Goal: Task Accomplishment & Management: Manage account settings

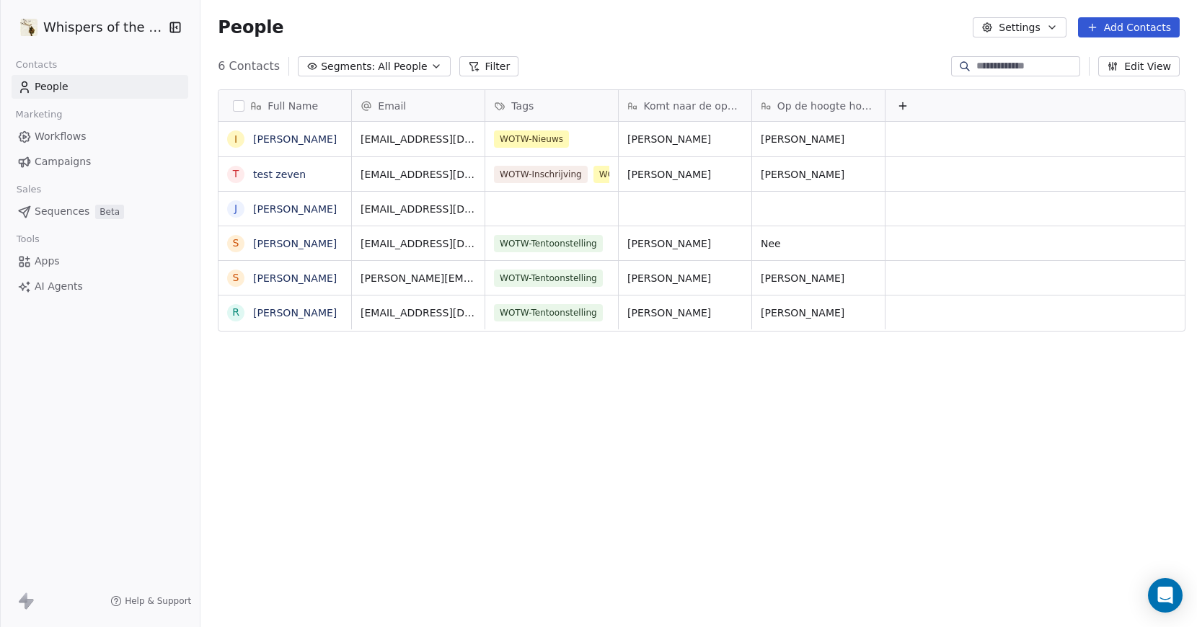
scroll to position [541, 991]
click at [63, 132] on span "Workflows" at bounding box center [61, 136] width 52 height 15
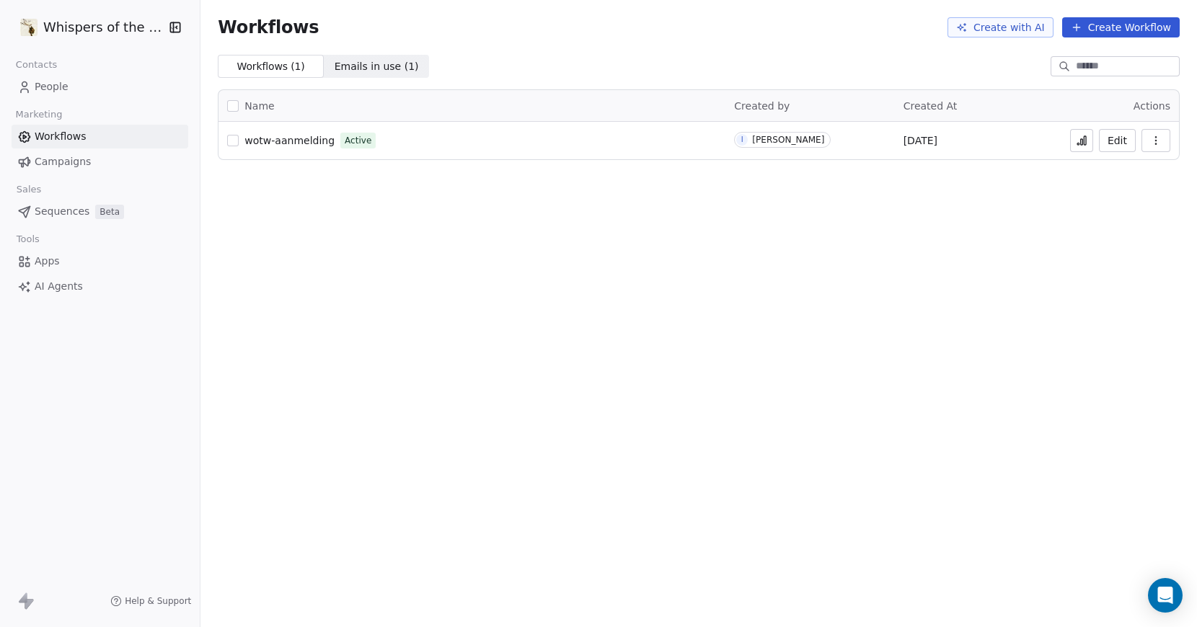
click at [1150, 136] on icon "button" at bounding box center [1156, 141] width 12 height 12
click at [1112, 139] on button "Edit" at bounding box center [1117, 140] width 37 height 23
click at [61, 88] on span "People" at bounding box center [52, 86] width 34 height 15
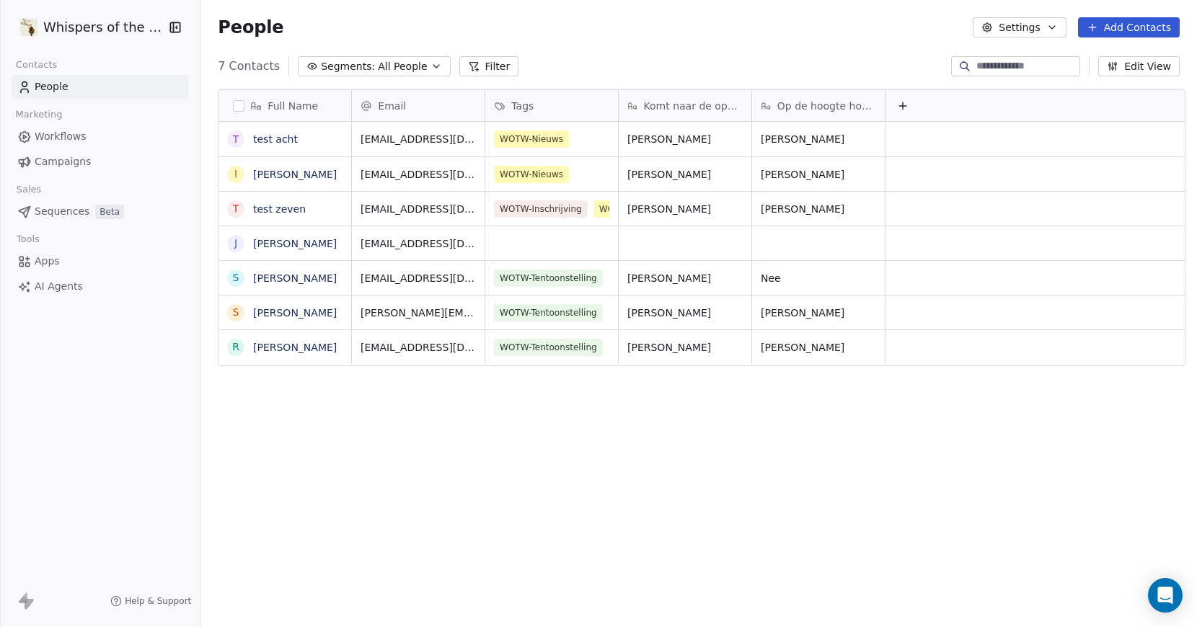
scroll to position [541, 991]
click at [262, 136] on link "test acht" at bounding box center [275, 139] width 45 height 12
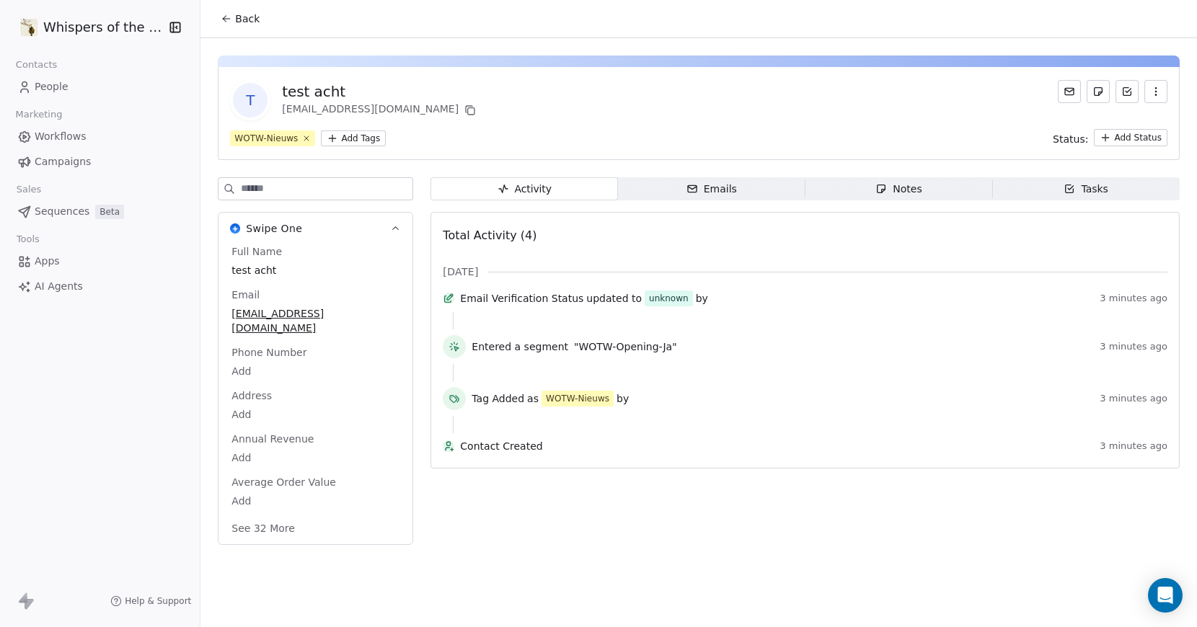
click at [1154, 93] on icon "button" at bounding box center [1156, 92] width 12 height 12
click at [1116, 120] on div "Delete" at bounding box center [1135, 123] width 97 height 23
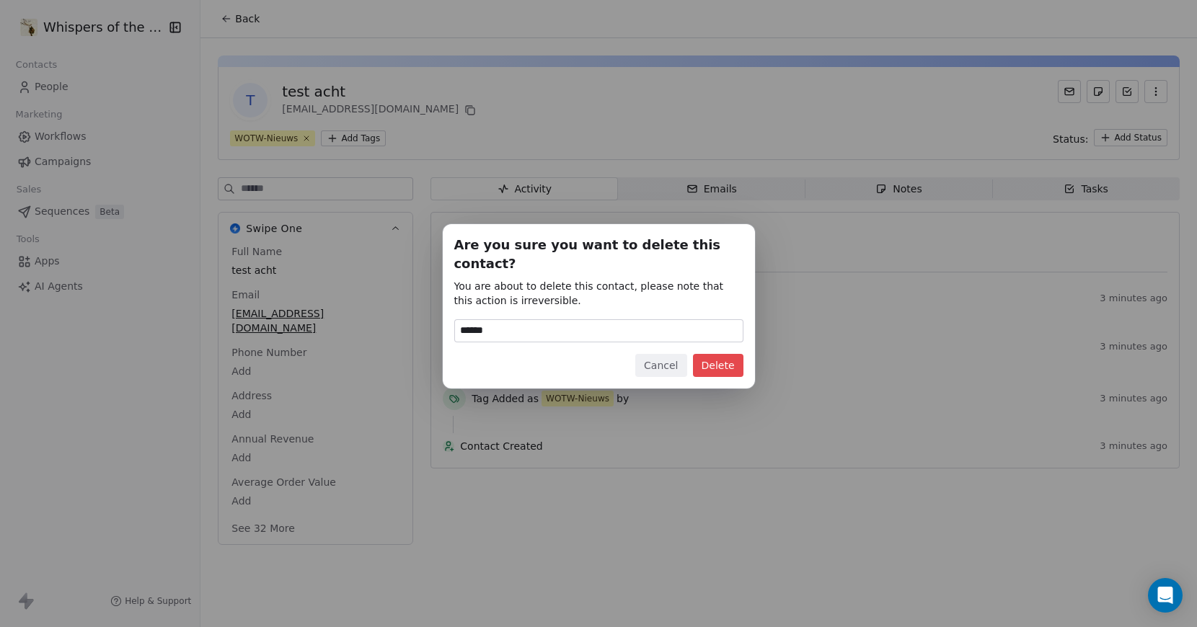
type input "******"
click at [708, 361] on button "Delete" at bounding box center [718, 365] width 50 height 23
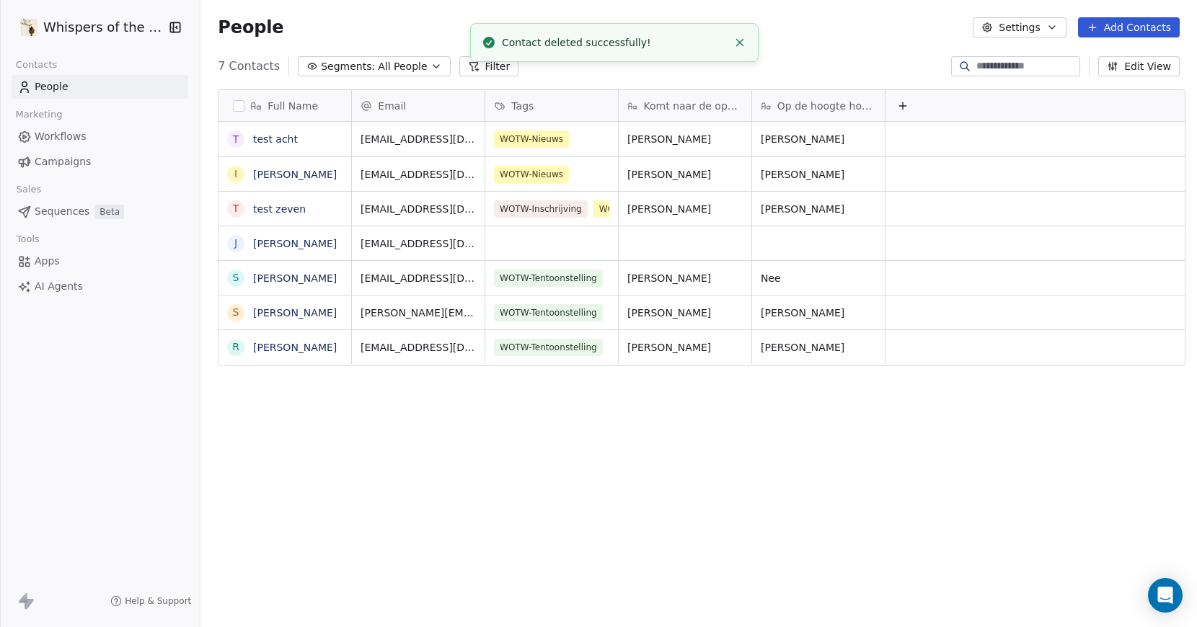
scroll to position [541, 991]
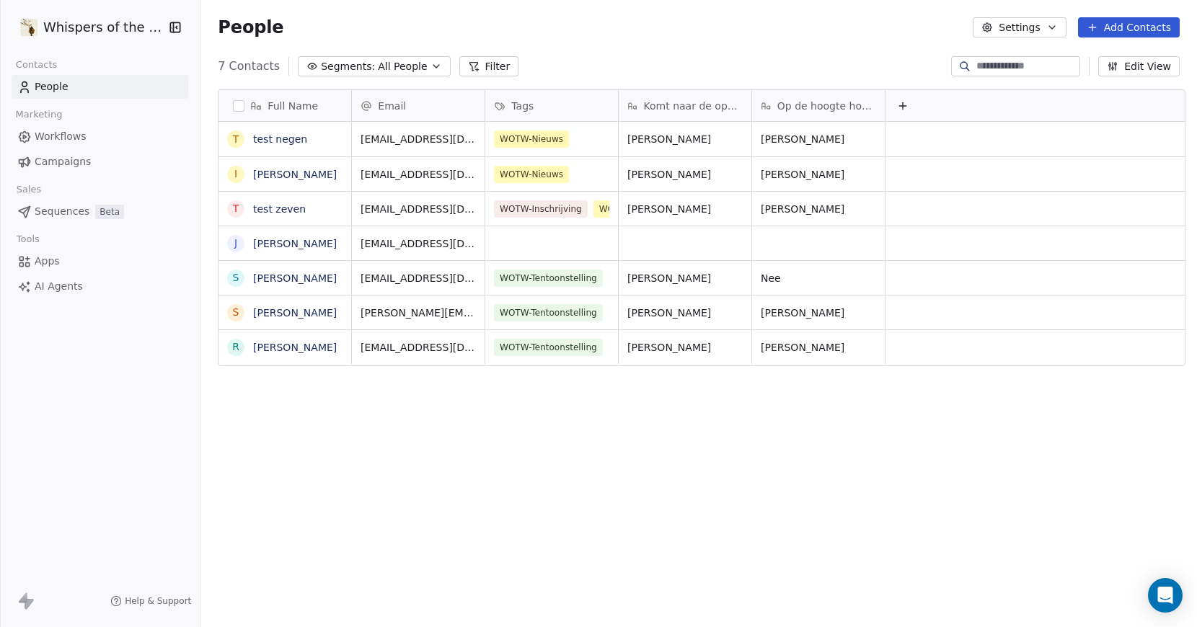
click at [566, 455] on div "Full Name t test negen I Iris Gommers t test zeven J Jan Hellebaut s sven peete…" at bounding box center [698, 354] width 996 height 552
click at [66, 133] on span "Workflows" at bounding box center [61, 136] width 52 height 15
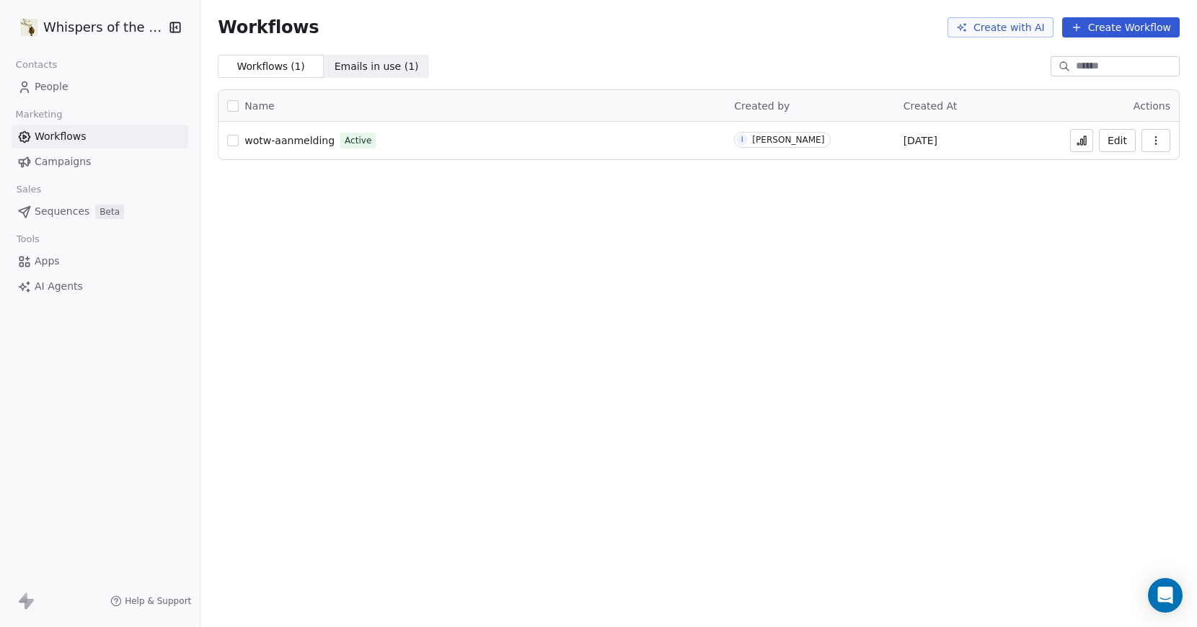
click at [301, 141] on span "wotw-aanmelding" at bounding box center [289, 141] width 90 height 12
click at [55, 84] on span "People" at bounding box center [52, 86] width 34 height 15
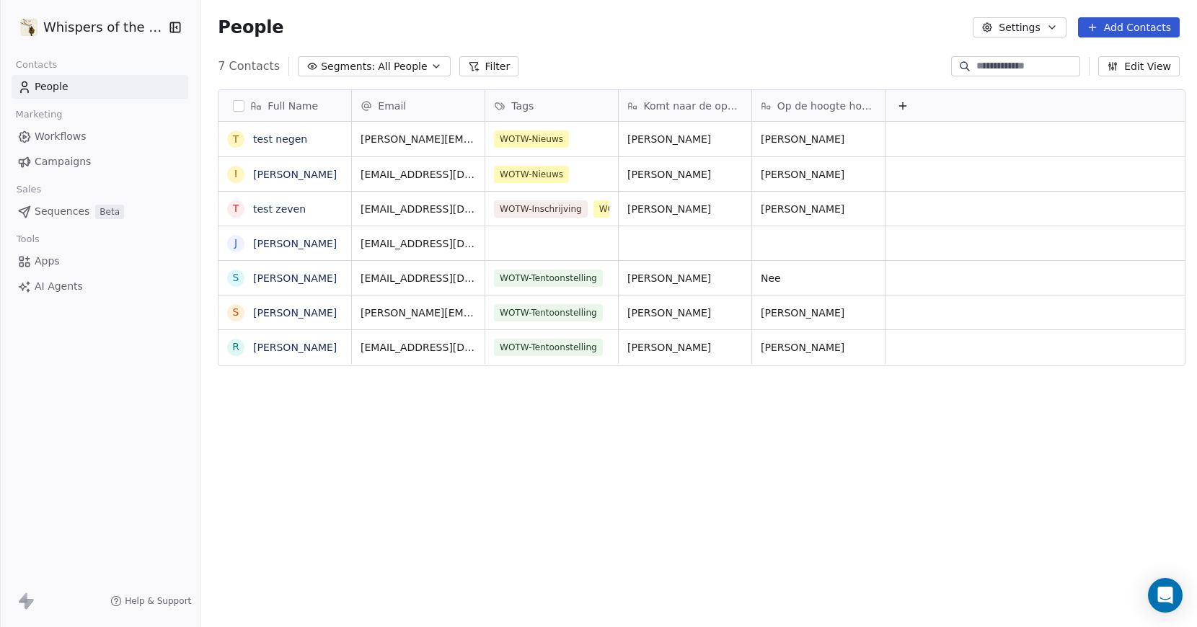
scroll to position [541, 991]
click at [519, 396] on div "Full Name t test negen I Iris Gommers t test zeven J Jan Hellebaut s sven peete…" at bounding box center [698, 354] width 996 height 552
click at [50, 139] on span "Workflows" at bounding box center [61, 136] width 52 height 15
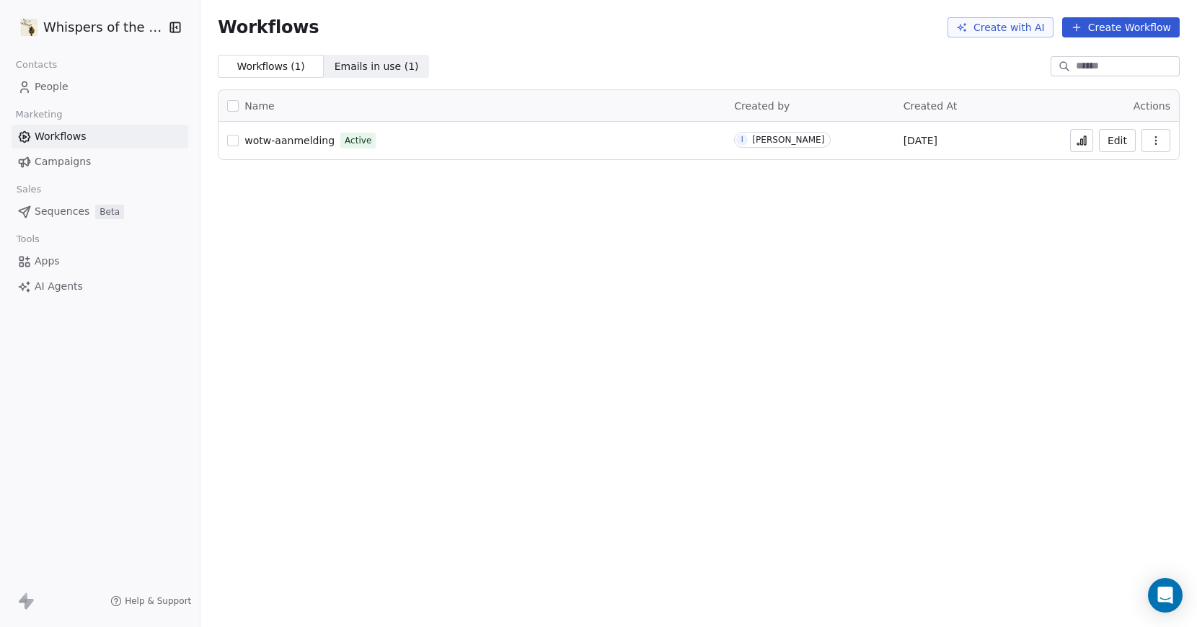
click at [377, 64] on span "Emails in use ( 1 )" at bounding box center [377, 66] width 84 height 15
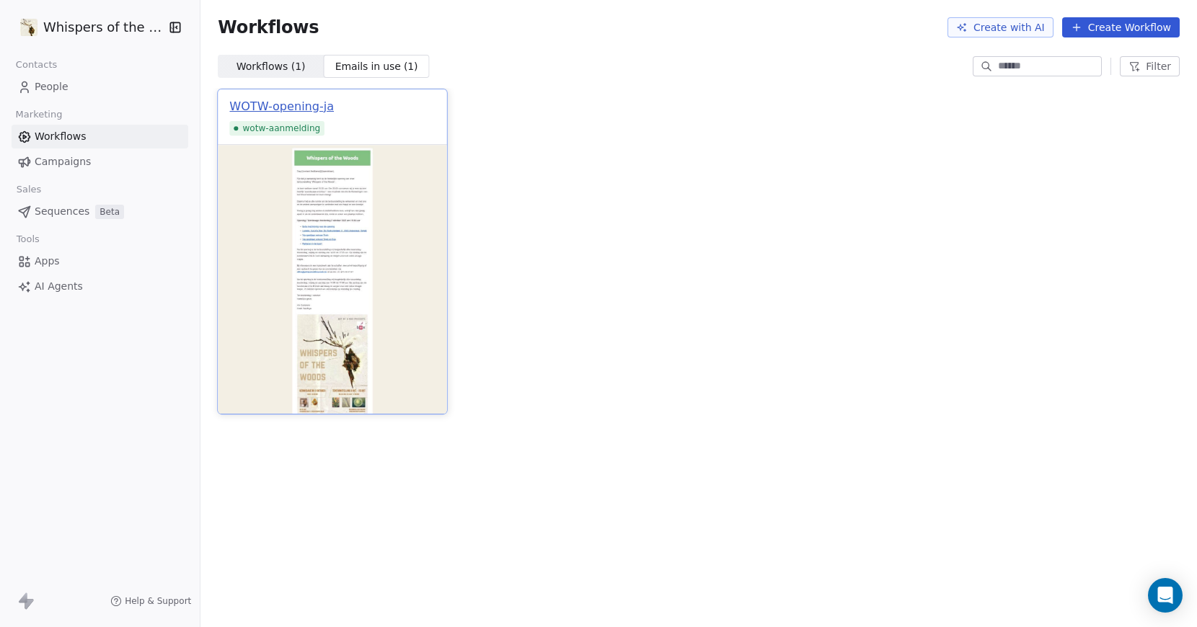
click at [304, 101] on div "WOTW-opening-ja" at bounding box center [282, 106] width 105 height 17
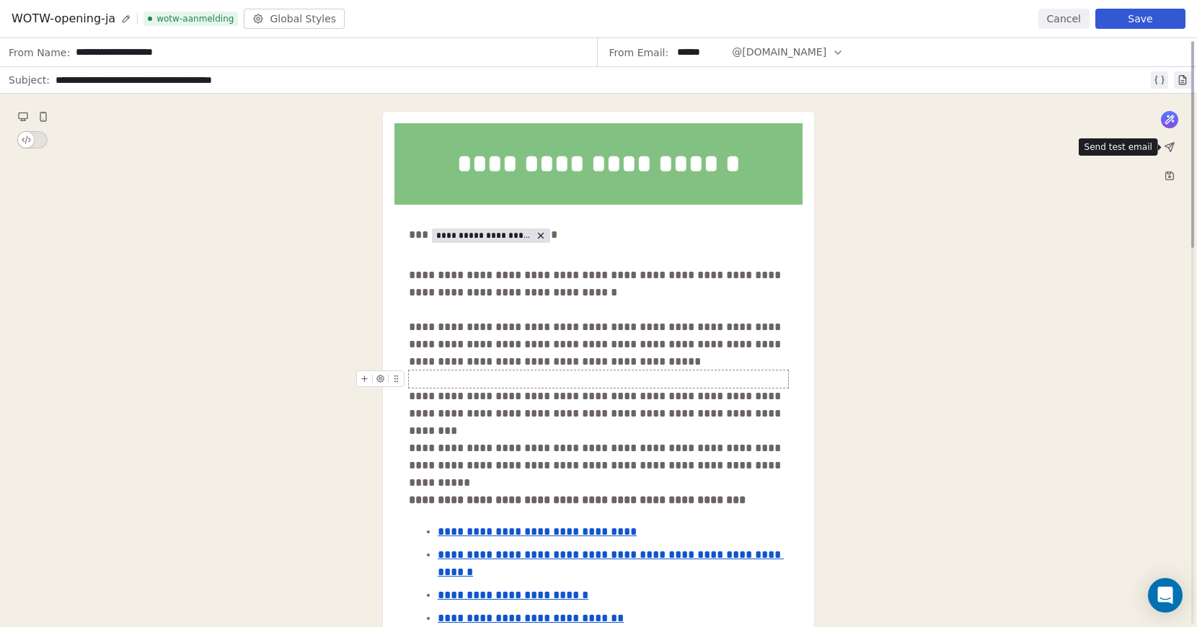
click at [1171, 148] on icon at bounding box center [1169, 147] width 9 height 9
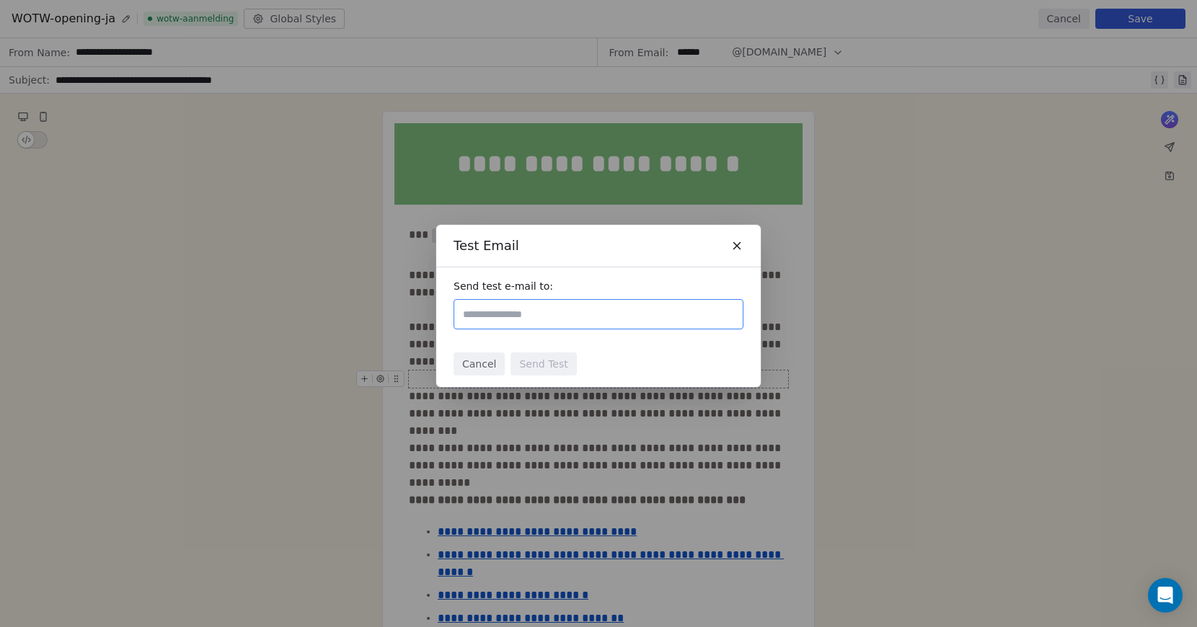
click at [575, 311] on input "text" at bounding box center [598, 314] width 277 height 17
type input "**********"
click at [602, 359] on div "Cancel Send Test" at bounding box center [598, 364] width 324 height 46
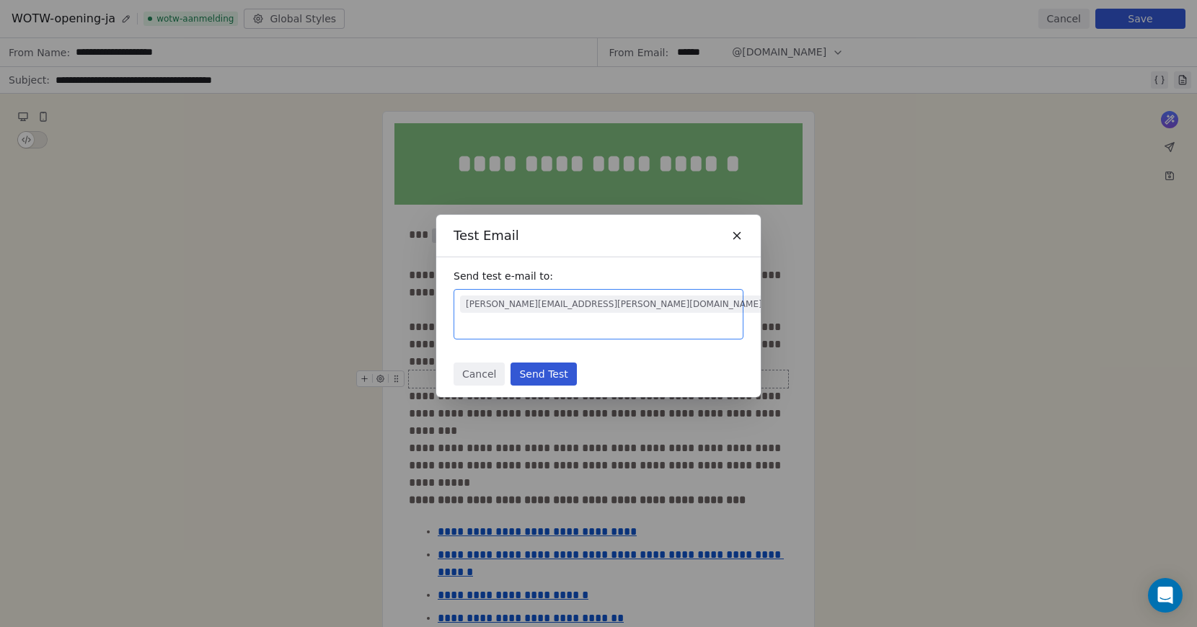
click at [554, 366] on button "Send Test" at bounding box center [543, 374] width 66 height 23
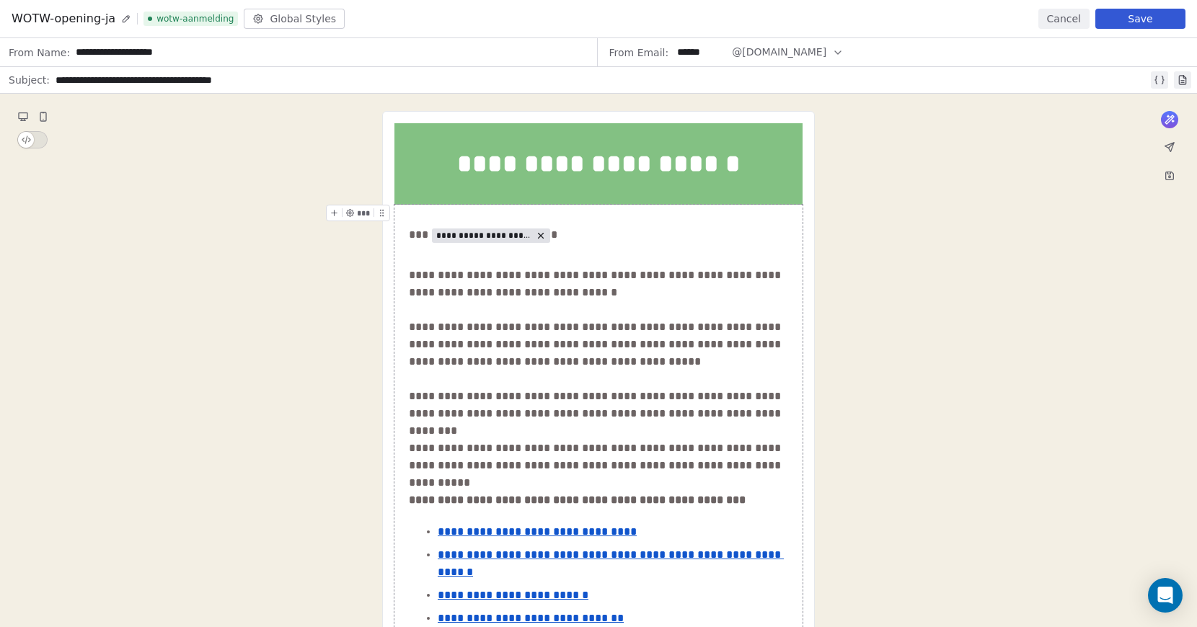
click at [1136, 17] on button "Save" at bounding box center [1140, 19] width 90 height 20
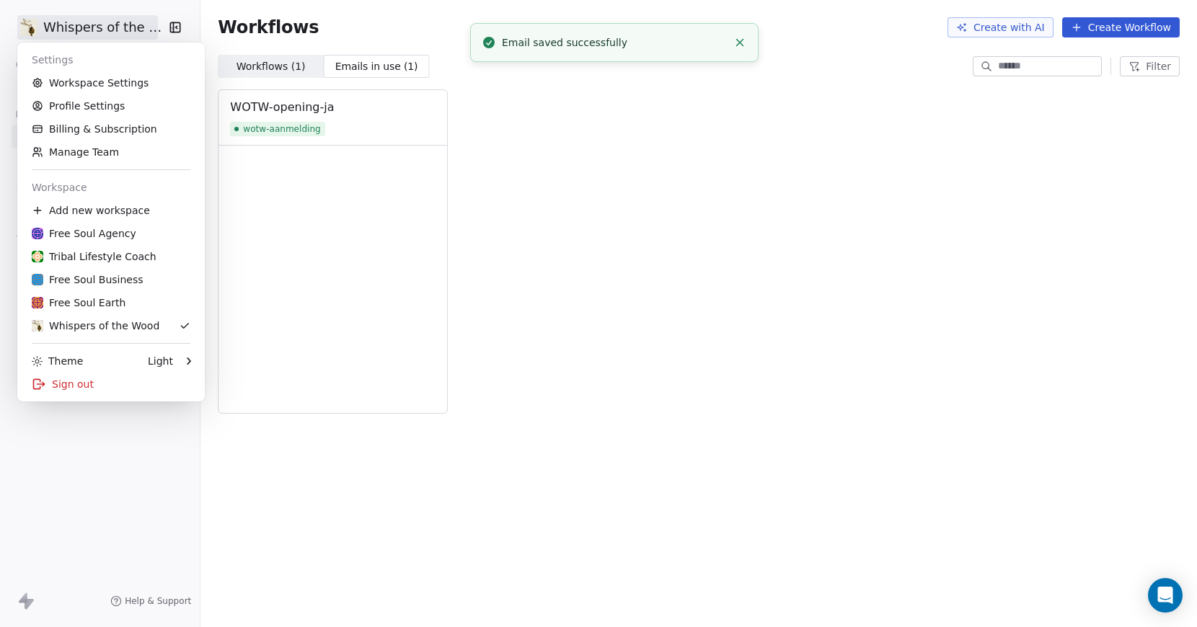
click at [126, 25] on html "Whispers of the Wood Contacts People Marketing Workflows Campaigns Sales Sequen…" at bounding box center [598, 313] width 1197 height 627
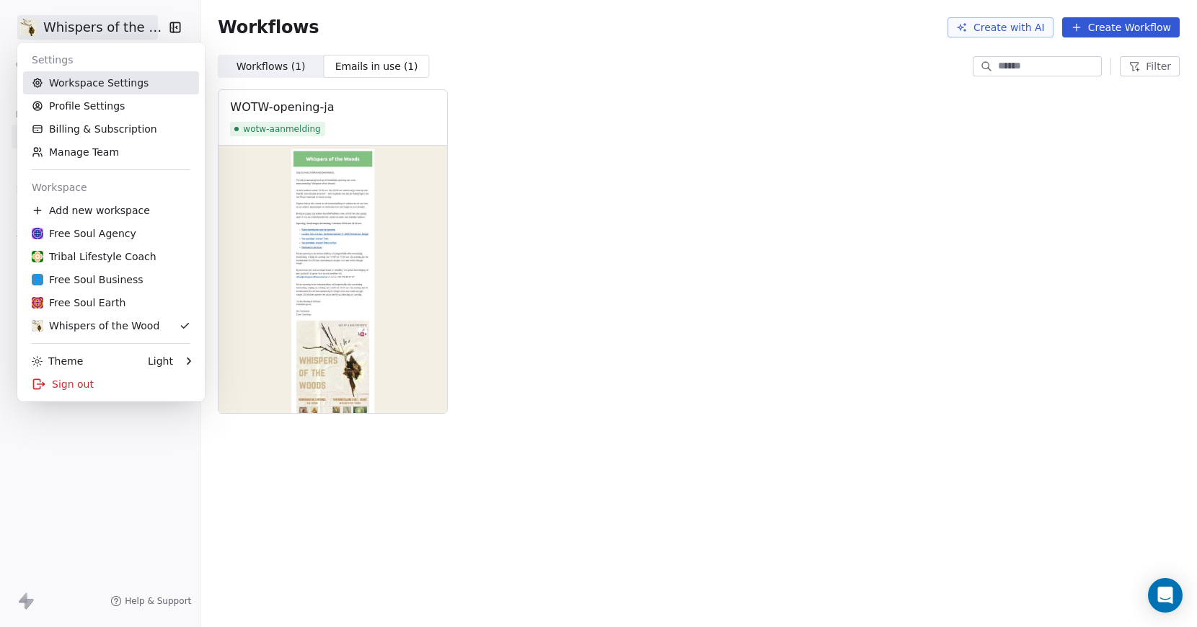
click at [97, 83] on link "Workspace Settings" at bounding box center [111, 82] width 176 height 23
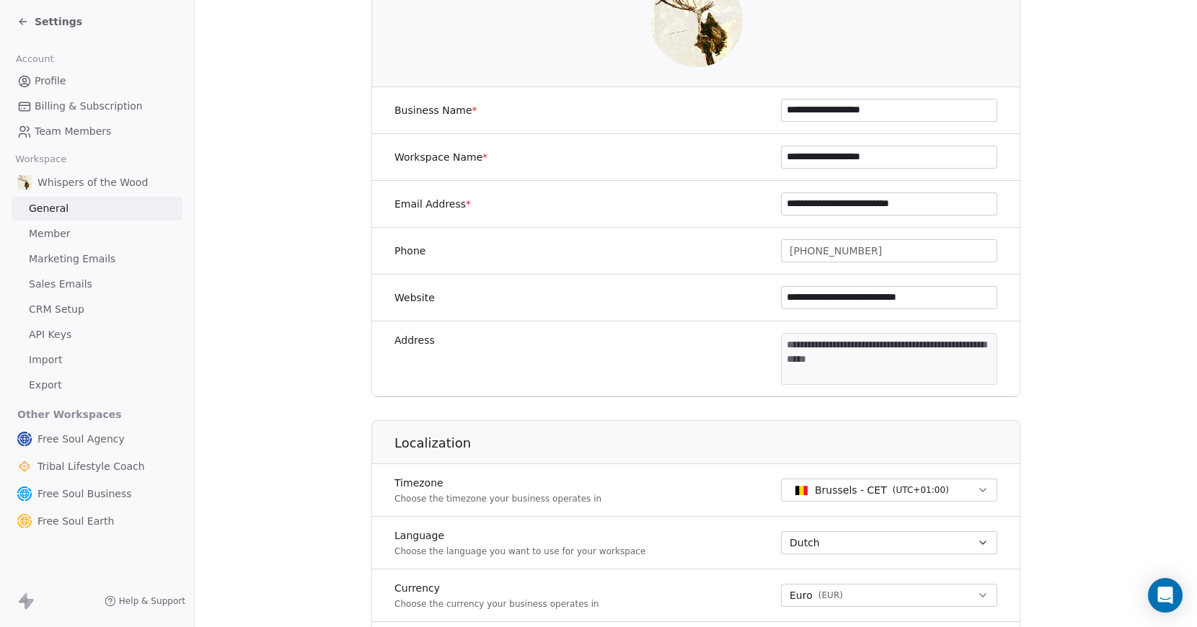
scroll to position [192, 0]
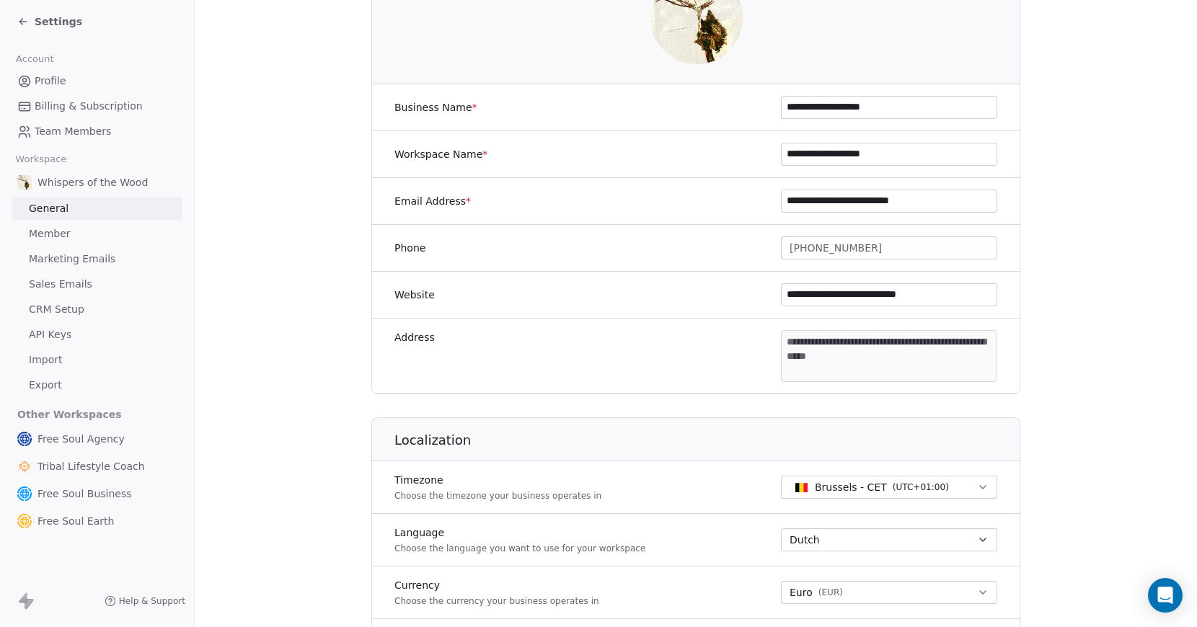
click at [818, 299] on input "**********" at bounding box center [889, 295] width 215 height 22
type input "**********"
click at [1086, 299] on section "**********" at bounding box center [696, 483] width 1002 height 1350
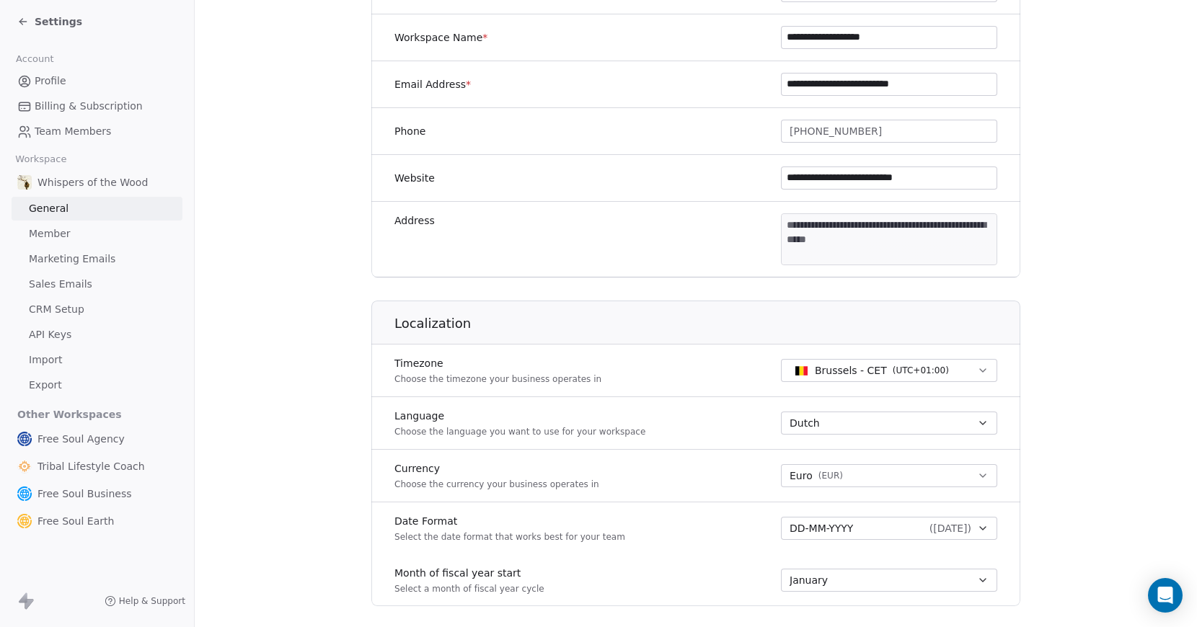
scroll to position [0, 0]
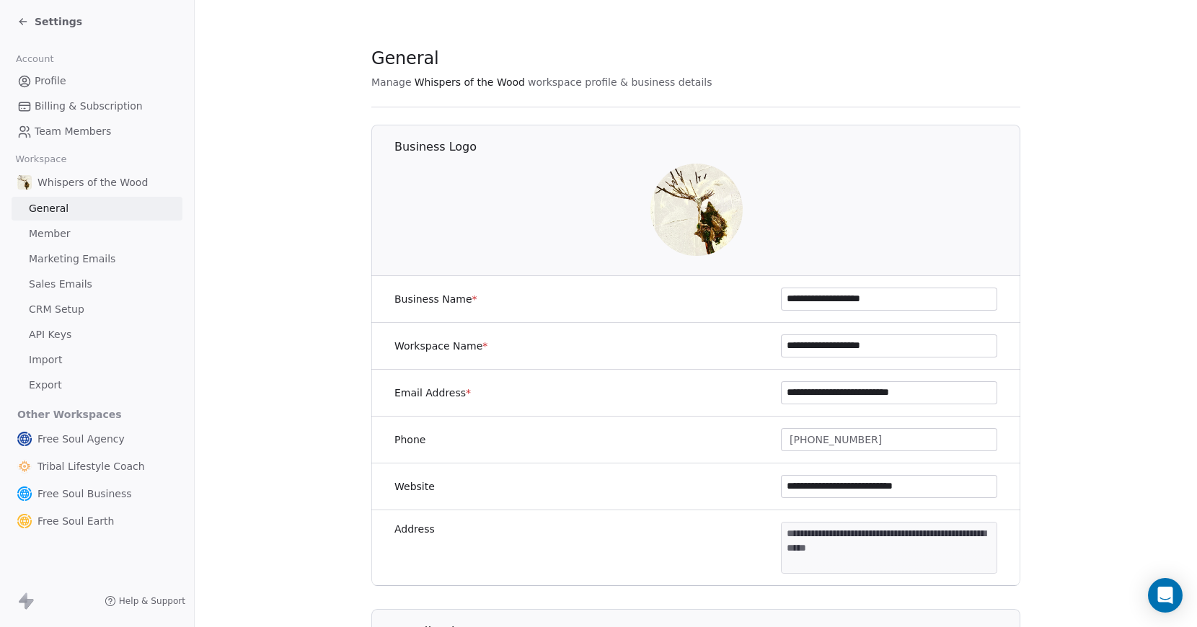
click at [73, 232] on link "Member" at bounding box center [97, 234] width 171 height 24
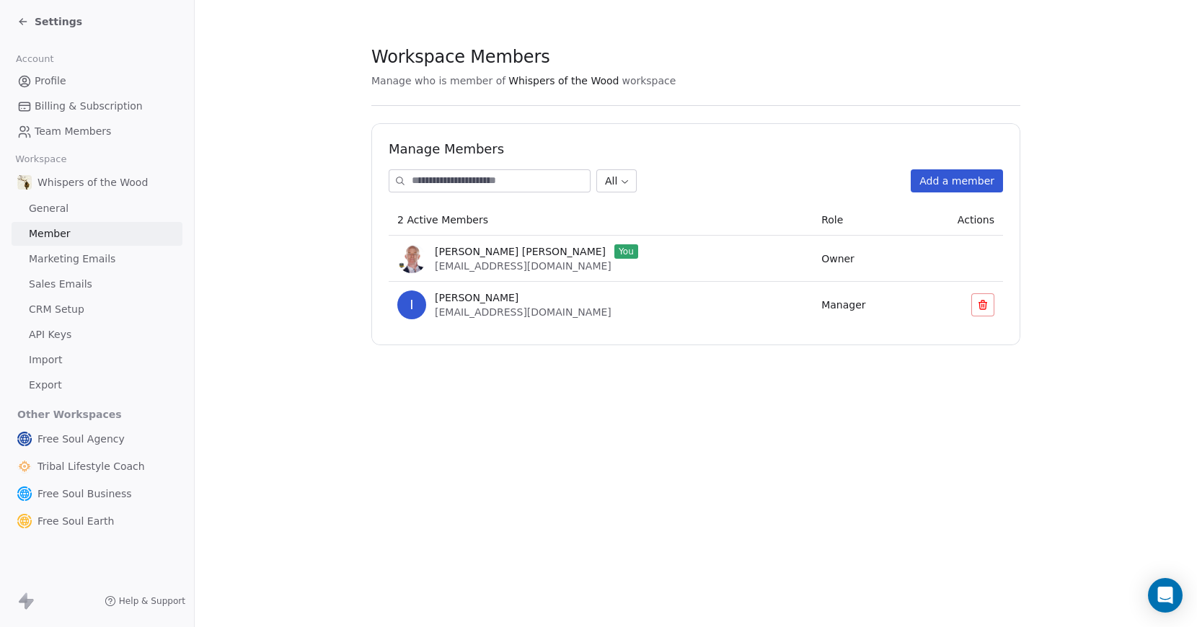
click at [68, 256] on span "Marketing Emails" at bounding box center [72, 259] width 87 height 15
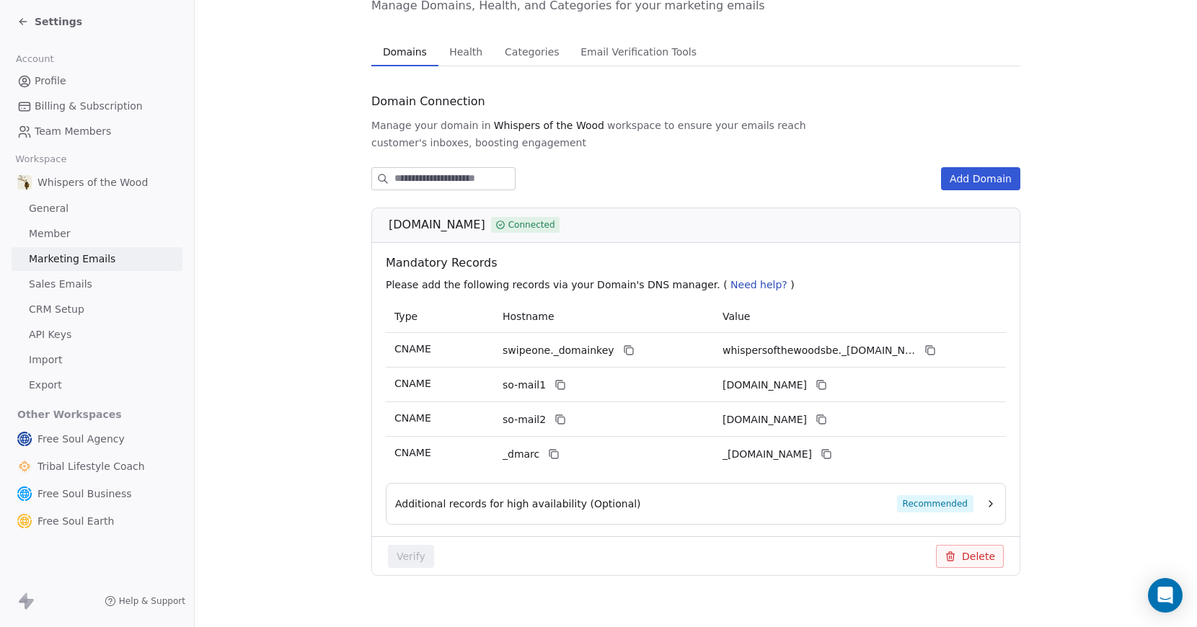
scroll to position [80, 0]
click at [425, 496] on span "Additional records for high availability (Optional)" at bounding box center [518, 503] width 246 height 14
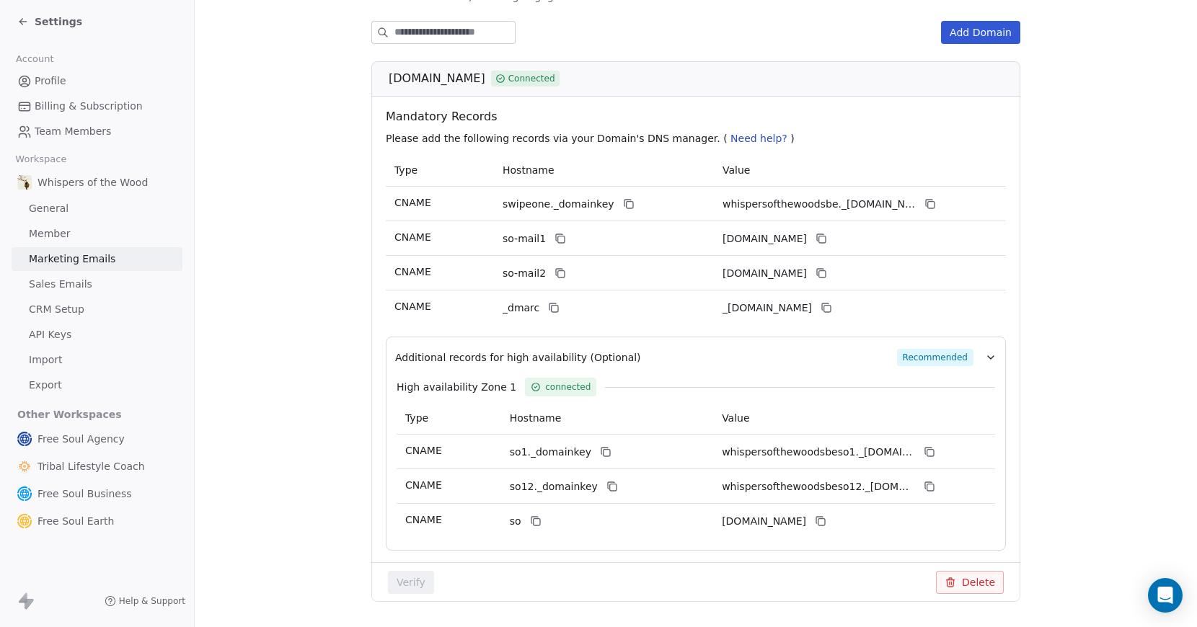
scroll to position [35, 0]
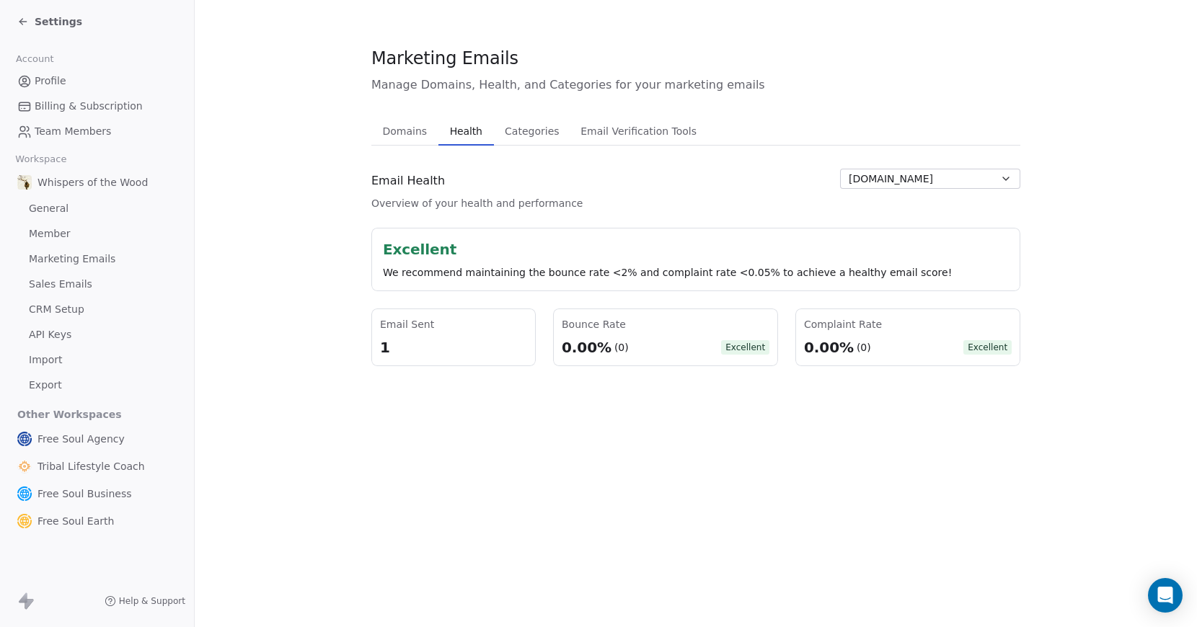
click at [448, 97] on div "Marketing Emails Manage Domains, Health, and Categories for your marketing emai…" at bounding box center [695, 206] width 649 height 320
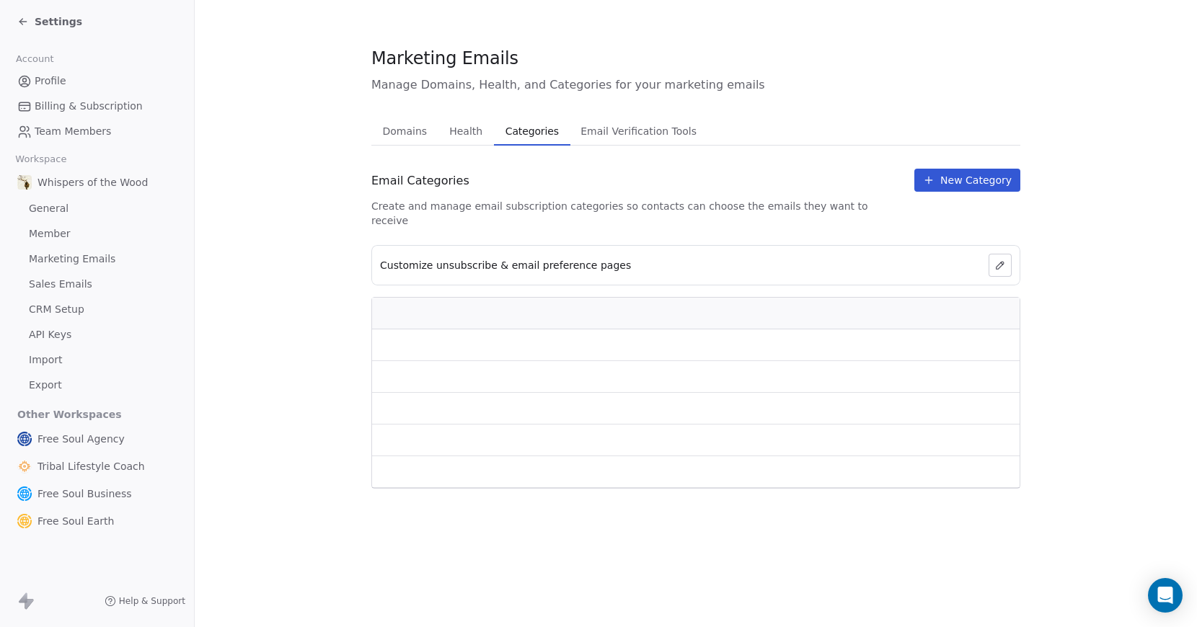
click at [525, 133] on span "Categories" at bounding box center [532, 131] width 65 height 20
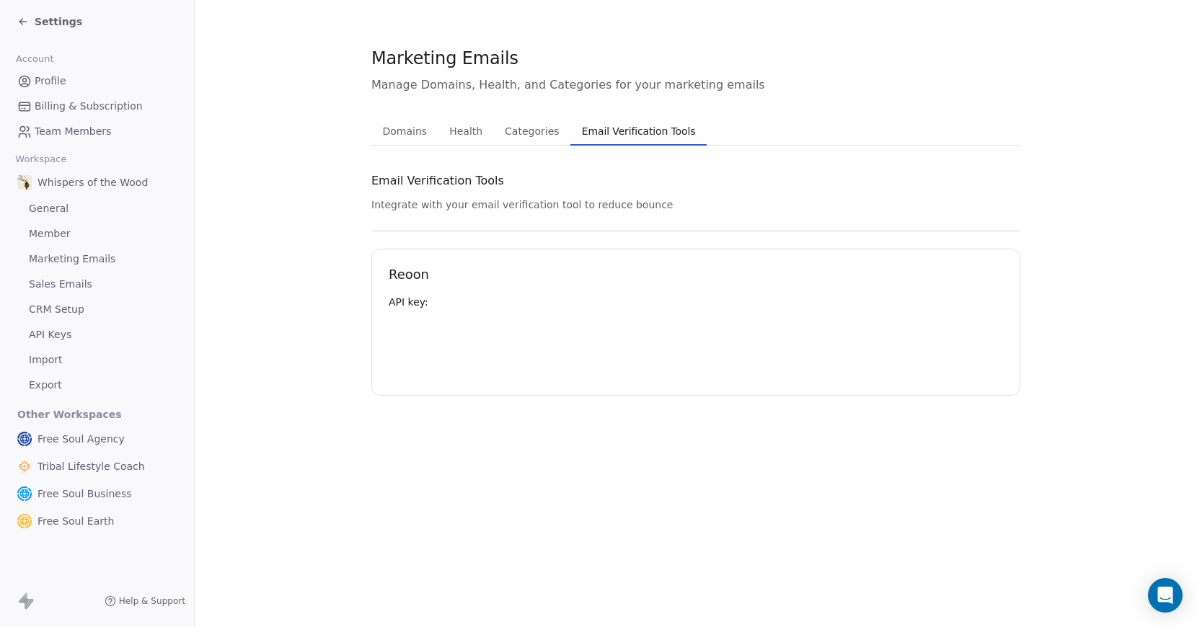
click at [634, 136] on span "Email Verification Tools" at bounding box center [638, 131] width 125 height 20
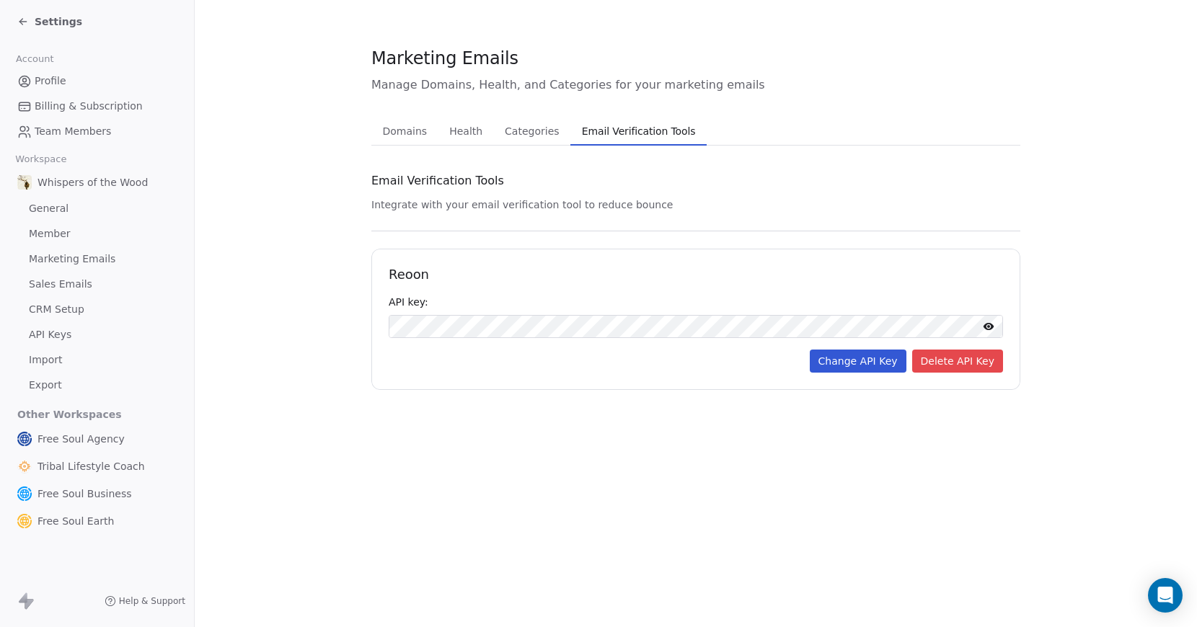
click at [987, 325] on icon at bounding box center [989, 327] width 12 height 12
click at [753, 454] on div "Marketing Emails Manage Domains, Health, and Categories for your marketing emai…" at bounding box center [696, 313] width 1002 height 627
click at [66, 257] on span "Marketing Emails" at bounding box center [72, 259] width 87 height 15
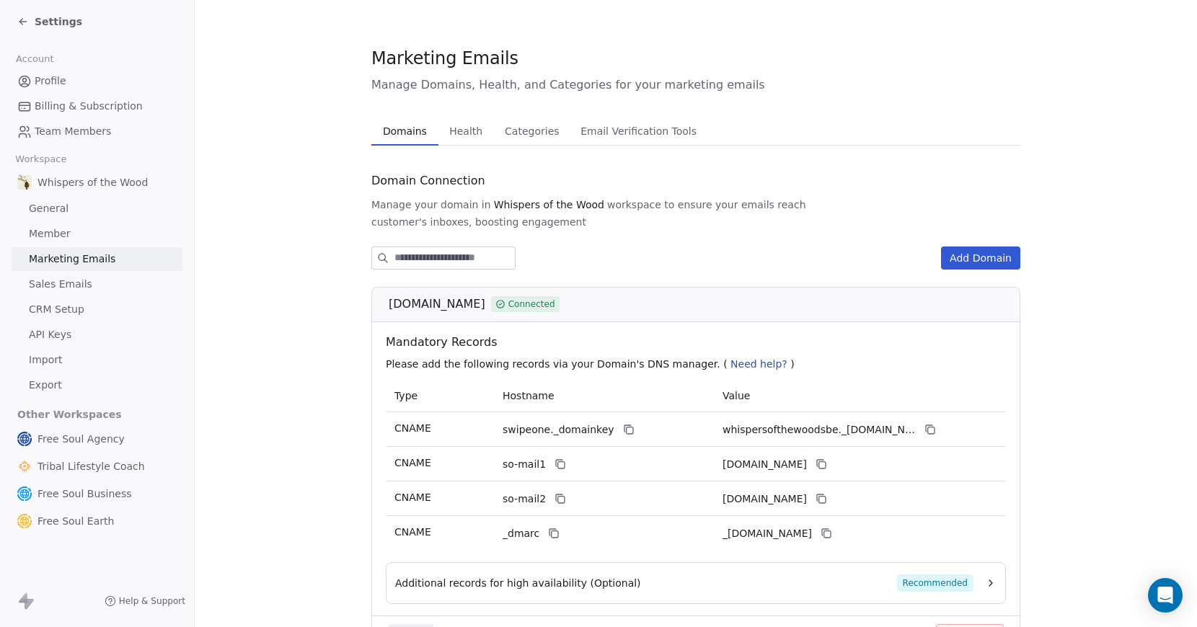
click at [54, 281] on span "Sales Emails" at bounding box center [60, 284] width 63 height 15
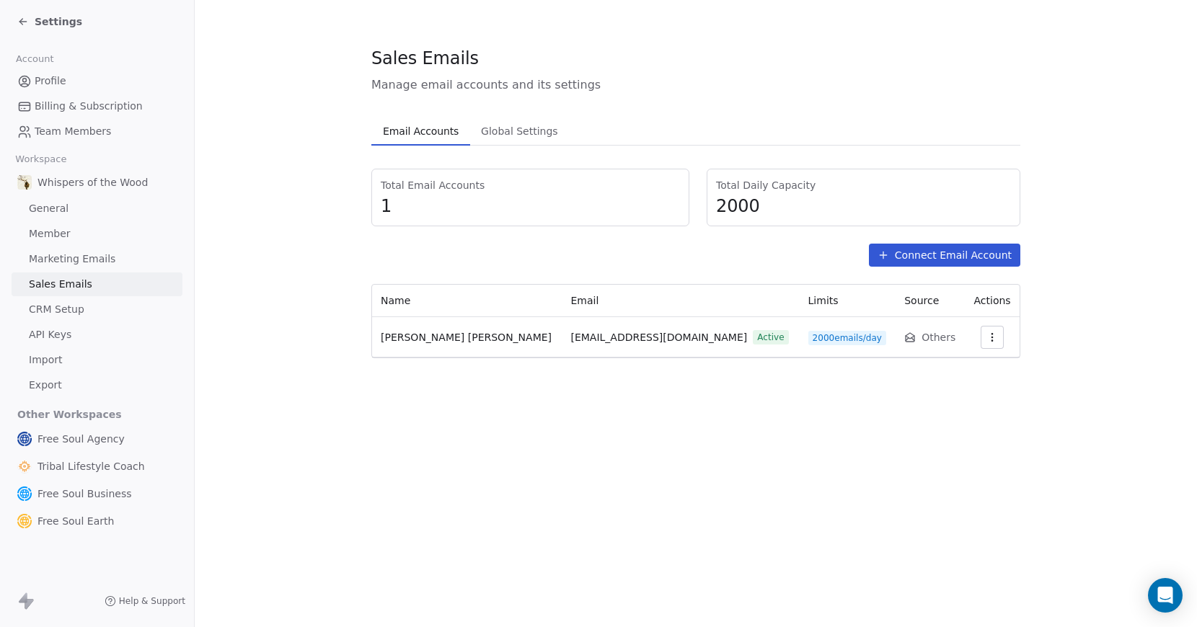
click at [62, 312] on span "CRM Setup" at bounding box center [57, 309] width 56 height 15
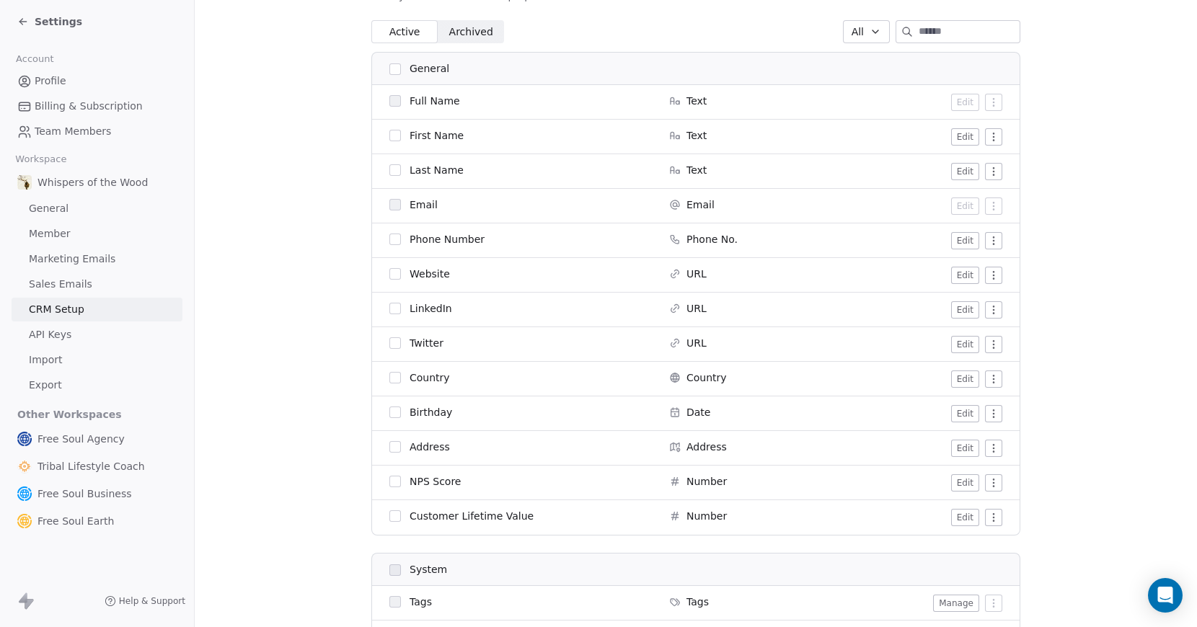
scroll to position [1136, 0]
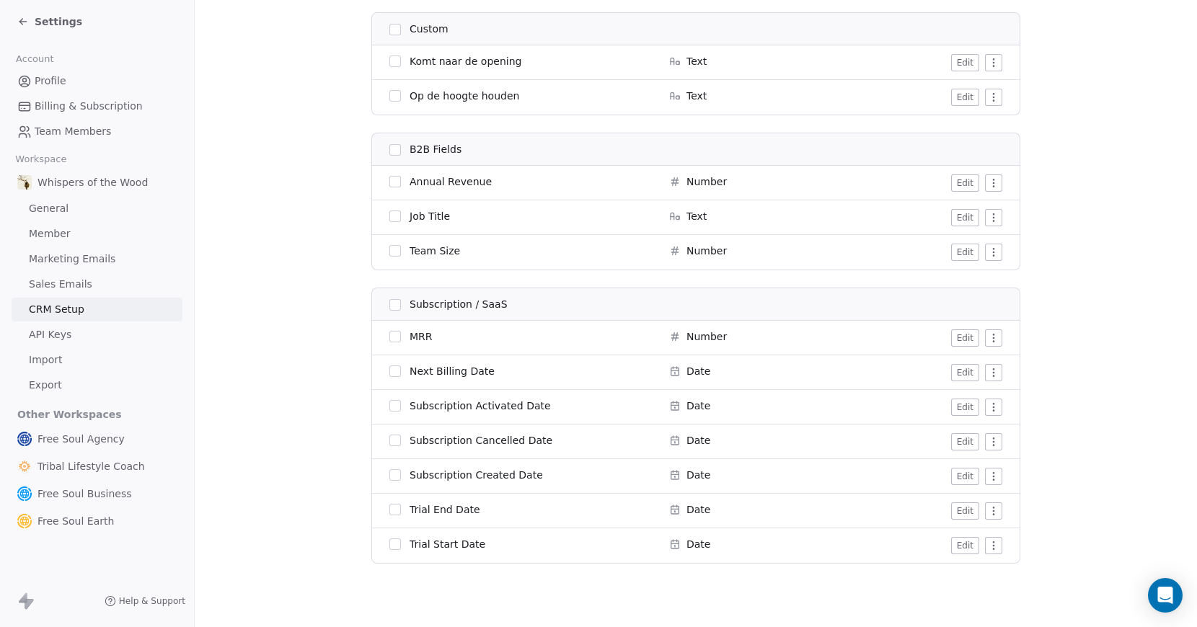
click at [65, 335] on span "API Keys" at bounding box center [50, 334] width 43 height 15
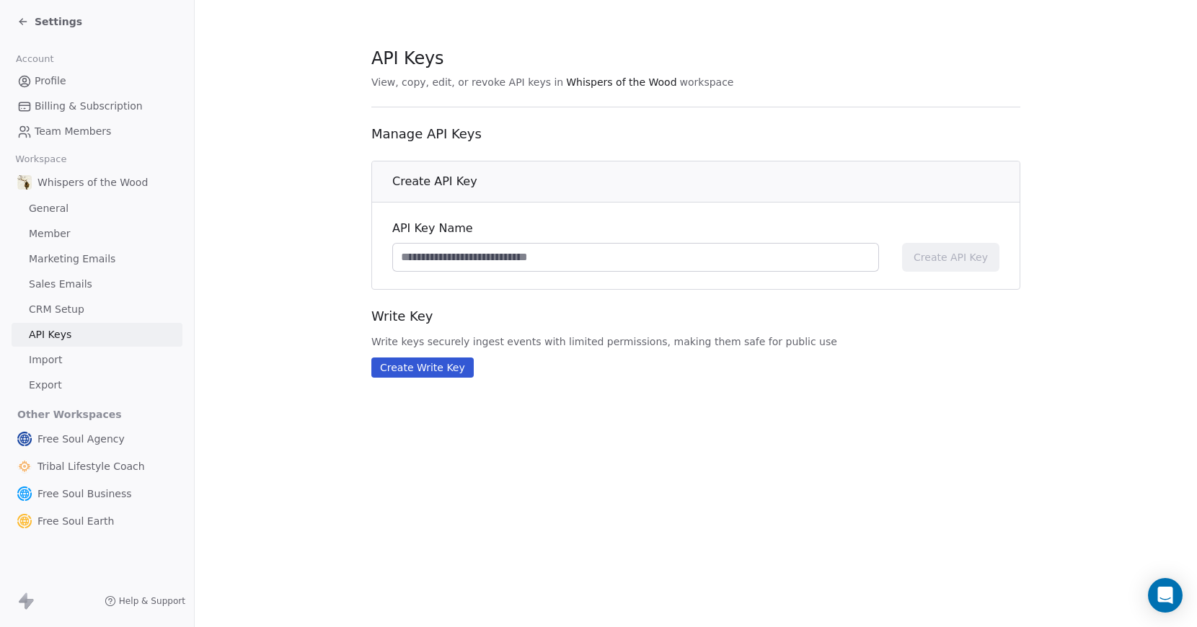
click at [63, 356] on link "Import" at bounding box center [97, 360] width 171 height 24
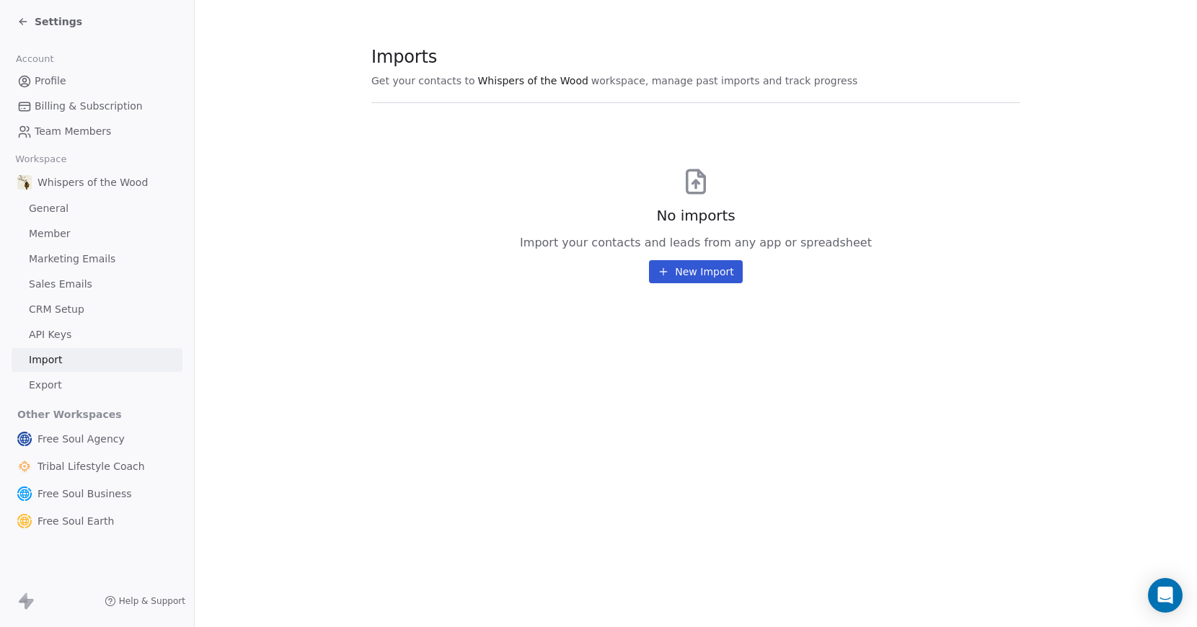
click at [58, 386] on span "Export" at bounding box center [45, 385] width 33 height 15
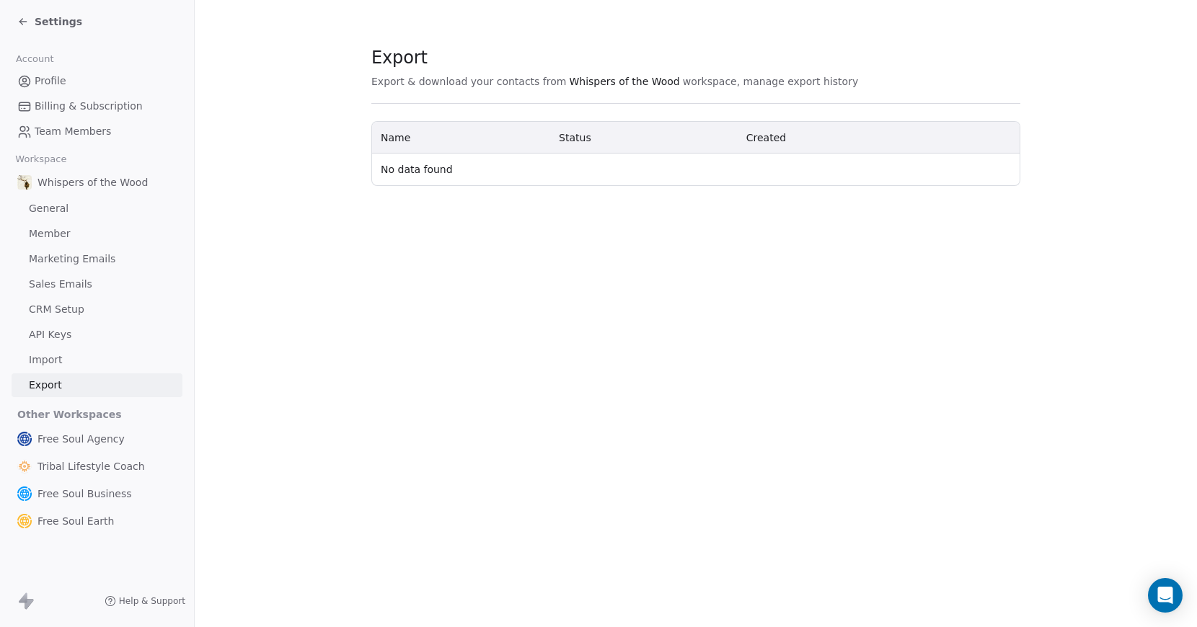
click at [99, 104] on span "Billing & Subscription" at bounding box center [89, 106] width 108 height 15
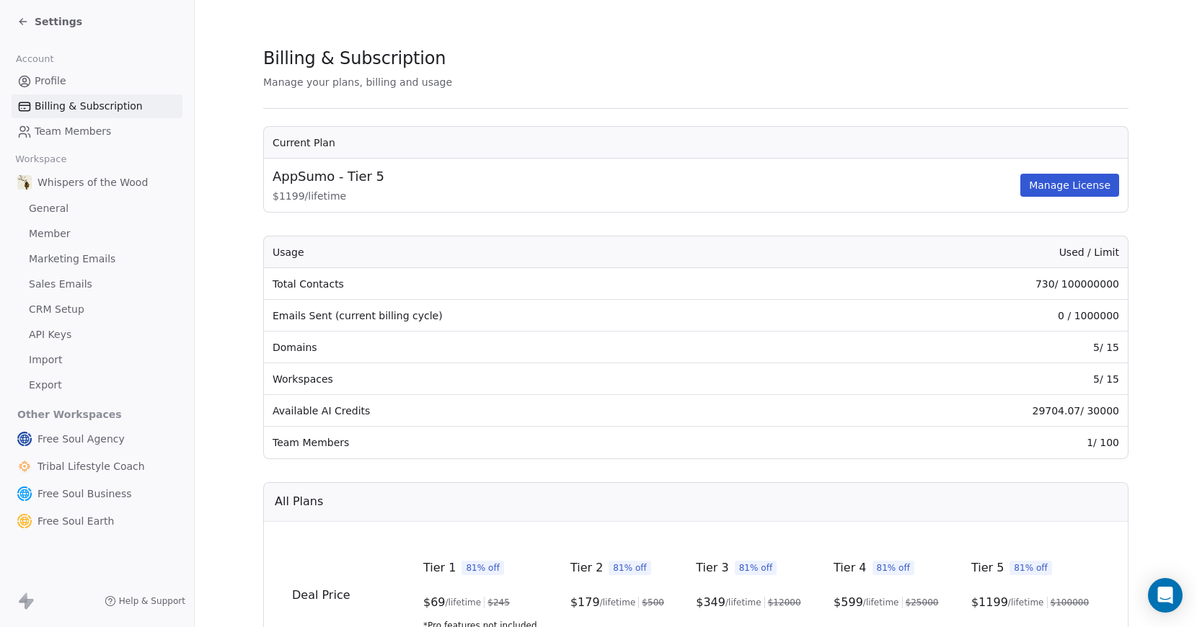
click at [68, 22] on span "Settings" at bounding box center [59, 21] width 48 height 14
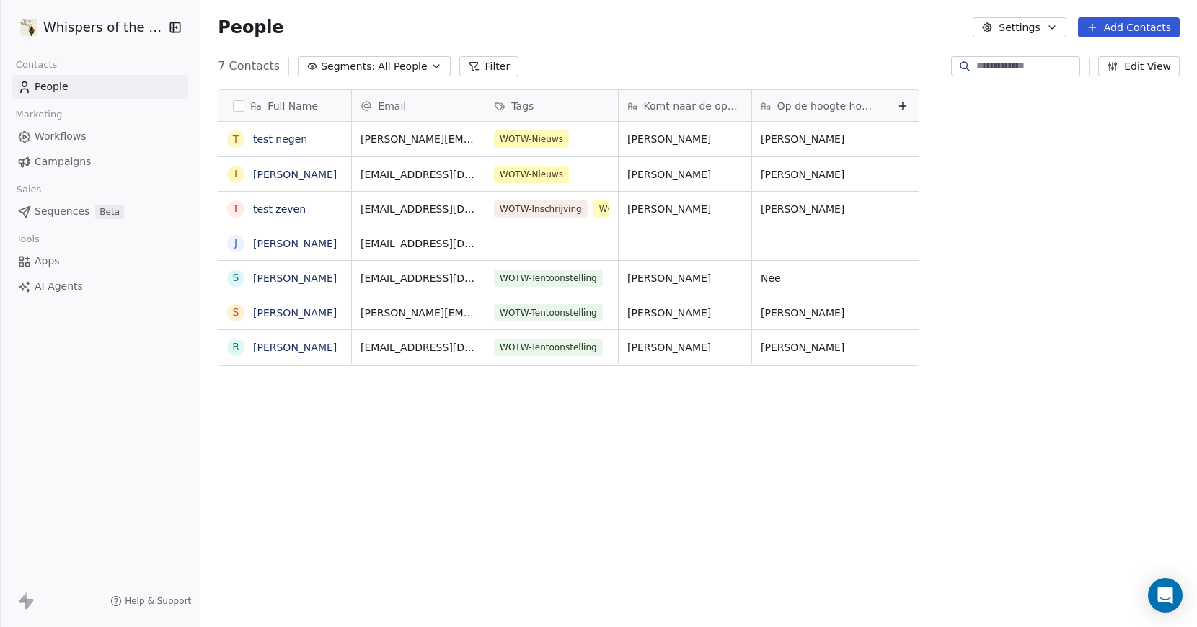
scroll to position [541, 991]
click at [398, 474] on div "Full Name t test negen I Iris Gommers t test zeven J Jan Hellebaut s sven peete…" at bounding box center [698, 354] width 996 height 552
click at [233, 105] on button "button" at bounding box center [239, 106] width 12 height 12
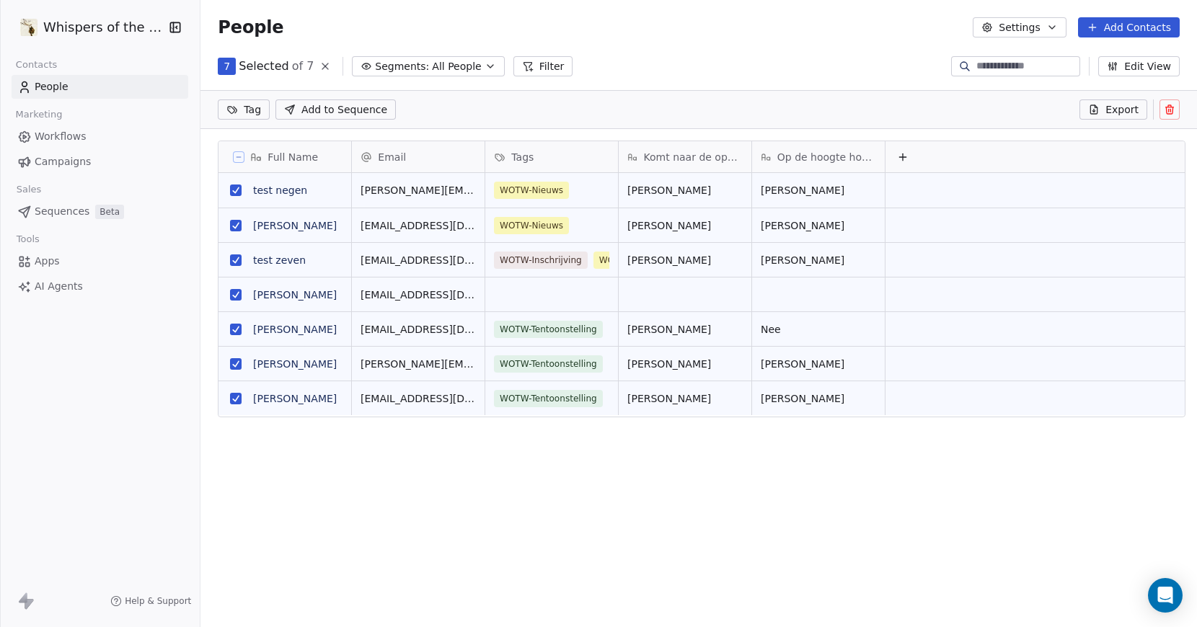
click at [231, 296] on button "grid" at bounding box center [236, 295] width 12 height 12
click at [230, 328] on button "grid" at bounding box center [236, 330] width 12 height 12
click at [230, 360] on button "grid" at bounding box center [236, 364] width 12 height 12
click at [230, 399] on button "grid" at bounding box center [236, 399] width 12 height 12
click at [230, 221] on button "grid" at bounding box center [236, 226] width 12 height 12
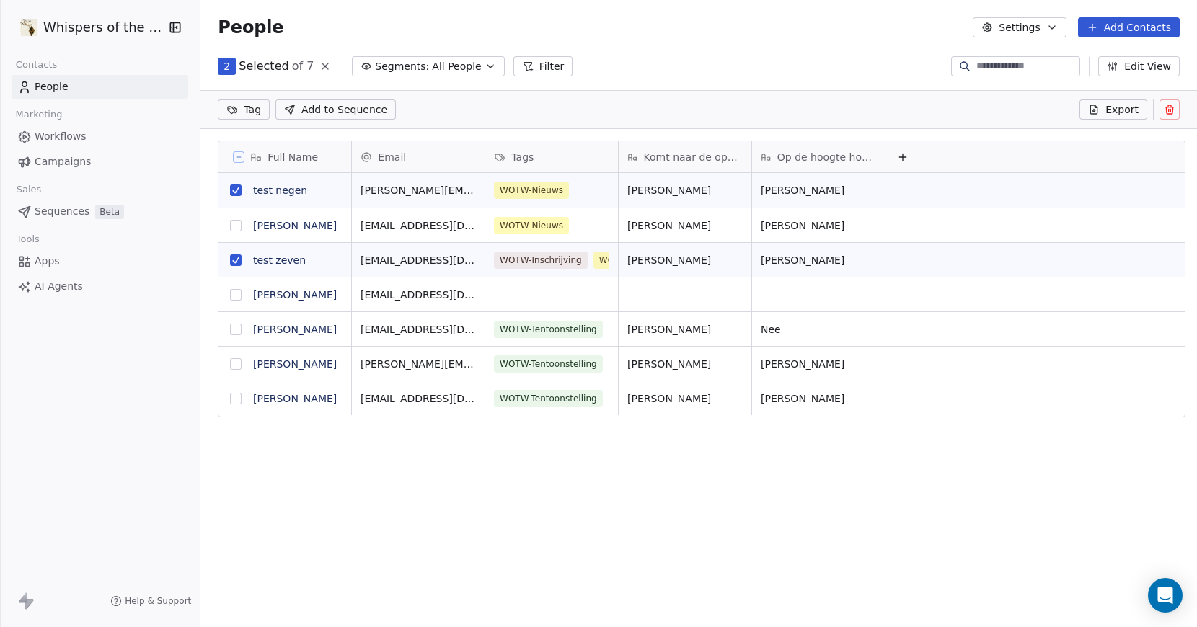
click at [1170, 109] on icon at bounding box center [1170, 110] width 0 height 3
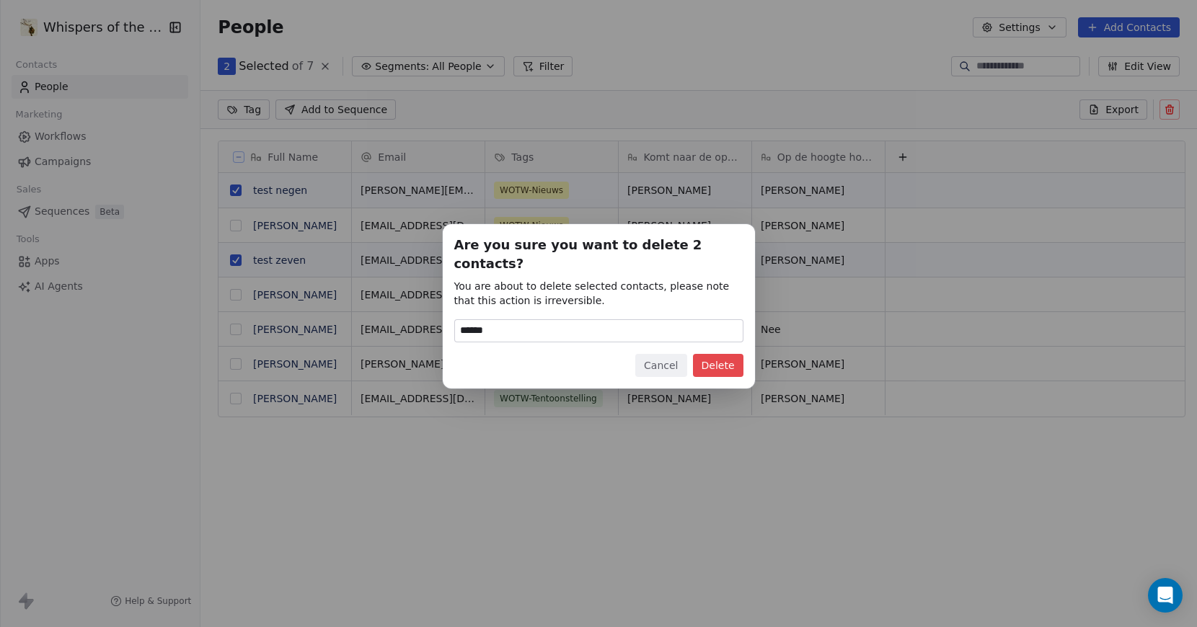
type input "******"
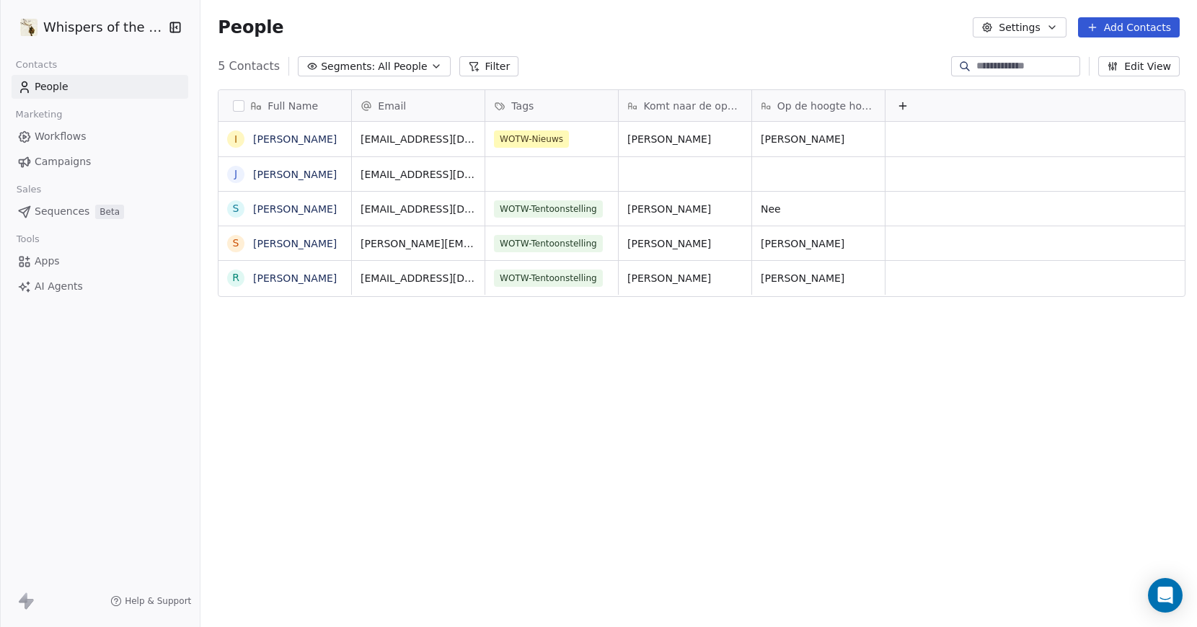
click at [1104, 35] on button "Add Contacts" at bounding box center [1129, 27] width 102 height 20
click at [1093, 56] on span "Create new contact" at bounding box center [1133, 58] width 99 height 15
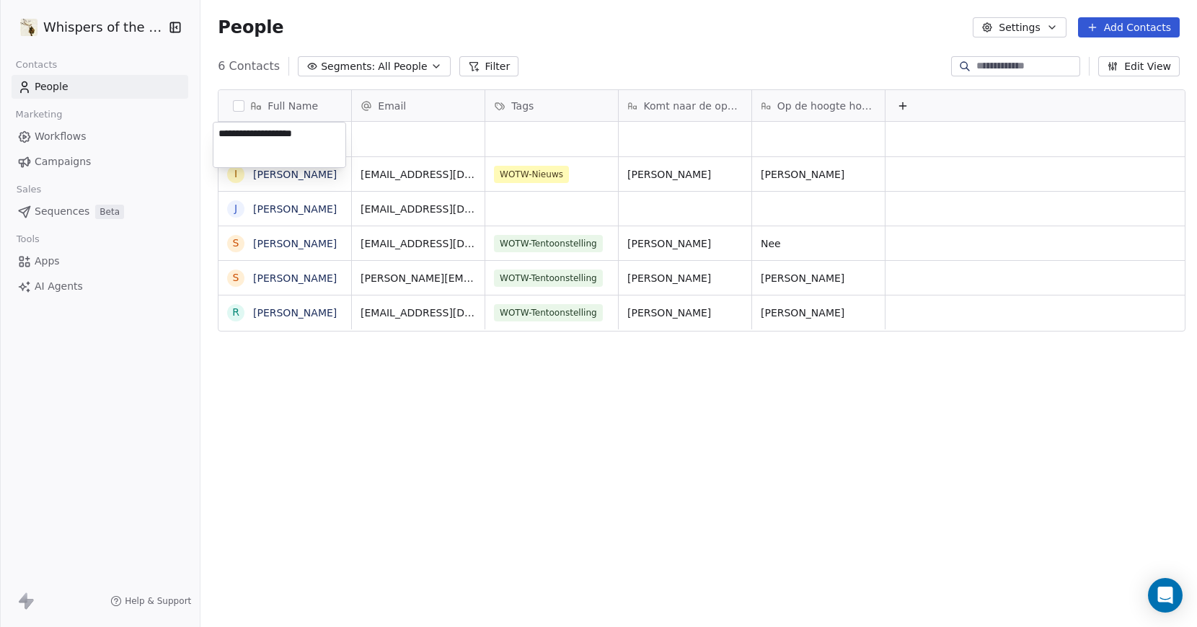
drag, startPoint x: 252, startPoint y: 132, endPoint x: 234, endPoint y: 136, distance: 18.5
click at [234, 136] on textarea "**********" at bounding box center [279, 145] width 132 height 45
type textarea "**********"
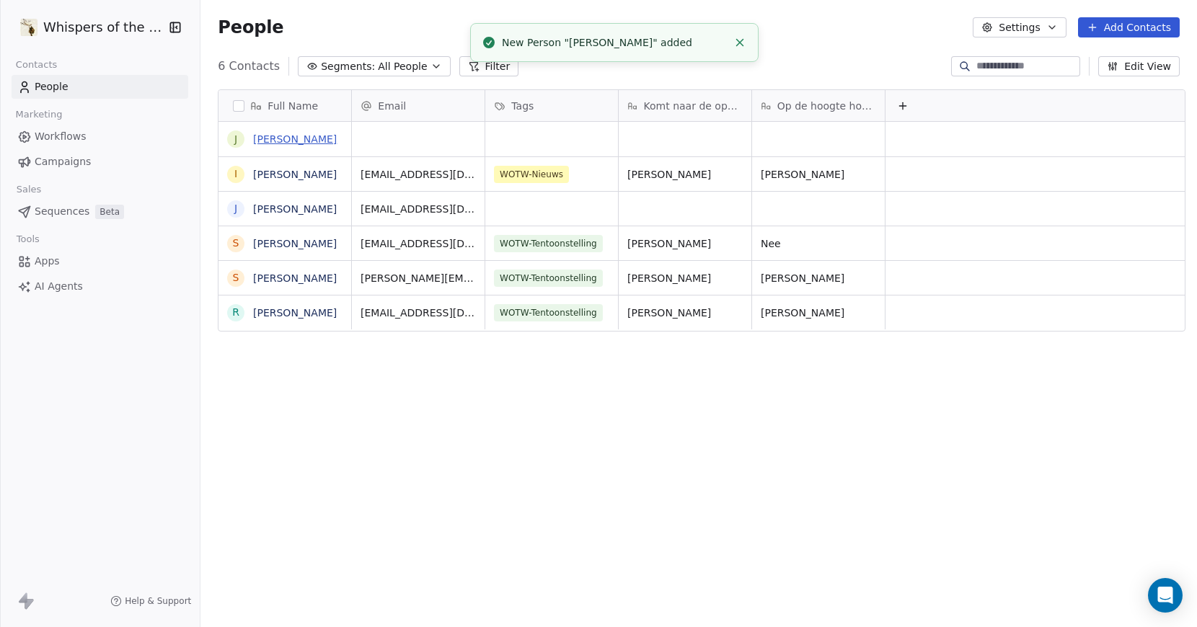
click at [275, 140] on link "Jo Vanregemorter" at bounding box center [295, 139] width 84 height 12
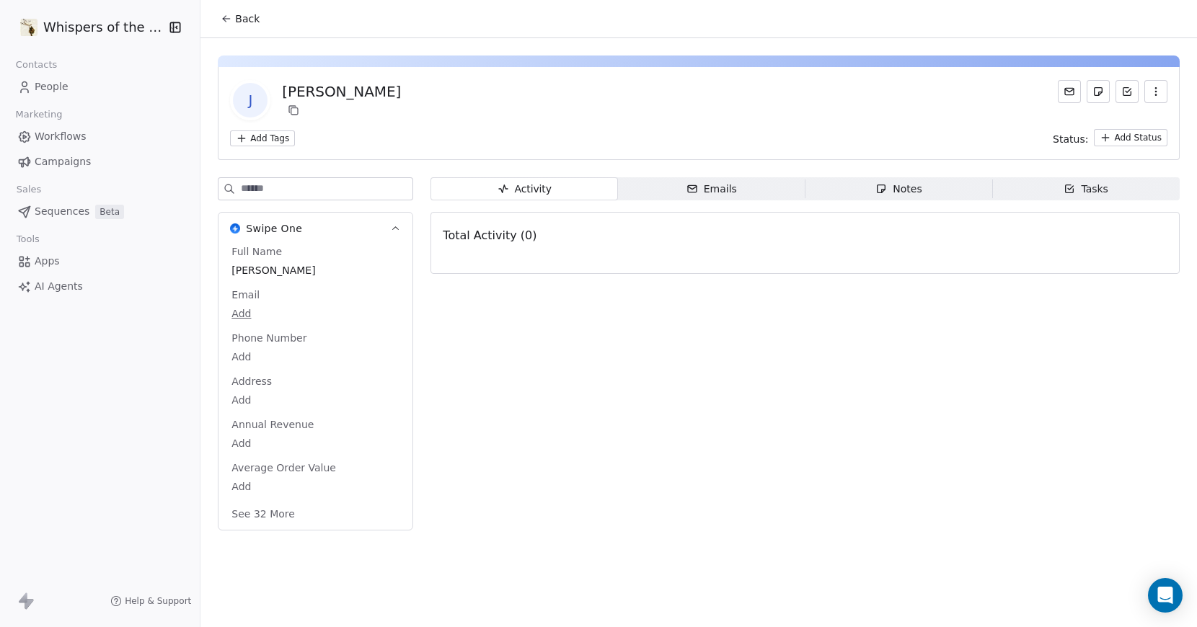
click at [236, 316] on body "Whispers of the Wood Contacts People Marketing Workflows Campaigns Sales Sequen…" at bounding box center [598, 313] width 1197 height 627
click at [245, 327] on input "**********" at bounding box center [304, 323] width 157 height 29
type input "**********"
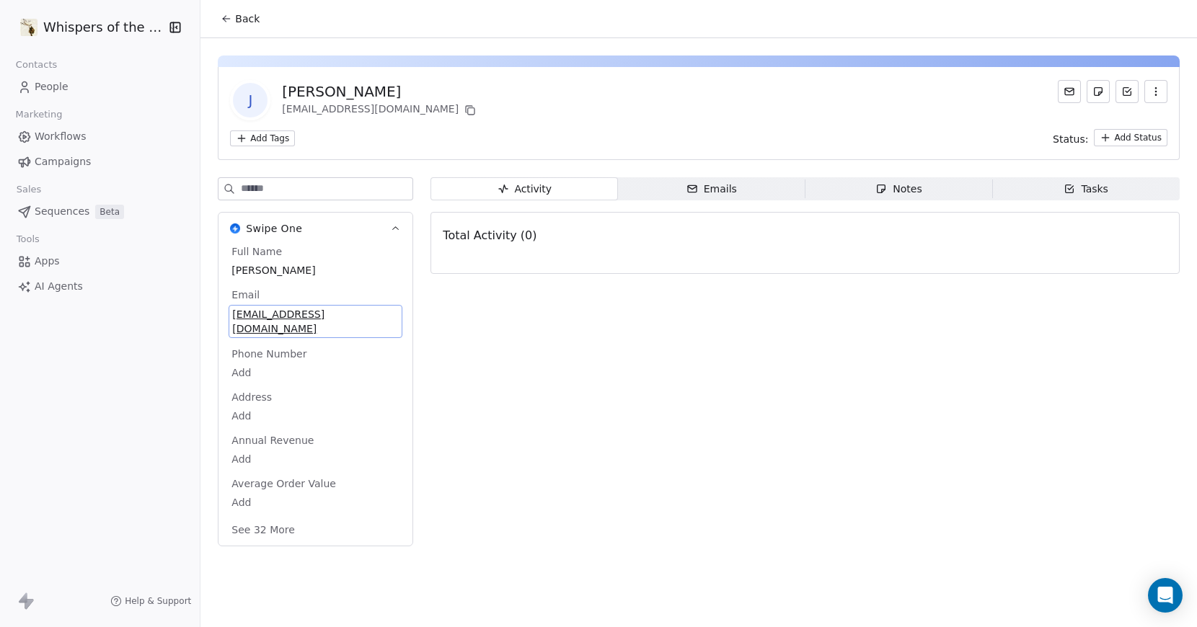
click at [614, 430] on div "Activity Activity Emails Emails Notes Notes Tasks Tasks Total Activity (0)" at bounding box center [804, 366] width 749 height 378
click at [258, 137] on html "Whispers of the Wood Contacts People Marketing Workflows Campaigns Sales Sequen…" at bounding box center [598, 313] width 1197 height 627
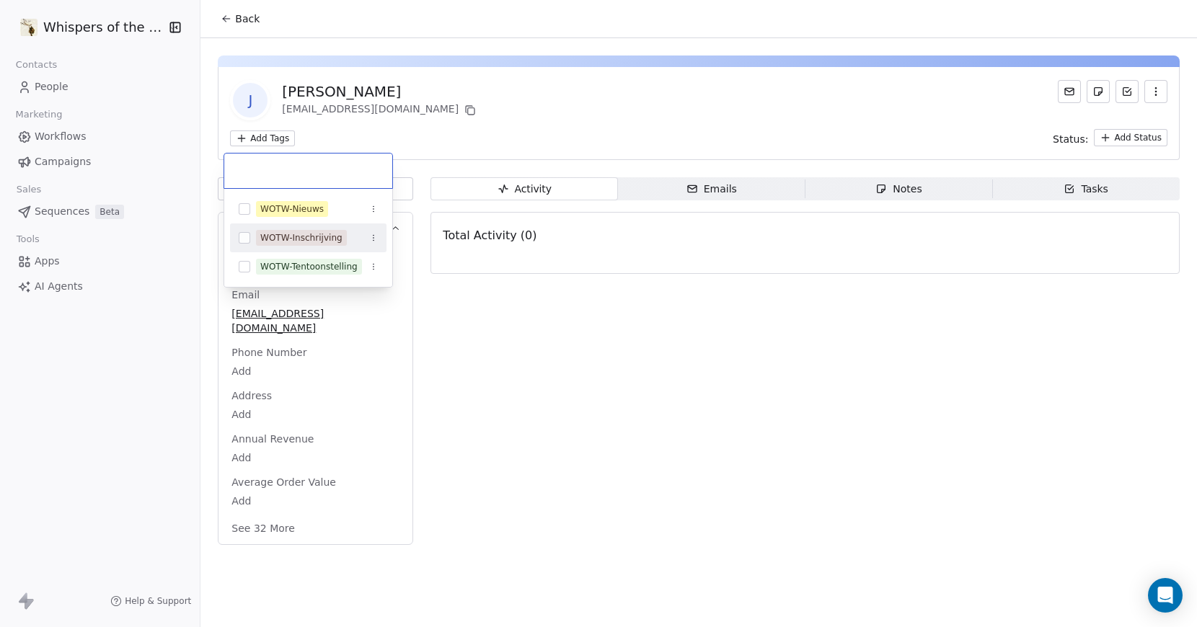
click at [244, 240] on button "Suggestions" at bounding box center [245, 238] width 12 height 12
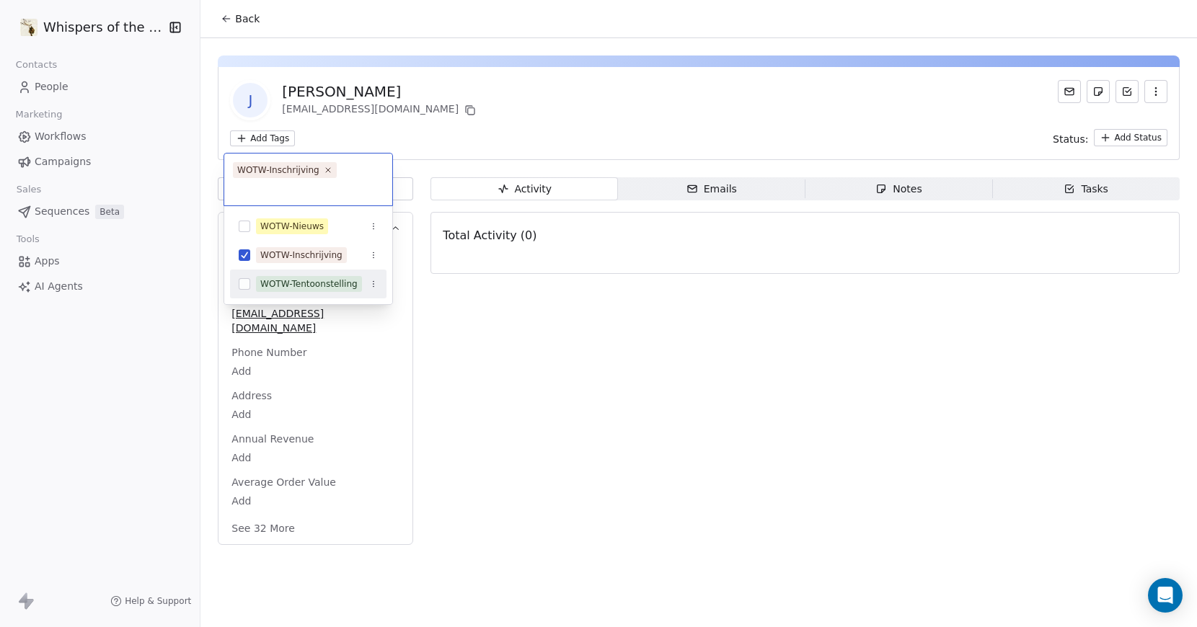
click at [487, 350] on html "Whispers of the Wood Contacts People Marketing Workflows Campaigns Sales Sequen…" at bounding box center [598, 313] width 1197 height 627
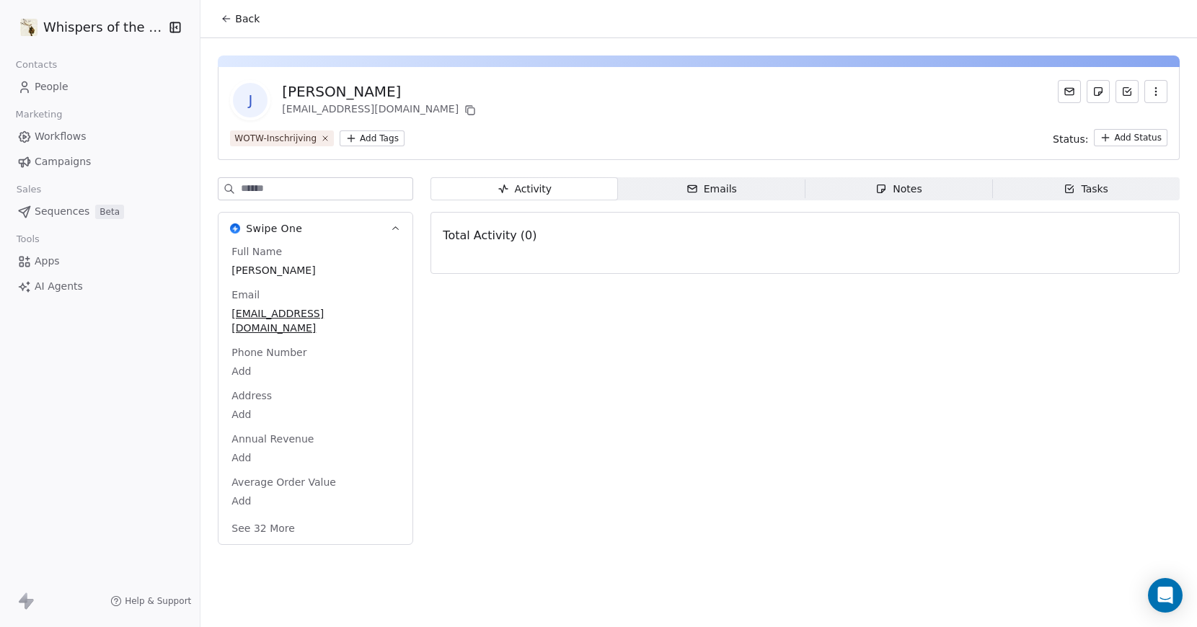
click at [45, 90] on span "People" at bounding box center [52, 86] width 34 height 15
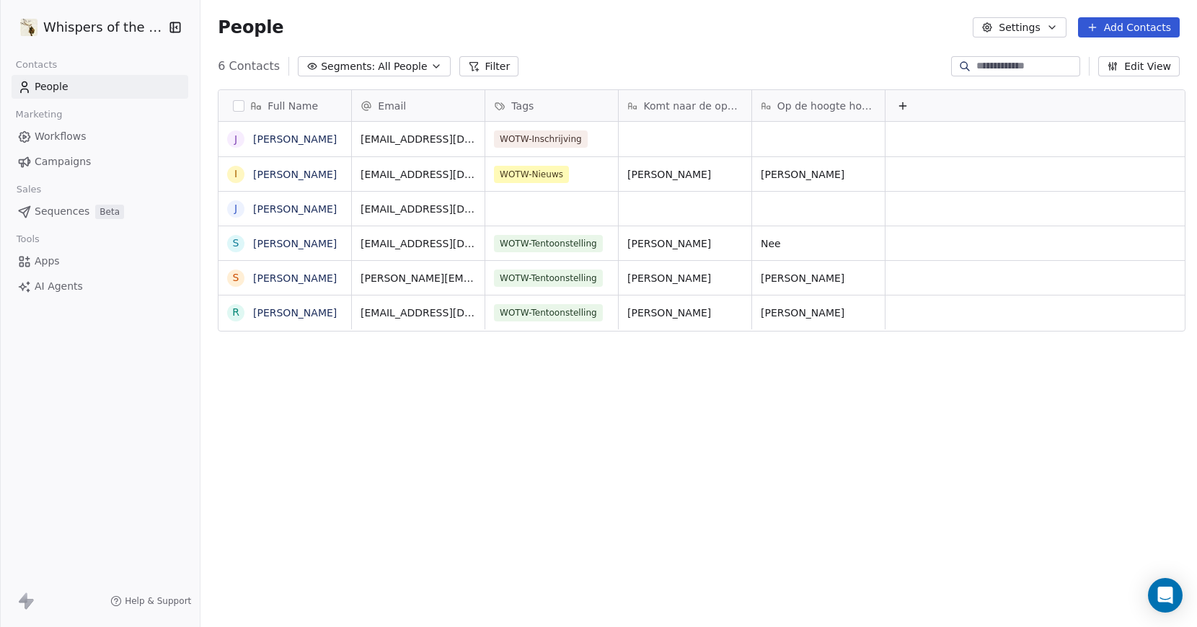
scroll to position [541, 991]
click at [570, 214] on div "grid" at bounding box center [551, 209] width 133 height 34
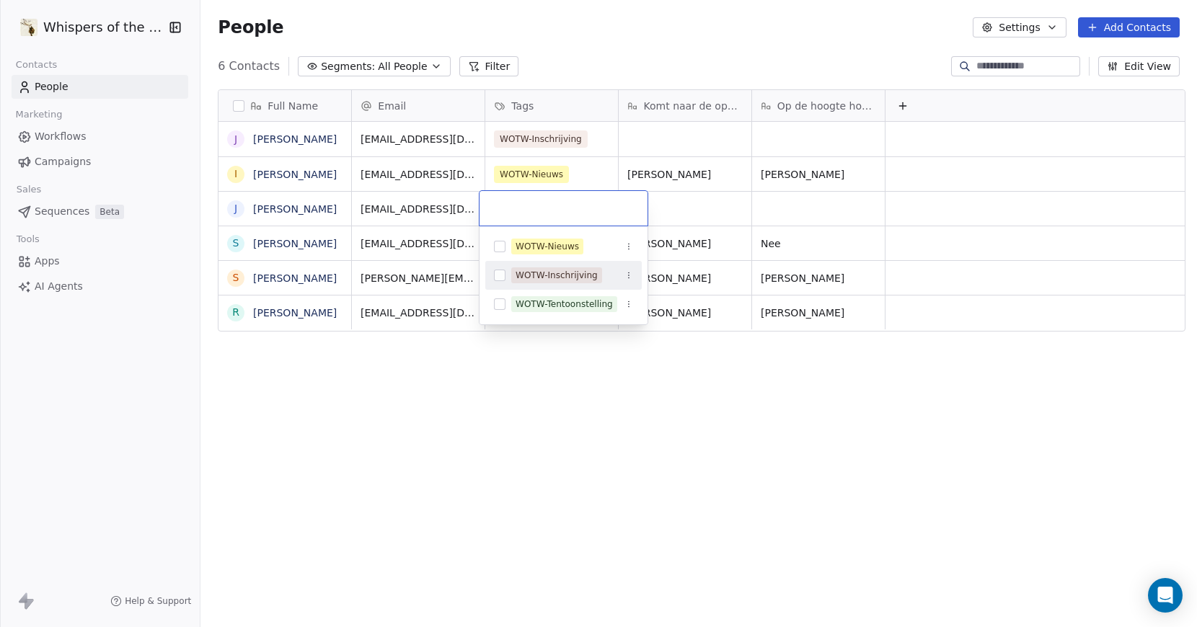
click at [500, 275] on button "Suggestions" at bounding box center [500, 276] width 12 height 12
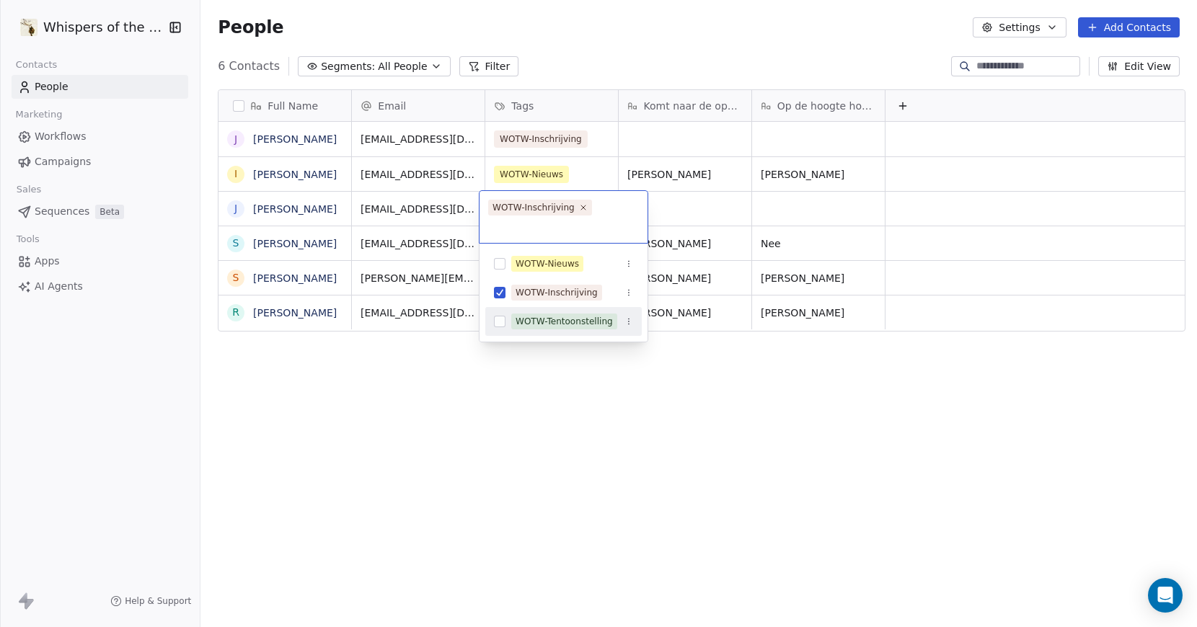
click at [534, 426] on html "Whispers of the Wood Contacts People Marketing Workflows Campaigns Sales Sequen…" at bounding box center [598, 313] width 1197 height 627
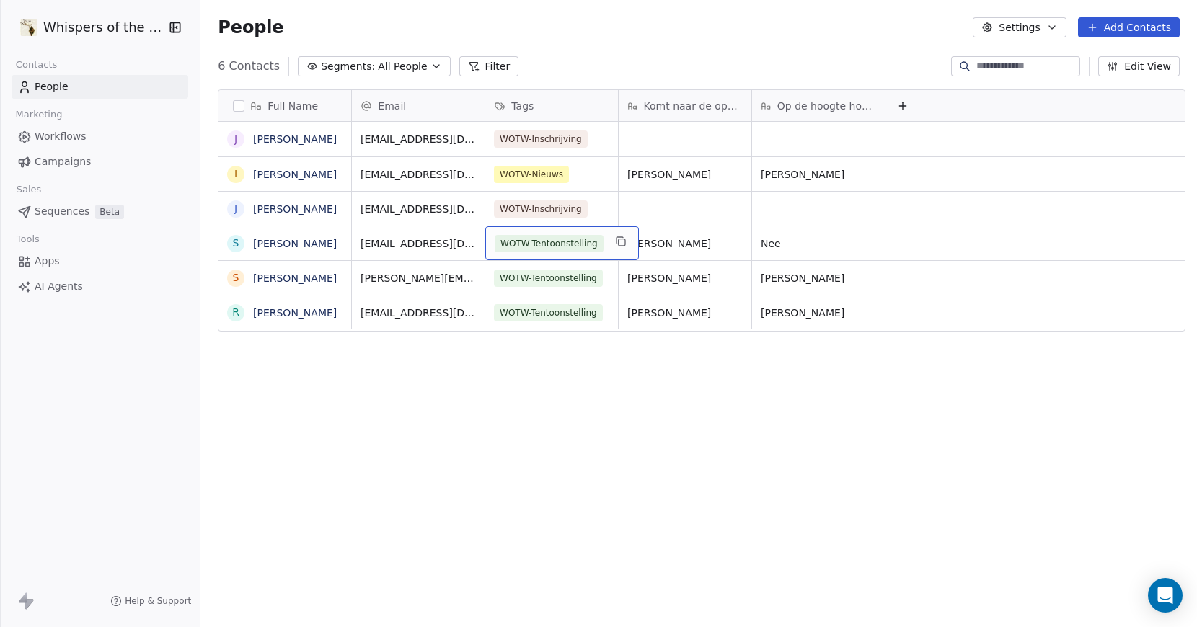
click at [538, 244] on span "WOTW-Tentoonstelling" at bounding box center [549, 243] width 109 height 17
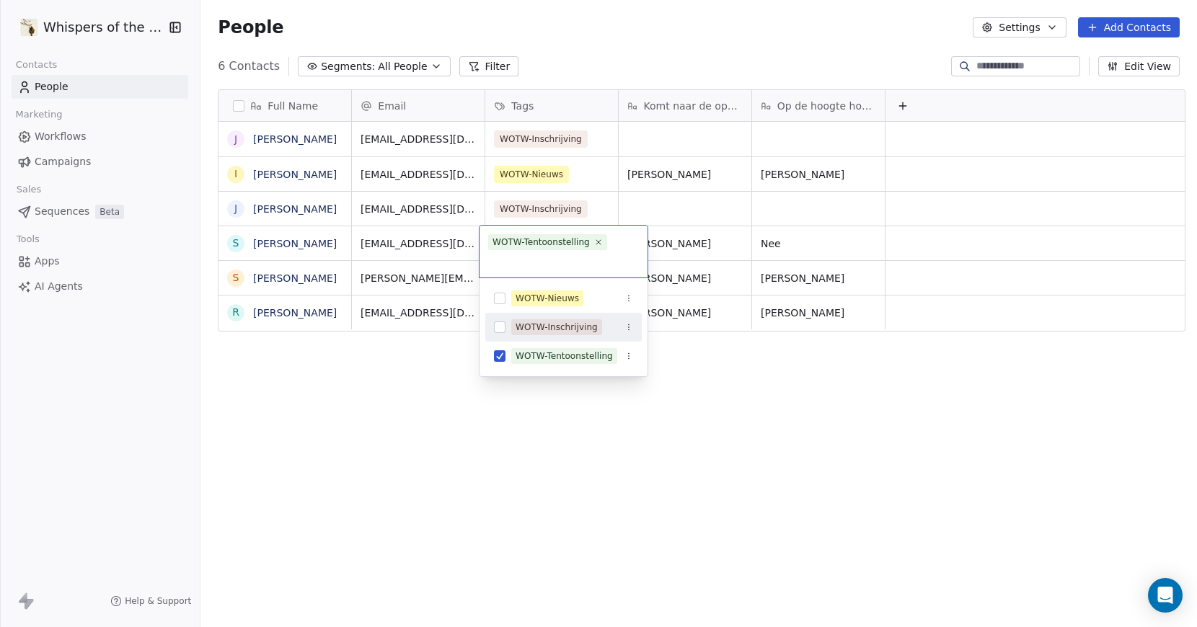
click at [502, 324] on button "Suggestions" at bounding box center [500, 328] width 12 height 12
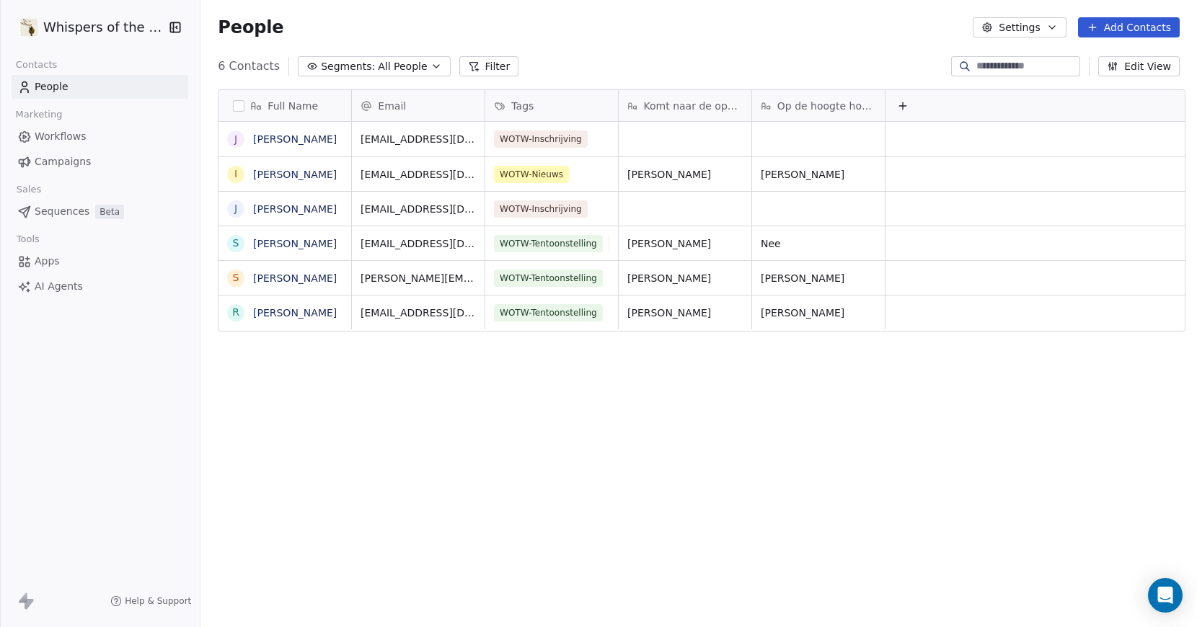
click at [531, 404] on html "Whispers of the Wood Contacts People Marketing Workflows Campaigns Sales Sequen…" at bounding box center [598, 313] width 1197 height 627
click at [545, 247] on span "WOTW-Tentoonstelling" at bounding box center [549, 241] width 109 height 17
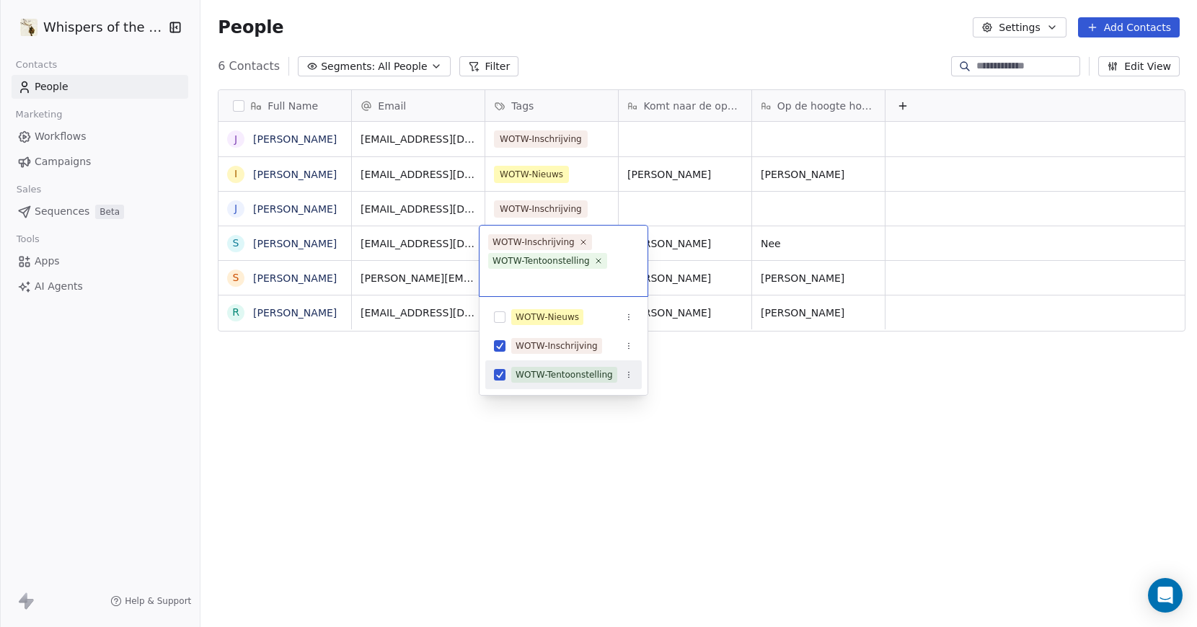
click at [503, 375] on button "Suggestions" at bounding box center [500, 375] width 12 height 12
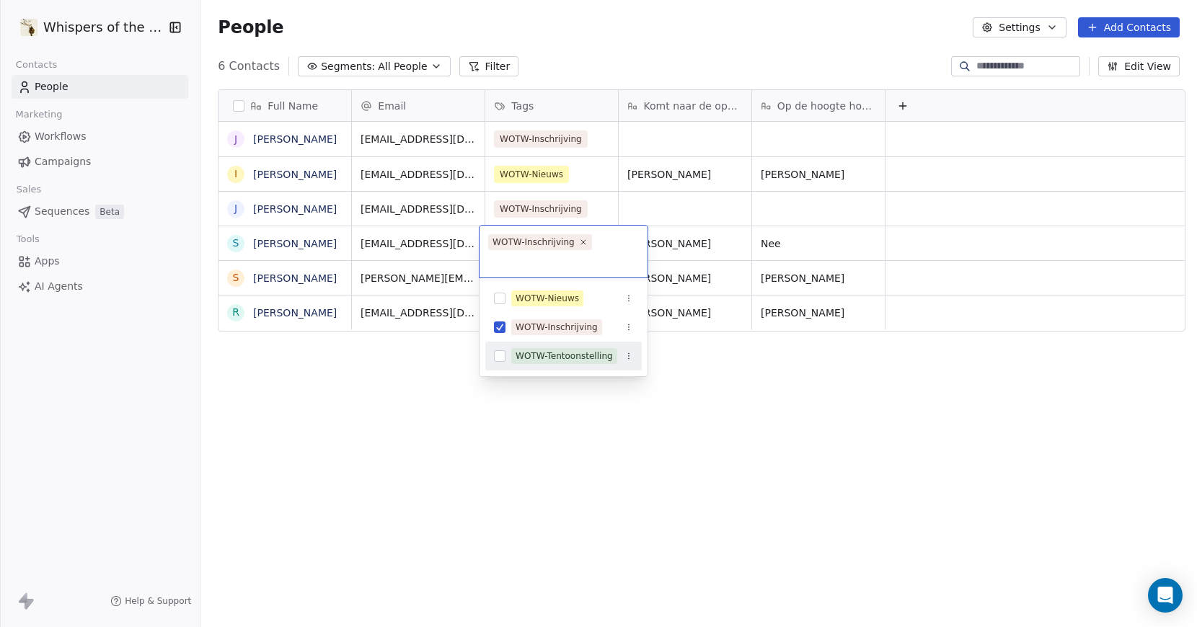
click at [507, 423] on html "Whispers of the Wood Contacts People Marketing Workflows Campaigns Sales Sequen…" at bounding box center [598, 313] width 1197 height 627
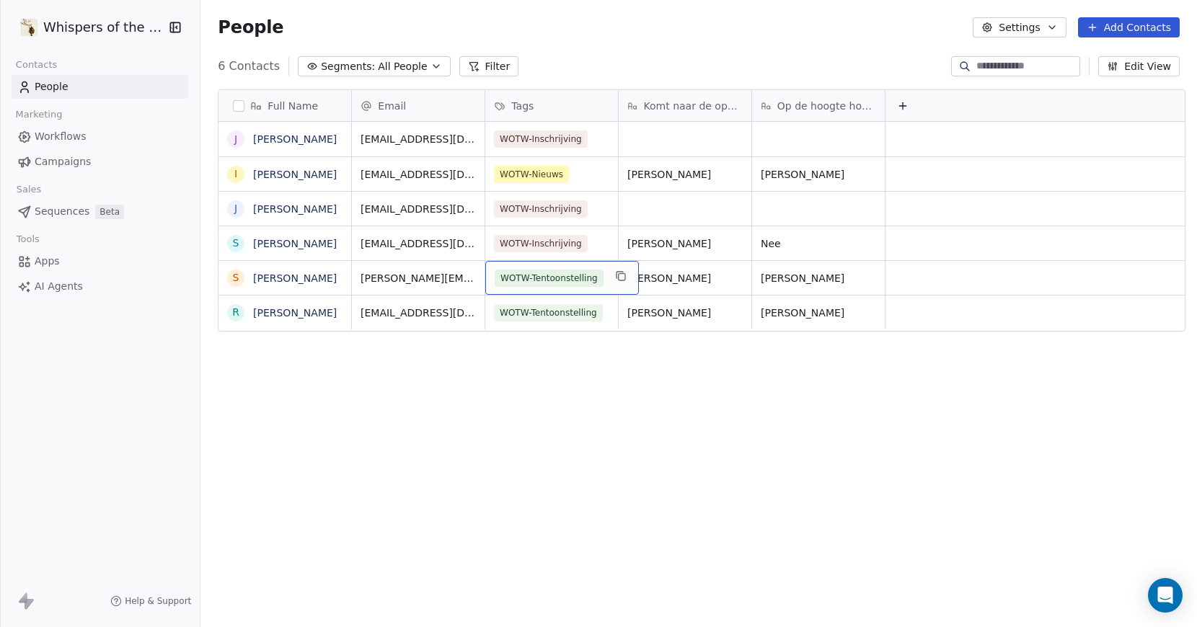
click at [509, 278] on span "WOTW-Tentoonstelling" at bounding box center [549, 278] width 109 height 17
click at [529, 278] on span "WOTW-Tentoonstelling" at bounding box center [549, 278] width 109 height 17
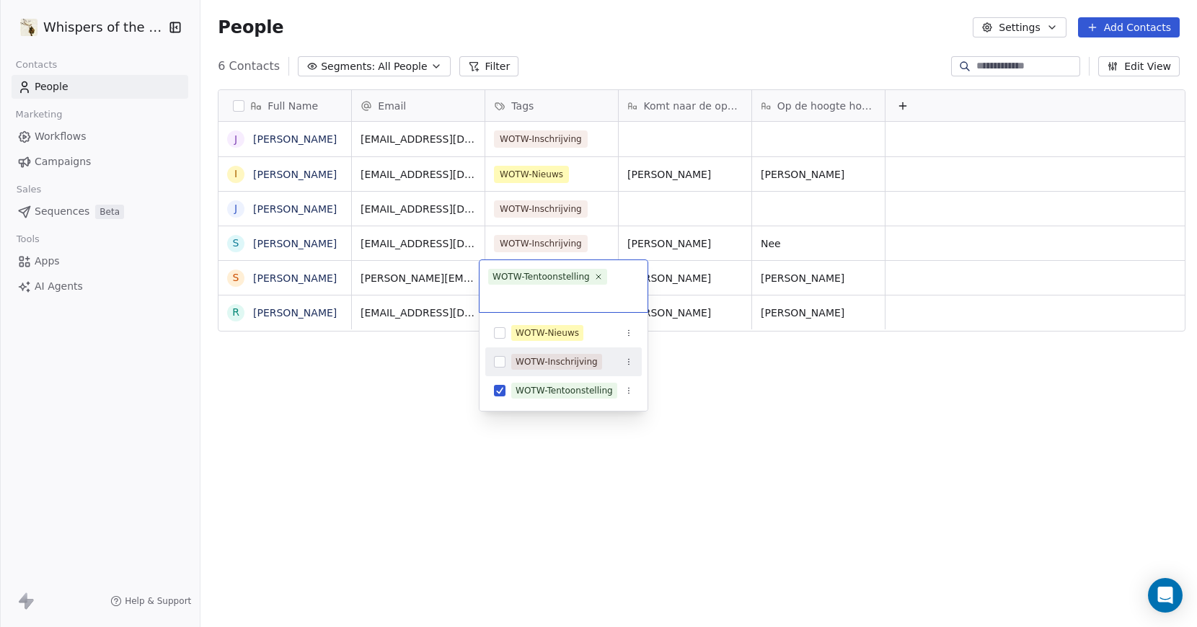
click at [503, 365] on button "Suggestions" at bounding box center [500, 362] width 12 height 12
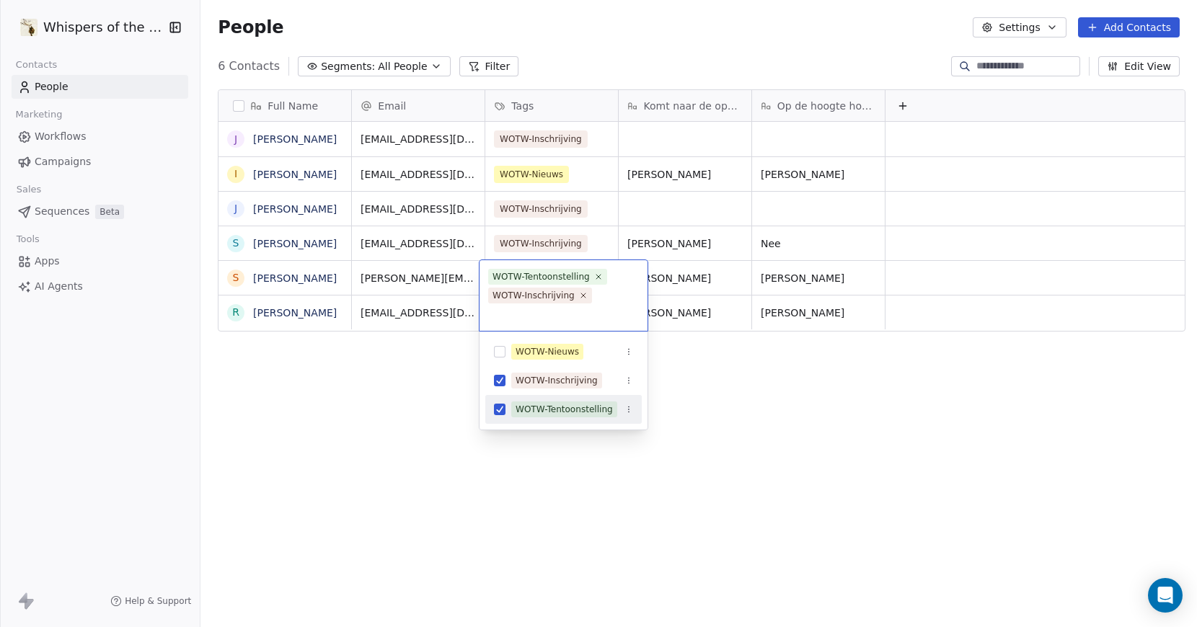
click at [501, 404] on button "Suggestions" at bounding box center [500, 410] width 12 height 12
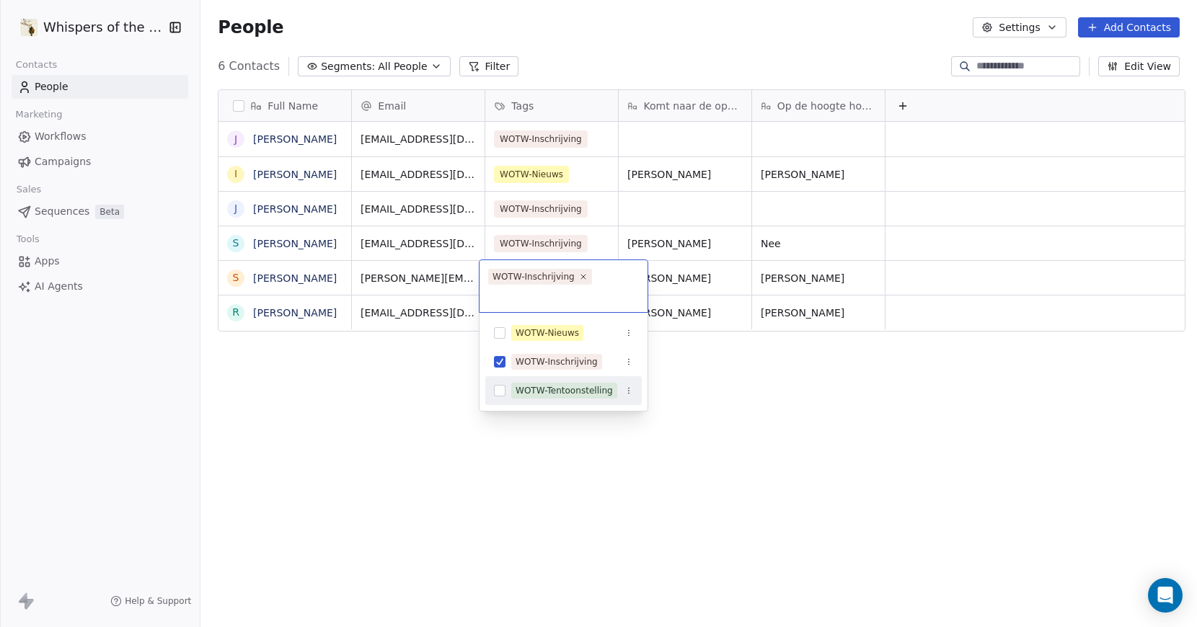
click at [519, 485] on html "Whispers of the Wood Contacts People Marketing Workflows Campaigns Sales Sequen…" at bounding box center [598, 313] width 1197 height 627
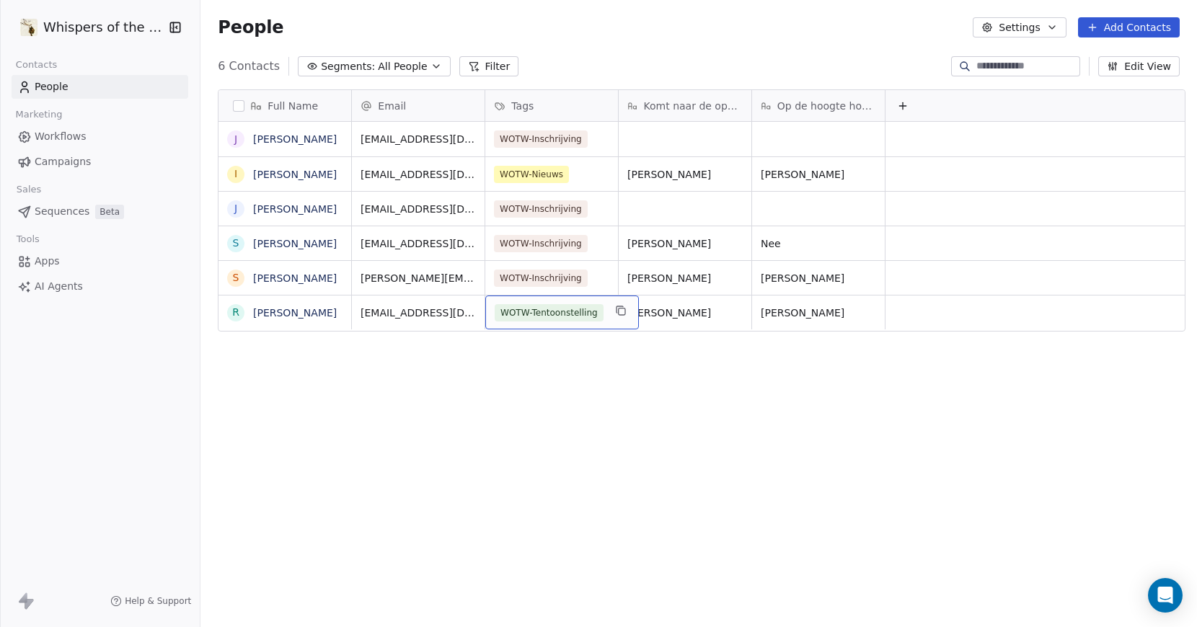
click at [526, 317] on span "WOTW-Tentoonstelling" at bounding box center [549, 312] width 109 height 17
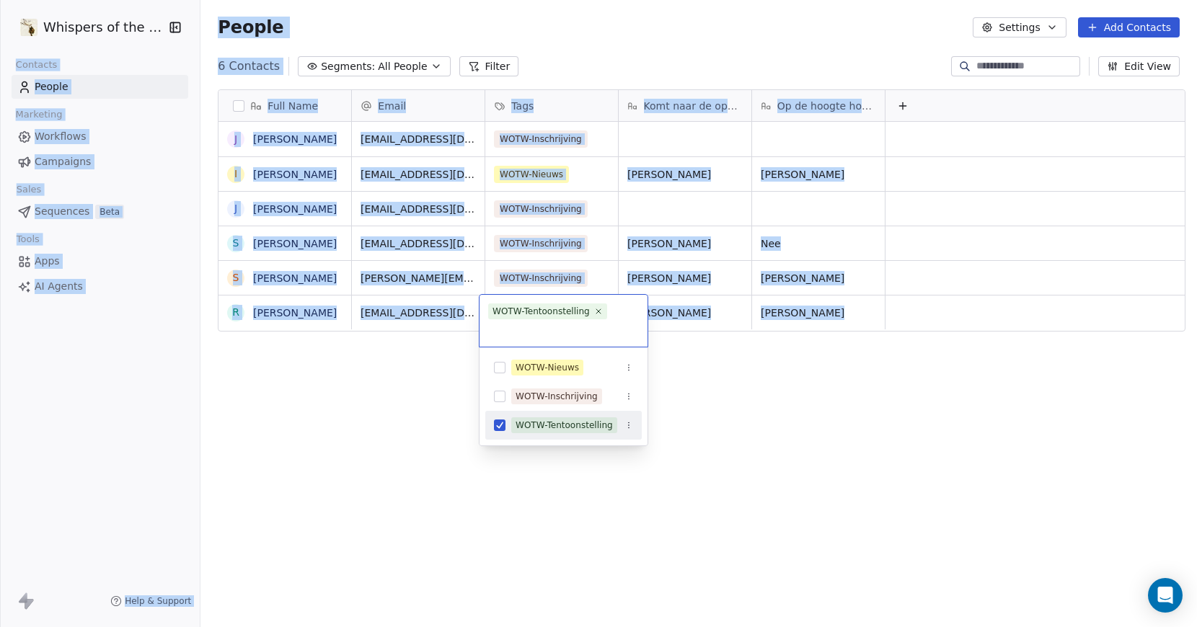
click at [526, 317] on div "WOTW-Tentoonstelling" at bounding box center [563, 321] width 168 height 52
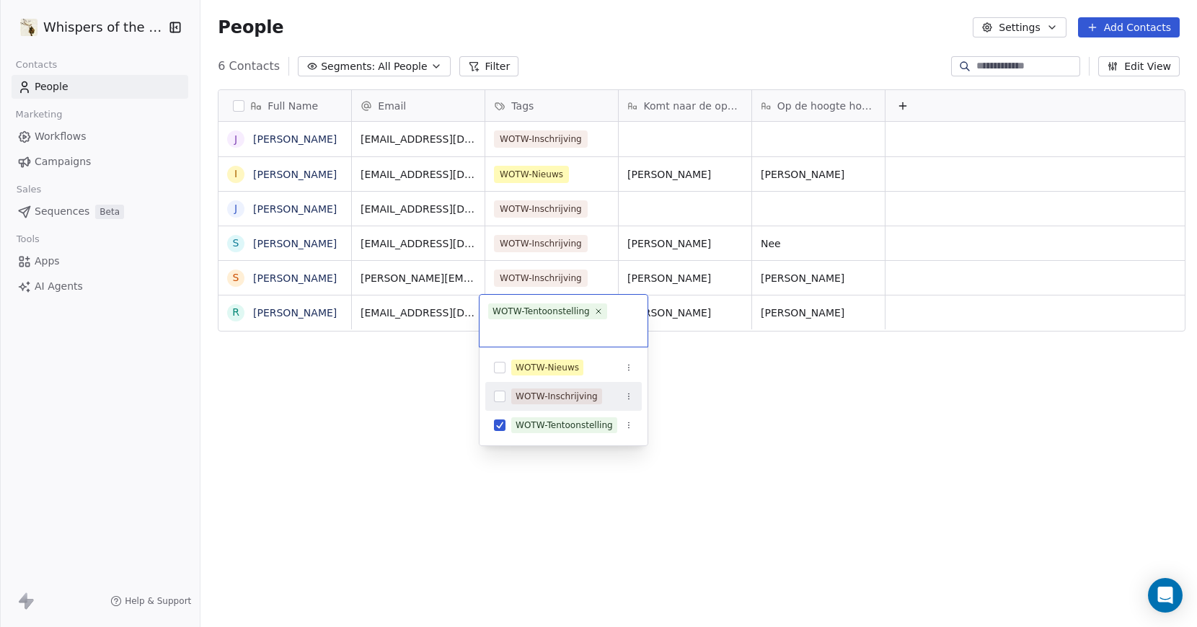
click at [501, 397] on button "Suggestions" at bounding box center [500, 397] width 12 height 12
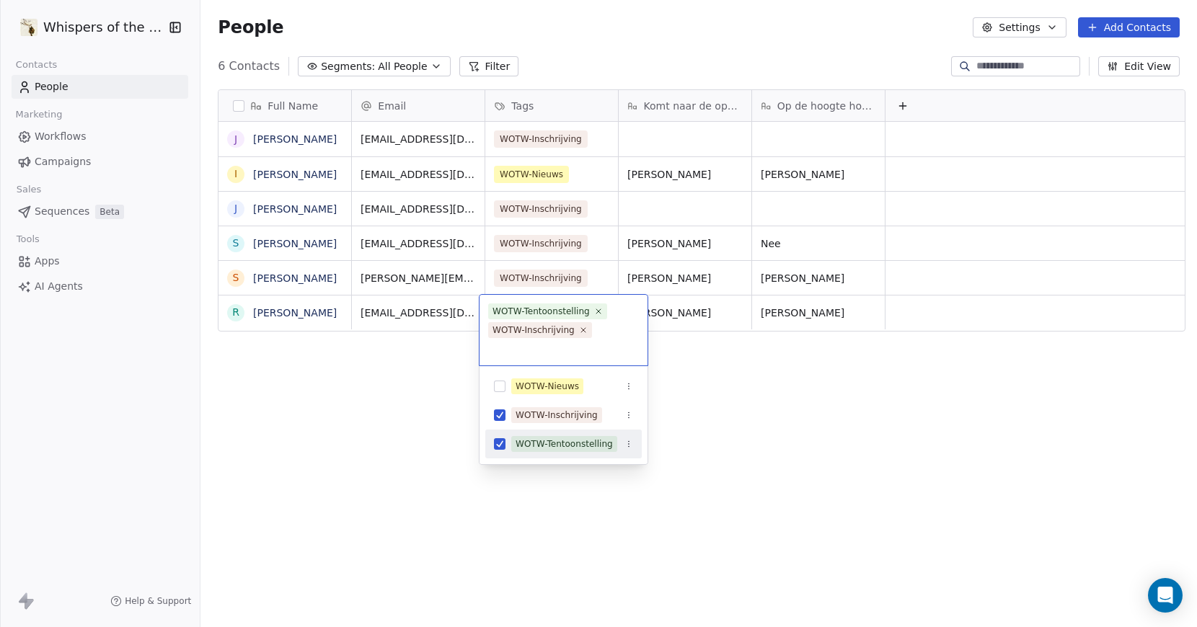
click at [502, 439] on button "Suggestions" at bounding box center [500, 444] width 12 height 12
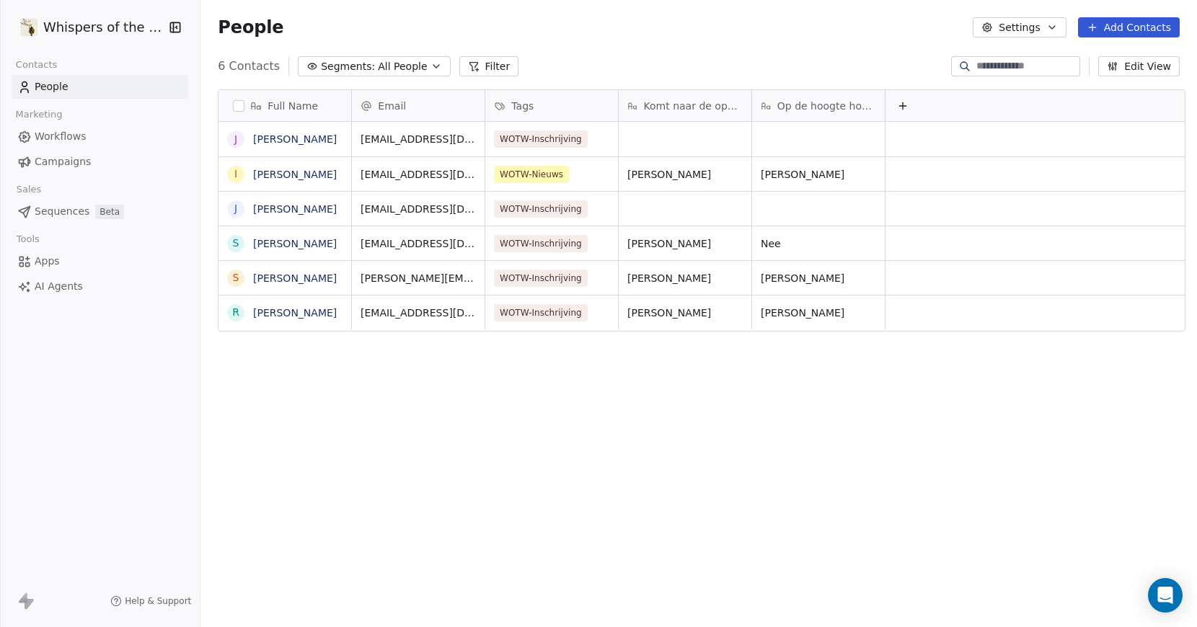
click at [511, 476] on html "Whispers of the Wood Contacts People Marketing Workflows Campaigns Sales Sequen…" at bounding box center [598, 313] width 1197 height 627
click at [531, 180] on span "WOTW-Nieuws" at bounding box center [532, 174] width 75 height 17
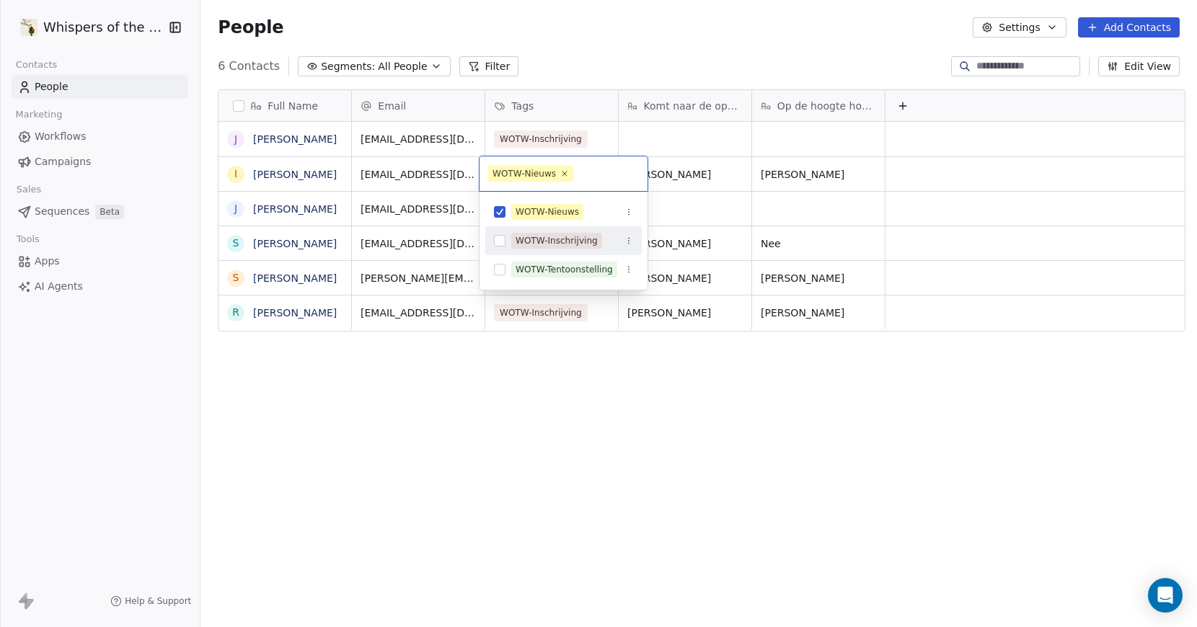
click at [501, 240] on button "Suggestions" at bounding box center [500, 241] width 12 height 12
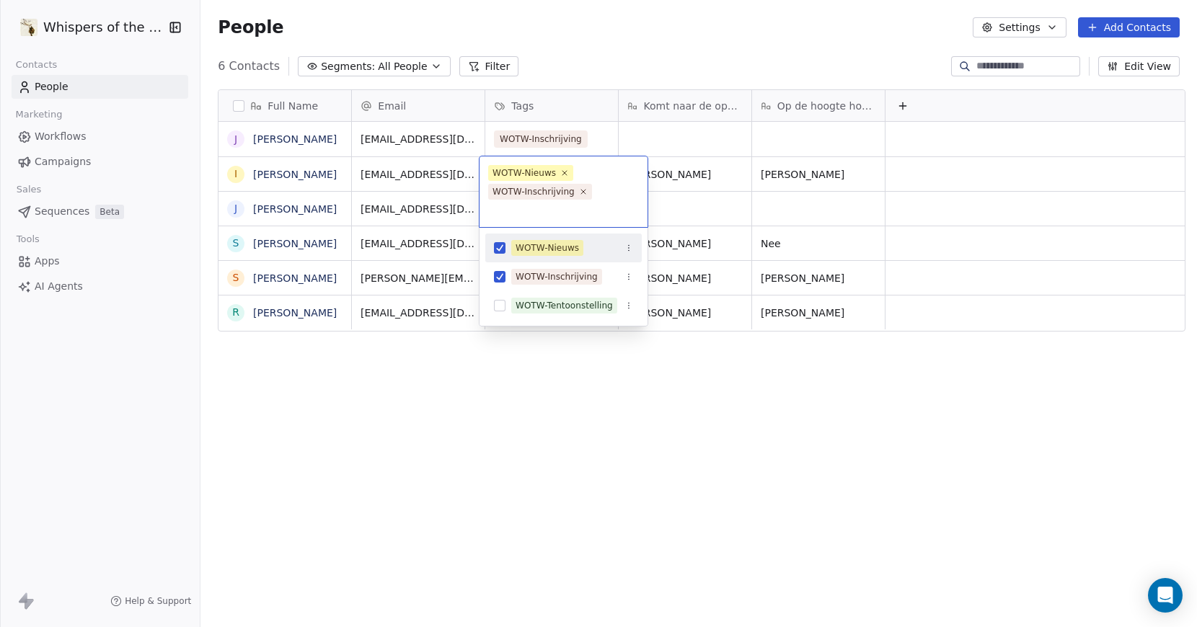
click at [501, 246] on button "Suggestions" at bounding box center [500, 248] width 12 height 12
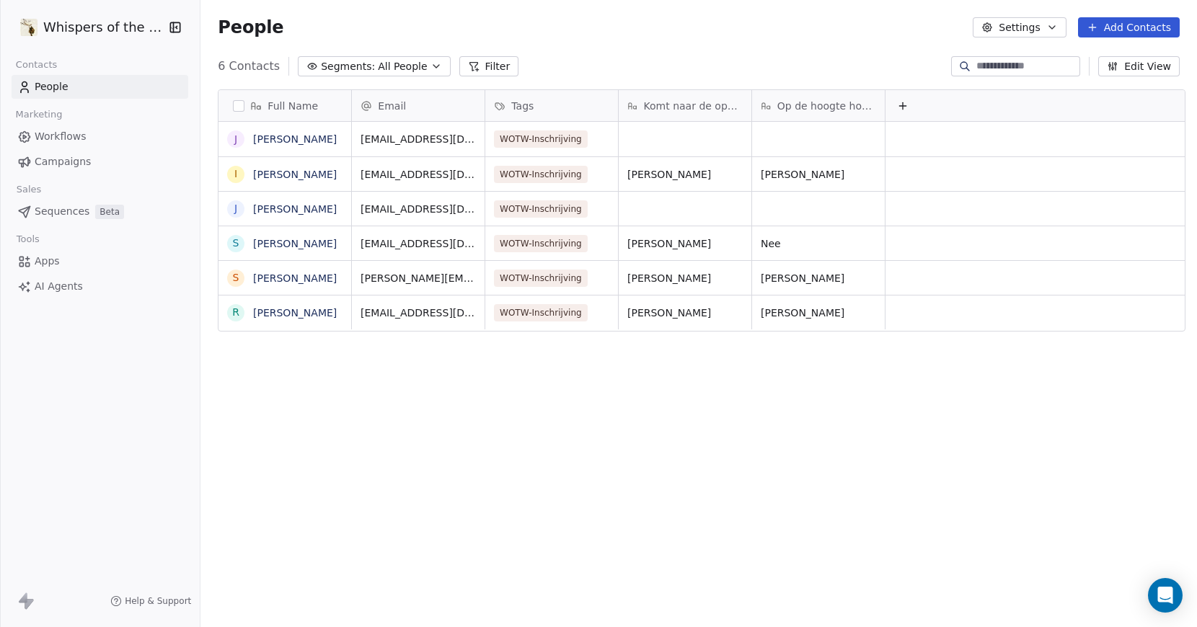
click at [521, 403] on html "Whispers of the Wood Contacts People Marketing Workflows Campaigns Sales Sequen…" at bounding box center [598, 313] width 1197 height 627
click at [658, 208] on div "grid" at bounding box center [685, 209] width 133 height 34
type textarea "**"
click at [674, 404] on html "Whispers of the Wood Contacts People Marketing Workflows Campaigns Sales Sequen…" at bounding box center [598, 313] width 1197 height 627
click at [677, 138] on div "grid" at bounding box center [685, 139] width 133 height 35
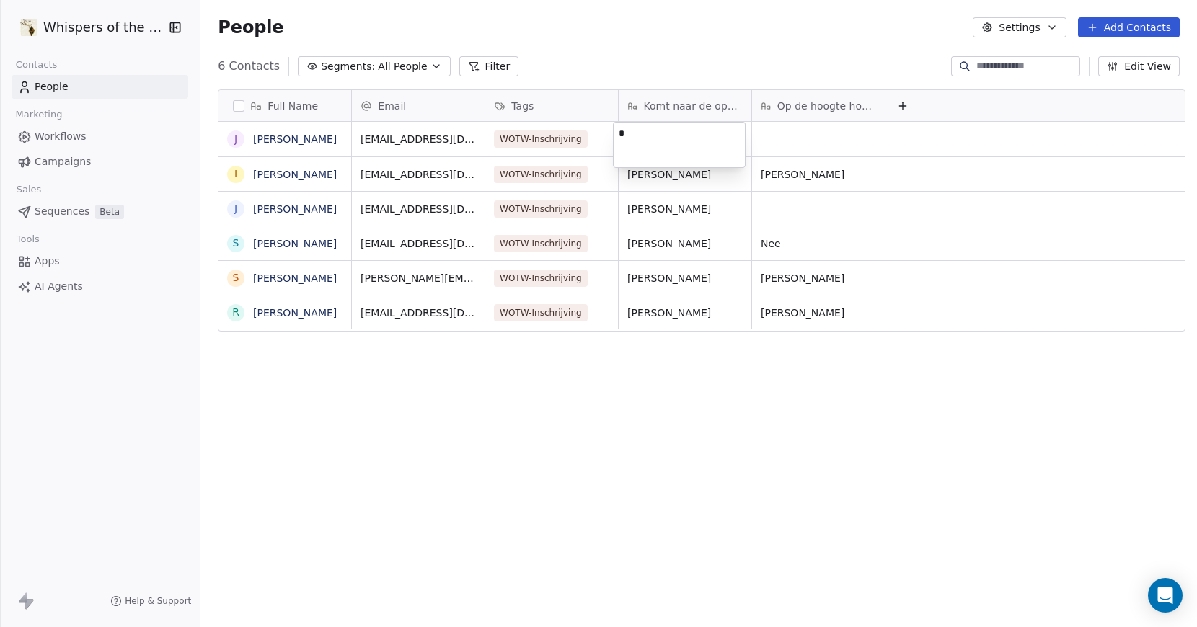
type textarea "**"
click at [699, 507] on html "Whispers of the Wood Contacts People Marketing Workflows Campaigns Sales Sequen…" at bounding box center [598, 313] width 1197 height 627
click at [293, 281] on link "sylvie demeyer" at bounding box center [295, 279] width 84 height 12
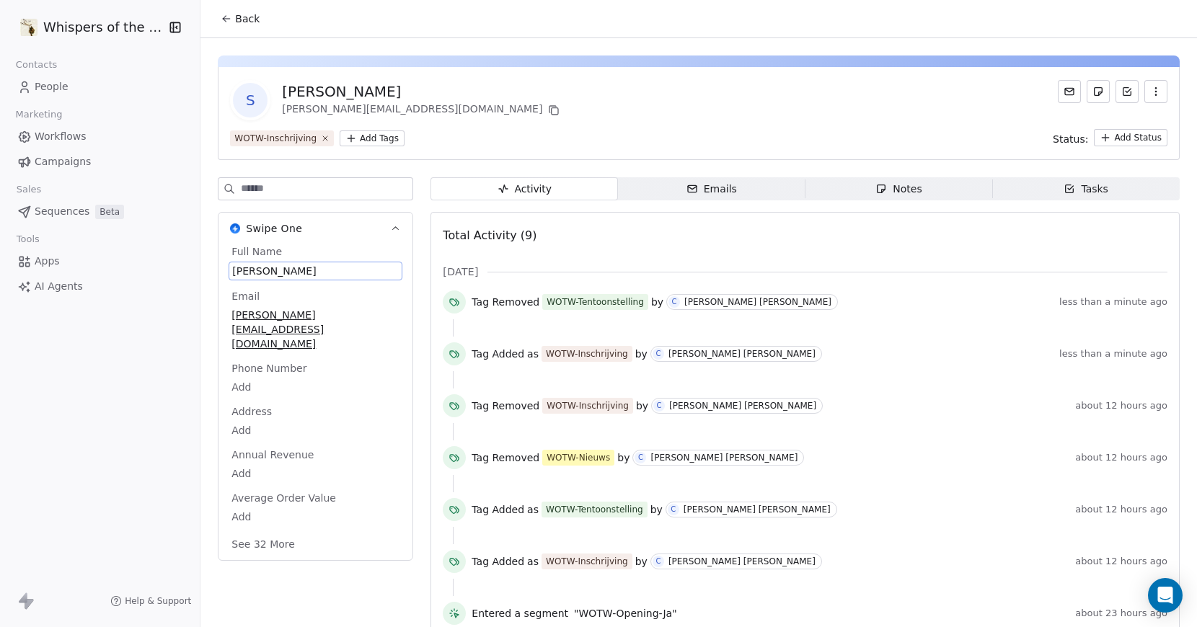
click at [247, 273] on span "sylvie demeyer" at bounding box center [315, 271] width 167 height 14
click at [229, 273] on textarea "**********" at bounding box center [304, 284] width 160 height 45
click at [260, 278] on textarea "**********" at bounding box center [304, 284] width 160 height 45
type textarea "**********"
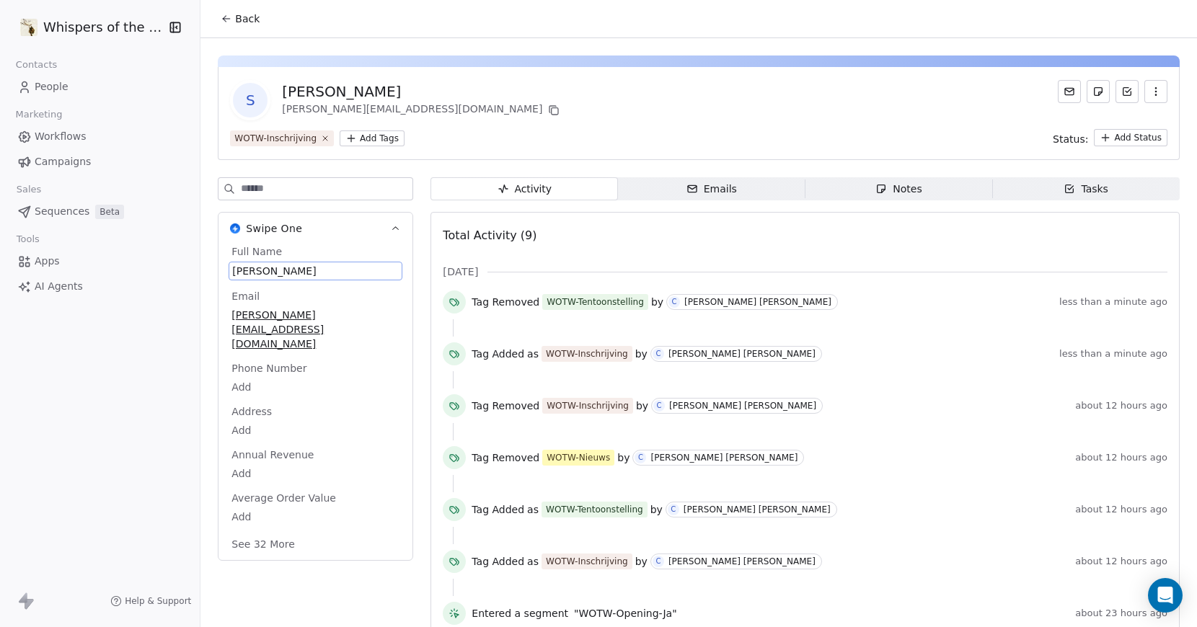
click at [58, 87] on span "People" at bounding box center [52, 86] width 34 height 15
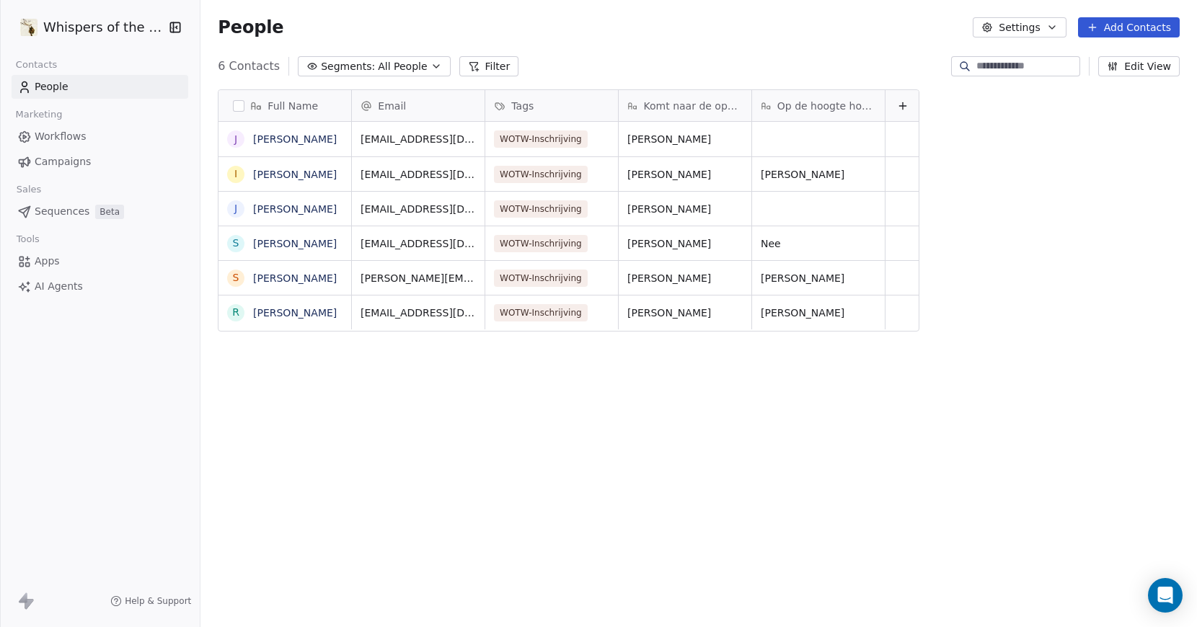
scroll to position [541, 991]
click at [275, 246] on link "sven peetermans" at bounding box center [295, 244] width 84 height 12
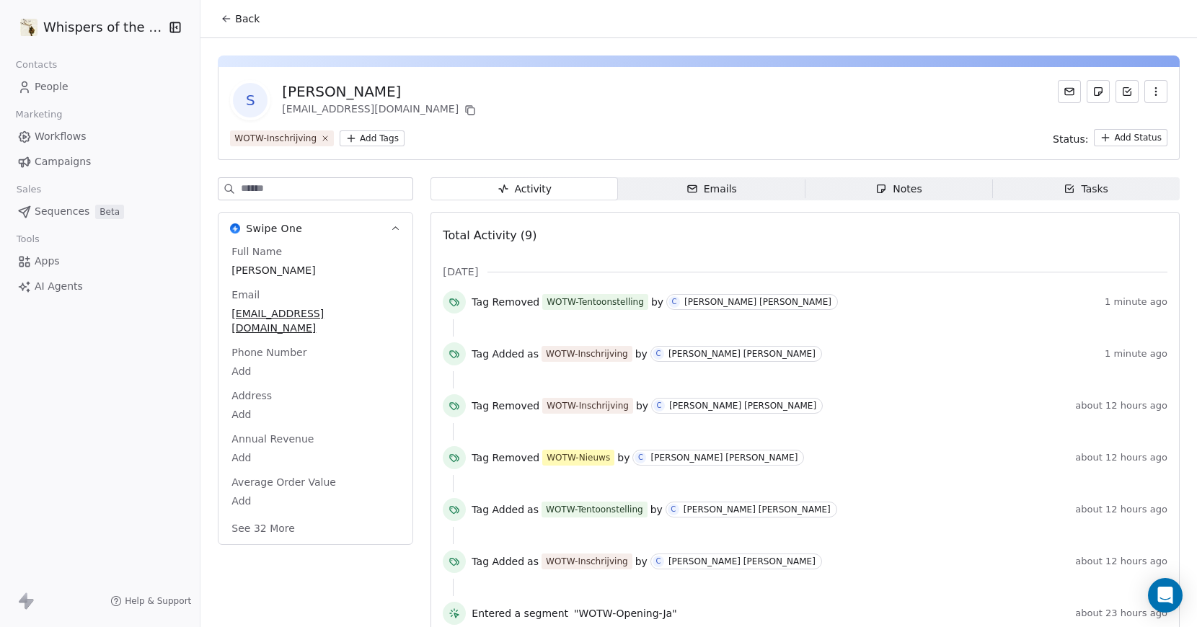
click at [236, 272] on span "sven peetermans" at bounding box center [315, 270] width 168 height 14
click at [227, 274] on textarea "**********" at bounding box center [304, 284] width 160 height 45
click at [255, 278] on textarea "**********" at bounding box center [304, 284] width 160 height 45
type textarea "**********"
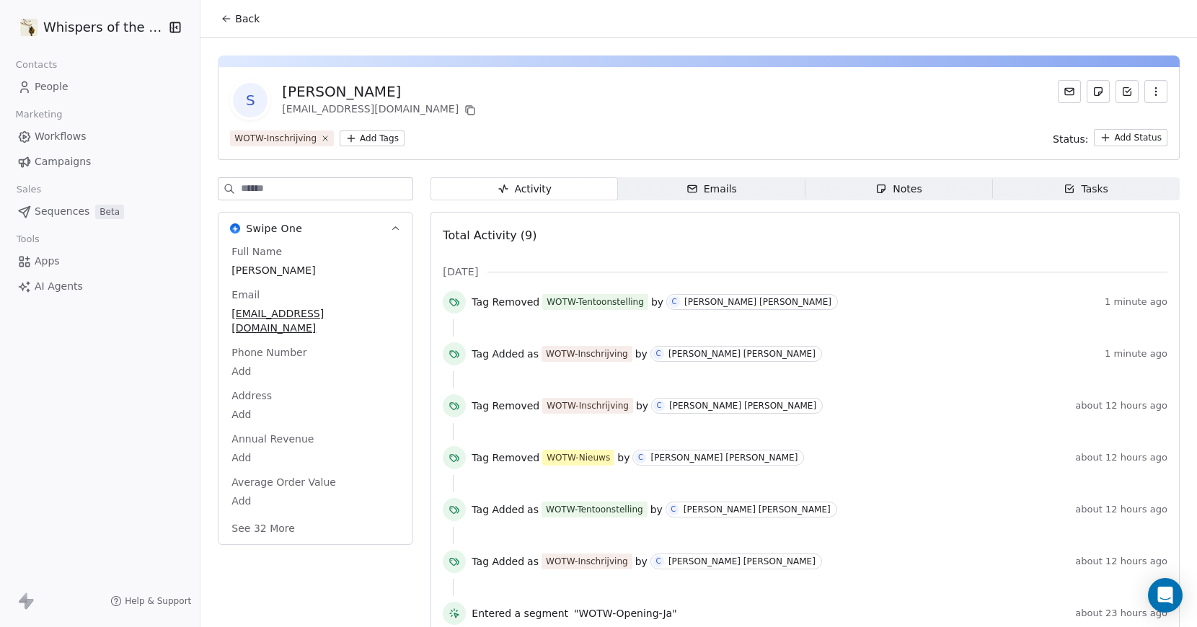
click at [770, 104] on div "S Sven Peetermans peetermanssven@gmail.com" at bounding box center [698, 100] width 937 height 40
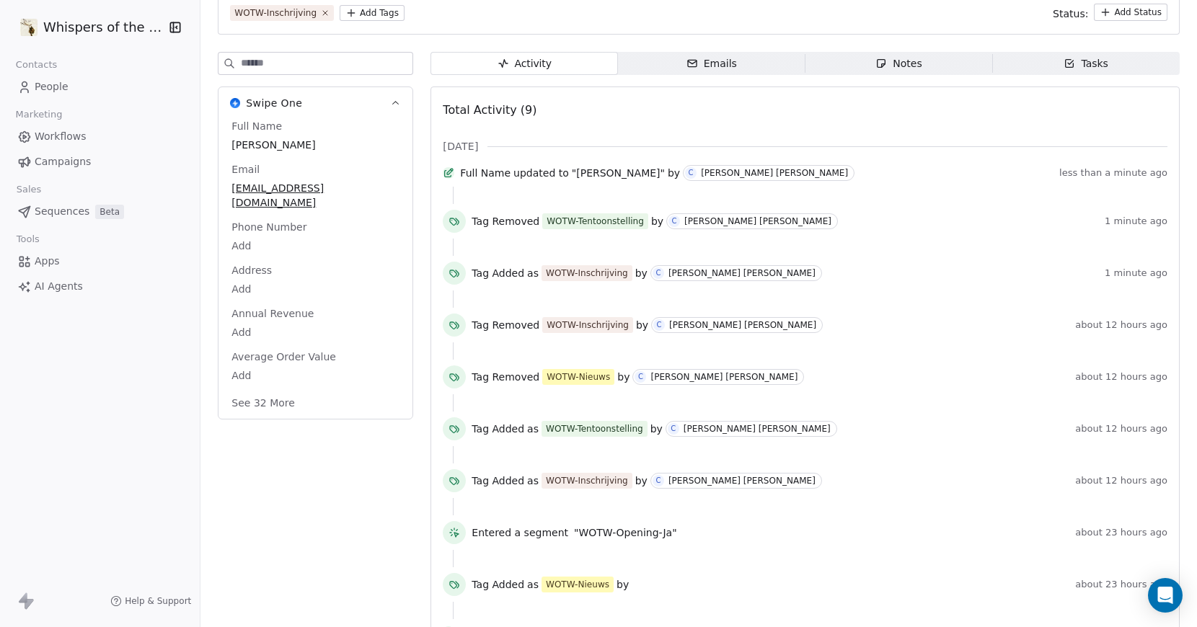
click at [358, 498] on div "Swipe One Full Name Sven Peetermans Email peetermanssven@gmail.com Phone Number…" at bounding box center [315, 357] width 195 height 611
click at [63, 137] on span "Workflows" at bounding box center [61, 136] width 52 height 15
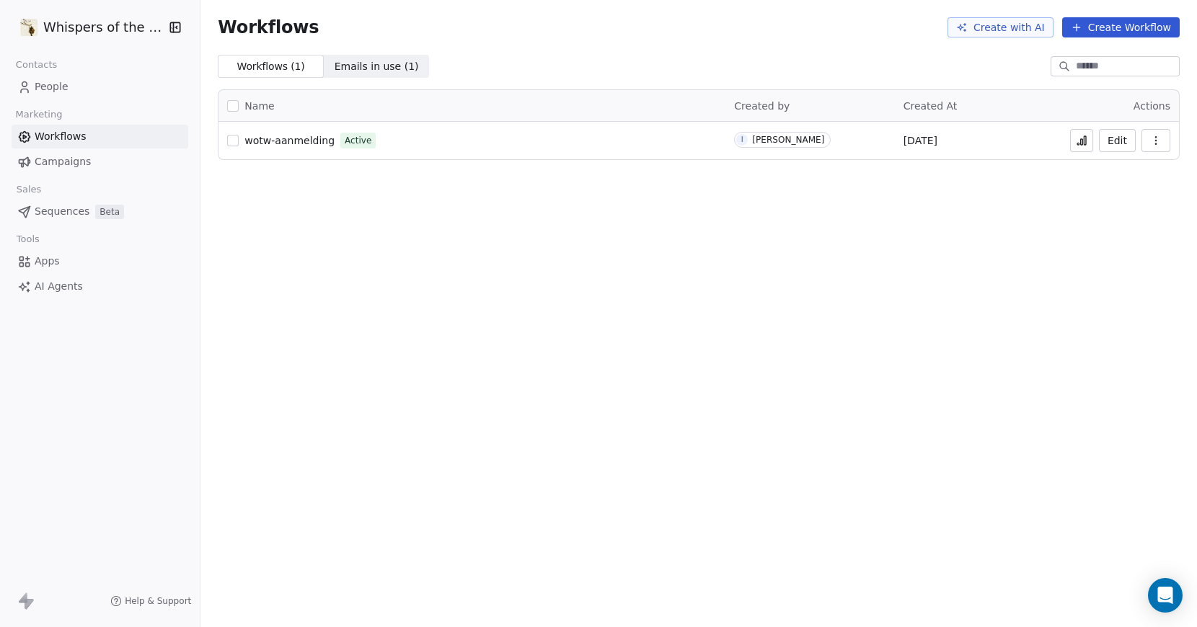
click at [1123, 27] on button "Create Workflow" at bounding box center [1121, 27] width 118 height 20
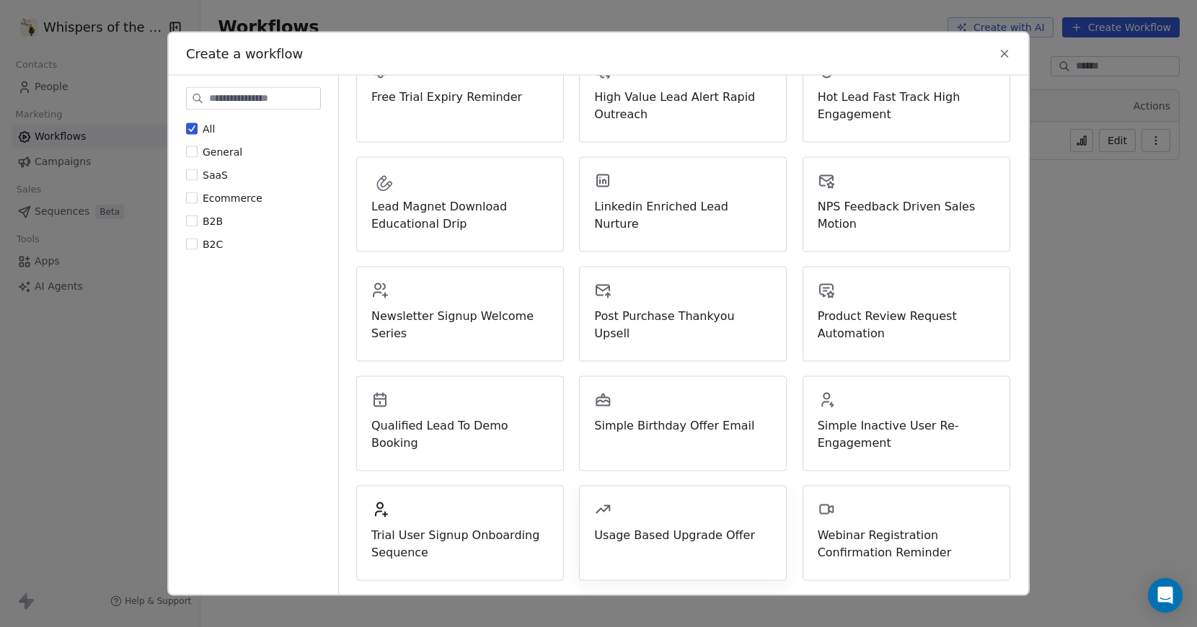
scroll to position [317, 0]
click at [193, 247] on button "B2C" at bounding box center [192, 244] width 12 height 14
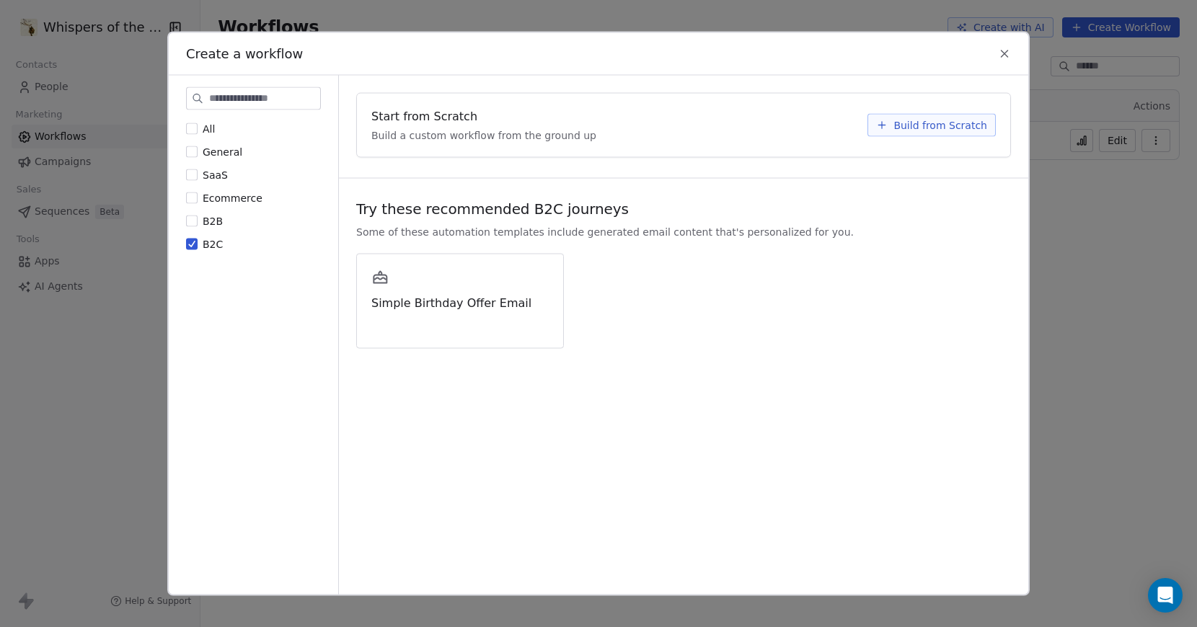
click at [193, 218] on button "B2B" at bounding box center [192, 221] width 12 height 14
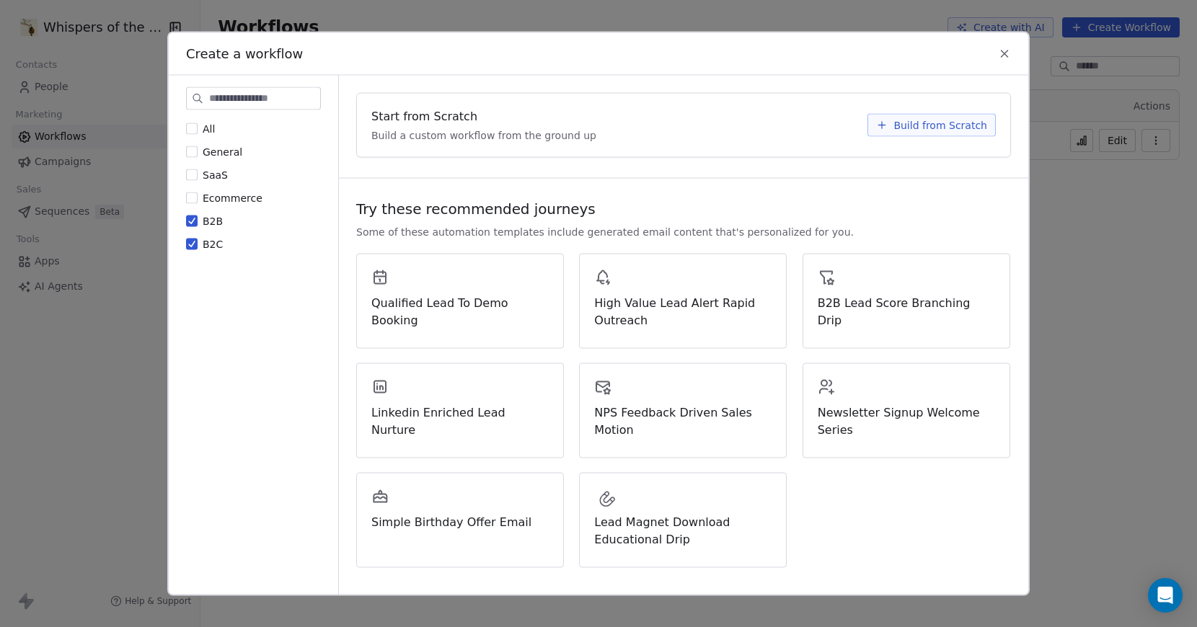
click at [193, 237] on button "B2C" at bounding box center [192, 244] width 12 height 14
click at [193, 146] on button "General" at bounding box center [192, 152] width 12 height 14
click at [193, 221] on button "B2B" at bounding box center [192, 221] width 12 height 14
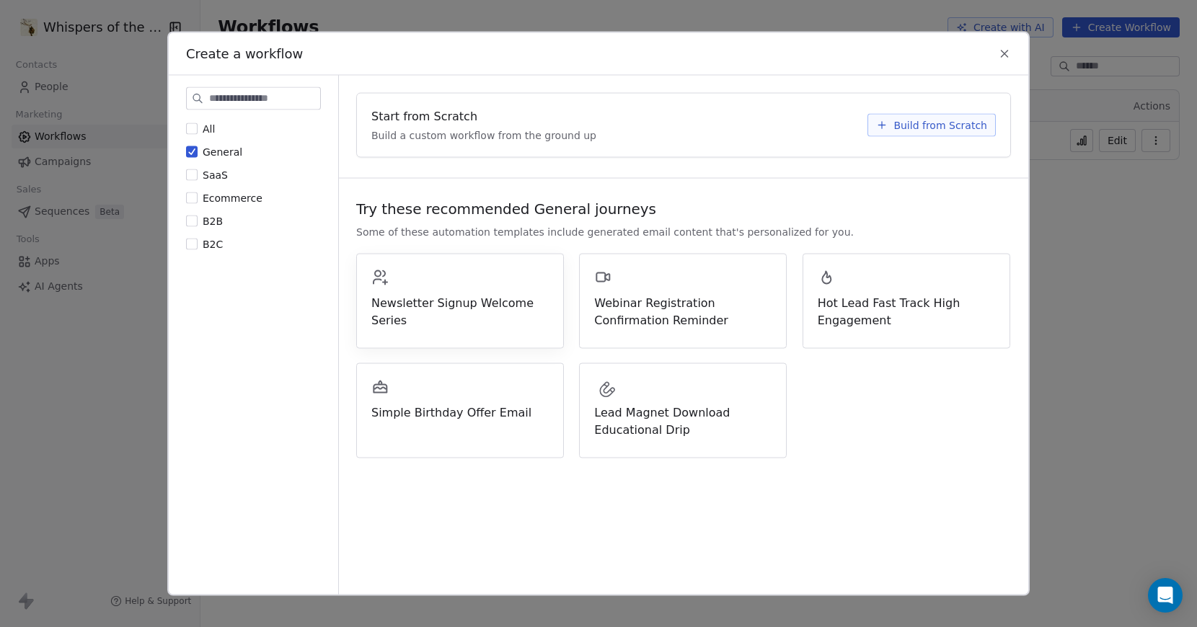
click at [473, 298] on span "Newsletter Signup Welcome Series" at bounding box center [459, 312] width 177 height 35
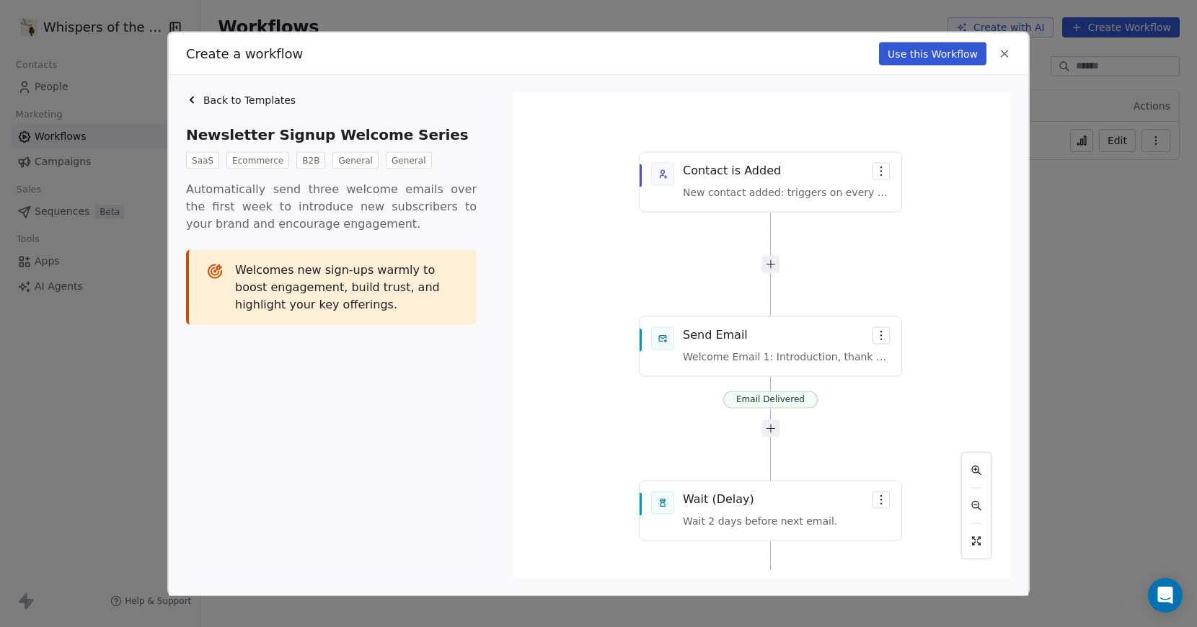
click at [956, 56] on button "Use this Workflow" at bounding box center [932, 54] width 107 height 23
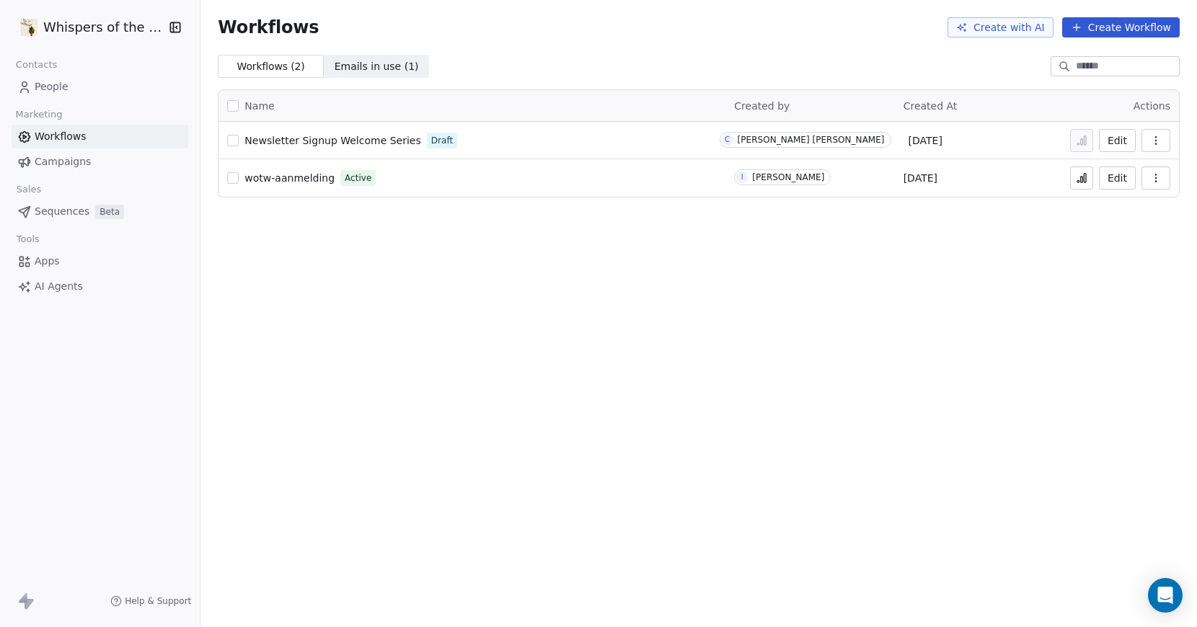
click at [322, 137] on span "Newsletter Signup Welcome Series" at bounding box center [332, 141] width 176 height 12
click at [281, 174] on span "wotw-aanmelding" at bounding box center [289, 178] width 90 height 12
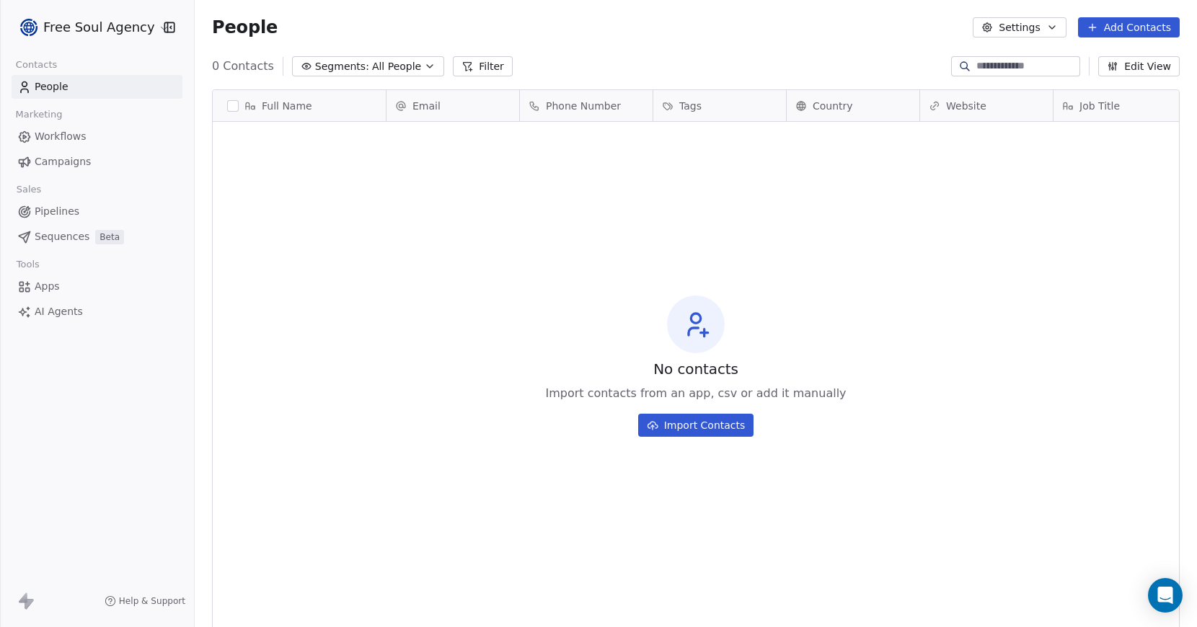
scroll to position [541, 991]
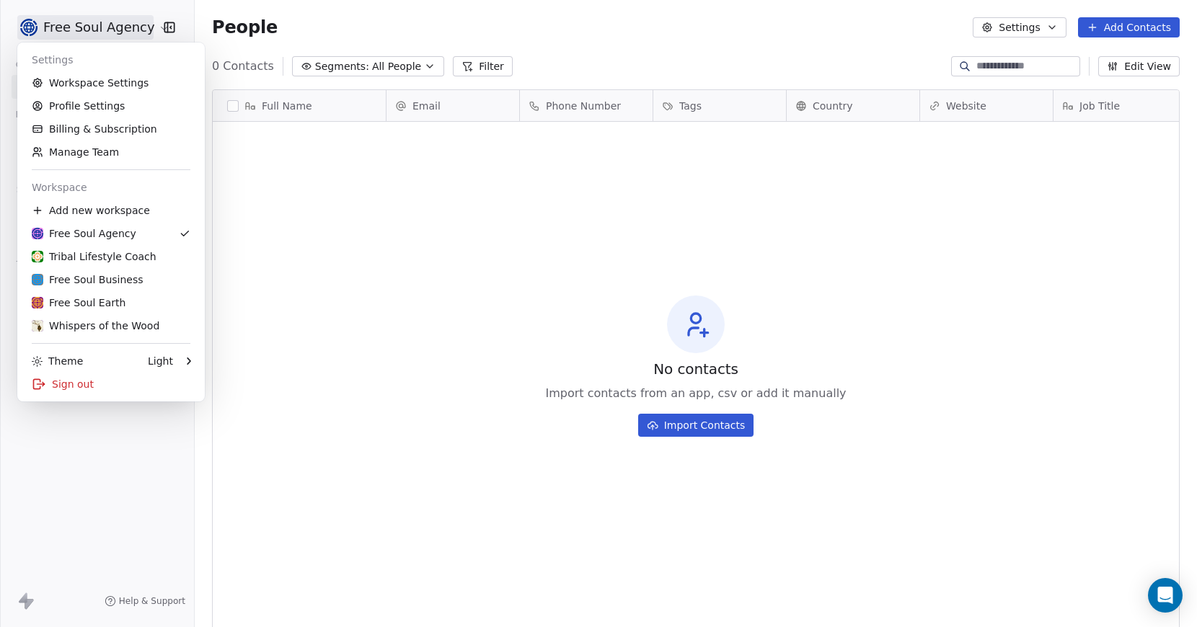
click at [109, 27] on html "Free Soul Agency Contacts People Marketing Workflows Campaigns Sales Pipelines …" at bounding box center [598, 313] width 1197 height 627
click at [89, 327] on div "Whispers of the Wood" at bounding box center [96, 326] width 128 height 14
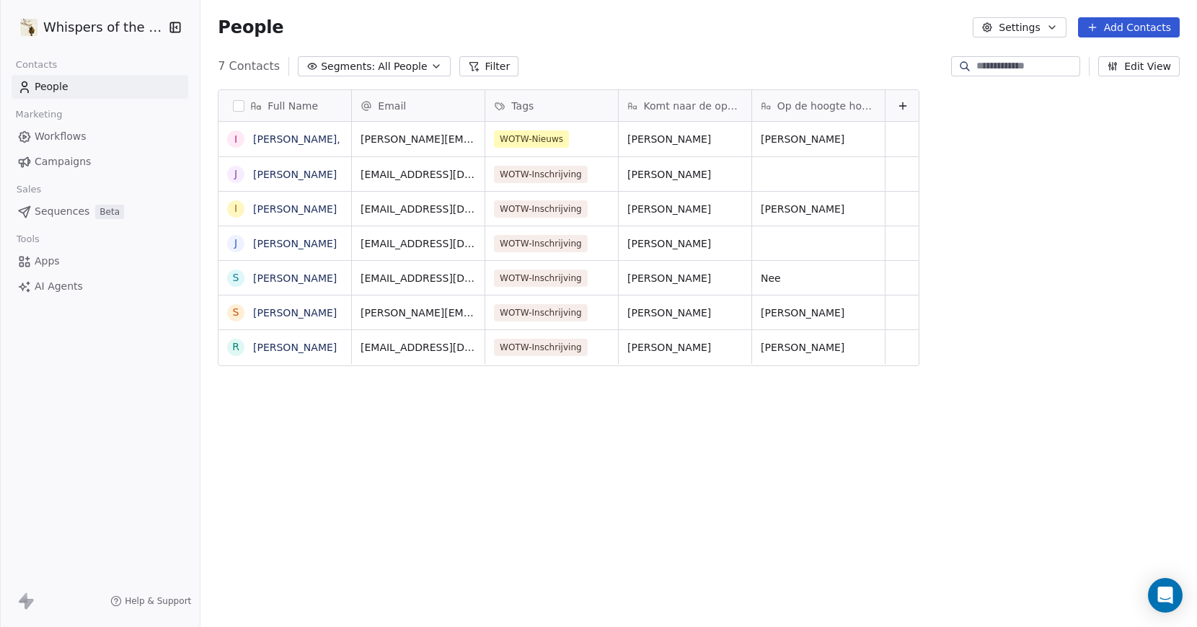
scroll to position [541, 991]
click at [69, 136] on span "Workflows" at bounding box center [61, 136] width 52 height 15
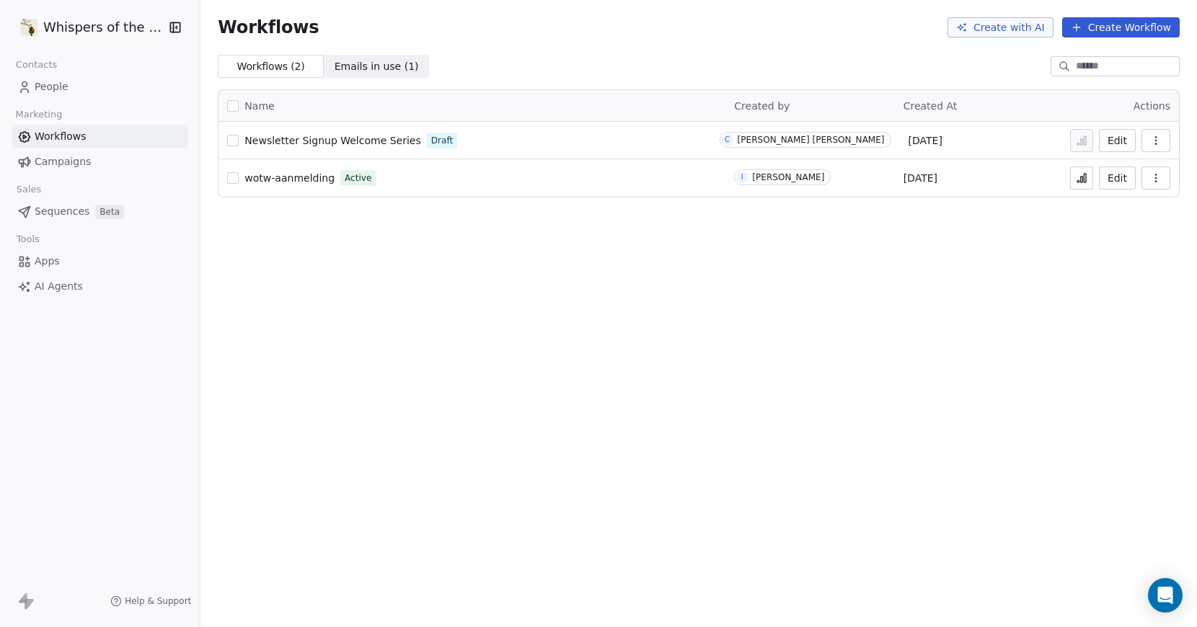
click at [1081, 180] on icon at bounding box center [1082, 180] width 2 height 6
click at [1162, 175] on button "button" at bounding box center [1155, 178] width 29 height 23
click at [903, 310] on div "Workflows Create with AI Create Workflow Workflows ( 2 ) Workflows ( 2 ) Emails…" at bounding box center [698, 313] width 996 height 627
click at [1112, 177] on button "Edit" at bounding box center [1117, 178] width 37 height 23
click at [1082, 183] on icon at bounding box center [1082, 178] width 12 height 12
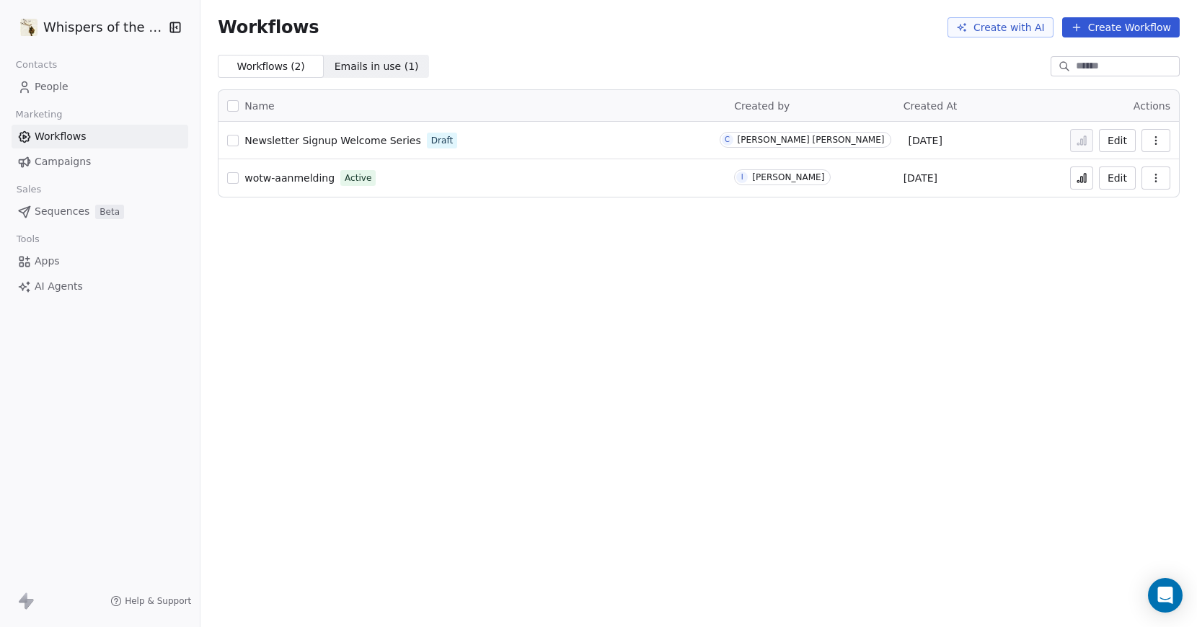
click at [62, 82] on span "People" at bounding box center [52, 86] width 34 height 15
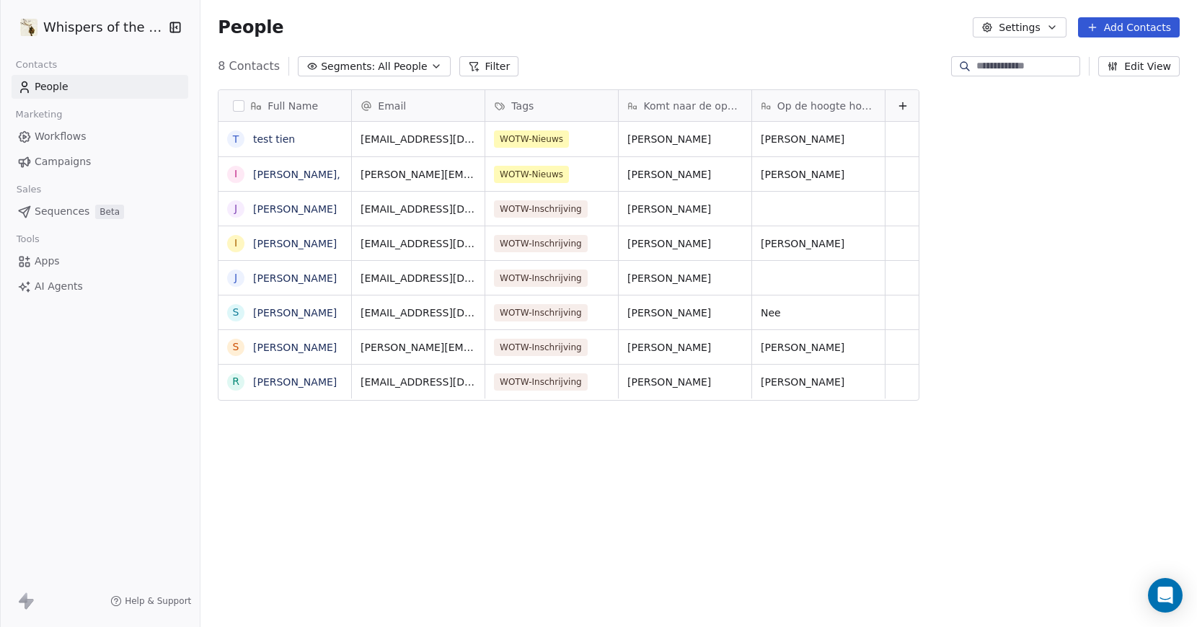
scroll to position [541, 991]
click at [523, 138] on span "WOTW-Nieuws" at bounding box center [532, 138] width 75 height 17
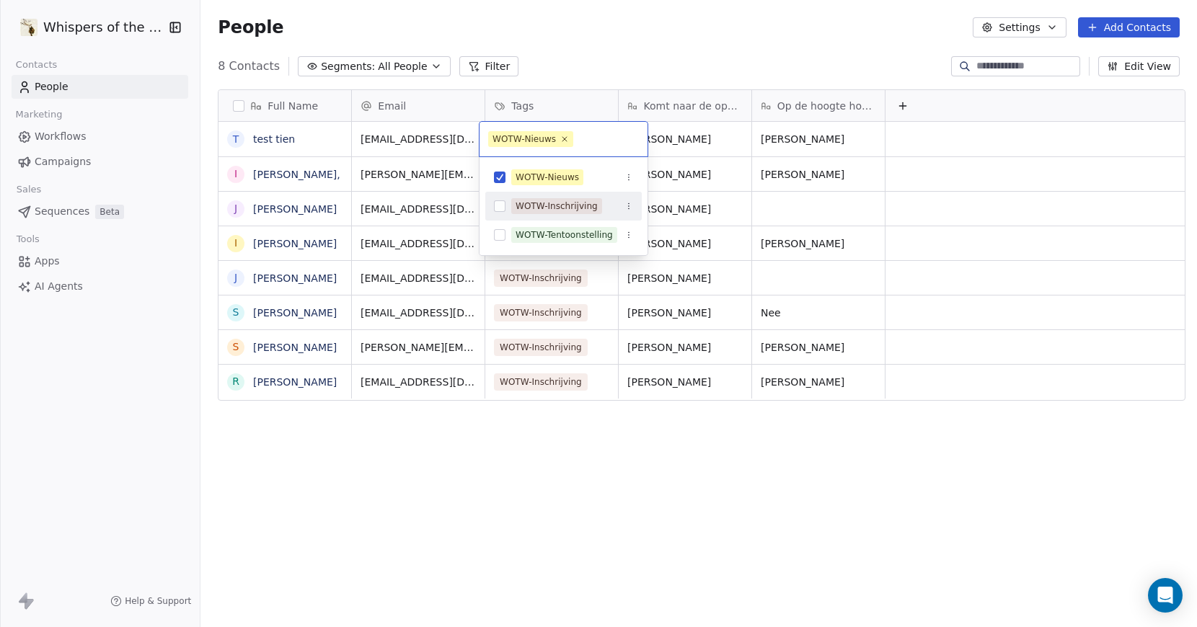
click at [426, 541] on html "Whispers of the Wood Contacts People Marketing Workflows Campaigns Sales Sequen…" at bounding box center [598, 313] width 1197 height 627
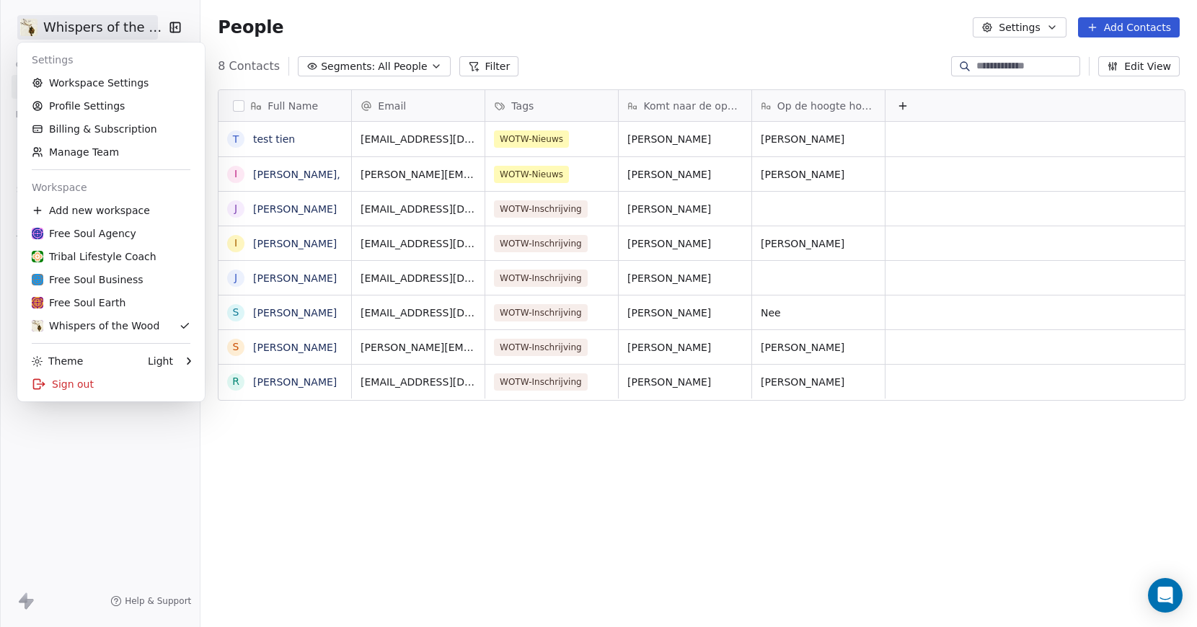
click at [81, 27] on html "Whispers of the Wood Contacts People Marketing Workflows Campaigns Sales Sequen…" at bounding box center [598, 313] width 1197 height 627
click at [117, 87] on link "Workspace Settings" at bounding box center [111, 82] width 176 height 23
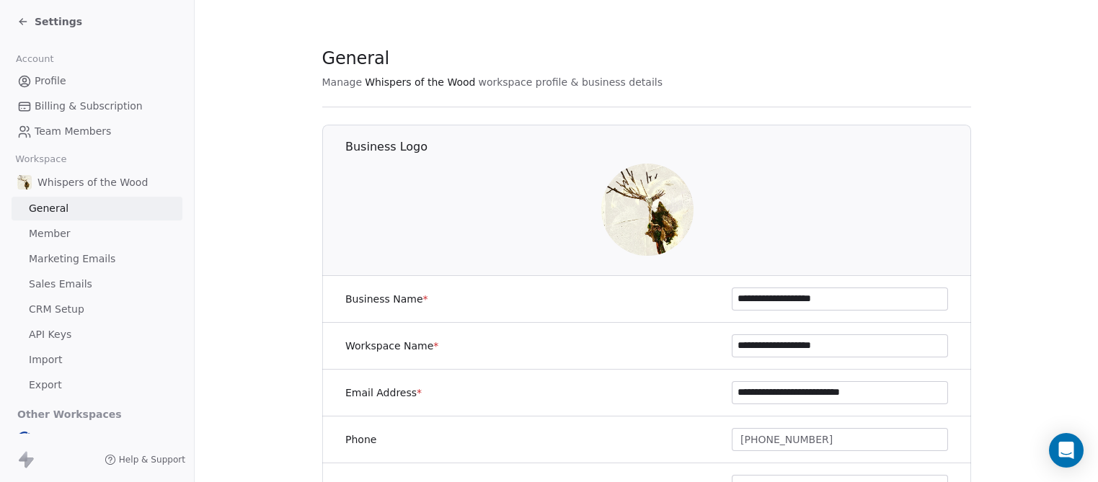
click at [56, 23] on span "Settings" at bounding box center [59, 21] width 48 height 14
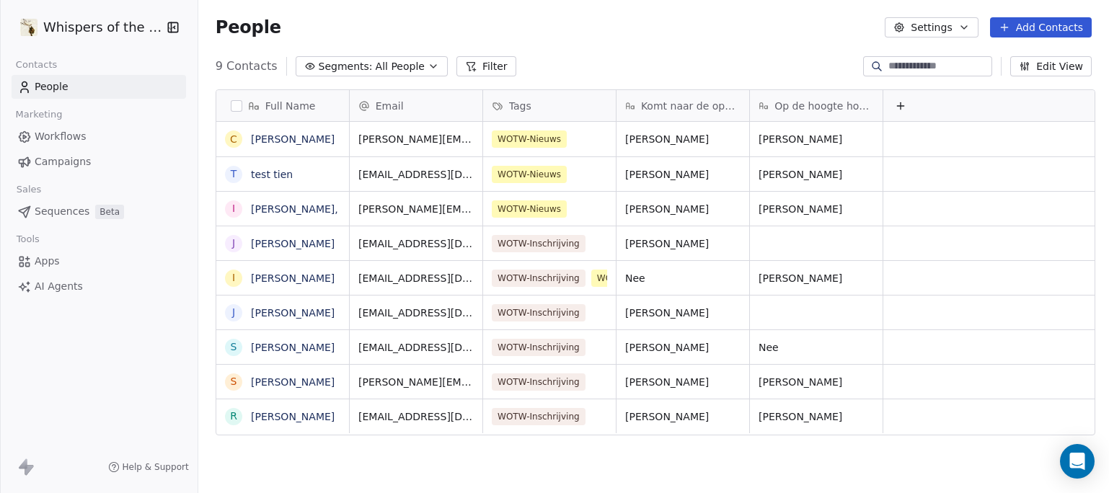
scroll to position [423, 903]
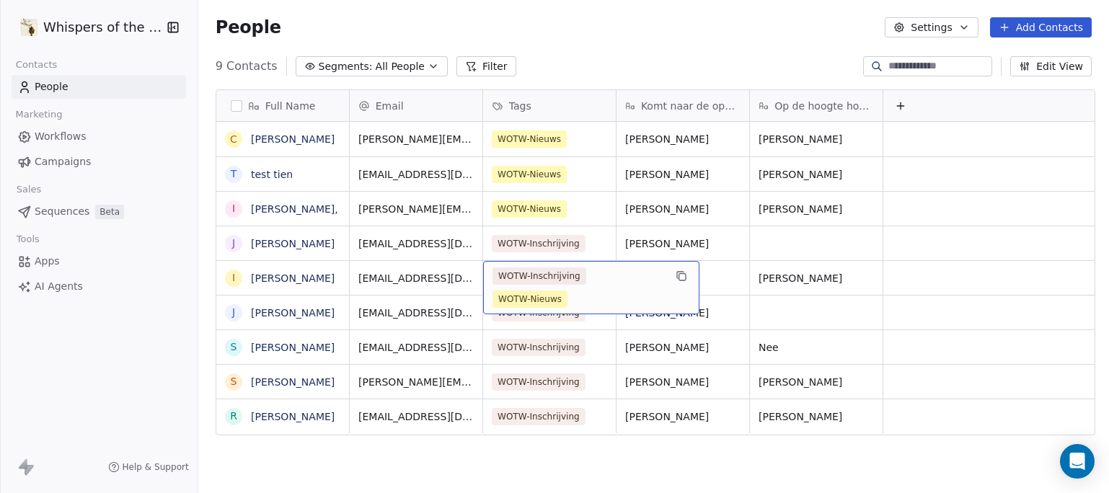
click at [531, 283] on span "WOTW-Inschrijving" at bounding box center [539, 275] width 94 height 17
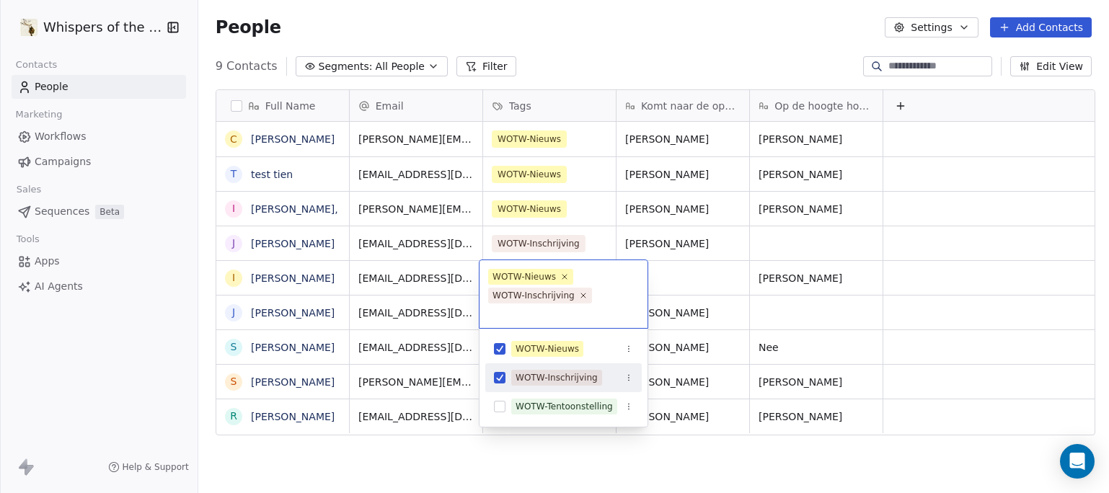
scroll to position [3, 0]
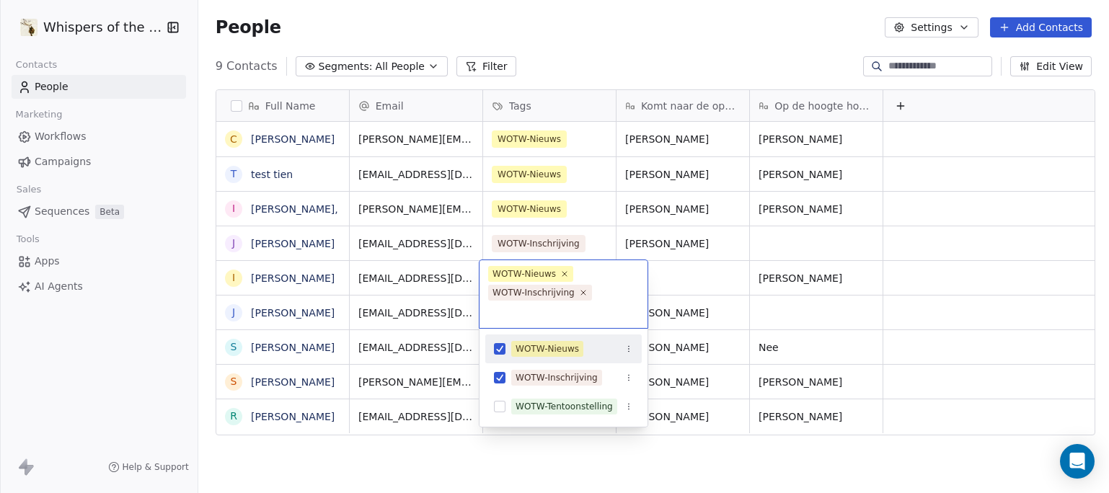
click at [500, 350] on button "Suggestions" at bounding box center [500, 349] width 12 height 12
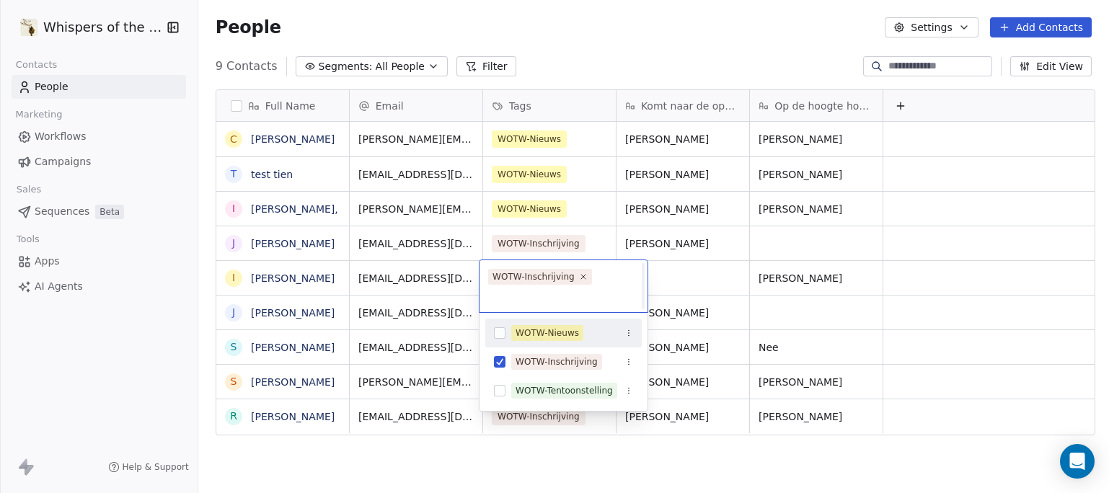
scroll to position [0, 0]
click at [478, 480] on html "Whispers of the Wood Contacts People Marketing Workflows Campaigns Sales Sequen…" at bounding box center [554, 246] width 1109 height 493
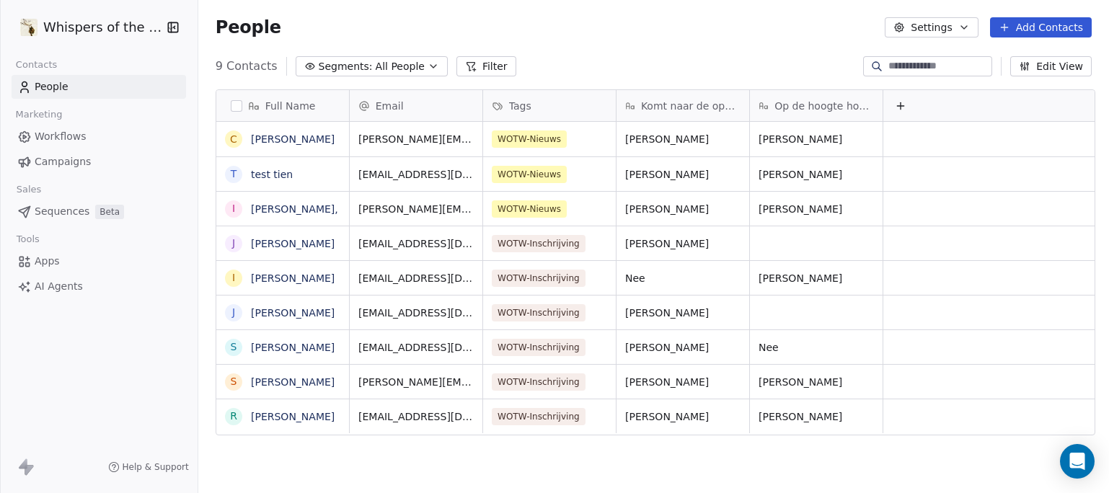
click at [428, 67] on icon "button" at bounding box center [434, 67] width 12 height 12
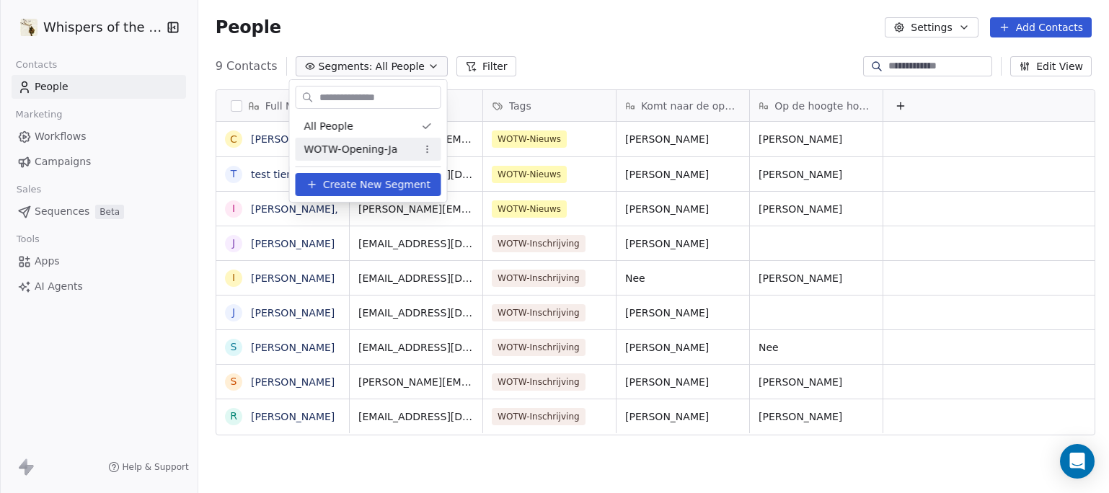
click at [392, 185] on span "Create New Segment" at bounding box center [376, 184] width 107 height 15
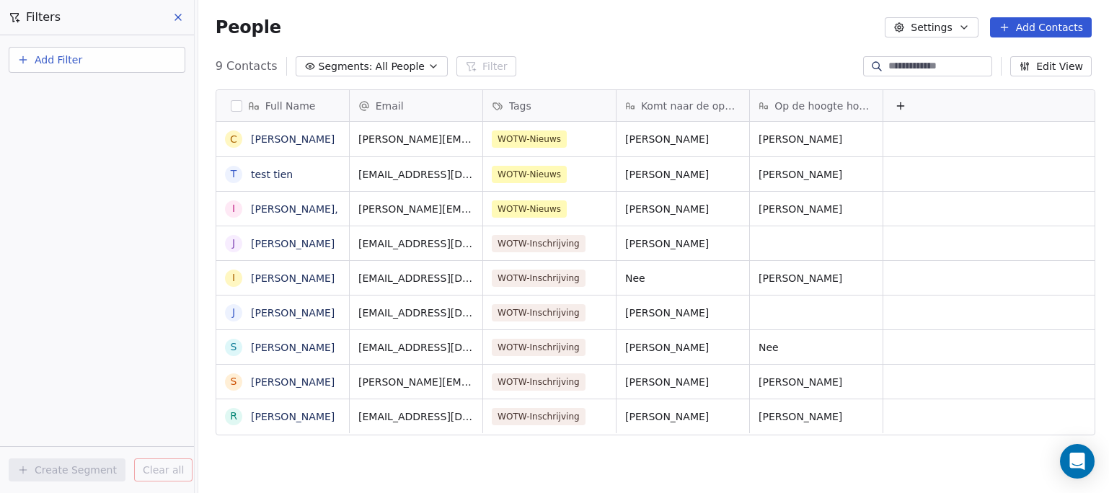
click at [74, 57] on span "Add Filter" at bounding box center [59, 60] width 48 height 15
click at [70, 93] on span "Contact properties" at bounding box center [71, 94] width 94 height 15
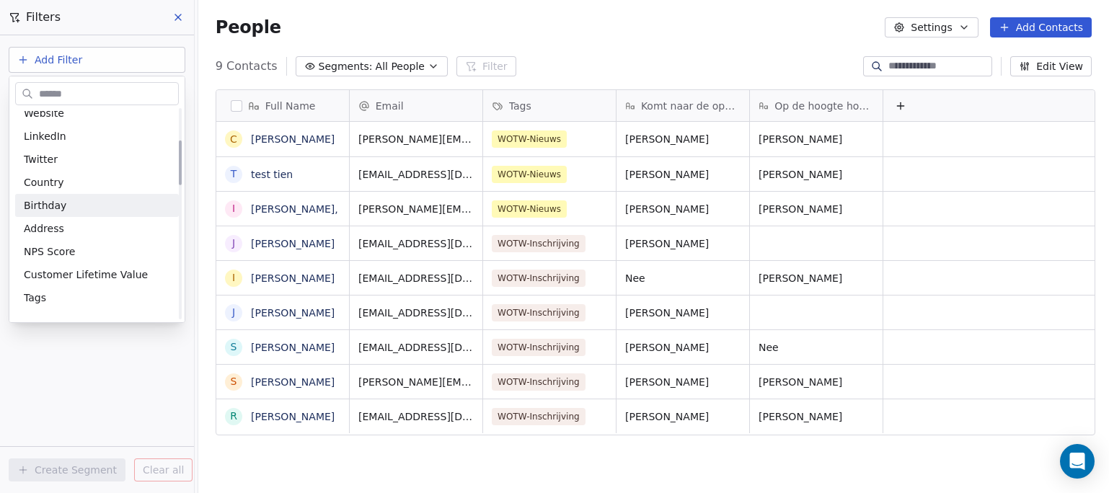
scroll to position [205, 0]
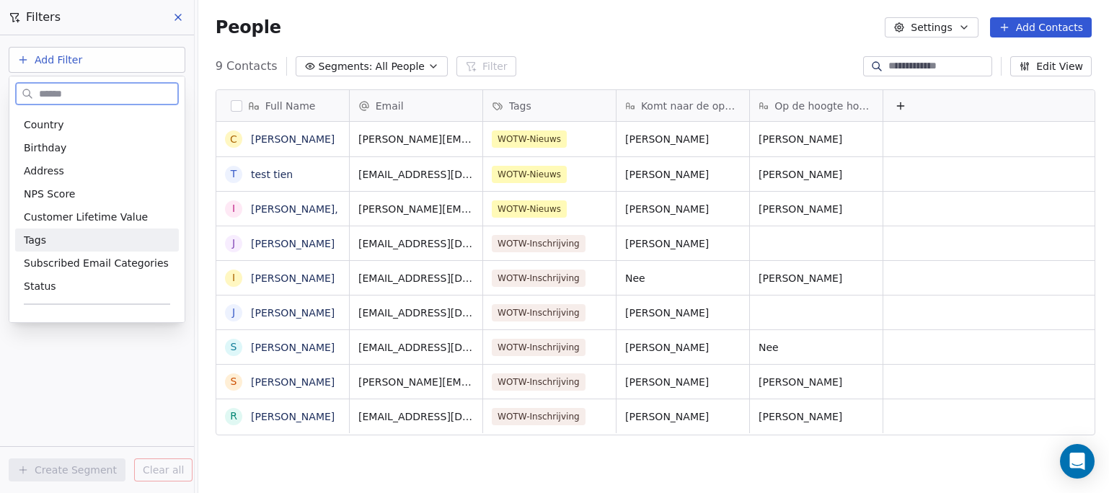
click at [76, 242] on div "Tags" at bounding box center [97, 240] width 146 height 14
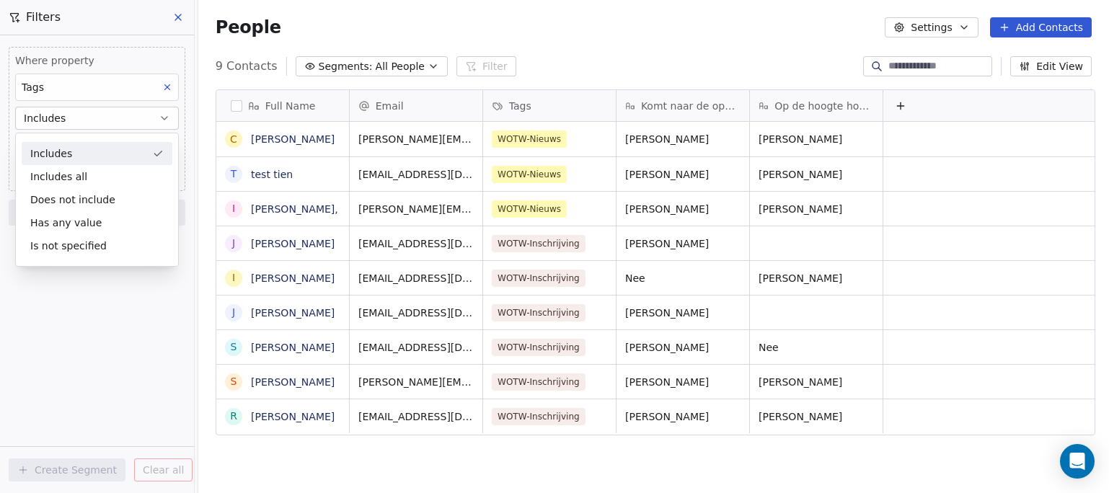
click at [87, 150] on div "Includes" at bounding box center [97, 153] width 151 height 23
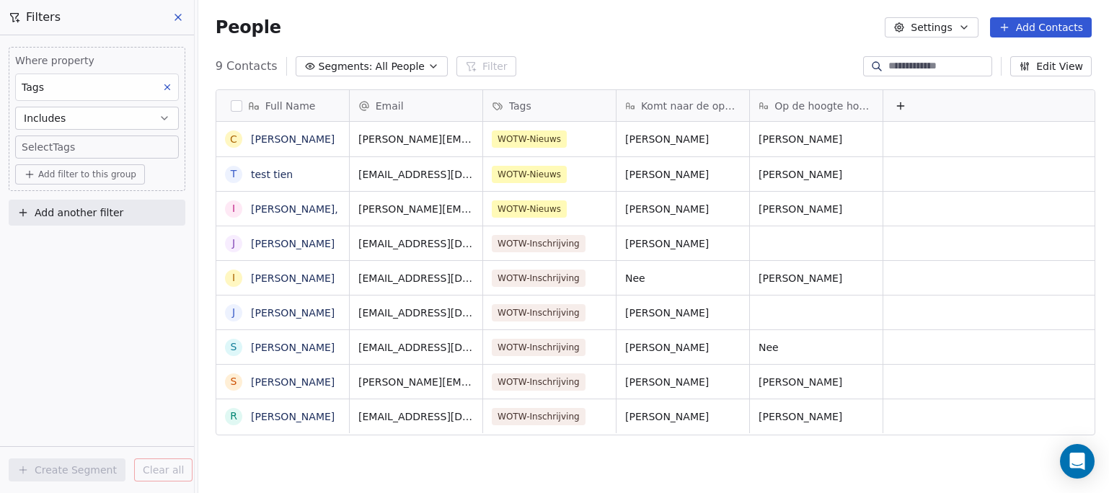
click at [77, 180] on span "Add filter to this group" at bounding box center [87, 175] width 98 height 12
click at [98, 149] on html "Whispers of the Wood Contacts People Marketing Workflows Campaigns Sales Sequen…" at bounding box center [554, 246] width 1109 height 493
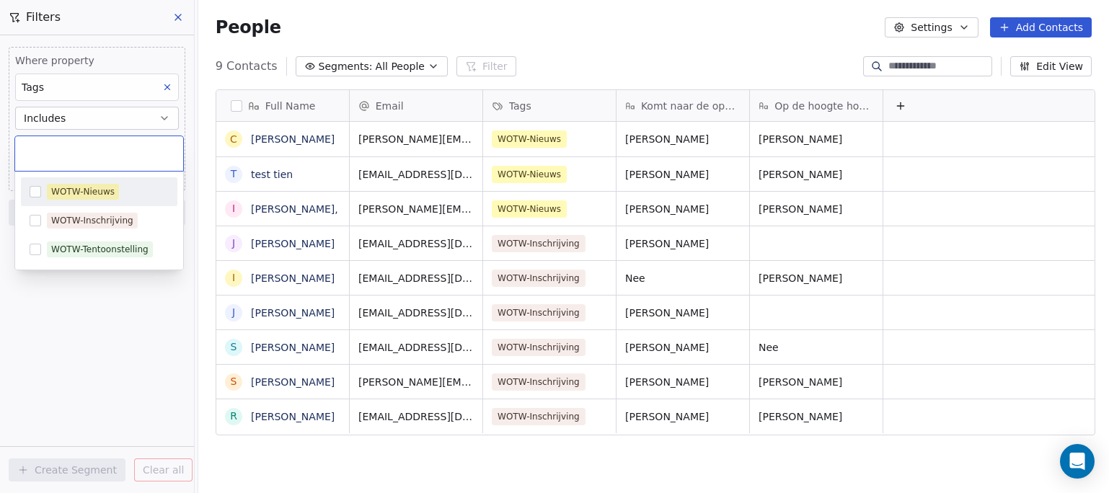
click at [96, 149] on body "Whispers of the Wood Contacts People Marketing Workflows Campaigns Sales Sequen…" at bounding box center [554, 246] width 1109 height 493
click at [40, 221] on button "Suggestions" at bounding box center [36, 221] width 12 height 12
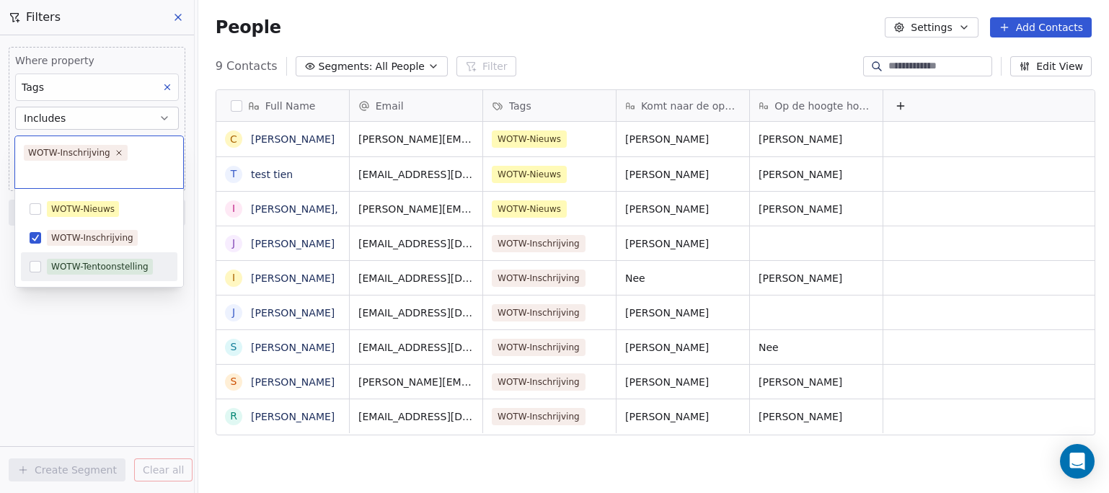
click at [142, 371] on html "Whispers of the Wood Contacts People Marketing Workflows Campaigns Sales Sequen…" at bounding box center [554, 246] width 1109 height 493
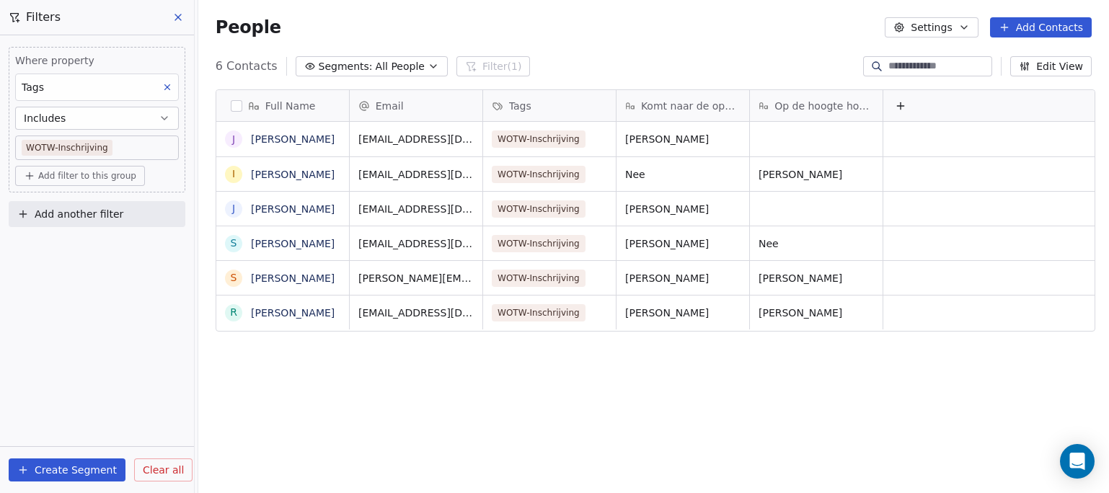
scroll to position [423, 903]
click at [100, 469] on button "Create Segment" at bounding box center [67, 470] width 117 height 23
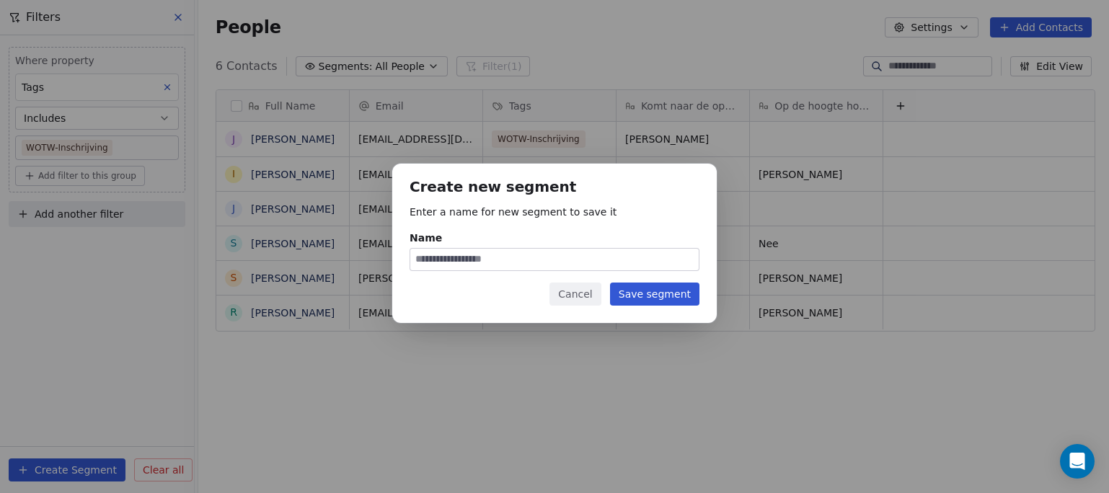
type input "*"
type input "**********"
click at [628, 300] on button "Save segment" at bounding box center [654, 294] width 89 height 23
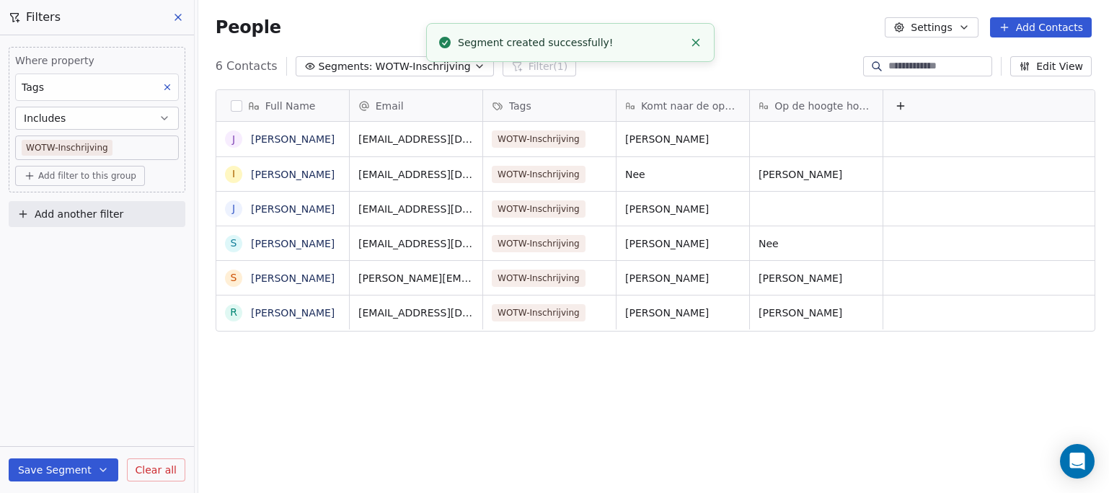
click at [557, 406] on div "Full Name J Jo Vanregemorter I Iris Gommers J Jan Hellebaut S Sven Peetermans S…" at bounding box center [653, 295] width 911 height 434
click at [443, 68] on span "WOTW-Inschrijving" at bounding box center [423, 66] width 95 height 15
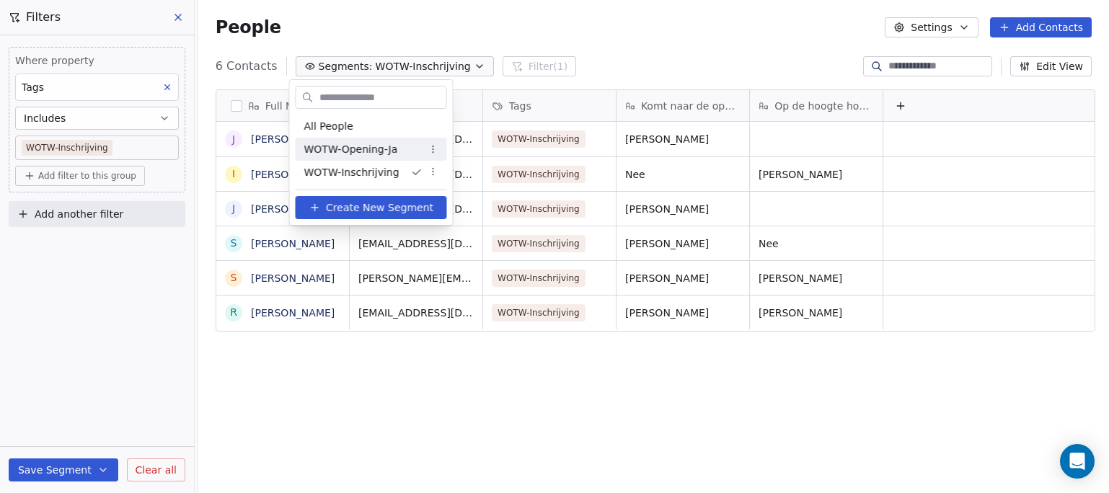
click at [374, 144] on span "WOTW-Opening-Ja" at bounding box center [351, 149] width 94 height 15
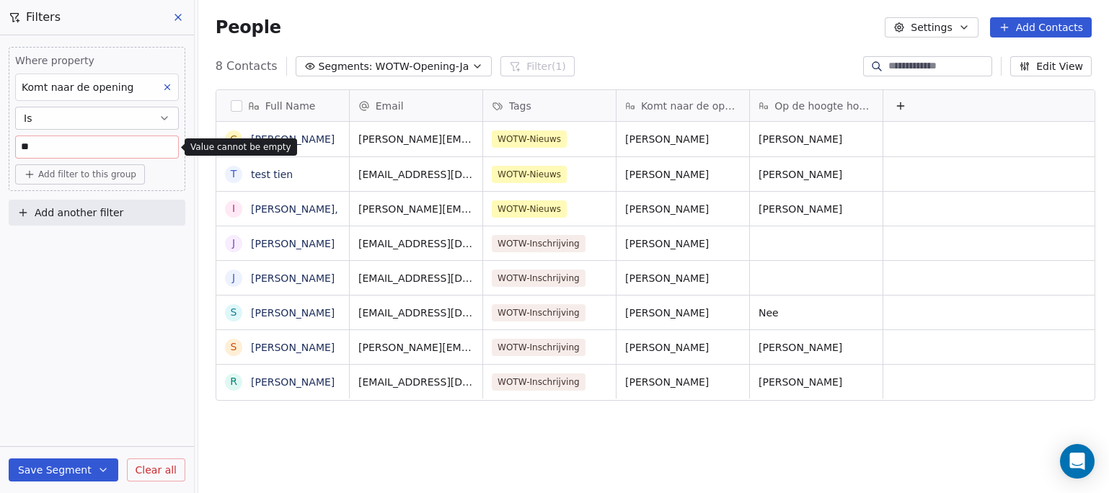
click at [387, 66] on span "WOTW-Opening-Ja" at bounding box center [423, 66] width 94 height 15
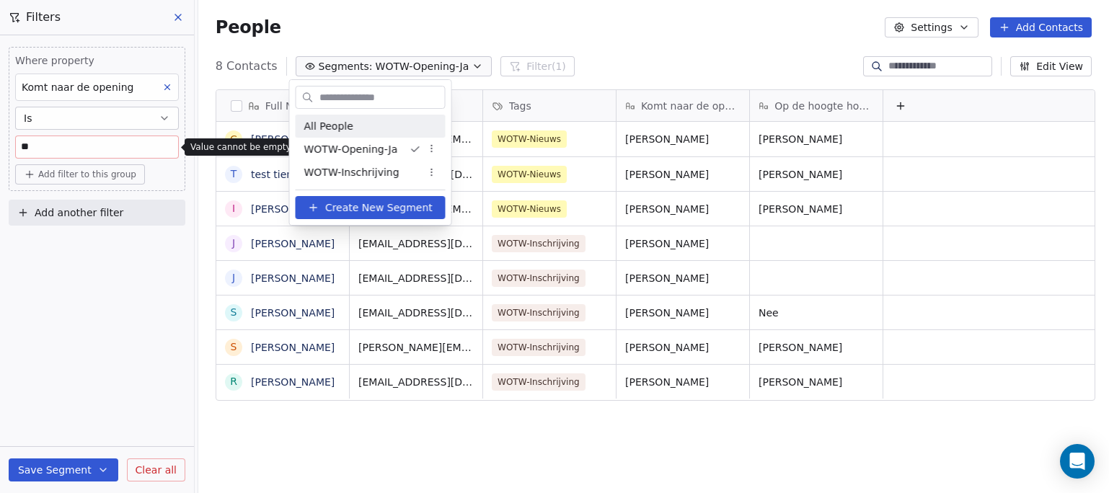
click at [347, 127] on span "All People" at bounding box center [328, 126] width 49 height 15
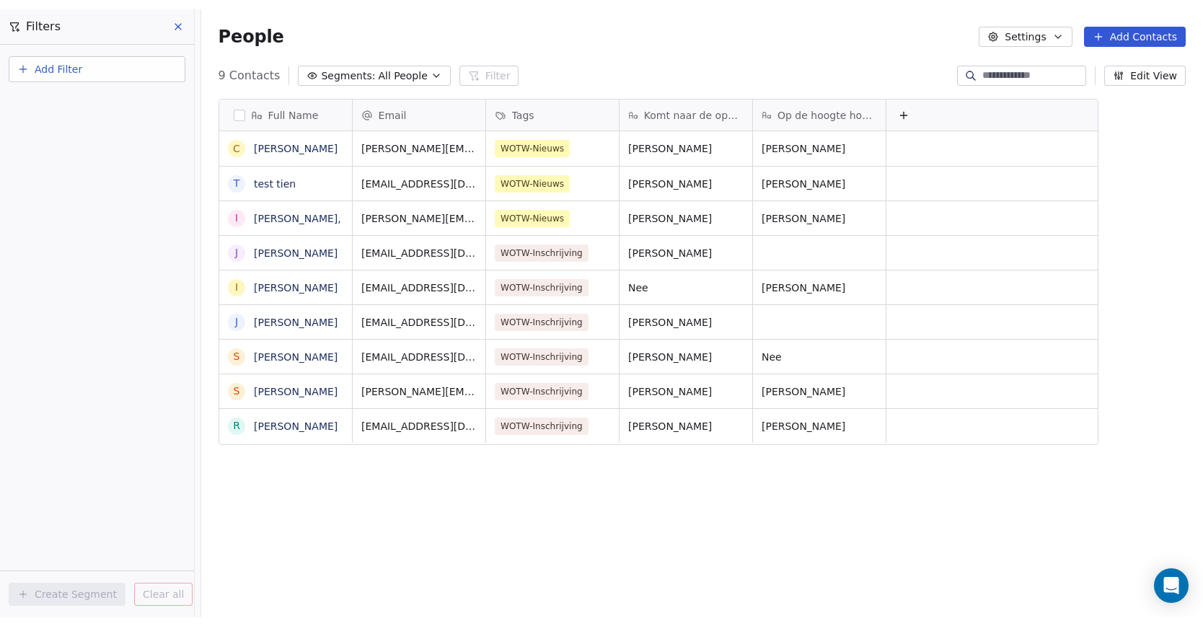
scroll to position [539, 997]
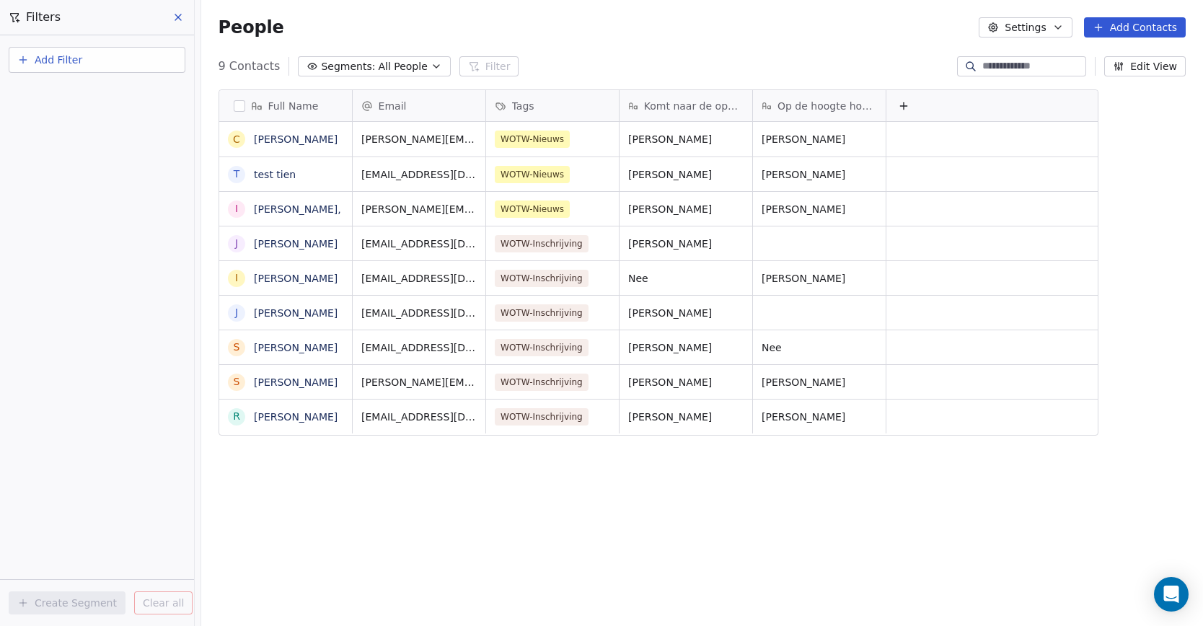
click at [177, 14] on icon at bounding box center [178, 18] width 12 height 12
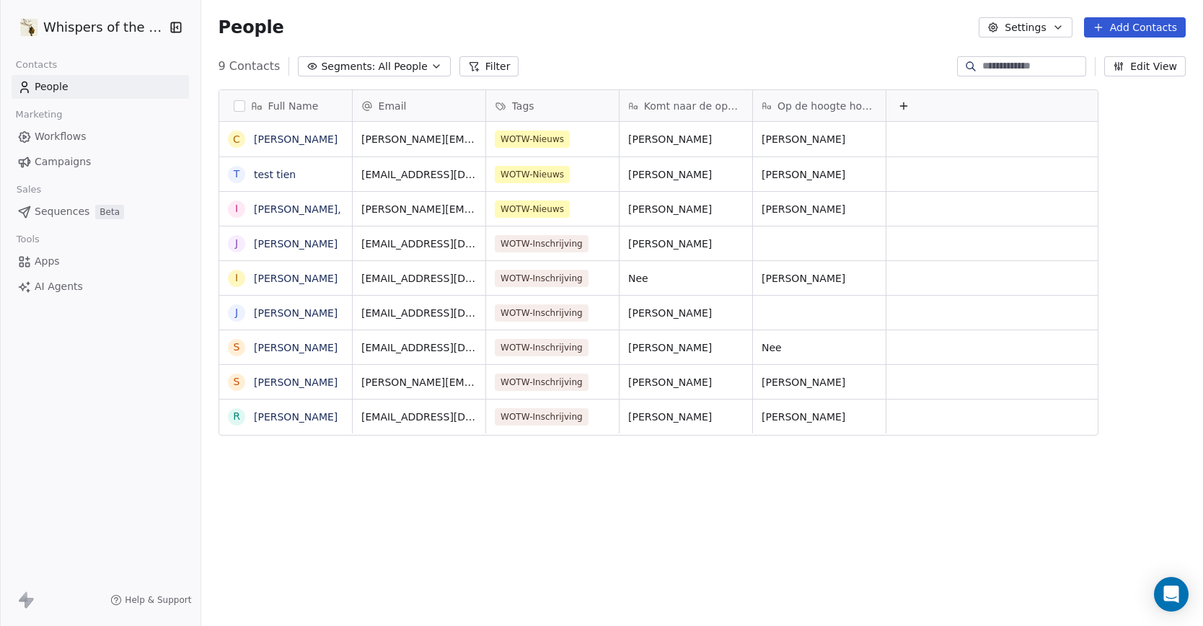
click at [77, 132] on span "Workflows" at bounding box center [61, 136] width 52 height 15
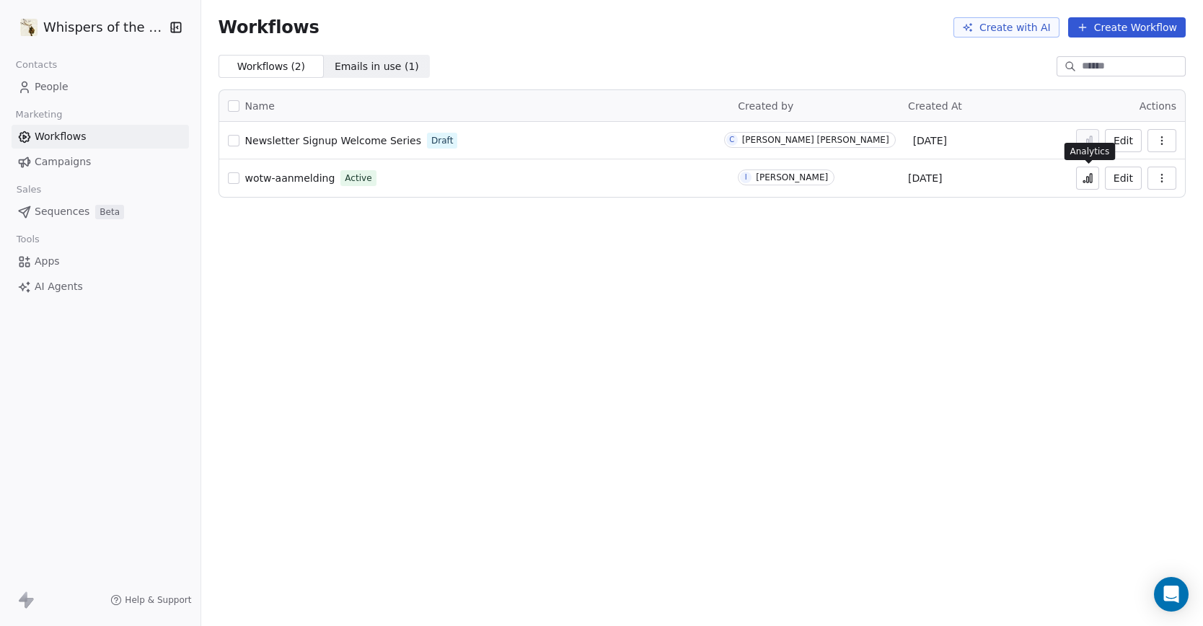
click at [1094, 164] on td "Edit" at bounding box center [1126, 177] width 115 height 37
click at [1086, 180] on icon at bounding box center [1087, 178] width 12 height 12
click at [1087, 176] on icon at bounding box center [1087, 178] width 12 height 12
click at [64, 159] on span "Campaigns" at bounding box center [63, 161] width 56 height 15
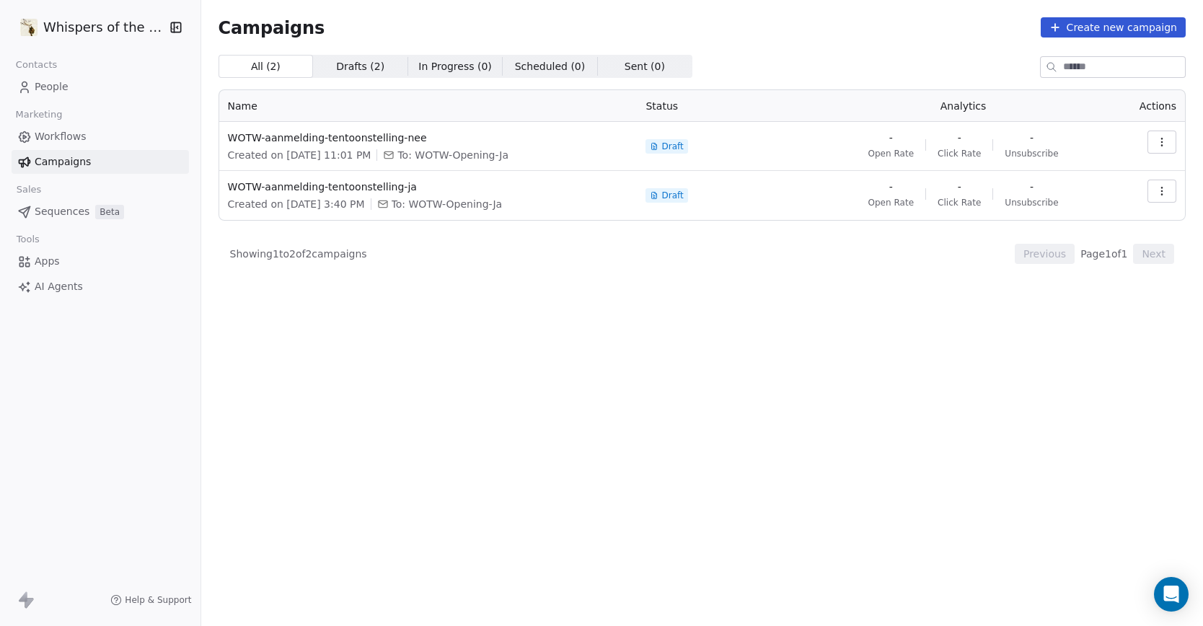
click at [362, 61] on span "Drafts ( 2 )" at bounding box center [360, 66] width 48 height 15
click at [278, 67] on span "All ( 2 ) All ( 2 )" at bounding box center [265, 66] width 94 height 23
click at [353, 65] on span "Drafts ( 2 )" at bounding box center [360, 66] width 48 height 15
click at [280, 63] on span "All ( 2 ) All ( 2 )" at bounding box center [265, 66] width 94 height 23
click at [333, 187] on span "WOTW-aanmelding-tentoonstelling-ja" at bounding box center [428, 187] width 401 height 14
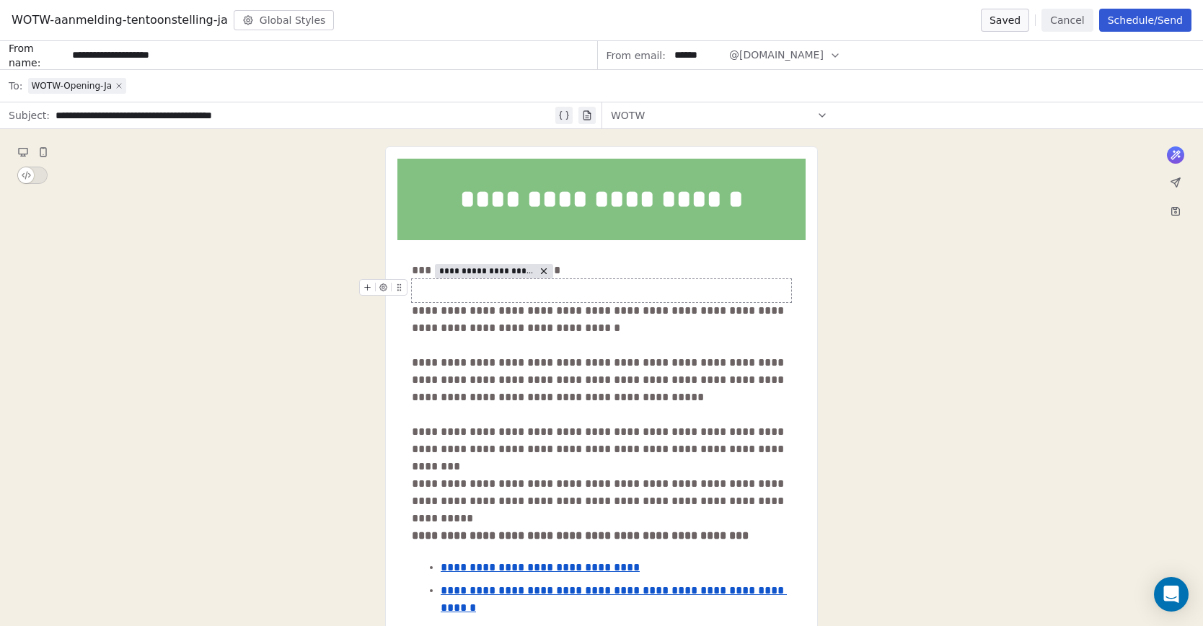
click at [118, 84] on icon at bounding box center [119, 86] width 4 height 4
click at [108, 84] on span "Select a segment" at bounding box center [72, 86] width 88 height 14
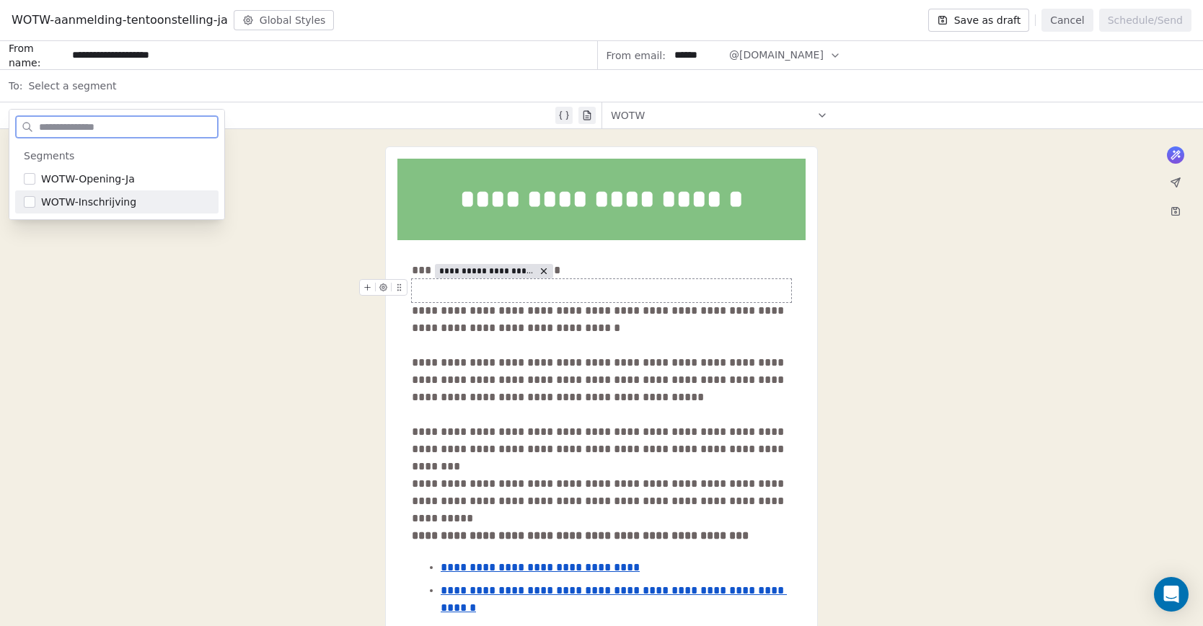
click at [102, 204] on span "WOTW-Inschrijving" at bounding box center [88, 202] width 95 height 14
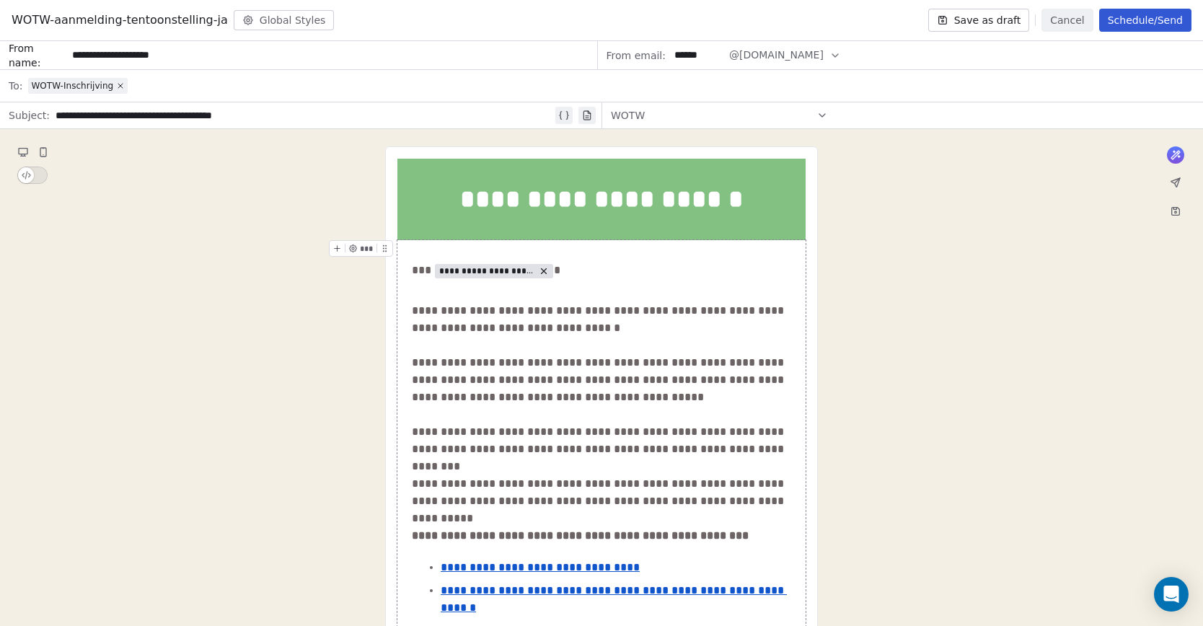
click at [816, 113] on icon at bounding box center [822, 116] width 12 height 12
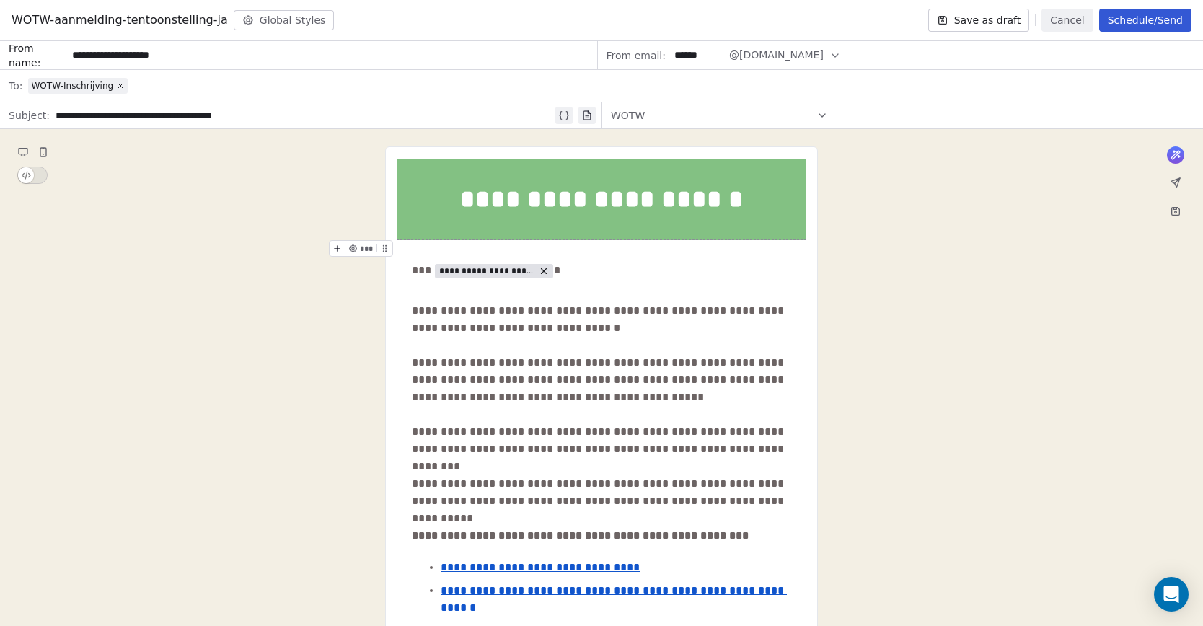
click at [1156, 19] on button "Schedule/Send" at bounding box center [1145, 20] width 92 height 23
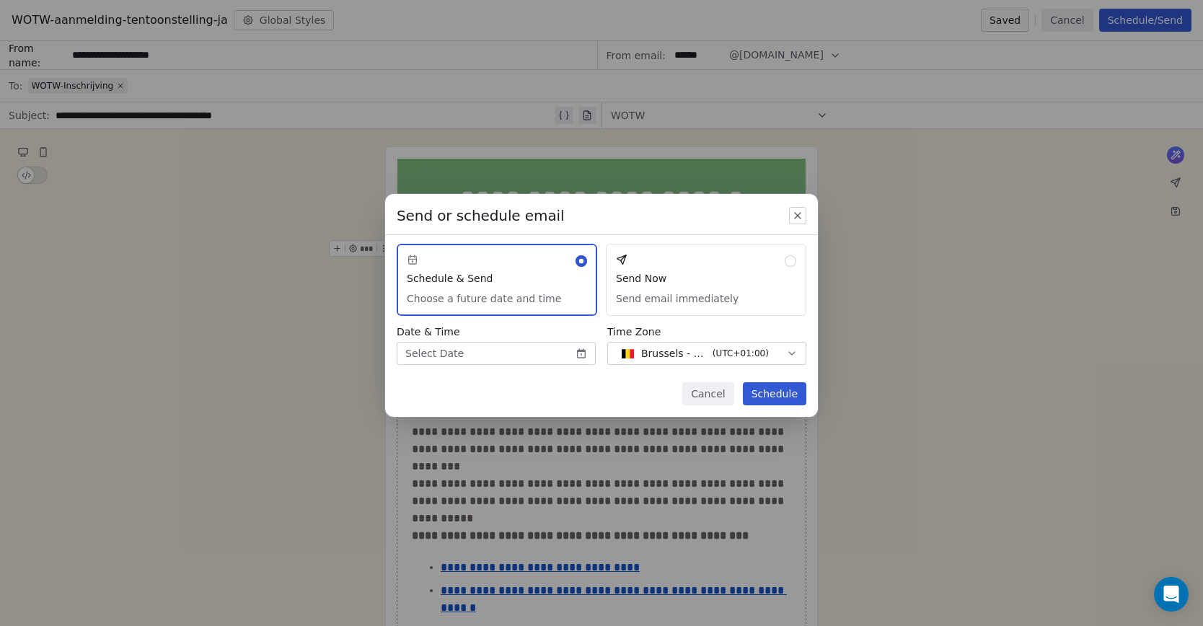
click at [746, 261] on button "Send Now Send email immediately" at bounding box center [706, 280] width 200 height 72
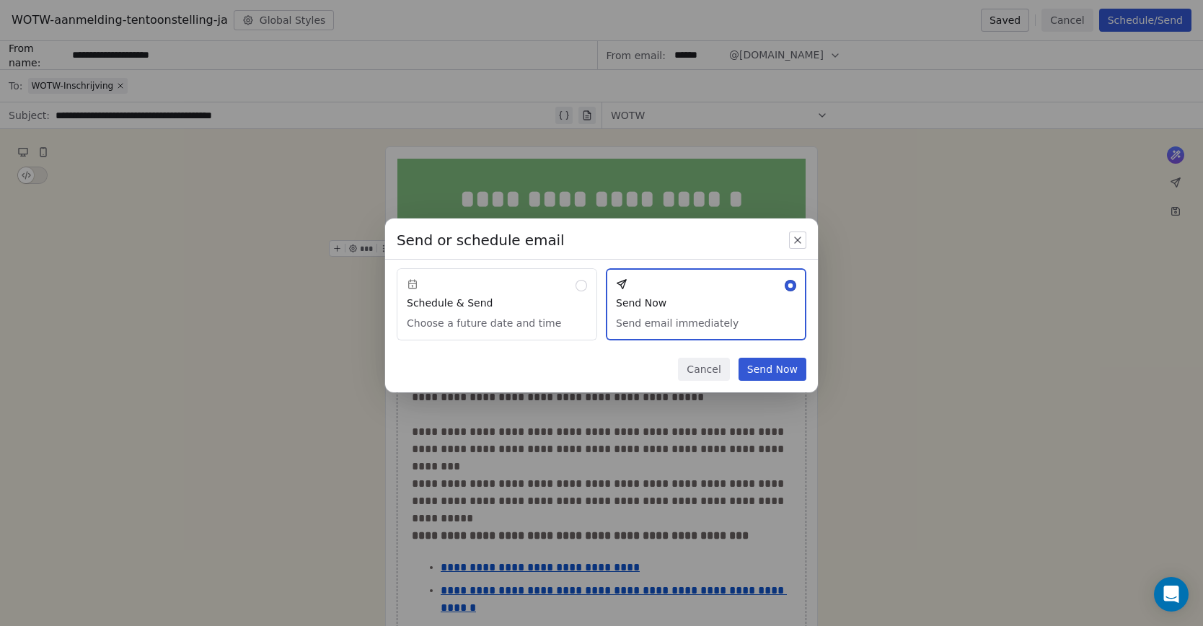
click at [770, 369] on button "Send Now" at bounding box center [772, 369] width 68 height 23
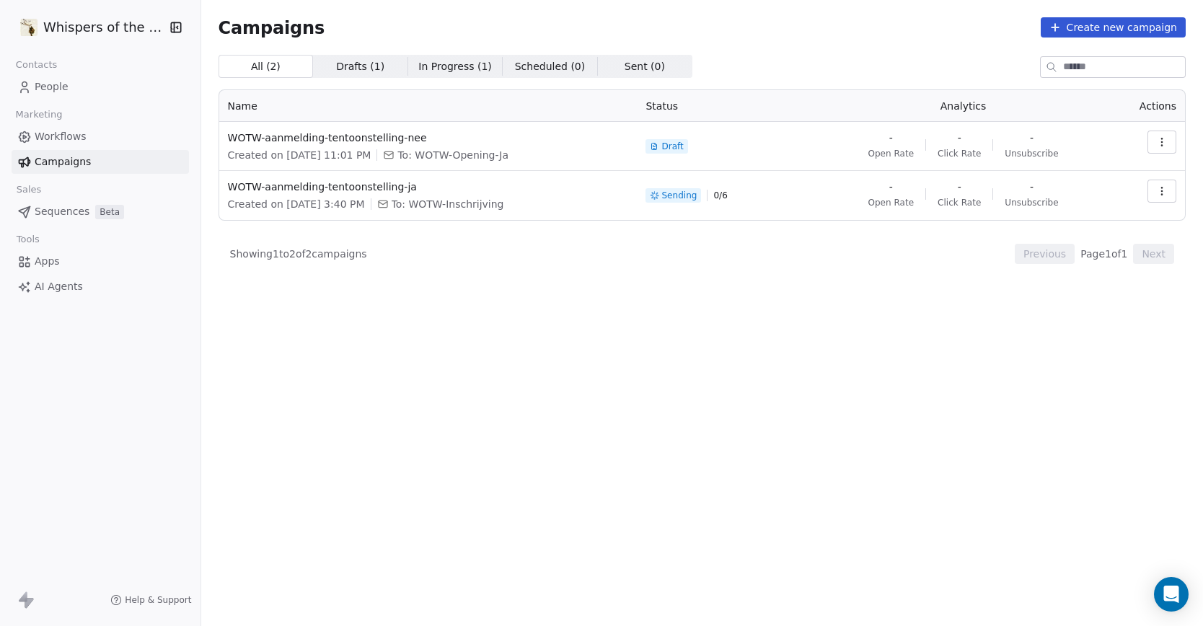
click at [84, 141] on link "Workflows" at bounding box center [100, 137] width 177 height 24
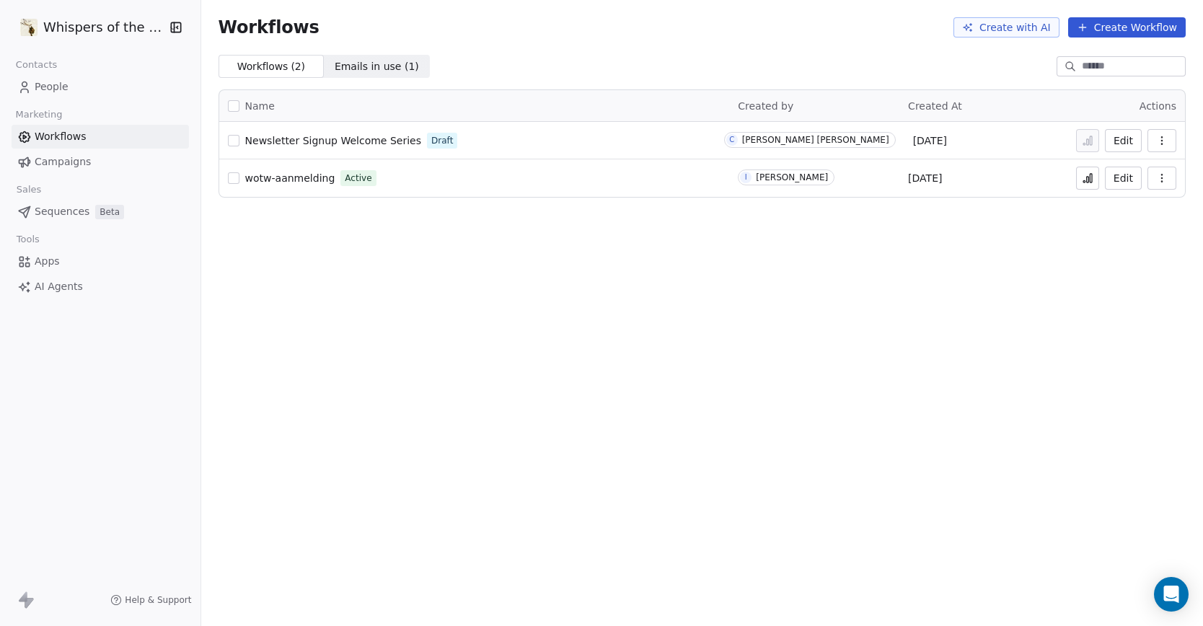
click at [285, 175] on span "wotw-aanmelding" at bounding box center [290, 178] width 90 height 12
click at [609, 397] on div "Workflows Create with AI Create Workflow Workflows ( 2 ) Workflows ( 2 ) Emails…" at bounding box center [701, 313] width 1001 height 626
click at [371, 283] on div "Workflows Create with AI Create Workflow Workflows ( 2 ) Workflows ( 2 ) Emails…" at bounding box center [701, 313] width 1001 height 626
click at [72, 162] on span "Campaigns" at bounding box center [63, 161] width 56 height 15
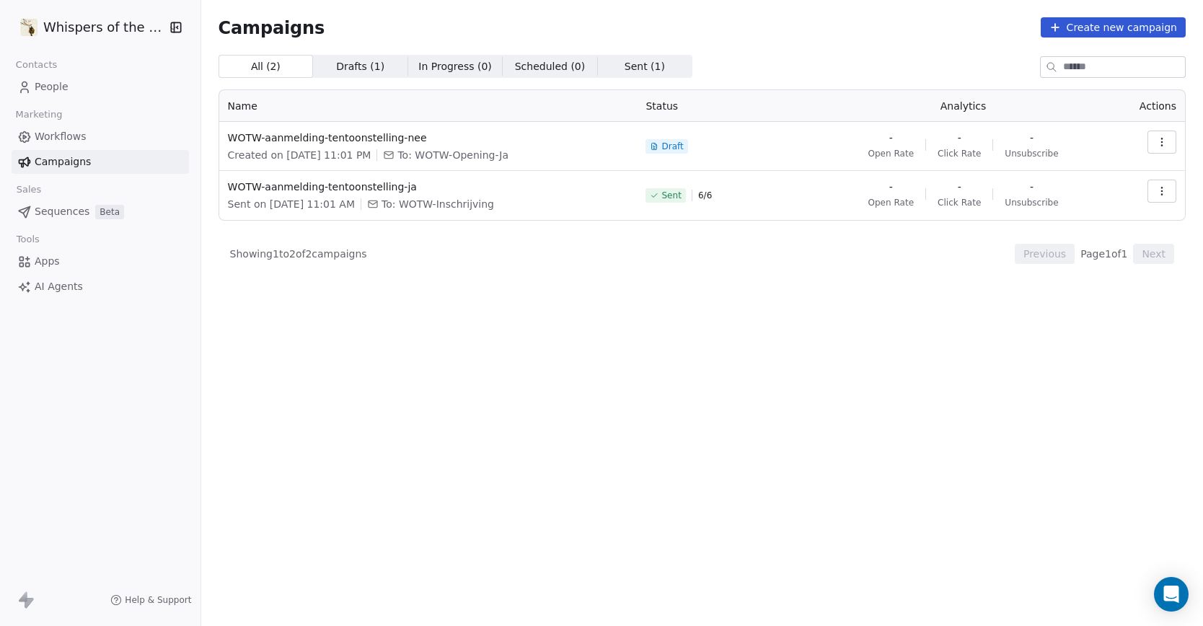
click at [99, 143] on link "Workflows" at bounding box center [100, 137] width 177 height 24
click at [57, 133] on span "Workflows" at bounding box center [61, 136] width 52 height 15
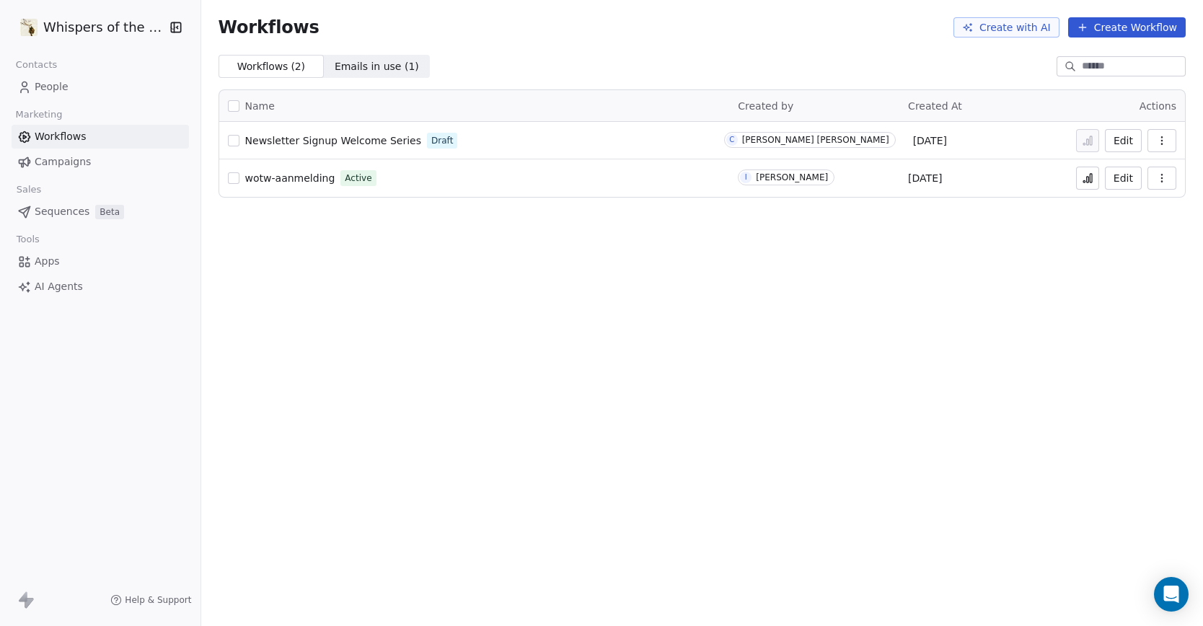
click at [288, 179] on span "wotw-aanmelding" at bounding box center [290, 178] width 90 height 12
click at [361, 70] on span "Emails in use ( 1 )" at bounding box center [377, 66] width 84 height 15
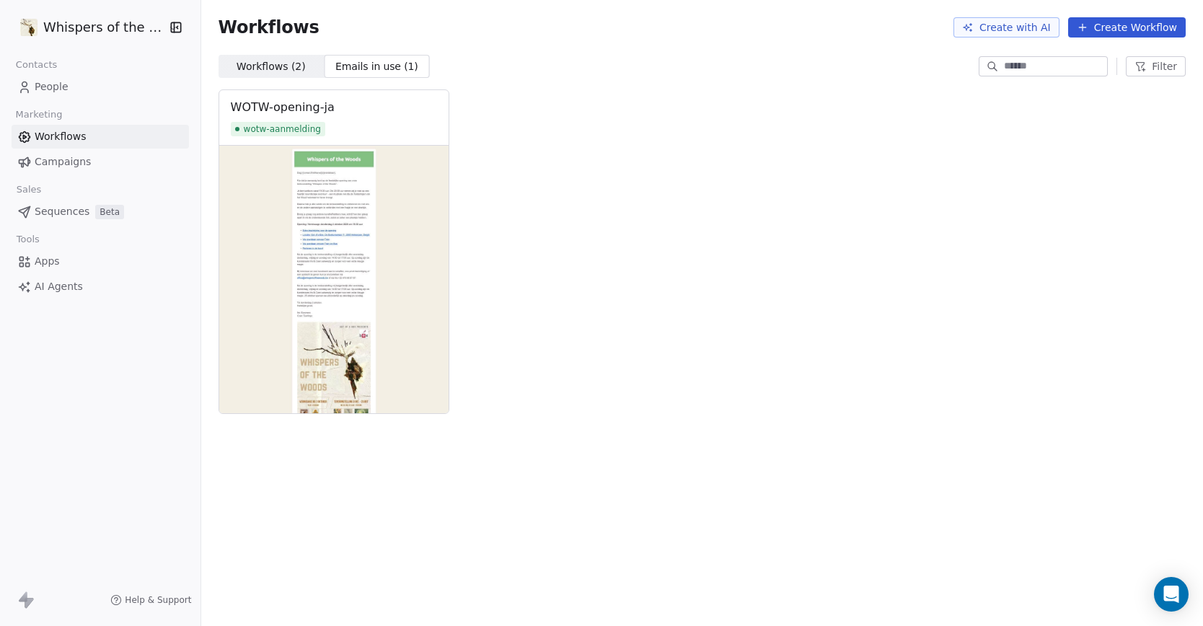
click at [289, 63] on span "Workflows ( 2 )" at bounding box center [270, 66] width 69 height 15
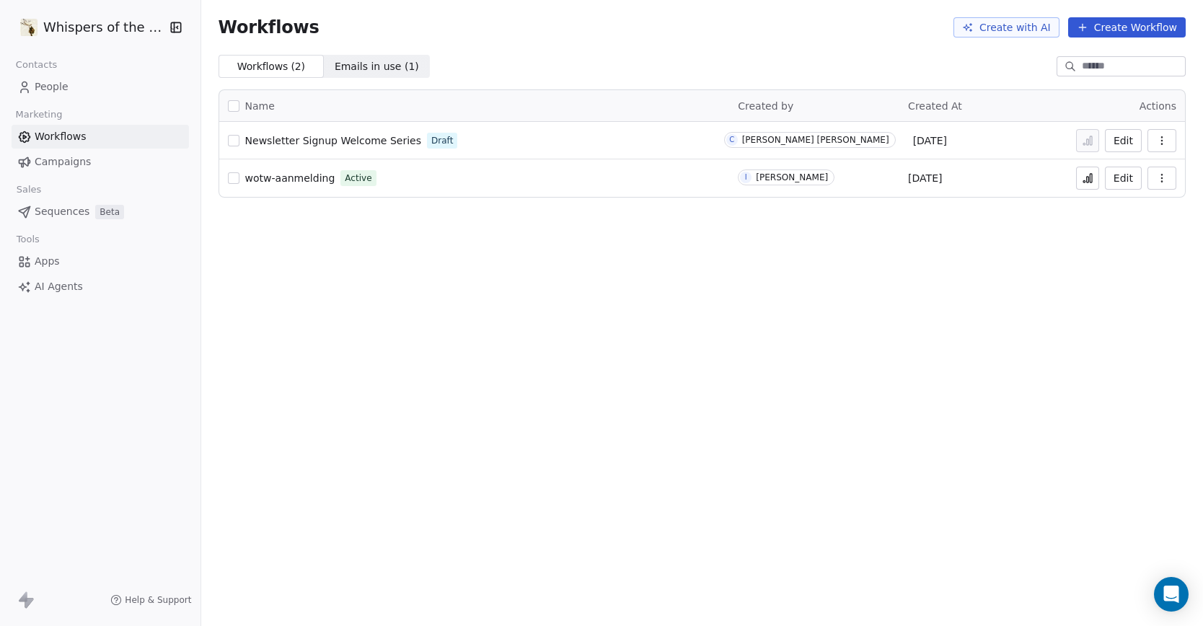
click at [61, 164] on span "Campaigns" at bounding box center [63, 161] width 56 height 15
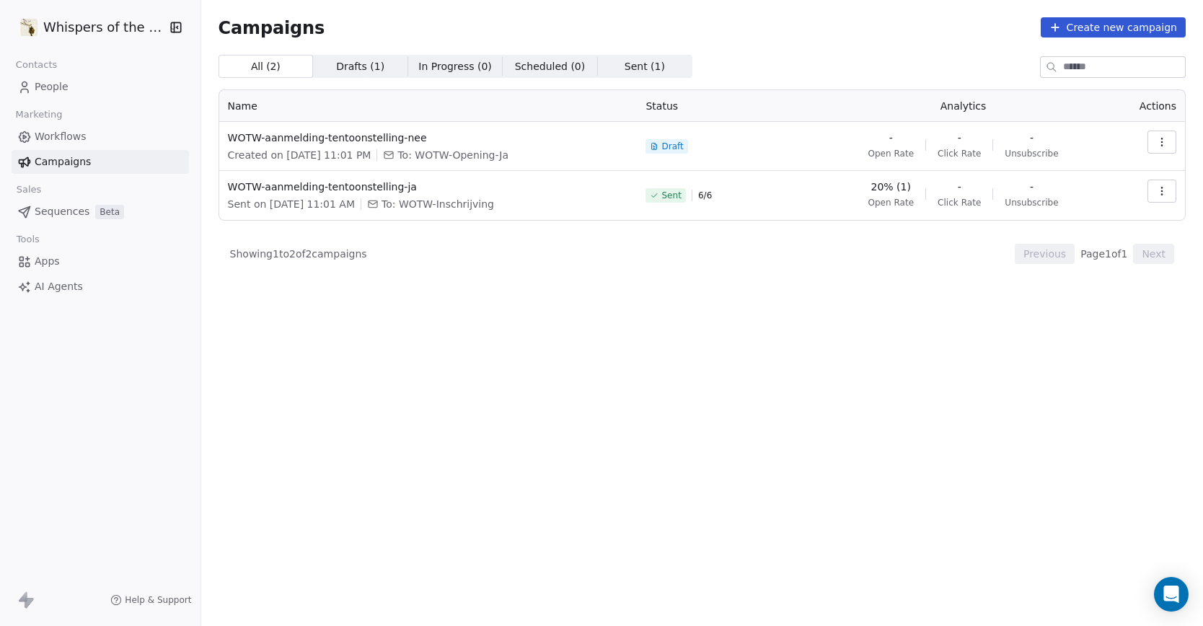
click at [1159, 144] on icon "button" at bounding box center [1162, 142] width 12 height 12
click at [1040, 172] on icon "Suggestions" at bounding box center [1038, 175] width 12 height 12
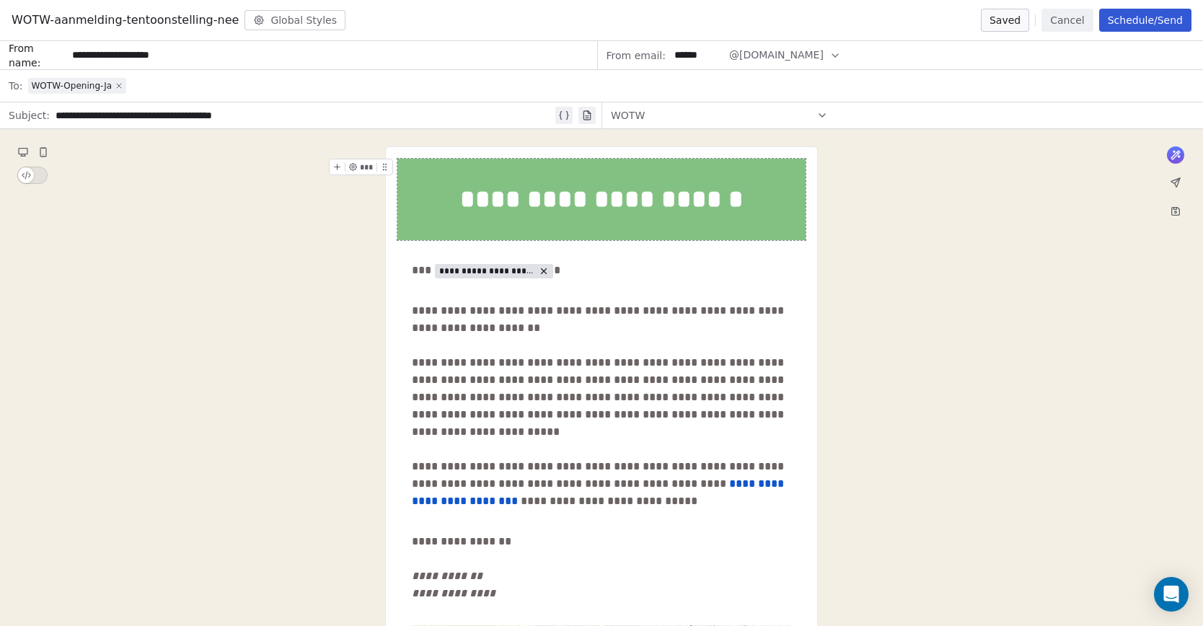
click at [120, 86] on icon at bounding box center [119, 86] width 4 height 4
click at [106, 84] on span "Select a segment" at bounding box center [72, 86] width 88 height 14
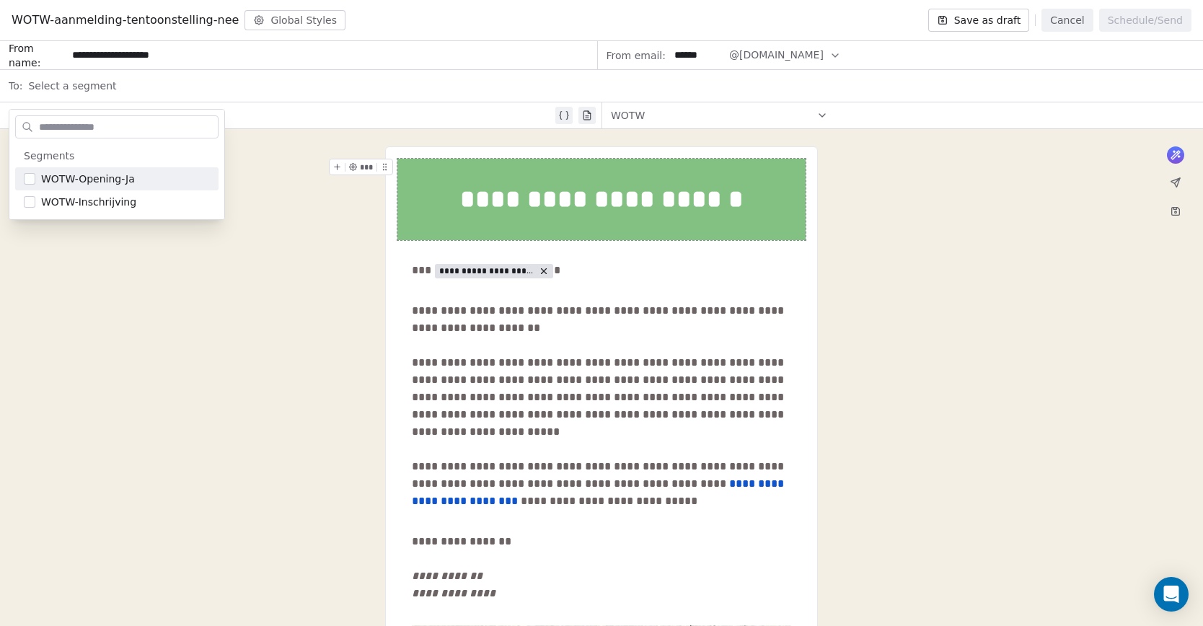
click at [106, 84] on span "Select a segment" at bounding box center [72, 86] width 88 height 14
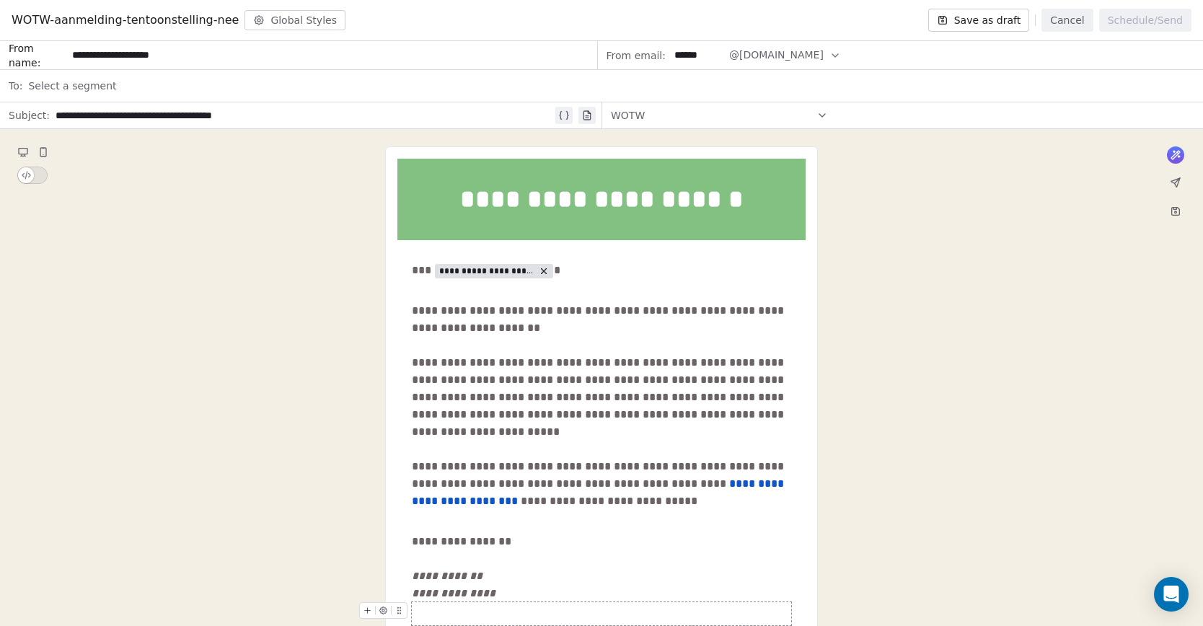
click at [968, 18] on button "Save as draft" at bounding box center [979, 20] width 102 height 23
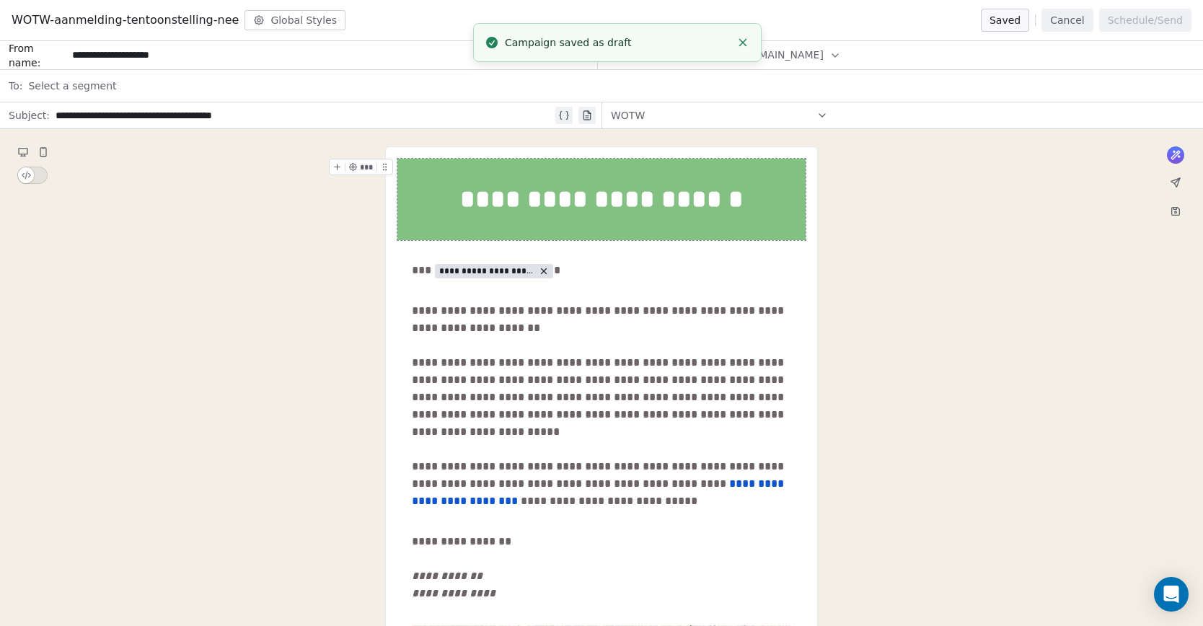
click at [743, 38] on icon "Close toast" at bounding box center [742, 42] width 13 height 13
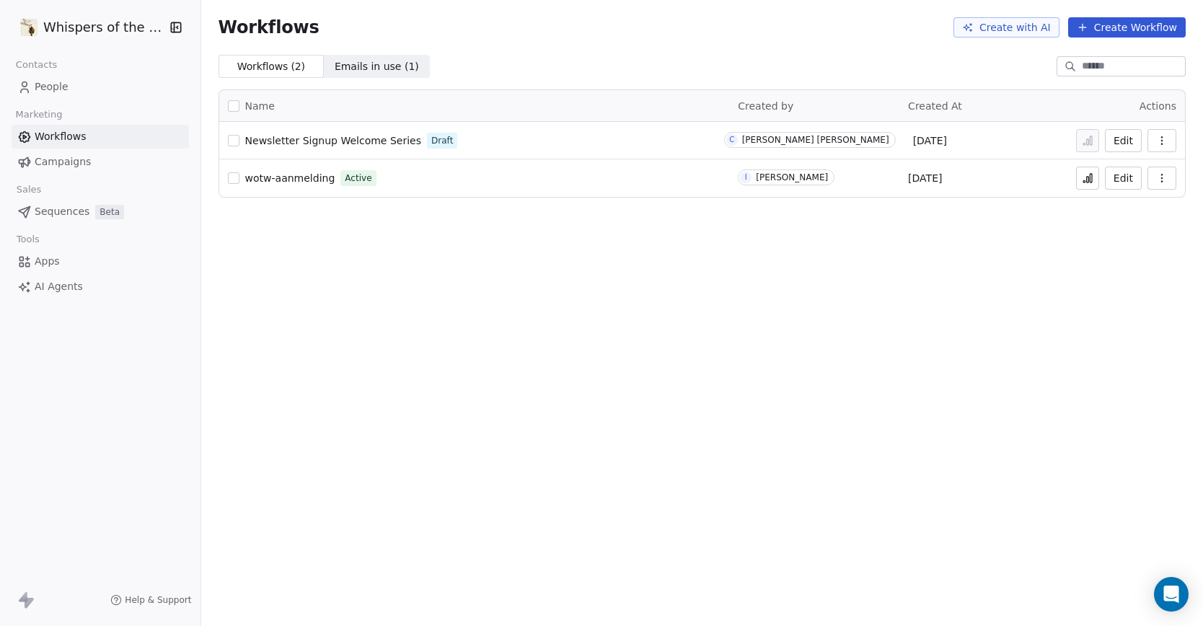
click at [63, 167] on span "Campaigns" at bounding box center [63, 161] width 56 height 15
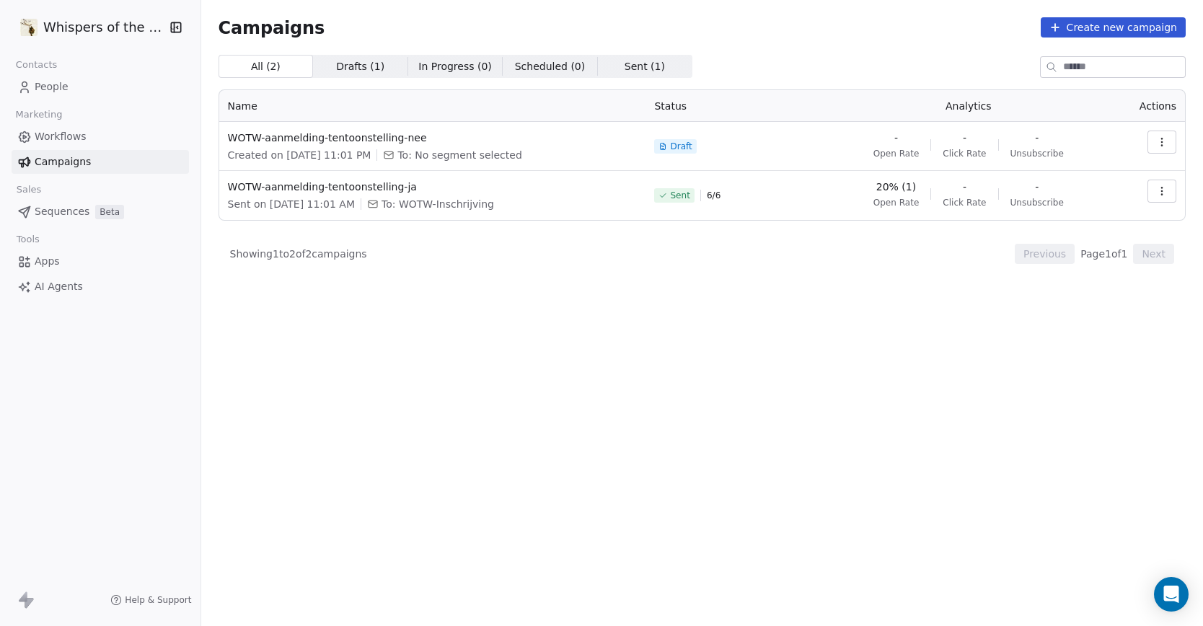
click at [631, 67] on span "Sent ( 1 )" at bounding box center [644, 66] width 40 height 15
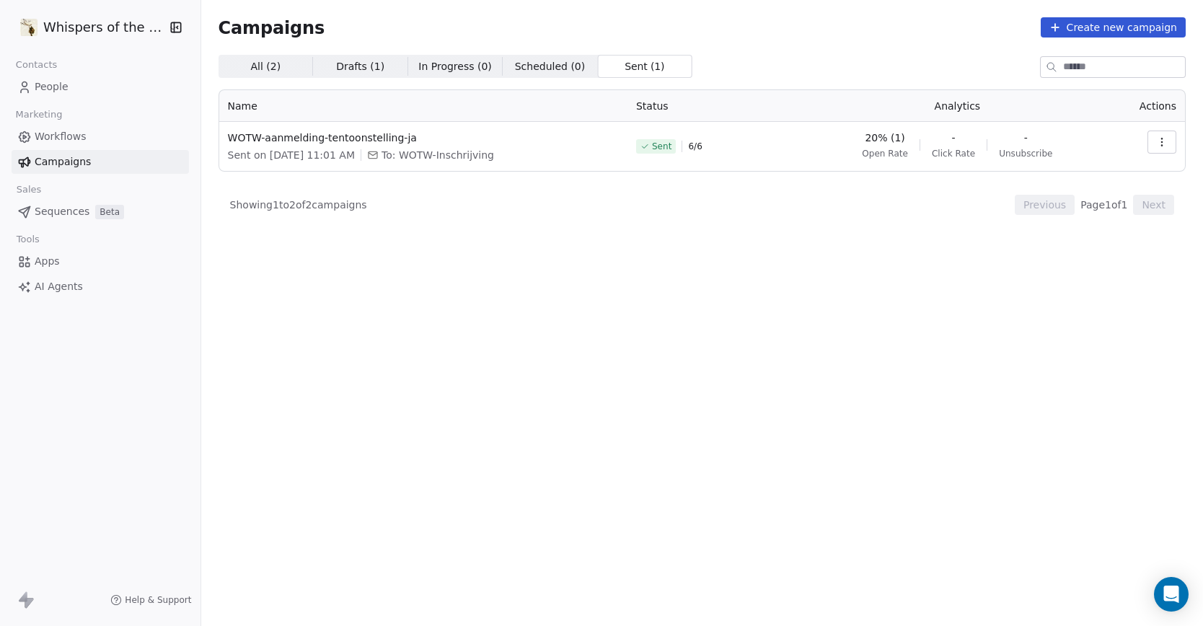
click at [559, 68] on span "Scheduled ( 0 )" at bounding box center [550, 66] width 71 height 15
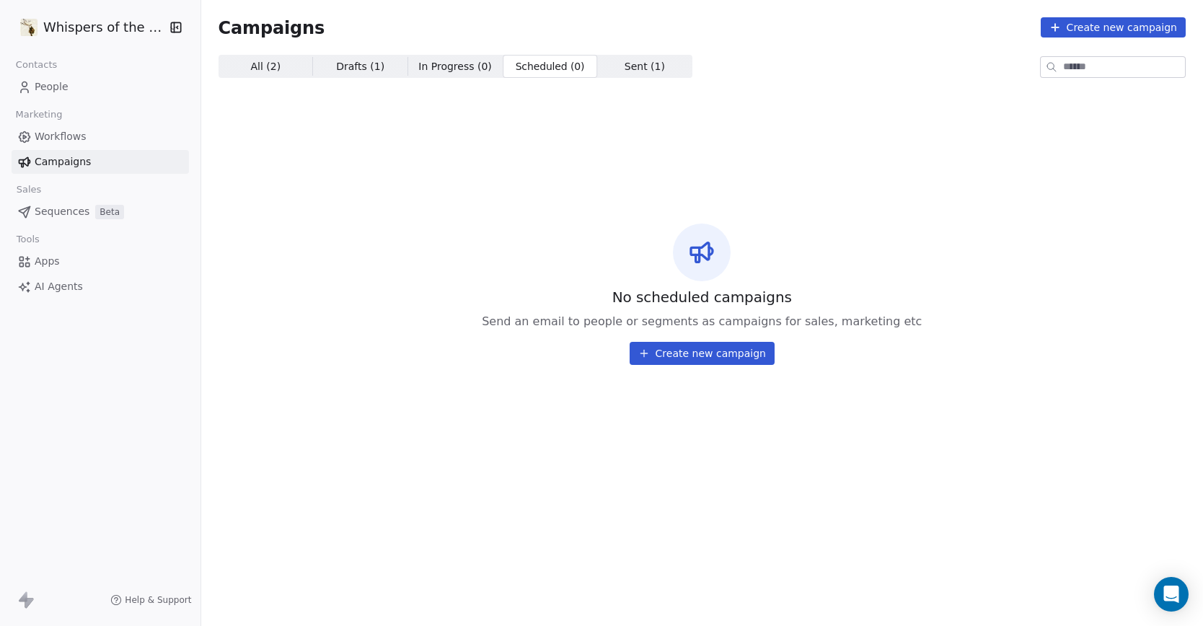
click at [461, 68] on span "In Progress ( 0 )" at bounding box center [455, 66] width 74 height 15
click at [353, 62] on span "Drafts ( 1 )" at bounding box center [360, 66] width 48 height 15
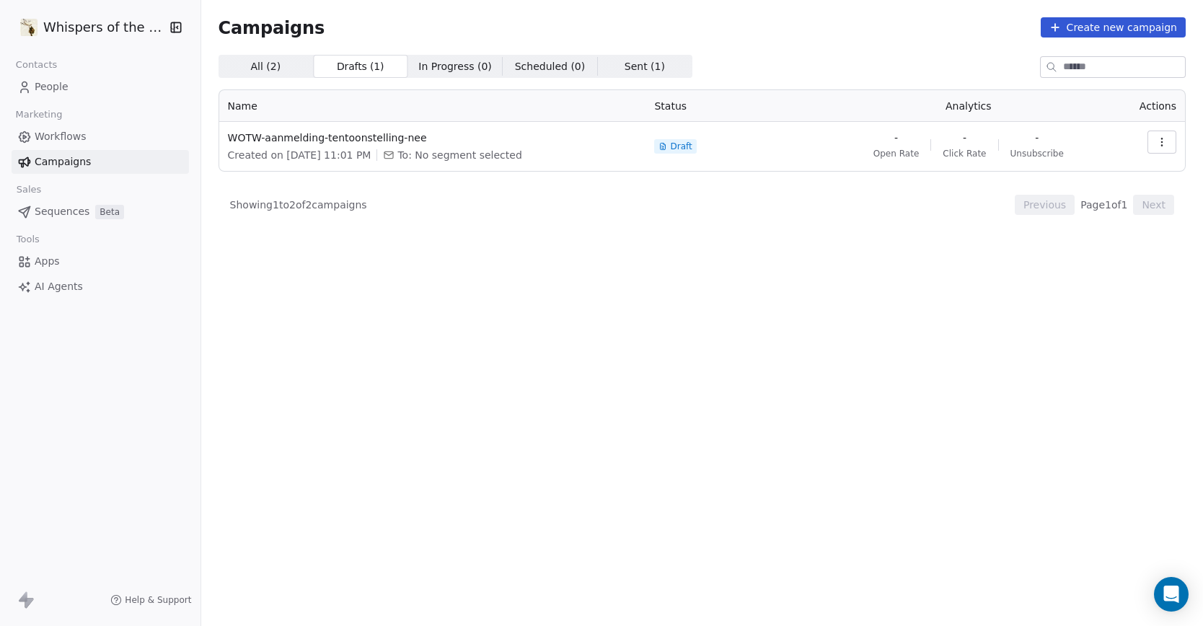
click at [287, 65] on span "All ( 2 ) All ( 2 )" at bounding box center [265, 66] width 94 height 23
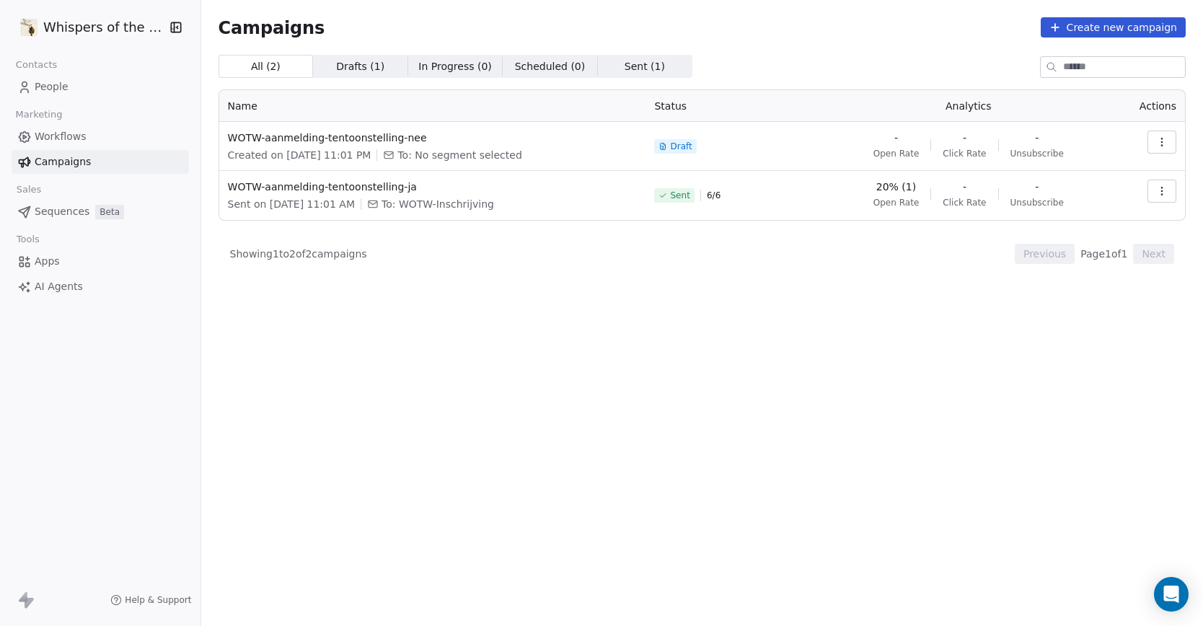
click at [51, 211] on span "Sequences" at bounding box center [62, 211] width 55 height 15
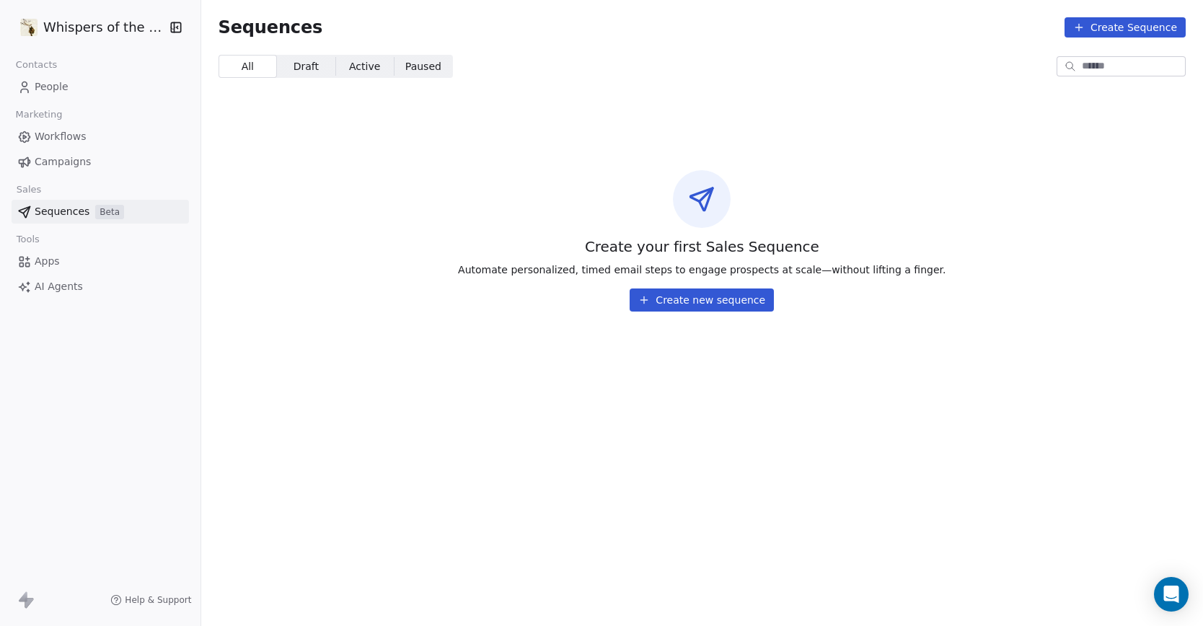
click at [309, 66] on span "Draft" at bounding box center [305, 66] width 25 height 15
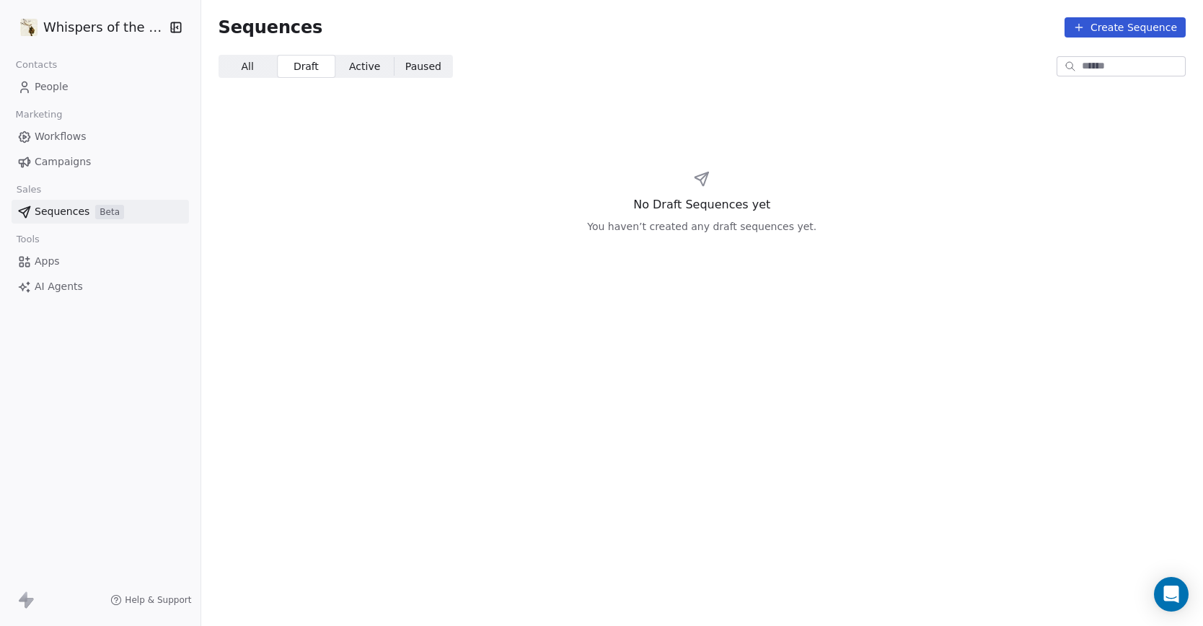
click at [362, 61] on span "Active" at bounding box center [364, 66] width 31 height 15
click at [446, 70] on div "All All Draft Draft Active Active Paused Paused" at bounding box center [701, 66] width 967 height 23
click at [241, 66] on span "All" at bounding box center [247, 66] width 12 height 15
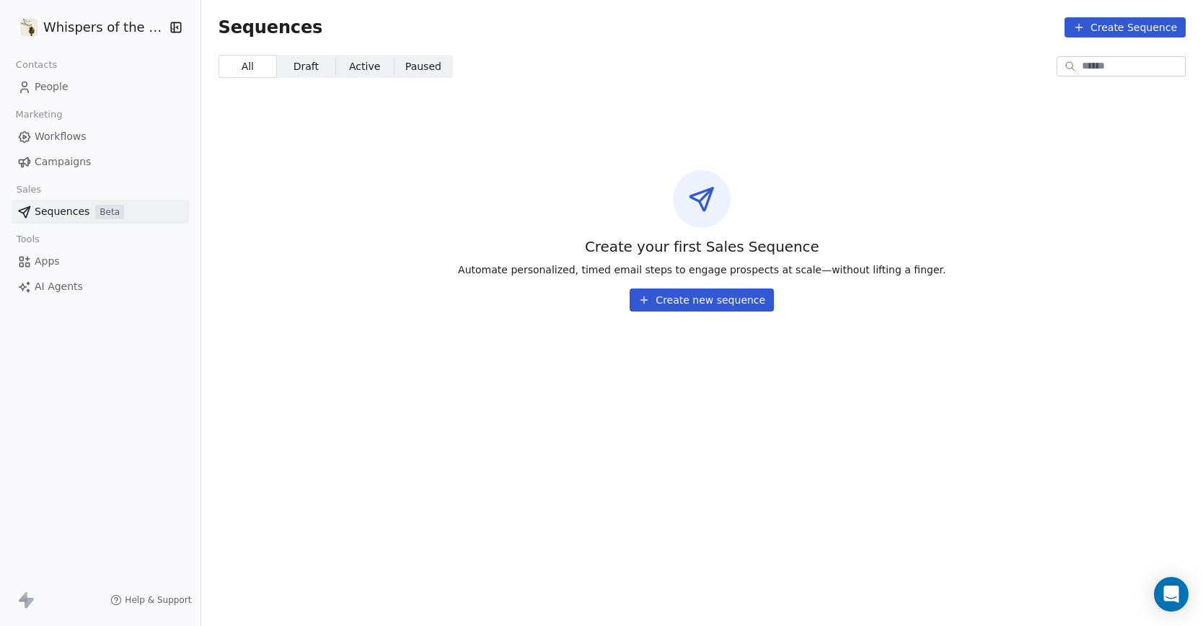
click at [696, 304] on button "Create new sequence" at bounding box center [701, 299] width 144 height 23
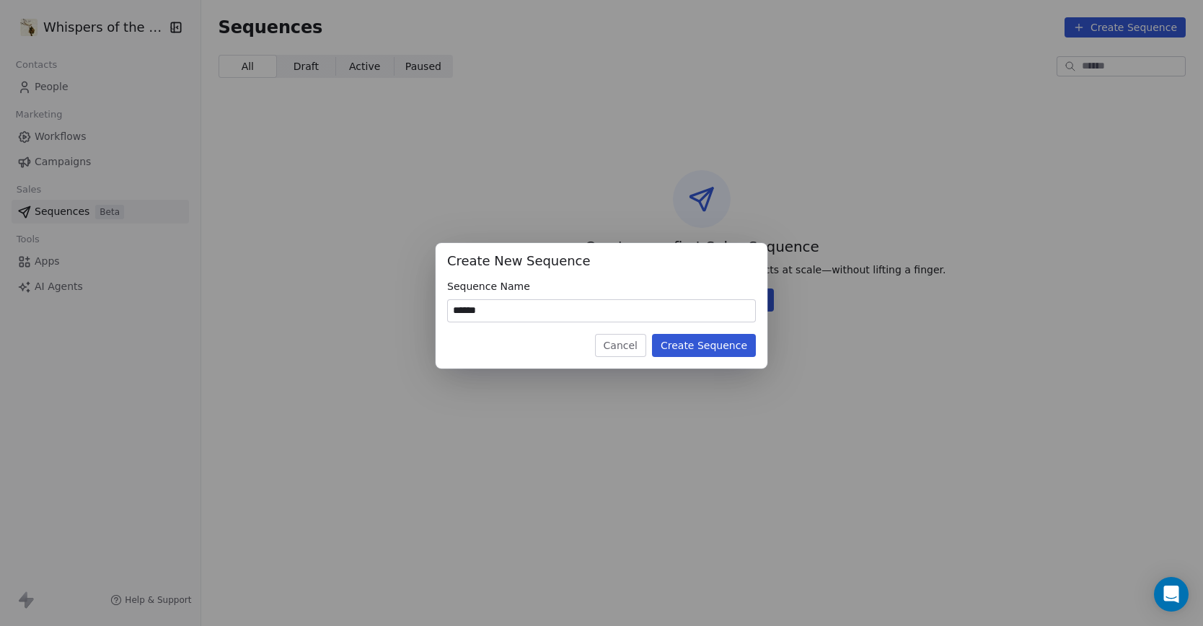
click at [453, 308] on input "******" at bounding box center [601, 311] width 307 height 22
type input "**********"
click at [669, 356] on div "**********" at bounding box center [601, 305] width 332 height 125
click at [681, 345] on button "Create Sequence" at bounding box center [704, 345] width 104 height 23
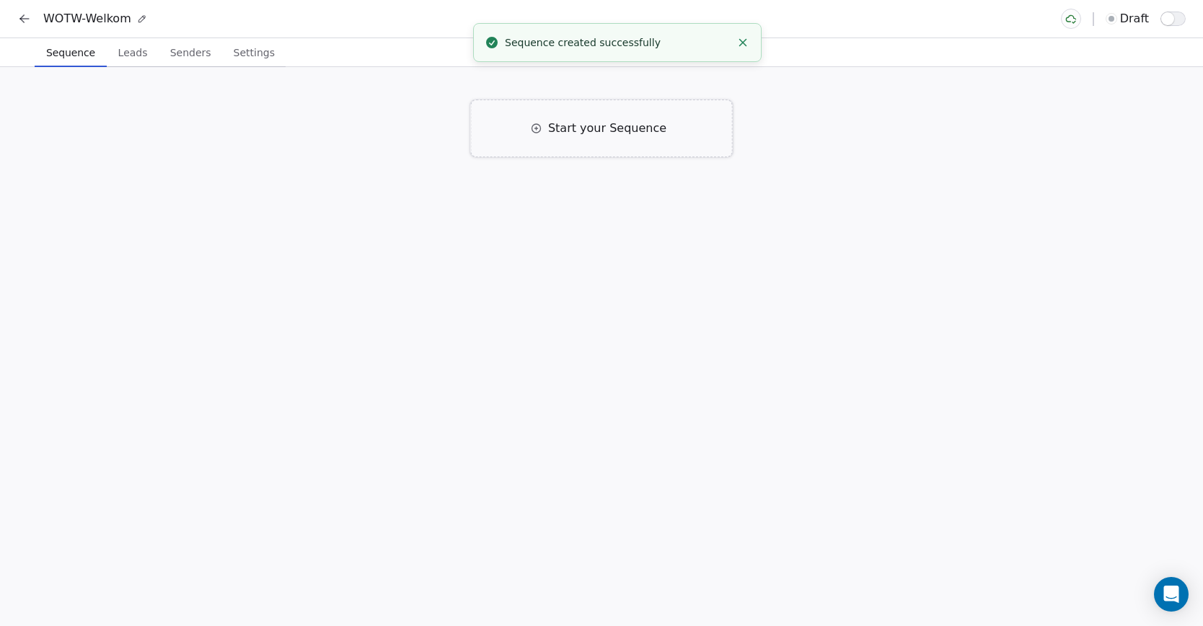
click at [634, 128] on span "Start your Sequence" at bounding box center [607, 128] width 118 height 17
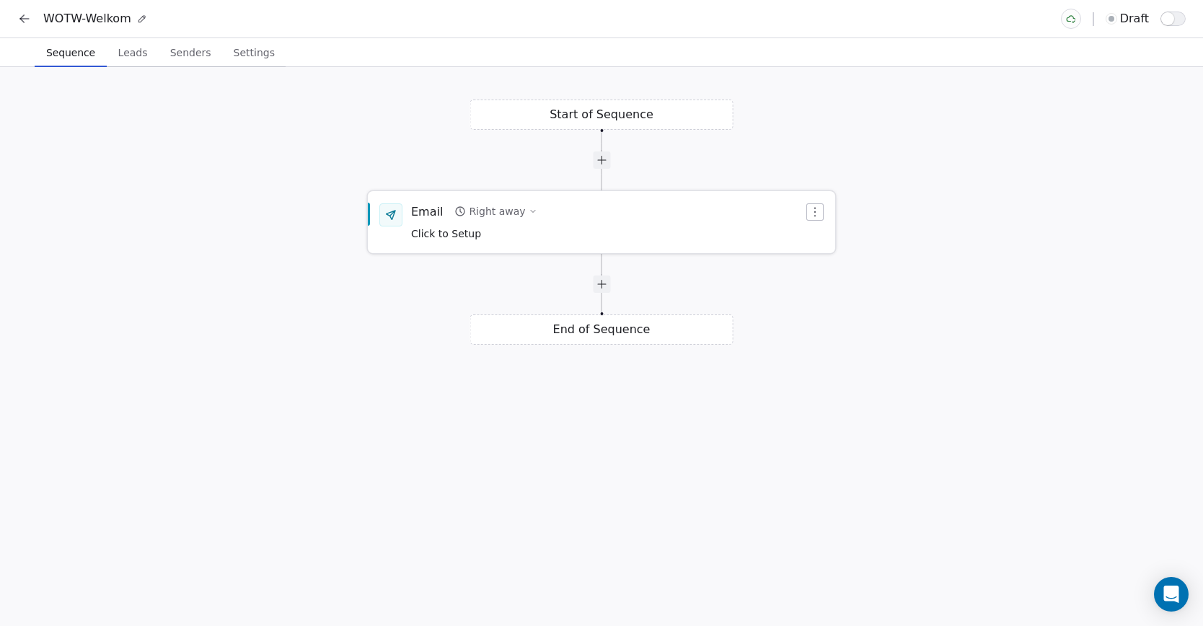
click at [468, 236] on span "Click to Setup" at bounding box center [446, 234] width 70 height 12
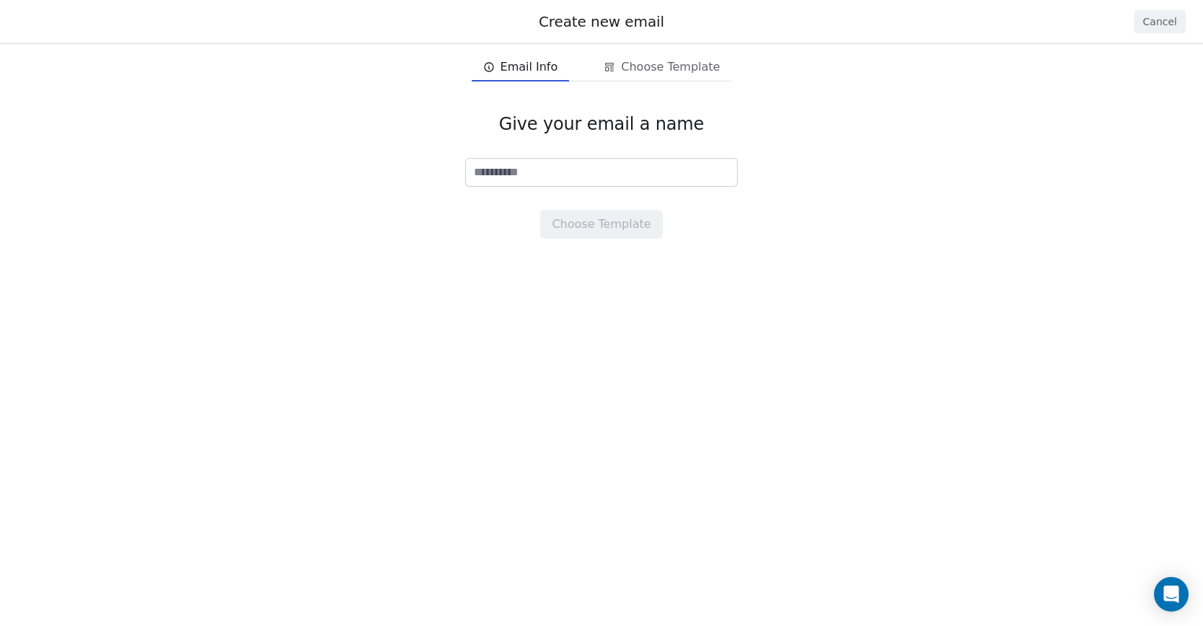
click at [505, 174] on input at bounding box center [601, 172] width 271 height 27
type input "**********"
click at [589, 221] on button "Choose Template" at bounding box center [601, 224] width 122 height 29
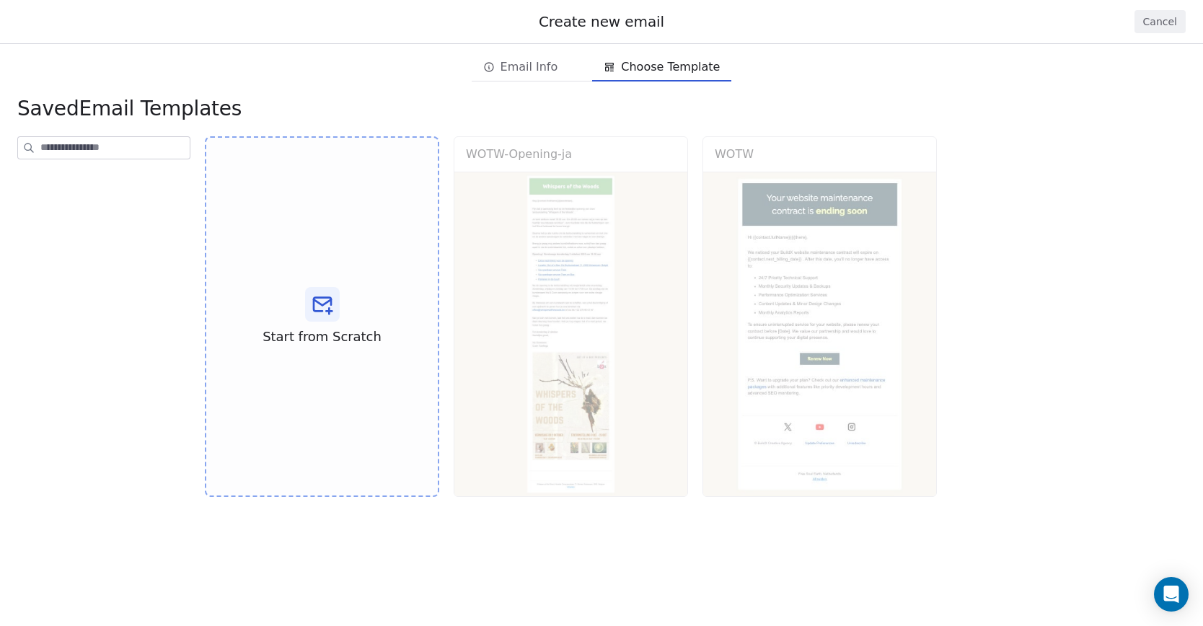
click at [664, 68] on span "Choose Template" at bounding box center [670, 66] width 99 height 17
click at [570, 296] on div "WOTW-Opening-ja Use Template Preview" at bounding box center [571, 317] width 236 height 363
click at [565, 298] on div "WOTW-Opening-ja Use Template Preview" at bounding box center [571, 317] width 236 height 363
click at [532, 163] on div "WOTW-Opening-ja Use Template Preview" at bounding box center [571, 317] width 236 height 363
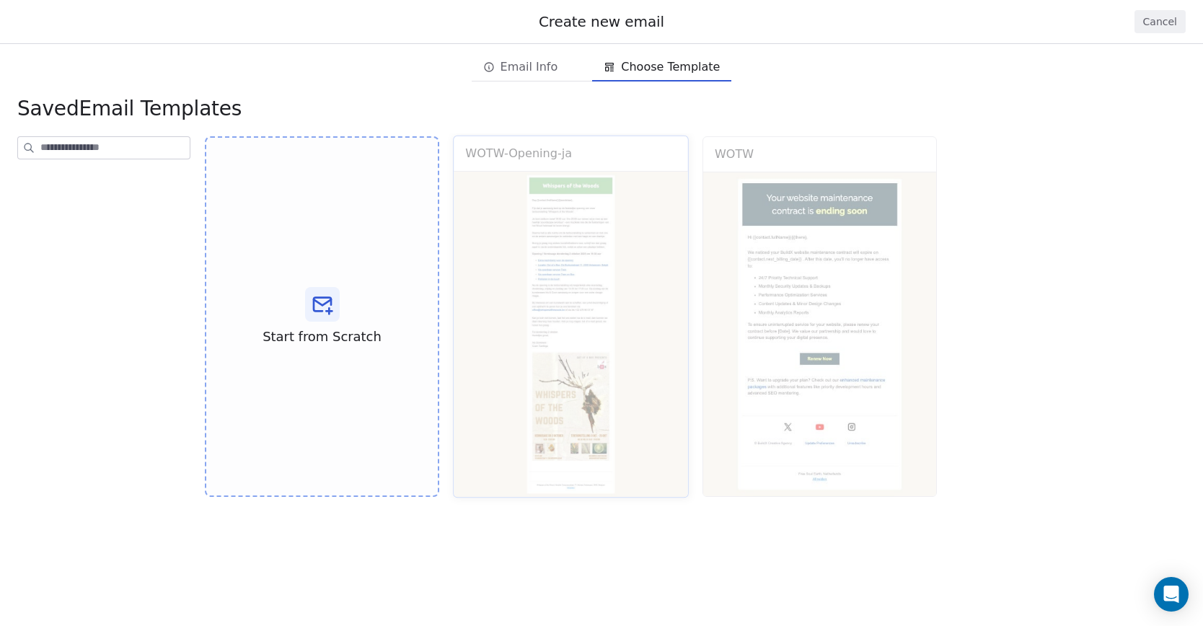
click at [533, 162] on div "WOTW-Opening-ja Use Template Preview" at bounding box center [571, 317] width 236 height 363
click at [519, 309] on div "WOTW-Opening-ja Use Template Preview" at bounding box center [571, 317] width 236 height 363
click at [547, 425] on div "WOTW-Opening-ja Use Template Preview" at bounding box center [571, 317] width 236 height 363
click at [559, 546] on div "Start from Scratch WOTW-Opening-ja Use Template Preview WOTW Use Template Previ…" at bounding box center [702, 374] width 1001 height 482
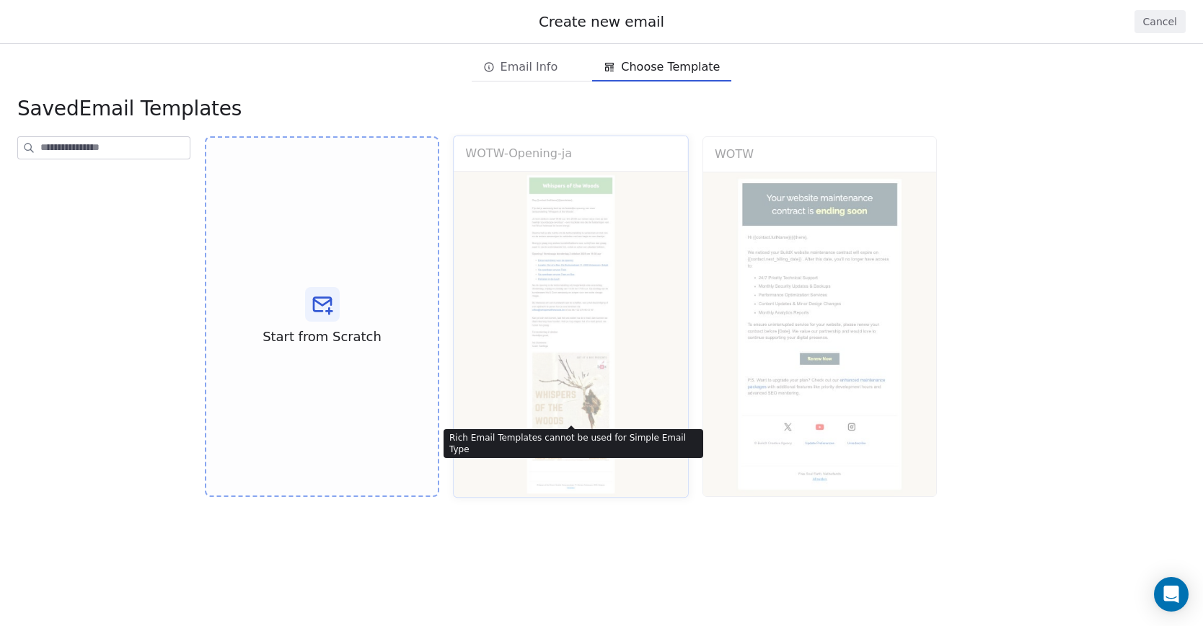
click at [575, 297] on div "WOTW-Opening-ja Use Template Preview" at bounding box center [571, 317] width 236 height 363
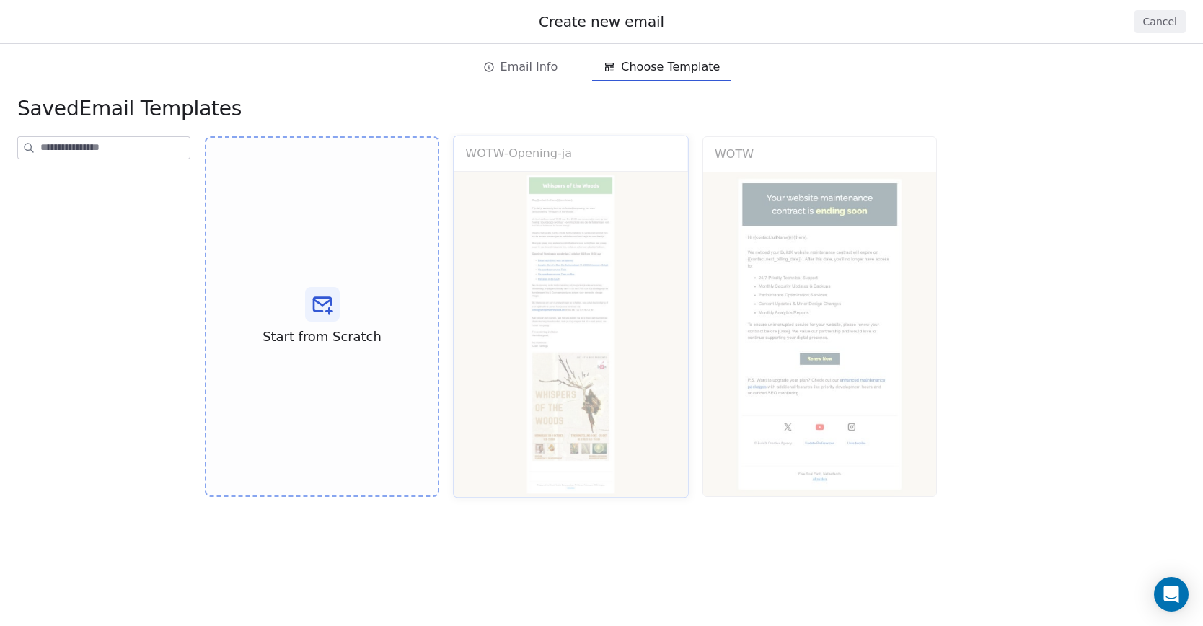
click at [575, 296] on div "WOTW-Opening-ja Use Template Preview" at bounding box center [571, 317] width 236 height 363
drag, startPoint x: 575, startPoint y: 295, endPoint x: 611, endPoint y: 283, distance: 37.9
click at [575, 295] on div "WOTW-Opening-ja Use Template Preview" at bounding box center [571, 317] width 236 height 363
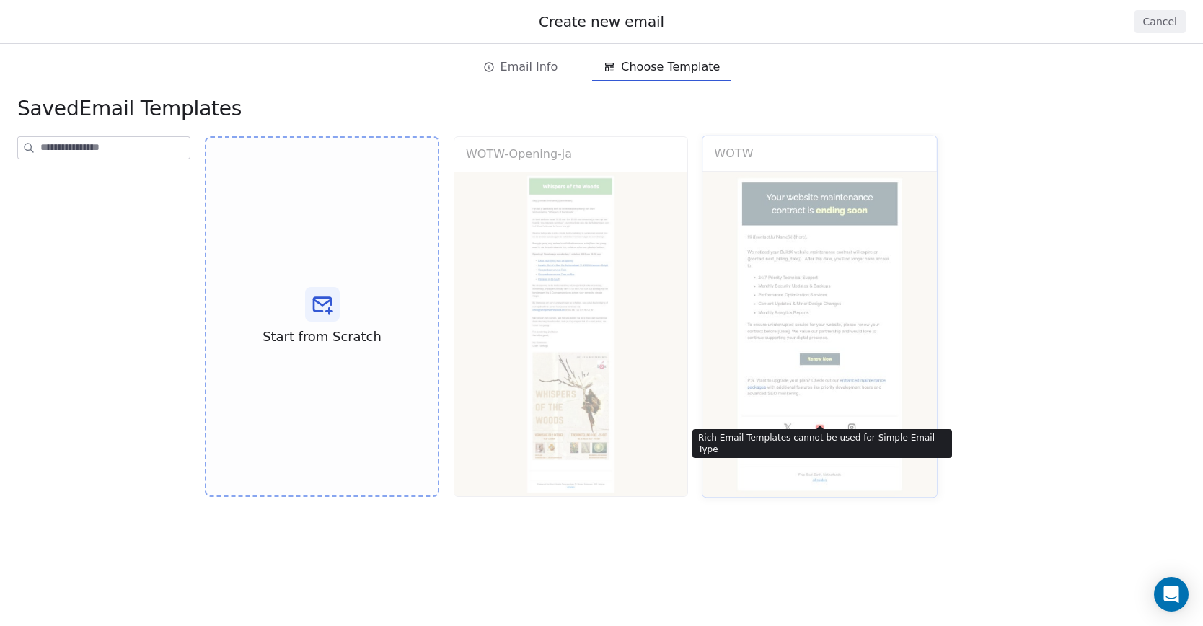
click at [893, 275] on div "WOTW Use Template Preview" at bounding box center [820, 317] width 236 height 363
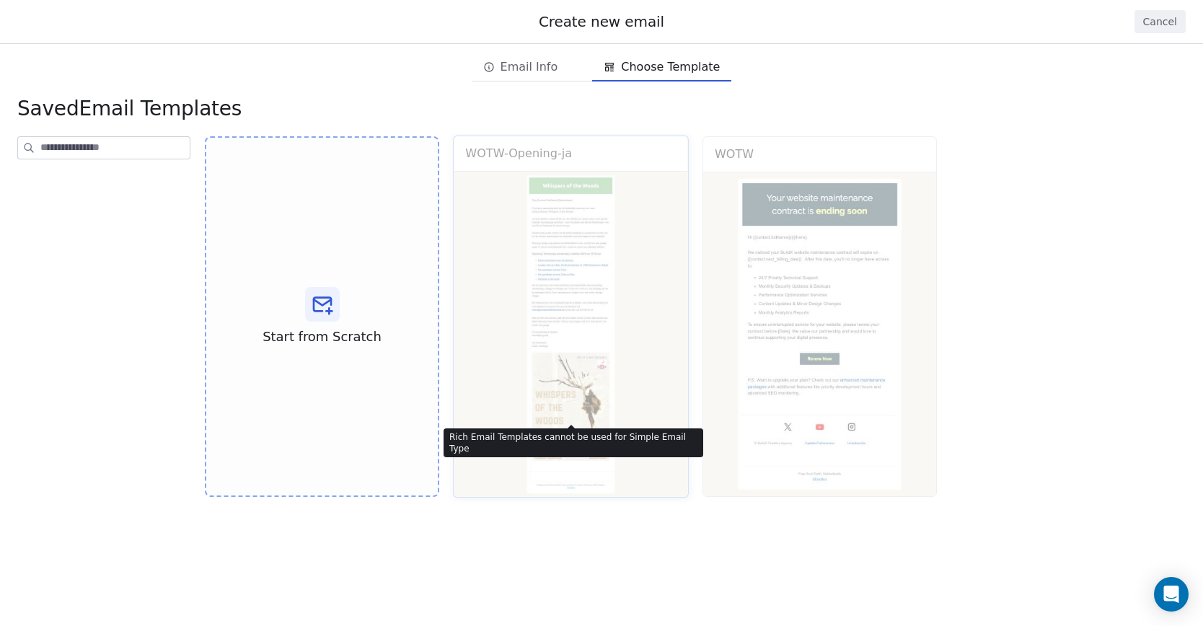
click at [559, 296] on div "WOTW-Opening-ja Use Template Preview" at bounding box center [571, 317] width 236 height 363
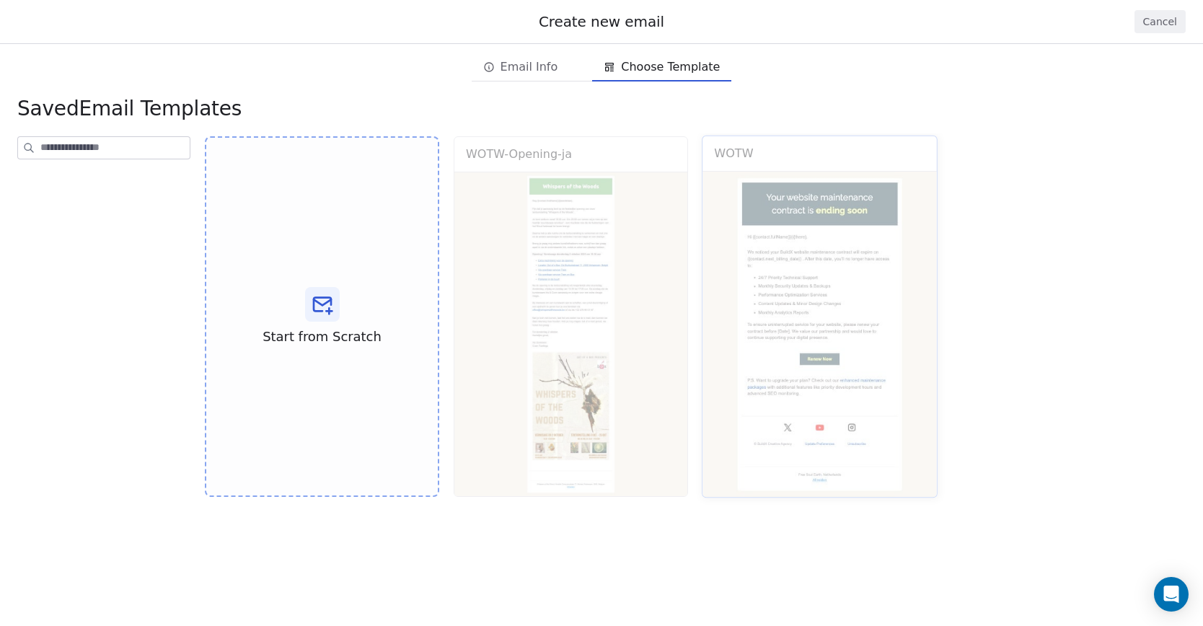
click at [841, 301] on div "WOTW Use Template Preview" at bounding box center [820, 317] width 236 height 363
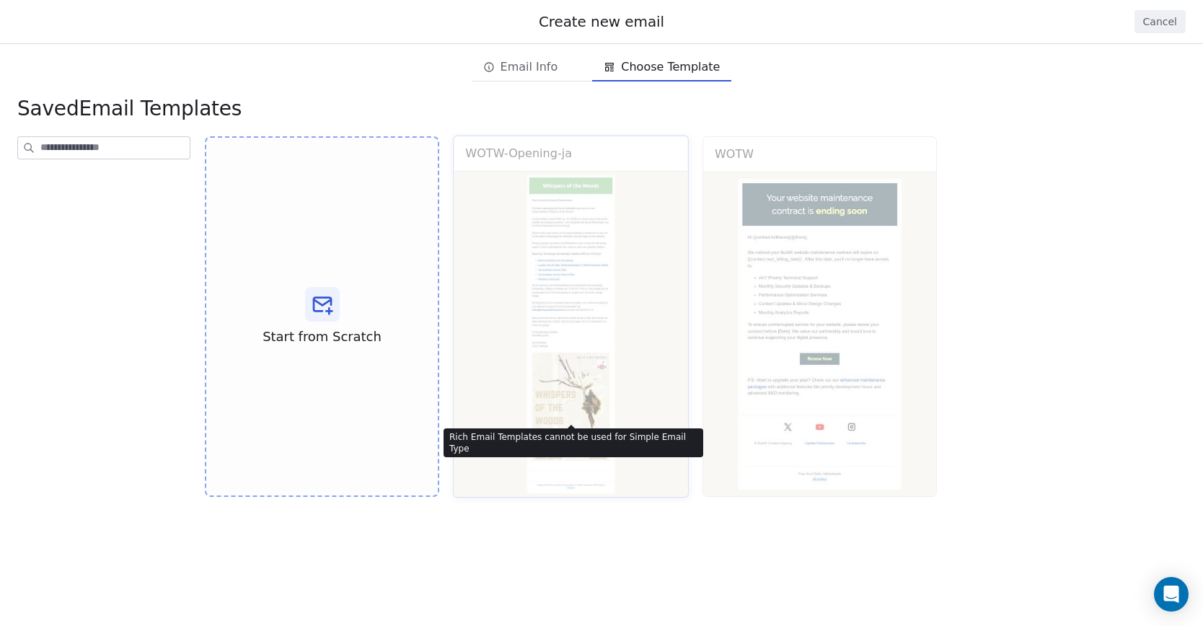
click at [536, 324] on div "WOTW-Opening-ja Use Template Preview" at bounding box center [571, 317] width 236 height 363
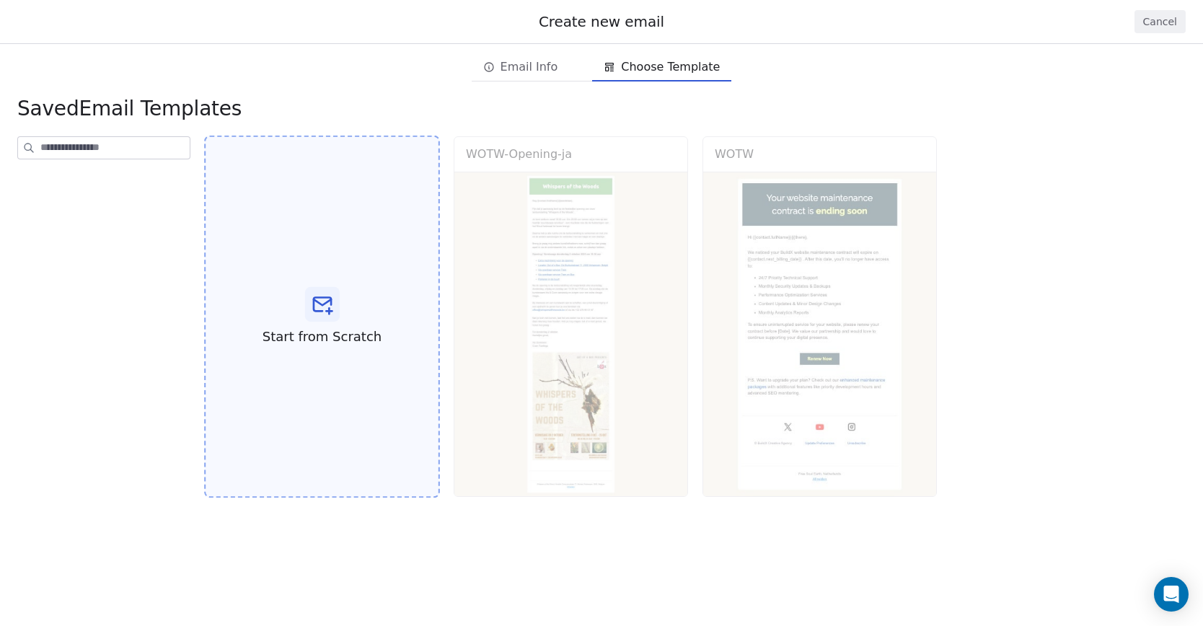
click at [342, 291] on div "Start from Scratch" at bounding box center [322, 317] width 236 height 363
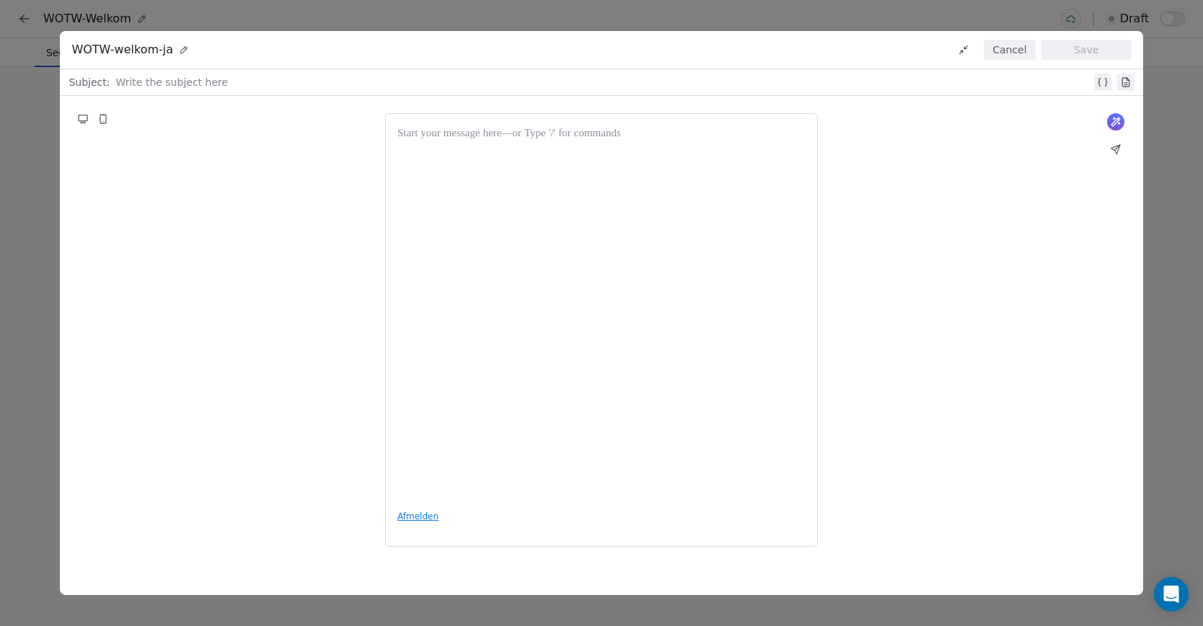
click at [1008, 50] on button "Cancel" at bounding box center [1008, 50] width 51 height 20
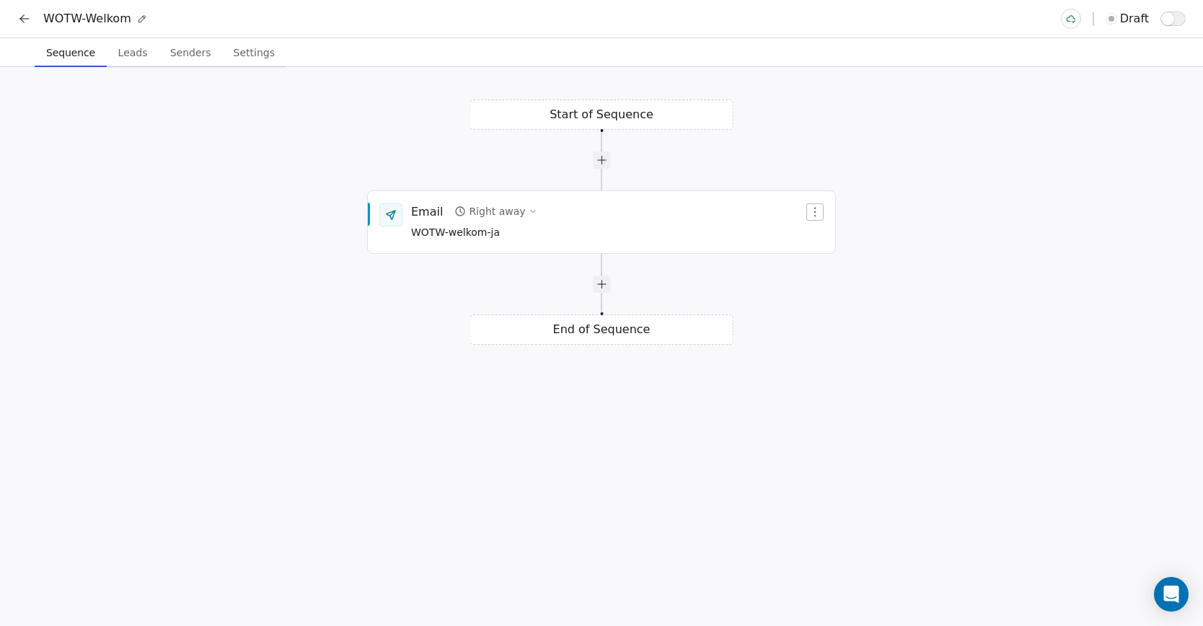
click at [29, 17] on icon at bounding box center [24, 19] width 14 height 14
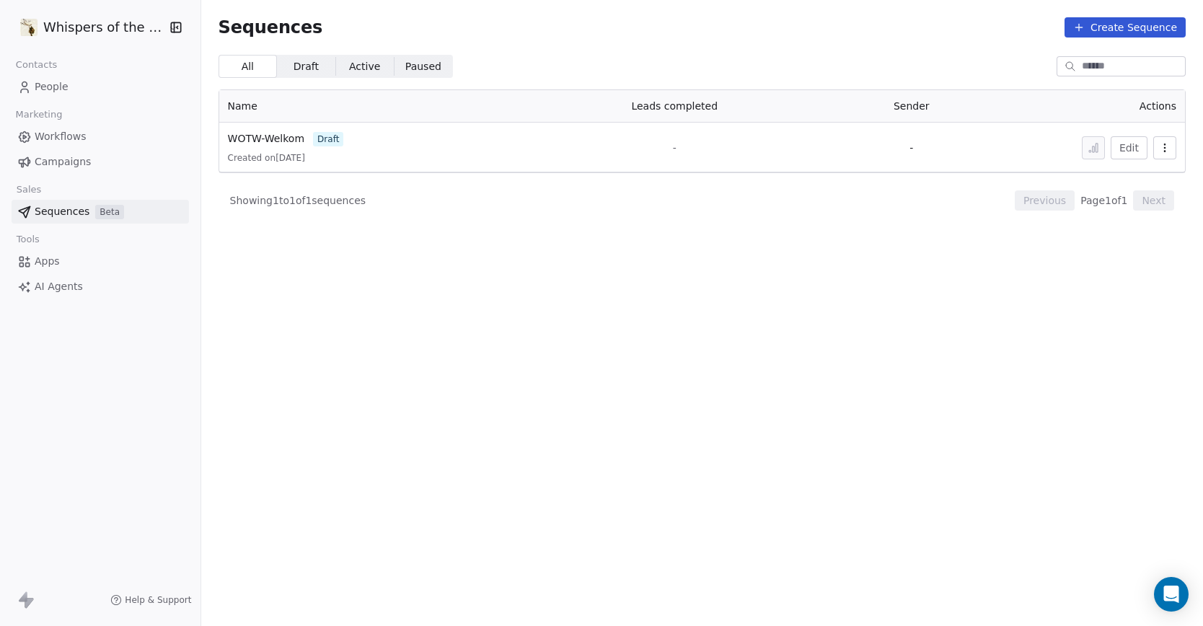
click at [51, 159] on span "Campaigns" at bounding box center [63, 161] width 56 height 15
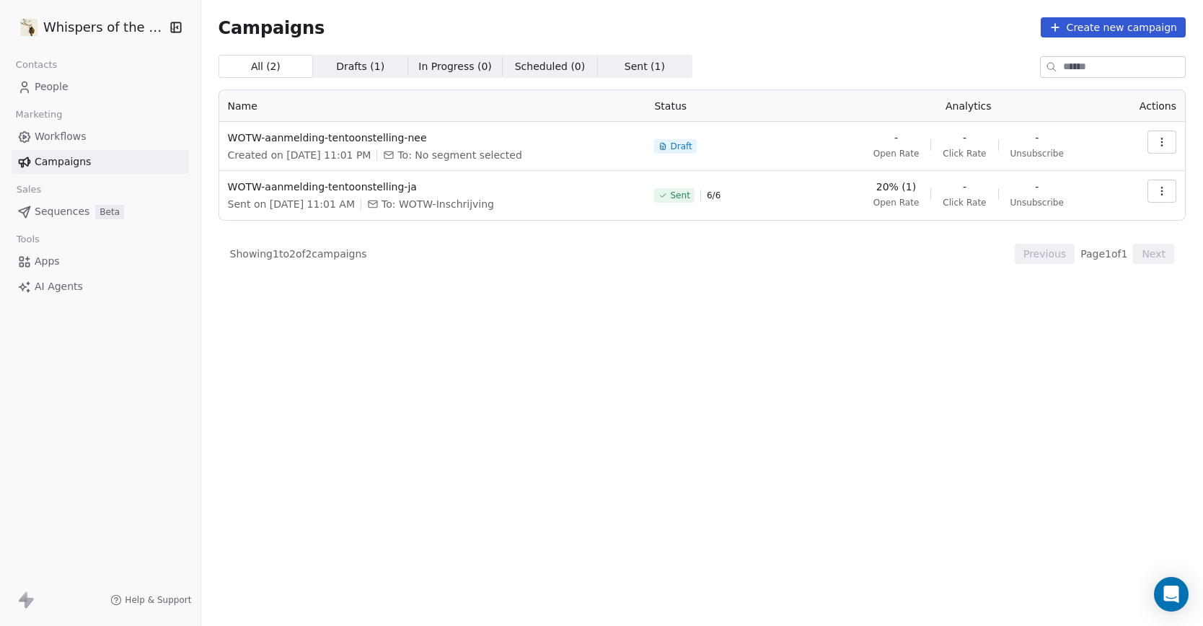
click at [1133, 30] on button "Create new campaign" at bounding box center [1112, 27] width 145 height 20
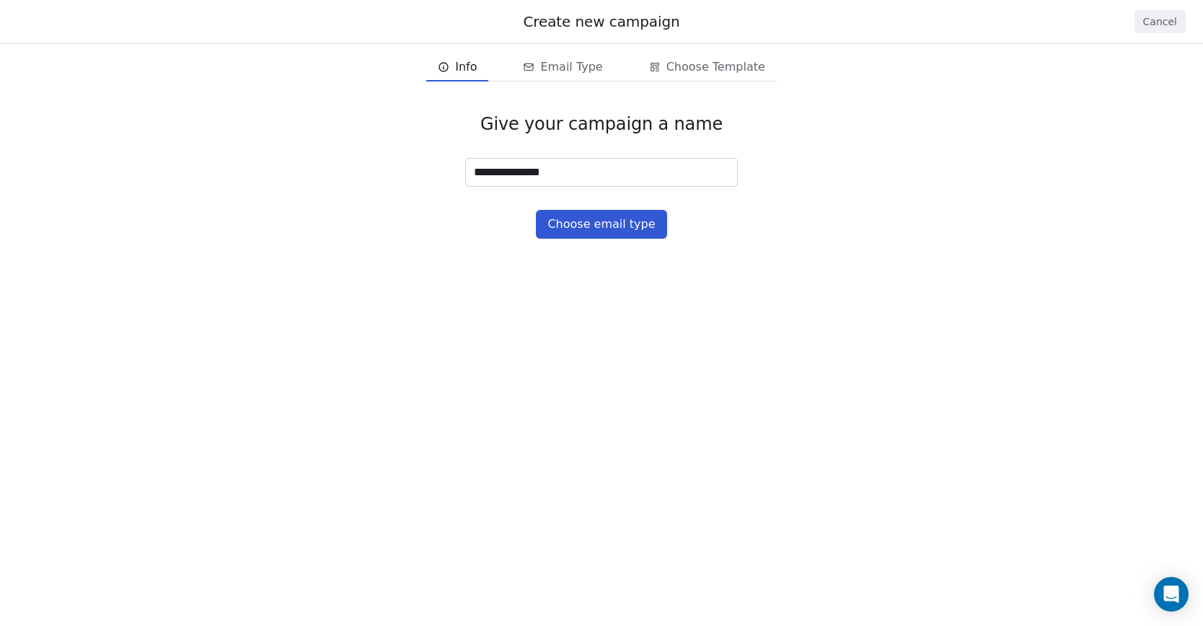
type input "**********"
click at [583, 227] on button "Choose email type" at bounding box center [601, 224] width 130 height 29
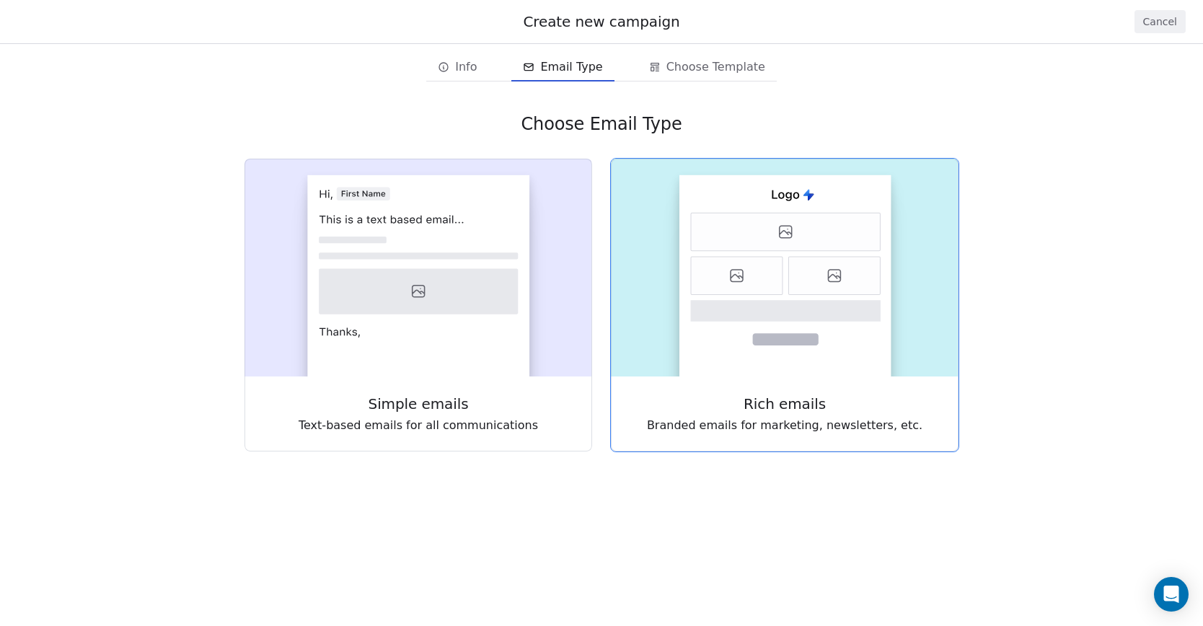
click at [748, 268] on icon at bounding box center [737, 276] width 92 height 38
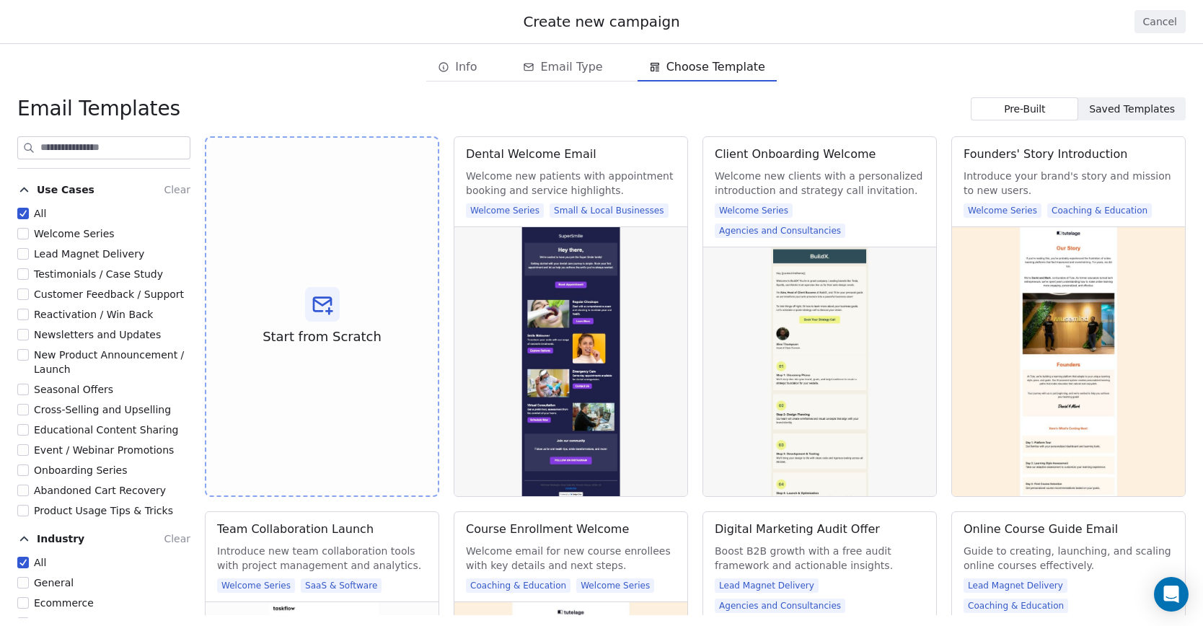
click at [1145, 108] on span "Saved Templates" at bounding box center [1132, 109] width 86 height 15
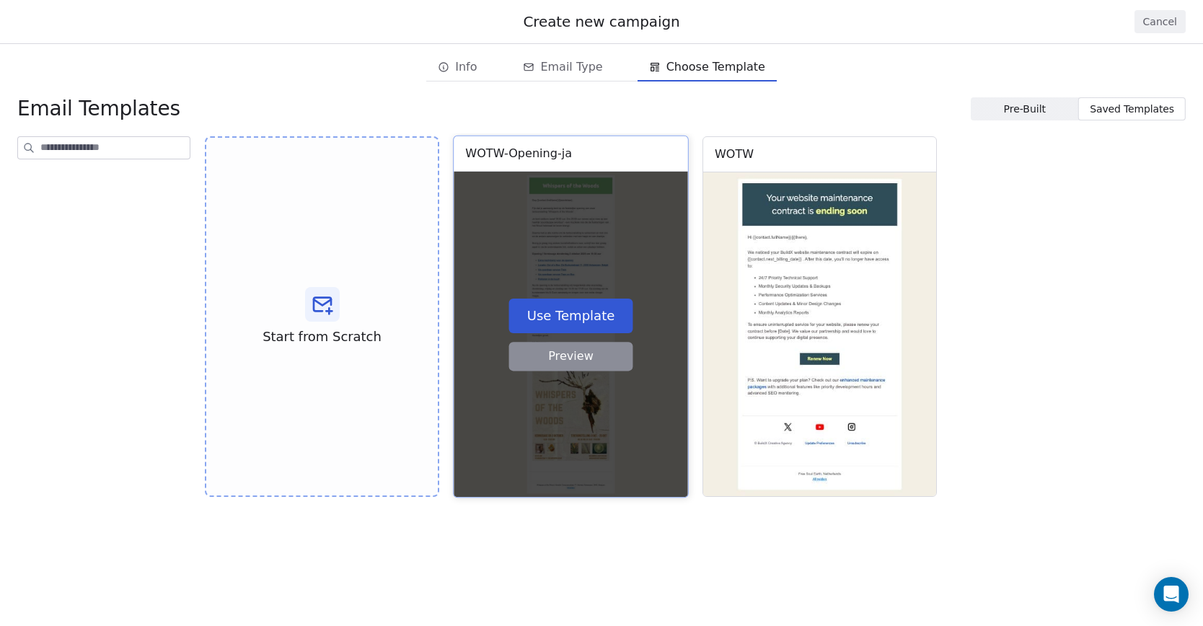
click at [593, 320] on button "Use Template" at bounding box center [571, 315] width 124 height 35
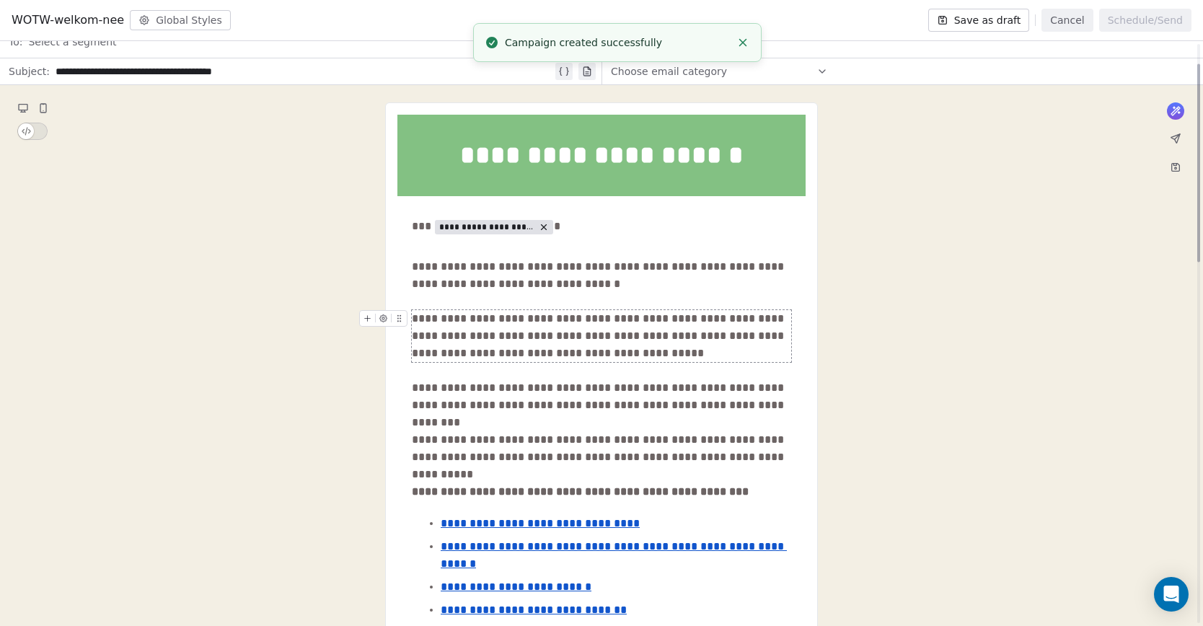
scroll to position [59, 0]
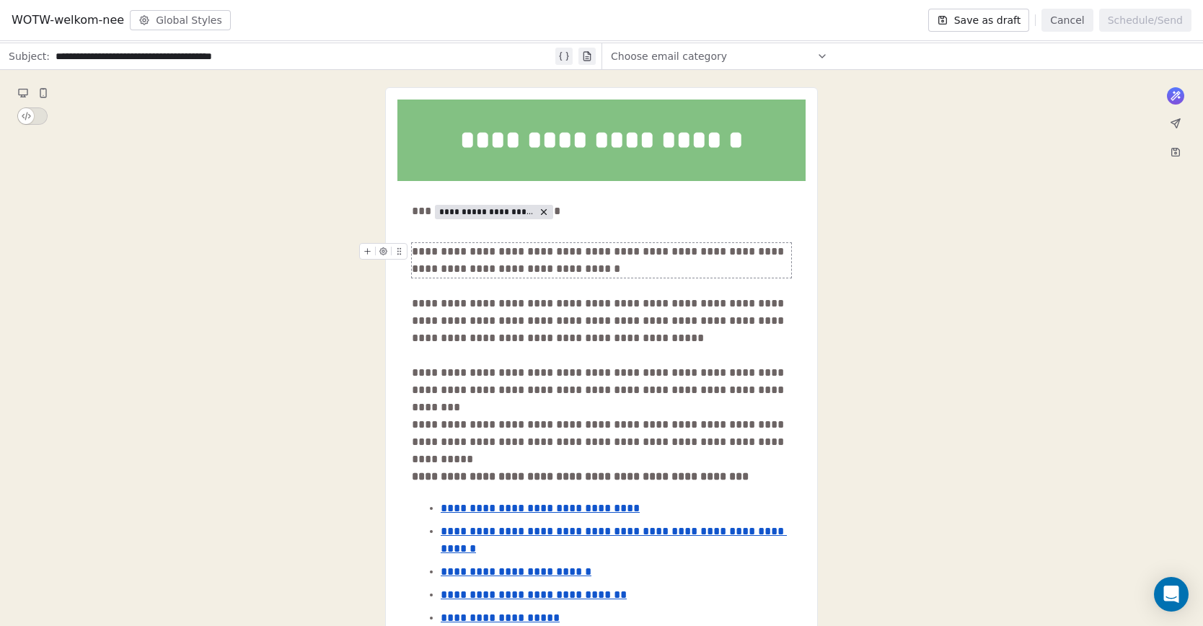
click at [384, 249] on icon at bounding box center [383, 250] width 7 height 7
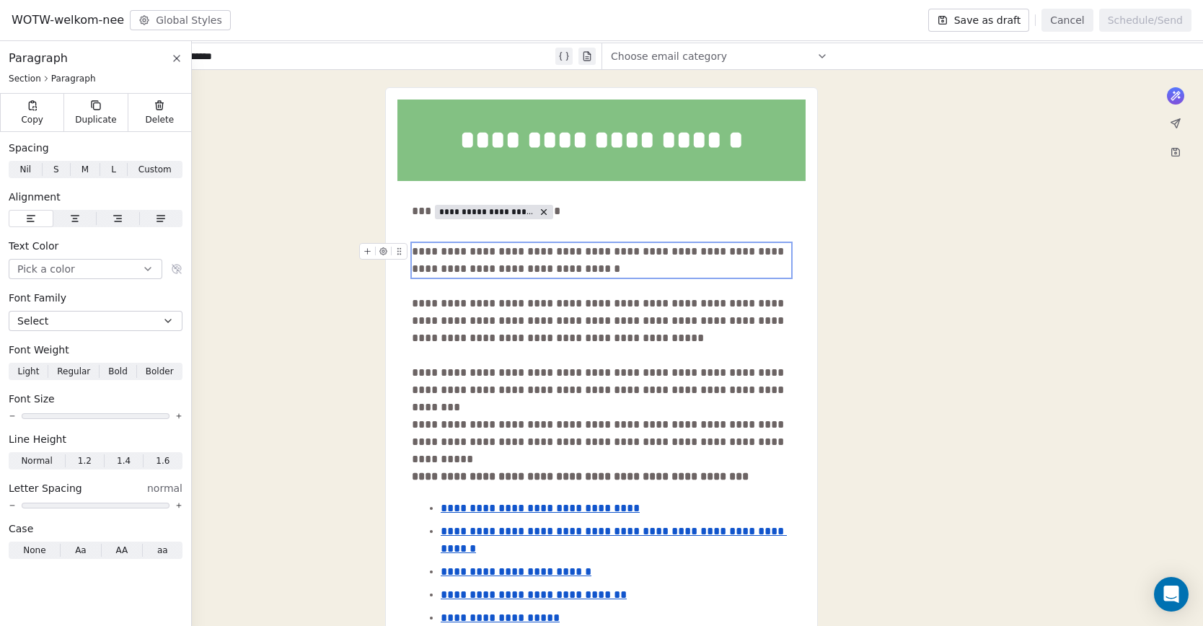
click at [594, 265] on div "**********" at bounding box center [601, 260] width 379 height 35
click at [478, 261] on div "**********" at bounding box center [601, 260] width 379 height 35
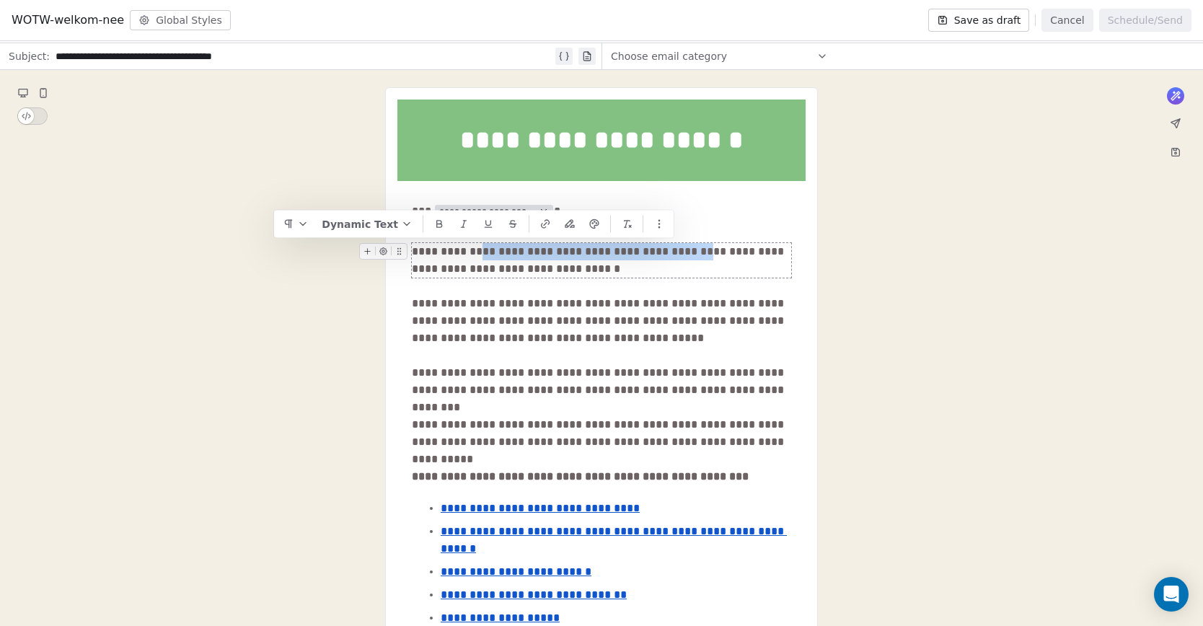
drag, startPoint x: 464, startPoint y: 255, endPoint x: 673, endPoint y: 256, distance: 209.1
click at [673, 256] on div "**********" at bounding box center [601, 260] width 379 height 35
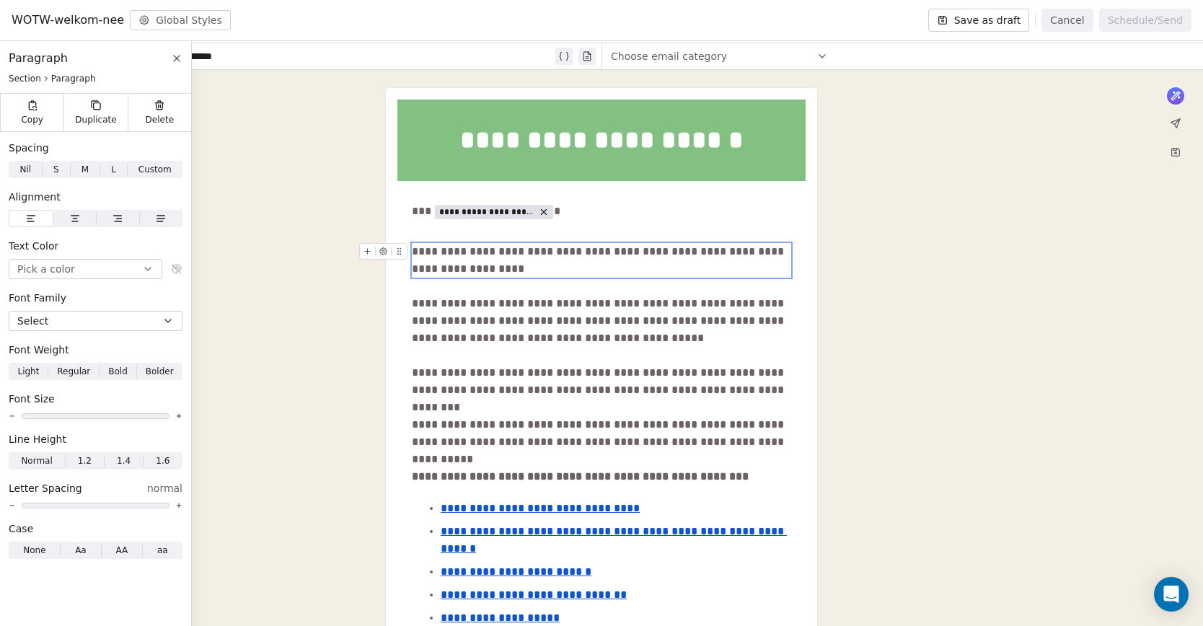
click at [562, 251] on div "**********" at bounding box center [601, 260] width 379 height 35
click at [522, 327] on div "**********" at bounding box center [601, 321] width 379 height 52
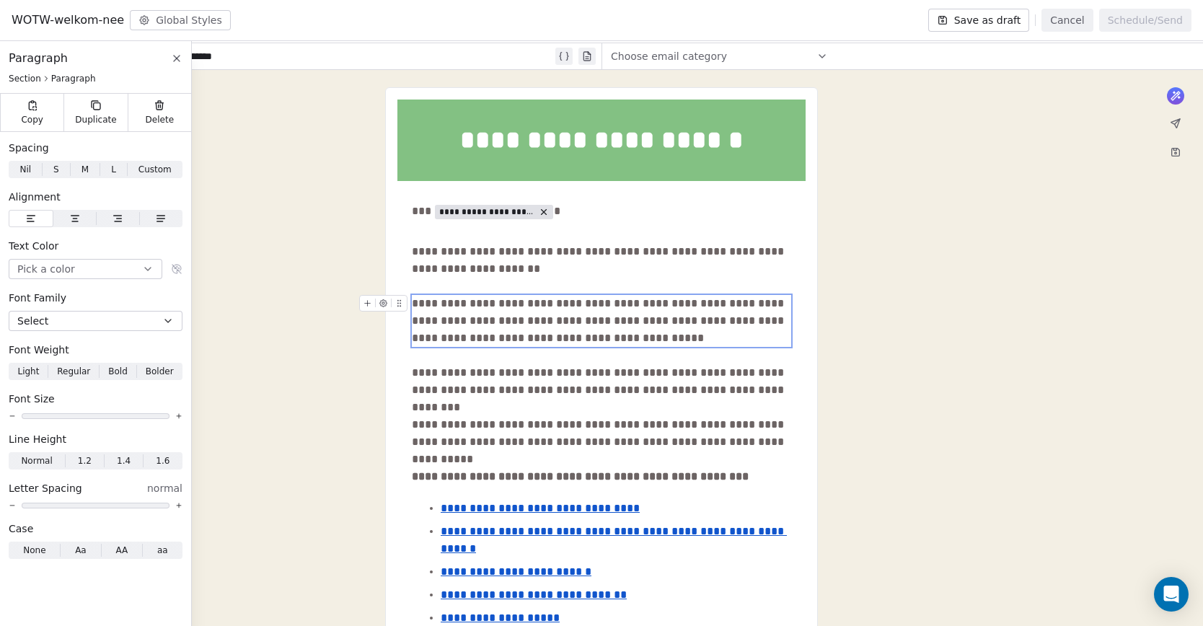
click at [383, 304] on icon at bounding box center [383, 302] width 2 height 2
click at [380, 303] on icon at bounding box center [383, 302] width 7 height 7
click at [385, 302] on icon at bounding box center [383, 302] width 7 height 7
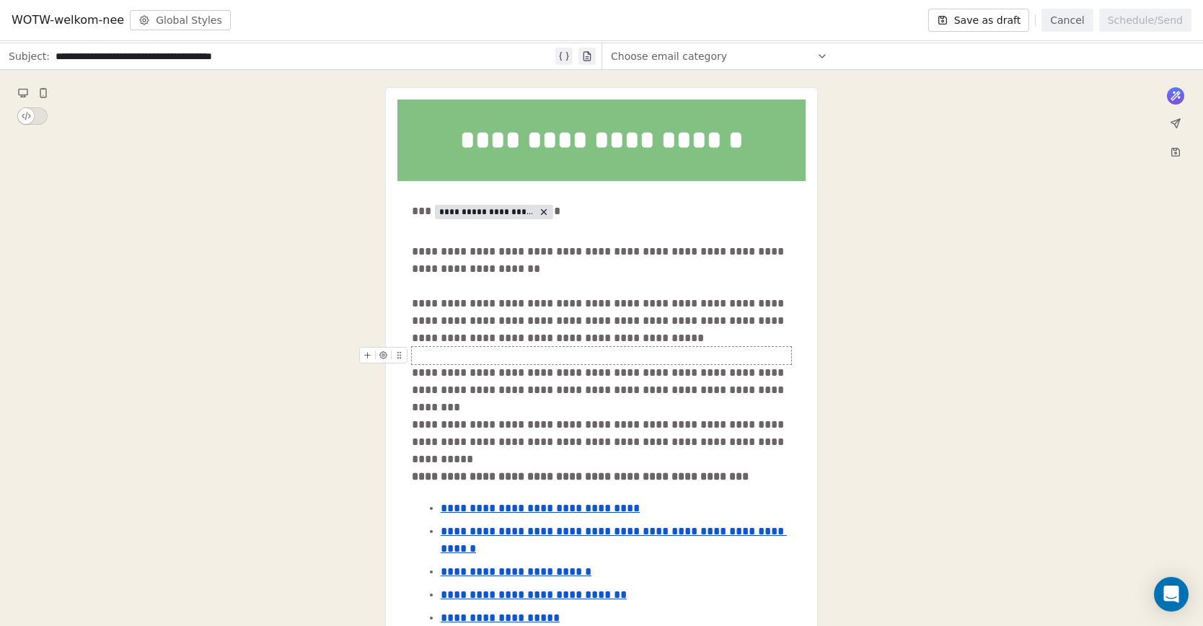
click at [495, 339] on div "**********" at bounding box center [601, 321] width 379 height 52
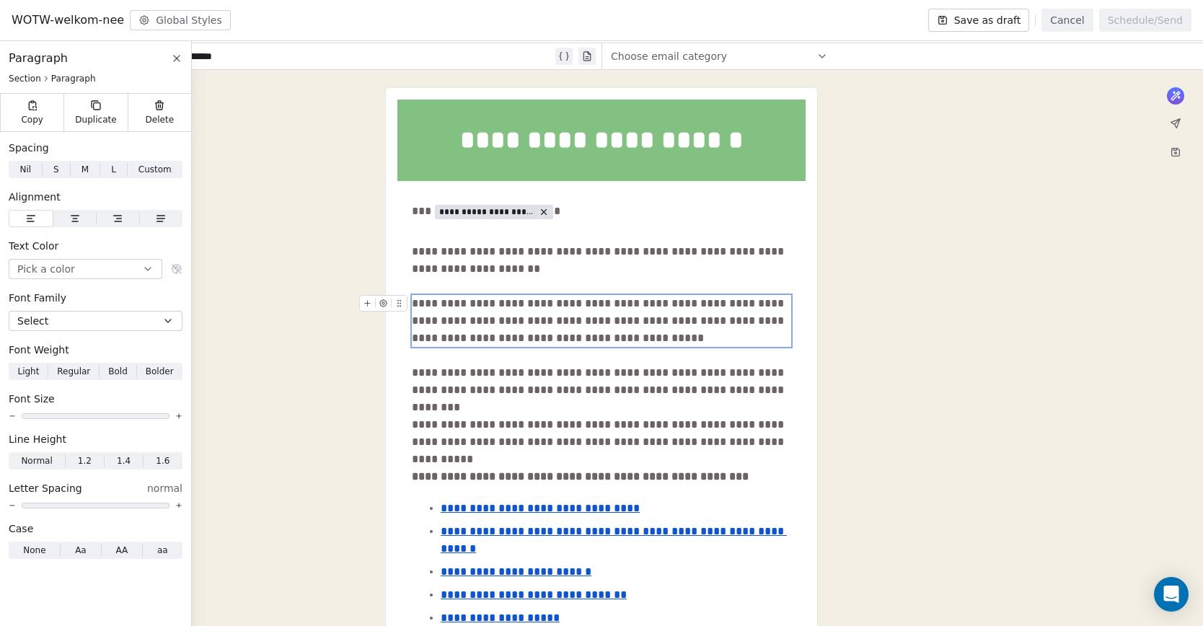
click at [384, 306] on icon at bounding box center [383, 302] width 9 height 9
click at [384, 304] on icon at bounding box center [383, 302] width 7 height 7
click at [425, 300] on div "**********" at bounding box center [601, 321] width 379 height 52
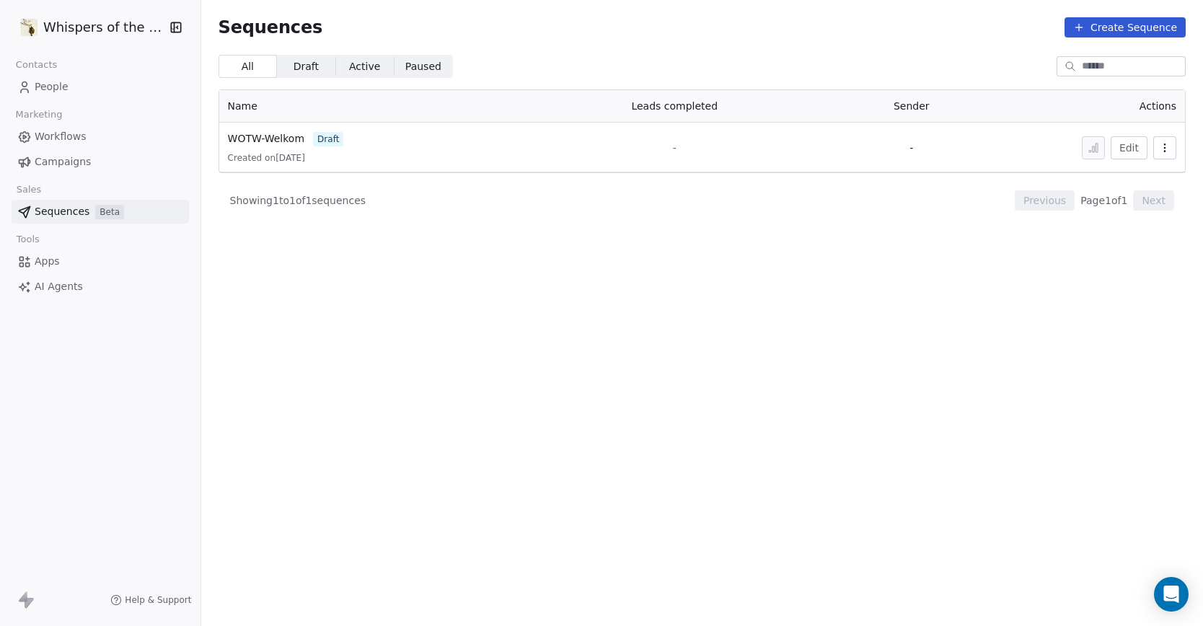
click at [385, 303] on section "Sequences Create Sequence All All Draft Draft Active Active Paused Paused Name …" at bounding box center [701, 313] width 1001 height 626
click at [55, 138] on span "Workflows" at bounding box center [61, 136] width 52 height 15
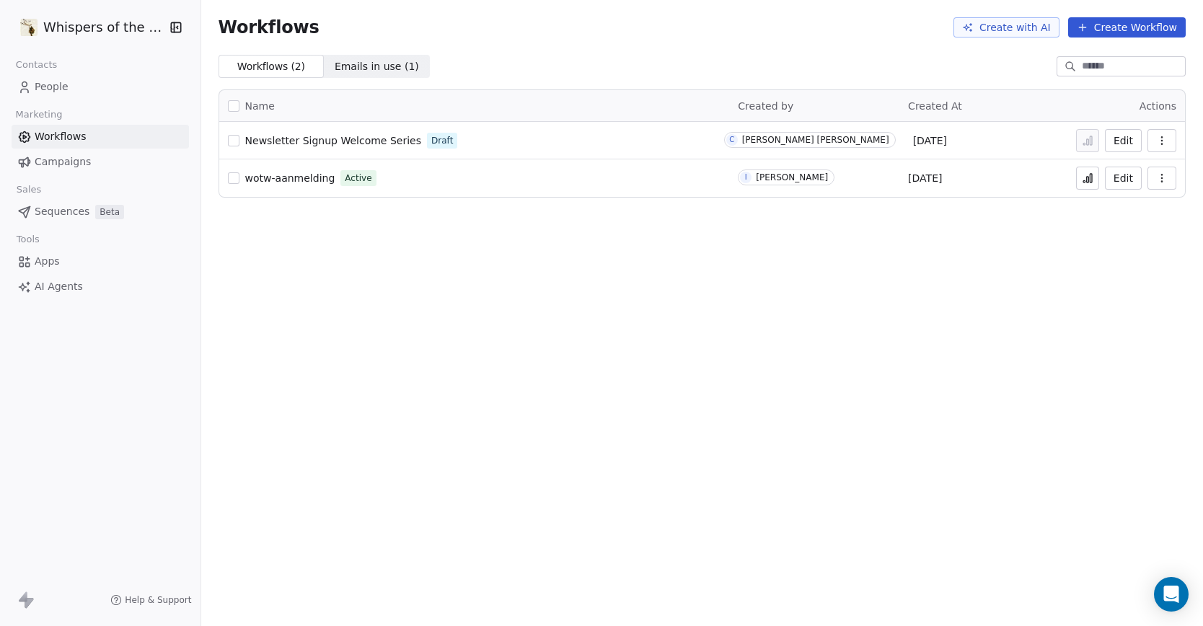
click at [53, 158] on span "Campaigns" at bounding box center [63, 161] width 56 height 15
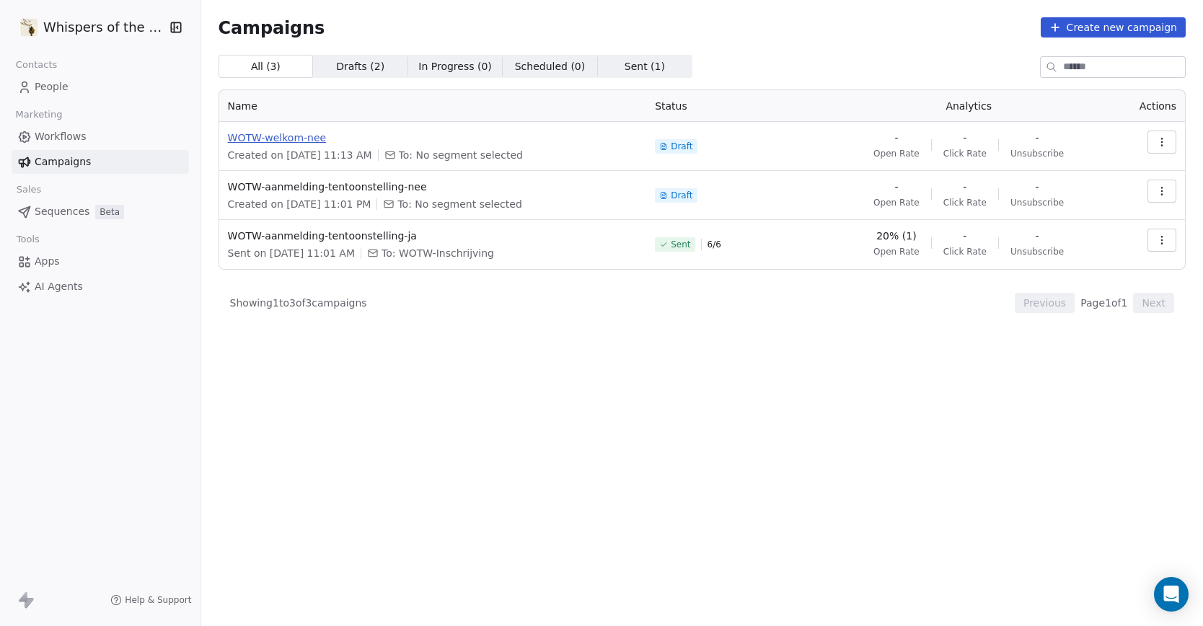
click at [279, 140] on span "WOTW-welkom-nee" at bounding box center [433, 137] width 410 height 14
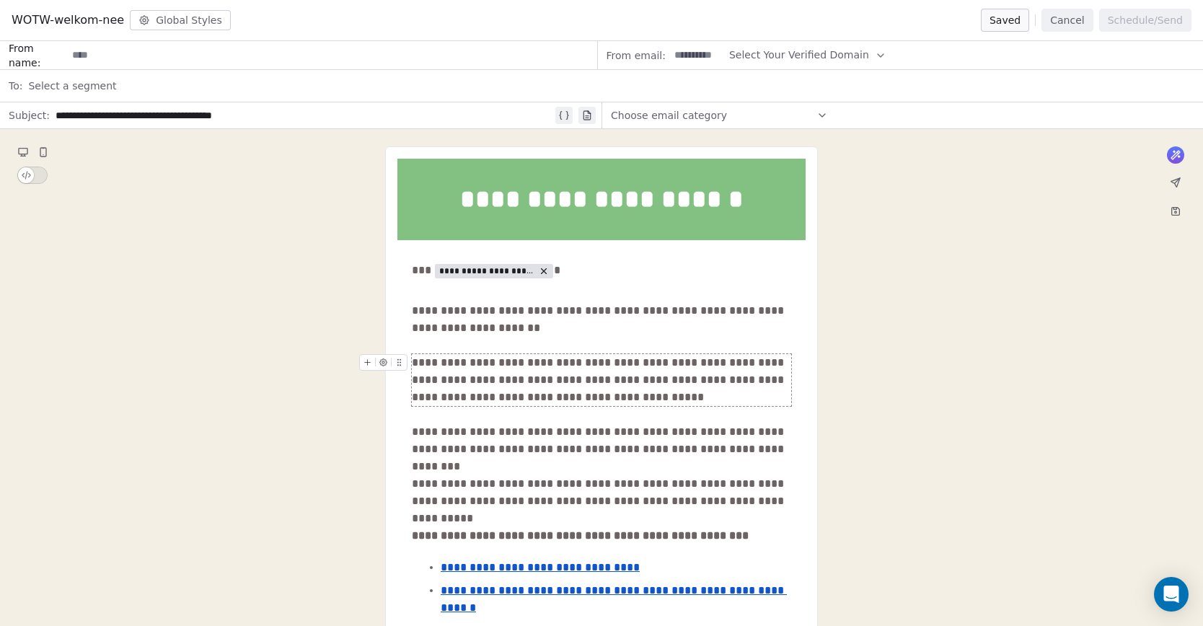
click at [384, 360] on icon at bounding box center [383, 361] width 7 height 7
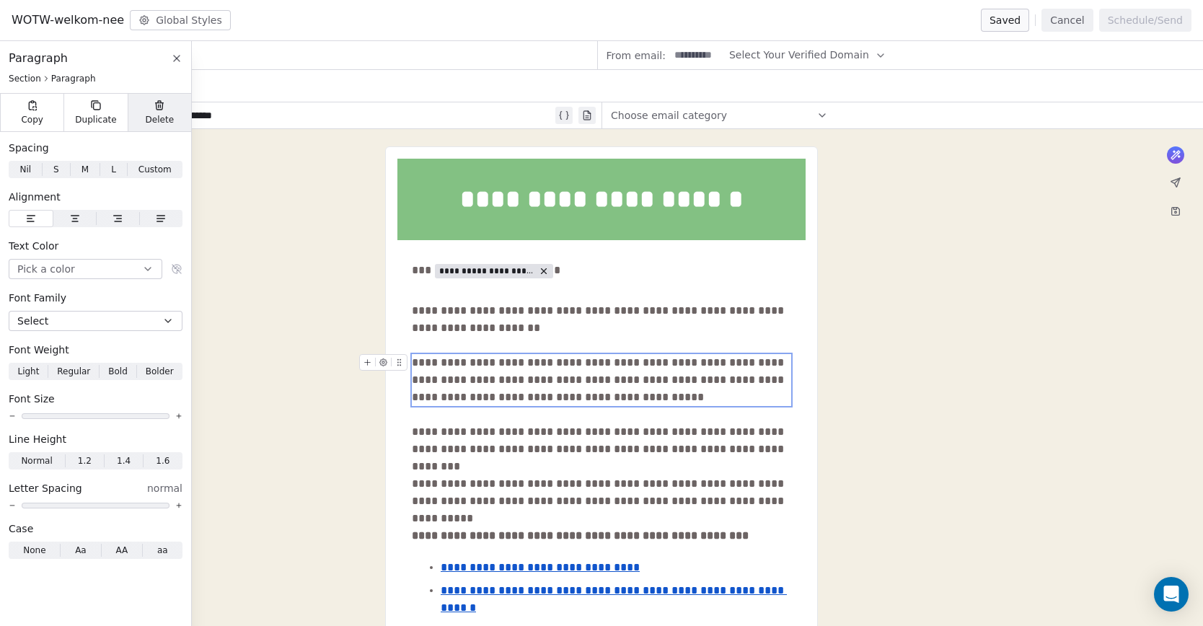
click at [154, 102] on icon at bounding box center [160, 105] width 12 height 12
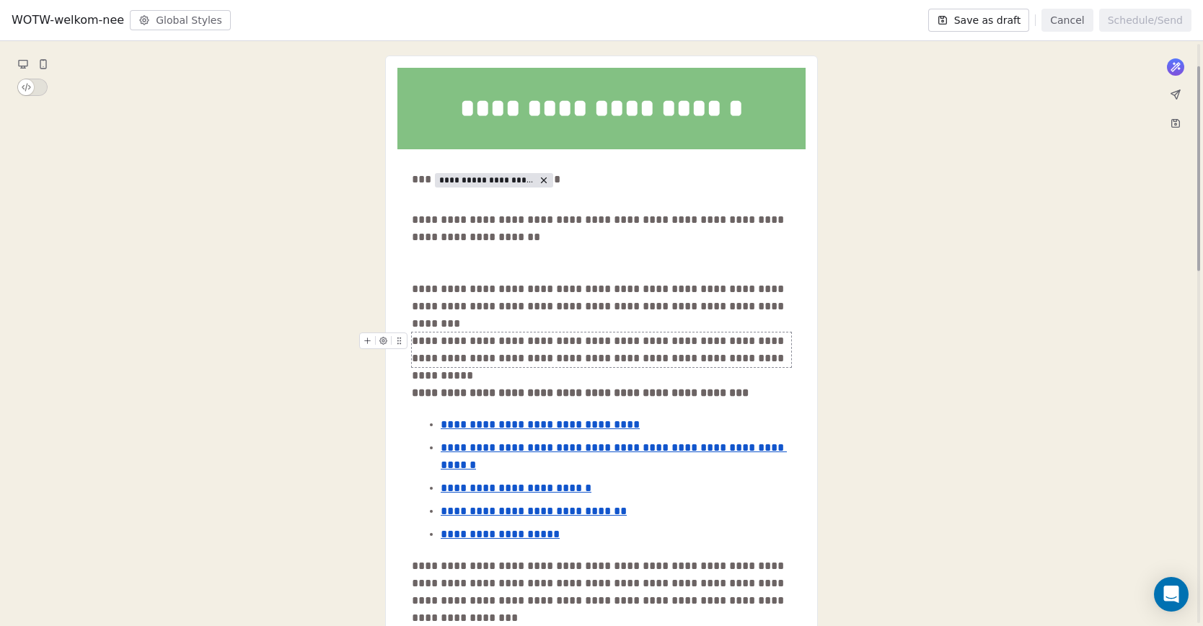
scroll to position [96, 0]
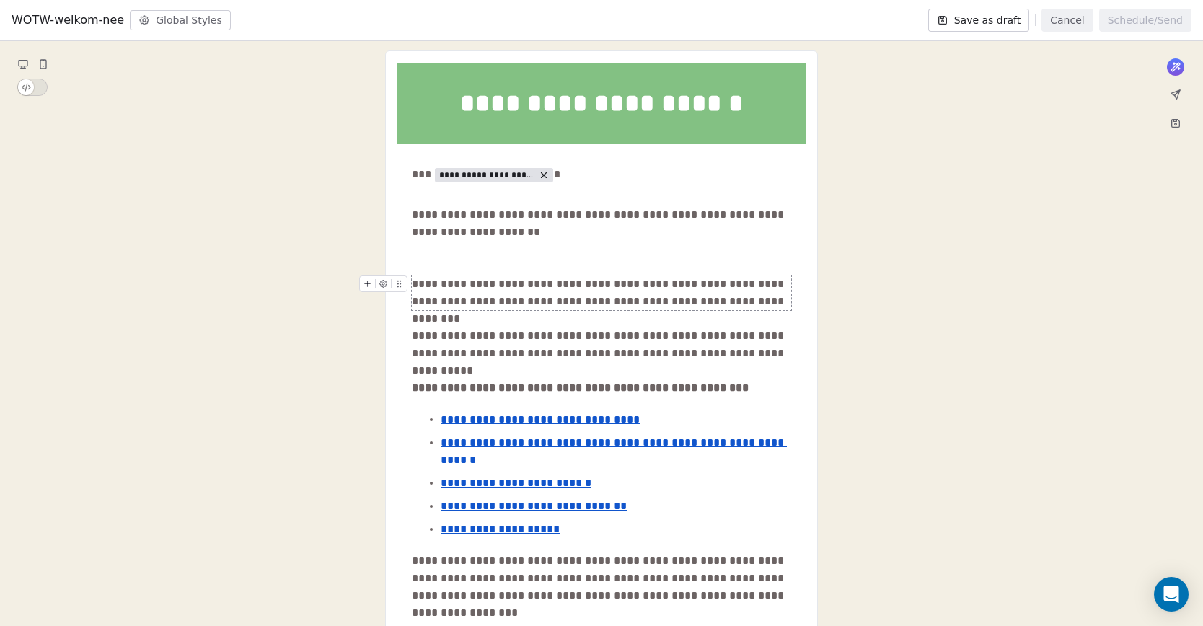
click at [384, 284] on icon at bounding box center [383, 283] width 7 height 7
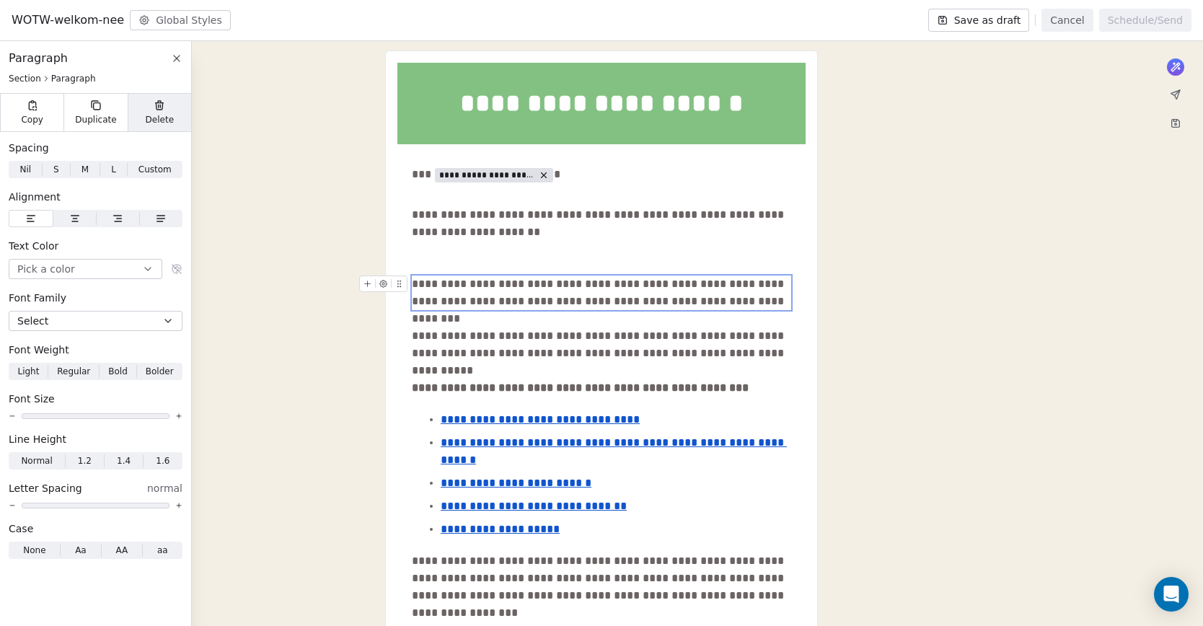
click at [158, 115] on span "Delete" at bounding box center [160, 120] width 29 height 12
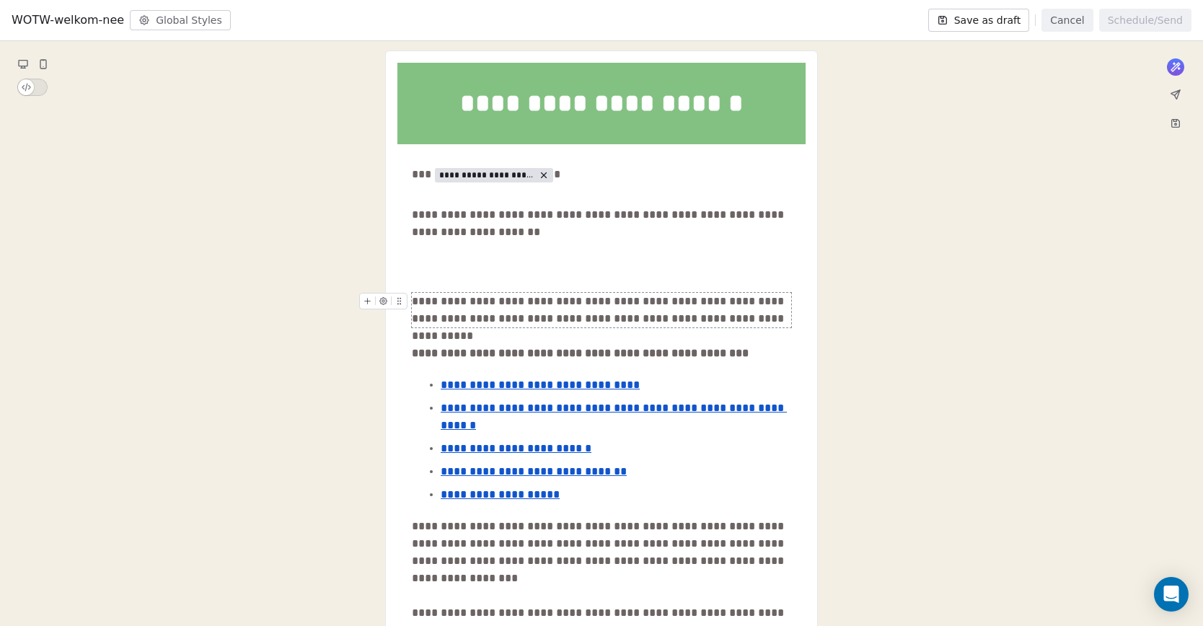
click at [383, 296] on icon at bounding box center [383, 300] width 9 height 9
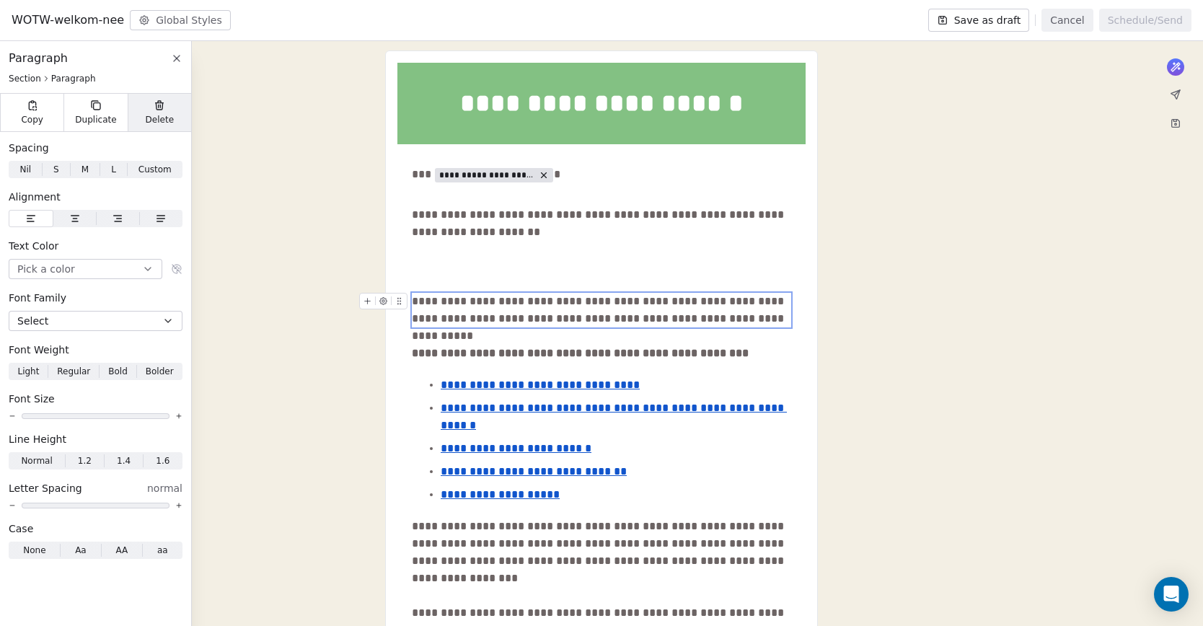
click at [156, 106] on icon at bounding box center [159, 106] width 6 height 6
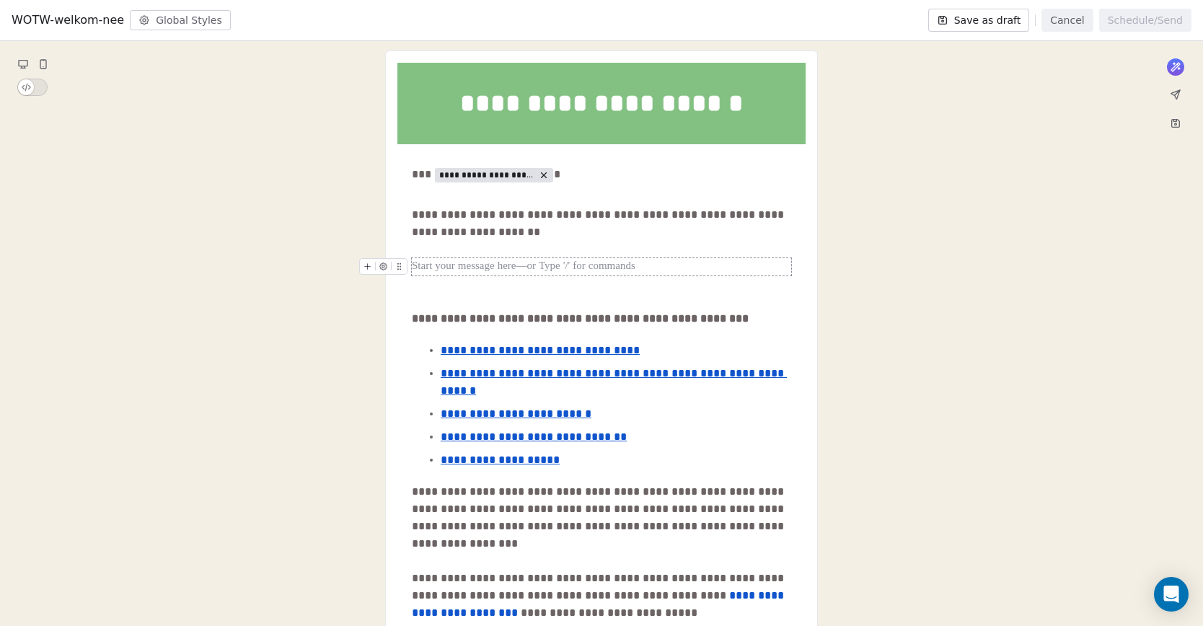
click at [423, 261] on div at bounding box center [601, 266] width 379 height 17
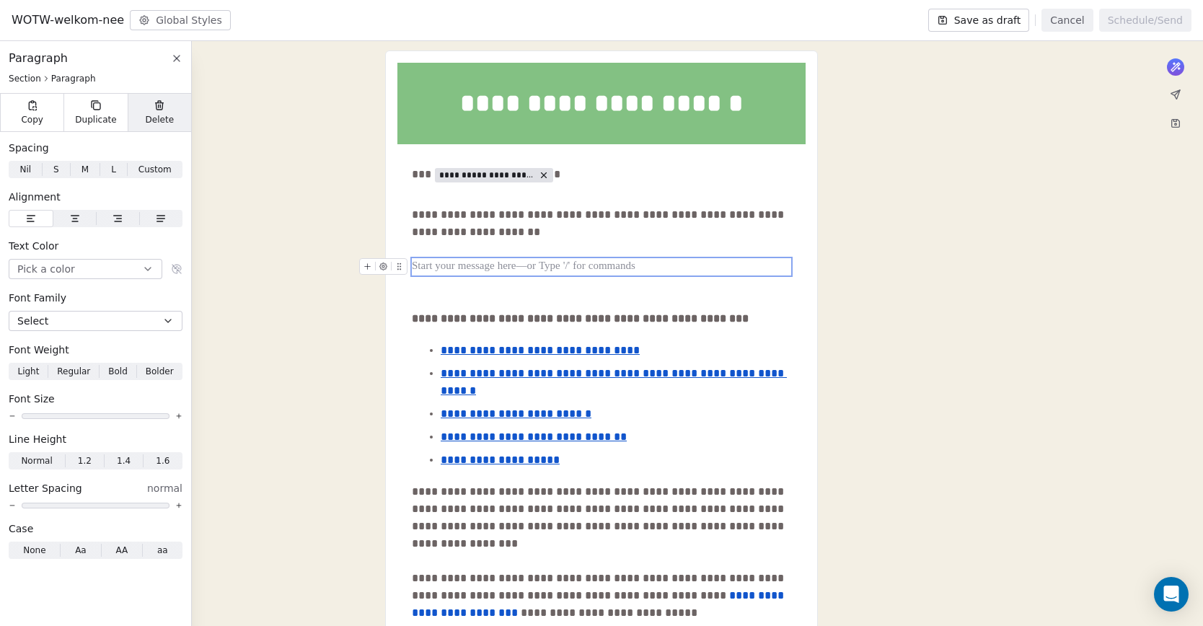
click at [159, 120] on span "Delete" at bounding box center [160, 120] width 29 height 12
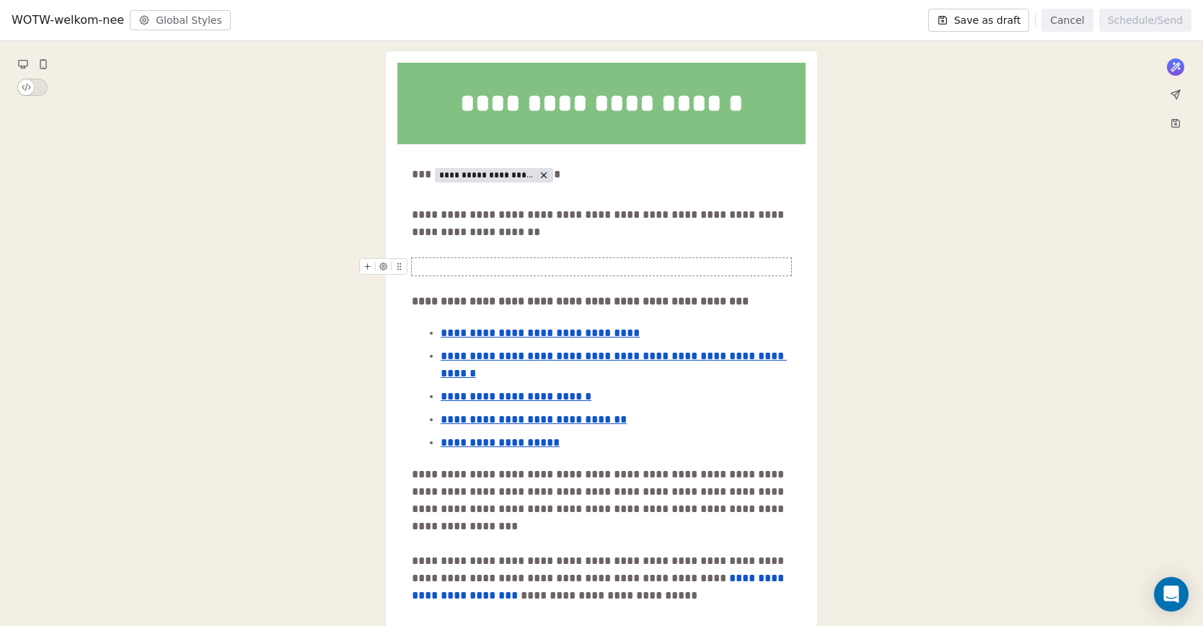
click at [441, 270] on div at bounding box center [601, 266] width 379 height 17
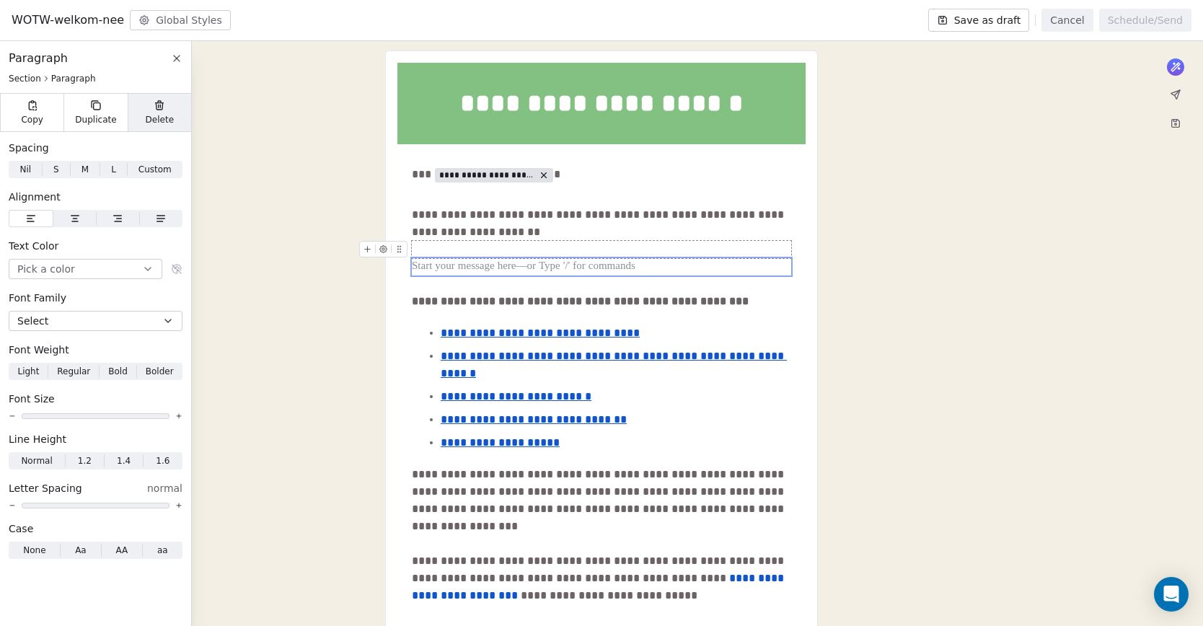
click at [167, 118] on span "Delete" at bounding box center [160, 120] width 29 height 12
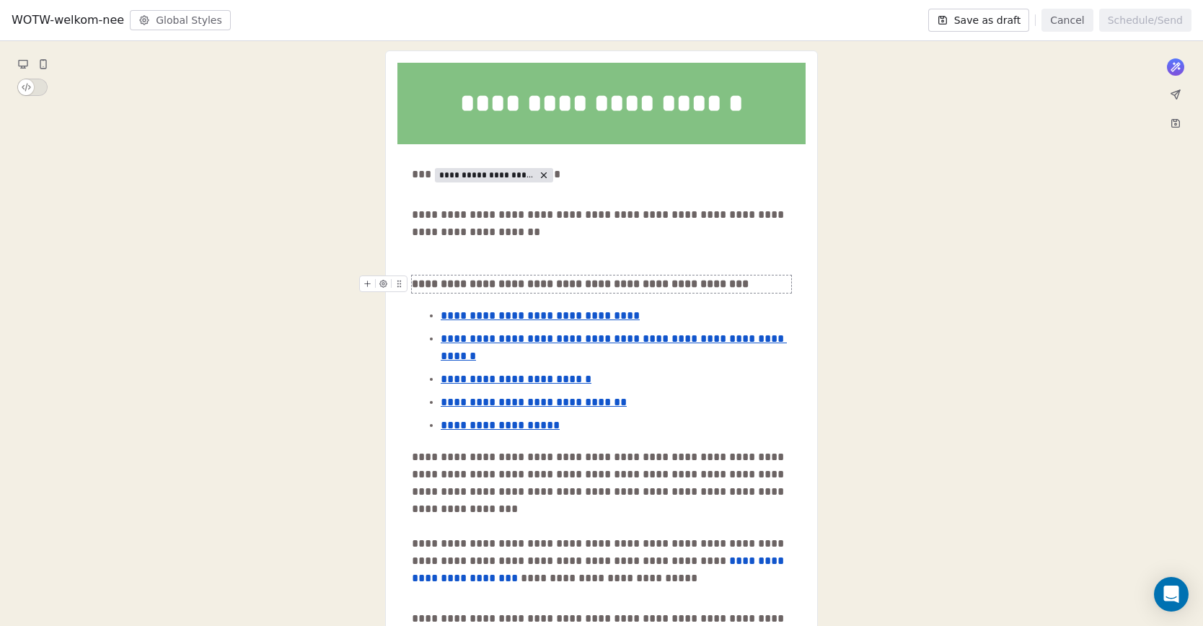
click at [425, 286] on strong "**********" at bounding box center [580, 283] width 337 height 11
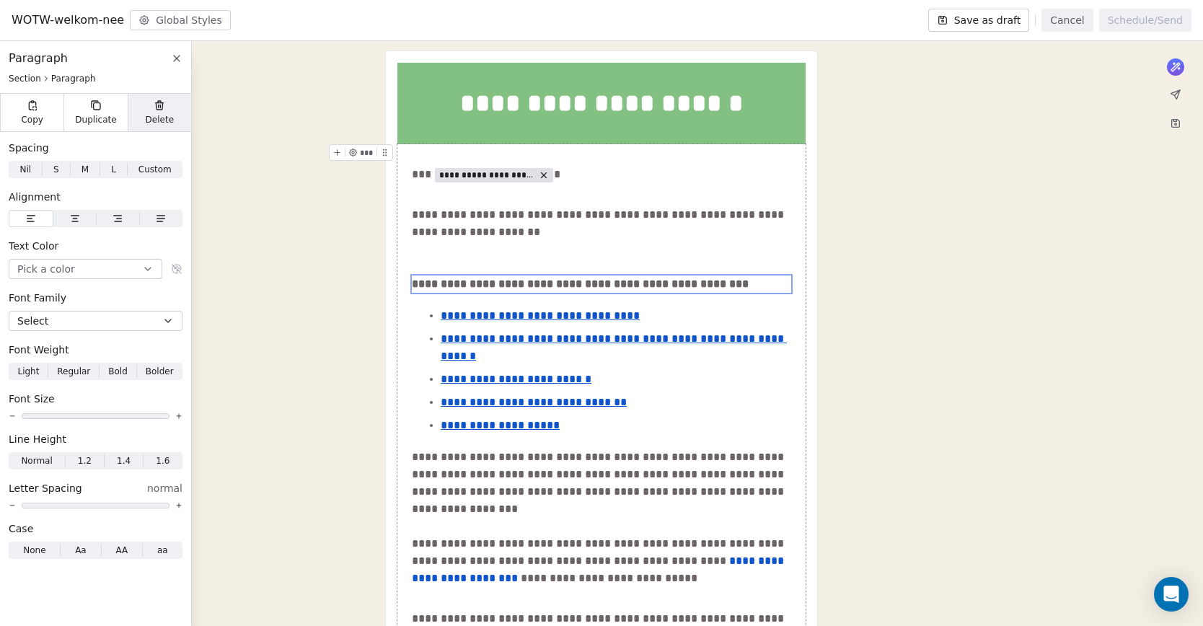
click at [163, 118] on span "Delete" at bounding box center [160, 120] width 29 height 12
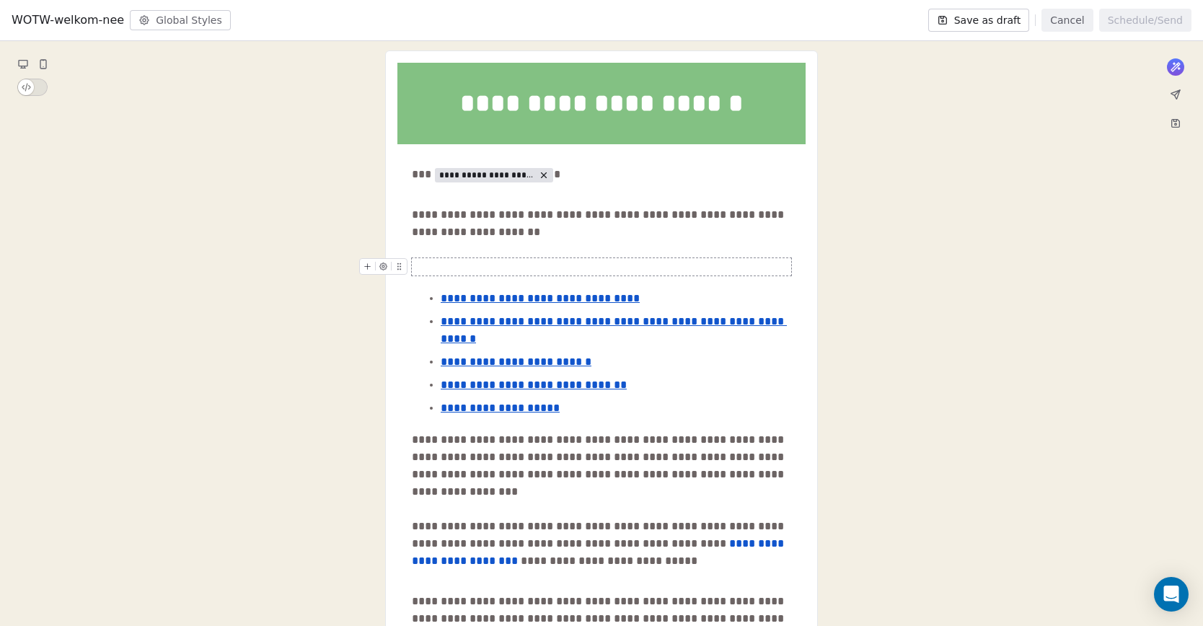
click at [452, 265] on div at bounding box center [601, 266] width 379 height 17
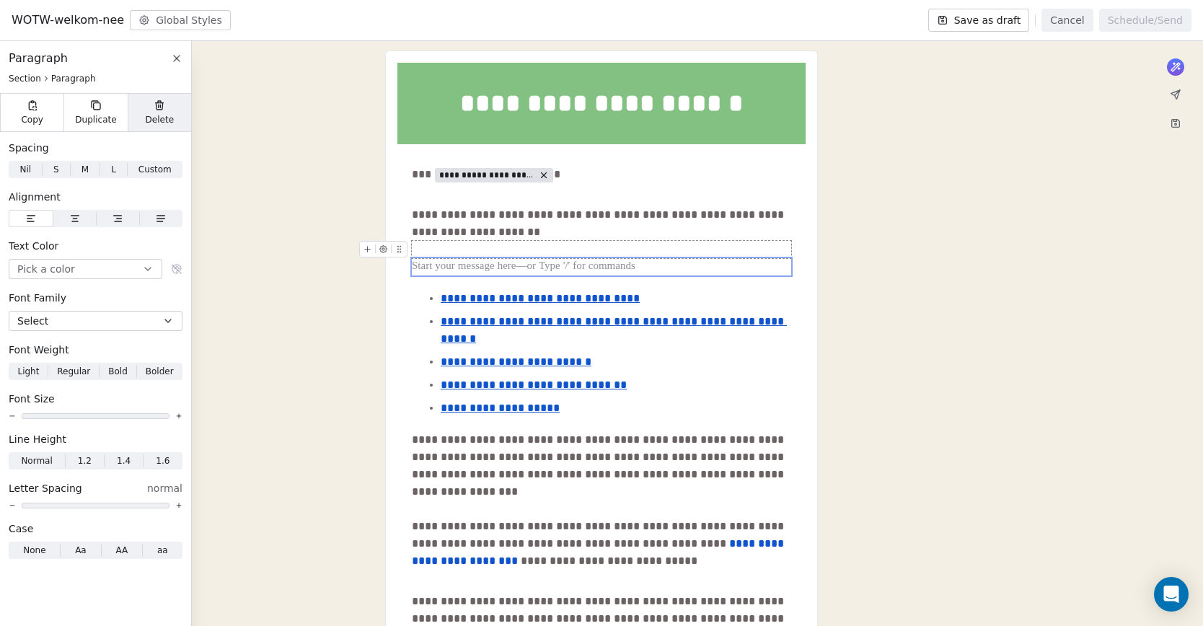
click at [165, 110] on icon at bounding box center [160, 105] width 12 height 12
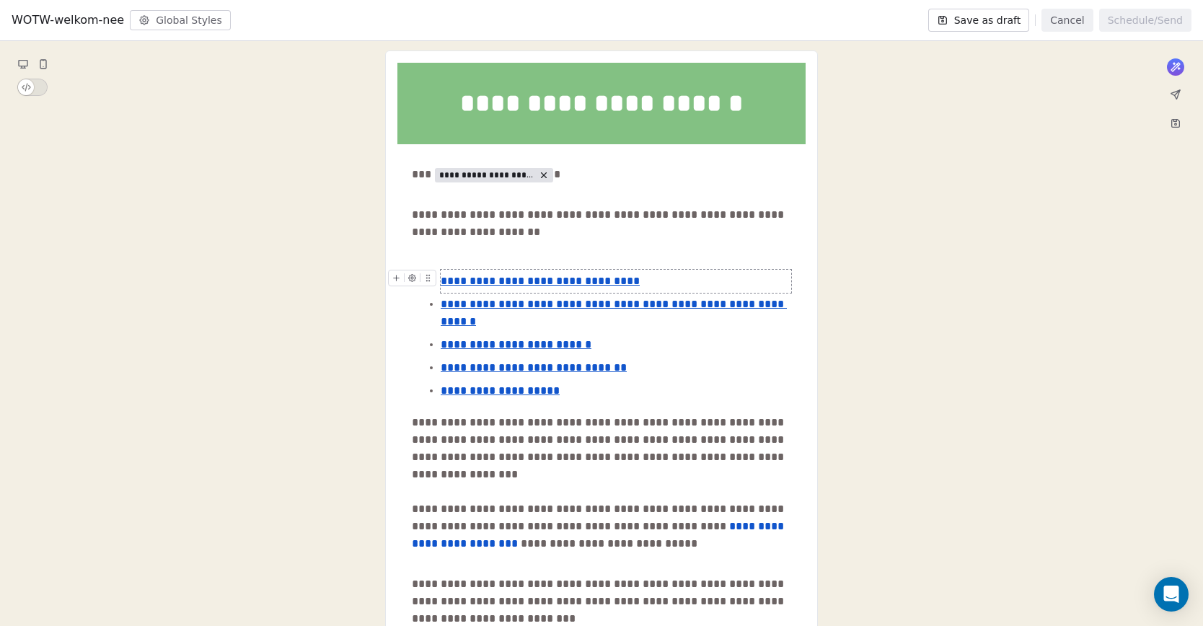
click at [497, 280] on u "**********" at bounding box center [540, 280] width 199 height 11
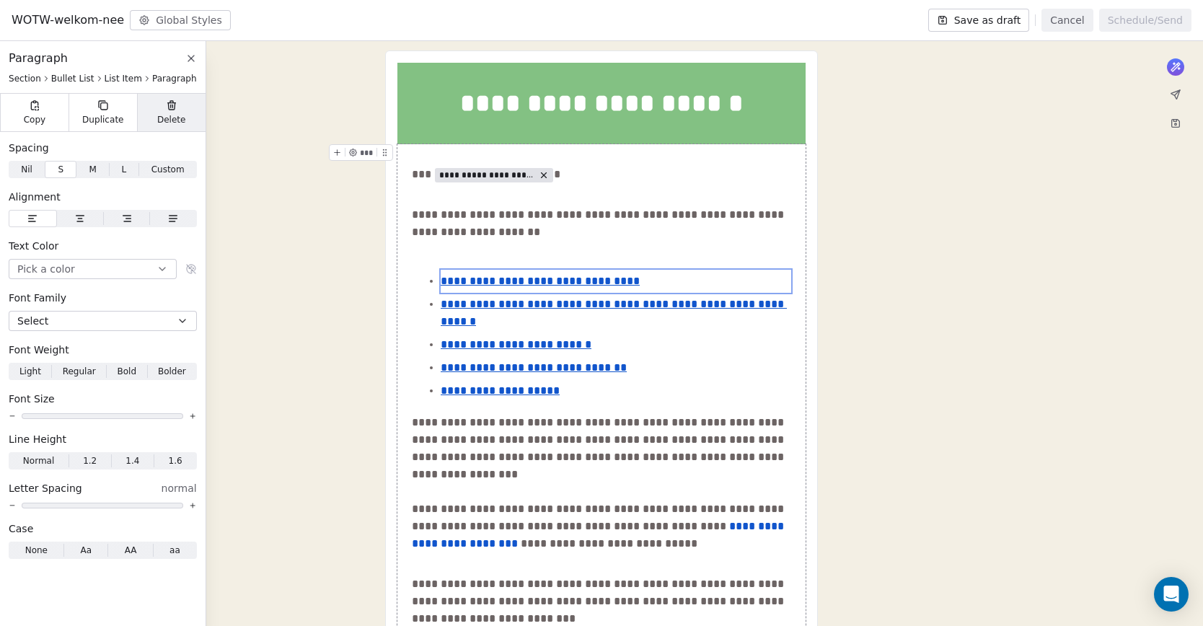
click at [161, 114] on span "Delete" at bounding box center [171, 120] width 29 height 12
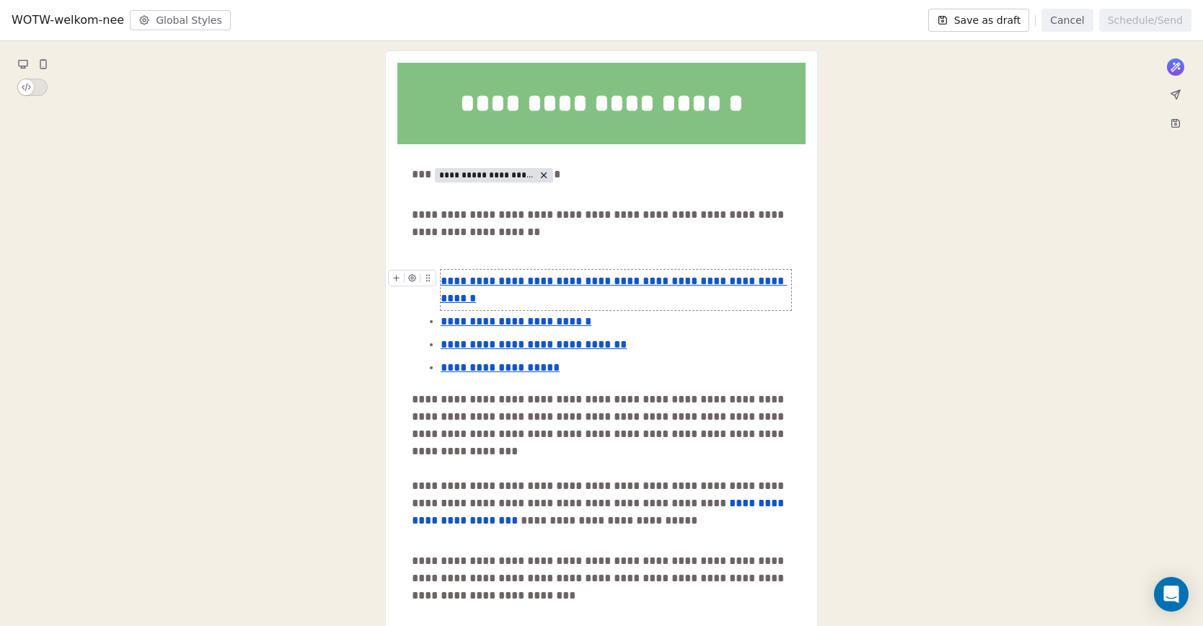
click at [493, 285] on u "**********" at bounding box center [614, 289] width 346 height 28
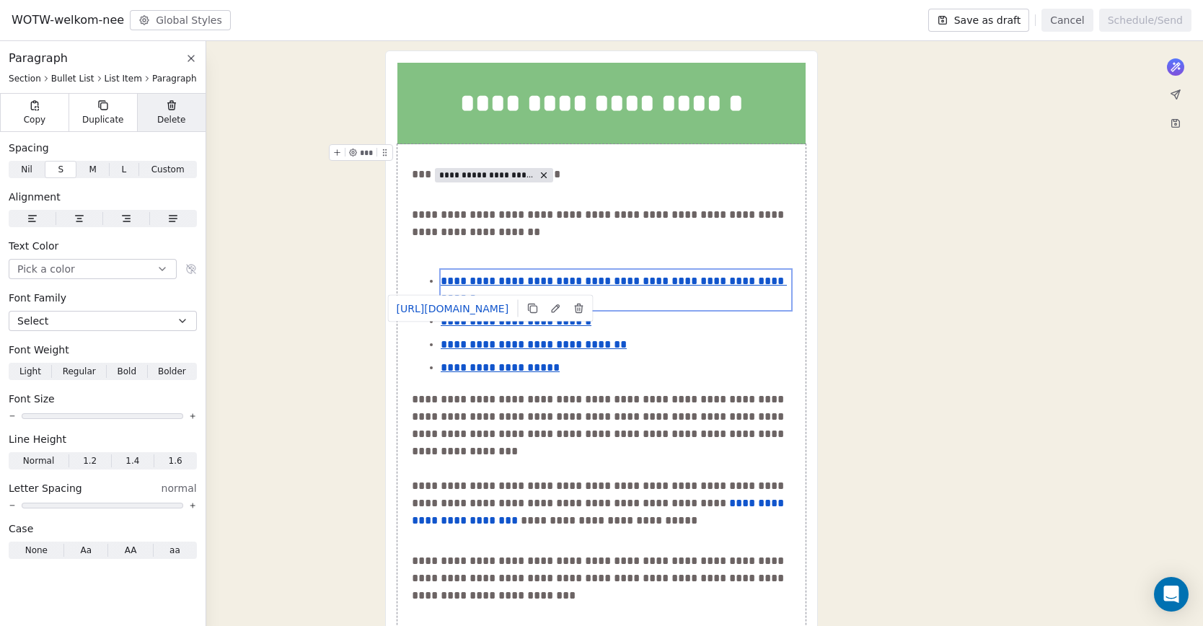
click at [165, 115] on span "Delete" at bounding box center [171, 120] width 29 height 12
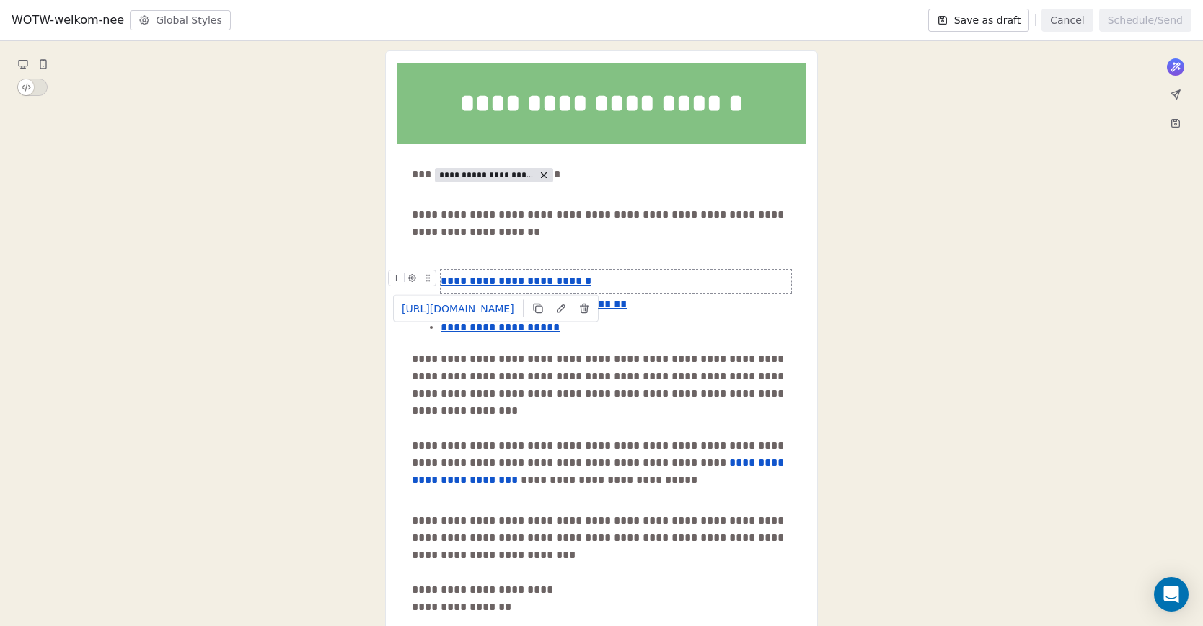
click at [497, 286] on u "**********" at bounding box center [516, 280] width 151 height 11
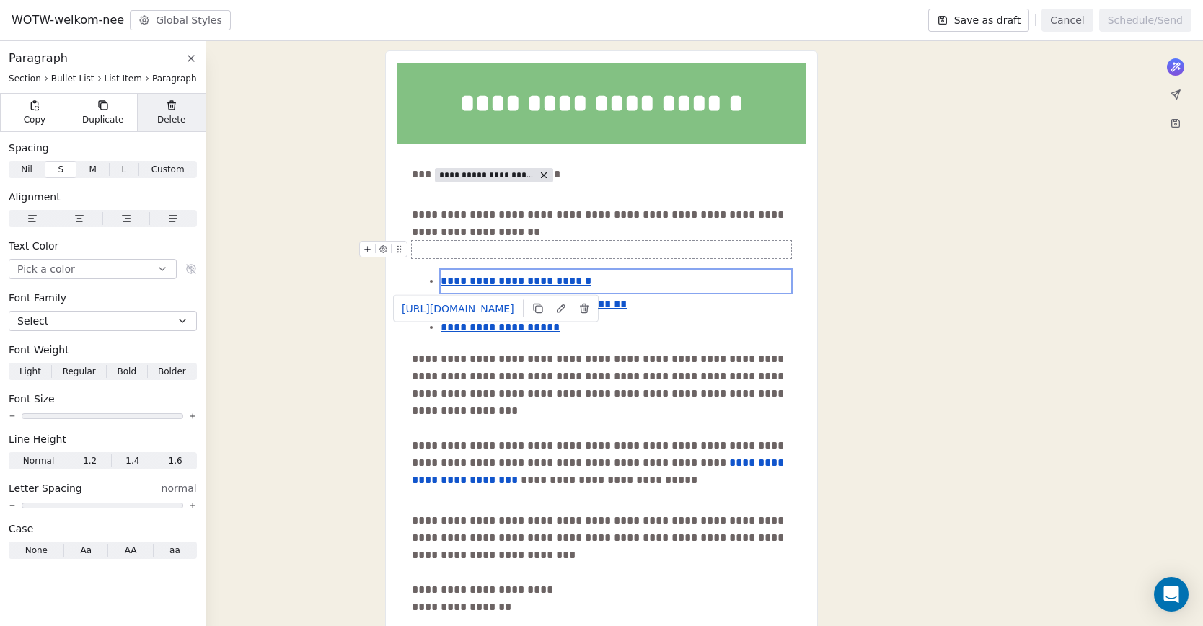
click at [174, 118] on span "Delete" at bounding box center [171, 120] width 29 height 12
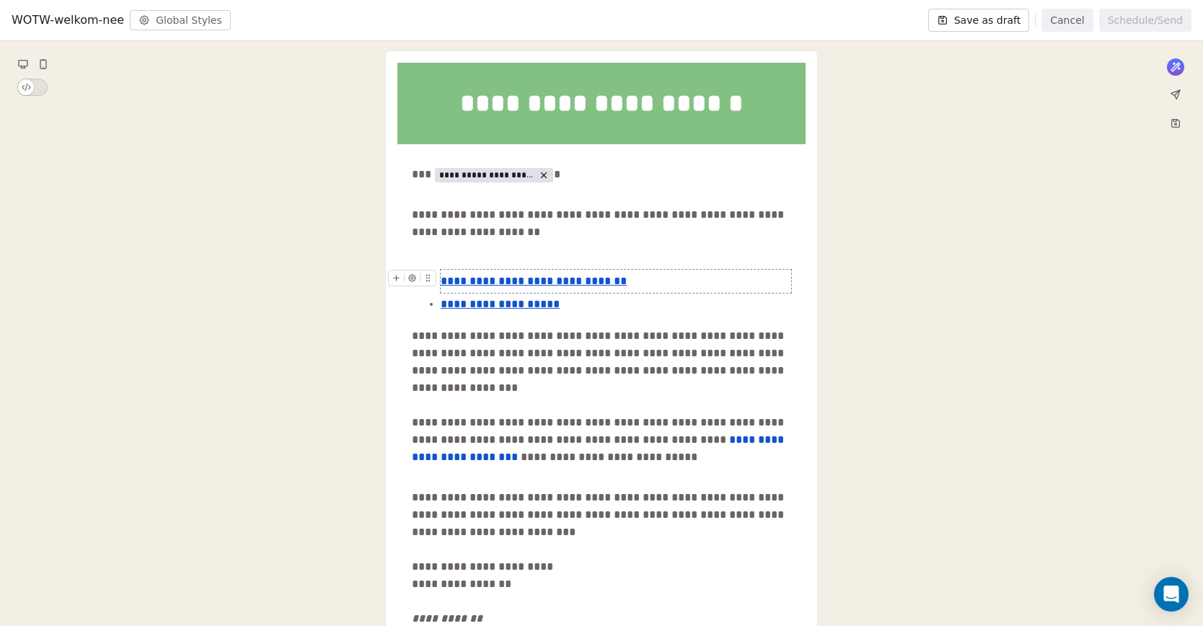
click at [477, 285] on u "**********" at bounding box center [534, 280] width 186 height 11
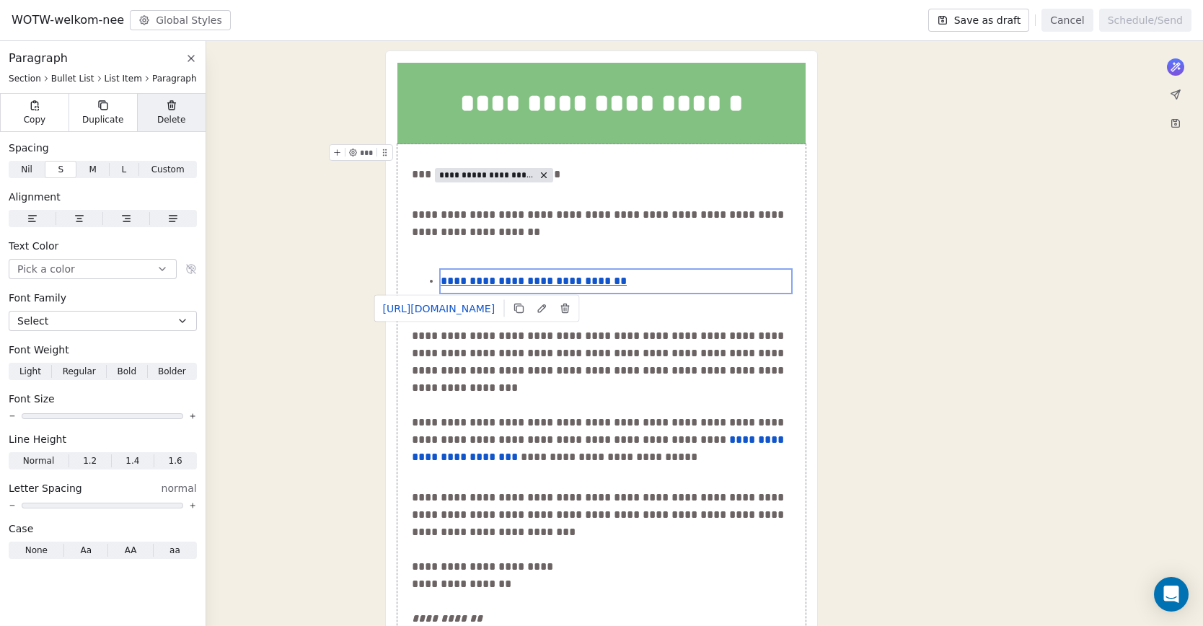
click at [177, 114] on span "Delete" at bounding box center [171, 120] width 29 height 12
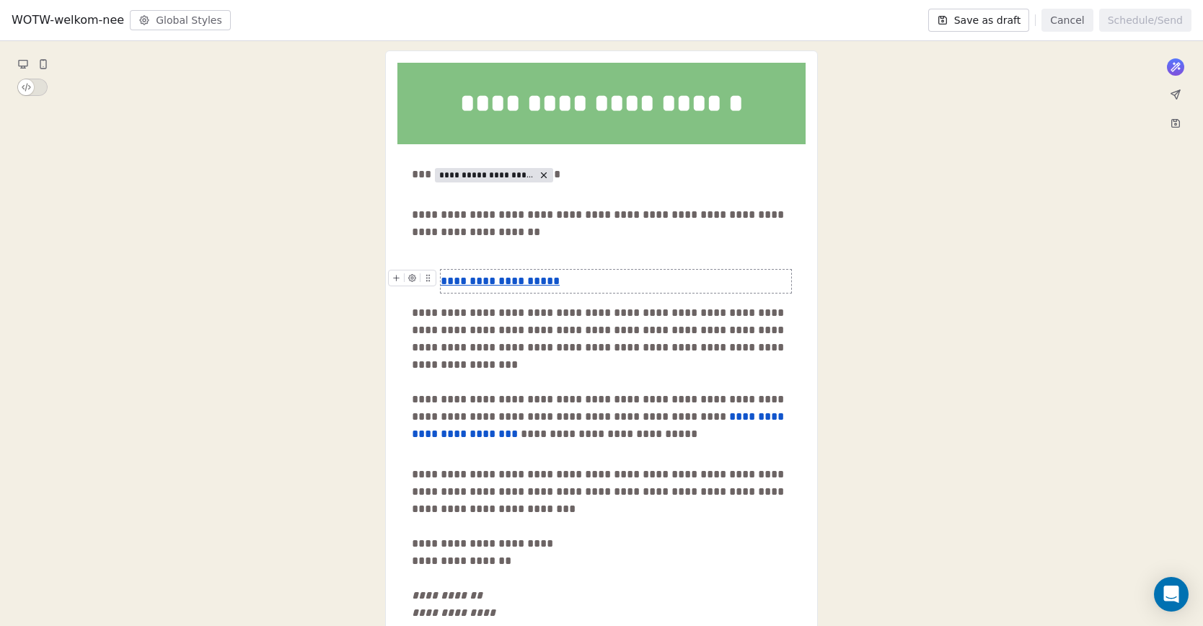
click at [462, 284] on u "**********" at bounding box center [500, 280] width 119 height 11
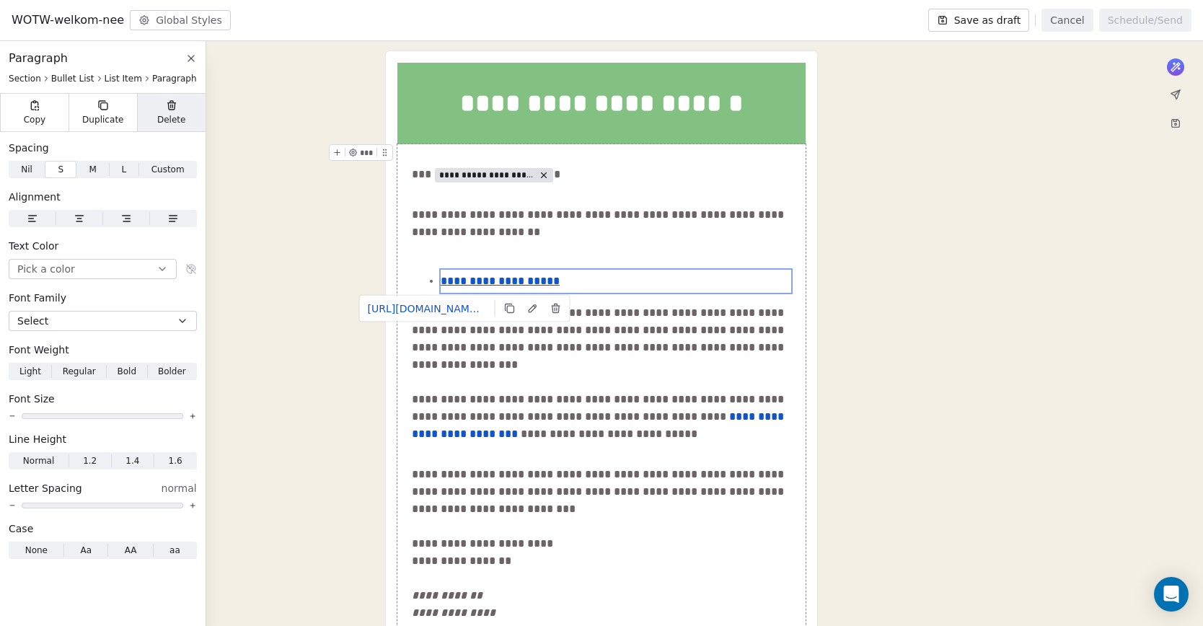
click at [169, 112] on div "Delete" at bounding box center [171, 112] width 68 height 37
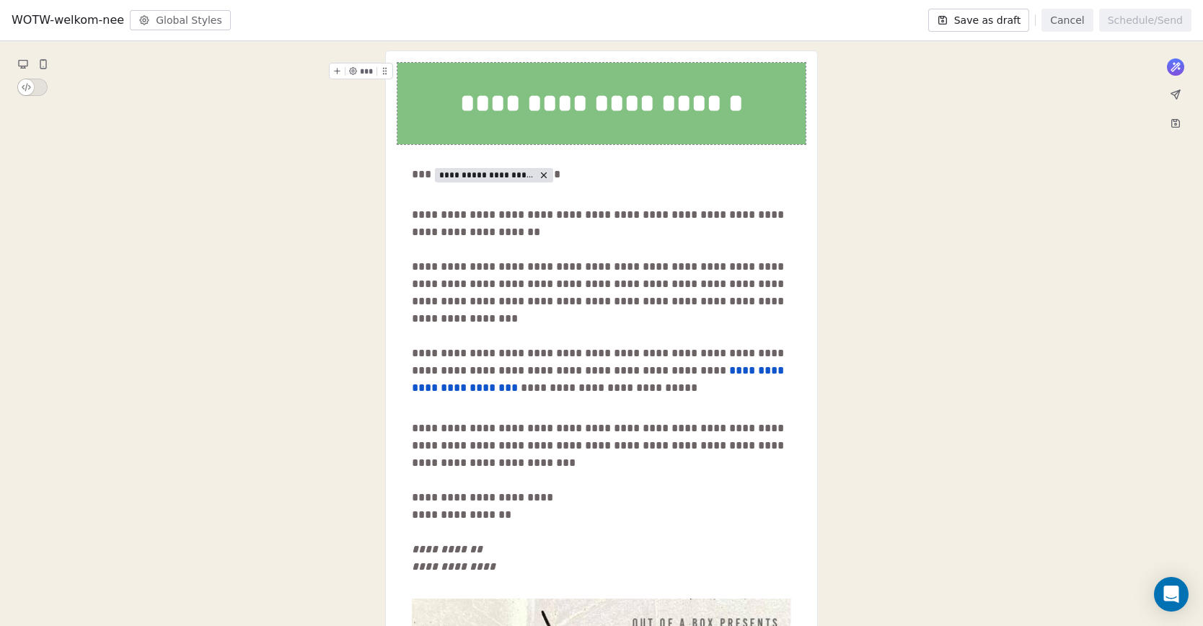
click at [1087, 22] on button "Cancel" at bounding box center [1066, 20] width 51 height 23
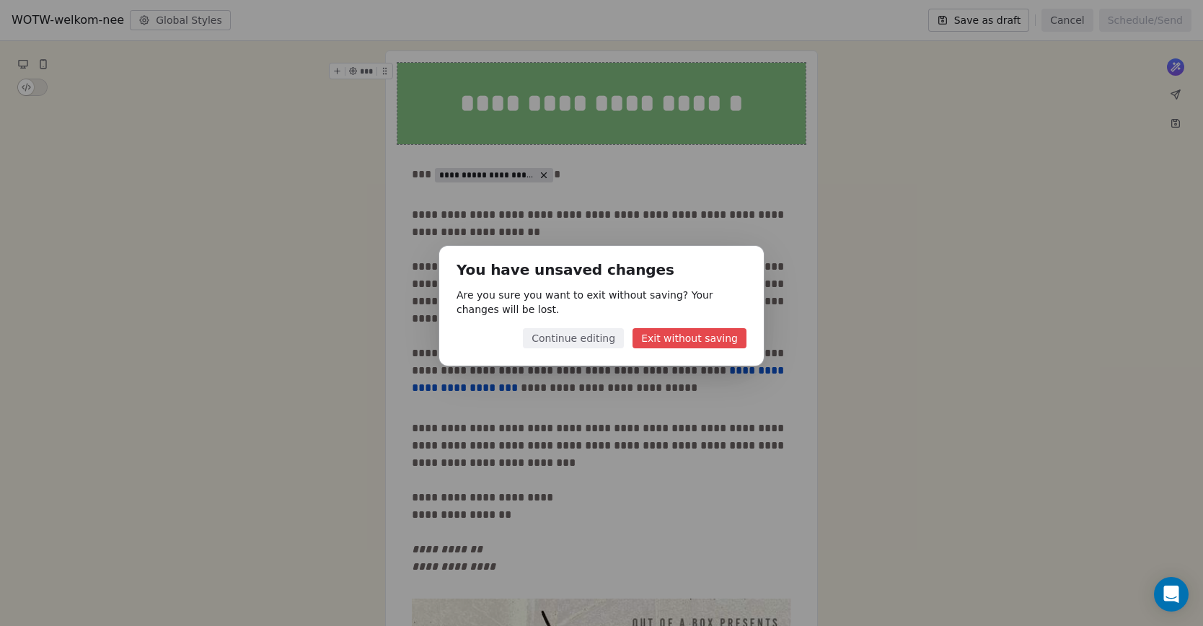
click at [720, 338] on button "Exit without saving" at bounding box center [689, 338] width 114 height 20
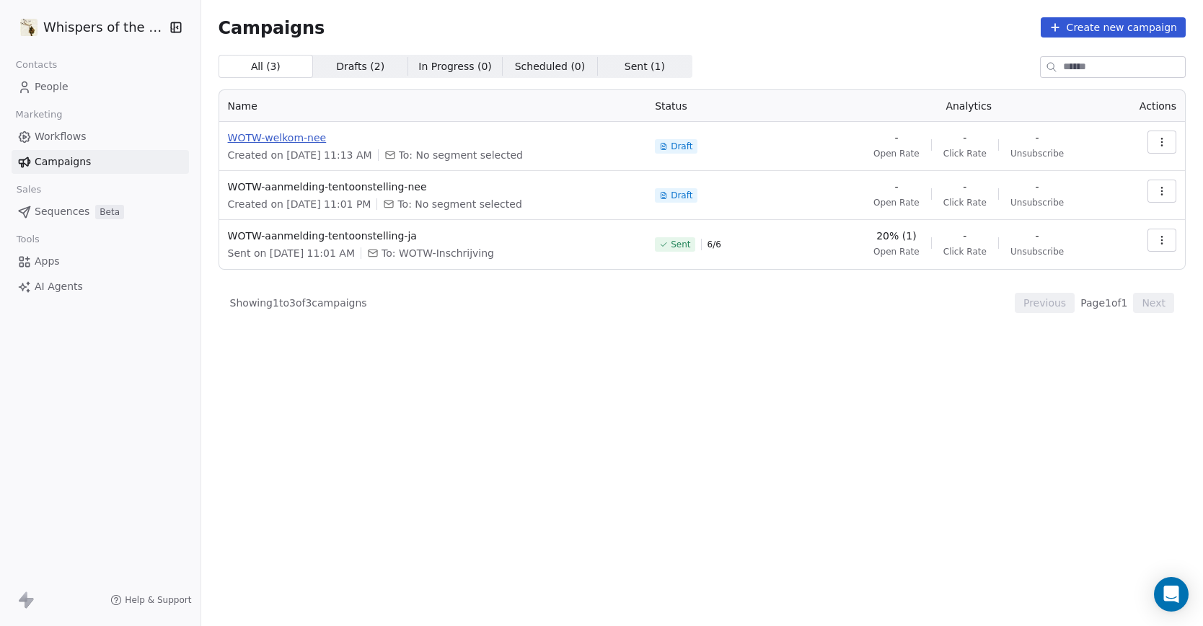
click at [295, 138] on span "WOTW-welkom-nee" at bounding box center [433, 137] width 410 height 14
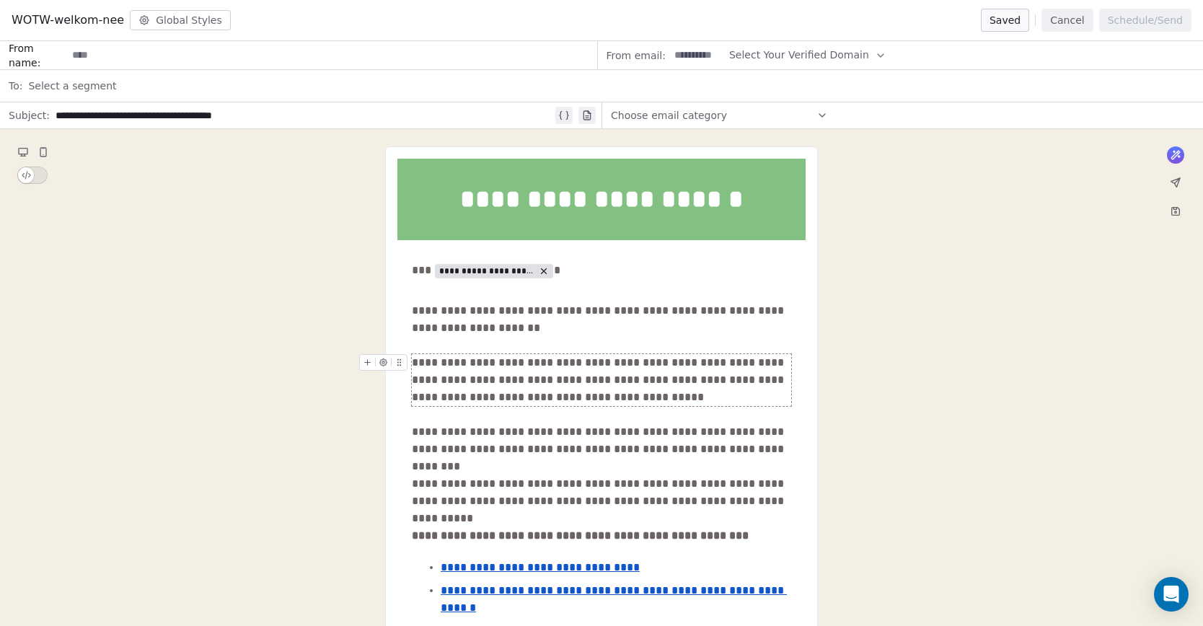
click at [477, 376] on div "**********" at bounding box center [601, 380] width 379 height 52
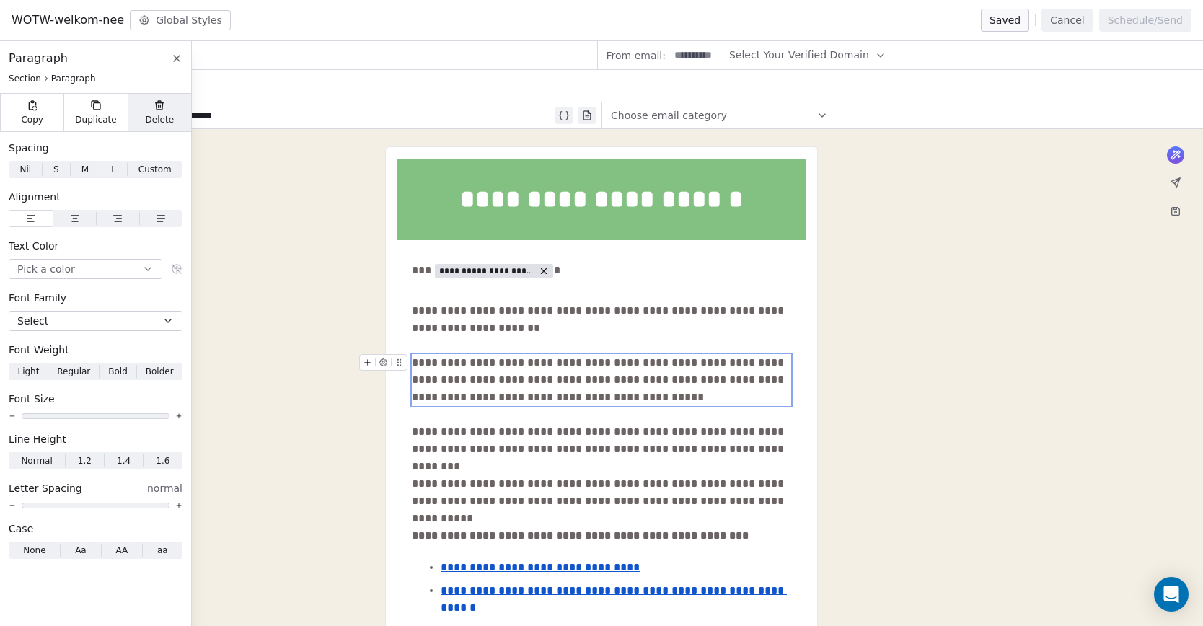
click at [166, 114] on span "Delete" at bounding box center [160, 120] width 29 height 12
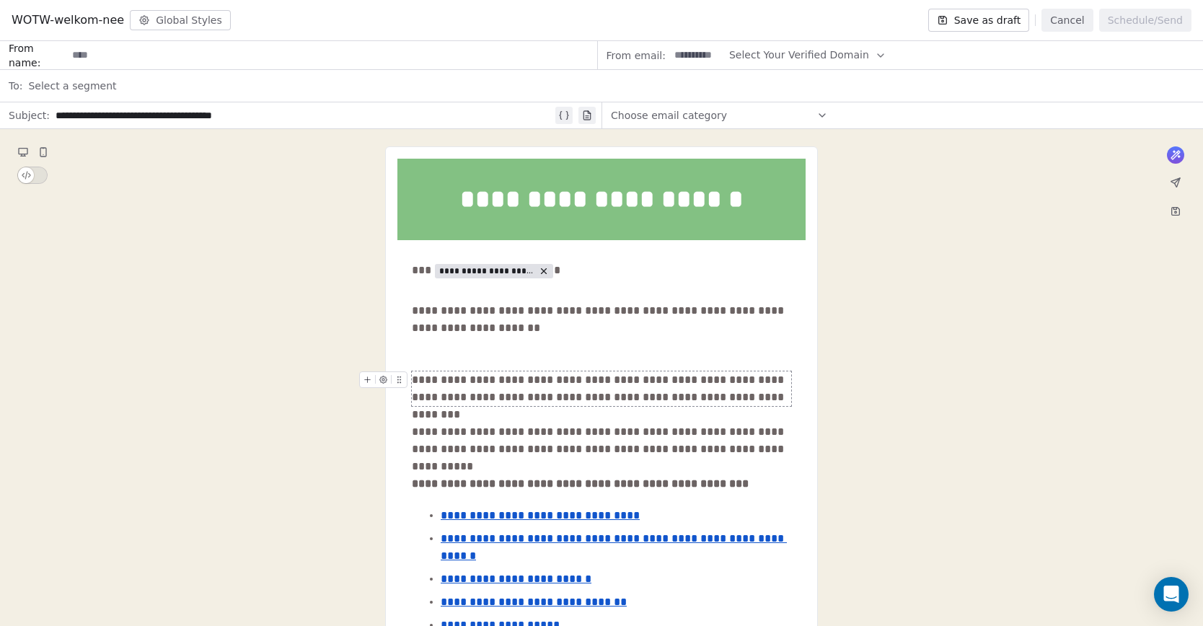
click at [449, 394] on div "**********" at bounding box center [601, 388] width 379 height 35
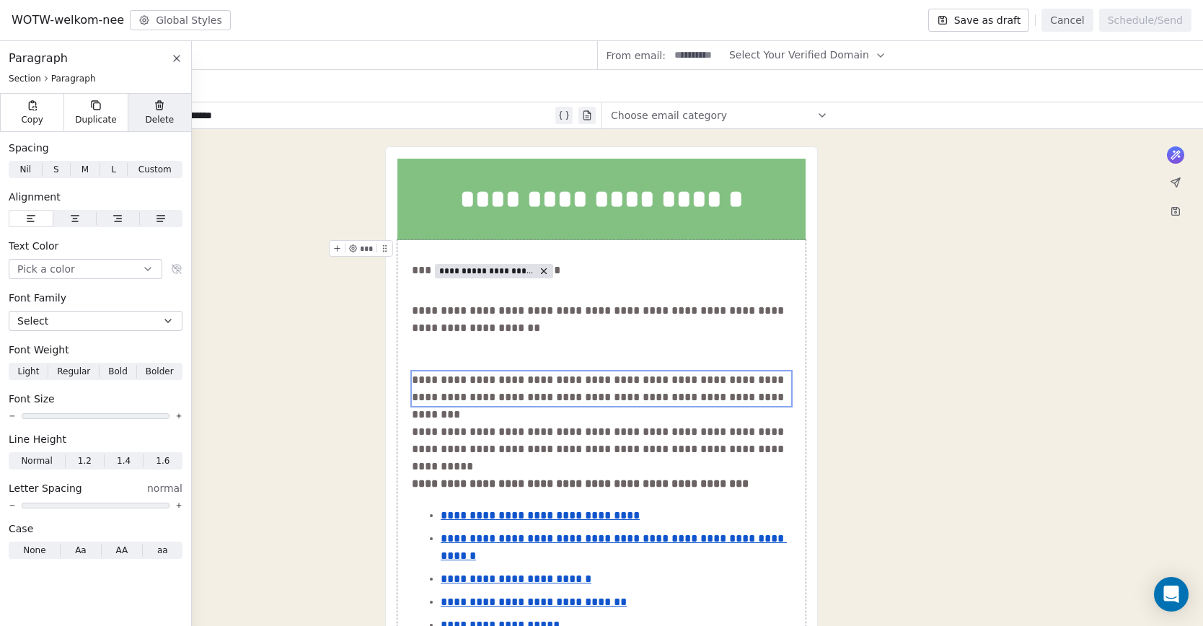
click at [162, 115] on span "Delete" at bounding box center [160, 120] width 29 height 12
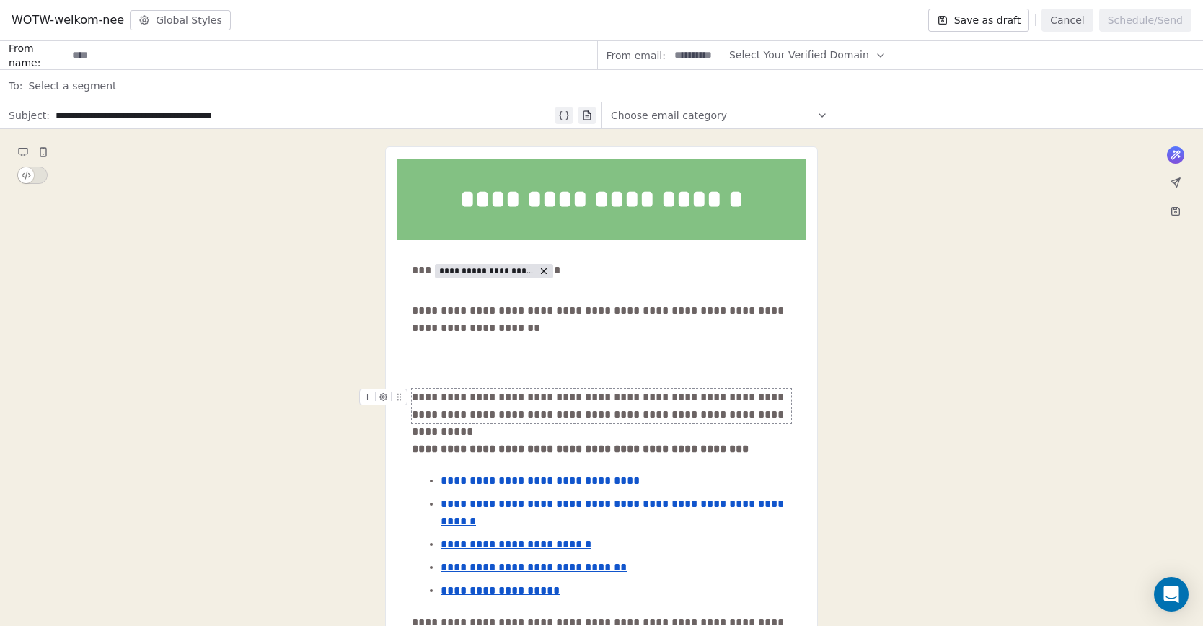
click at [490, 400] on div "**********" at bounding box center [601, 406] width 379 height 35
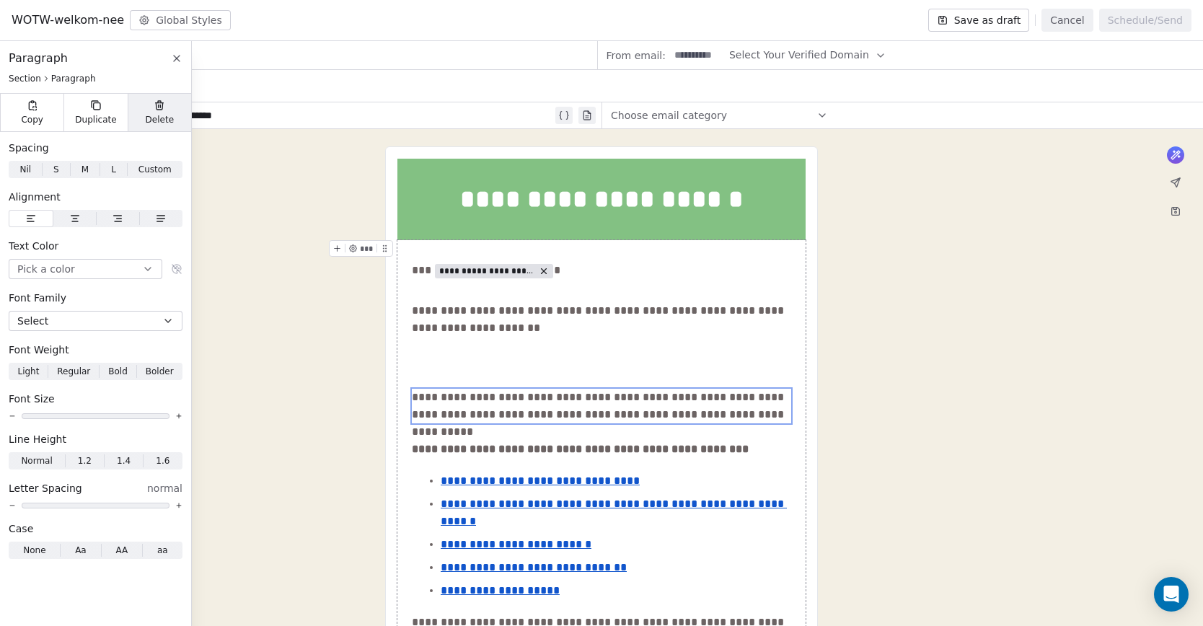
click at [165, 117] on span "Delete" at bounding box center [160, 120] width 29 height 12
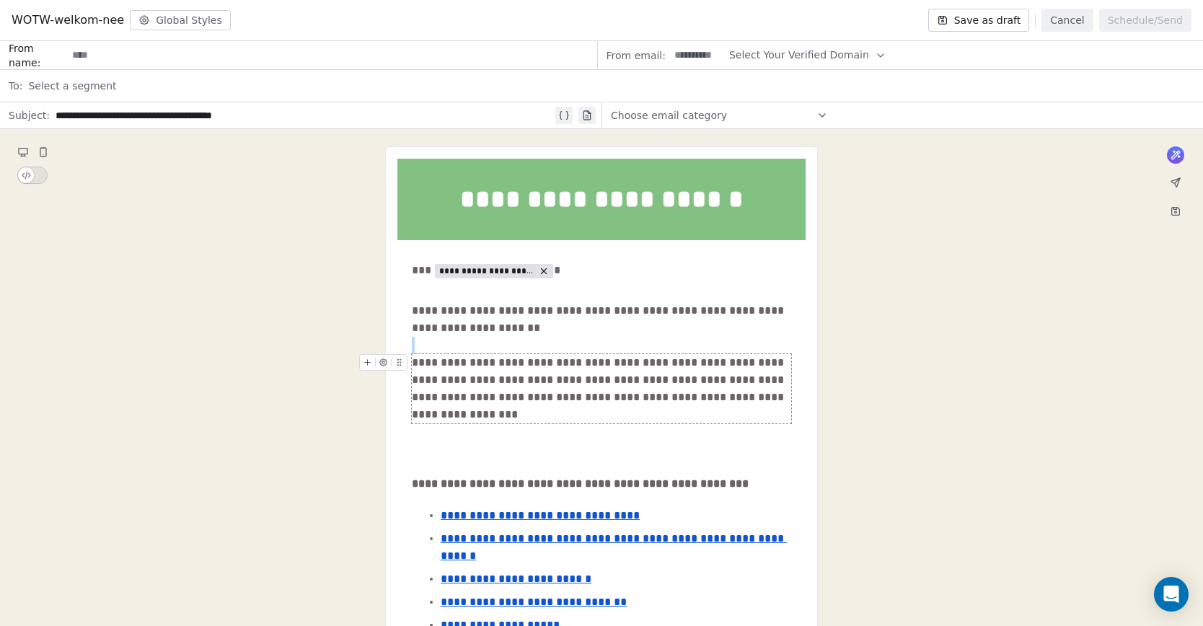
click at [488, 360] on div "**********" at bounding box center [601, 388] width 379 height 69
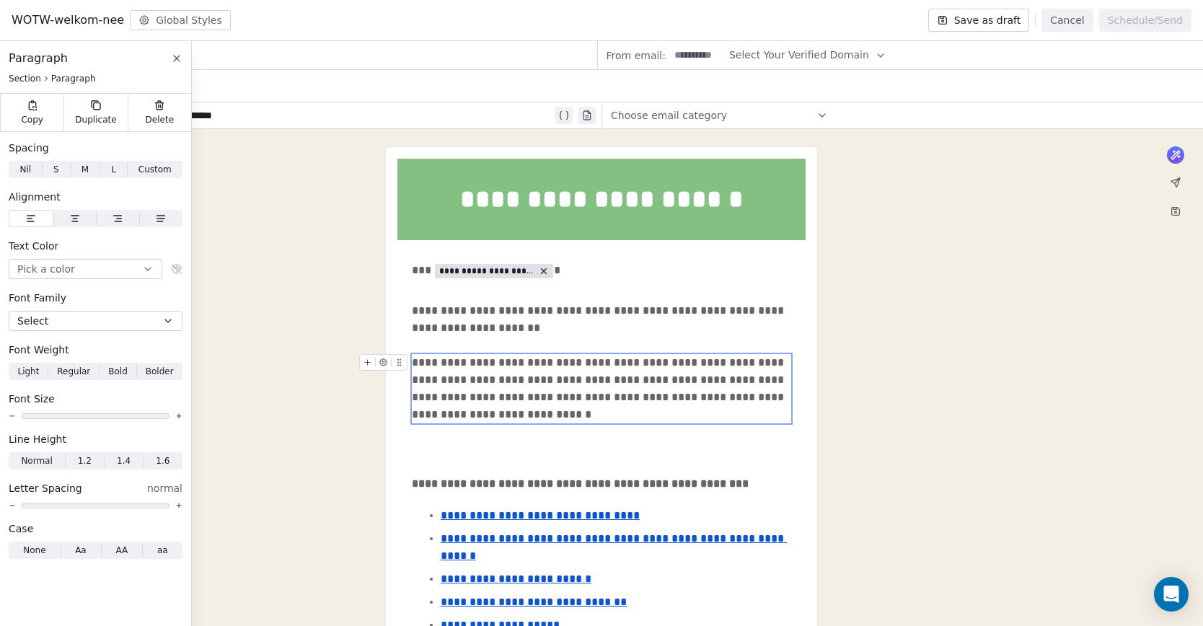
click at [505, 363] on div "**********" at bounding box center [601, 388] width 379 height 69
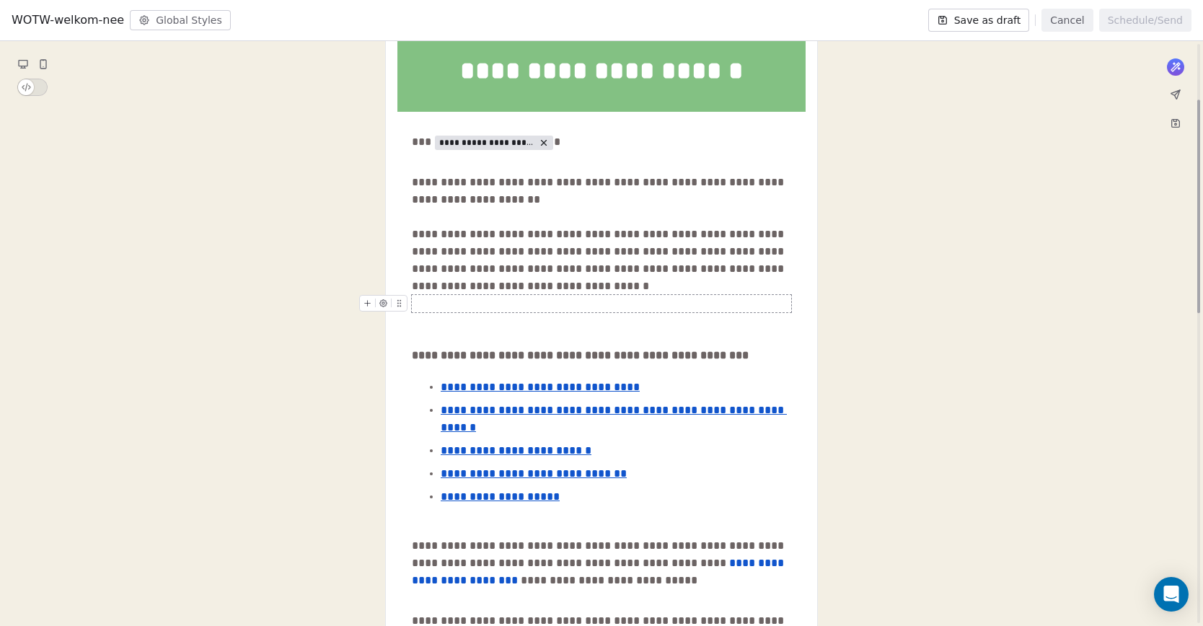
scroll to position [203, 0]
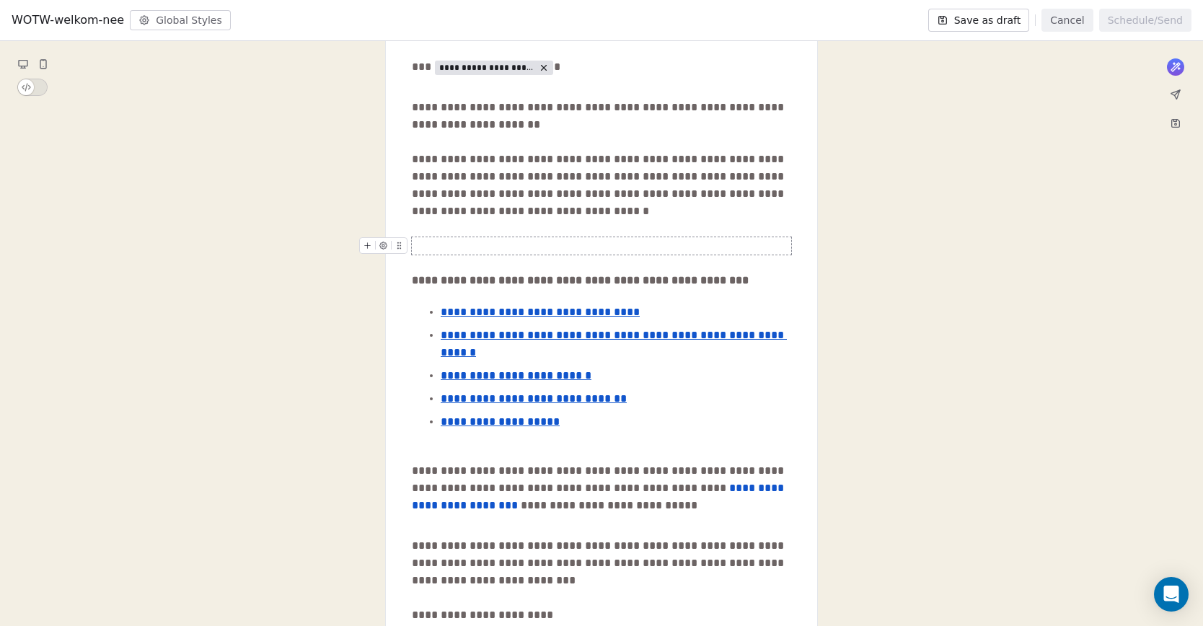
click at [444, 245] on div at bounding box center [601, 245] width 379 height 17
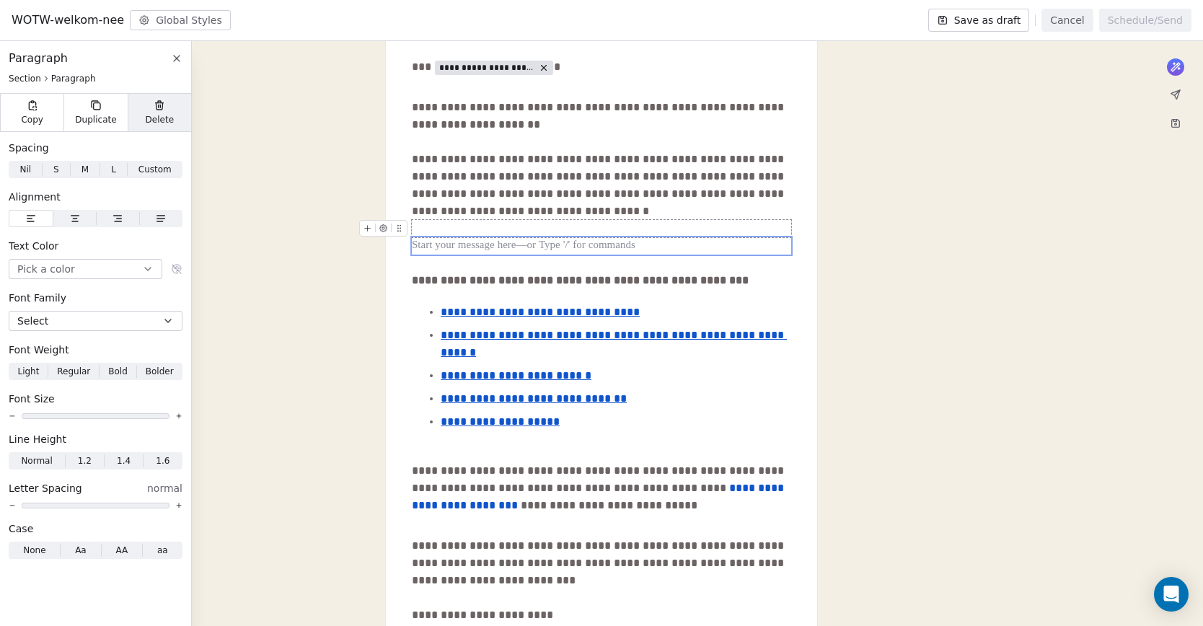
click at [163, 115] on span "Delete" at bounding box center [160, 120] width 29 height 12
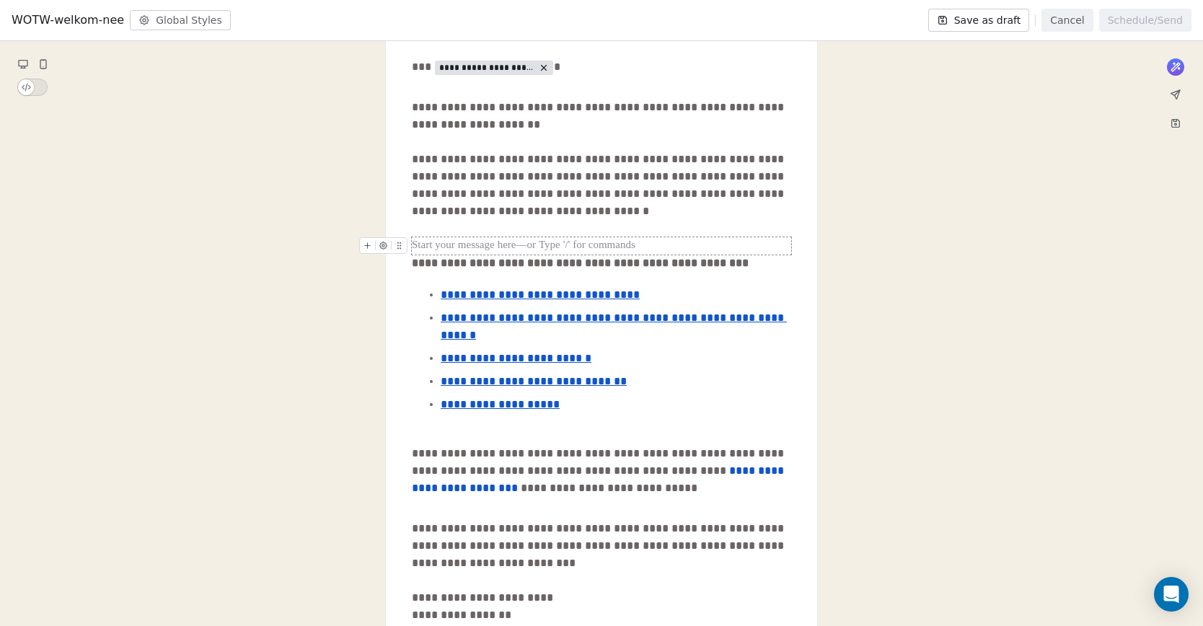
click at [441, 237] on div at bounding box center [601, 245] width 379 height 17
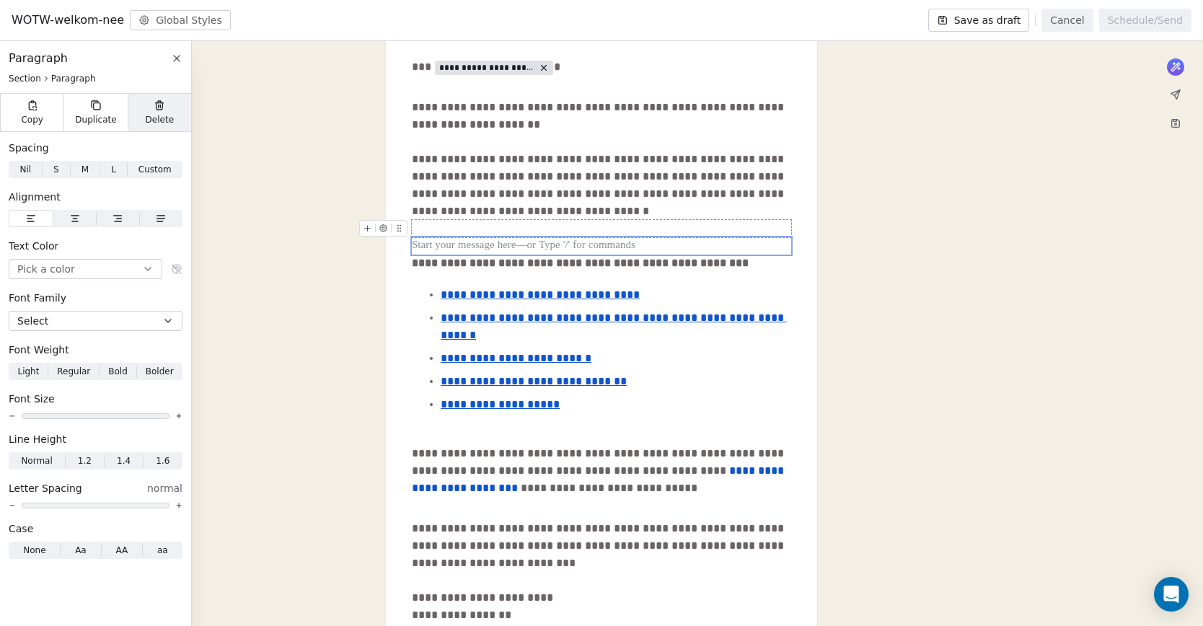
click at [151, 102] on div "Delete" at bounding box center [159, 112] width 63 height 37
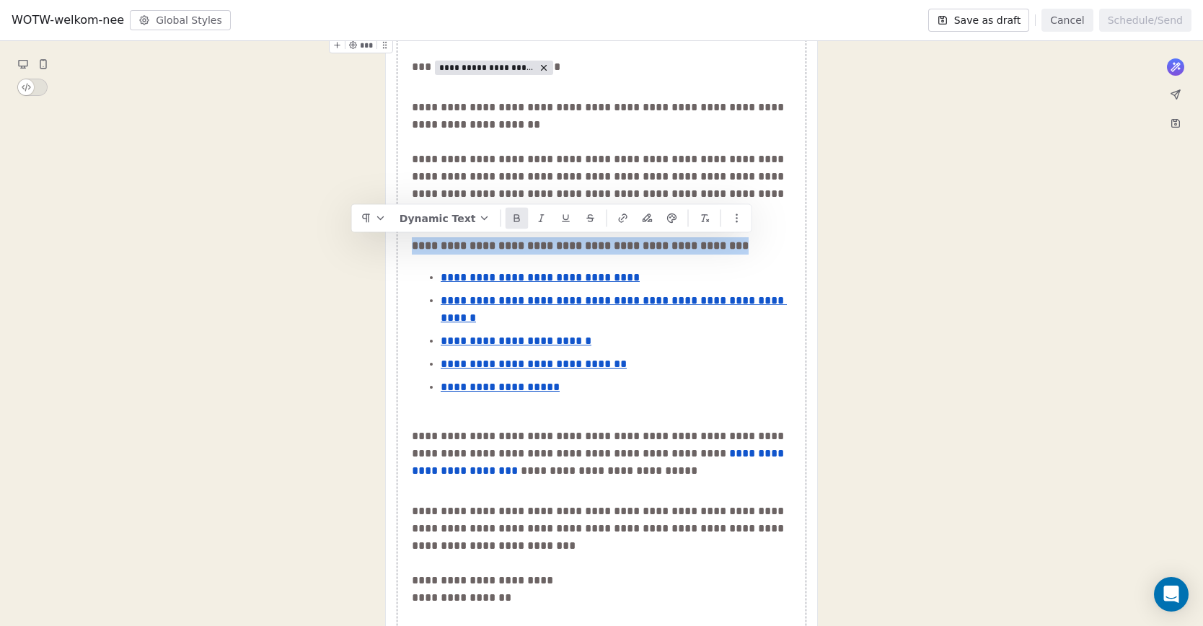
drag, startPoint x: 414, startPoint y: 245, endPoint x: 823, endPoint y: 254, distance: 409.6
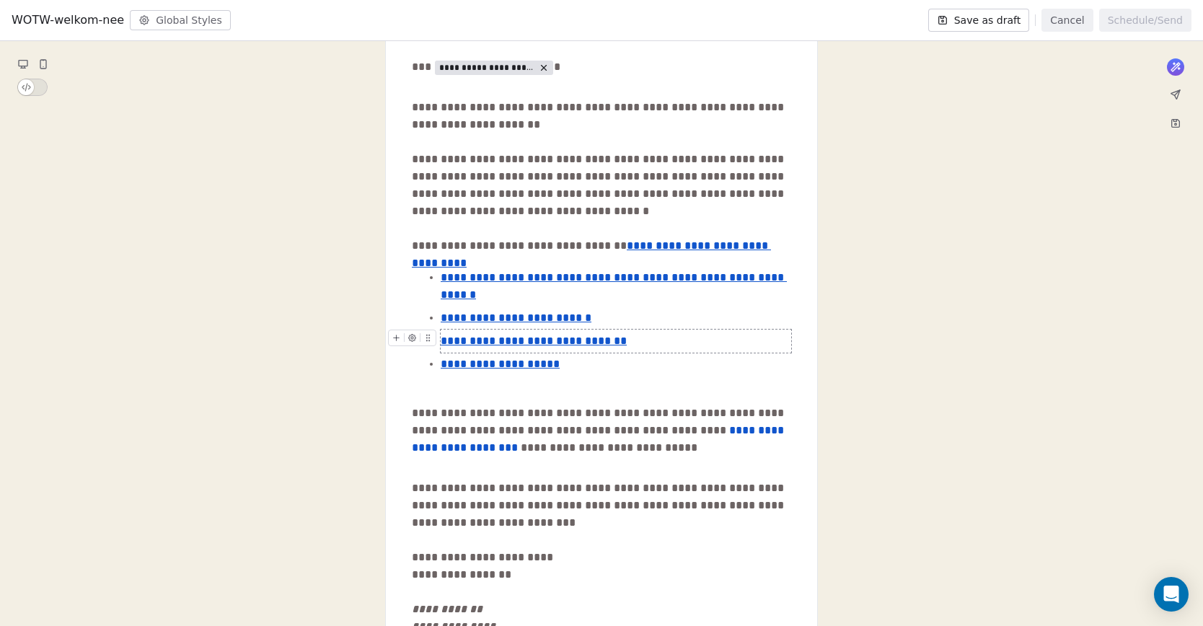
click at [604, 249] on div "**********" at bounding box center [601, 245] width 379 height 17
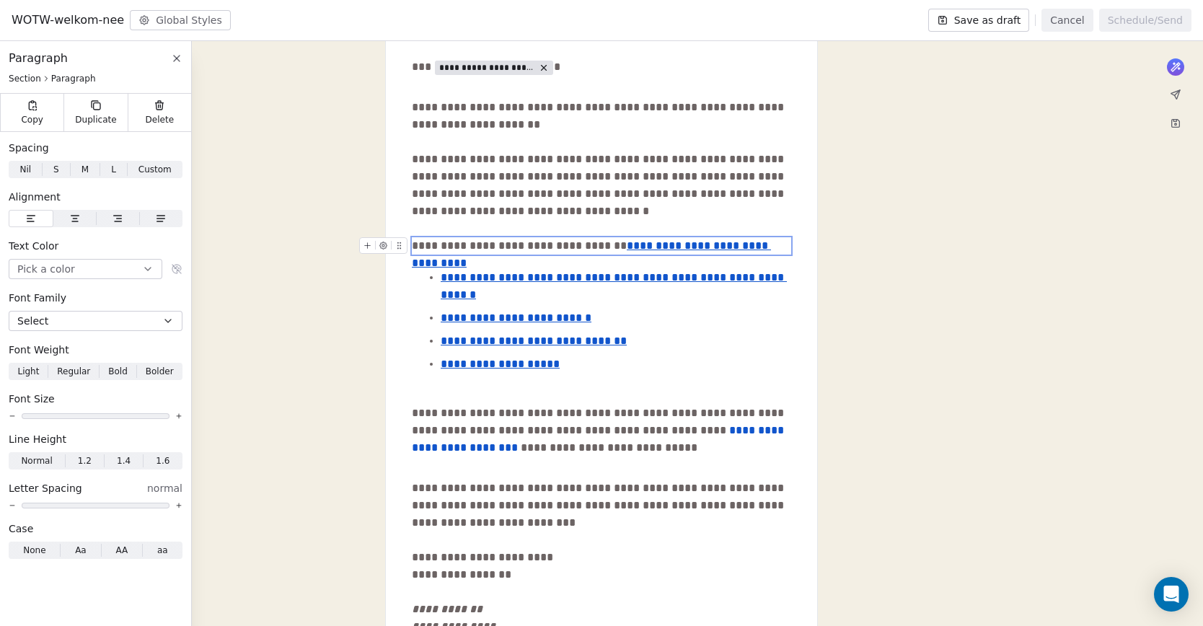
click at [607, 247] on div "**********" at bounding box center [601, 245] width 379 height 17
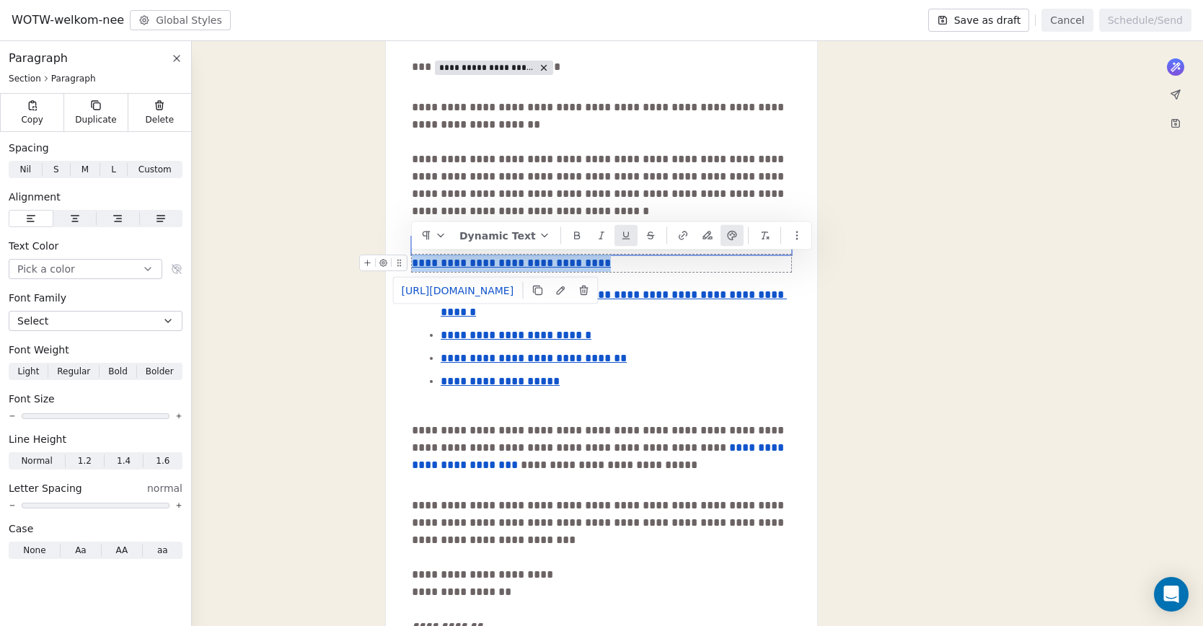
drag, startPoint x: 608, startPoint y: 266, endPoint x: 410, endPoint y: 257, distance: 197.8
click at [412, 257] on div "**********" at bounding box center [601, 263] width 379 height 17
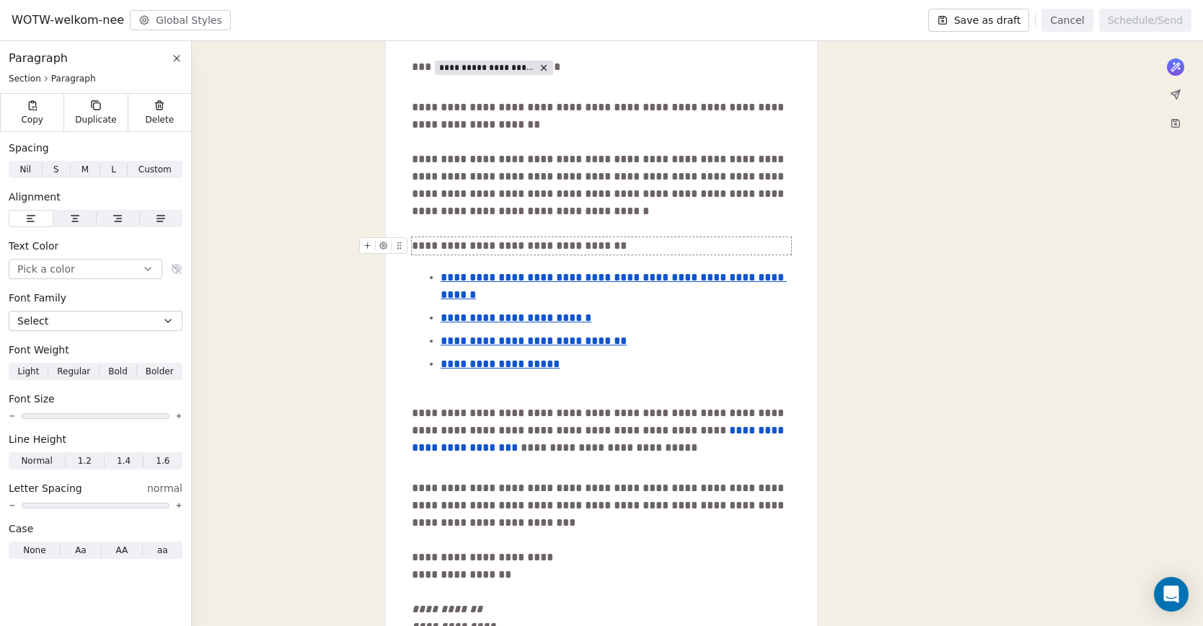
click at [598, 248] on div "**********" at bounding box center [601, 245] width 379 height 17
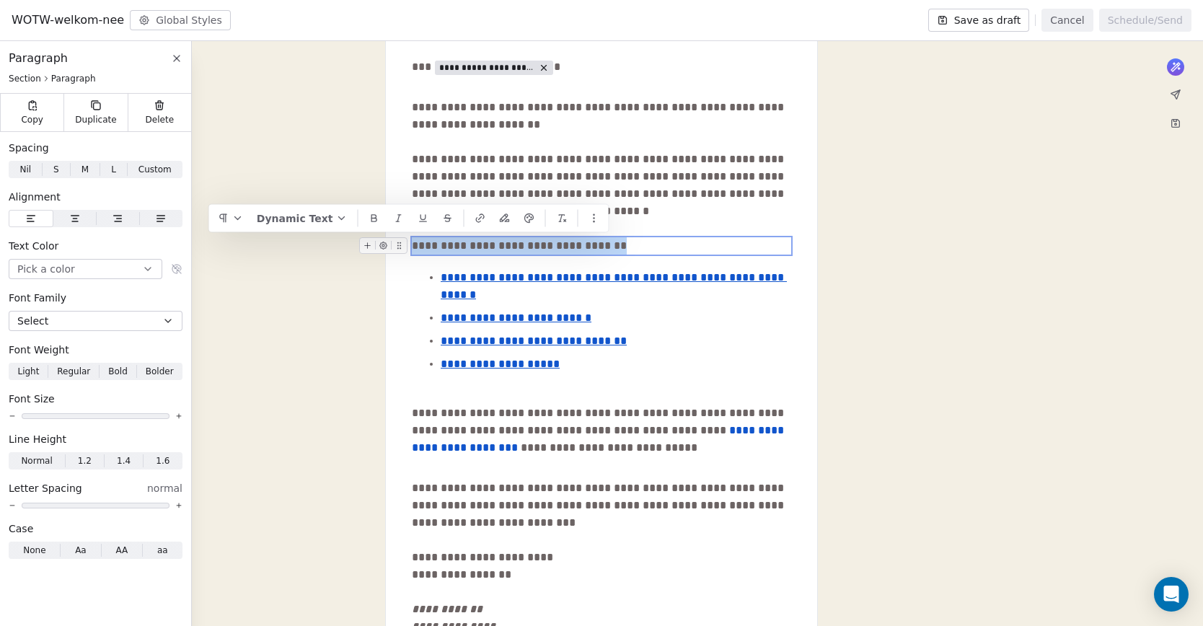
click at [598, 248] on div "**********" at bounding box center [601, 245] width 379 height 17
click at [374, 213] on icon at bounding box center [374, 219] width 12 height 12
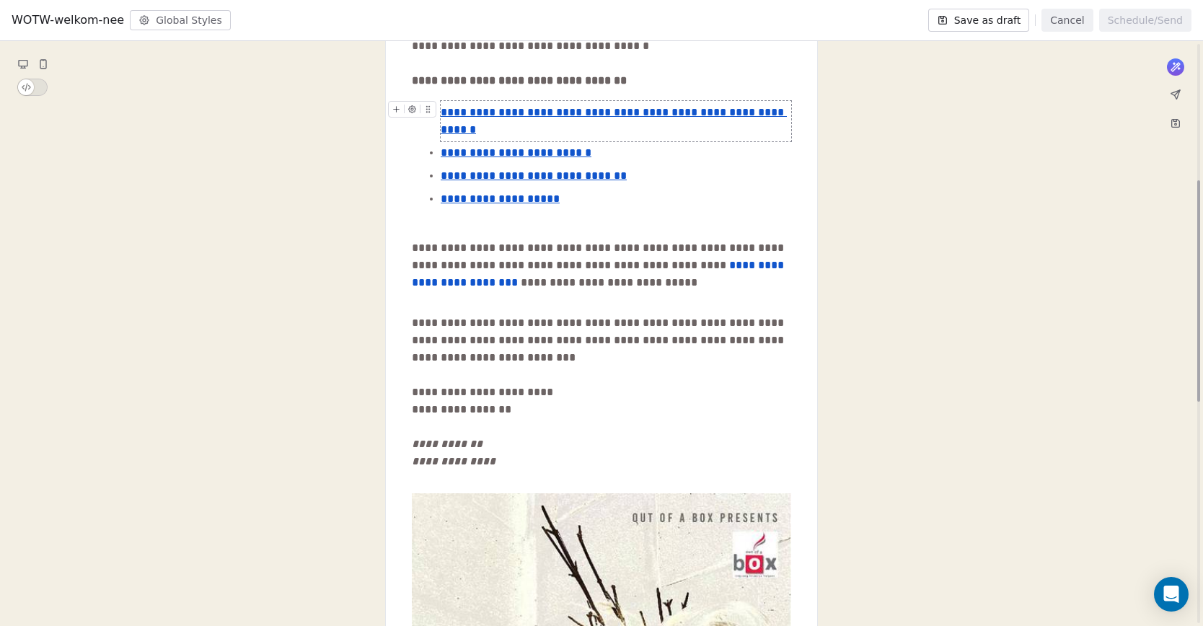
scroll to position [378, 0]
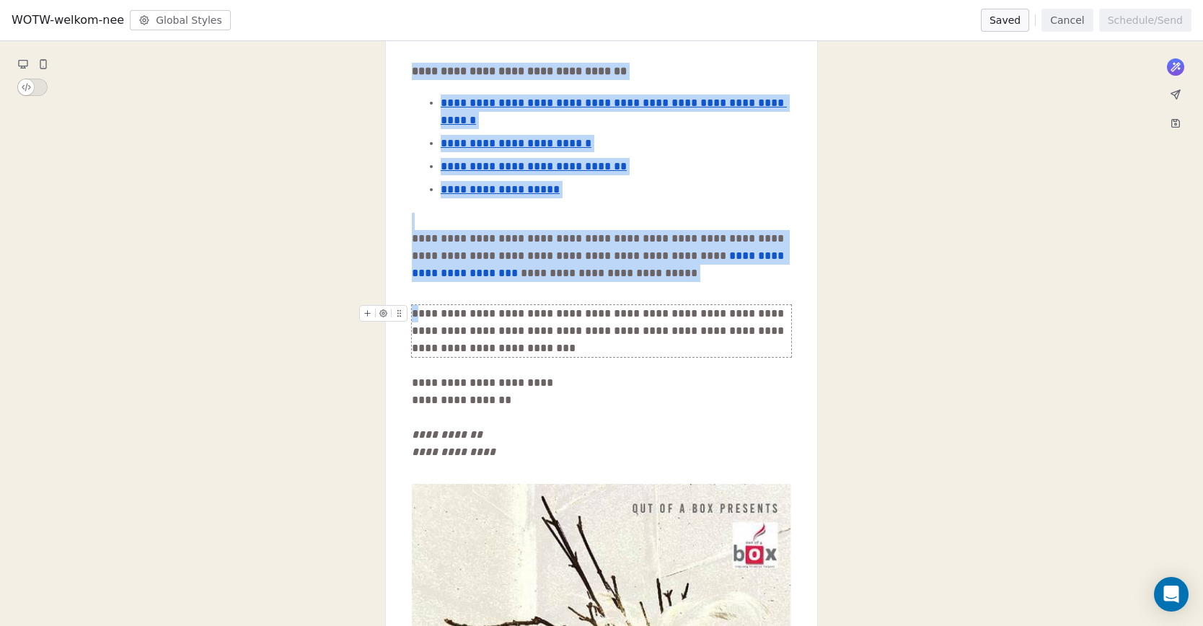
drag, startPoint x: 557, startPoint y: 312, endPoint x: 420, endPoint y: 292, distance: 137.8
click at [420, 305] on div "**********" at bounding box center [601, 331] width 379 height 52
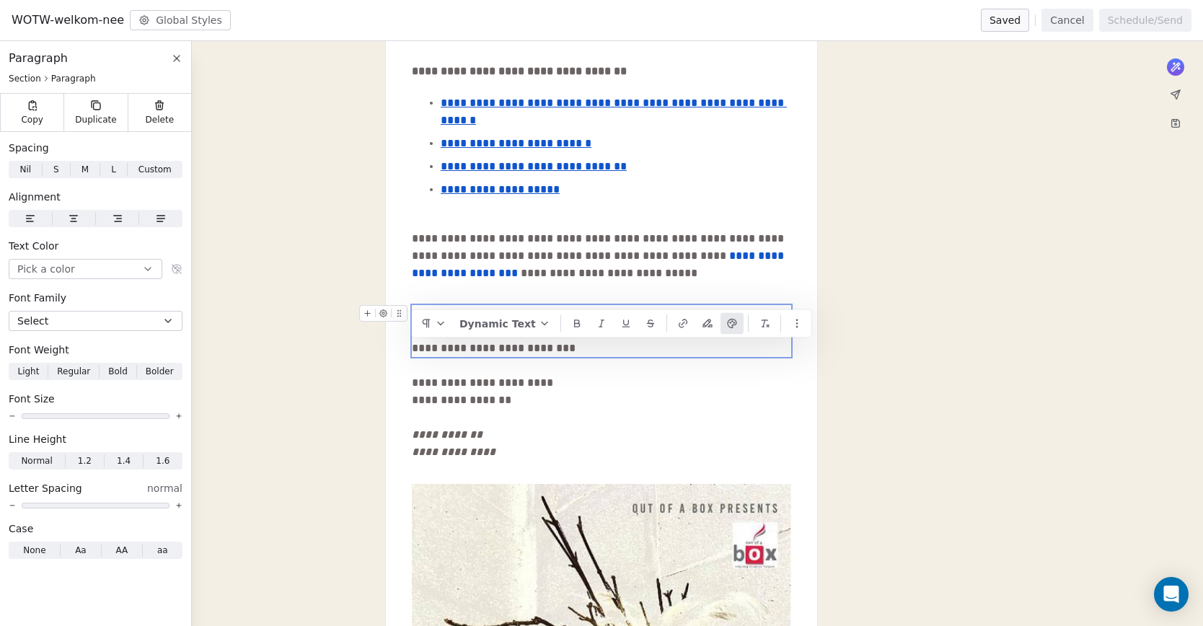
click at [429, 305] on div "**********" at bounding box center [601, 331] width 379 height 52
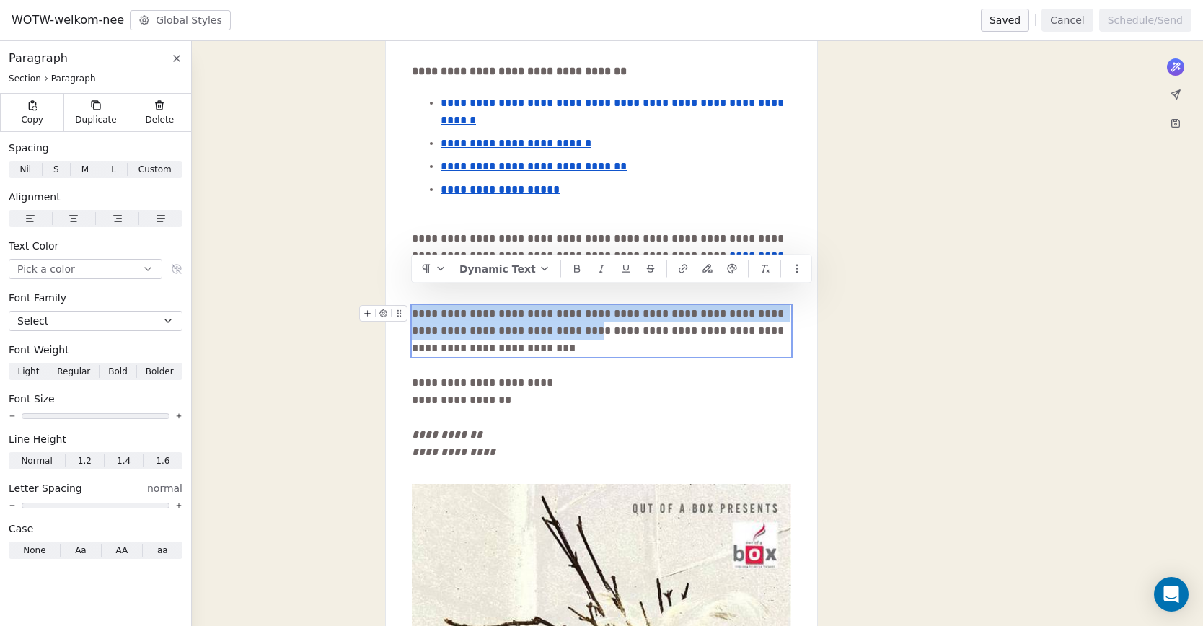
drag, startPoint x: 556, startPoint y: 316, endPoint x: 413, endPoint y: 301, distance: 143.5
click at [413, 305] on div "**********" at bounding box center [601, 331] width 379 height 52
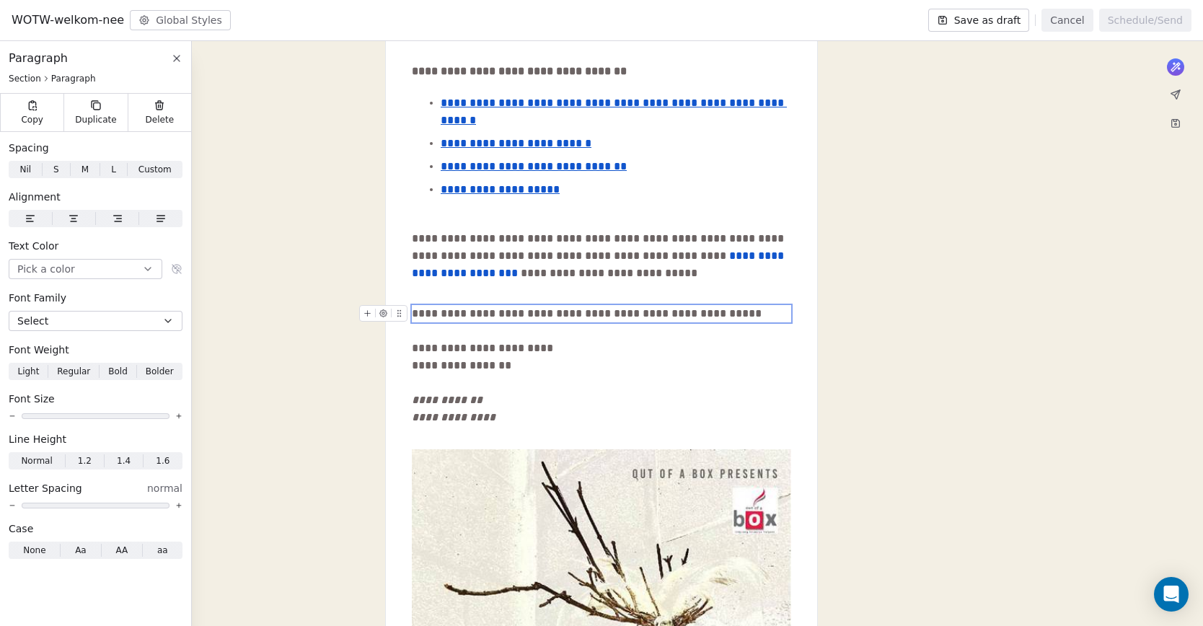
click at [461, 305] on div "**********" at bounding box center [601, 313] width 379 height 17
click at [483, 305] on div "**********" at bounding box center [601, 313] width 379 height 17
click at [921, 306] on div "**********" at bounding box center [601, 462] width 1203 height 1423
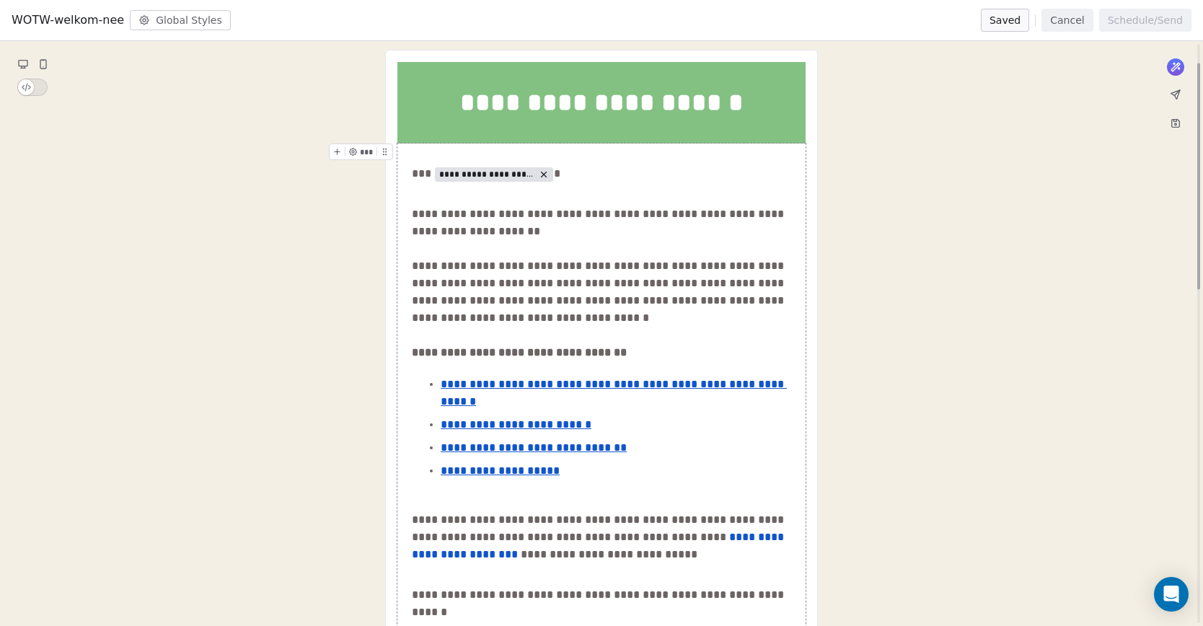
scroll to position [0, 0]
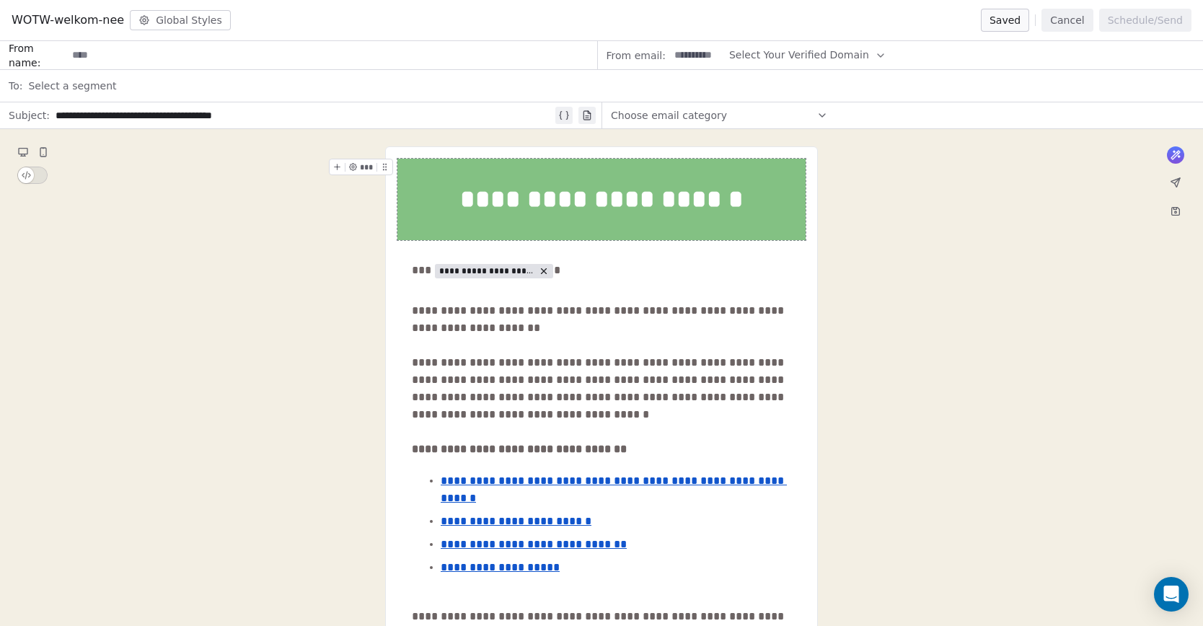
click at [94, 83] on span "Select a segment" at bounding box center [72, 86] width 88 height 14
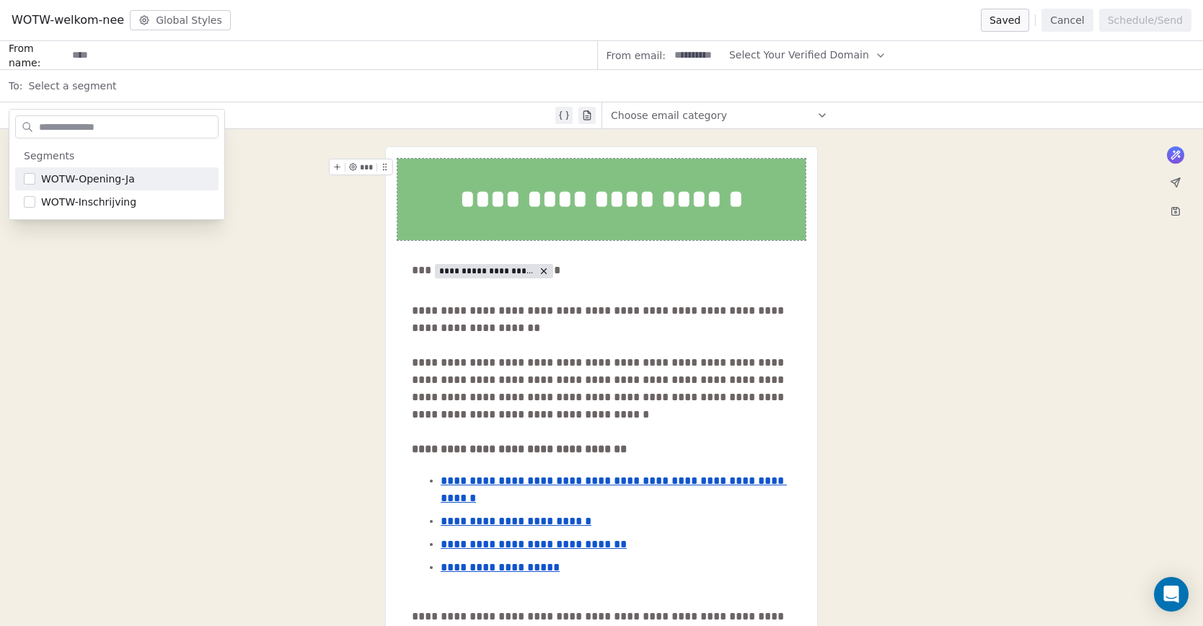
click at [94, 83] on span "Select a segment" at bounding box center [72, 86] width 88 height 14
drag, startPoint x: 990, startPoint y: 278, endPoint x: 1116, endPoint y: 121, distance: 201.6
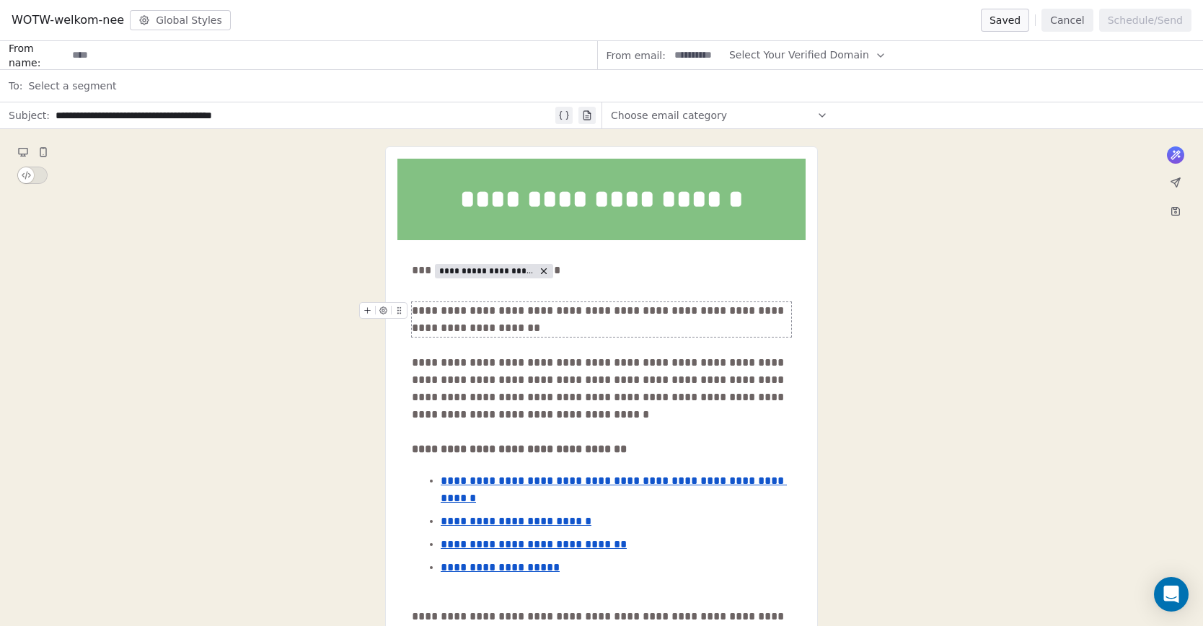
click at [1071, 22] on button "Cancel" at bounding box center [1066, 20] width 51 height 23
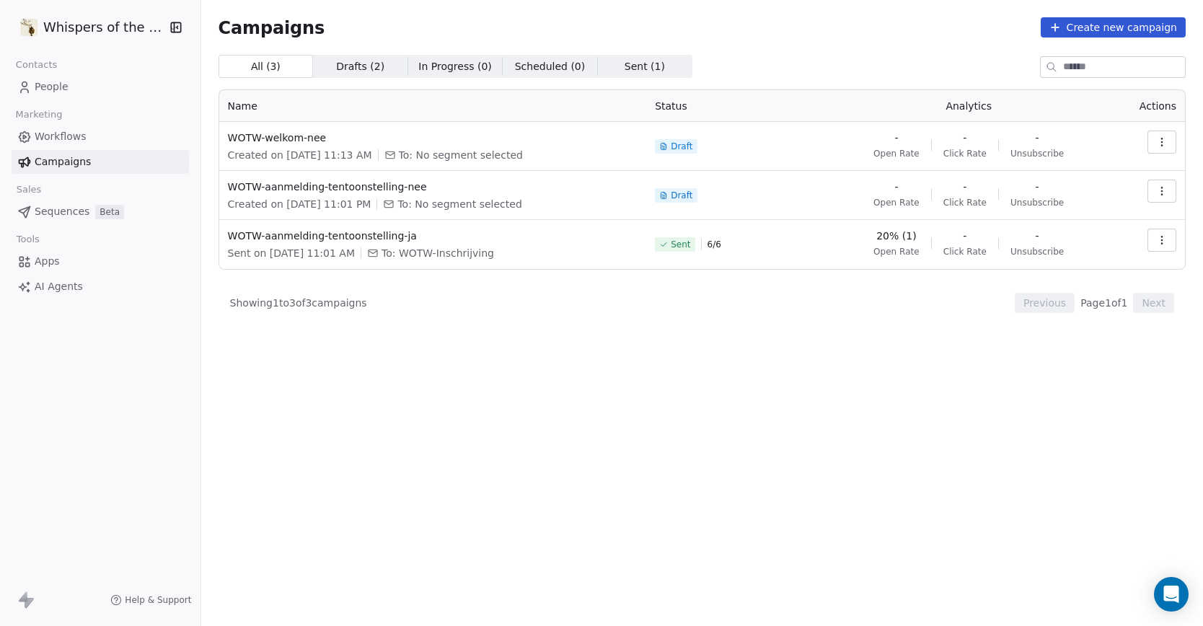
click at [59, 87] on span "People" at bounding box center [52, 86] width 34 height 15
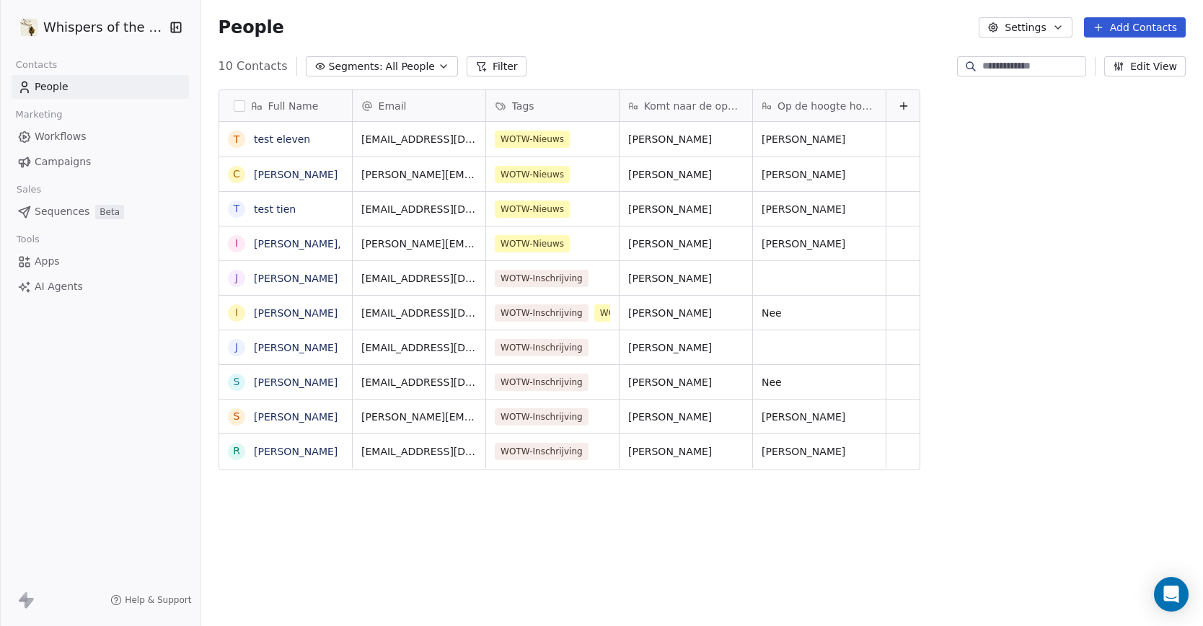
scroll to position [539, 997]
click at [525, 136] on span "WOTW-Nieuws" at bounding box center [532, 138] width 75 height 17
drag, startPoint x: 578, startPoint y: 24, endPoint x: 463, endPoint y: 49, distance: 118.1
click at [577, 25] on html "Whispers of the Wood Contacts People Marketing Workflows Campaigns Sales Sequen…" at bounding box center [601, 313] width 1203 height 626
click at [400, 67] on span "All People" at bounding box center [410, 66] width 49 height 15
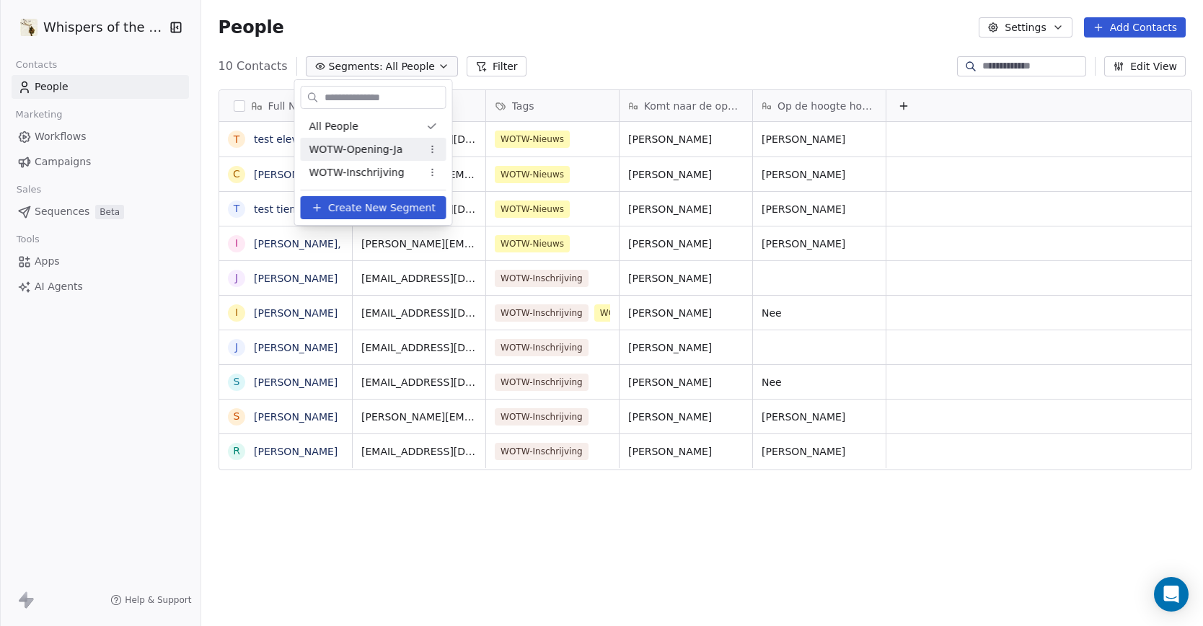
click at [362, 147] on span "WOTW-Opening-Ja" at bounding box center [356, 149] width 94 height 15
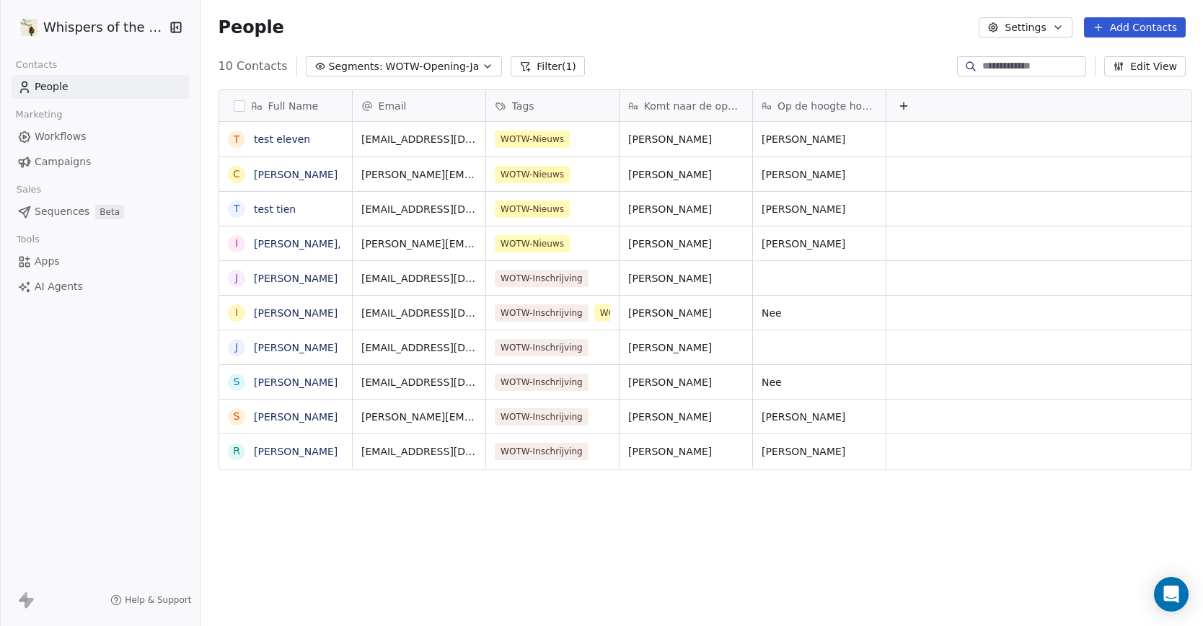
click at [412, 63] on span "WOTW-Opening-Ja" at bounding box center [433, 66] width 94 height 15
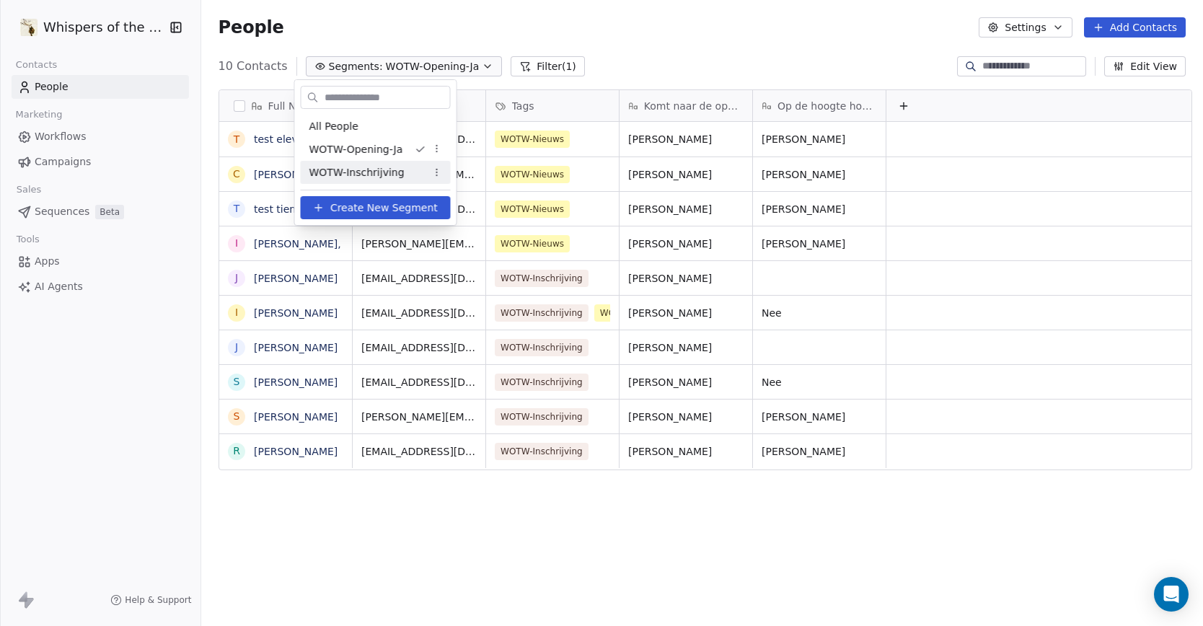
click at [379, 210] on span "Create New Segment" at bounding box center [383, 207] width 107 height 15
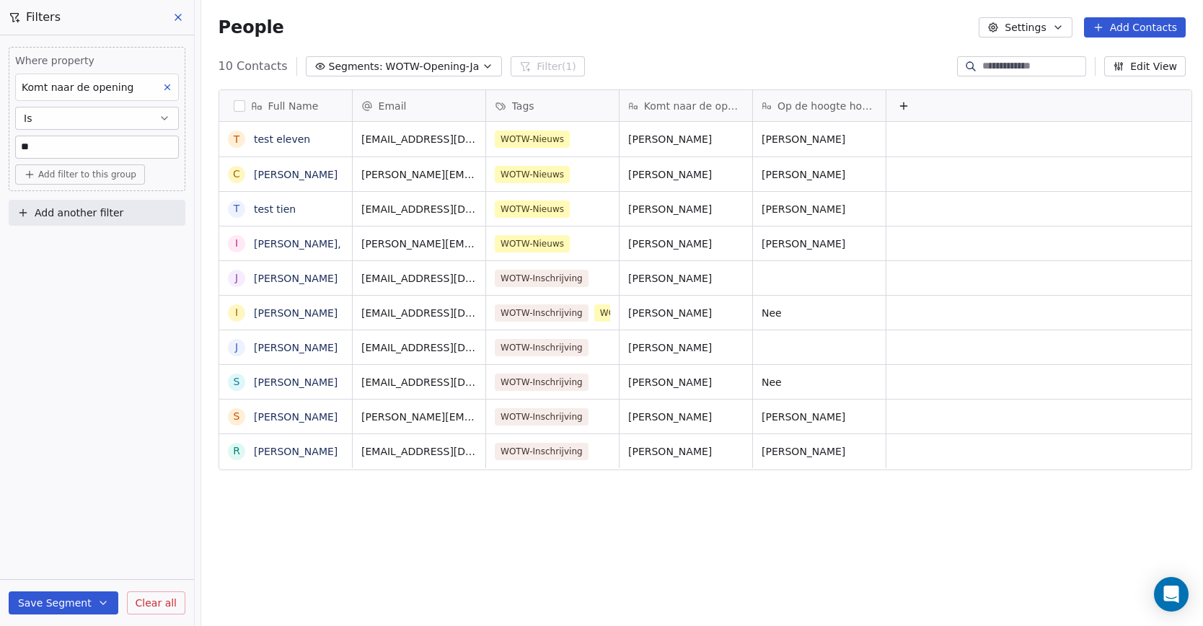
click at [84, 152] on input "**" at bounding box center [97, 147] width 162 height 22
drag, startPoint x: 52, startPoint y: 150, endPoint x: -4, endPoint y: 139, distance: 56.6
click at [0, 139] on html "Whispers of the Wood Contacts People Marketing Workflows Campaigns Sales Sequen…" at bounding box center [601, 313] width 1203 height 626
type input "***"
click at [40, 603] on button "Save Segment" at bounding box center [64, 602] width 110 height 23
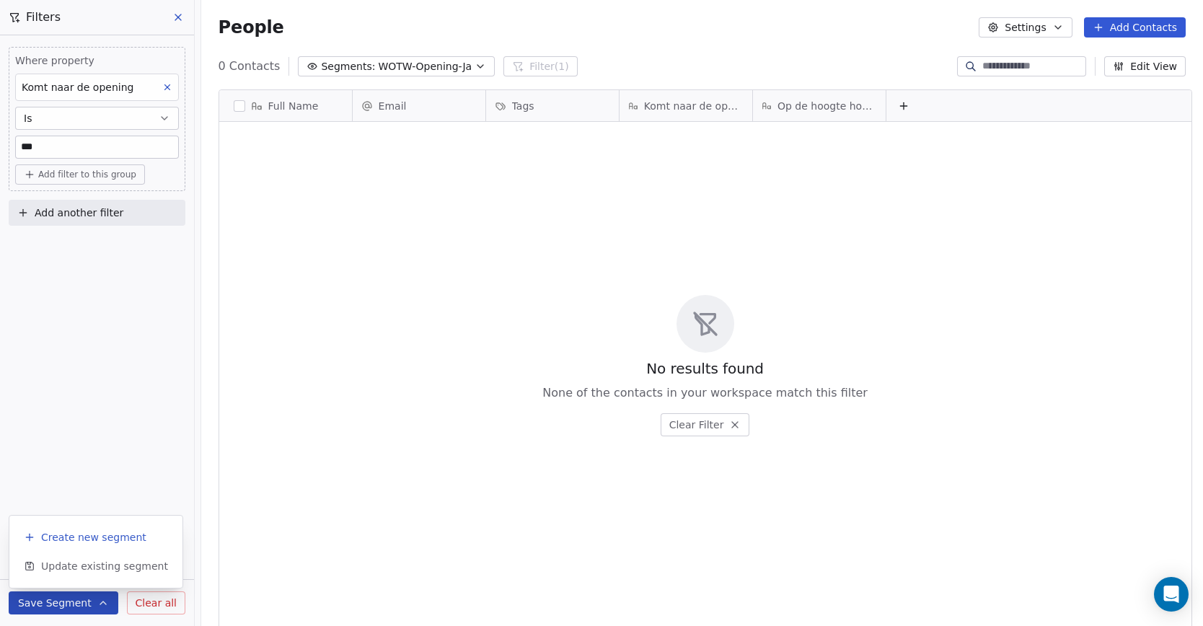
click at [87, 541] on span "Create new segment" at bounding box center [93, 537] width 105 height 14
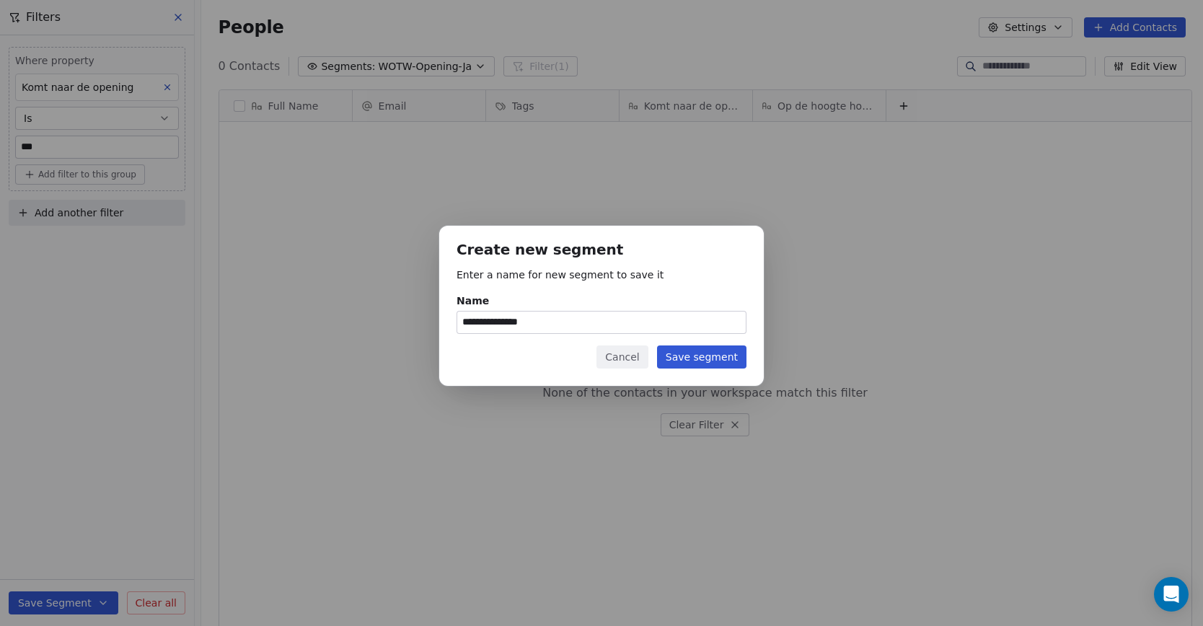
click at [542, 323] on input "**********" at bounding box center [601, 322] width 288 height 22
click at [551, 322] on input "**********" at bounding box center [601, 322] width 288 height 22
click at [552, 324] on input "**********" at bounding box center [601, 322] width 288 height 22
type input "**********"
click at [684, 359] on button "Save segment" at bounding box center [701, 356] width 89 height 23
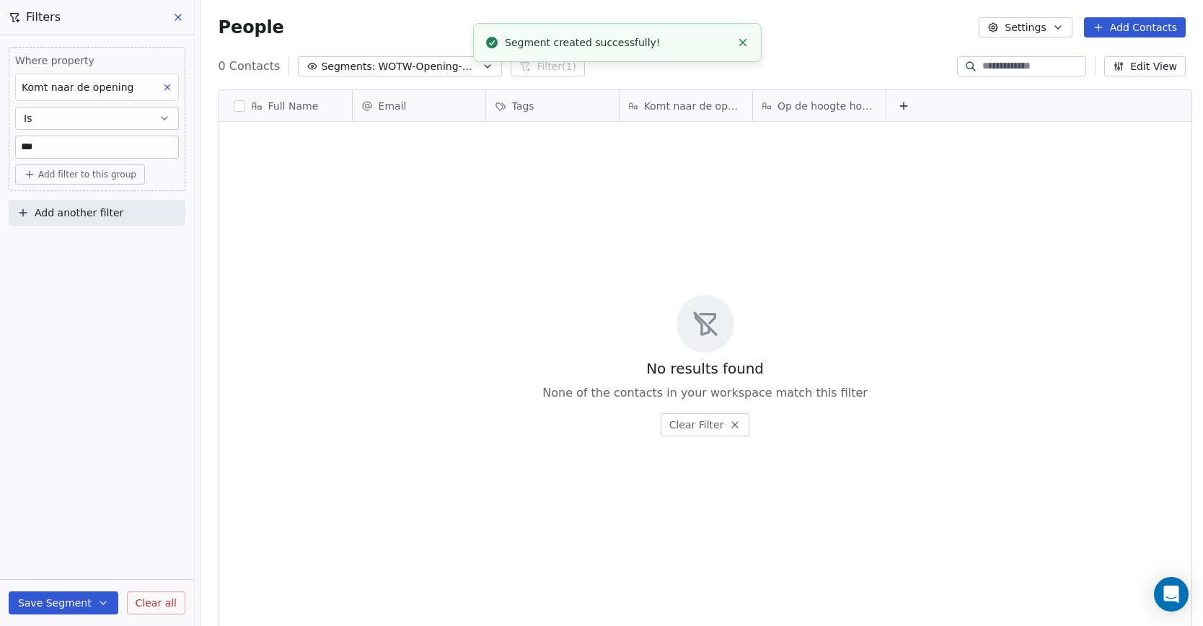
click at [476, 312] on div "No results found None of the contacts in your workspace match this filter Clear…" at bounding box center [705, 366] width 972 height 482
click at [446, 63] on span "WOTW-Opening-Nee" at bounding box center [428, 66] width 101 height 15
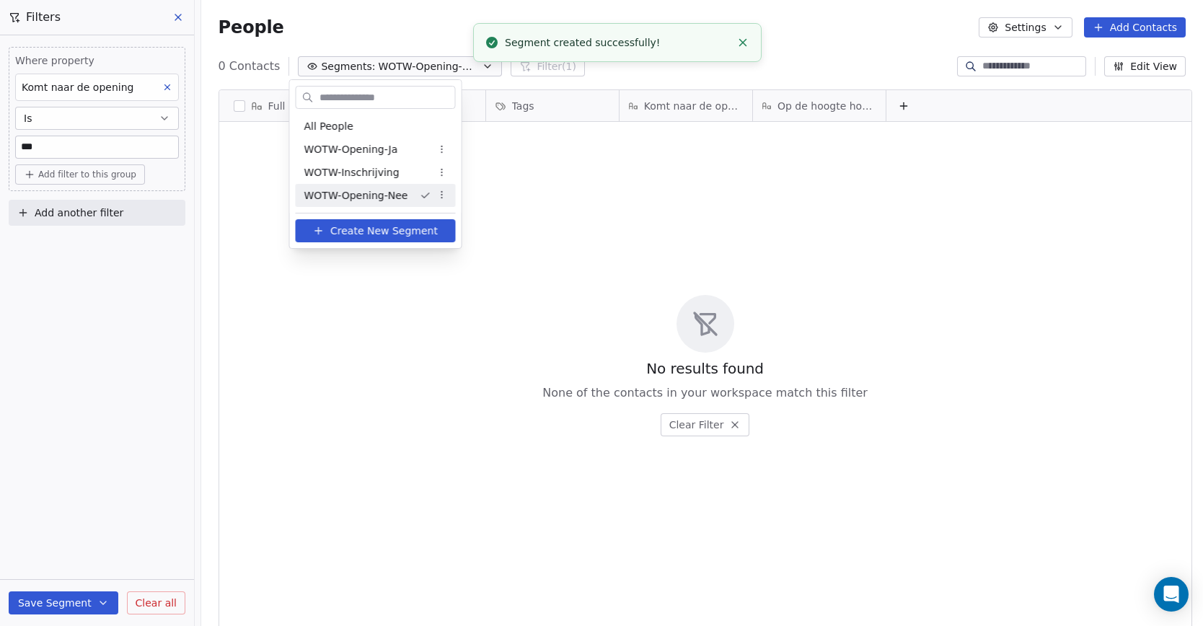
click at [507, 231] on html "Whispers of the Wood Contacts People Marketing Workflows Campaigns Sales Sequen…" at bounding box center [601, 313] width 1203 height 626
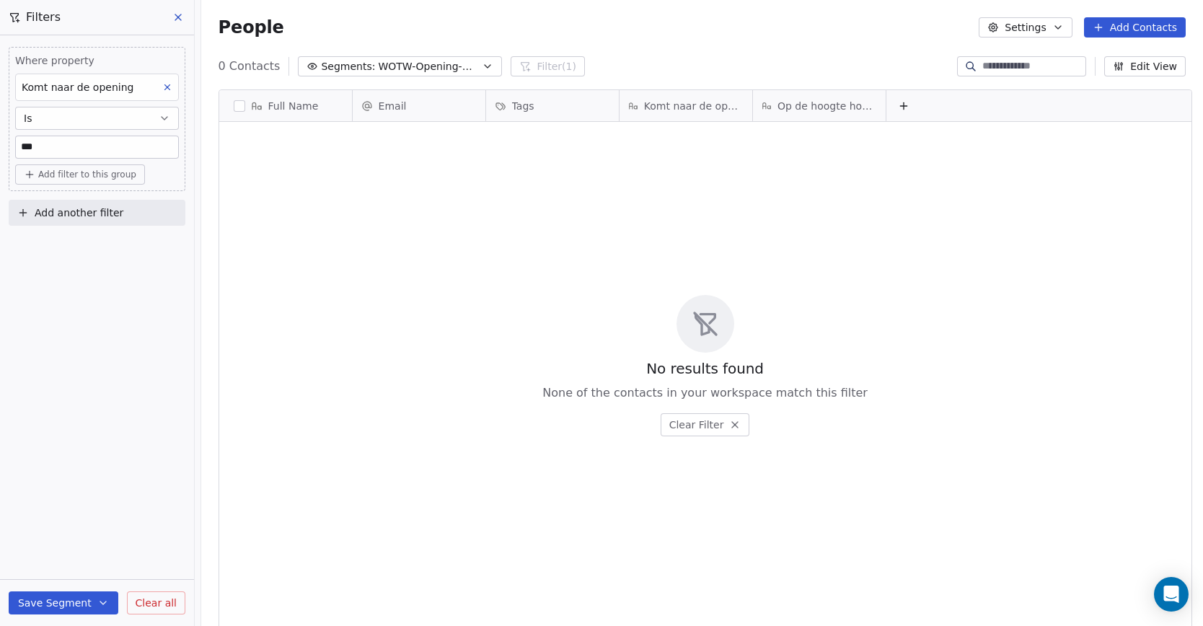
click at [180, 18] on icon at bounding box center [178, 18] width 12 height 12
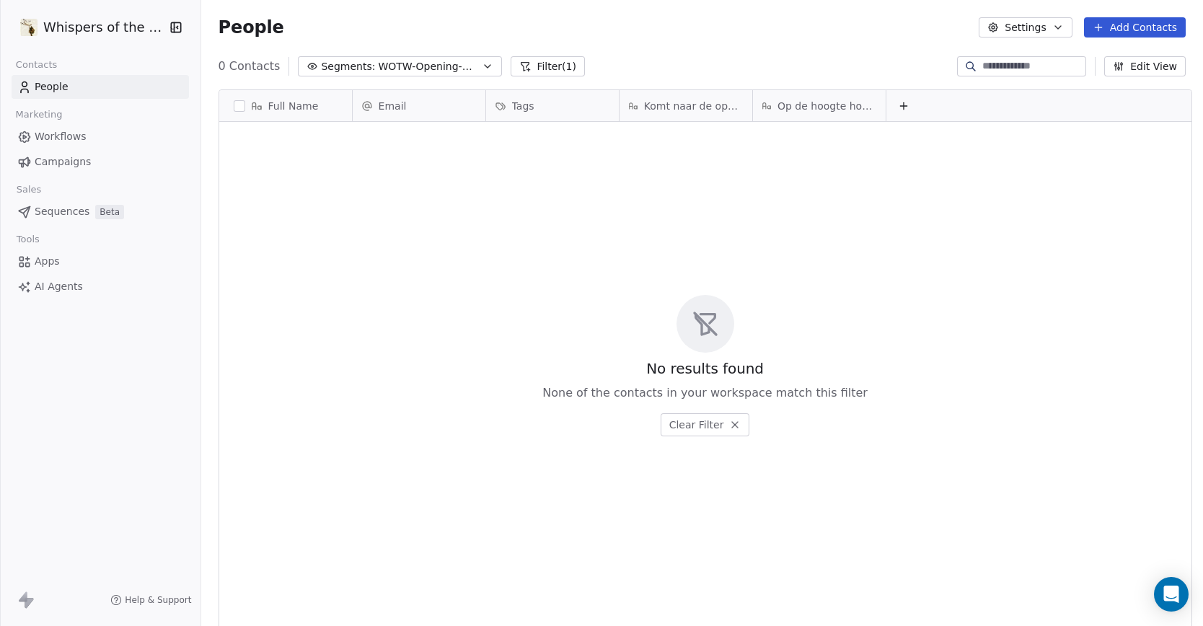
click at [53, 85] on span "People" at bounding box center [52, 86] width 34 height 15
click at [46, 86] on span "People" at bounding box center [52, 86] width 34 height 15
click at [443, 61] on span "WOTW-Opening-Nee" at bounding box center [428, 66] width 101 height 15
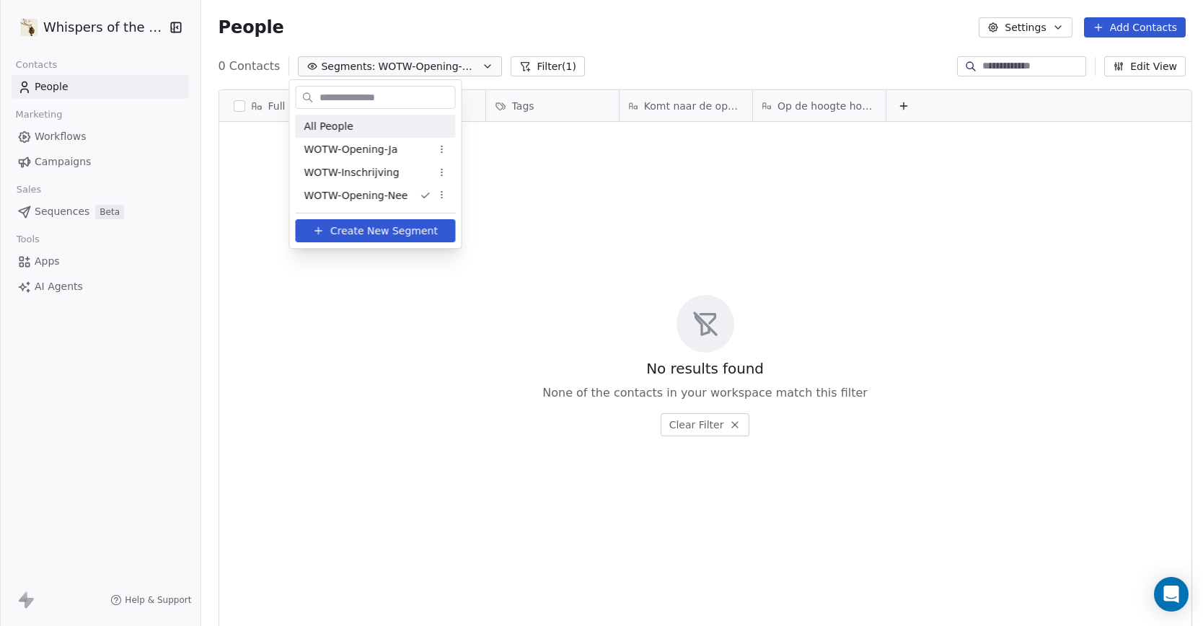
click at [358, 129] on div "All People" at bounding box center [376, 126] width 160 height 23
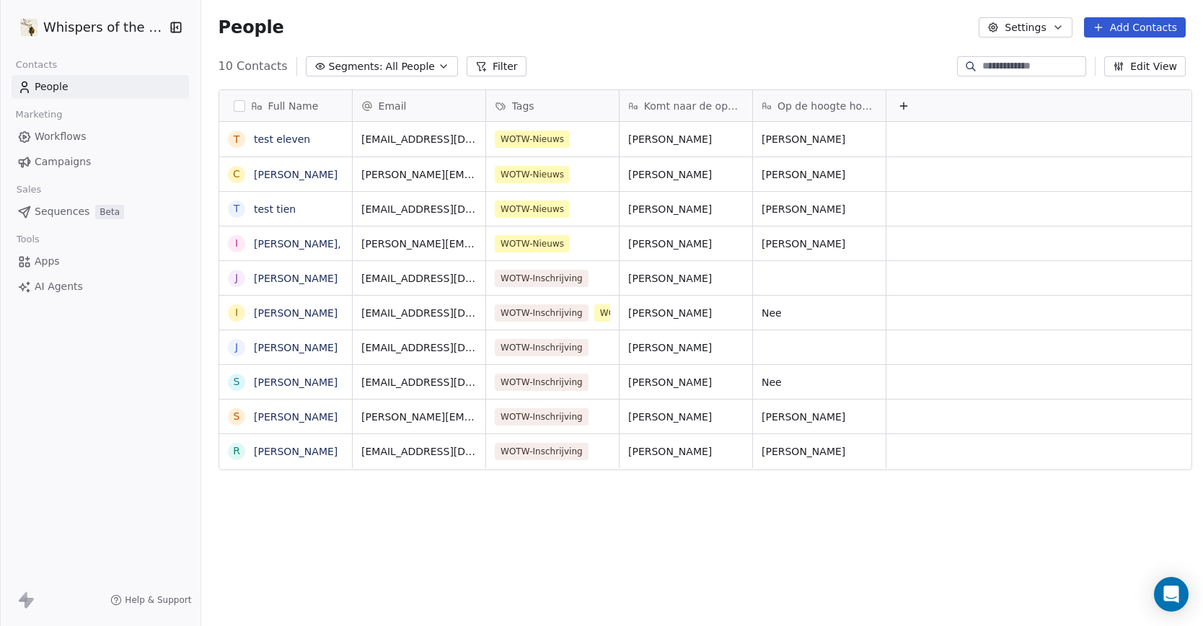
click at [665, 571] on div "Full Name t test eleven C Caroline Vermunt t test tien I InCA Antonissen, J Jo …" at bounding box center [701, 353] width 1001 height 551
click at [386, 67] on span "All People" at bounding box center [410, 66] width 49 height 15
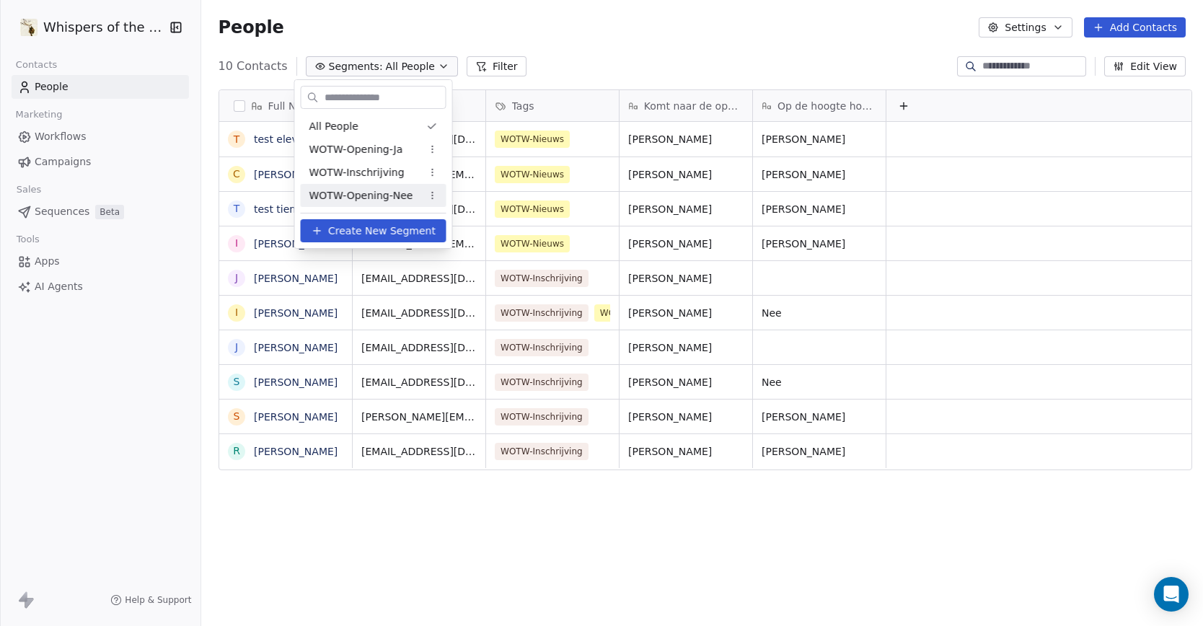
click at [373, 195] on span "WOTW-Opening-Nee" at bounding box center [361, 195] width 104 height 15
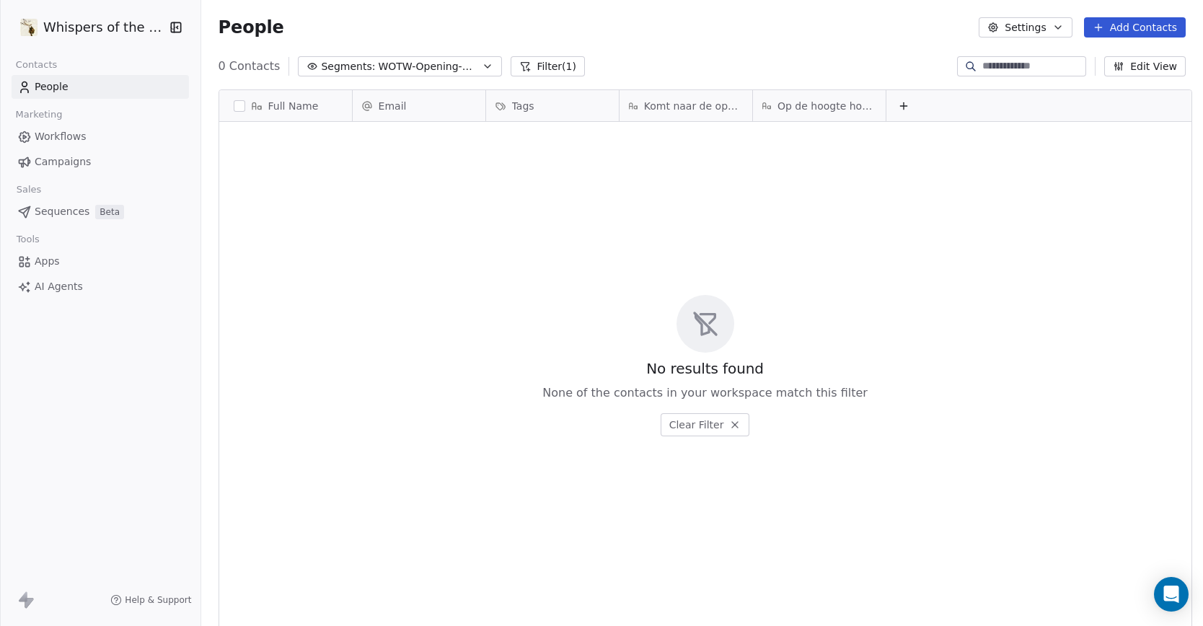
click at [525, 66] on button "Filter (1)" at bounding box center [547, 66] width 74 height 20
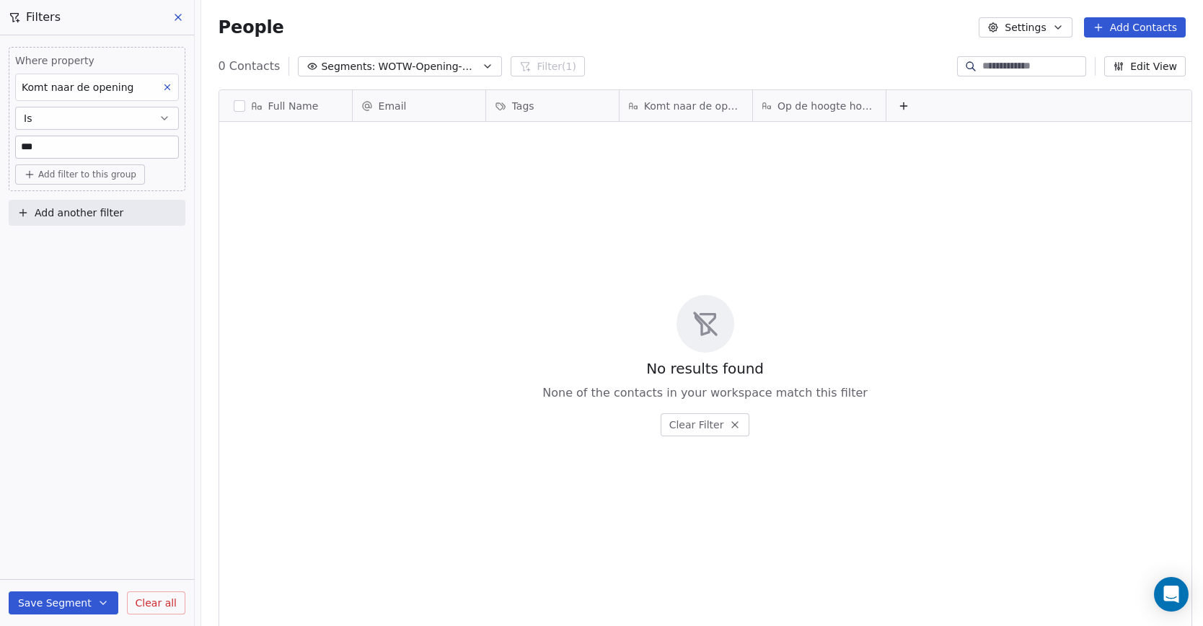
click at [87, 209] on span "Add another filter" at bounding box center [79, 212] width 89 height 15
click at [76, 249] on span "Contact properties" at bounding box center [71, 246] width 94 height 15
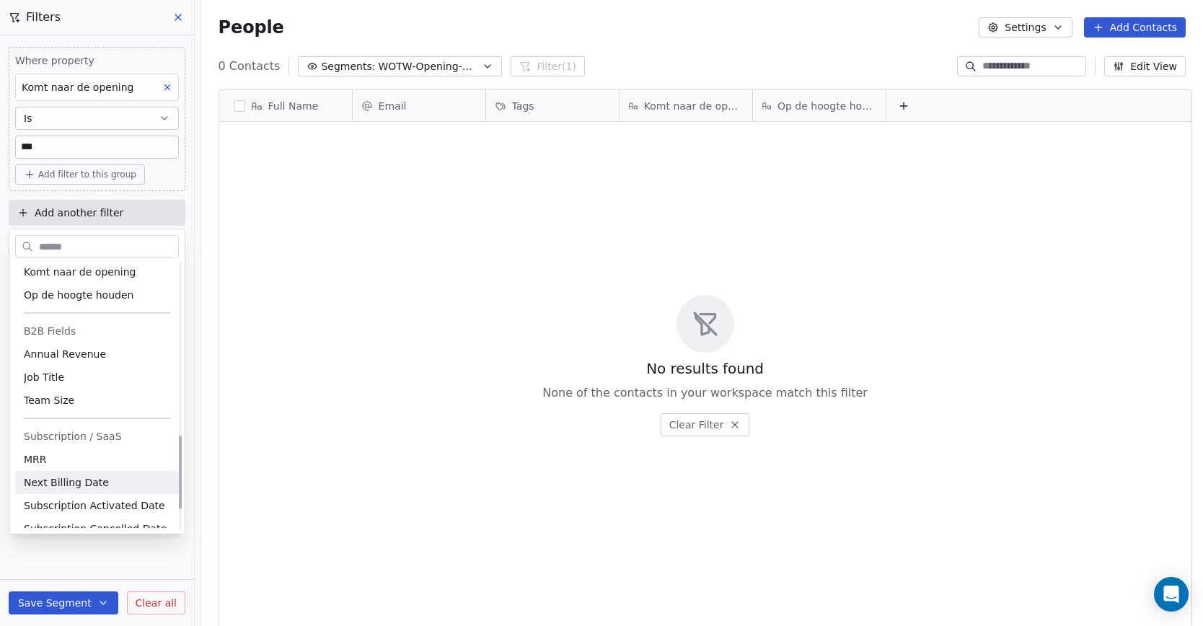
scroll to position [627, 0]
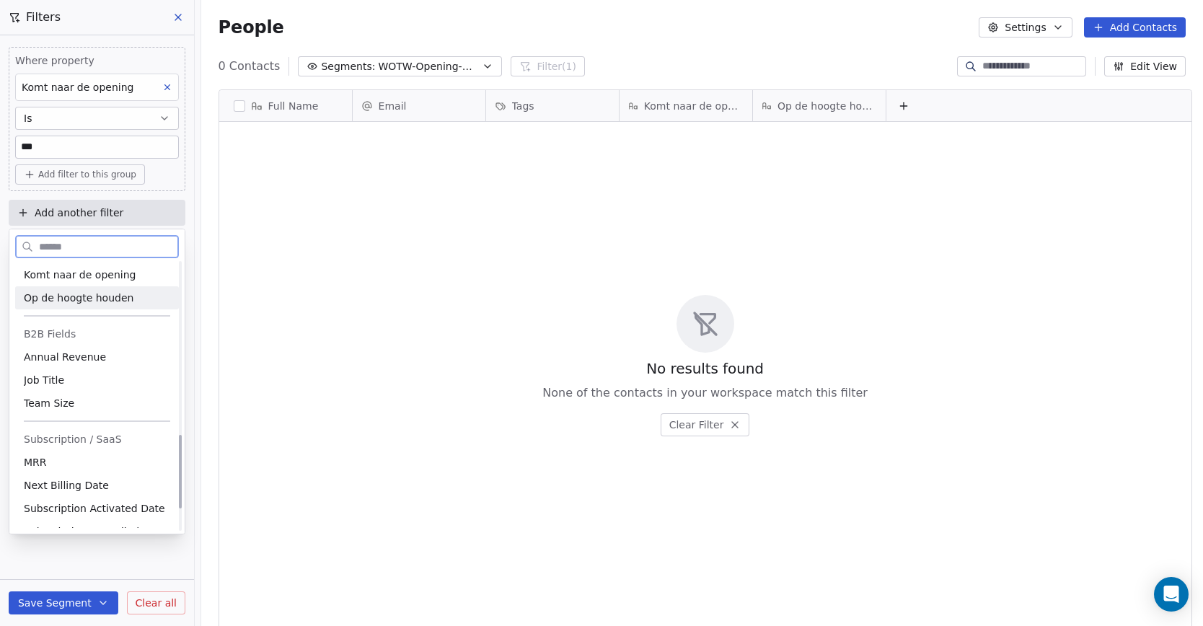
click at [60, 298] on span "Op de hoogte houden" at bounding box center [79, 298] width 110 height 14
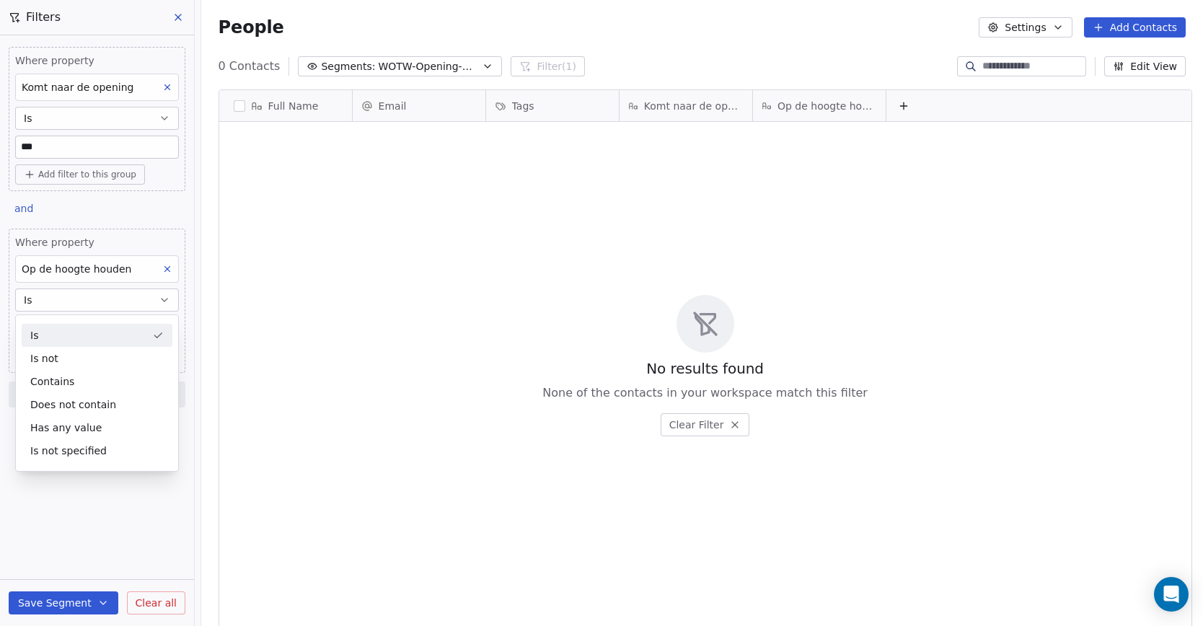
click at [45, 331] on div "Is" at bounding box center [97, 335] width 151 height 23
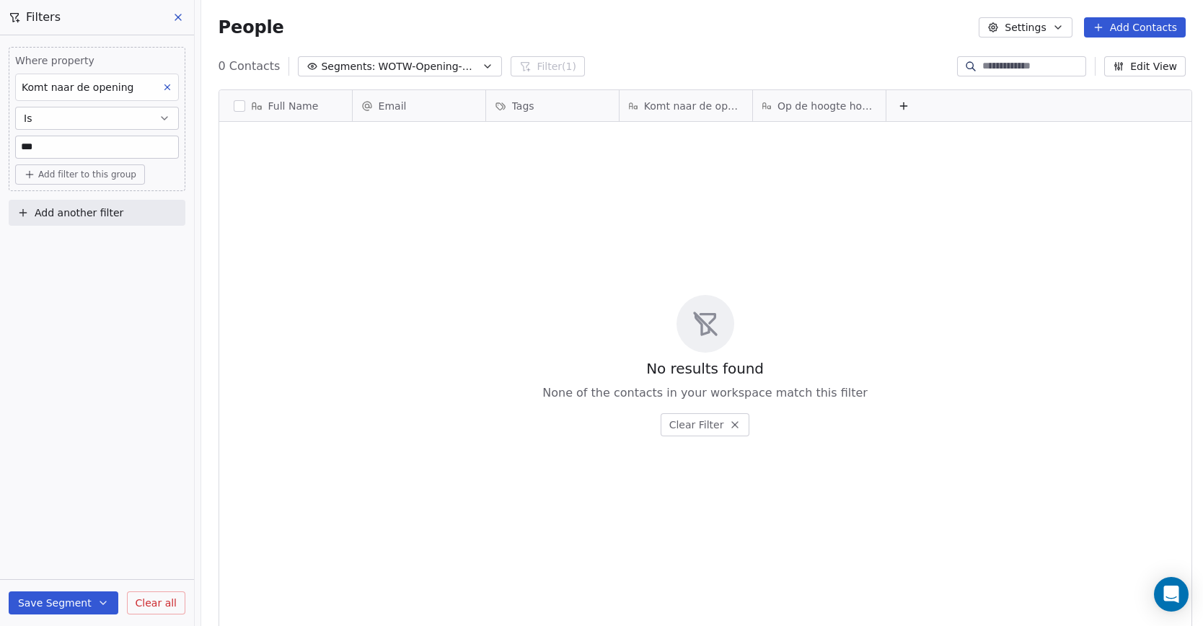
click at [68, 212] on span "Add another filter" at bounding box center [79, 212] width 89 height 15
click at [60, 241] on span "Contact properties" at bounding box center [71, 246] width 94 height 15
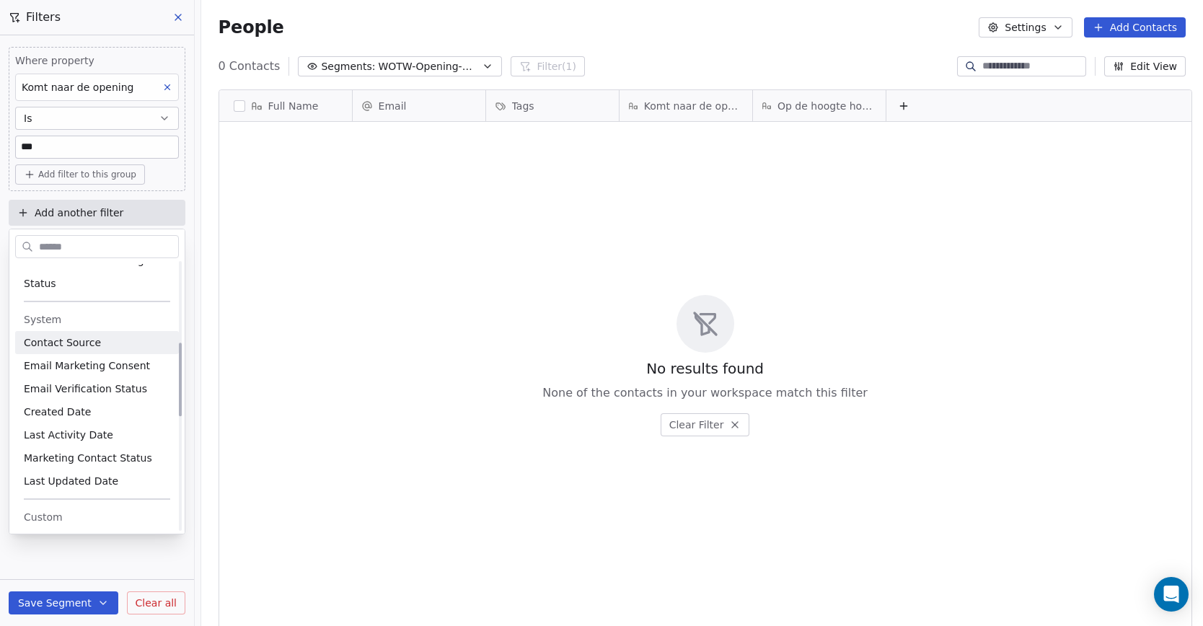
scroll to position [521, 0]
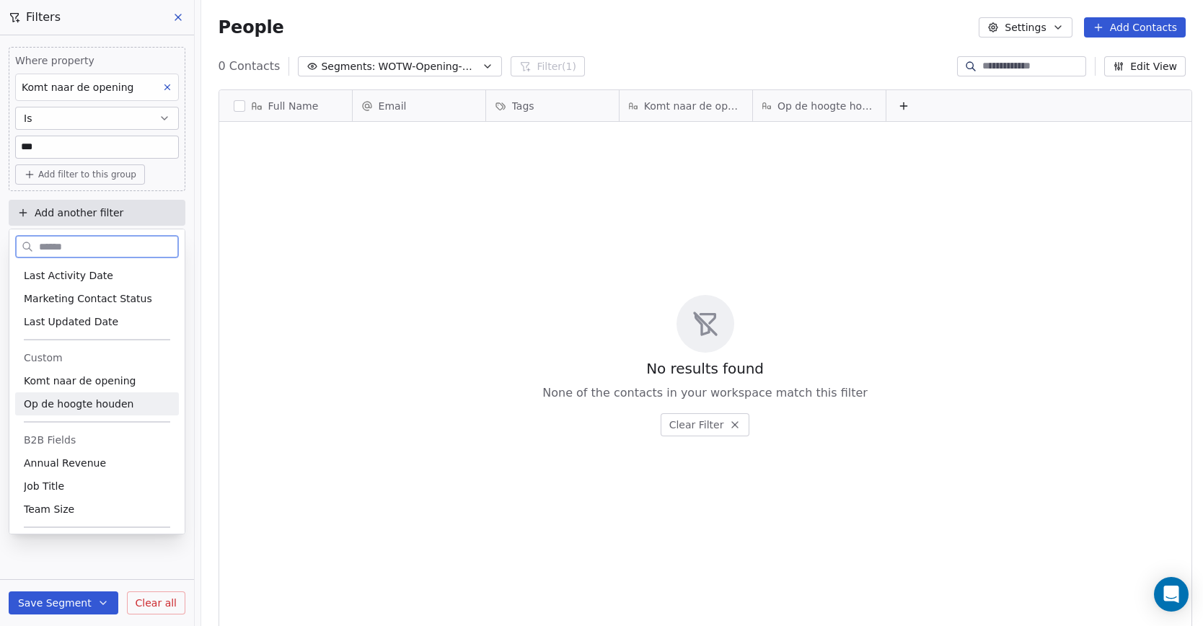
click at [72, 402] on span "Op de hoogte houden" at bounding box center [79, 404] width 110 height 14
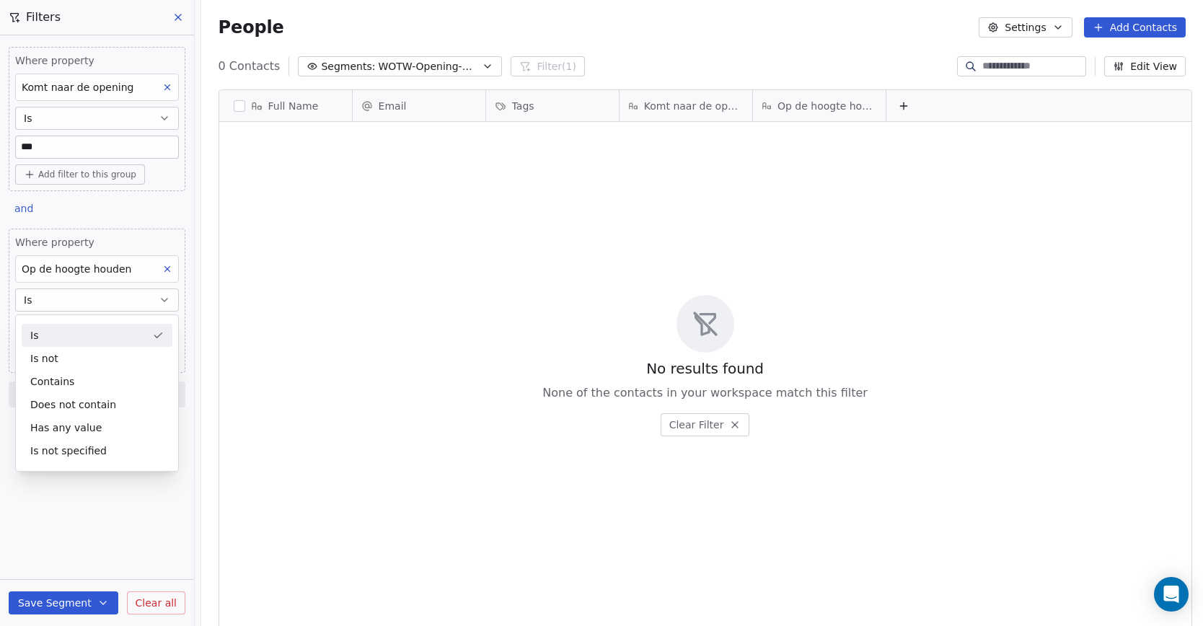
click at [59, 337] on div "Is" at bounding box center [97, 335] width 151 height 23
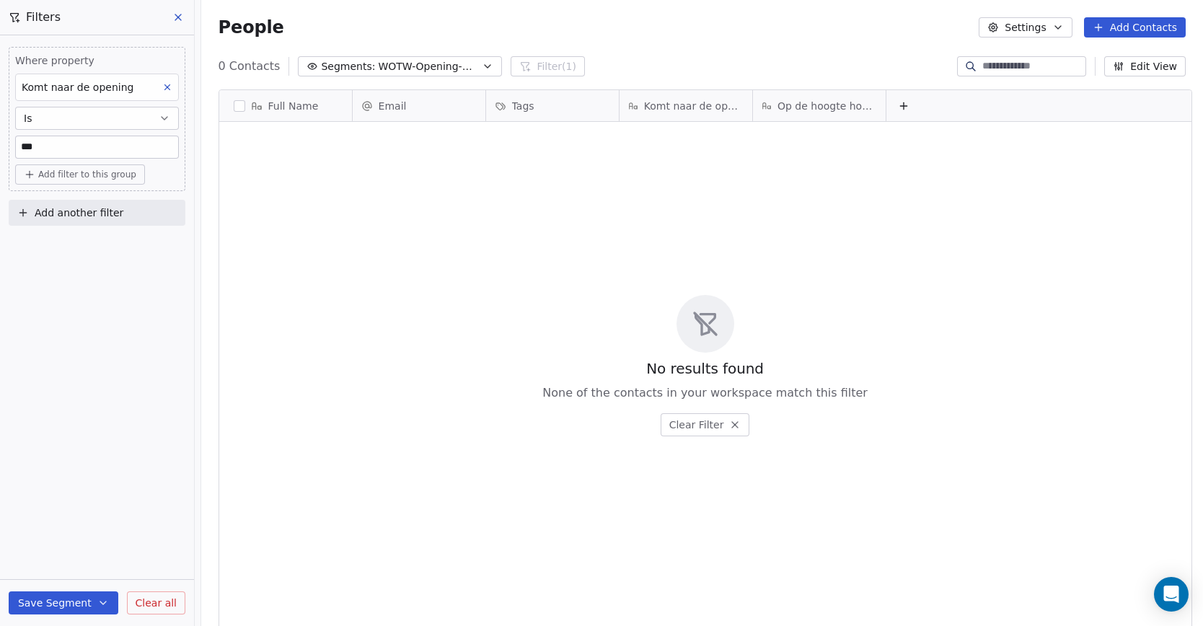
click at [84, 219] on span "Add another filter" at bounding box center [79, 212] width 89 height 15
click at [76, 247] on span "Contact properties" at bounding box center [71, 246] width 94 height 15
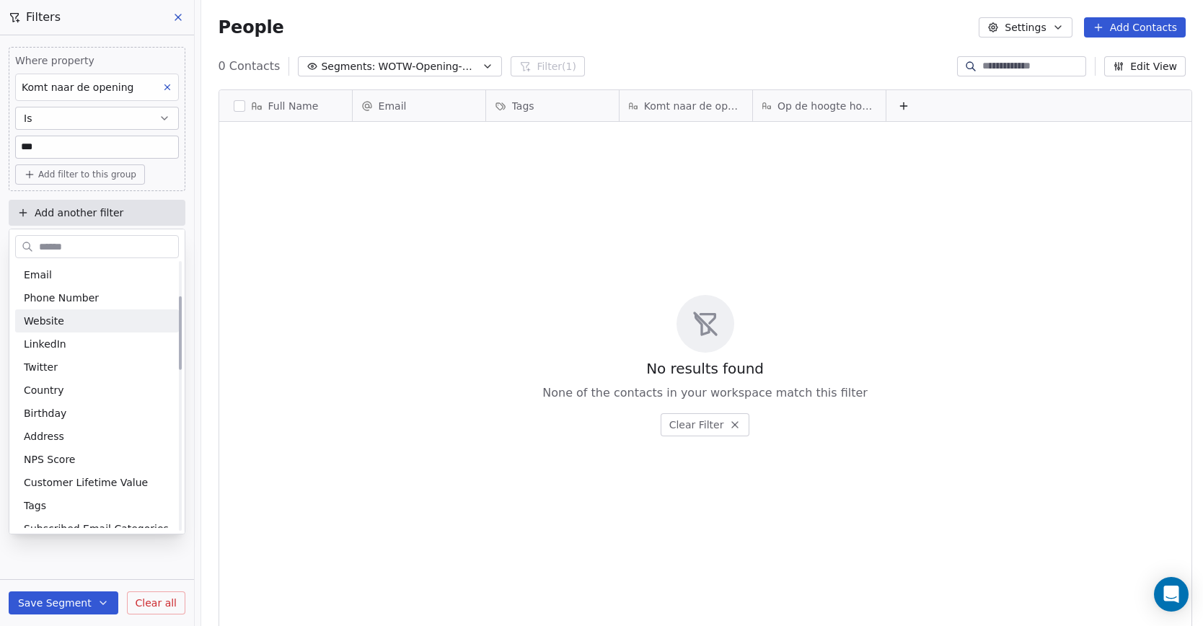
scroll to position [538, 0]
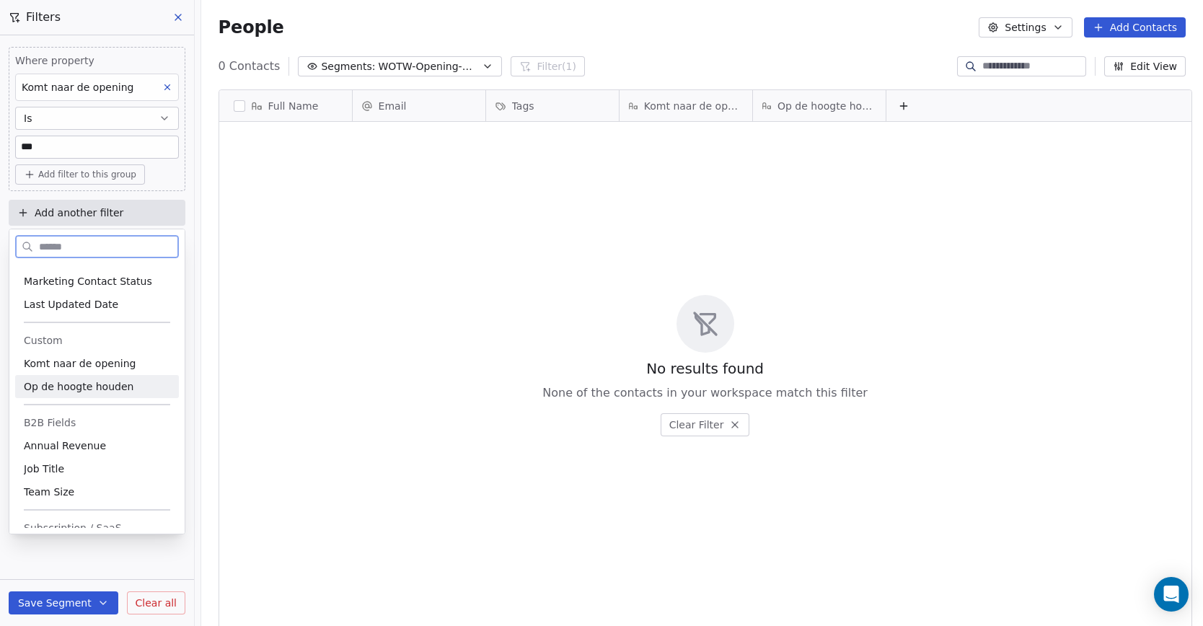
click at [102, 387] on span "Op de hoogte houden" at bounding box center [79, 386] width 110 height 14
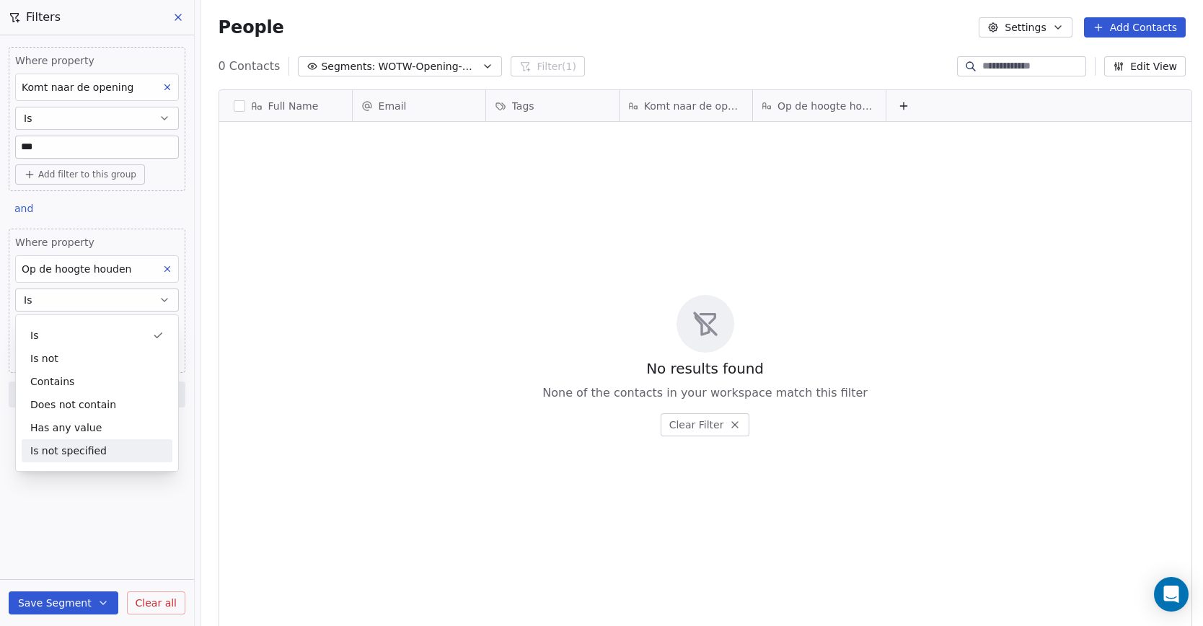
click at [102, 528] on div "Where property Komt naar de opening Is *** Add filter to this group and Where p…" at bounding box center [97, 330] width 194 height 590
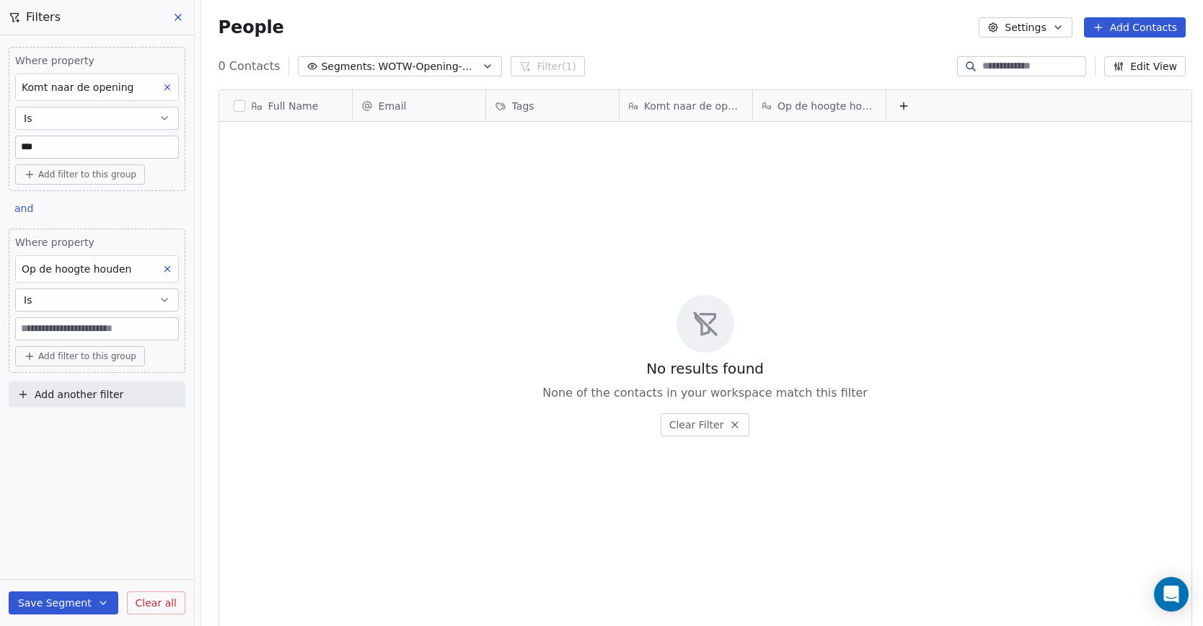
click at [89, 326] on input at bounding box center [97, 329] width 162 height 22
type input "**"
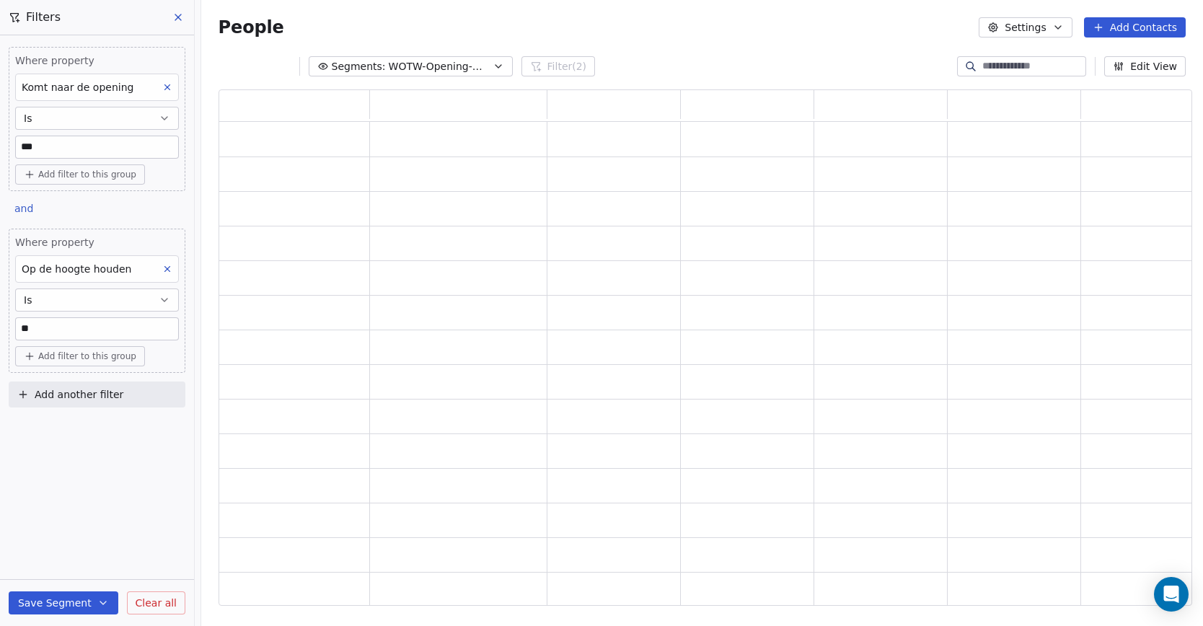
click at [50, 598] on button "Save Segment" at bounding box center [64, 602] width 110 height 23
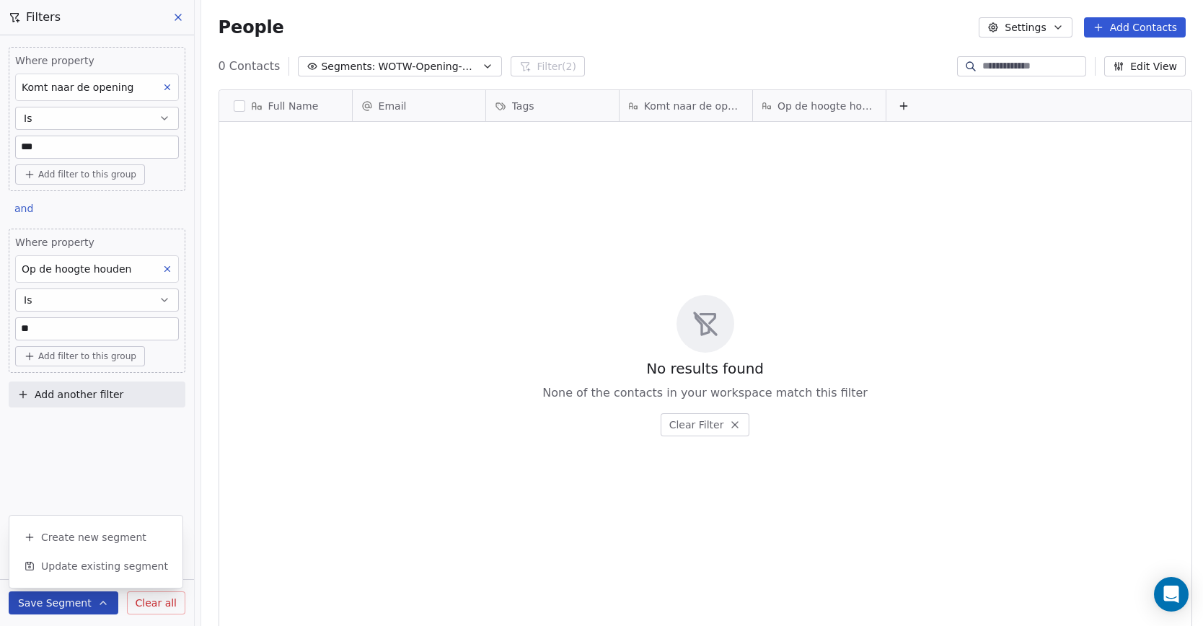
scroll to position [539, 997]
click at [100, 459] on div "Where property Komt naar de opening Is *** Add filter to this group and Where p…" at bounding box center [97, 330] width 194 height 590
click at [407, 68] on span "WOTW-Opening-Nee" at bounding box center [428, 66] width 101 height 15
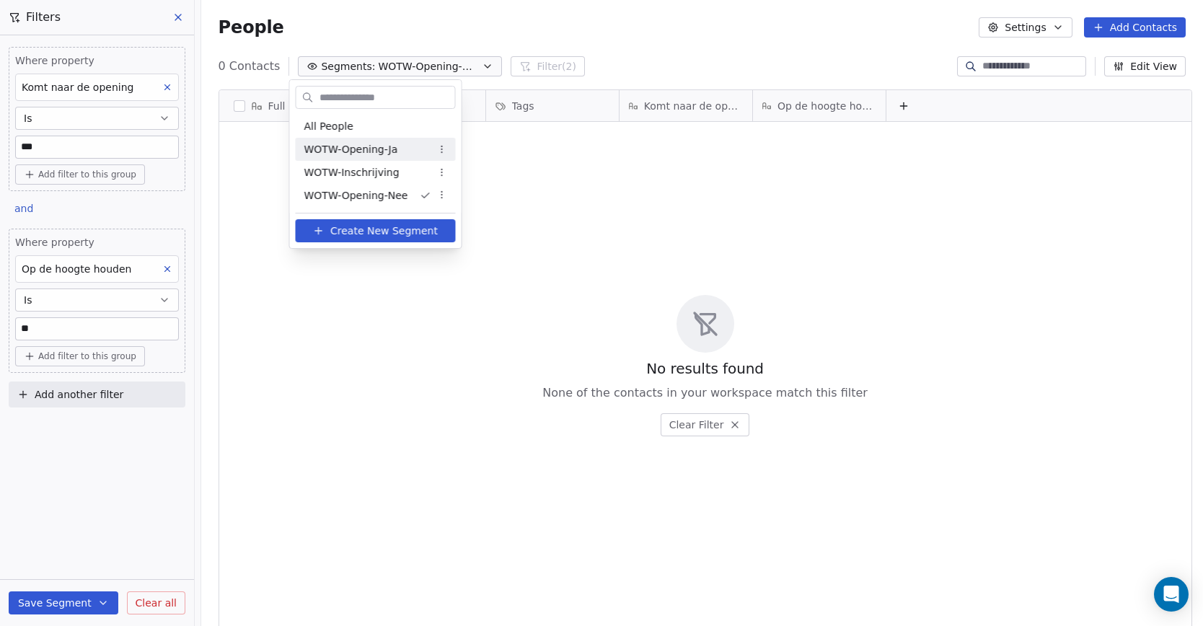
click at [394, 150] on span "WOTW-Opening-Ja" at bounding box center [351, 149] width 94 height 15
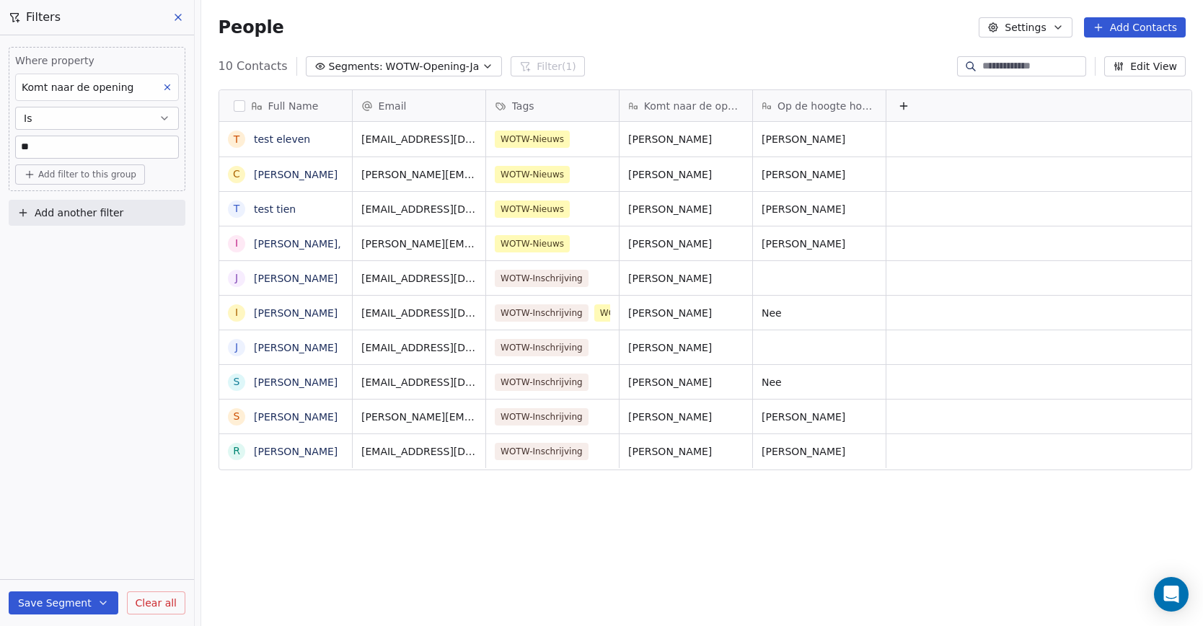
click at [345, 61] on span "Segments:" at bounding box center [356, 66] width 54 height 15
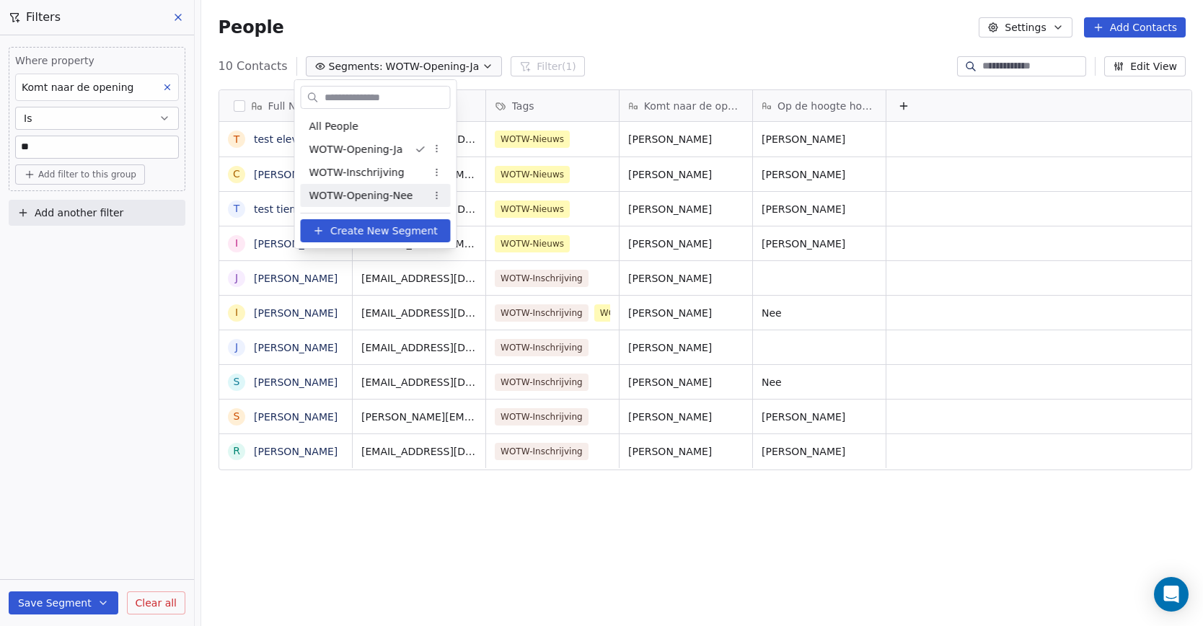
click at [377, 198] on span "WOTW-Opening-Nee" at bounding box center [361, 195] width 104 height 15
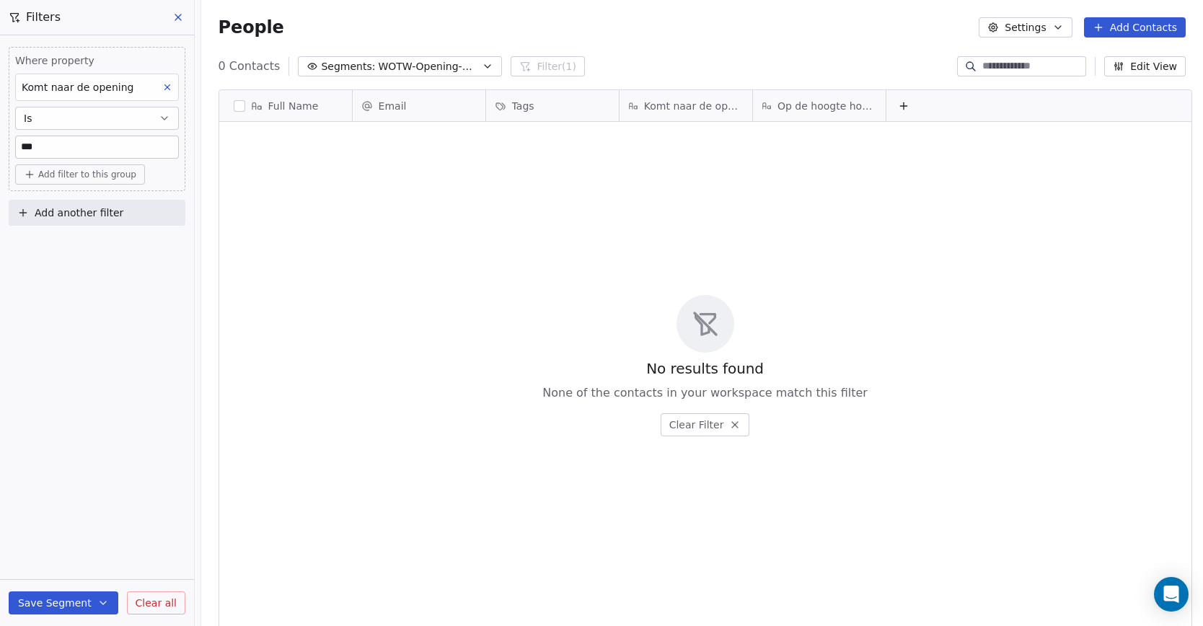
click at [433, 67] on span "WOTW-Opening-Nee" at bounding box center [428, 66] width 101 height 15
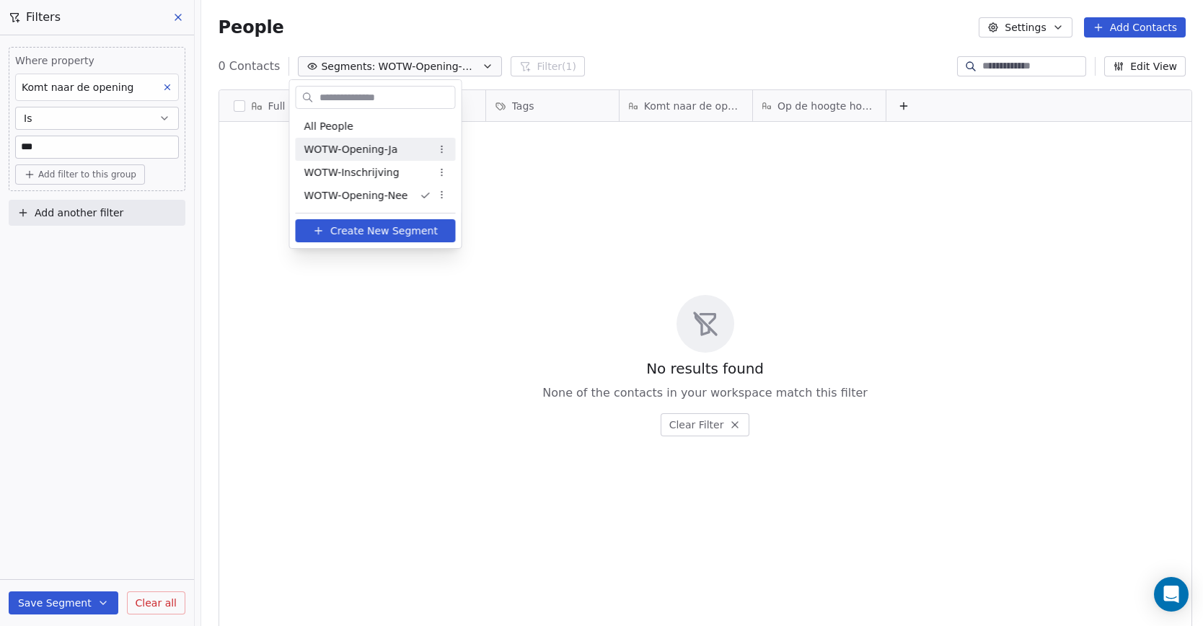
click at [681, 28] on html "Whispers of the Wood Contacts People Marketing Workflows Campaigns Sales Sequen…" at bounding box center [601, 313] width 1203 height 626
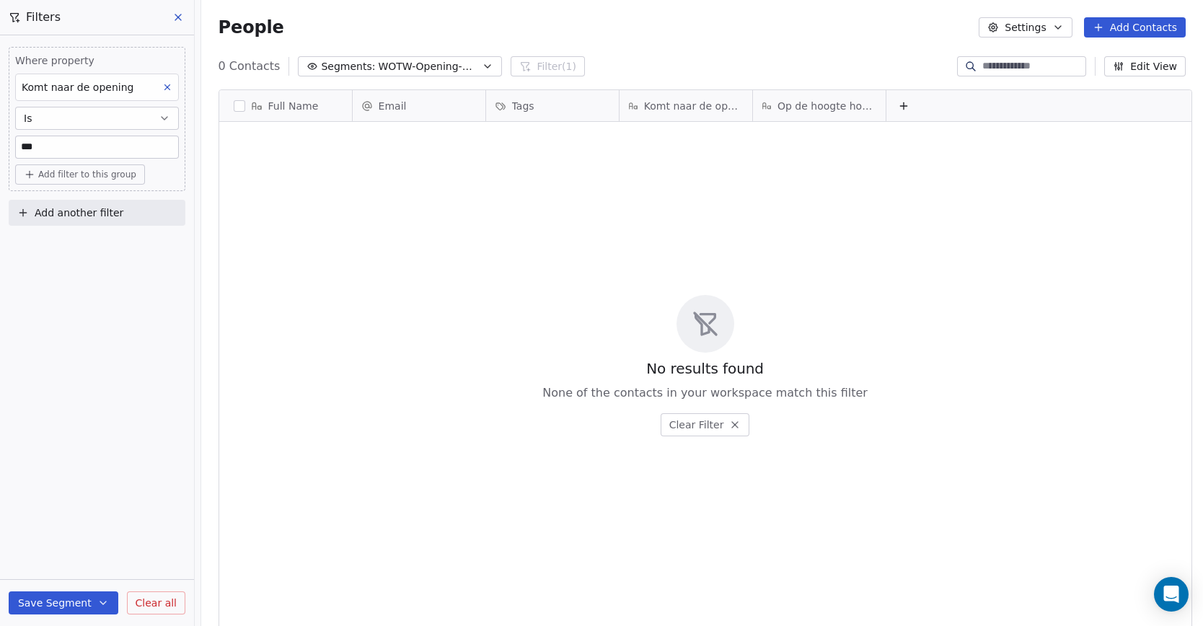
click at [431, 128] on div "No results found None of the contacts in your workspace match this filter Clear…" at bounding box center [705, 366] width 972 height 482
click at [79, 602] on button "Save Segment" at bounding box center [64, 602] width 110 height 23
click at [443, 69] on span "WOTW-Opening-Nee" at bounding box center [428, 66] width 101 height 15
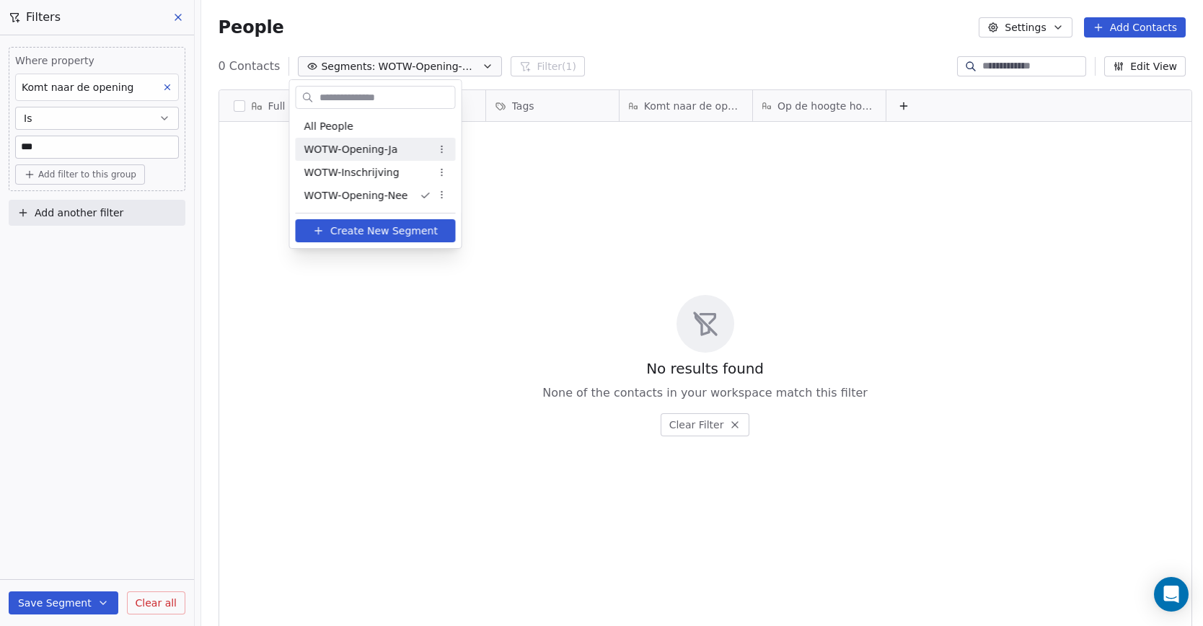
click at [376, 151] on span "WOTW-Opening-Ja" at bounding box center [351, 149] width 94 height 15
type input "**"
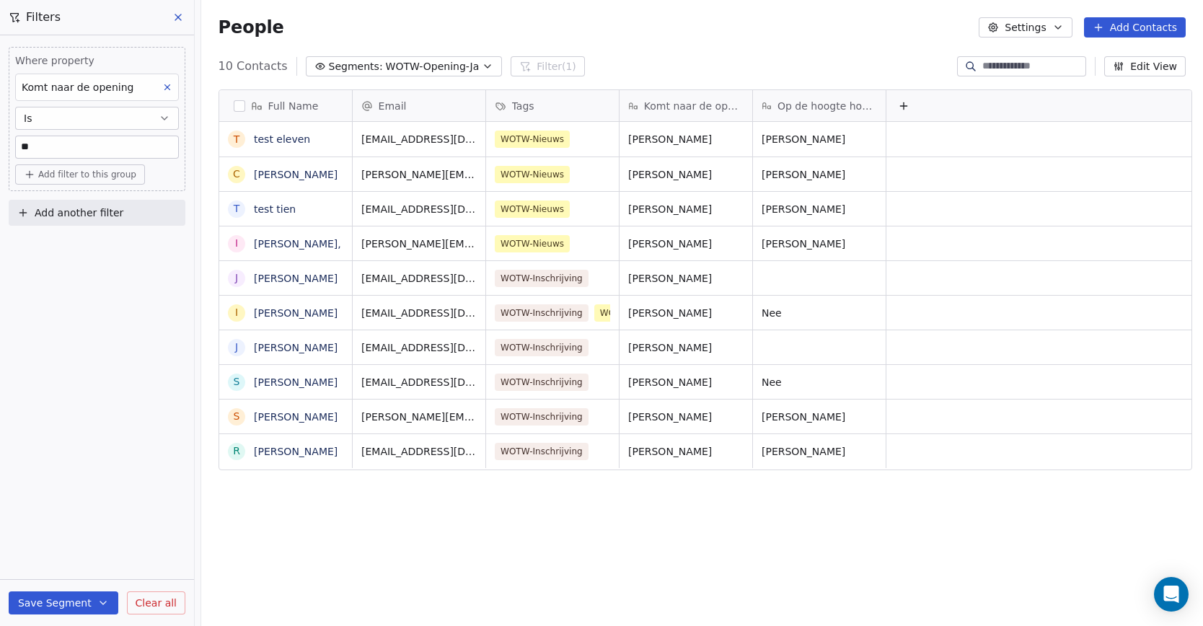
click at [352, 65] on span "Segments:" at bounding box center [356, 66] width 54 height 15
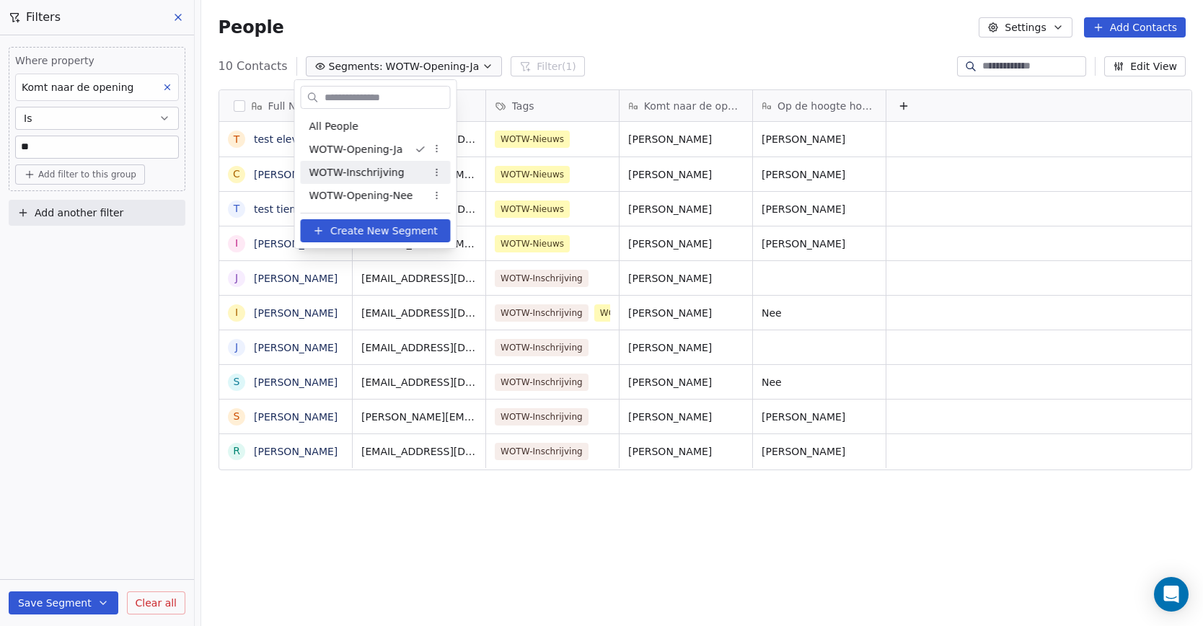
click at [343, 169] on span "WOTW-Inschrijving" at bounding box center [356, 172] width 95 height 15
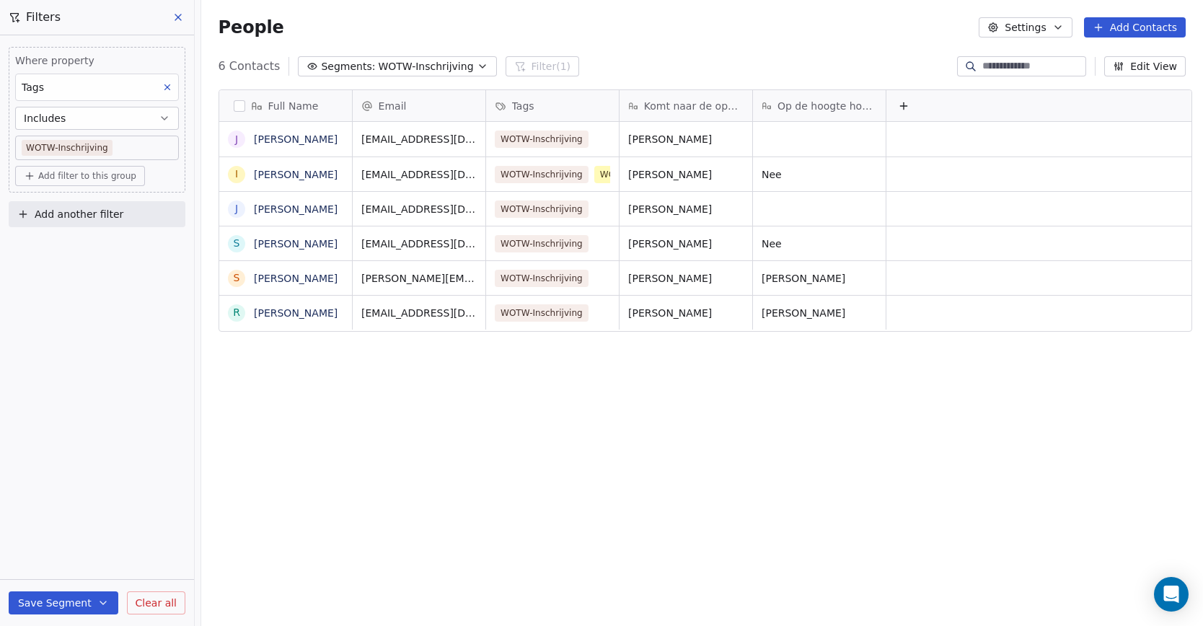
click at [430, 66] on span "WOTW-Inschrijving" at bounding box center [425, 66] width 95 height 15
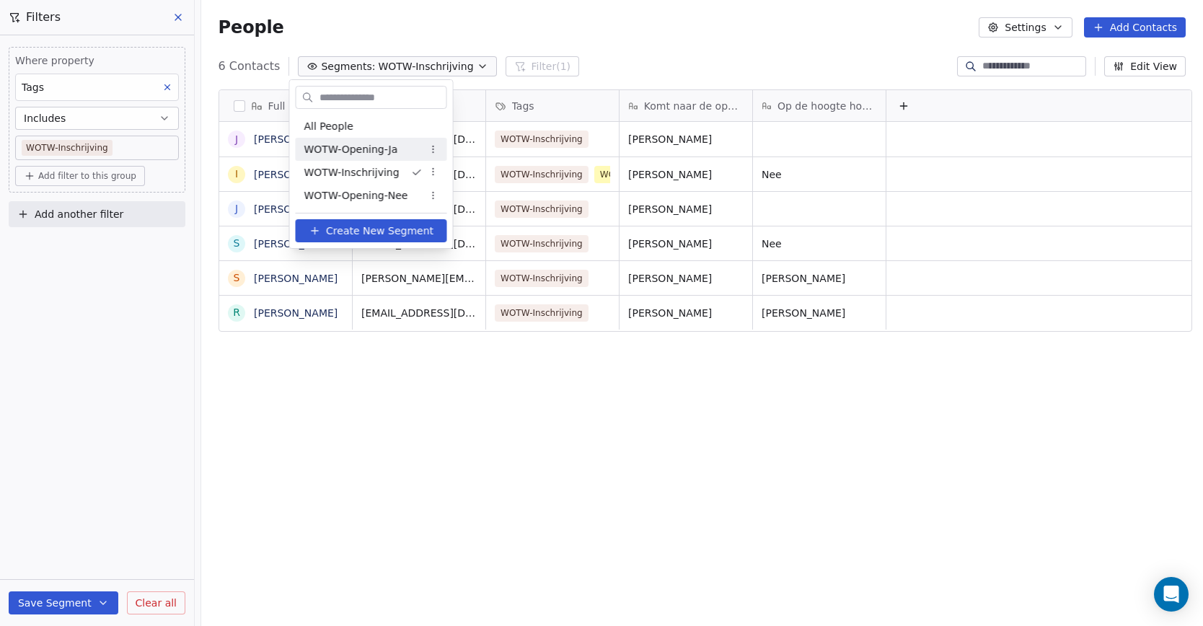
click at [377, 149] on span "WOTW-Opening-Ja" at bounding box center [351, 149] width 94 height 15
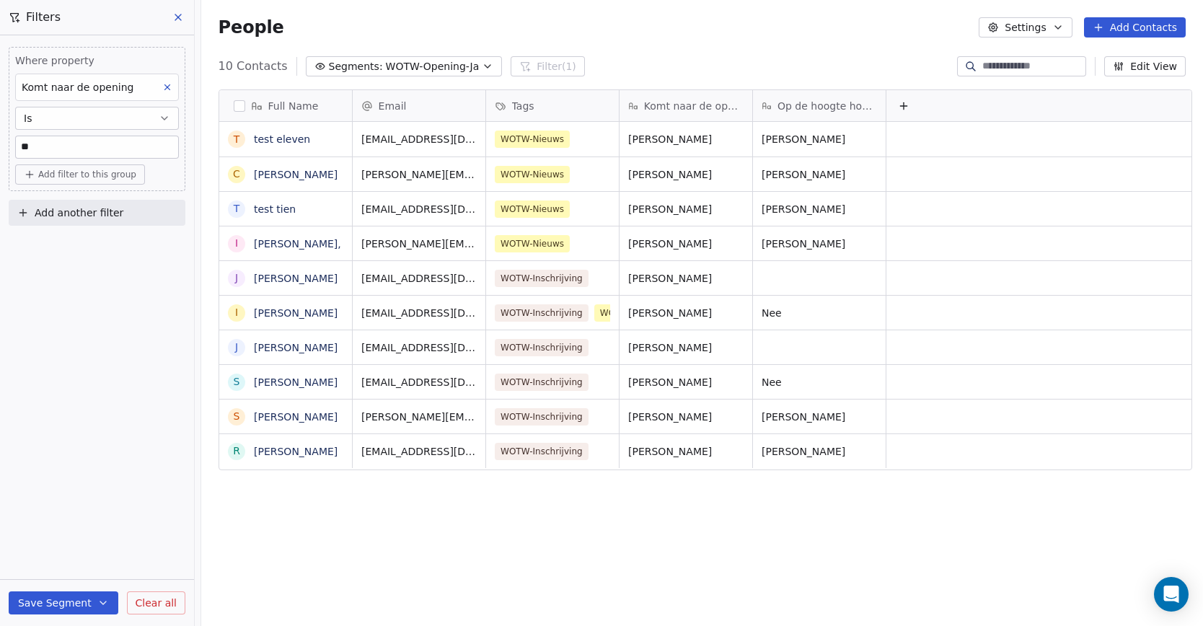
click at [404, 66] on span "WOTW-Opening-Ja" at bounding box center [433, 66] width 94 height 15
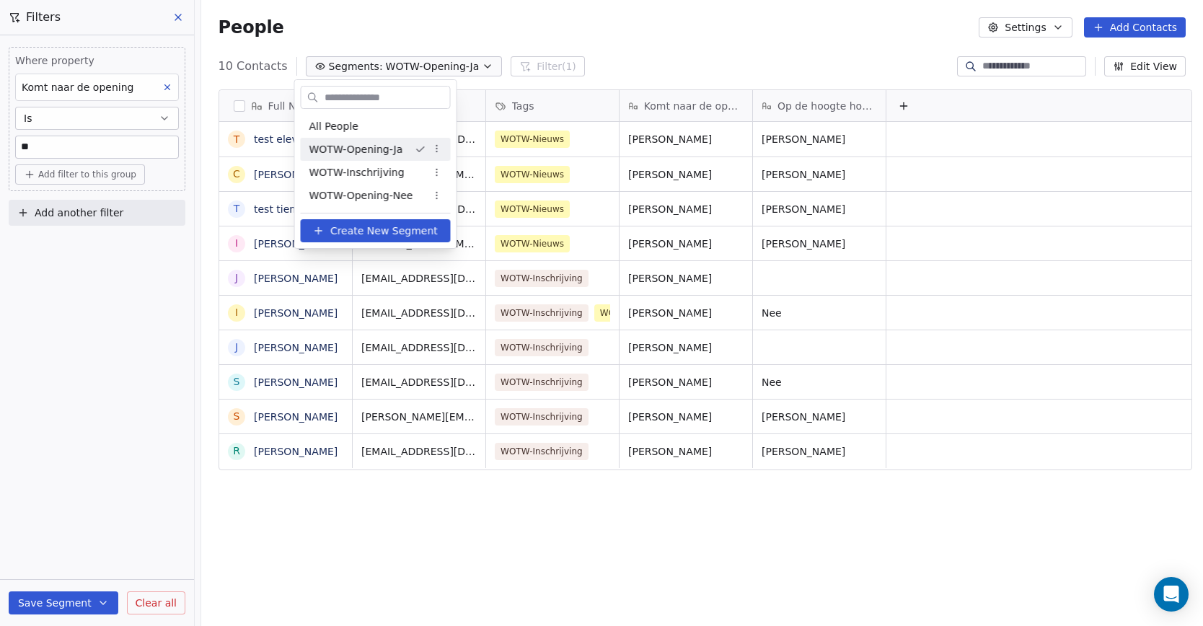
click at [404, 66] on html "Whispers of the Wood Contacts People Marketing Workflows Campaigns Sales Sequen…" at bounding box center [601, 313] width 1203 height 626
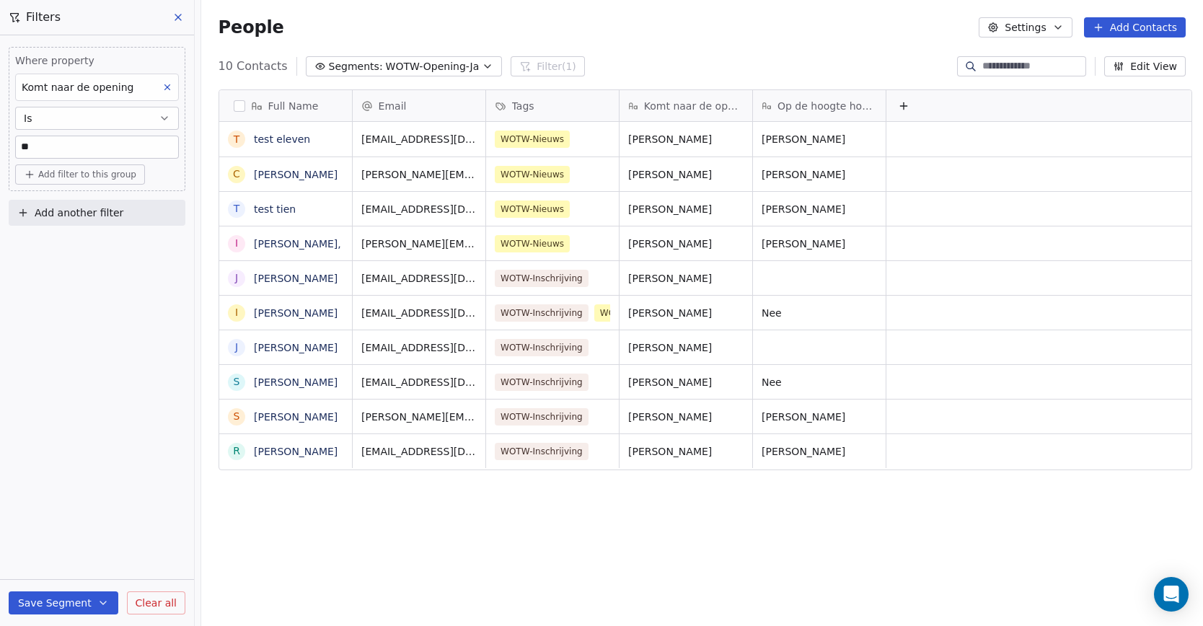
click at [554, 547] on div "Full Name t test eleven C Caroline Vermunt t test tien I InCA Antonissen, J Jo …" at bounding box center [701, 353] width 1001 height 551
click at [176, 16] on icon at bounding box center [178, 17] width 6 height 6
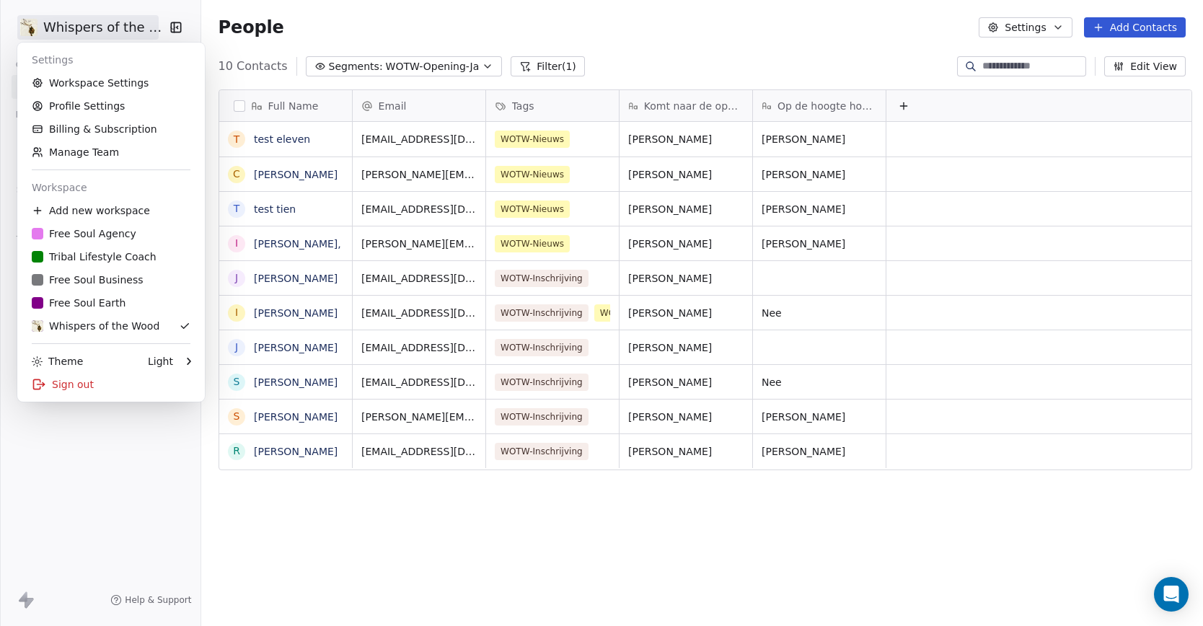
click at [103, 26] on html "Whispers of the Wood Contacts People Marketing Workflows Campaigns Sales Sequen…" at bounding box center [601, 313] width 1203 height 626
click at [94, 78] on link "Workspace Settings" at bounding box center [111, 82] width 176 height 23
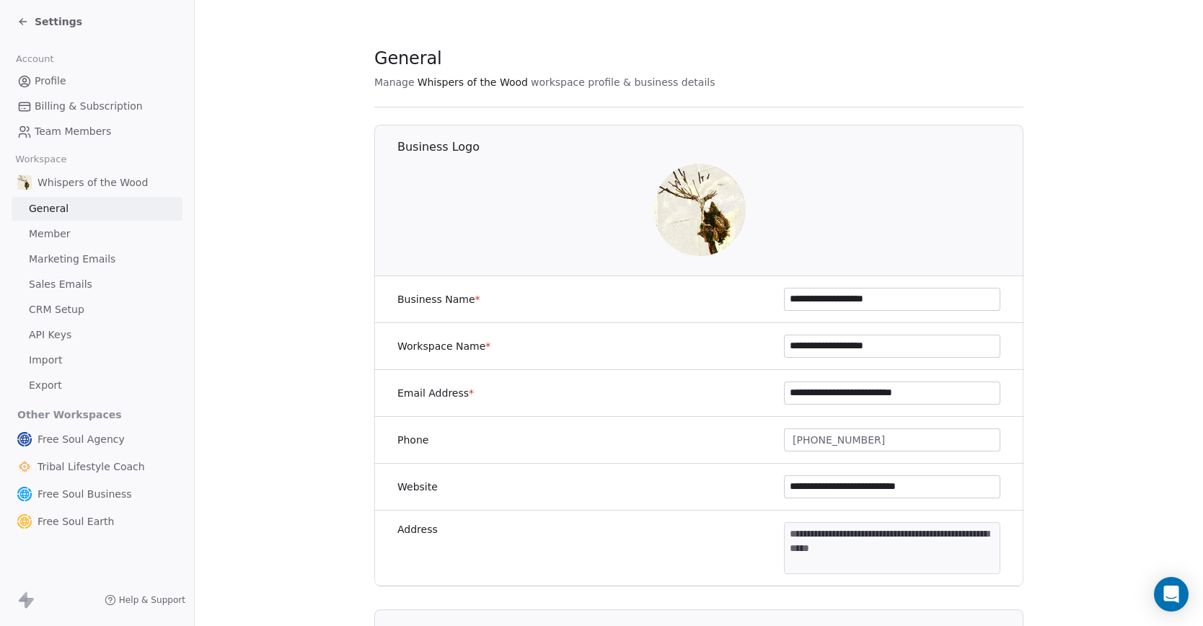
scroll to position [724, 0]
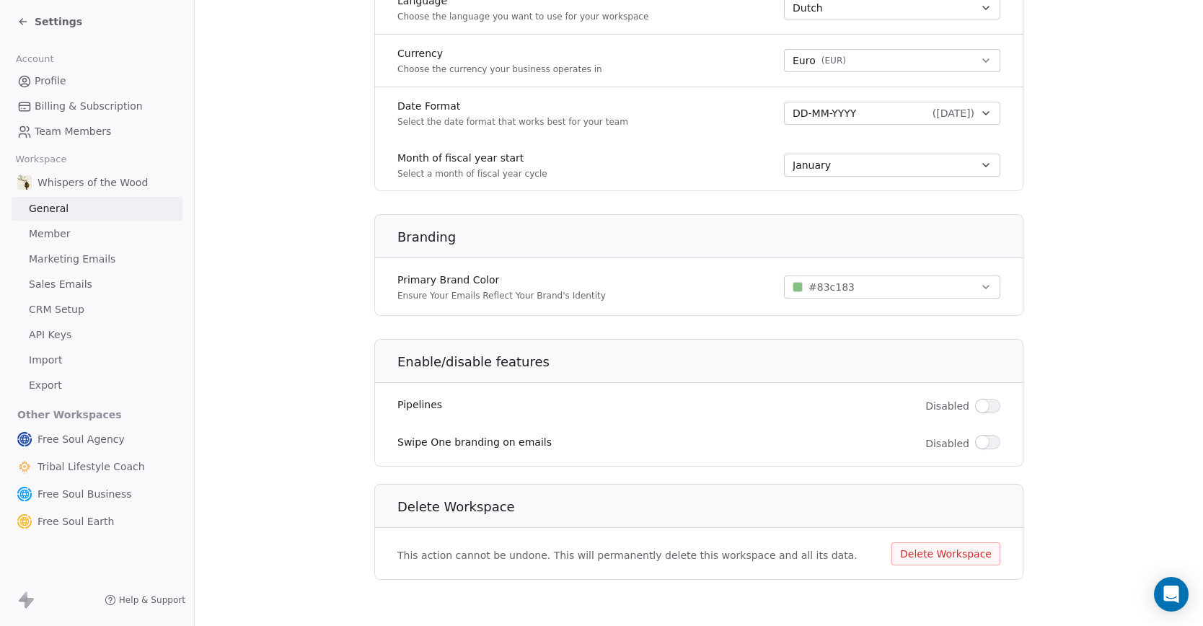
click at [64, 235] on span "Member" at bounding box center [50, 233] width 42 height 15
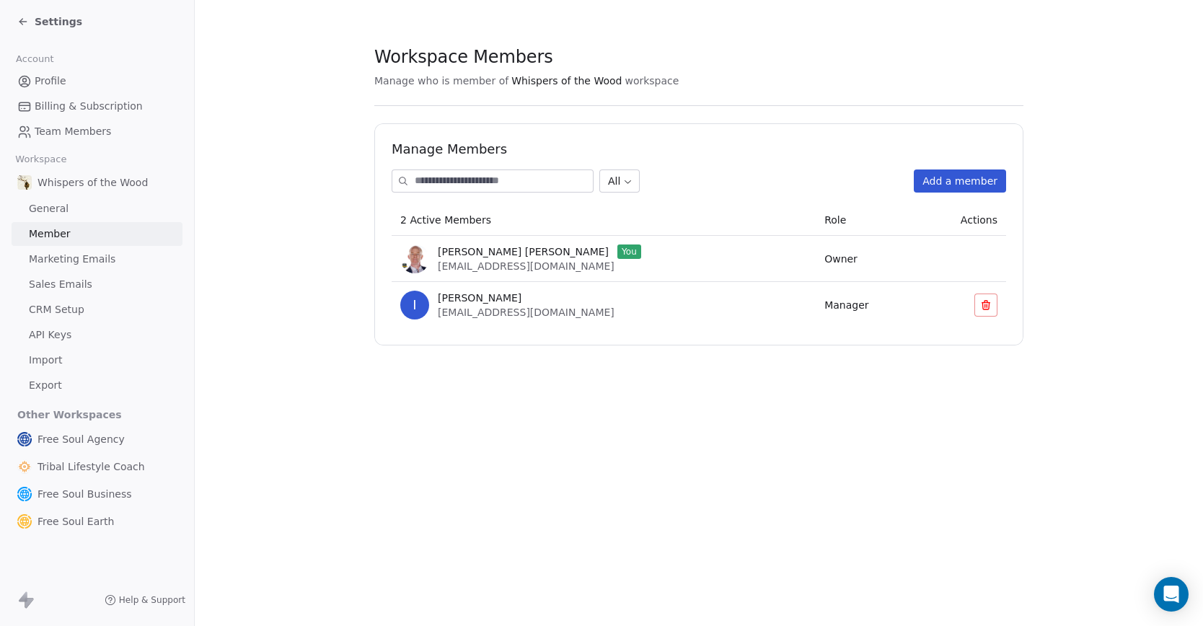
click at [62, 260] on span "Marketing Emails" at bounding box center [72, 259] width 87 height 15
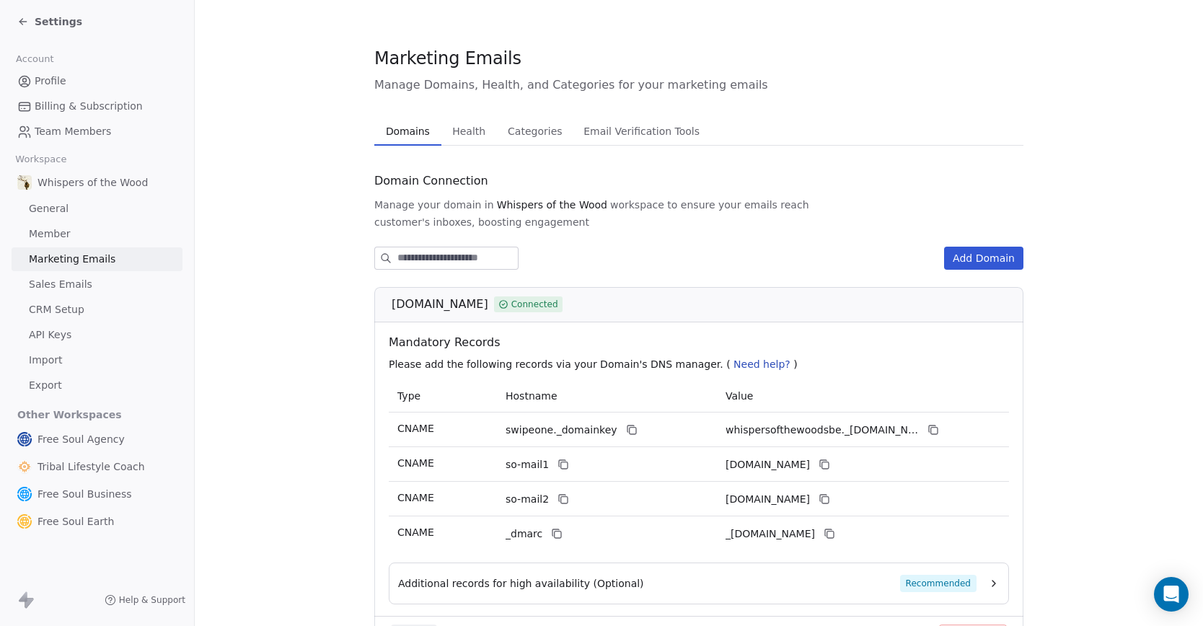
click at [68, 288] on span "Sales Emails" at bounding box center [60, 284] width 63 height 15
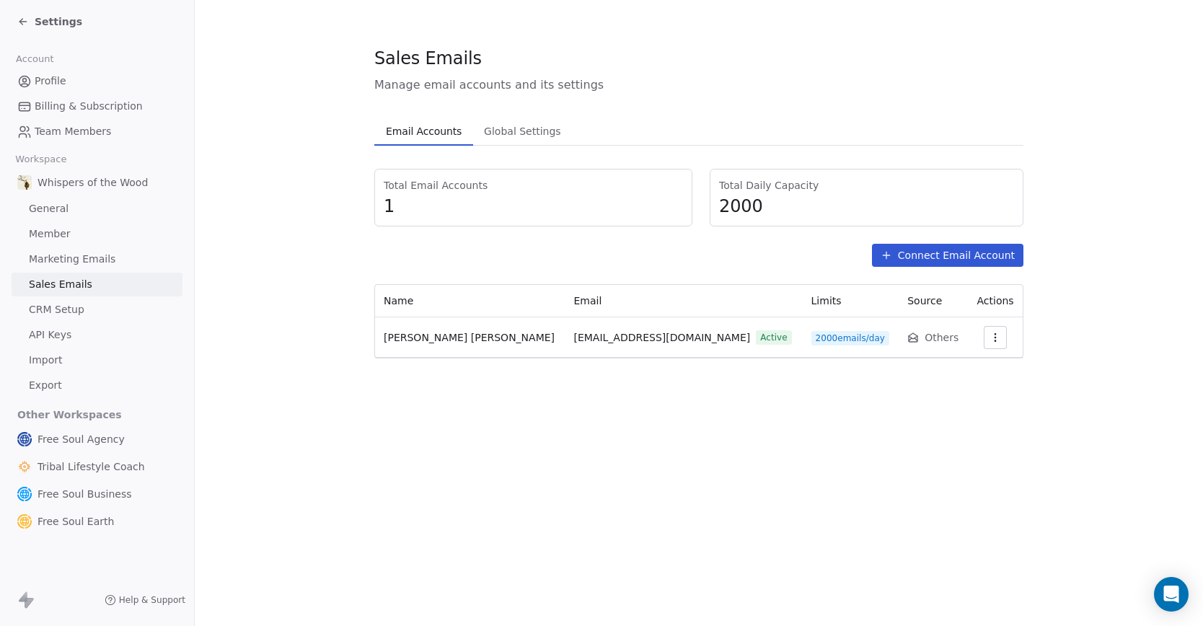
click at [68, 311] on span "CRM Setup" at bounding box center [57, 309] width 56 height 15
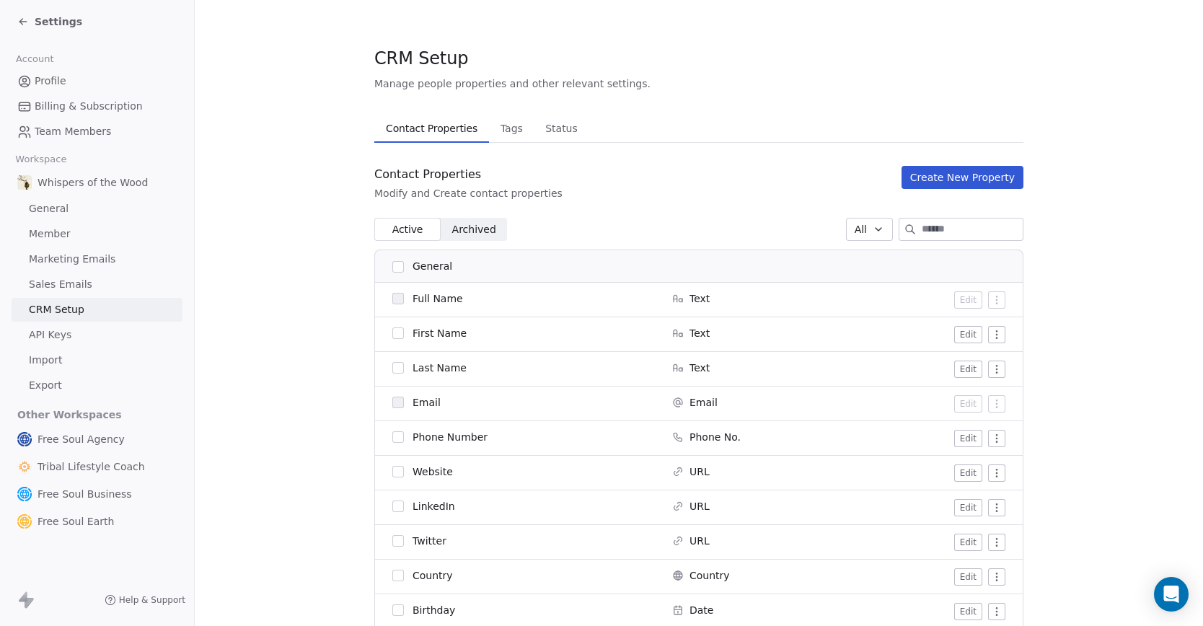
click at [65, 332] on span "API Keys" at bounding box center [50, 334] width 43 height 15
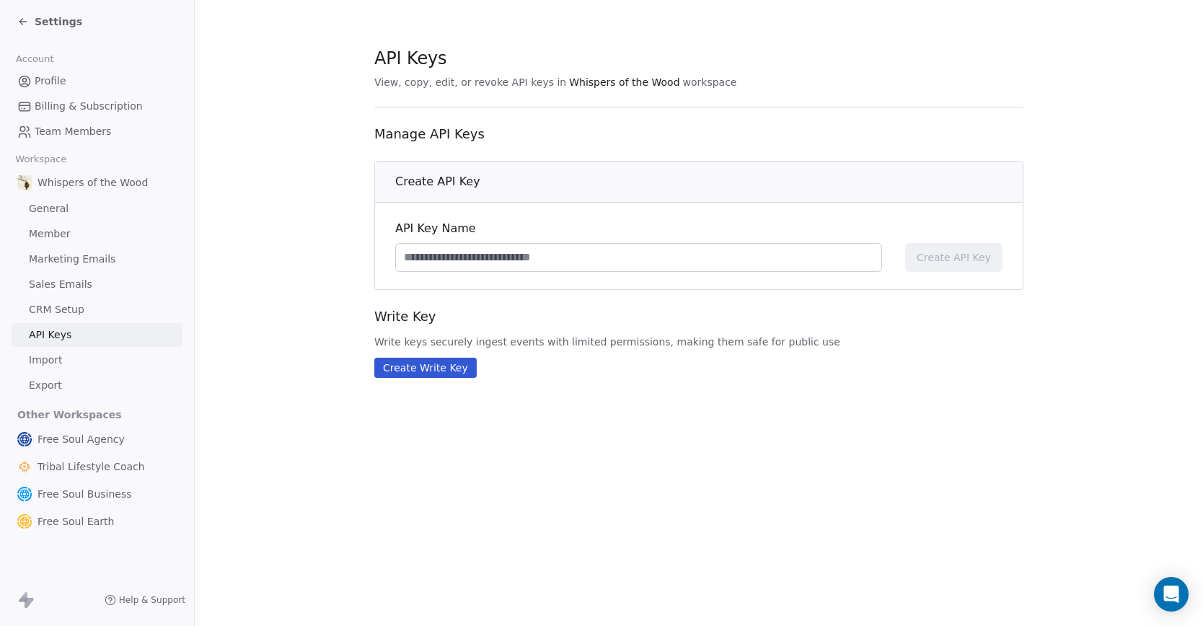
click at [37, 362] on span "Import" at bounding box center [45, 360] width 33 height 15
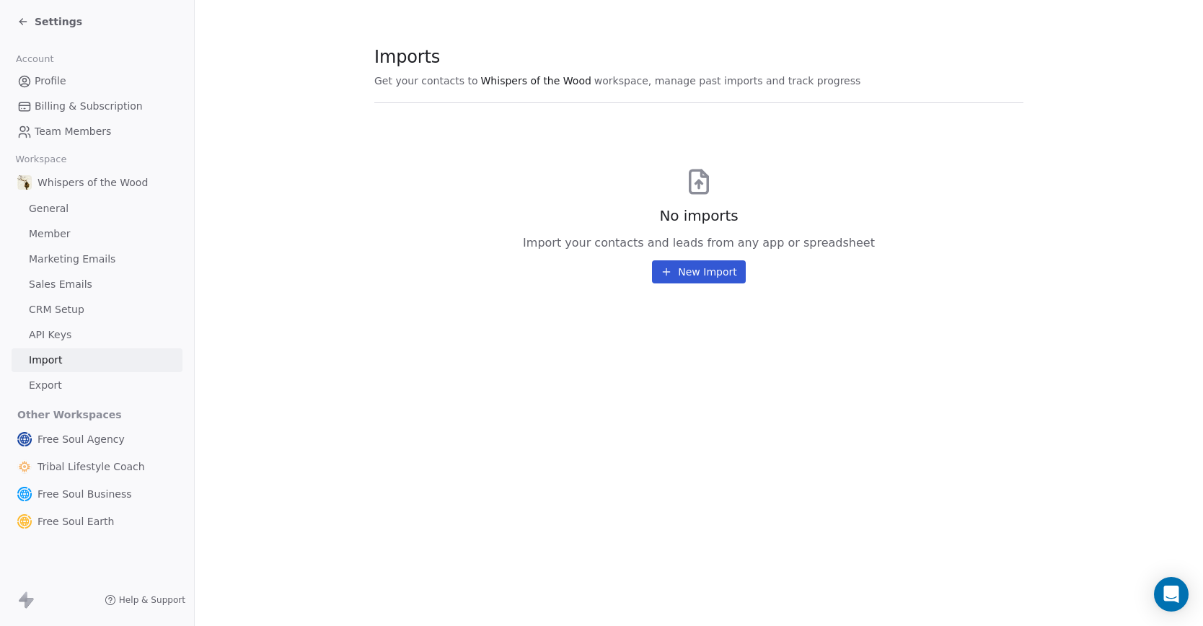
click at [60, 386] on link "Export" at bounding box center [97, 385] width 171 height 24
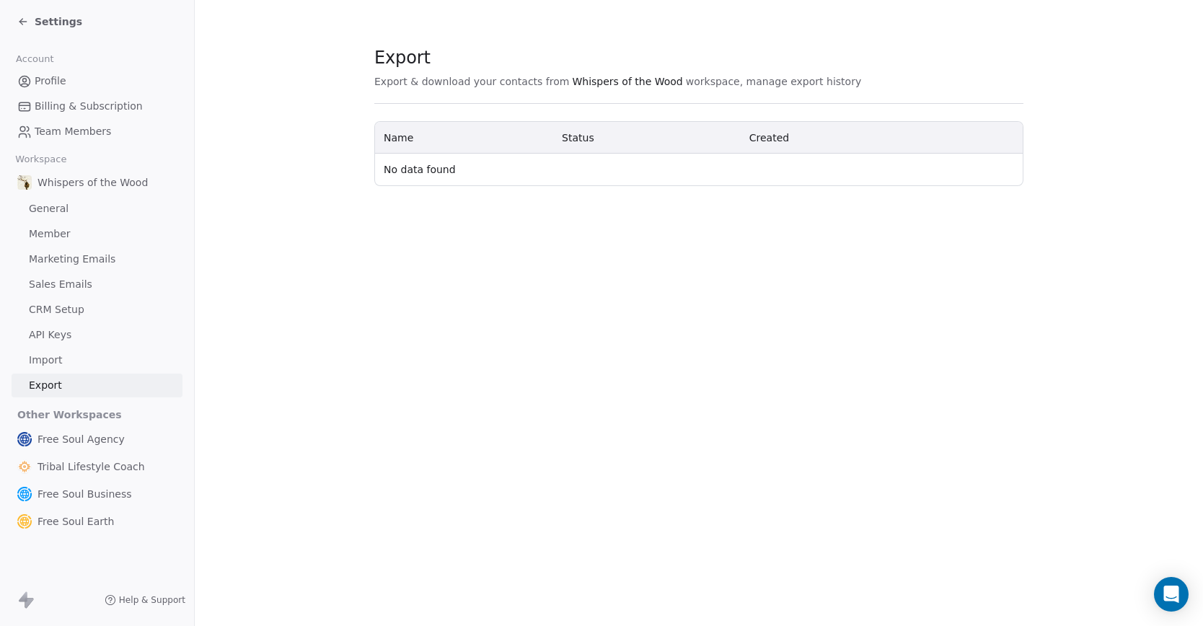
click at [256, 378] on div "Export Export & download your contacts from Whispers of the Wood workspace, man…" at bounding box center [699, 313] width 1008 height 626
click at [67, 22] on span "Settings" at bounding box center [59, 21] width 48 height 14
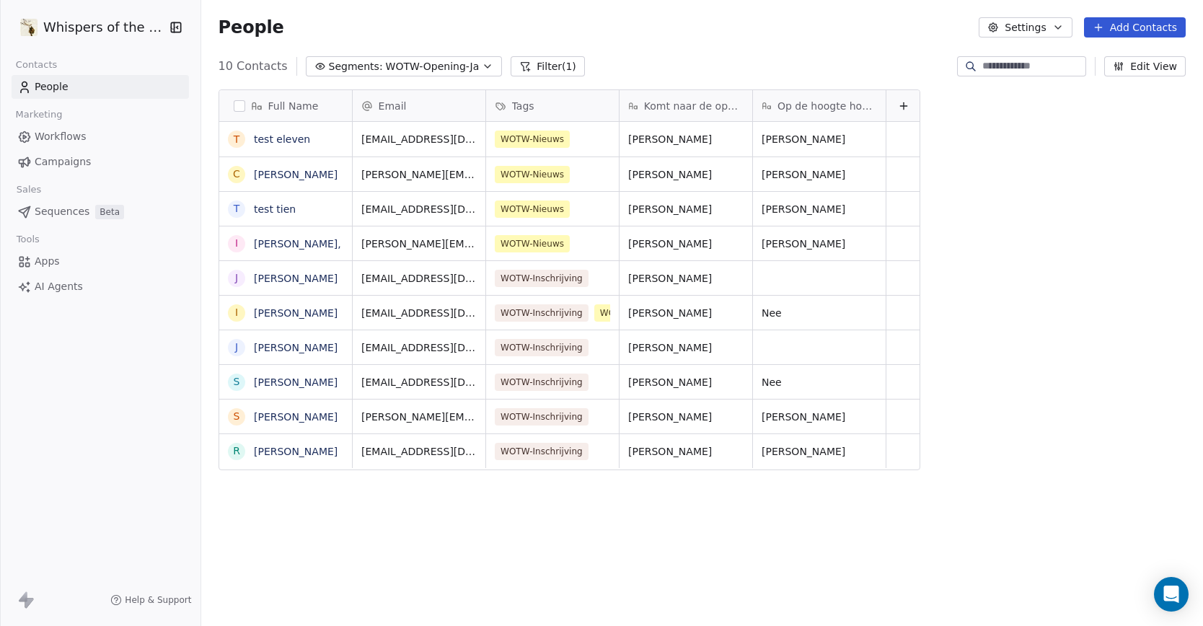
scroll to position [539, 997]
click at [61, 208] on span "Sequences" at bounding box center [62, 211] width 55 height 15
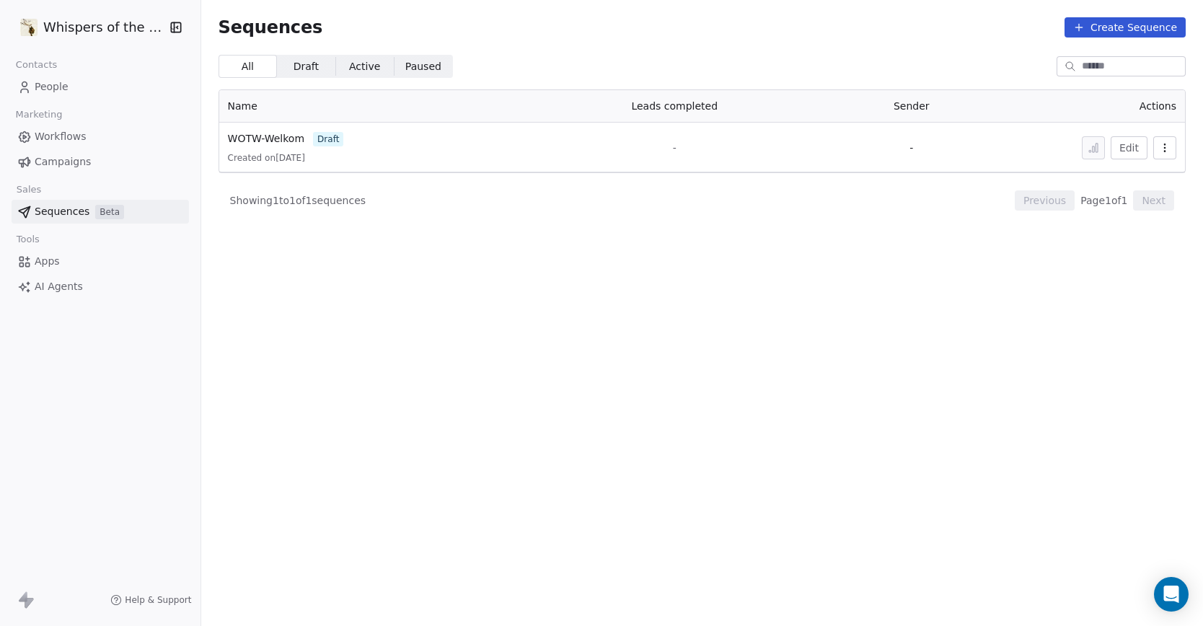
click at [64, 133] on span "Workflows" at bounding box center [61, 136] width 52 height 15
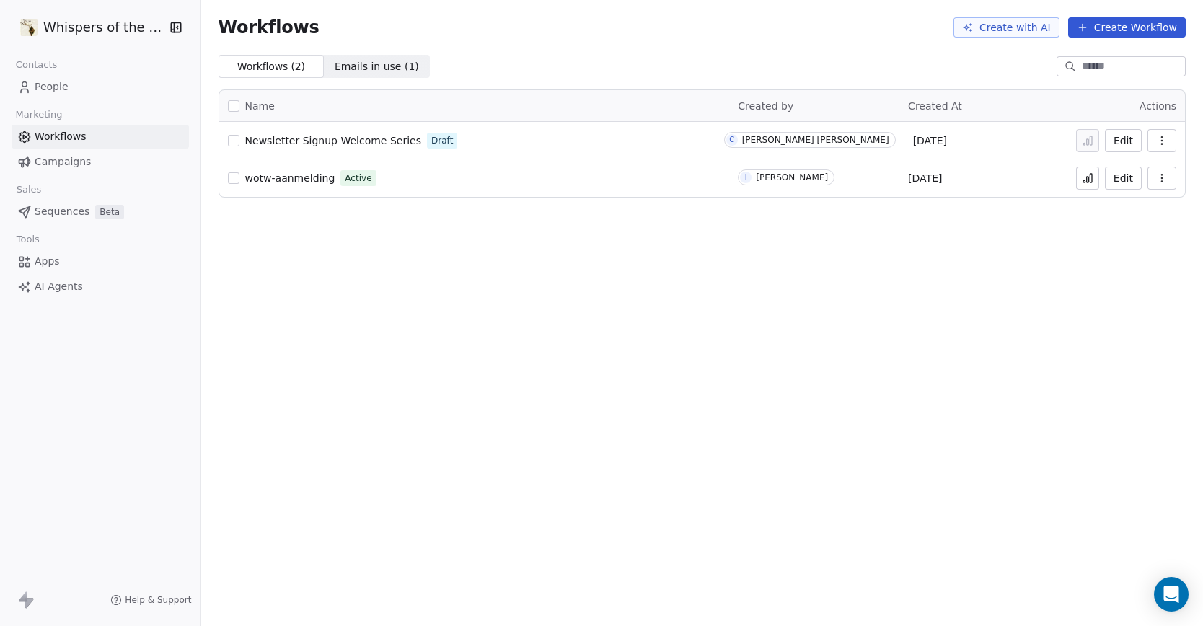
click at [47, 81] on span "People" at bounding box center [52, 86] width 34 height 15
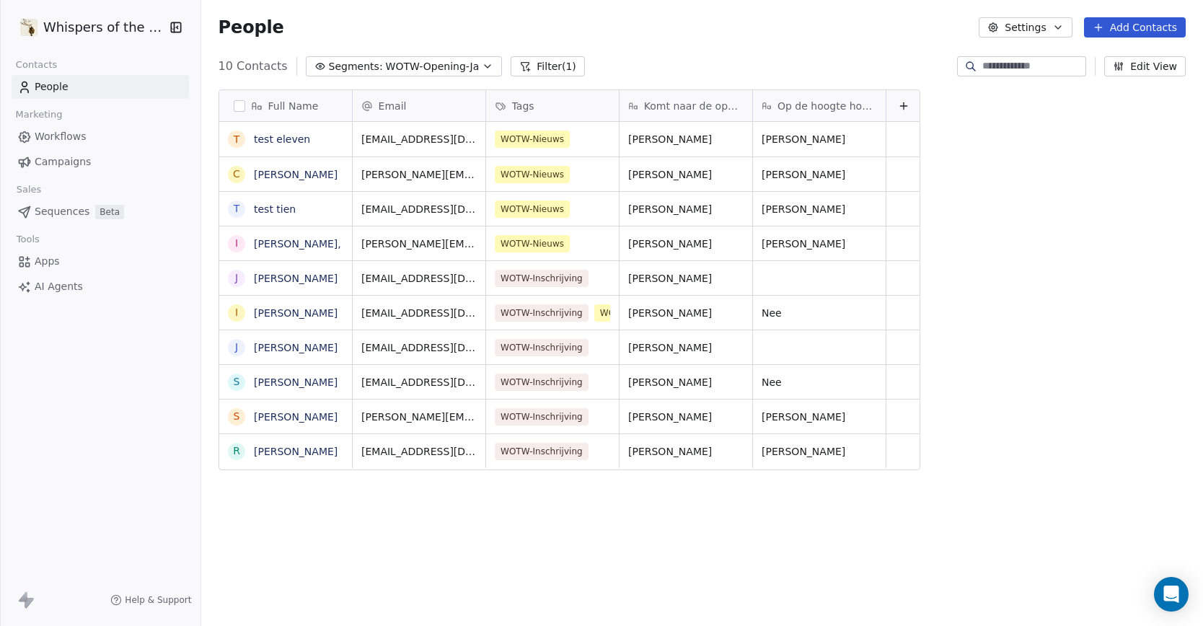
scroll to position [539, 997]
click at [535, 141] on span "WOTW-Nieuws" at bounding box center [532, 138] width 75 height 17
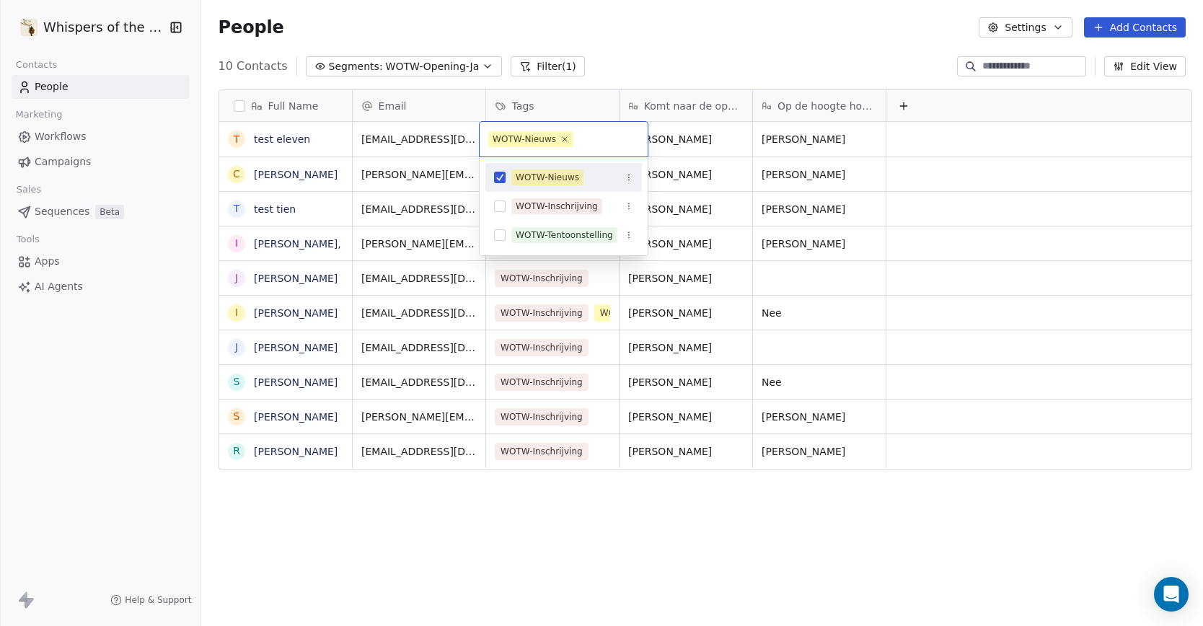
click at [537, 142] on div "WOTW-Nieuws" at bounding box center [523, 139] width 63 height 13
click at [626, 177] on icon "Suggestions" at bounding box center [628, 177] width 9 height 9
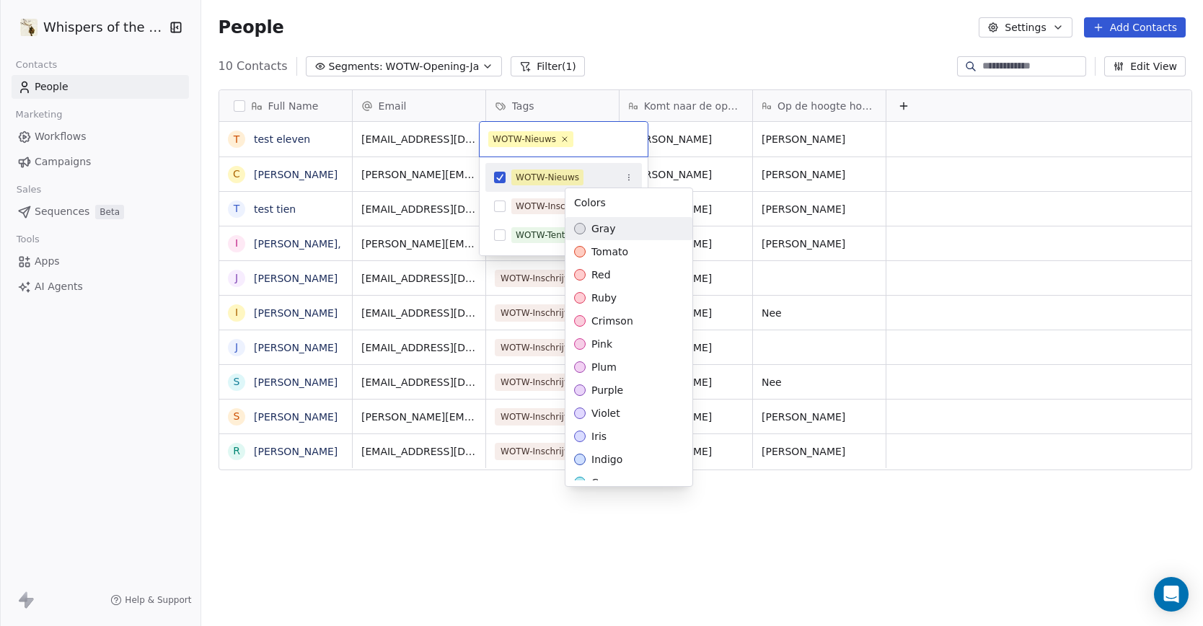
click at [627, 176] on html "Whispers of the Wood Contacts People Marketing Workflows Campaigns Sales Sequen…" at bounding box center [601, 313] width 1203 height 626
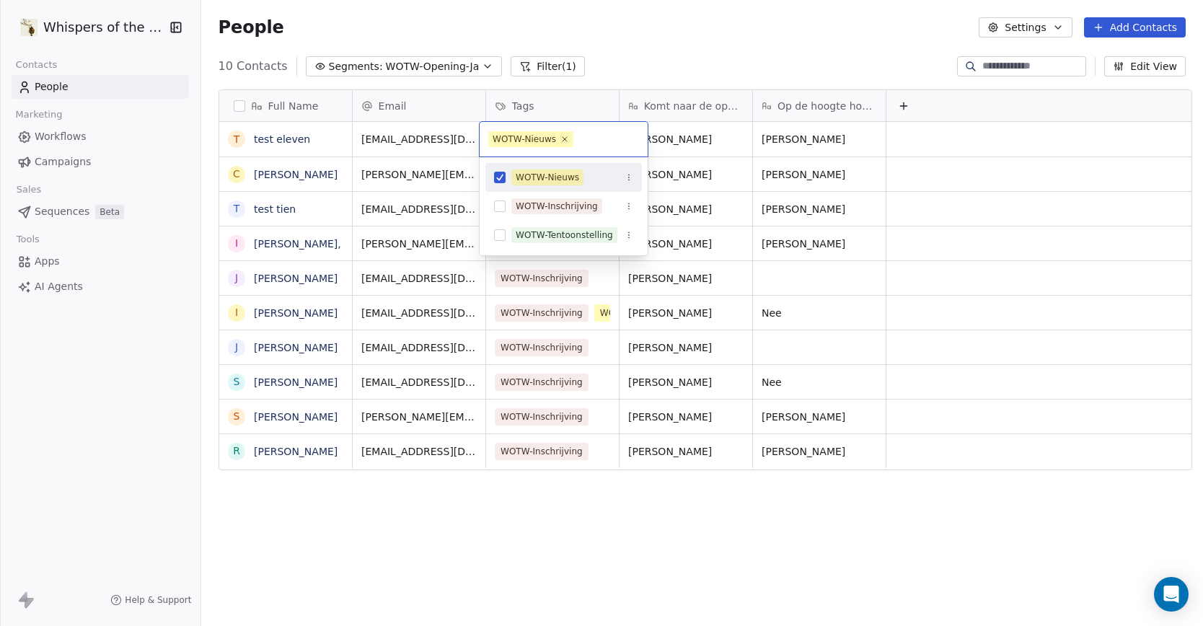
click at [571, 176] on div "WOTW-Nieuws" at bounding box center [547, 177] width 63 height 13
click at [565, 177] on div "WOTW-Nieuws" at bounding box center [547, 177] width 63 height 13
click at [559, 169] on div "WOTW-Nieuws" at bounding box center [563, 177] width 156 height 23
click at [543, 143] on div "WOTW-Nieuws" at bounding box center [523, 139] width 63 height 13
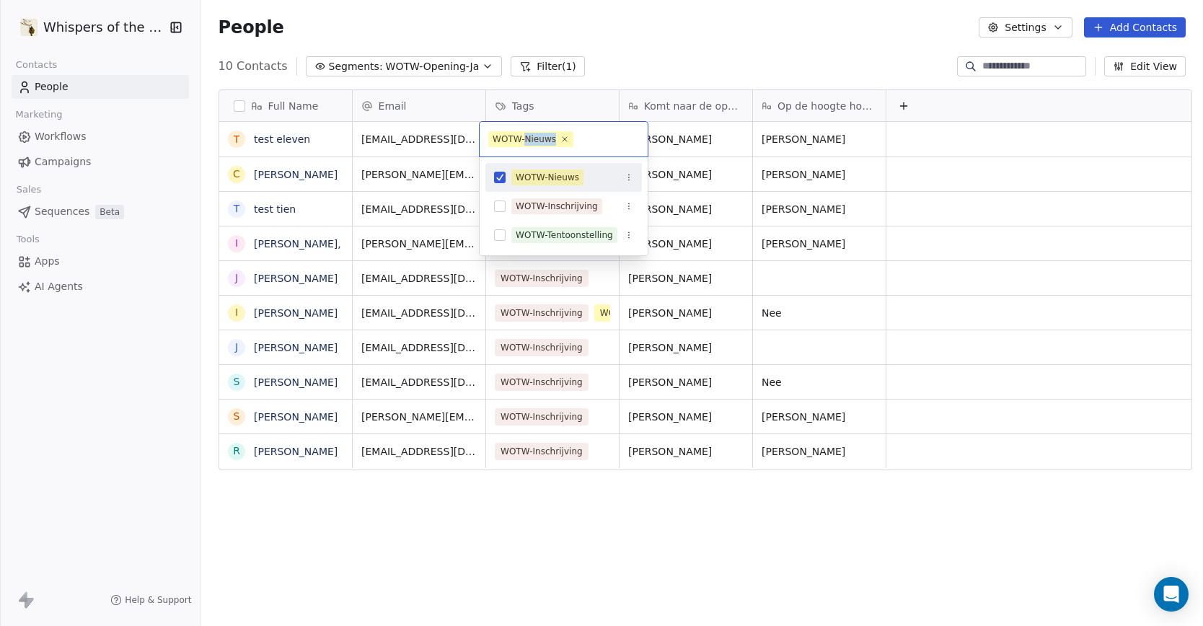
click at [543, 143] on div "WOTW-Nieuws" at bounding box center [523, 139] width 63 height 13
click at [999, 24] on html "Whispers of the Wood Contacts People Marketing Workflows Campaigns Sales Sequen…" at bounding box center [601, 313] width 1203 height 626
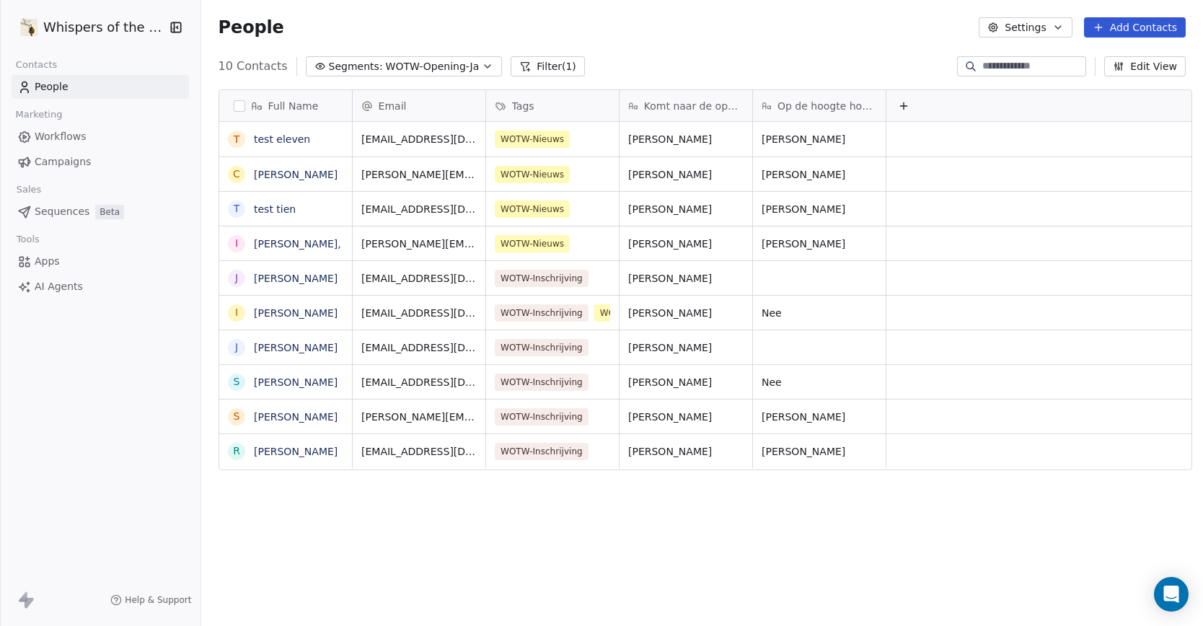
click at [1025, 28] on button "Settings" at bounding box center [1024, 27] width 93 height 20
click at [1020, 78] on span "Tags" at bounding box center [1027, 81] width 22 height 15
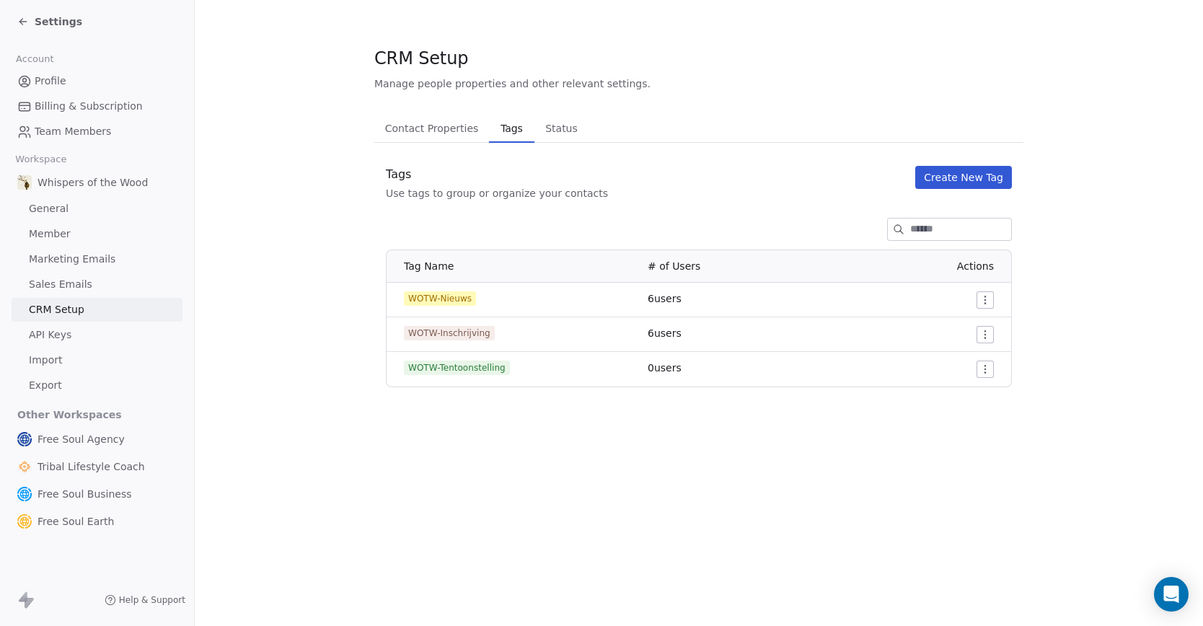
click at [987, 298] on html "Settings Account Profile Billing & Subscription Team Members Workspace Whispers…" at bounding box center [601, 313] width 1203 height 626
click at [957, 331] on span "Edit" at bounding box center [958, 329] width 19 height 14
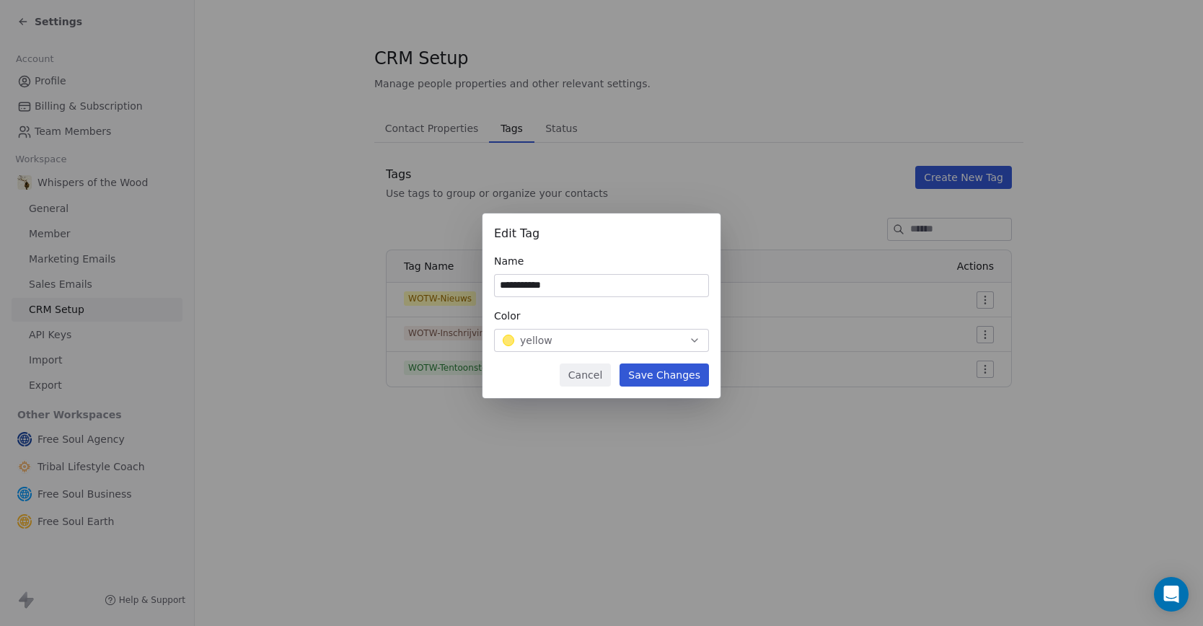
click at [557, 288] on input "**********" at bounding box center [601, 286] width 213 height 22
type input "*********"
click at [651, 378] on button "Save Changes" at bounding box center [663, 374] width 89 height 23
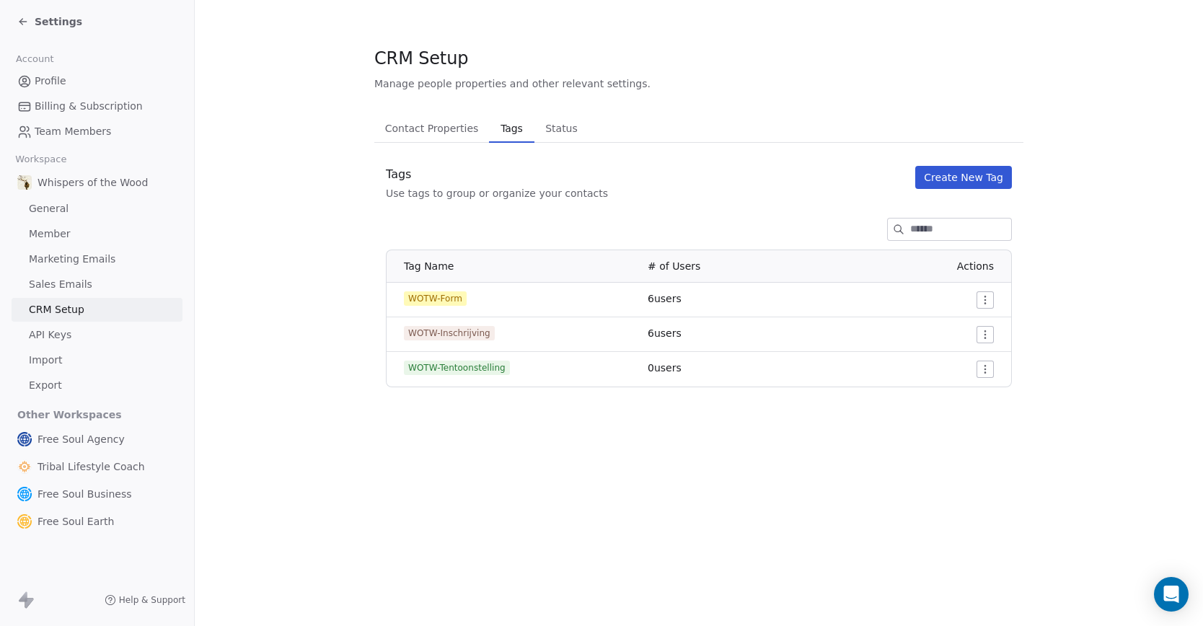
click at [638, 487] on div "CRM Setup Manage people properties and other relevant settings. Contact Propert…" at bounding box center [699, 313] width 1008 height 626
click at [58, 333] on span "API Keys" at bounding box center [50, 334] width 43 height 15
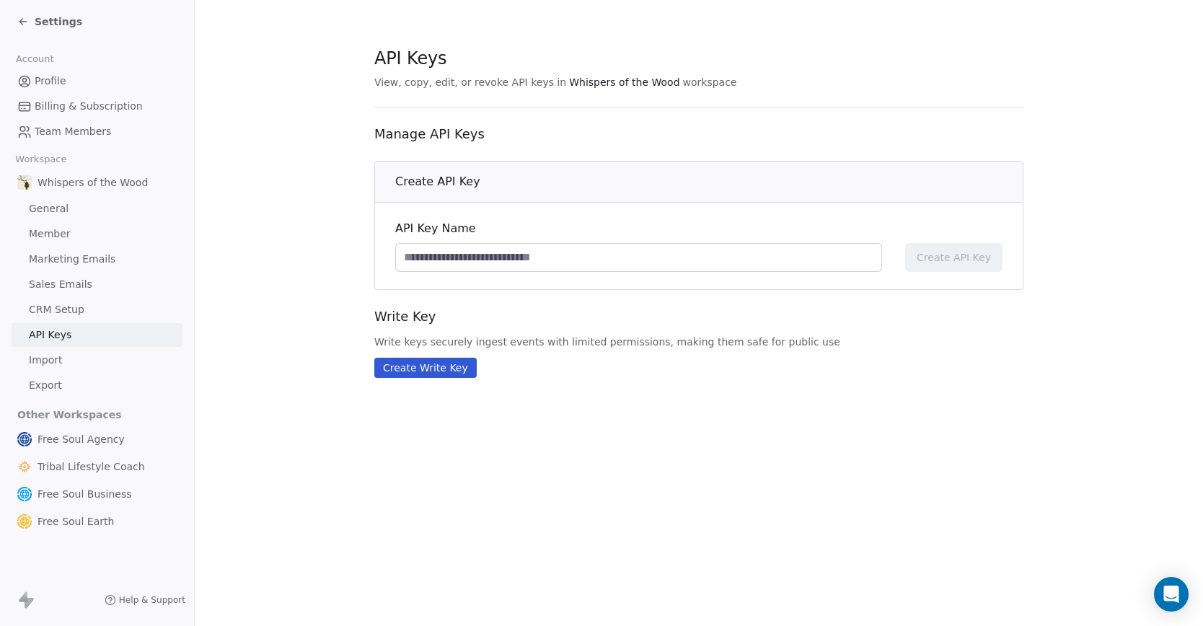
click at [48, 21] on span "Settings" at bounding box center [59, 21] width 48 height 14
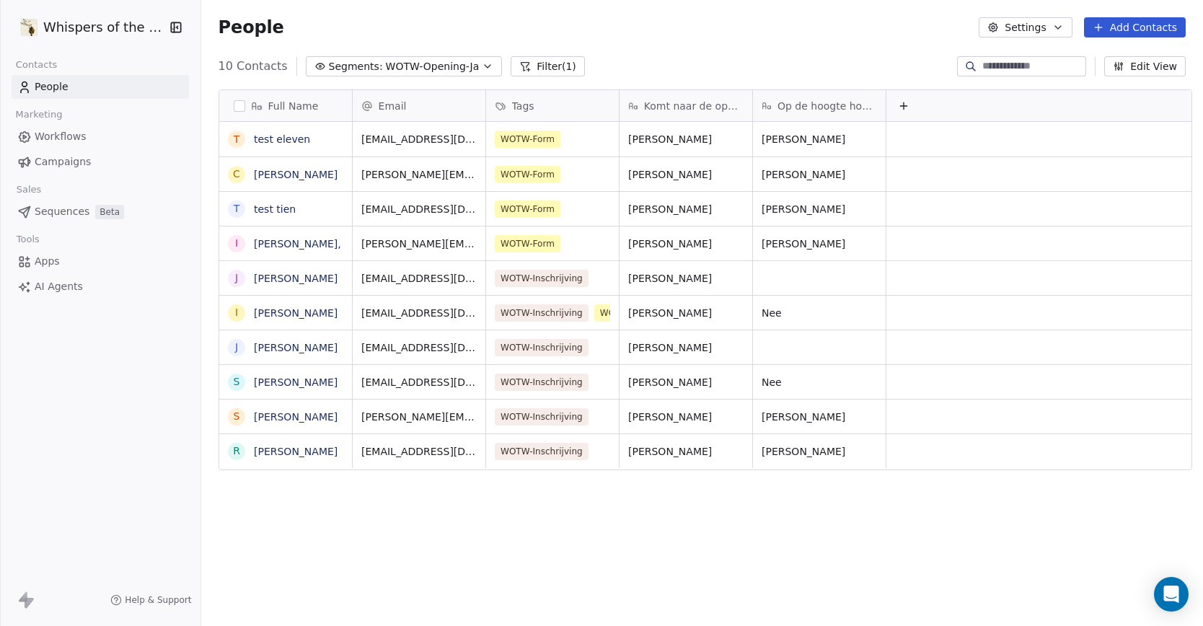
scroll to position [539, 997]
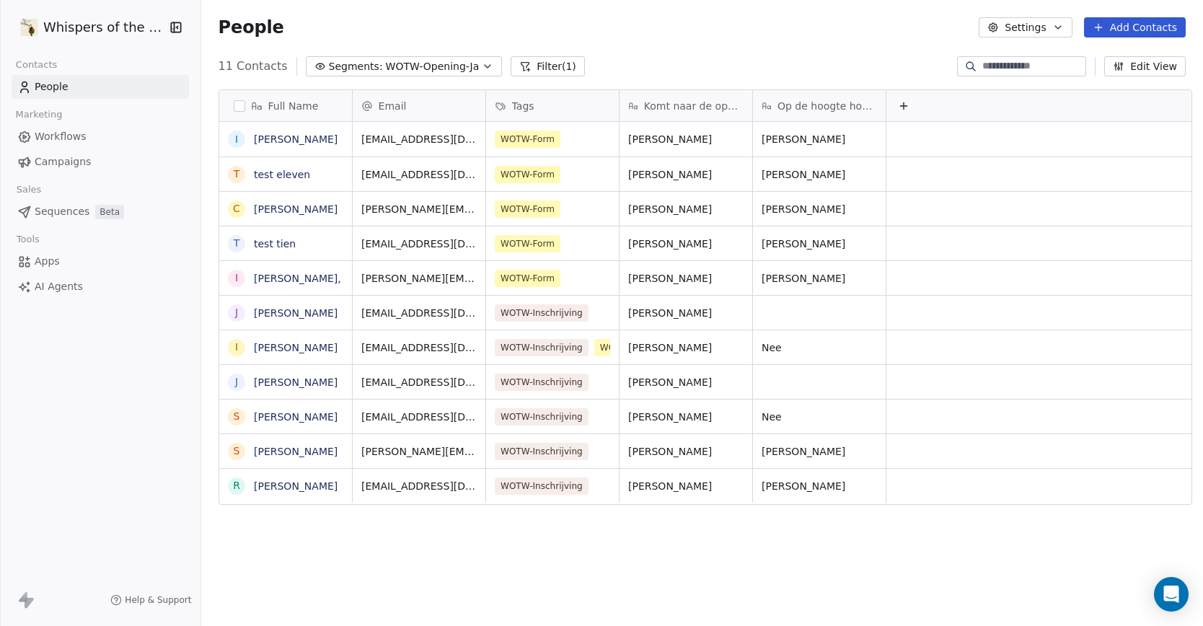
click at [48, 267] on span "Apps" at bounding box center [47, 261] width 25 height 15
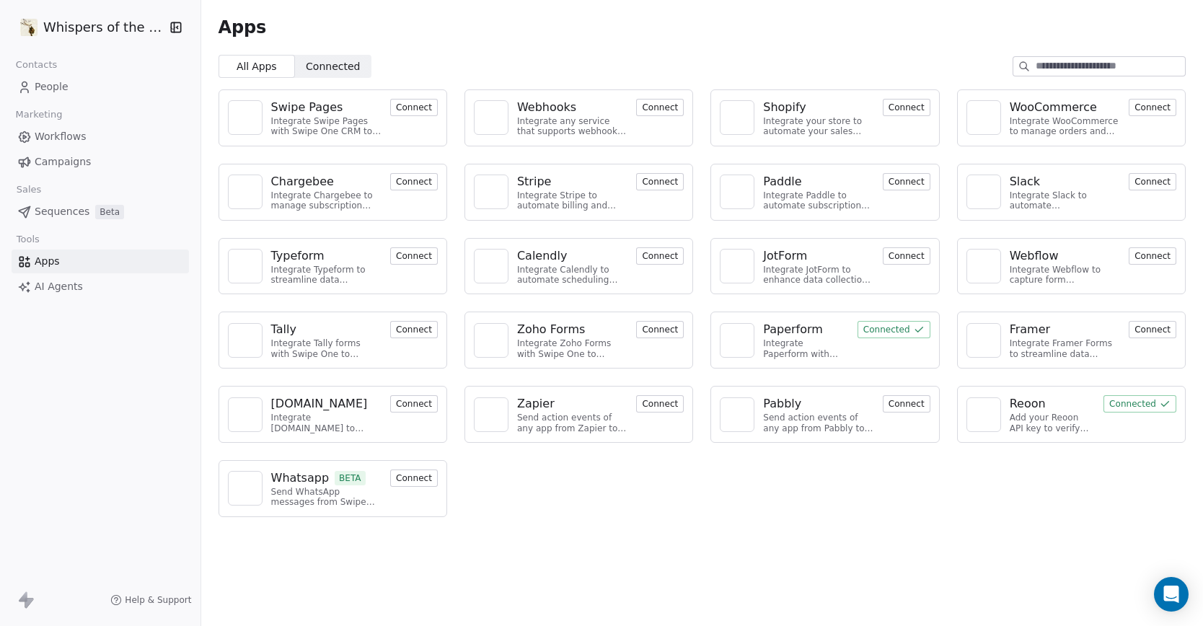
click at [800, 331] on div "Paperform" at bounding box center [793, 329] width 60 height 17
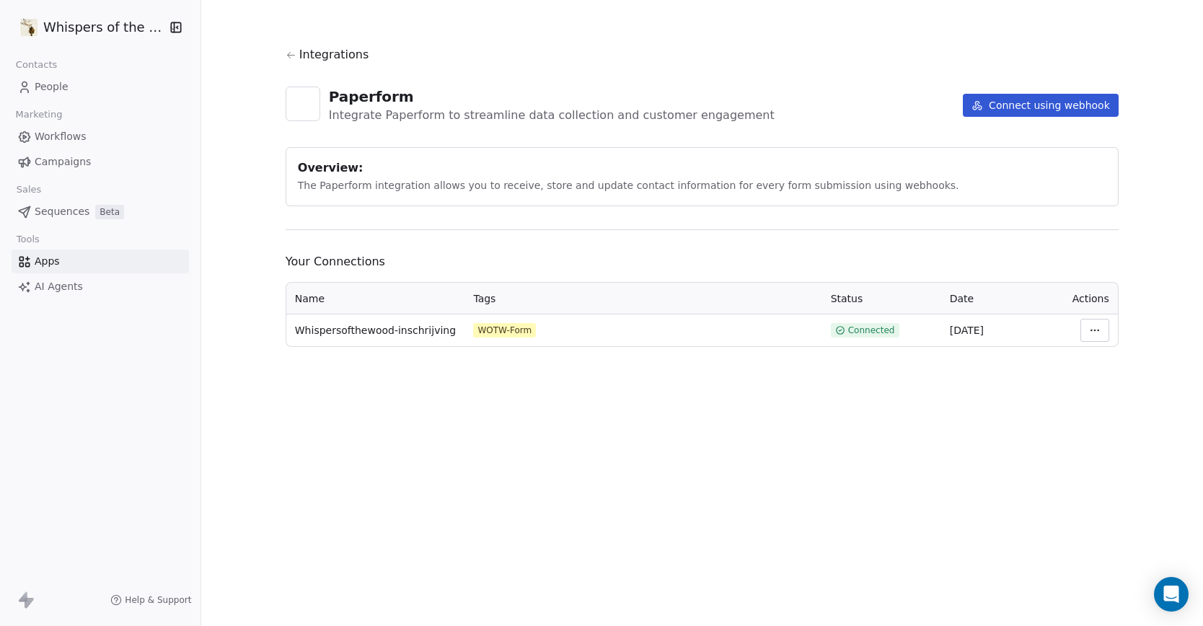
click at [58, 86] on span "People" at bounding box center [52, 86] width 34 height 15
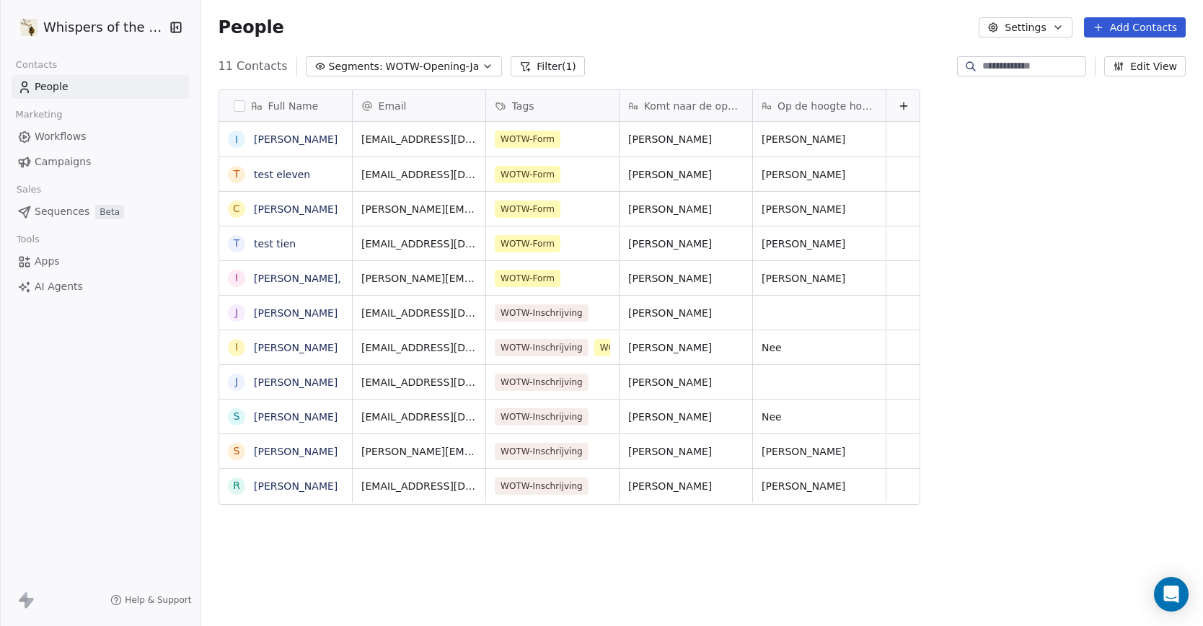
scroll to position [539, 997]
click at [280, 345] on link "Iris Gommers" at bounding box center [296, 348] width 84 height 12
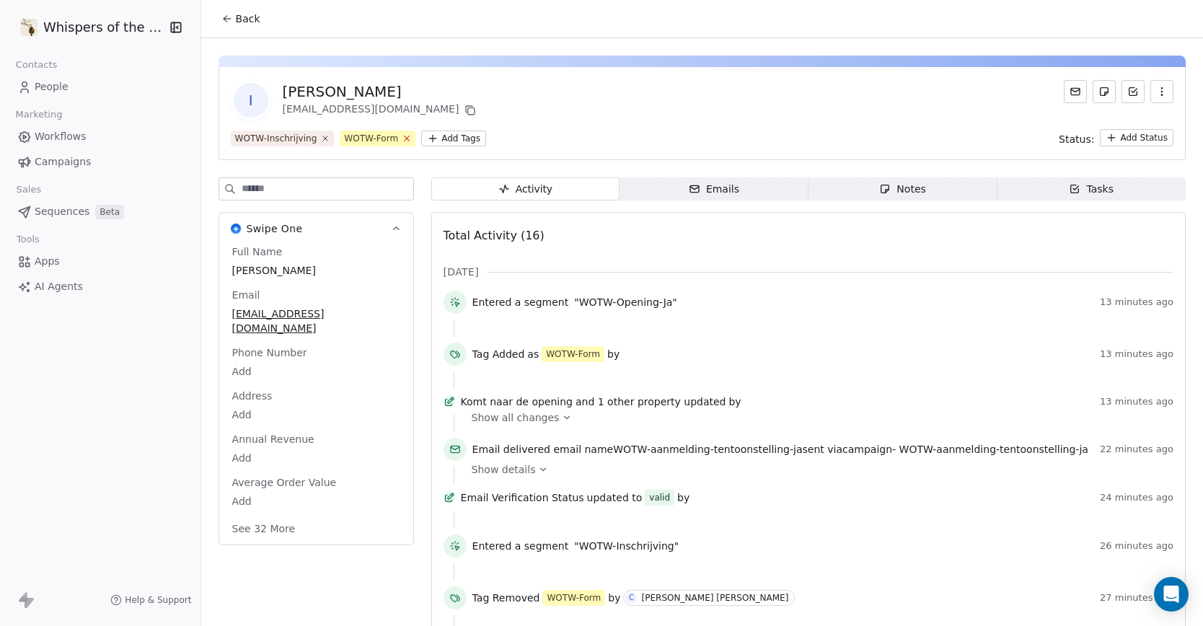
click at [404, 138] on icon at bounding box center [406, 138] width 5 height 5
click at [51, 89] on span "People" at bounding box center [52, 86] width 34 height 15
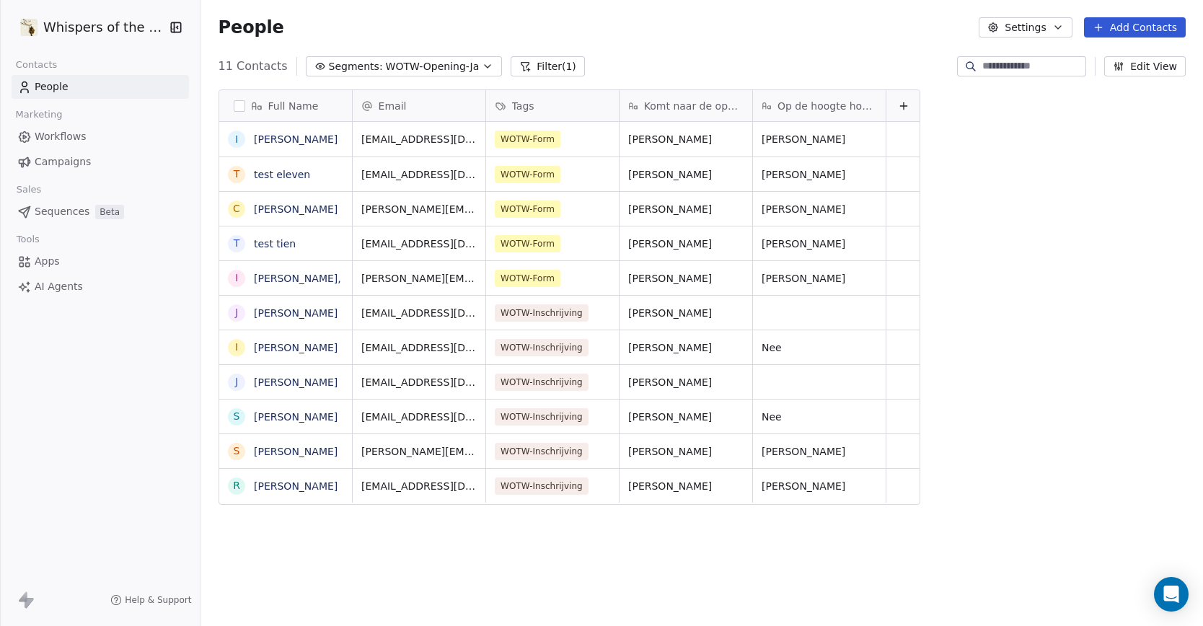
scroll to position [539, 997]
click at [798, 313] on div "grid" at bounding box center [819, 313] width 133 height 34
type textarea "**"
click at [796, 583] on html "Whispers of the Wood Contacts People Marketing Workflows Campaigns Sales Sequen…" at bounding box center [601, 313] width 1203 height 626
click at [795, 395] on div "grid" at bounding box center [819, 382] width 133 height 34
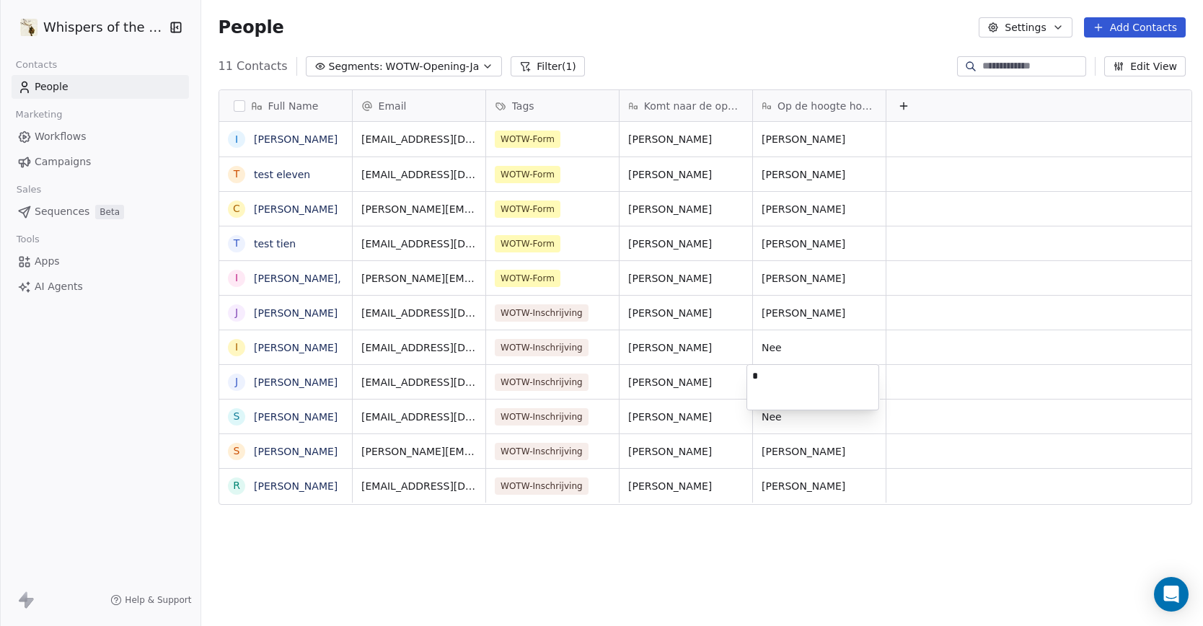
type textarea "**"
click at [738, 561] on html "Whispers of the Wood Contacts People Marketing Workflows Campaigns Sales Sequen…" at bounding box center [601, 313] width 1203 height 626
click at [723, 567] on div "Full Name I Inge Jacobs t test eleven C Caroline Vermunt t test tien I InCA Ant…" at bounding box center [701, 353] width 1001 height 551
click at [422, 67] on span "WOTW-Opening-Ja" at bounding box center [433, 66] width 94 height 15
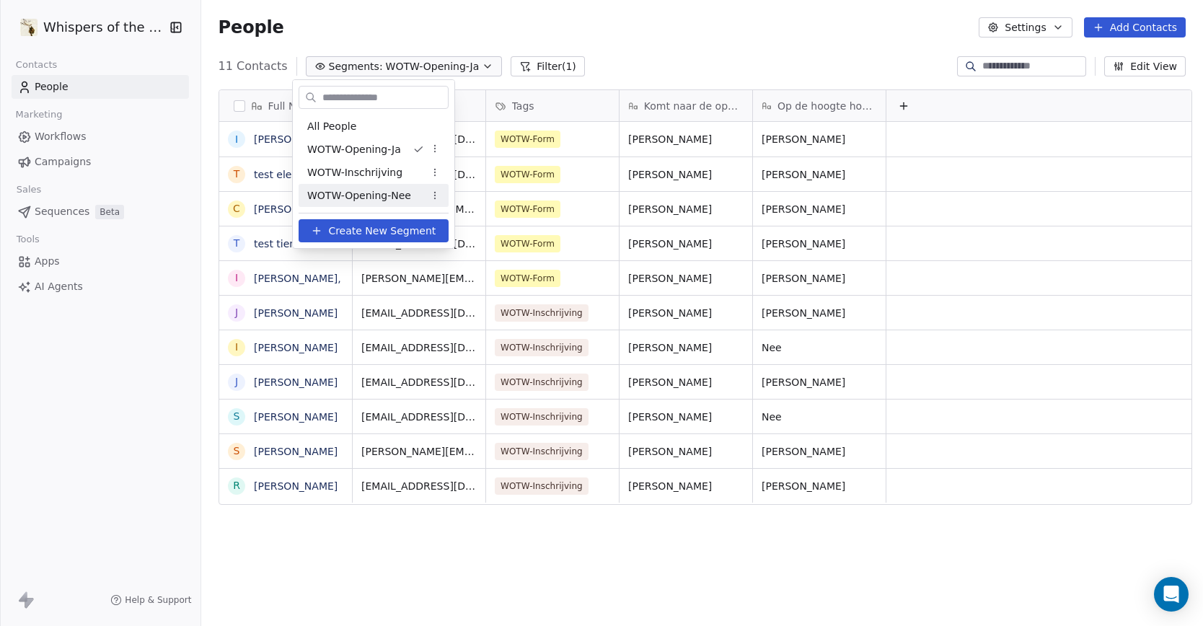
click at [403, 192] on span "WOTW-Opening-Nee" at bounding box center [359, 195] width 104 height 15
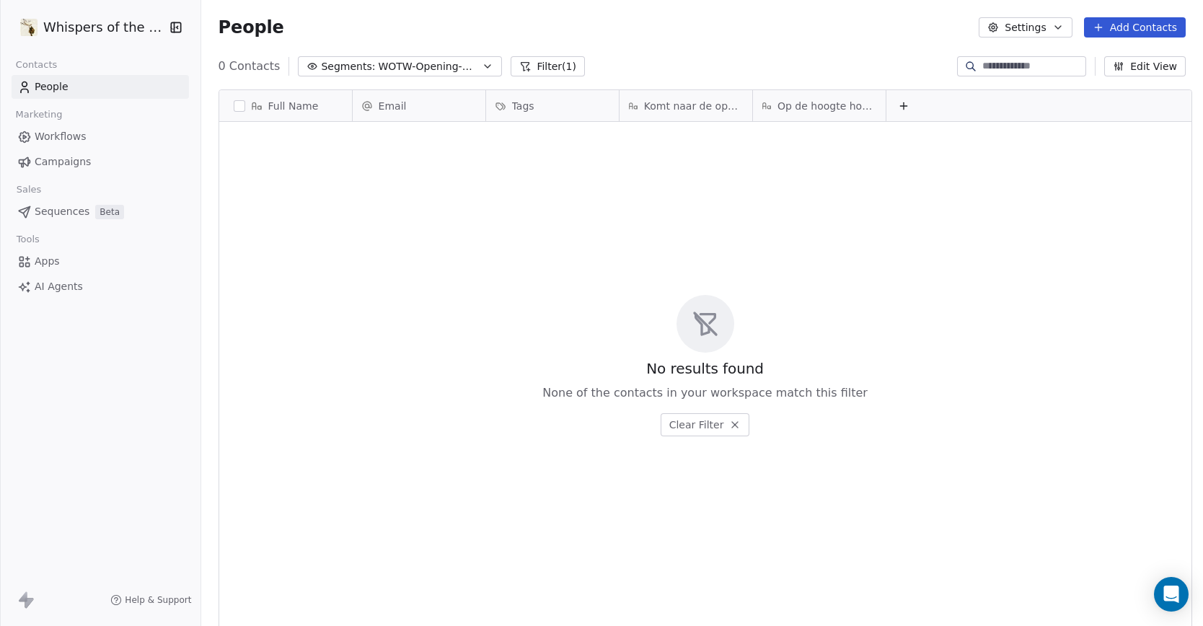
click at [421, 65] on span "WOTW-Opening-Nee" at bounding box center [428, 66] width 101 height 15
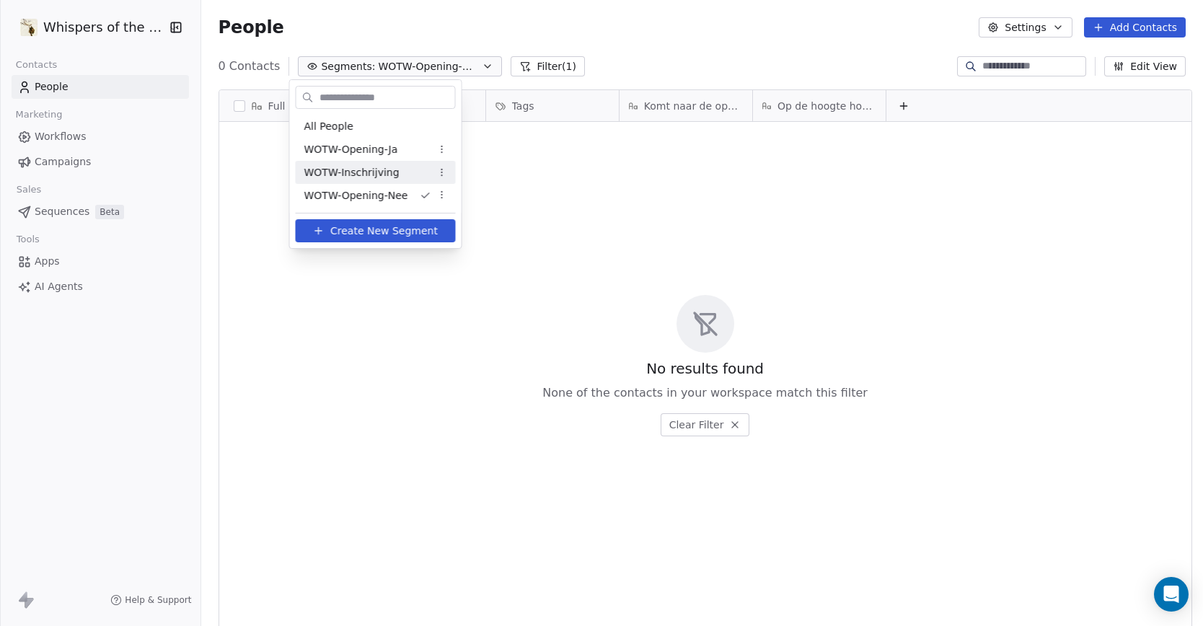
click at [383, 173] on span "WOTW-Inschrijving" at bounding box center [351, 172] width 95 height 15
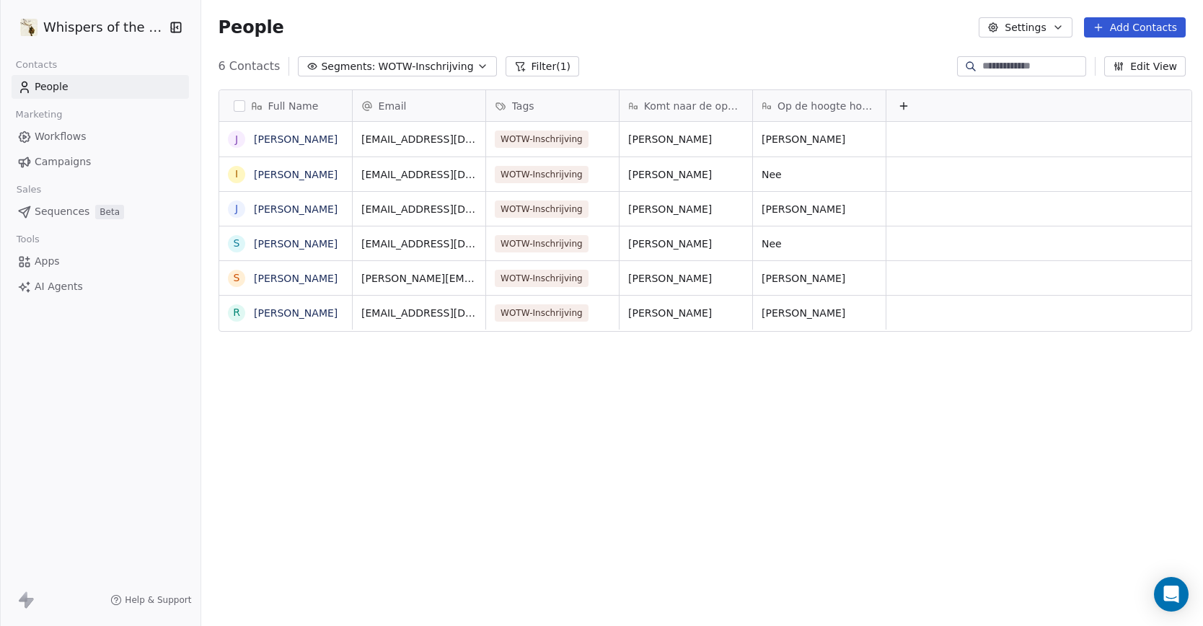
click at [1063, 32] on icon "button" at bounding box center [1058, 28] width 12 height 12
click at [1032, 78] on span "Tags" at bounding box center [1027, 81] width 22 height 15
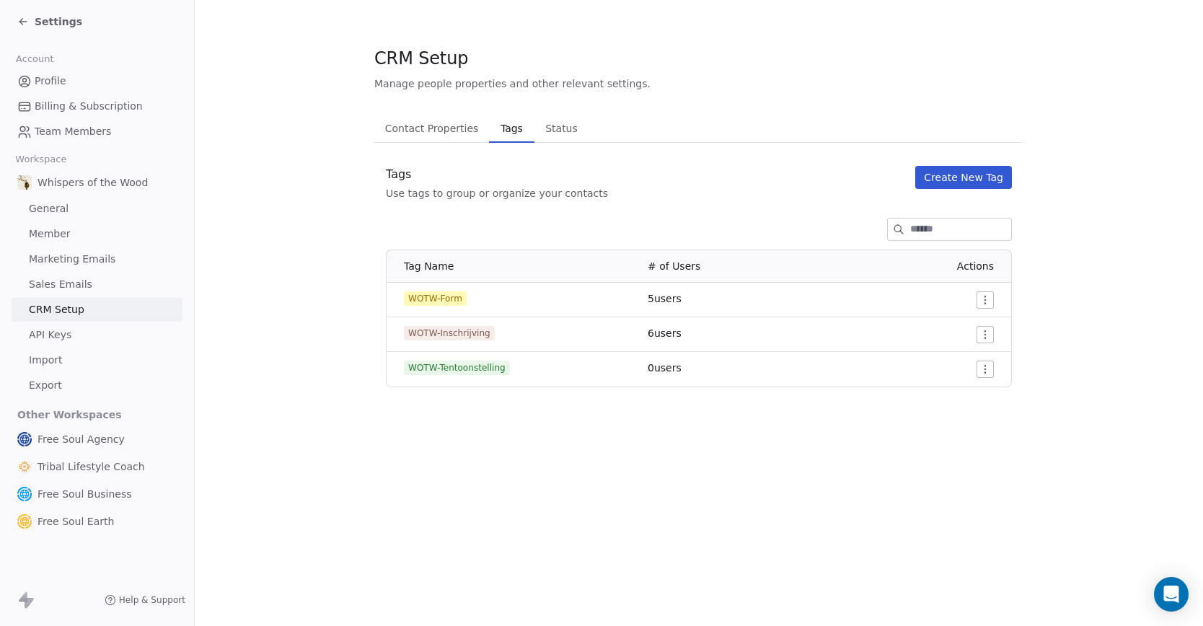
click at [983, 334] on html "Settings Account Profile Billing & Subscription Team Members Workspace Whispers…" at bounding box center [601, 313] width 1203 height 626
click at [960, 365] on span "Edit" at bounding box center [958, 363] width 19 height 14
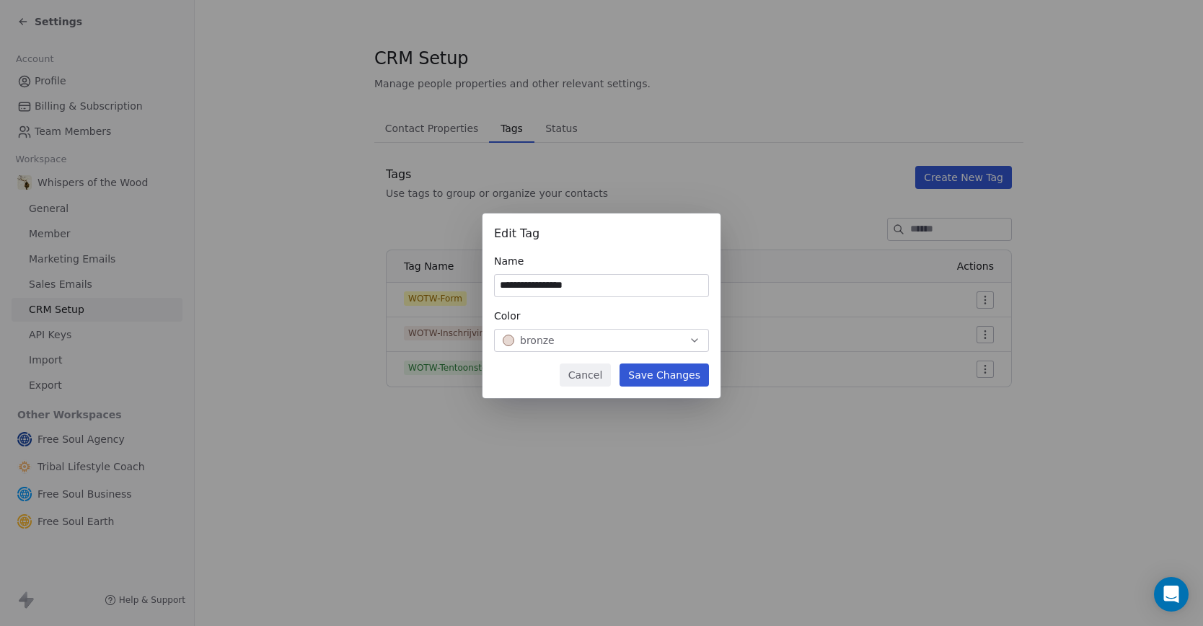
click at [572, 288] on input "**********" at bounding box center [601, 286] width 213 height 22
type input "**********"
click at [651, 370] on button "Save Changes" at bounding box center [663, 374] width 89 height 23
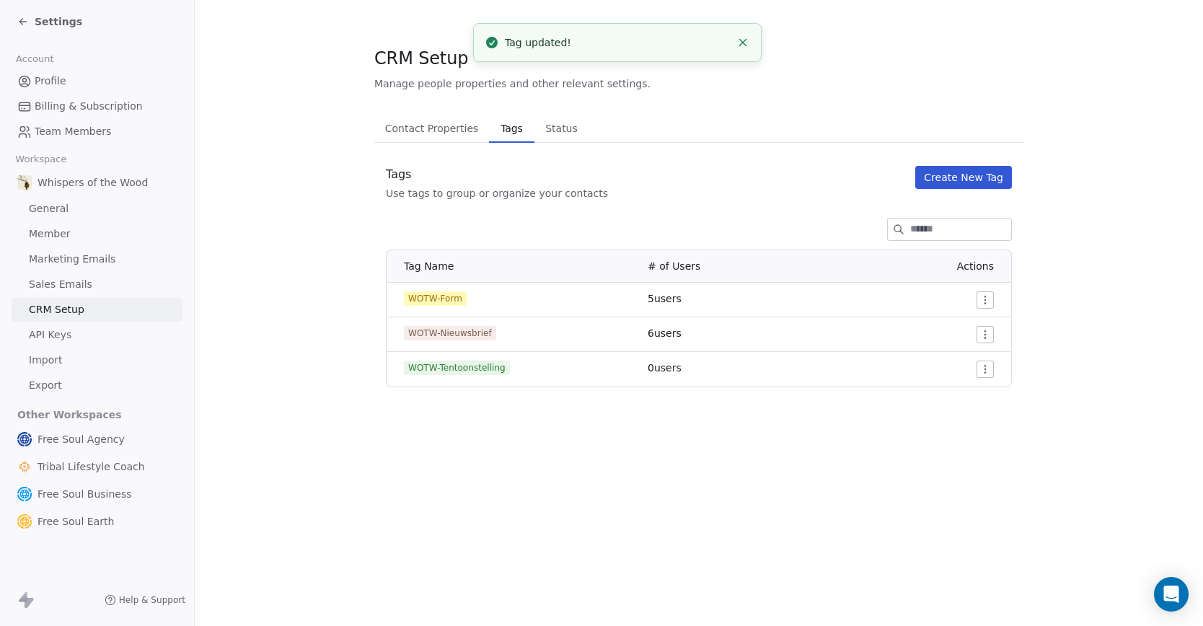
click at [408, 125] on span "Contact Properties" at bounding box center [431, 128] width 105 height 20
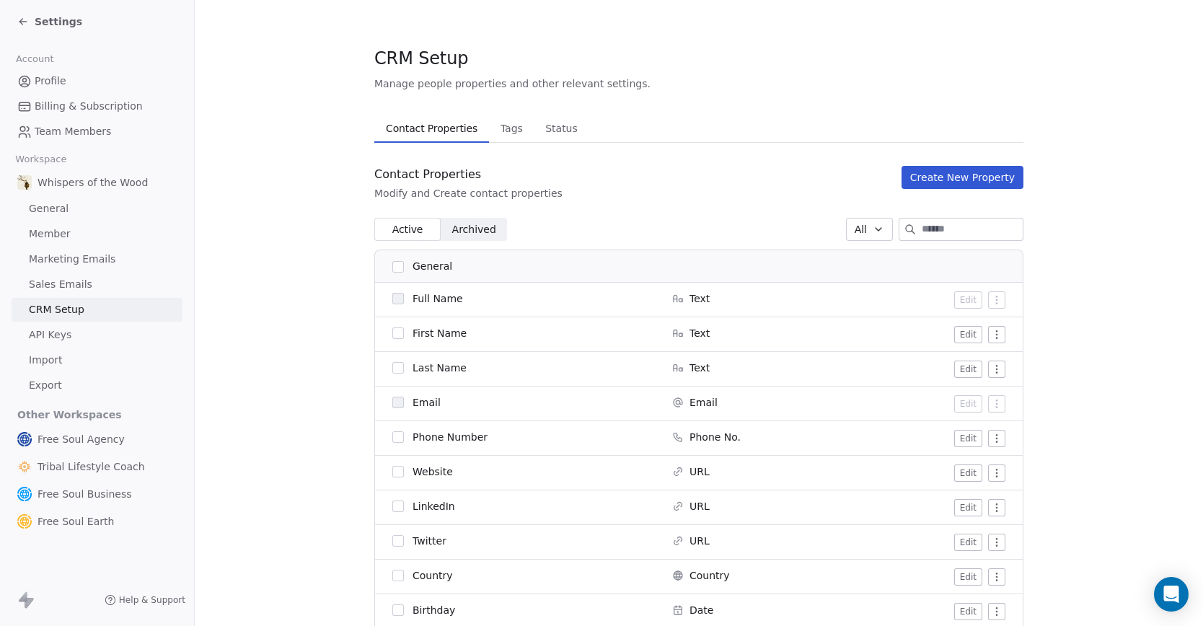
click at [539, 125] on span "Status" at bounding box center [561, 128] width 44 height 20
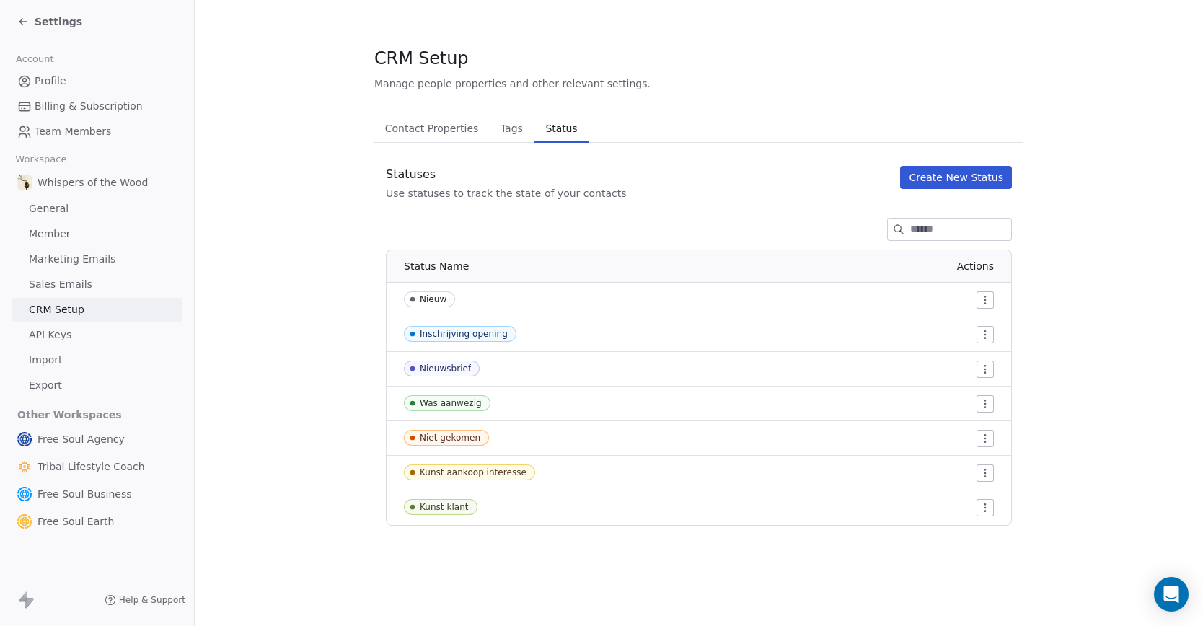
click at [53, 27] on span "Settings" at bounding box center [59, 21] width 48 height 14
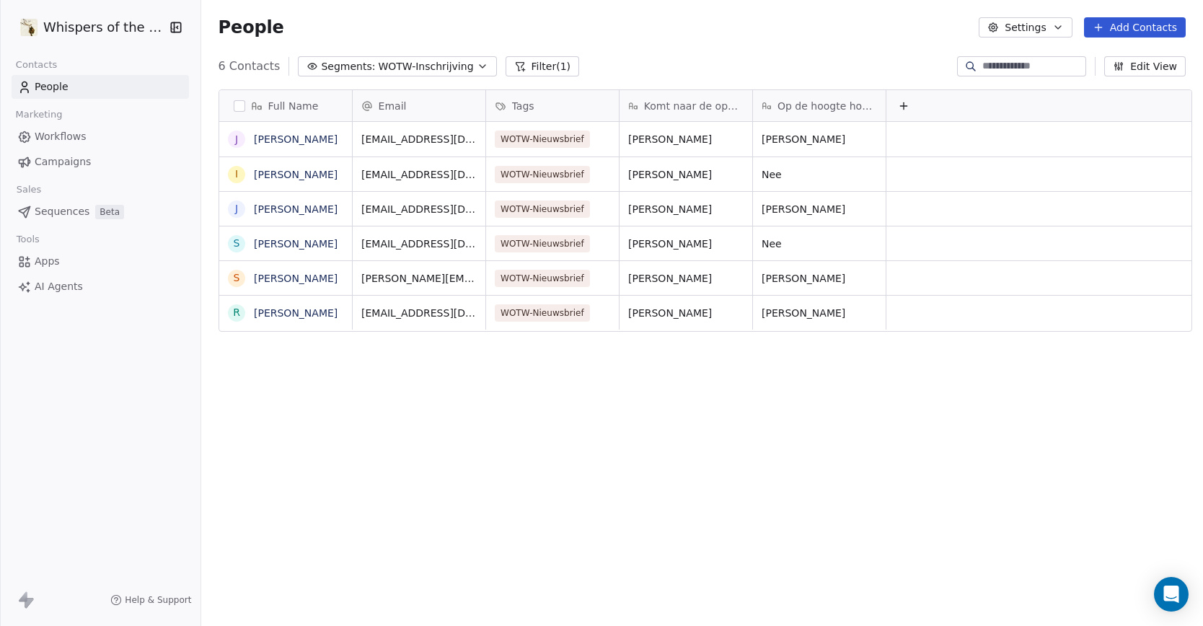
scroll to position [539, 997]
click at [446, 384] on div "Full Name J Jo Vanregemorter I Iris Gommers J Jan Hellebaut S Sven Peetermans S…" at bounding box center [701, 353] width 1001 height 551
click at [386, 119] on section "People Settings Add Contacts 6 Contacts Segments: WOTW-Inschrijving Filter (1) …" at bounding box center [701, 313] width 1001 height 626
click at [428, 67] on span "WOTW-Inschrijving" at bounding box center [425, 66] width 95 height 15
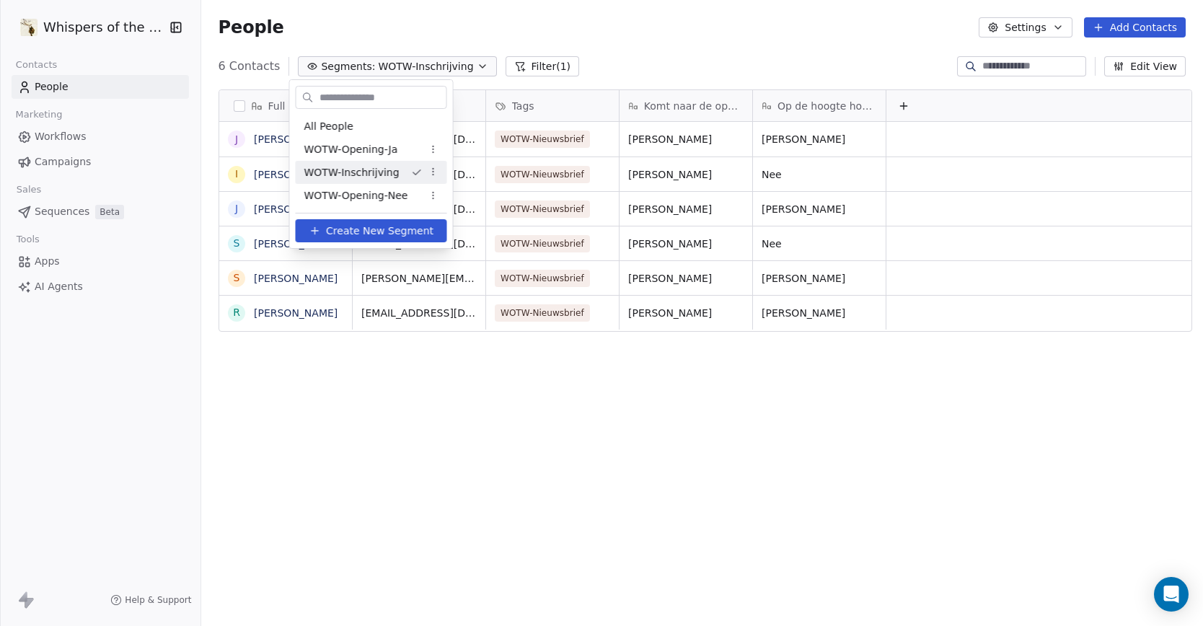
click at [428, 67] on html "Whispers of the Wood Contacts People Marketing Workflows Campaigns Sales Sequen…" at bounding box center [601, 313] width 1203 height 626
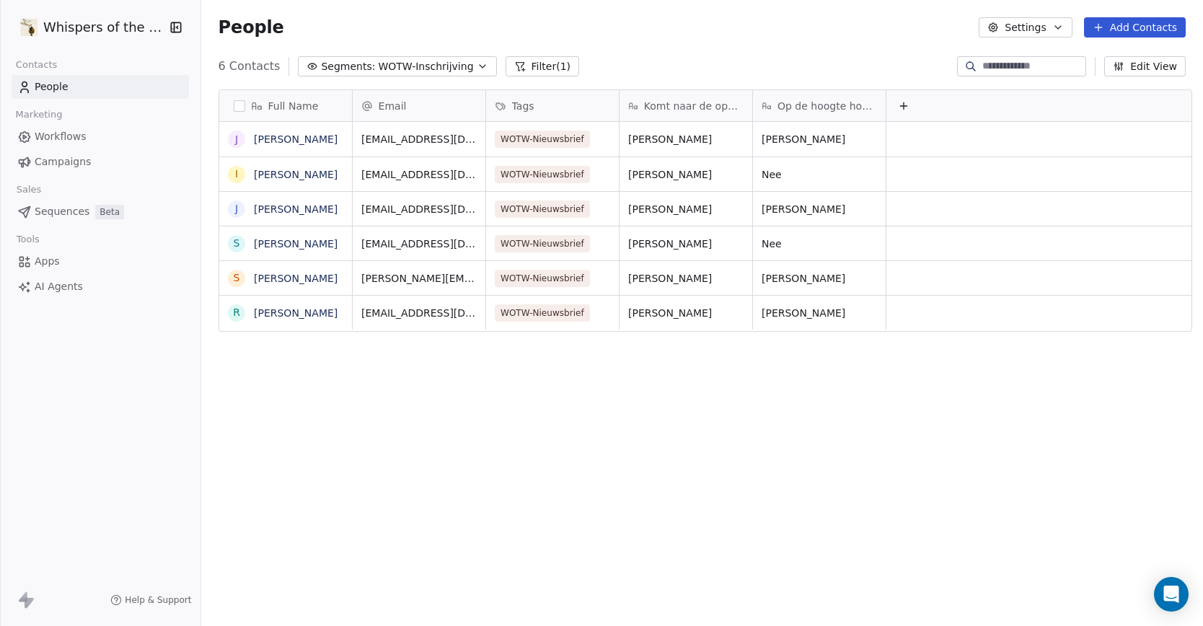
click at [428, 67] on span "WOTW-Inschrijving" at bounding box center [425, 66] width 95 height 15
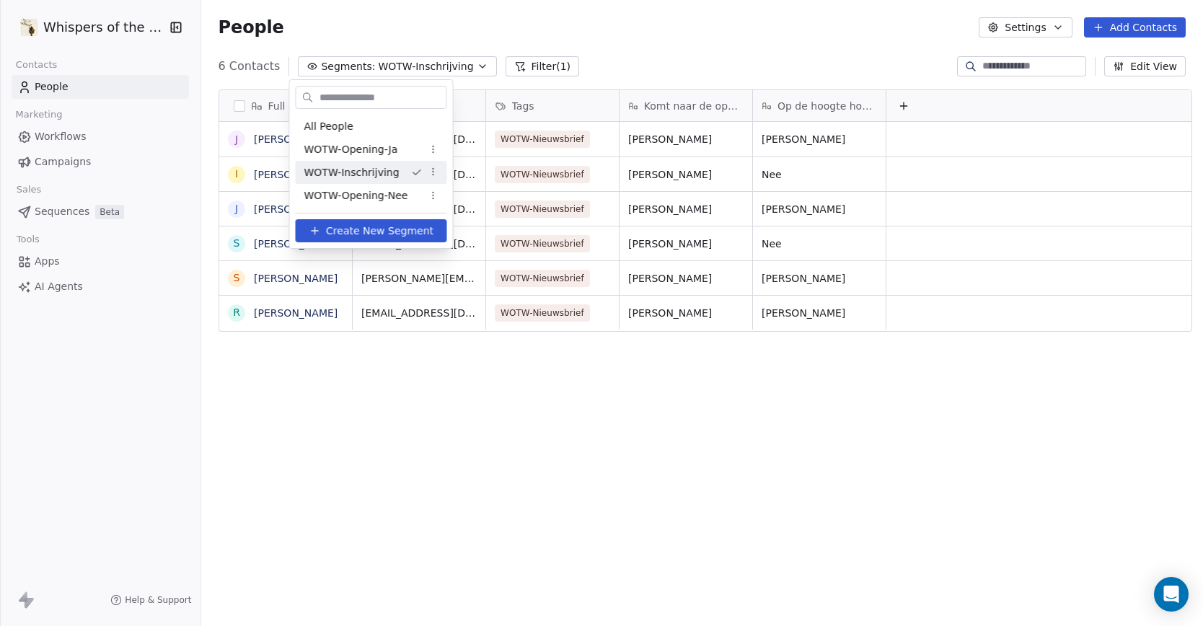
click at [428, 67] on html "Whispers of the Wood Contacts People Marketing Workflows Campaigns Sales Sequen…" at bounding box center [601, 313] width 1203 height 626
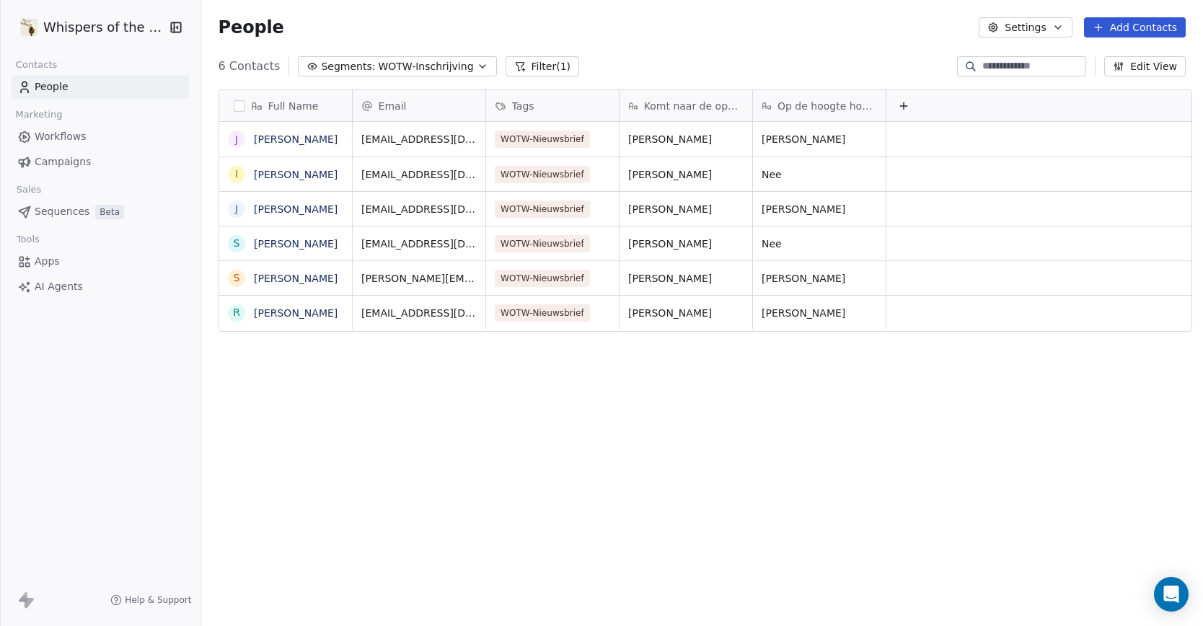
click at [528, 68] on button "Filter (1)" at bounding box center [542, 66] width 74 height 20
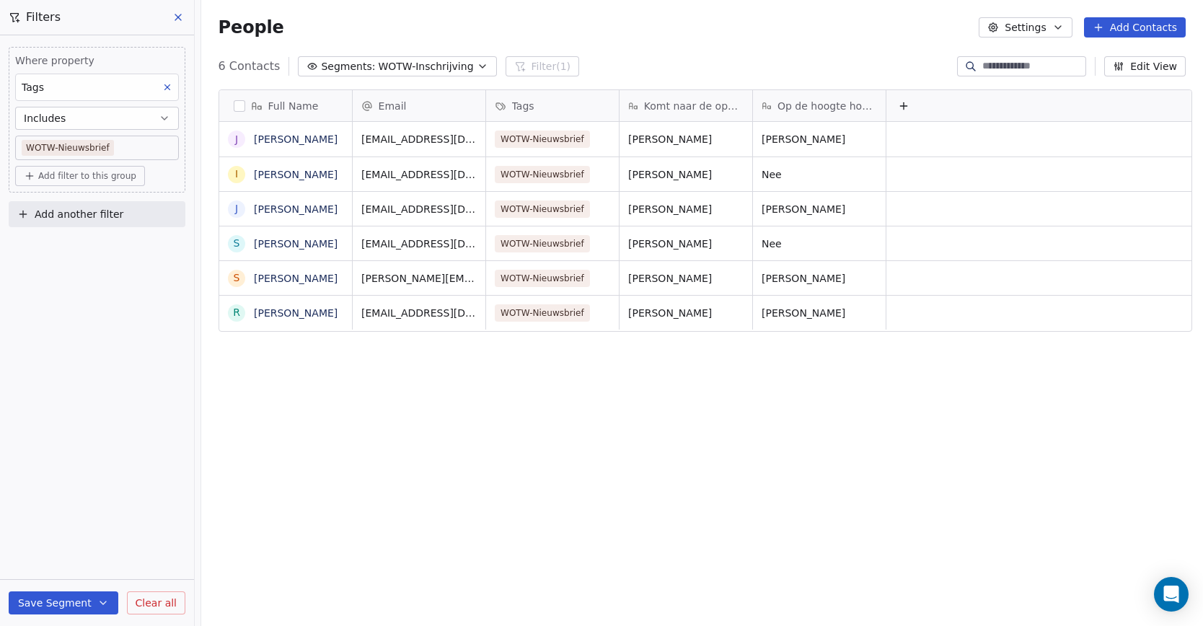
click at [477, 66] on icon "button" at bounding box center [483, 67] width 12 height 12
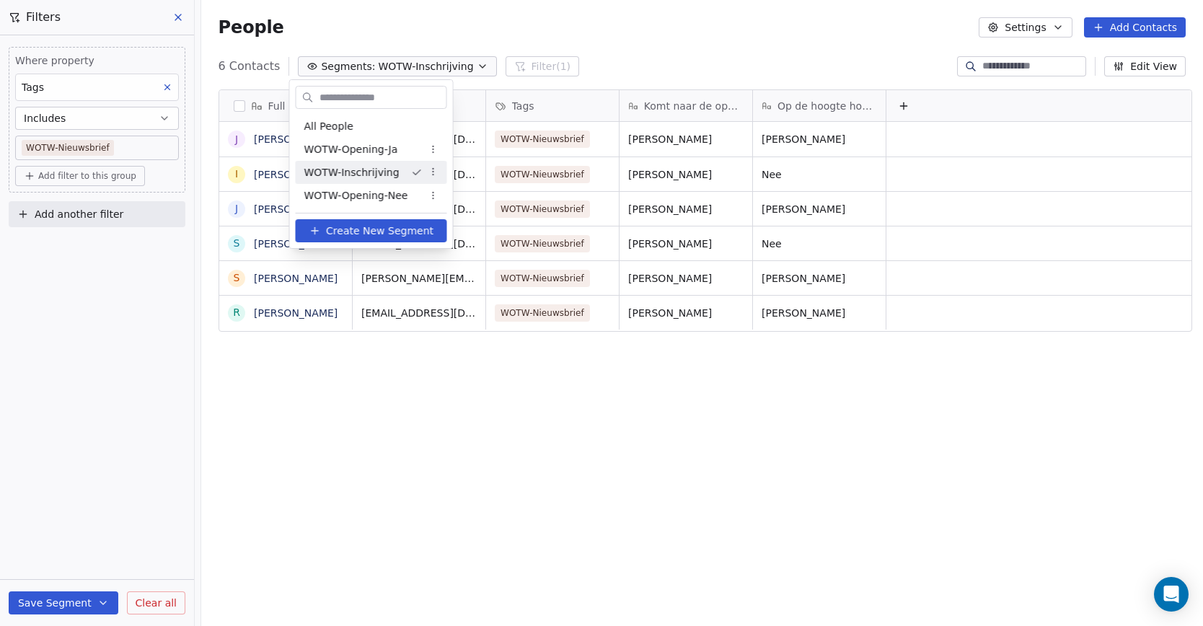
click at [428, 172] on html "Whispers of the Wood Contacts People Marketing Workflows Campaigns Sales Sequen…" at bounding box center [601, 313] width 1203 height 626
click at [450, 220] on div "Rename" at bounding box center [473, 222] width 97 height 23
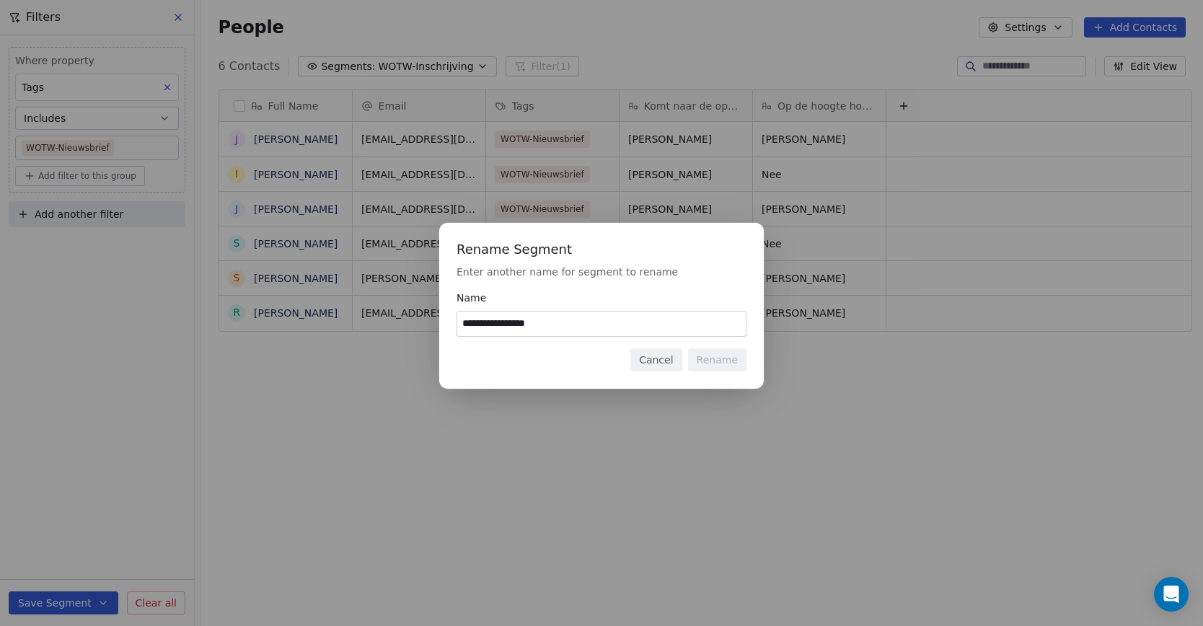
click at [518, 332] on input "**********" at bounding box center [601, 323] width 288 height 25
type input "**********"
click at [726, 350] on button "Rename" at bounding box center [717, 359] width 58 height 23
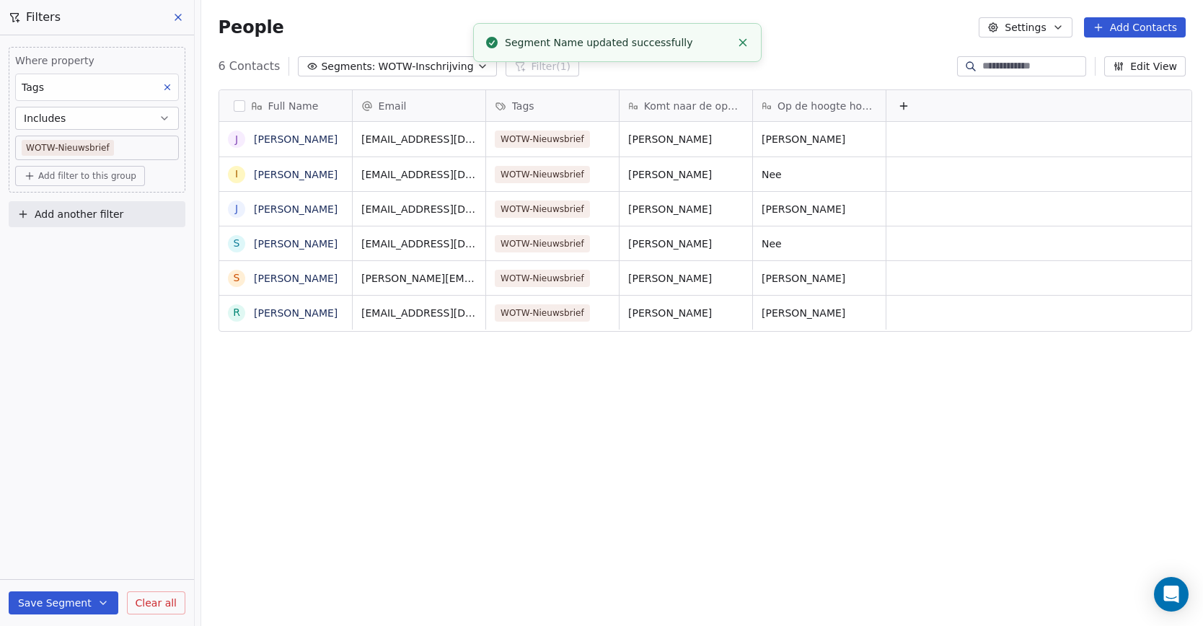
click at [655, 459] on div "Full Name J Jo Vanregemorter I Iris Gommers J Jan Hellebaut S Sven Peetermans S…" at bounding box center [701, 353] width 1001 height 551
click at [71, 602] on button "Save Segment" at bounding box center [64, 602] width 110 height 23
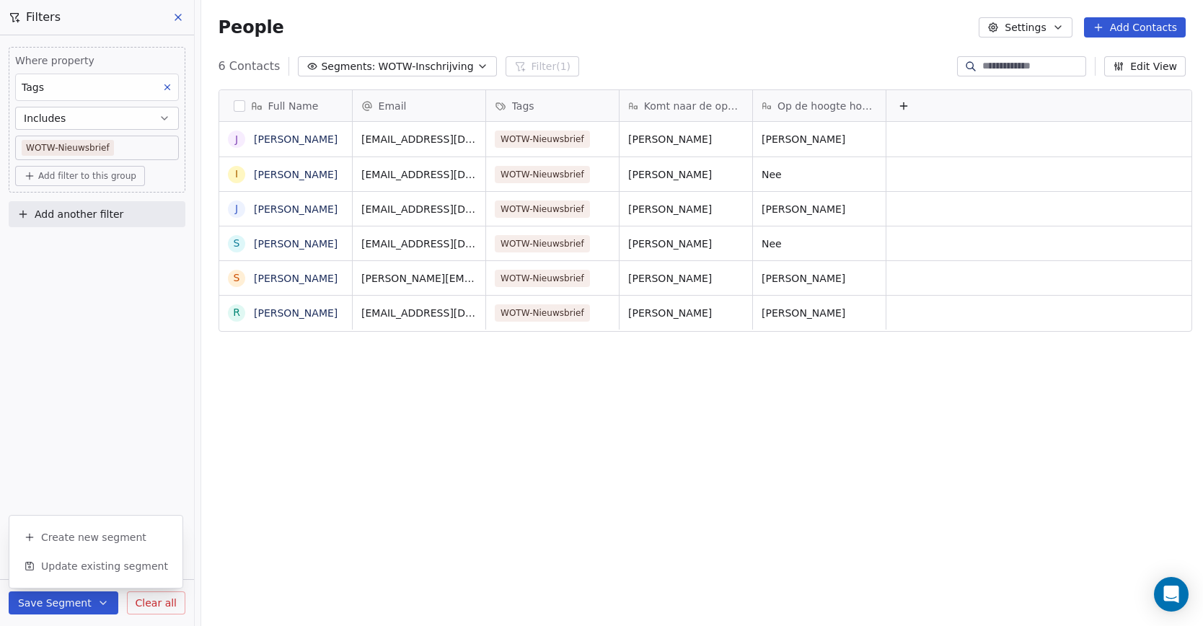
click at [419, 486] on div "Full Name J Jo Vanregemorter I Iris Gommers J Jan Hellebaut S Sven Peetermans S…" at bounding box center [701, 353] width 1001 height 551
click at [182, 15] on icon at bounding box center [178, 18] width 12 height 12
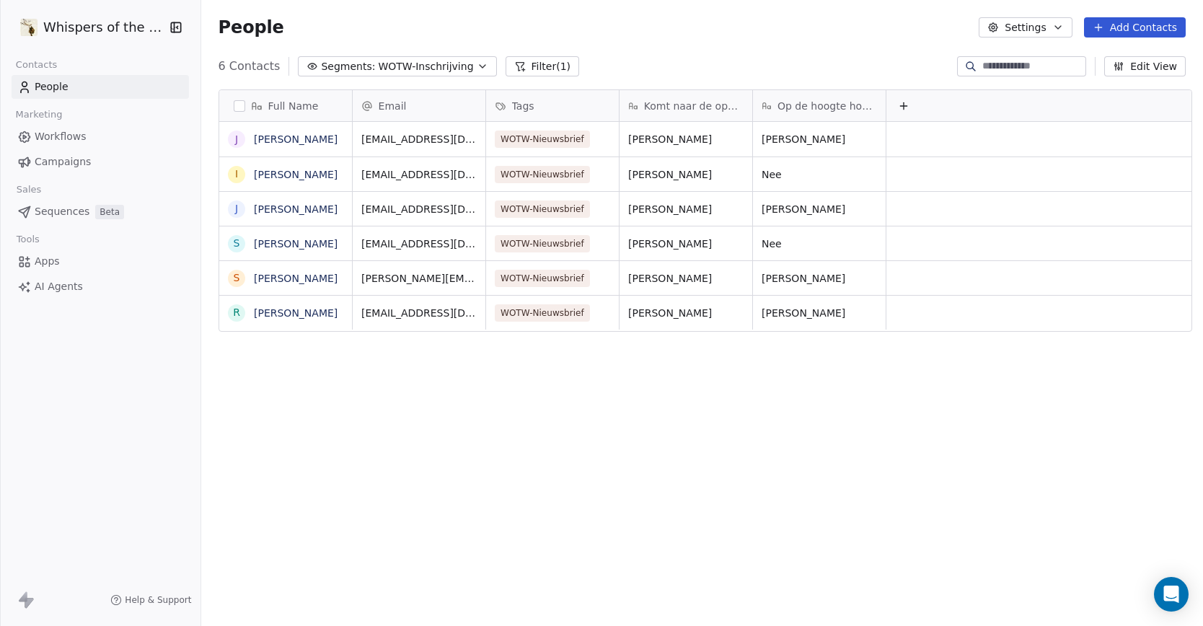
click at [32, 79] on link "People" at bounding box center [100, 87] width 177 height 24
drag, startPoint x: 542, startPoint y: 611, endPoint x: 466, endPoint y: 356, distance: 265.5
click at [542, 603] on div "Full Name J Jo Vanregemorter I Iris Gommers J Jan Hellebaut S Sven Peetermans S…" at bounding box center [701, 353] width 1001 height 551
click at [444, 66] on span "WOTW-Inschrijving" at bounding box center [425, 66] width 95 height 15
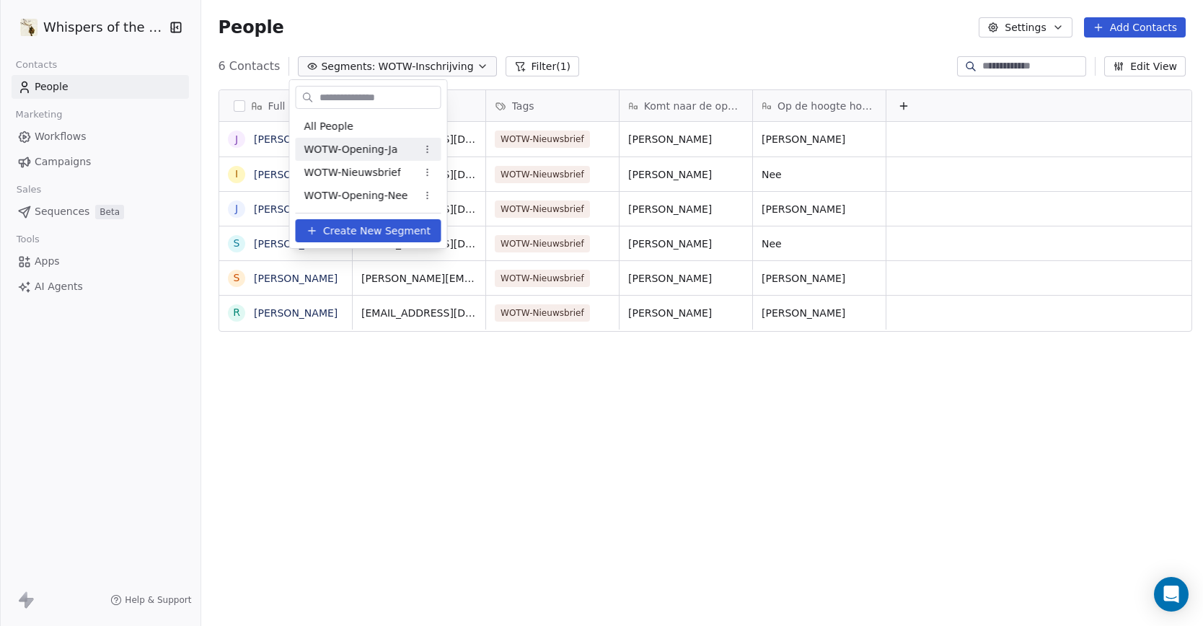
click at [374, 151] on span "WOTW-Opening-Ja" at bounding box center [351, 149] width 94 height 15
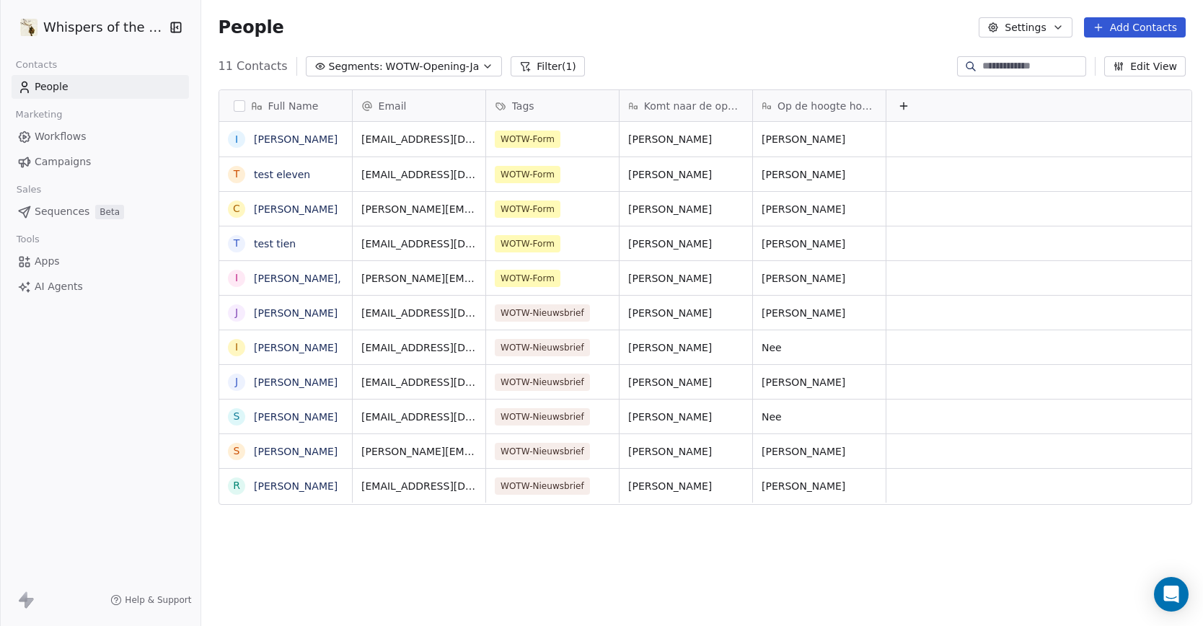
click at [444, 68] on span "WOTW-Opening-Ja" at bounding box center [433, 66] width 94 height 15
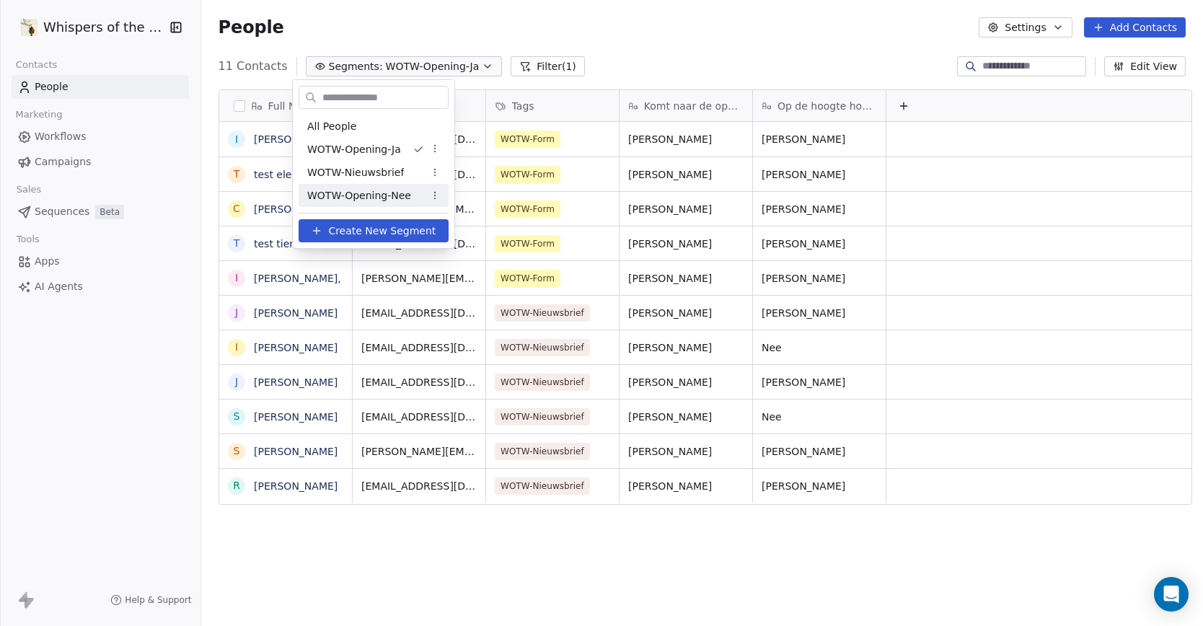
click at [396, 190] on span "WOTW-Opening-Nee" at bounding box center [359, 195] width 104 height 15
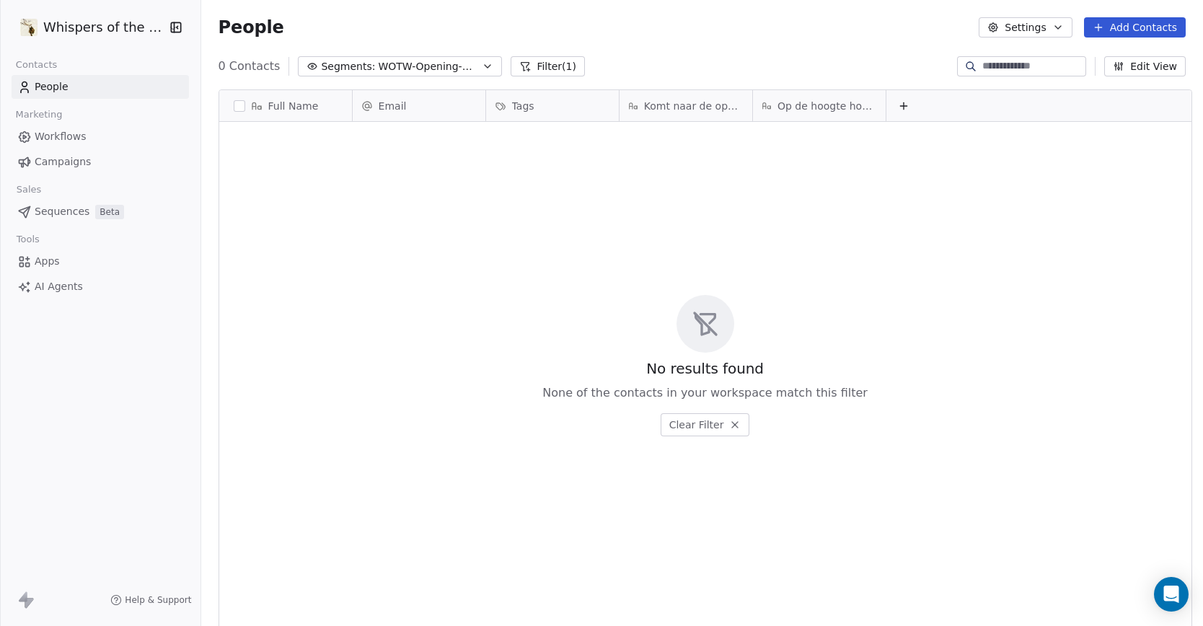
click at [436, 69] on span "WOTW-Opening-Nee" at bounding box center [428, 66] width 101 height 15
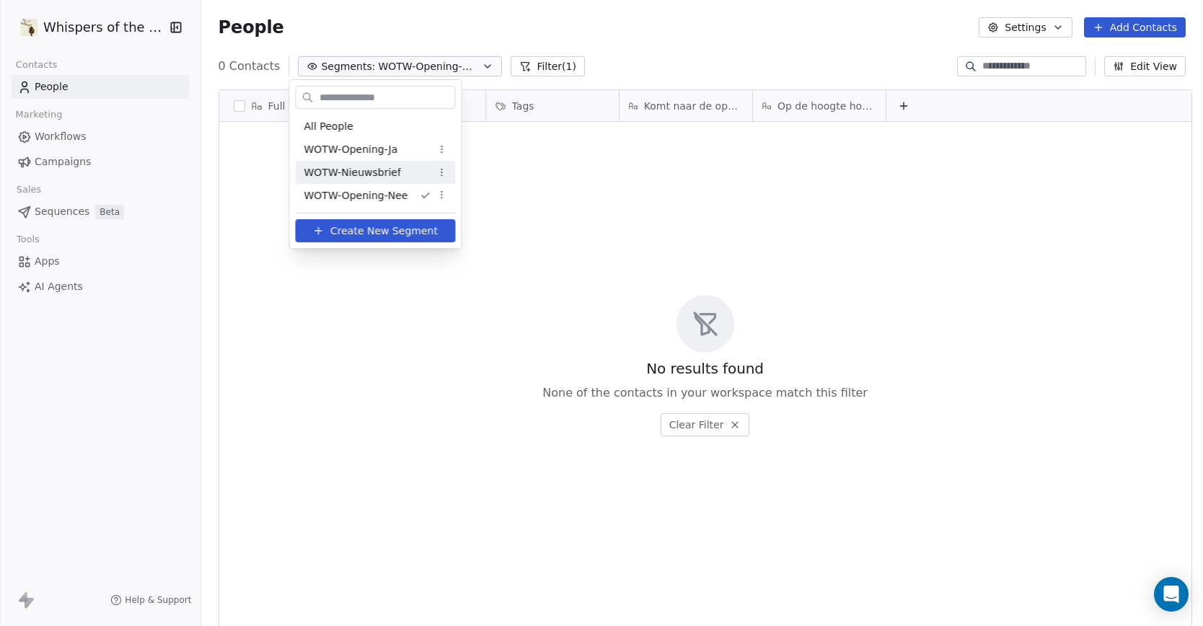
click at [385, 172] on span "WOTW-Nieuwsbrief" at bounding box center [352, 172] width 97 height 15
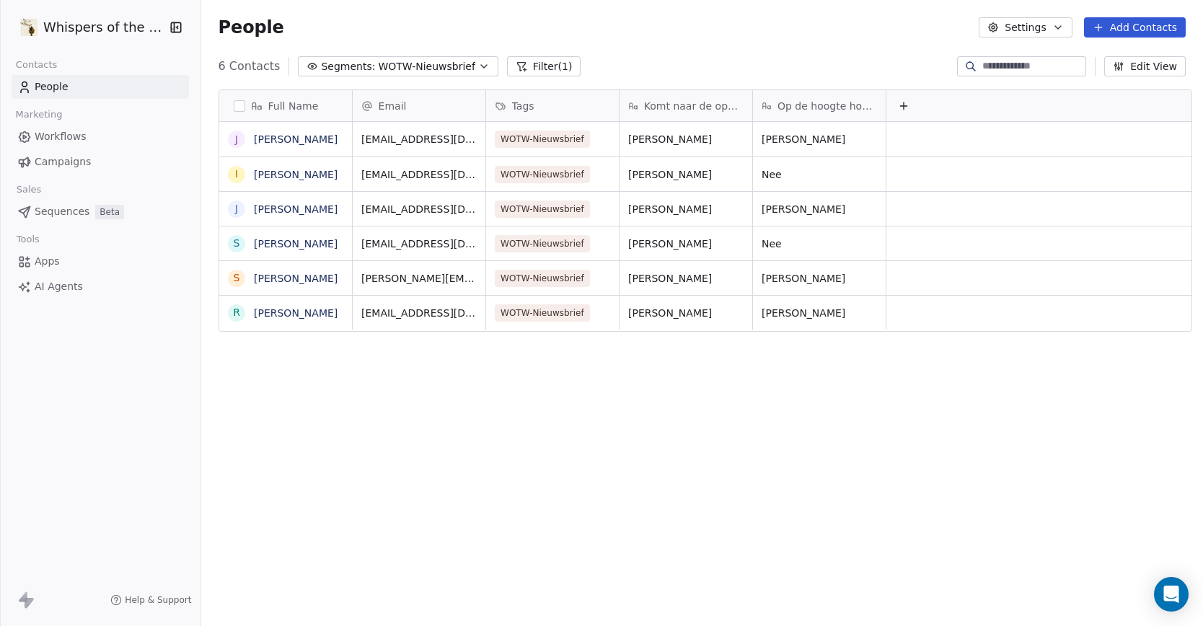
click at [397, 60] on span "WOTW-Nieuwsbrief" at bounding box center [426, 66] width 97 height 15
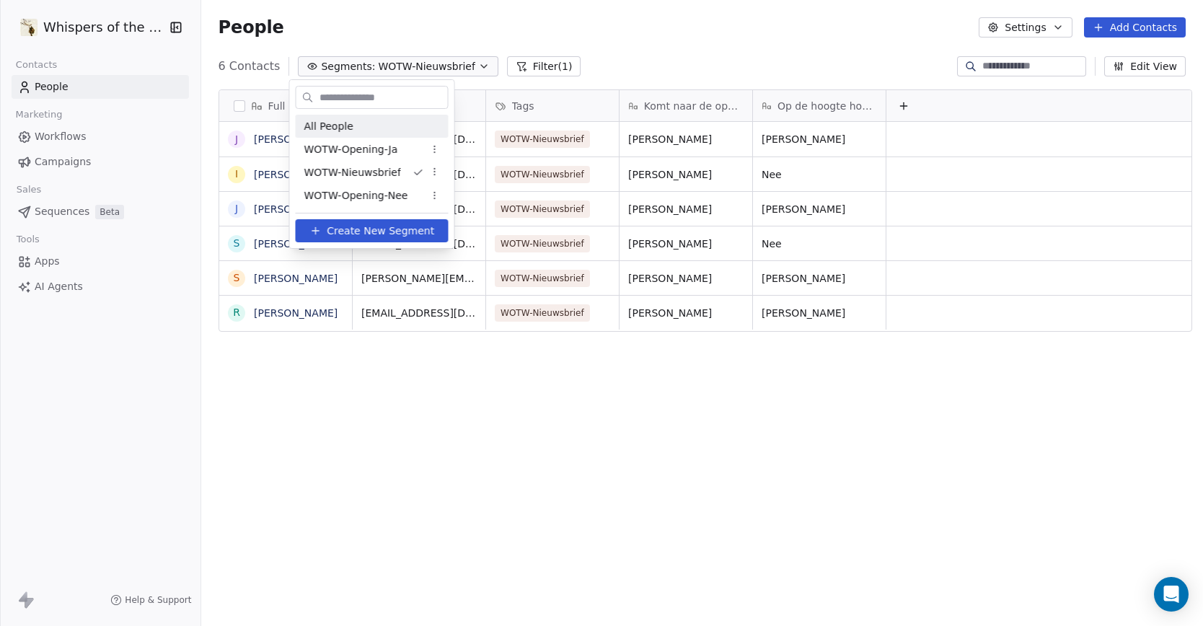
click at [369, 125] on div "All People" at bounding box center [372, 126] width 153 height 23
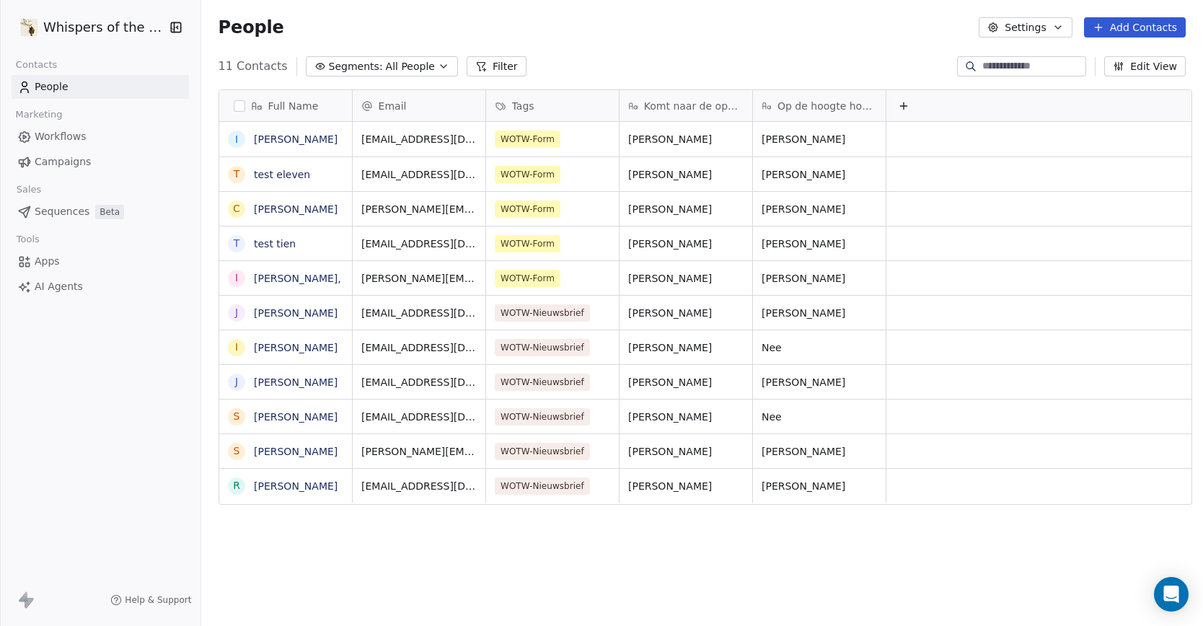
click at [386, 67] on span "All People" at bounding box center [410, 66] width 49 height 15
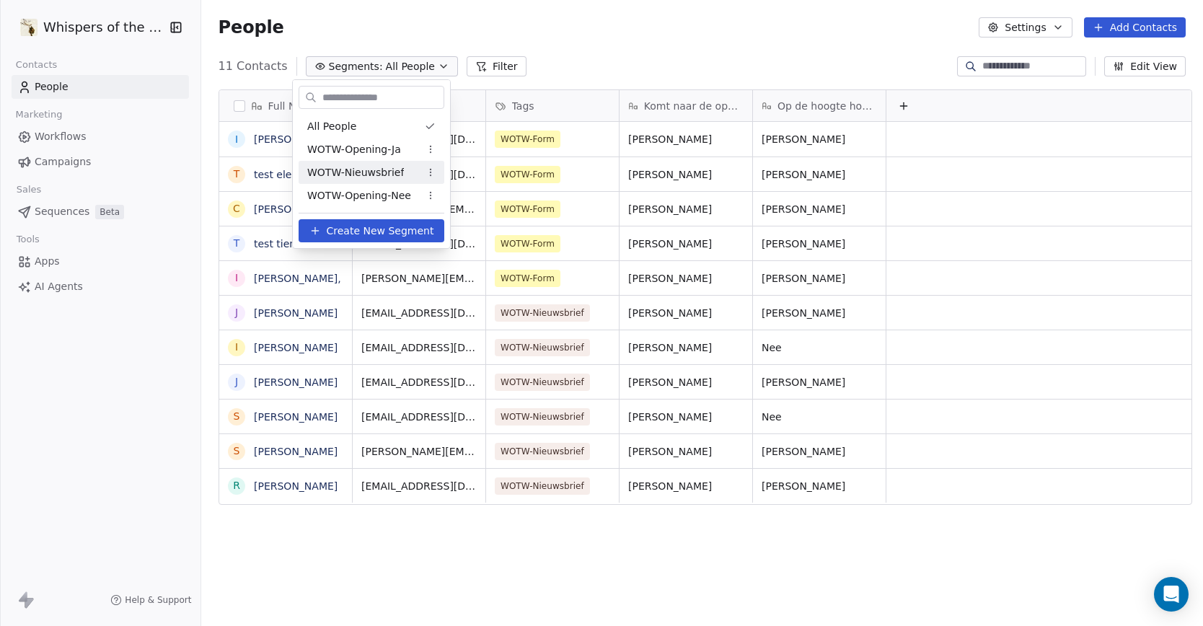
click at [381, 167] on span "WOTW-Nieuwsbrief" at bounding box center [355, 172] width 97 height 15
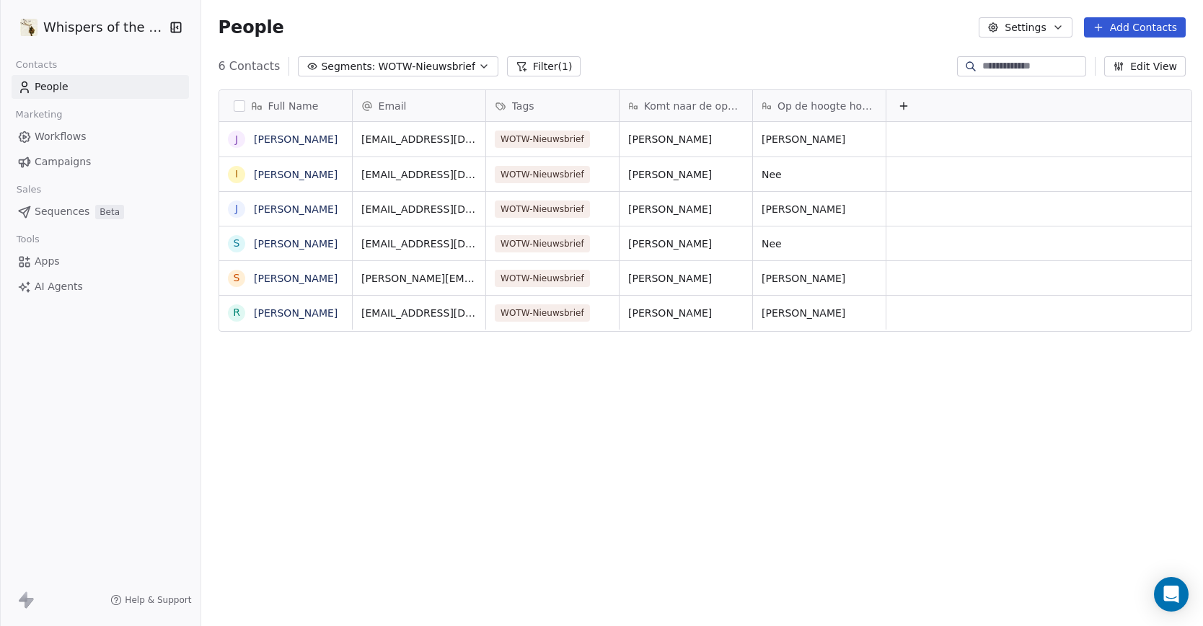
click at [405, 69] on span "WOTW-Nieuwsbrief" at bounding box center [426, 66] width 97 height 15
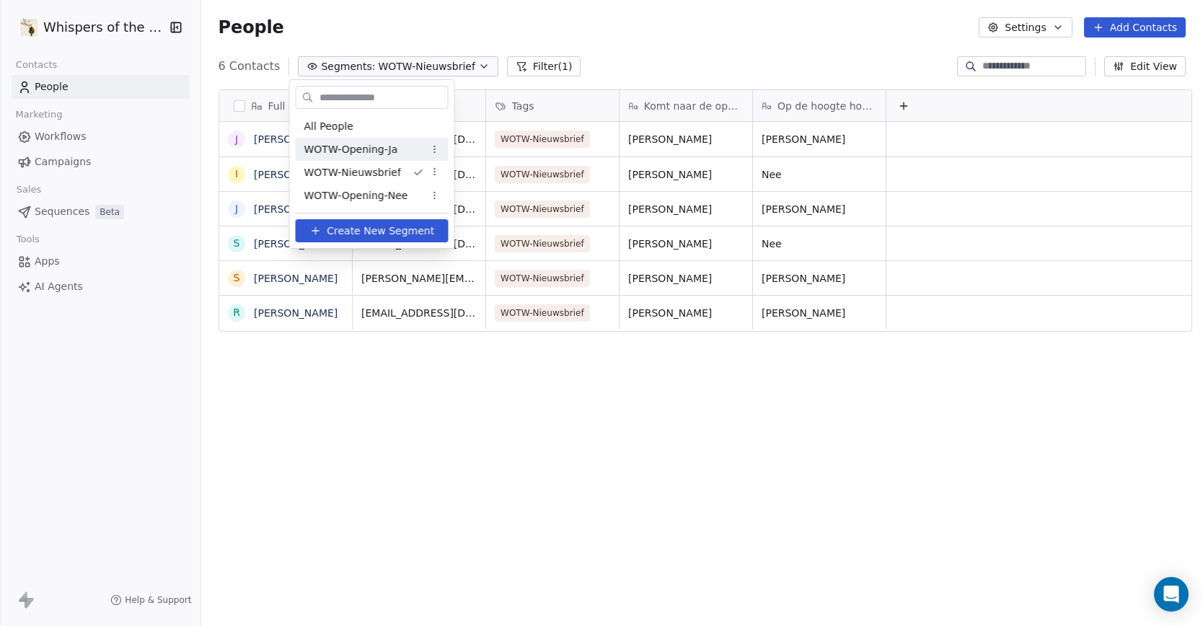
click at [392, 149] on span "WOTW-Opening-Ja" at bounding box center [351, 149] width 94 height 15
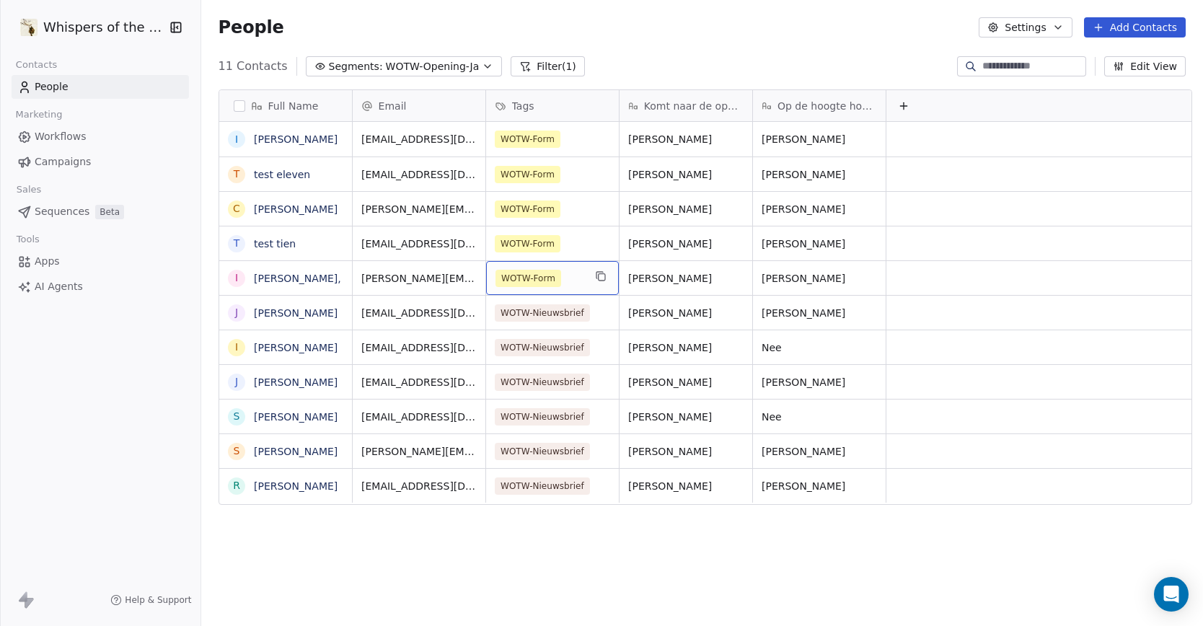
click at [579, 279] on div "WOTW-Form" at bounding box center [552, 278] width 133 height 34
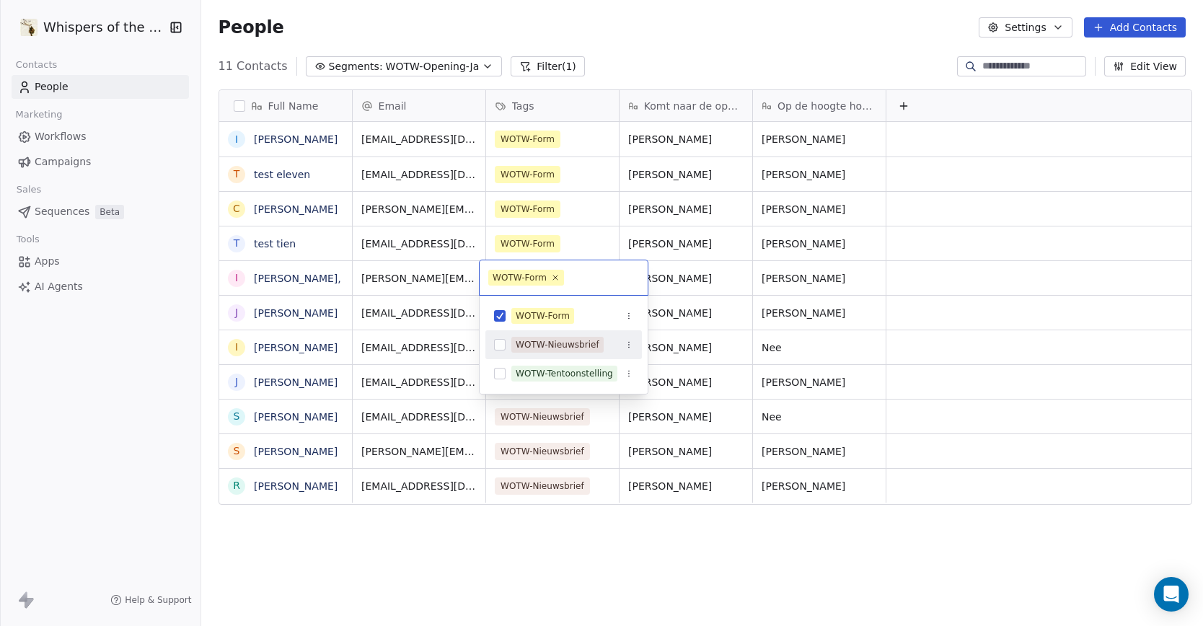
click at [500, 346] on button "Suggestions" at bounding box center [500, 345] width 12 height 12
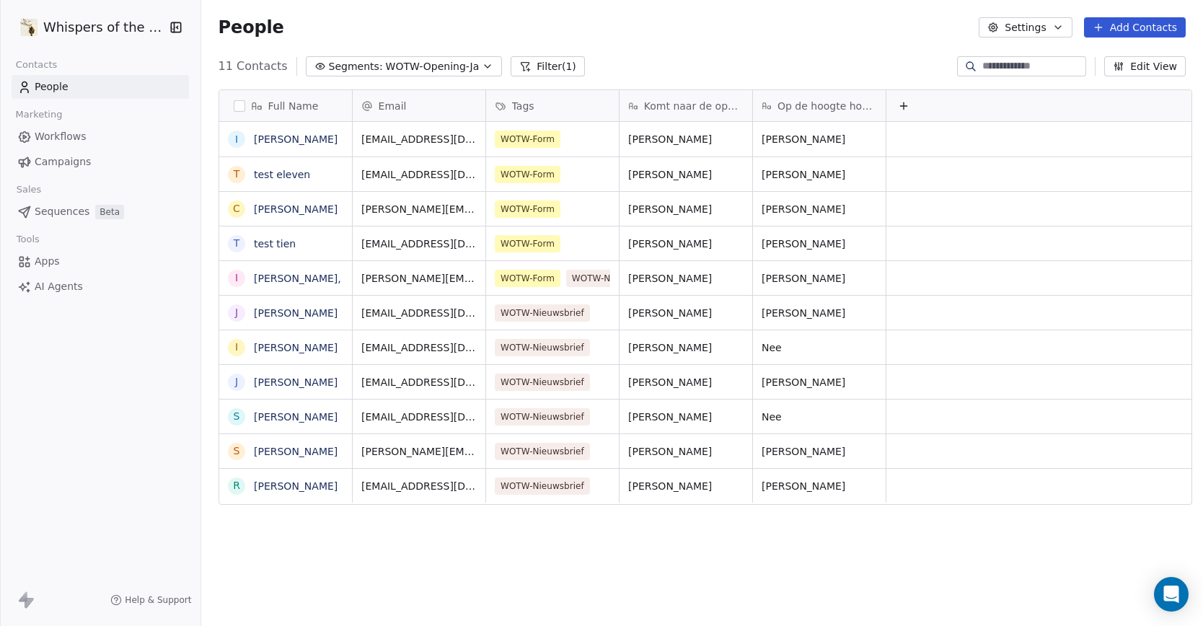
click at [565, 245] on html "Whispers of the Wood Contacts People Marketing Workflows Campaigns Sales Sequen…" at bounding box center [601, 313] width 1203 height 626
click at [570, 241] on div "WOTW-Form" at bounding box center [539, 243] width 88 height 17
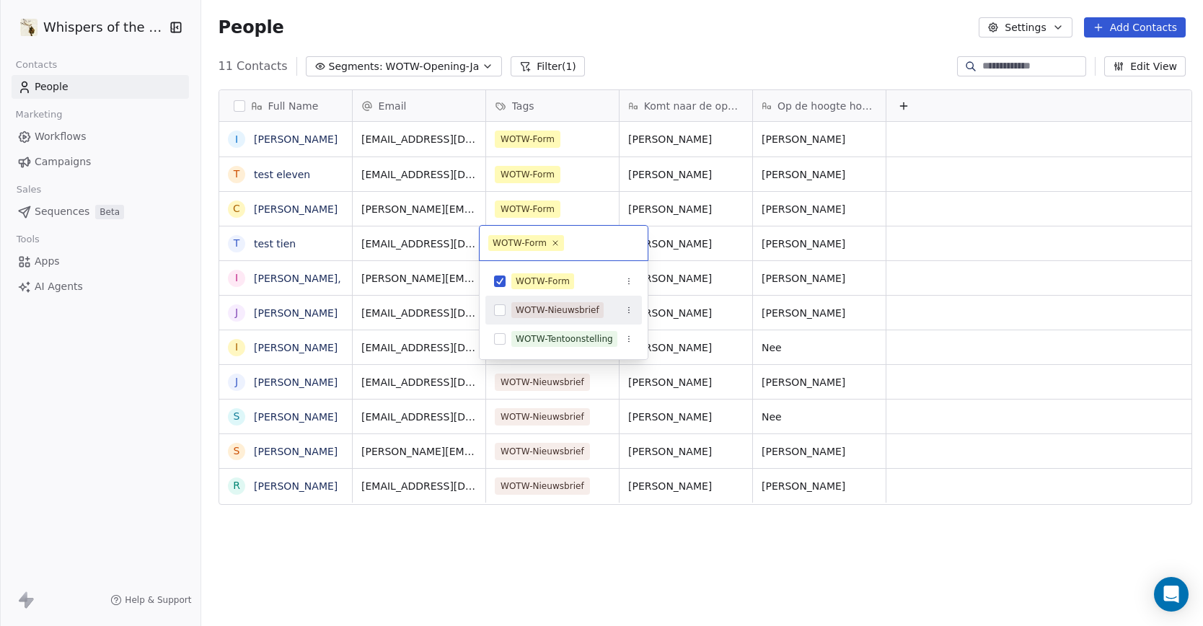
click at [502, 311] on button "Suggestions" at bounding box center [500, 310] width 12 height 12
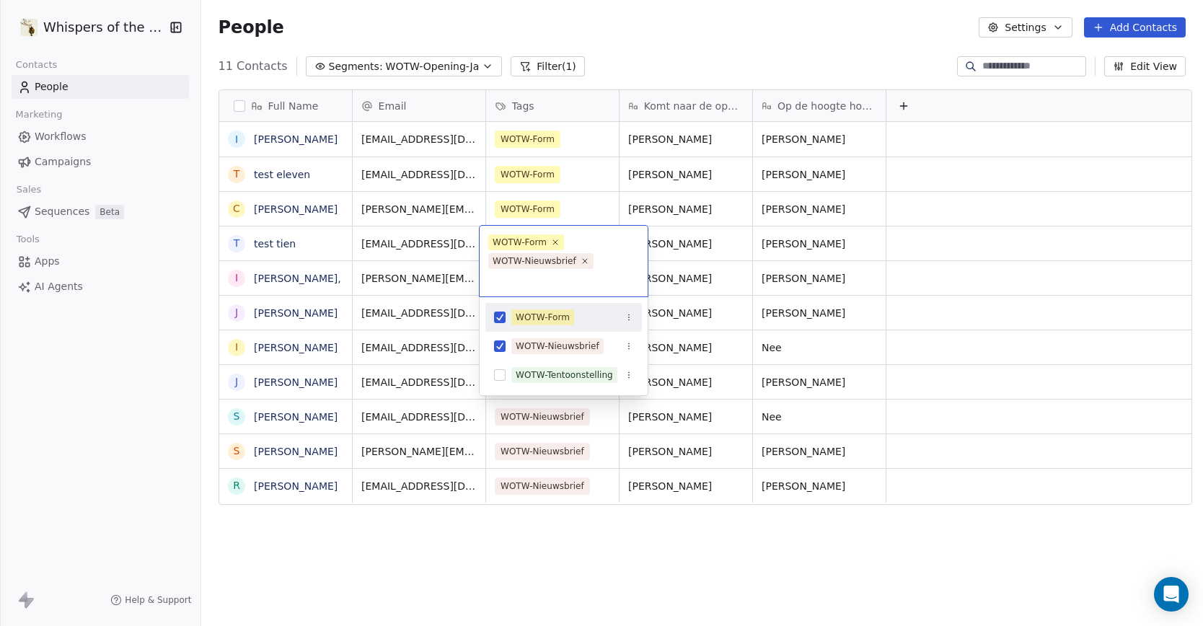
click at [583, 203] on html "Whispers of the Wood Contacts People Marketing Workflows Campaigns Sales Sequen…" at bounding box center [601, 313] width 1203 height 626
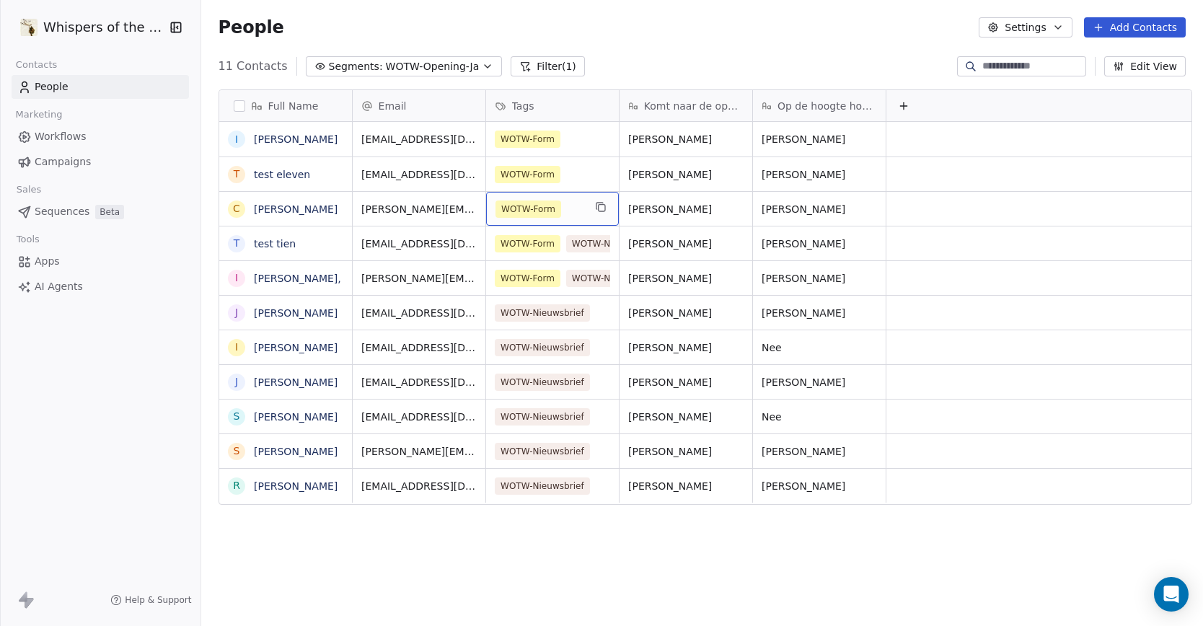
click at [570, 209] on div "WOTW-Form" at bounding box center [539, 208] width 88 height 17
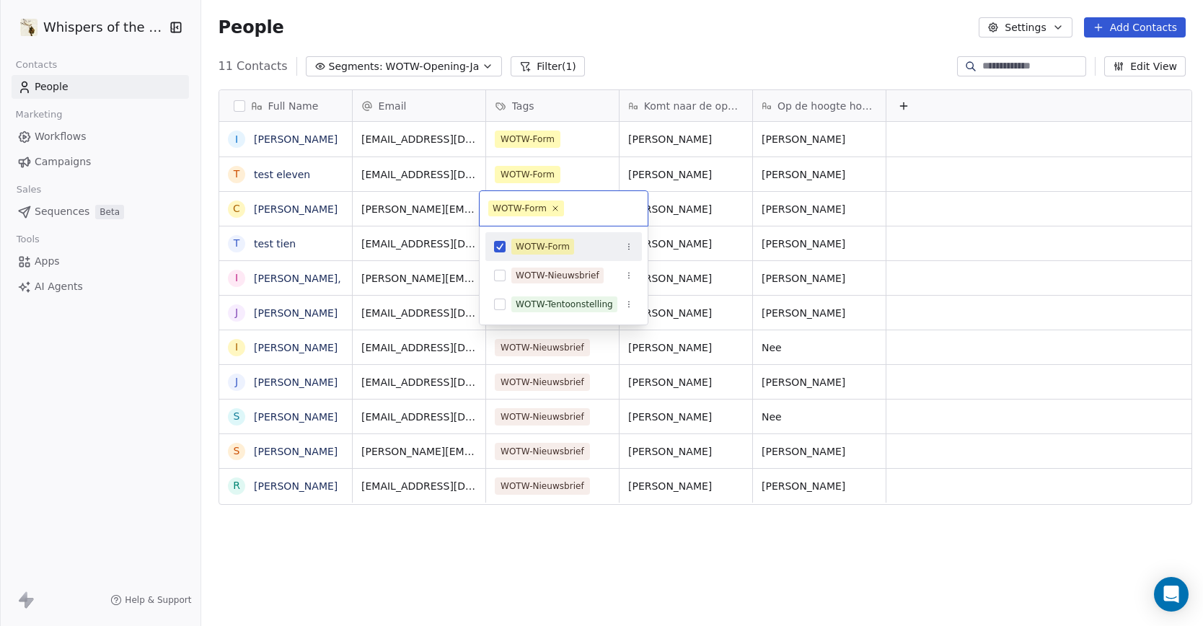
click at [570, 209] on input "text" at bounding box center [603, 208] width 72 height 16
click at [498, 275] on button "Suggestions" at bounding box center [500, 276] width 12 height 12
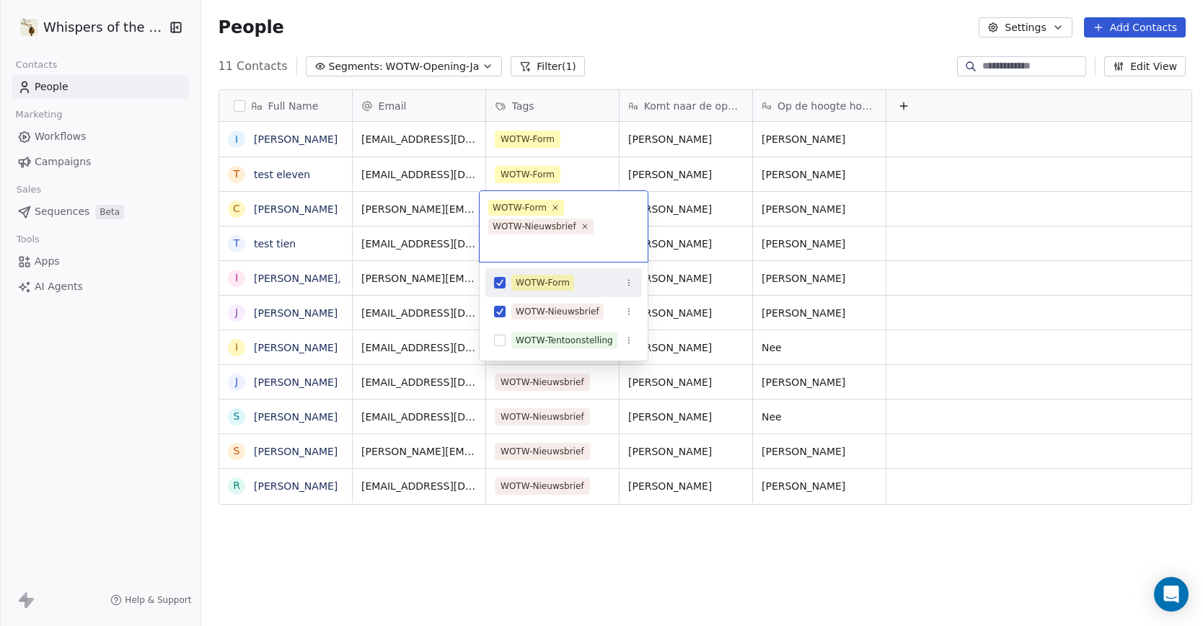
click at [580, 170] on html "Whispers of the Wood Contacts People Marketing Workflows Campaigns Sales Sequen…" at bounding box center [601, 313] width 1203 height 626
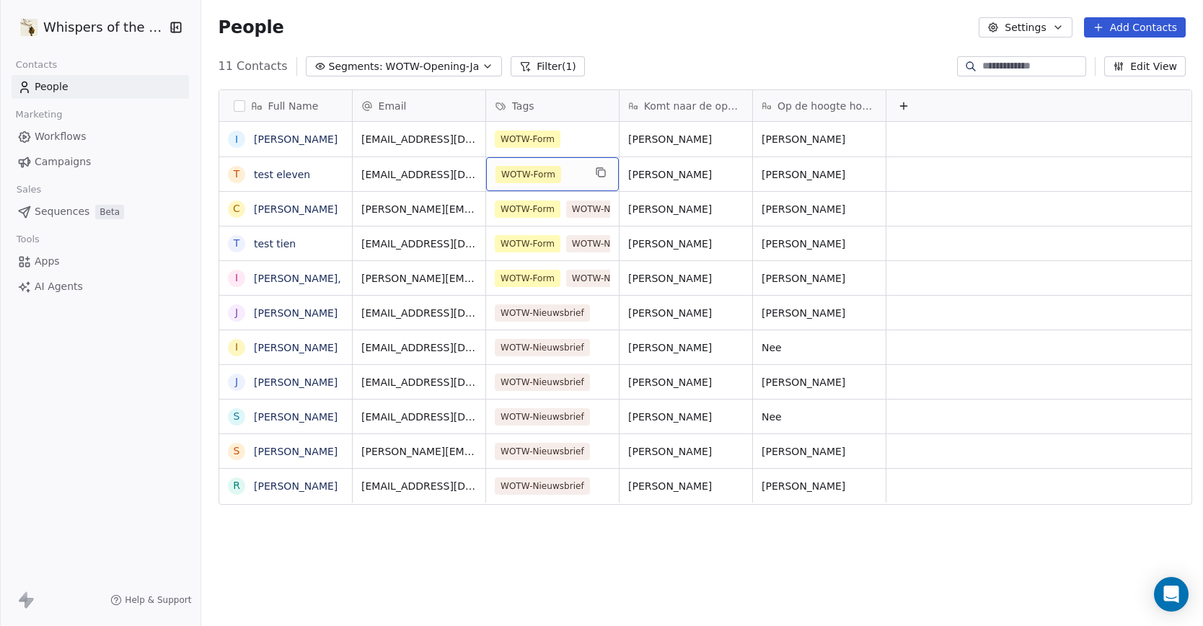
click at [577, 175] on div "WOTW-Form" at bounding box center [552, 174] width 133 height 34
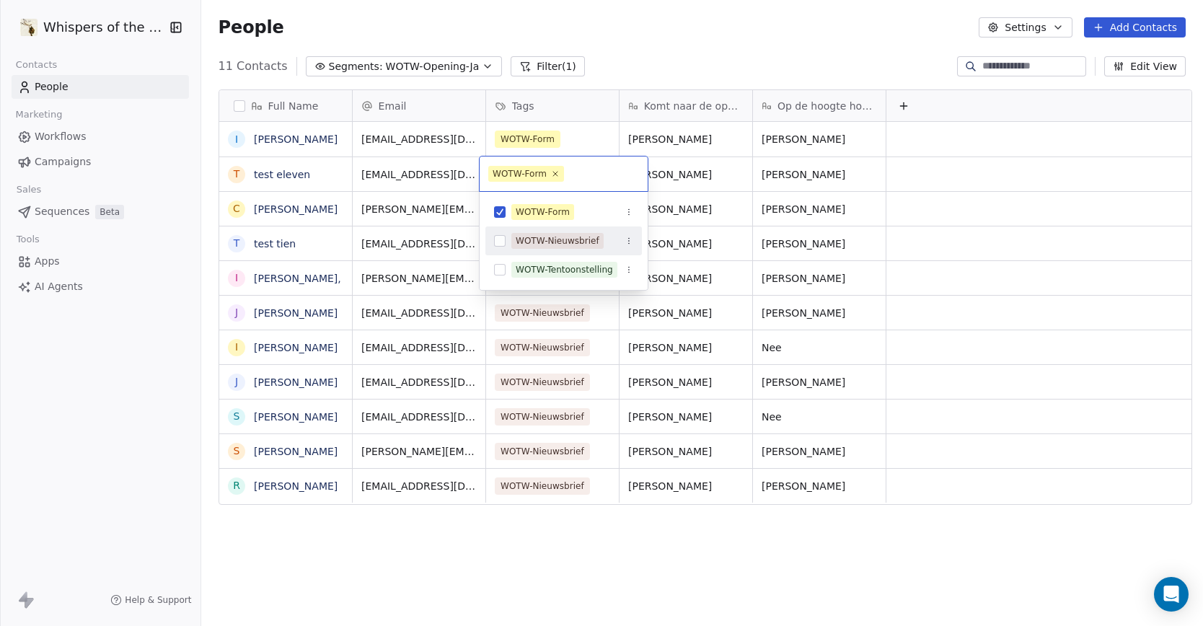
click at [501, 240] on button "Suggestions" at bounding box center [500, 241] width 12 height 12
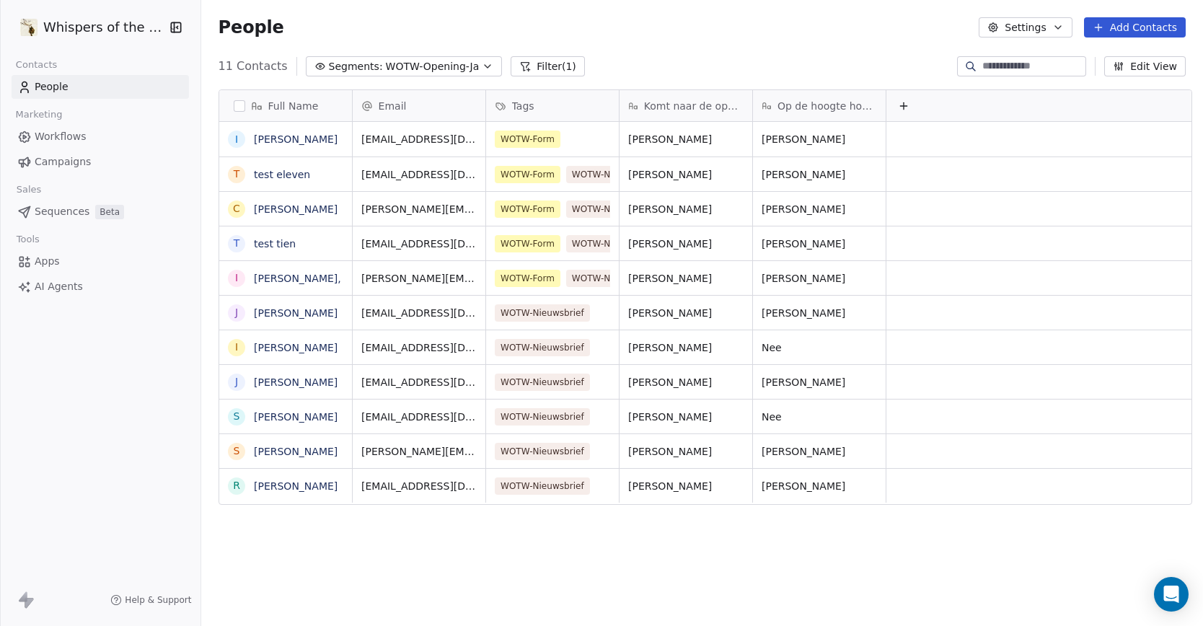
click at [570, 141] on html "Whispers of the Wood Contacts People Marketing Workflows Campaigns Sales Sequen…" at bounding box center [601, 313] width 1203 height 626
click at [570, 141] on div "WOTW-Form" at bounding box center [539, 138] width 88 height 17
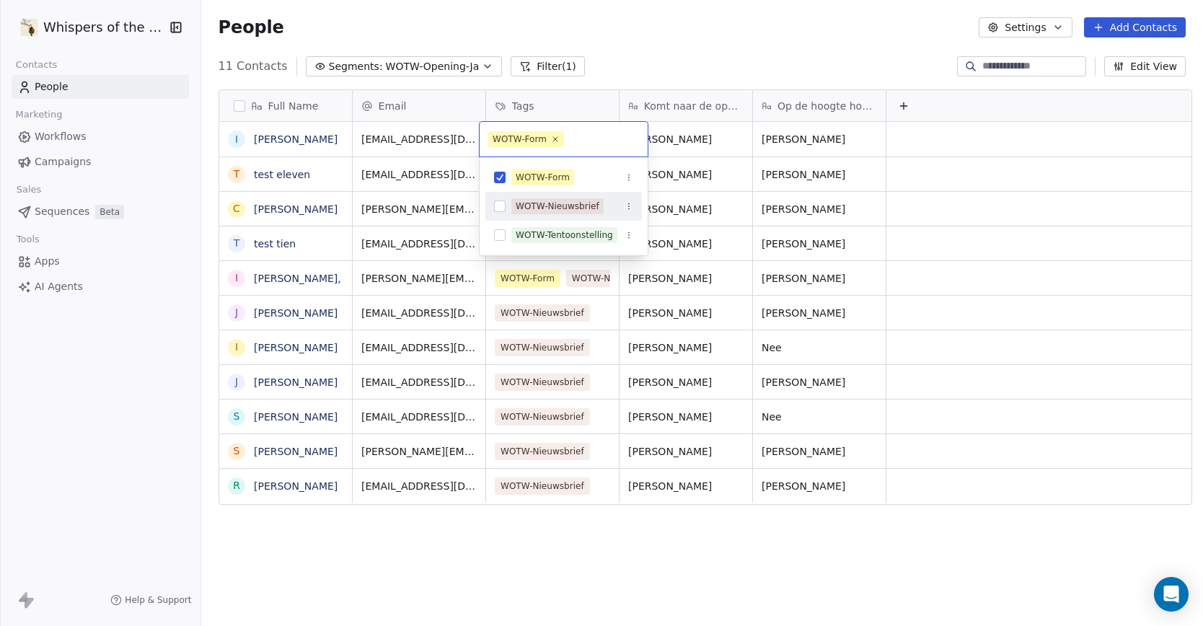
click at [500, 208] on button "Suggestions" at bounding box center [500, 206] width 12 height 12
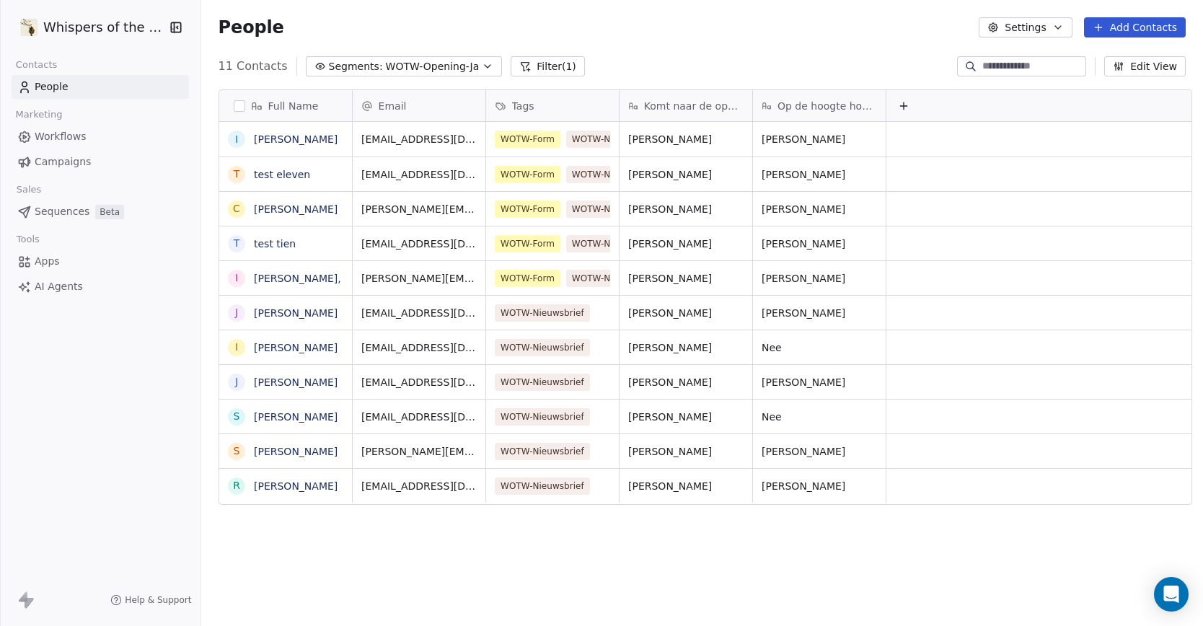
click at [603, 549] on html "Whispers of the Wood Contacts People Marketing Workflows Campaigns Sales Sequen…" at bounding box center [601, 313] width 1203 height 626
click at [542, 353] on span "WOTW-Nieuwsbrief" at bounding box center [542, 347] width 95 height 17
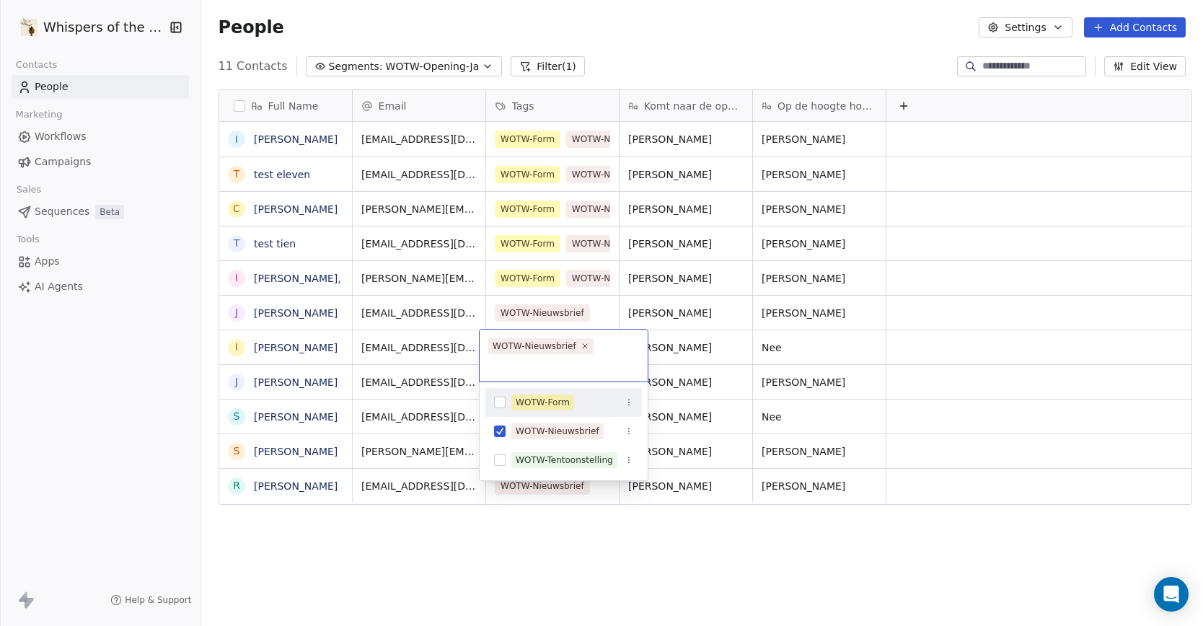
click at [499, 404] on button "Suggestions" at bounding box center [500, 403] width 12 height 12
click at [499, 430] on button "Suggestions" at bounding box center [500, 431] width 12 height 12
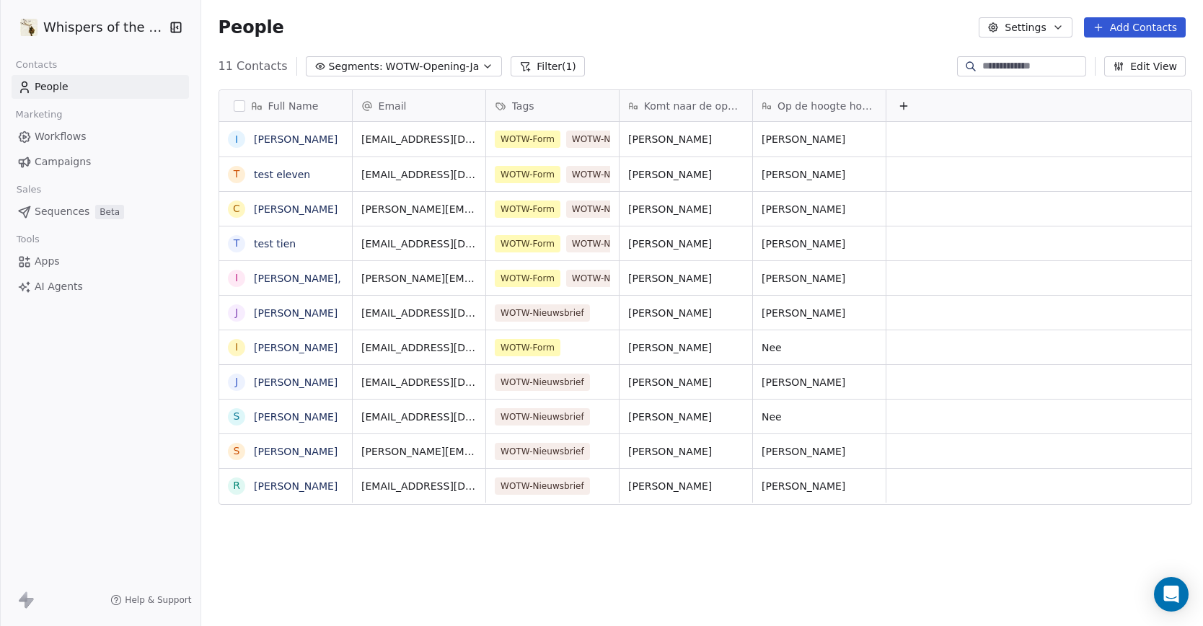
click at [600, 557] on html "Whispers of the Wood Contacts People Marketing Workflows Campaigns Sales Sequen…" at bounding box center [601, 313] width 1203 height 626
click at [562, 418] on span "WOTW-Nieuwsbrief" at bounding box center [542, 416] width 95 height 17
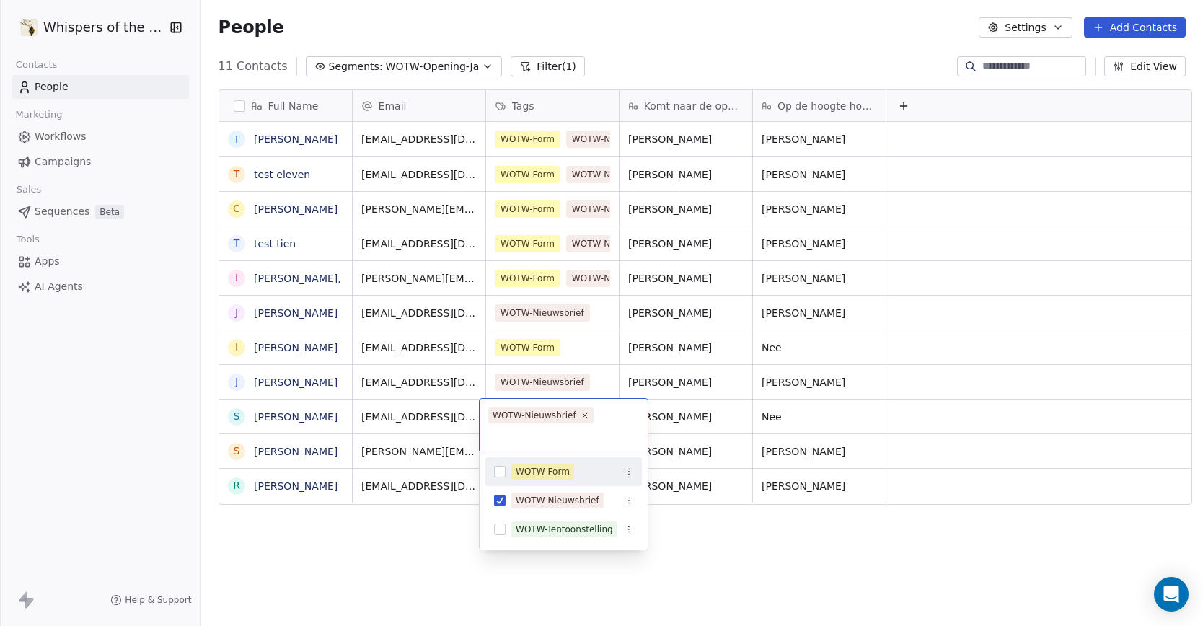
click at [502, 469] on button "Suggestions" at bounding box center [500, 472] width 12 height 12
click at [499, 529] on button "Suggestions" at bounding box center [500, 529] width 12 height 12
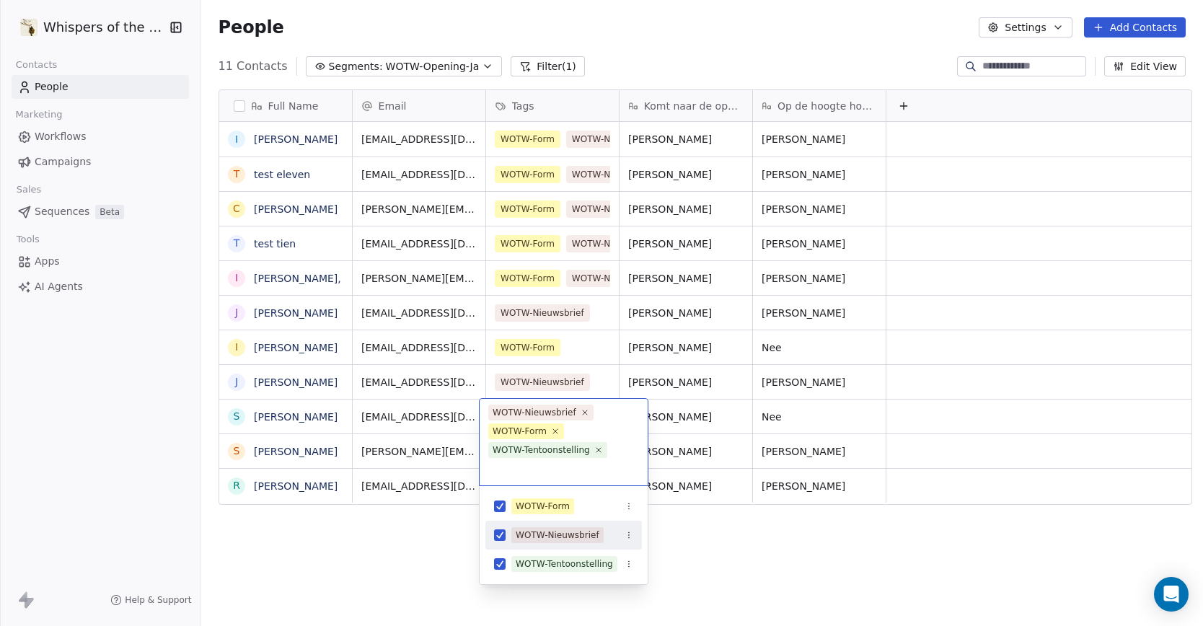
click at [498, 533] on button "Suggestions" at bounding box center [500, 535] width 12 height 12
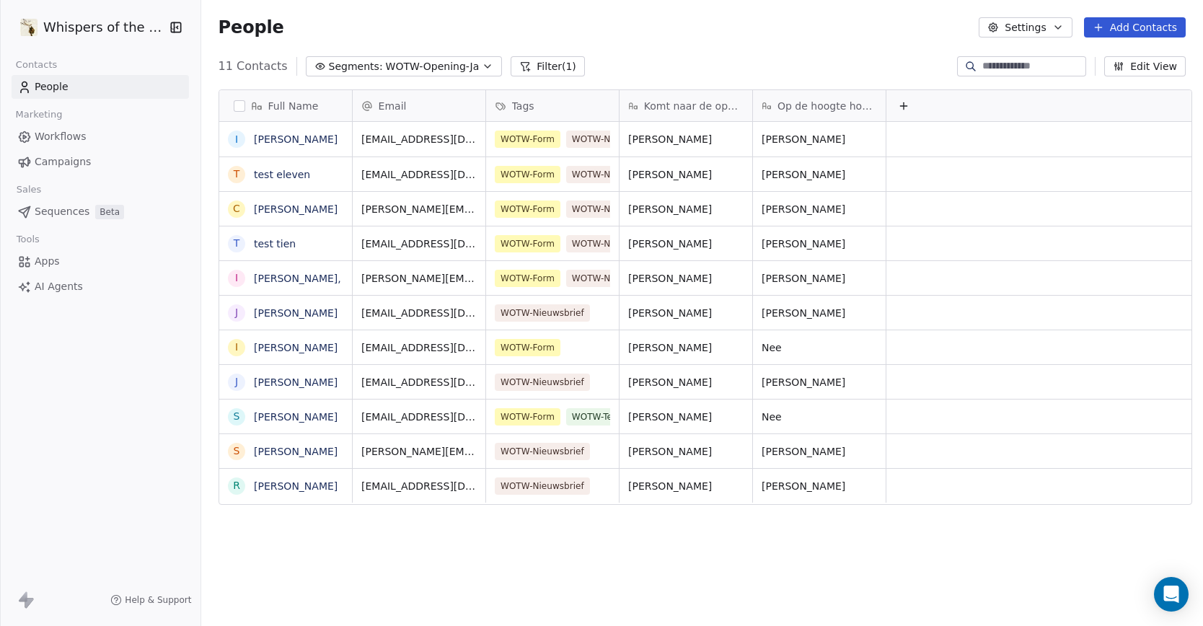
click at [735, 557] on html "Whispers of the Wood Contacts People Marketing Workflows Campaigns Sales Sequen…" at bounding box center [601, 313] width 1203 height 626
click at [554, 384] on span "WOTW-Nieuwsbrief" at bounding box center [542, 381] width 95 height 17
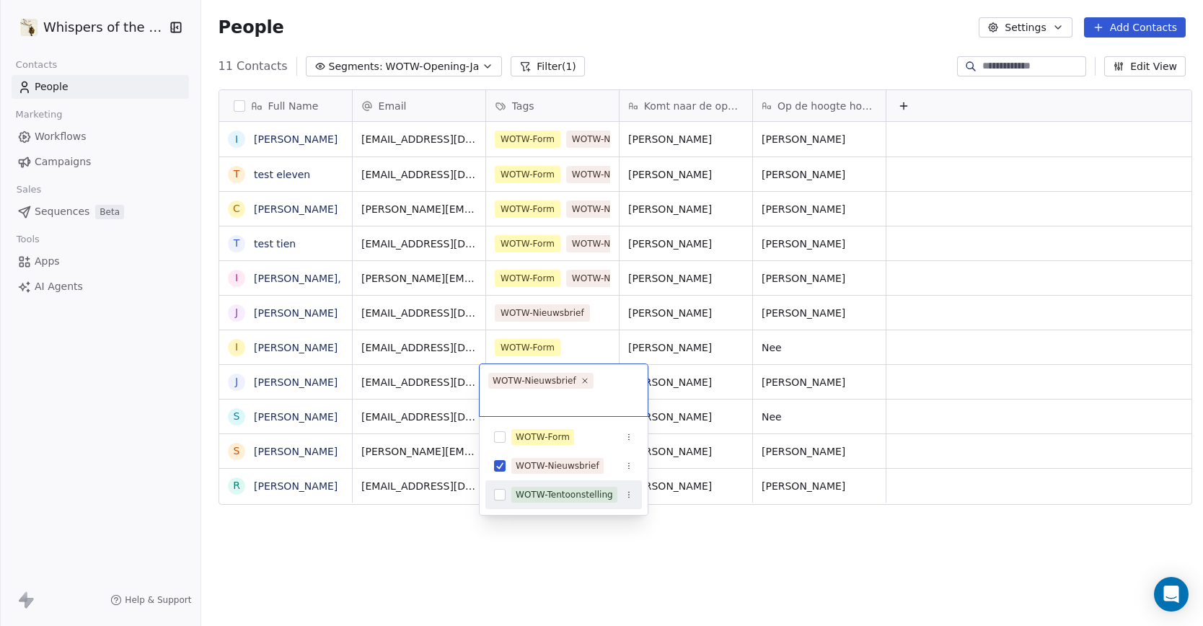
click at [498, 498] on button "Suggestions" at bounding box center [500, 495] width 12 height 12
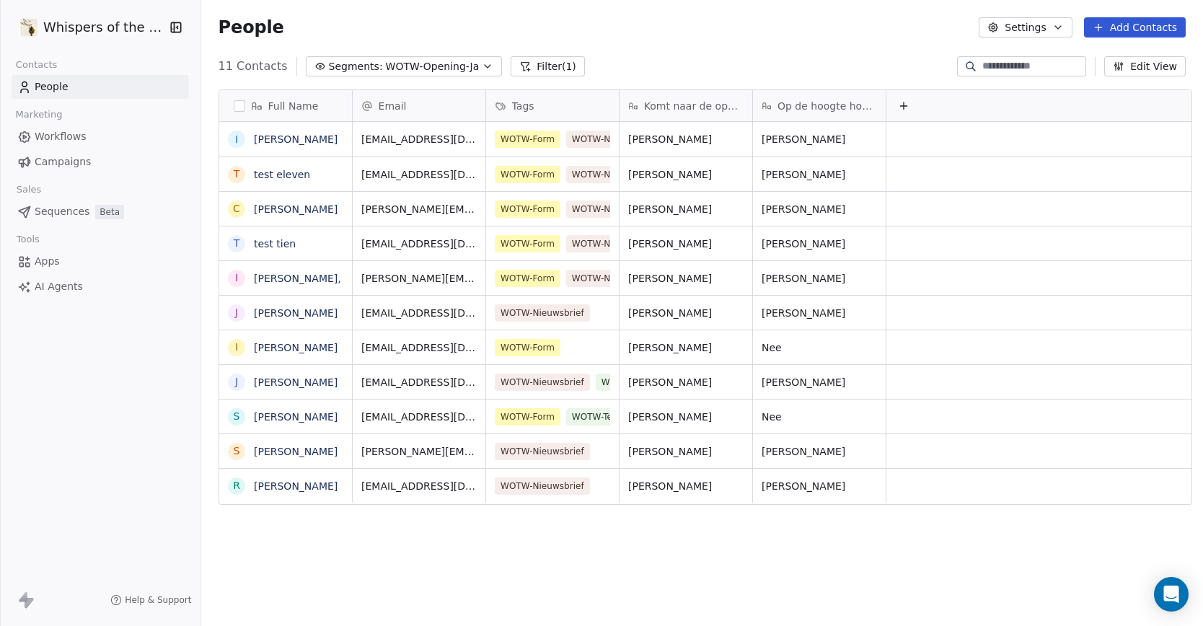
click at [655, 601] on html "Whispers of the Wood Contacts People Marketing Workflows Campaigns Sales Sequen…" at bounding box center [601, 313] width 1203 height 626
click at [641, 585] on div "Full Name I Inge Jacobs t test eleven C Caroline Vermunt t test tien I InCA Ant…" at bounding box center [701, 353] width 1001 height 551
click at [386, 66] on span "WOTW-Opening-Ja" at bounding box center [433, 66] width 94 height 15
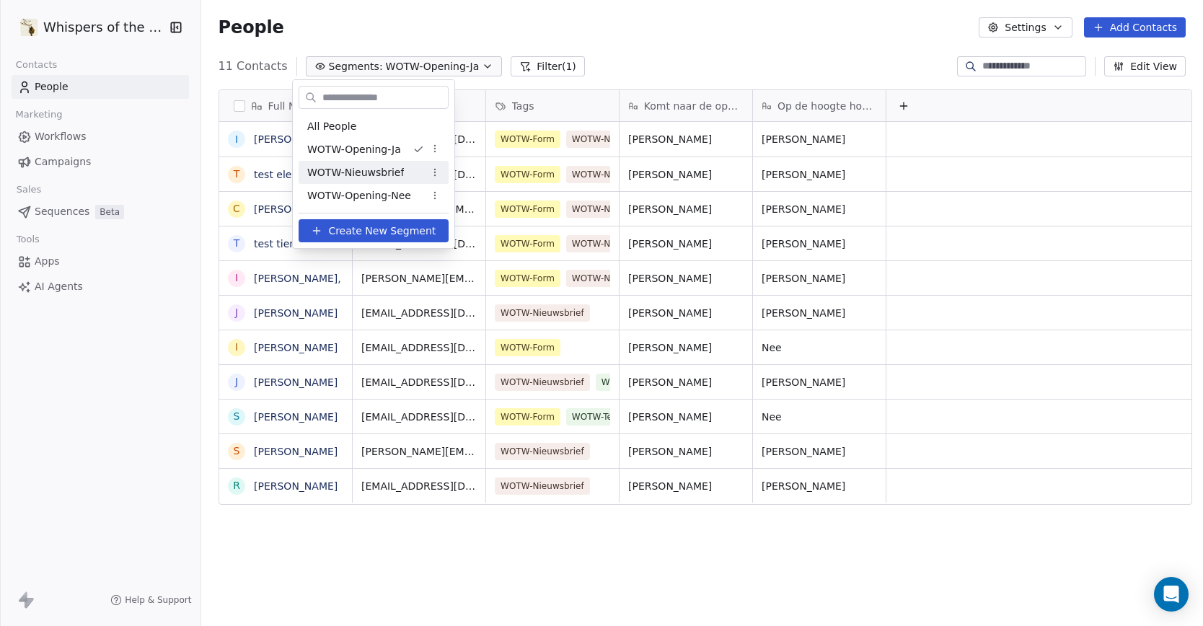
click at [379, 173] on span "WOTW-Nieuwsbrief" at bounding box center [355, 172] width 97 height 15
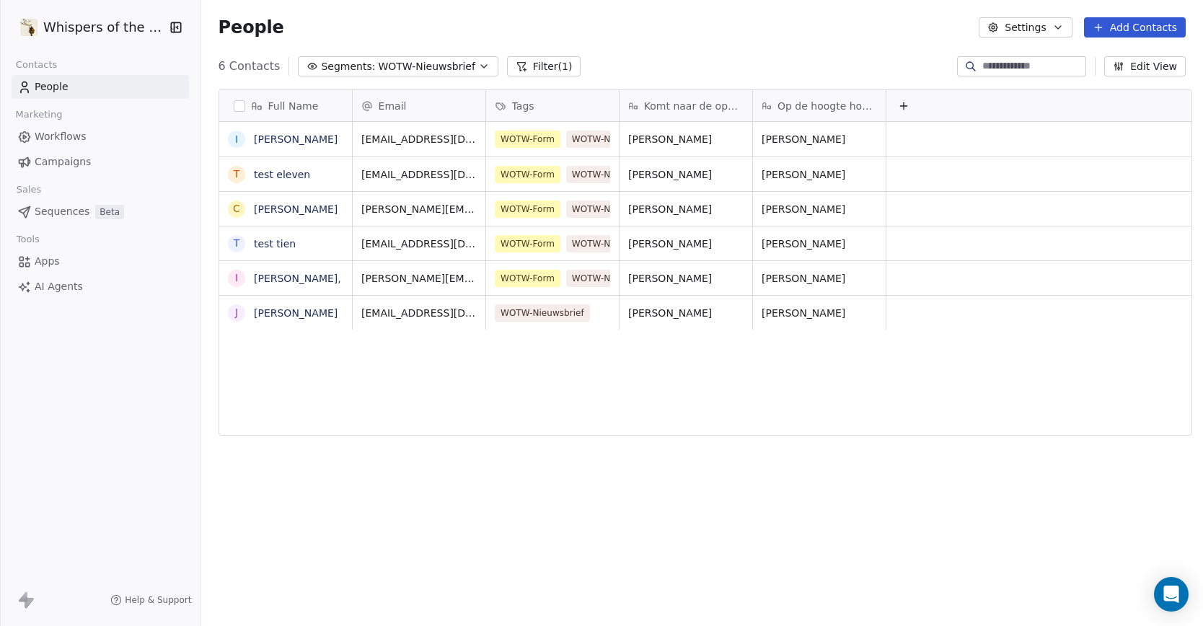
click at [412, 68] on span "WOTW-Nieuwsbrief" at bounding box center [426, 66] width 97 height 15
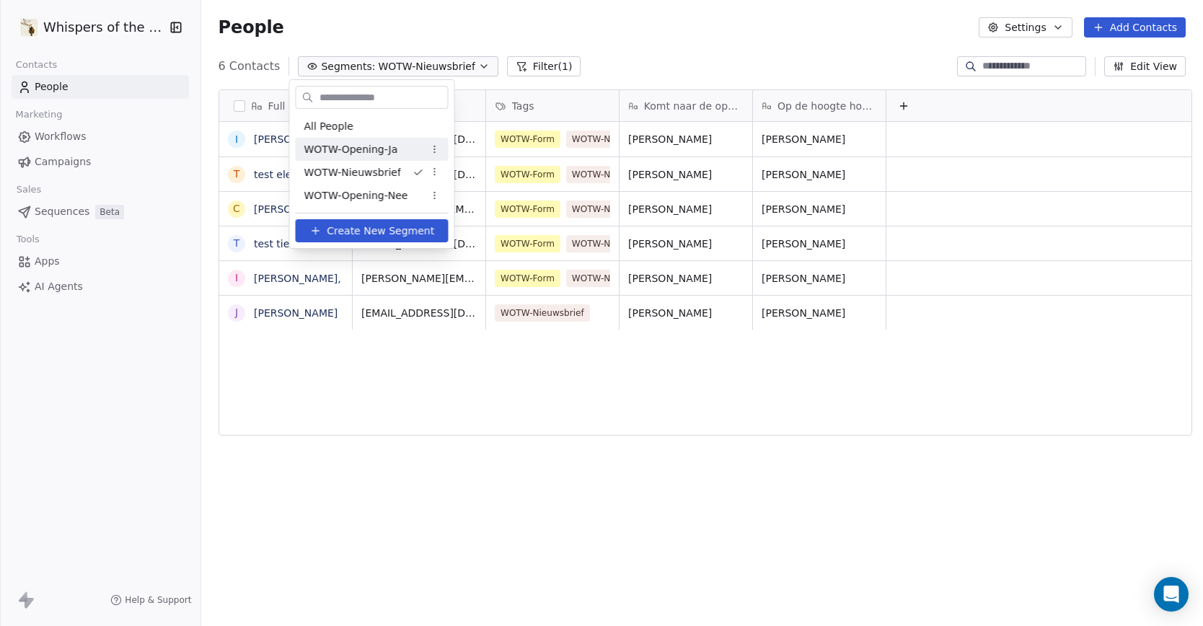
click at [375, 147] on span "WOTW-Opening-Ja" at bounding box center [351, 149] width 94 height 15
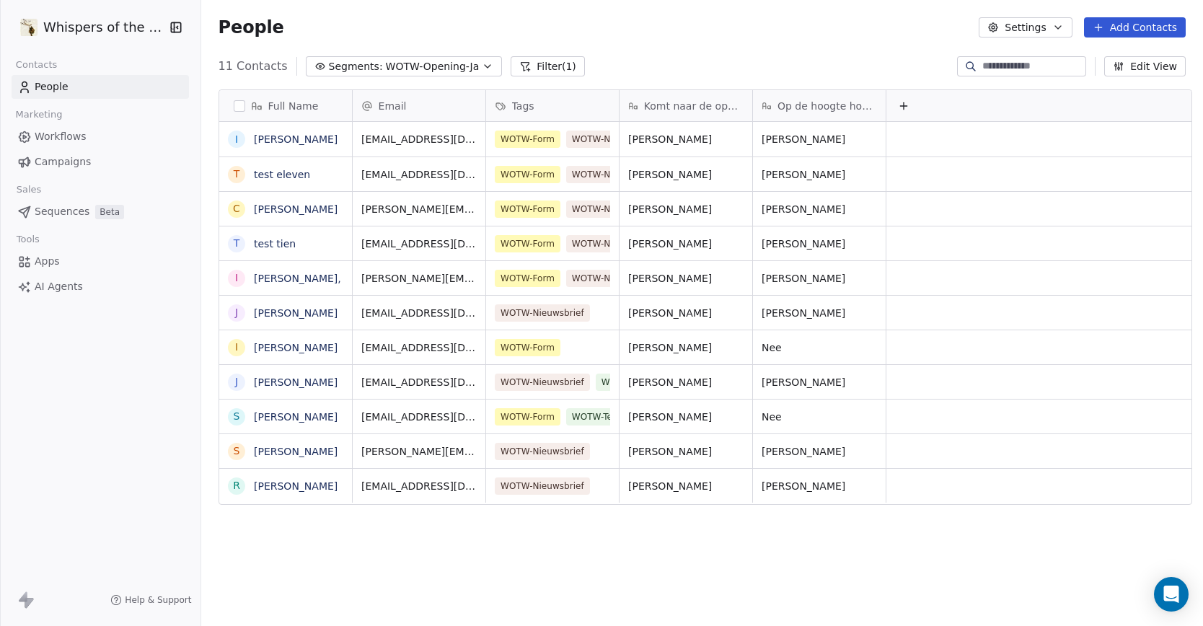
click at [667, 58] on div "11 Contacts Segments: WOTW-Opening-Ja Filter (1) Edit View" at bounding box center [701, 66] width 1001 height 23
click at [58, 138] on span "Workflows" at bounding box center [61, 136] width 52 height 15
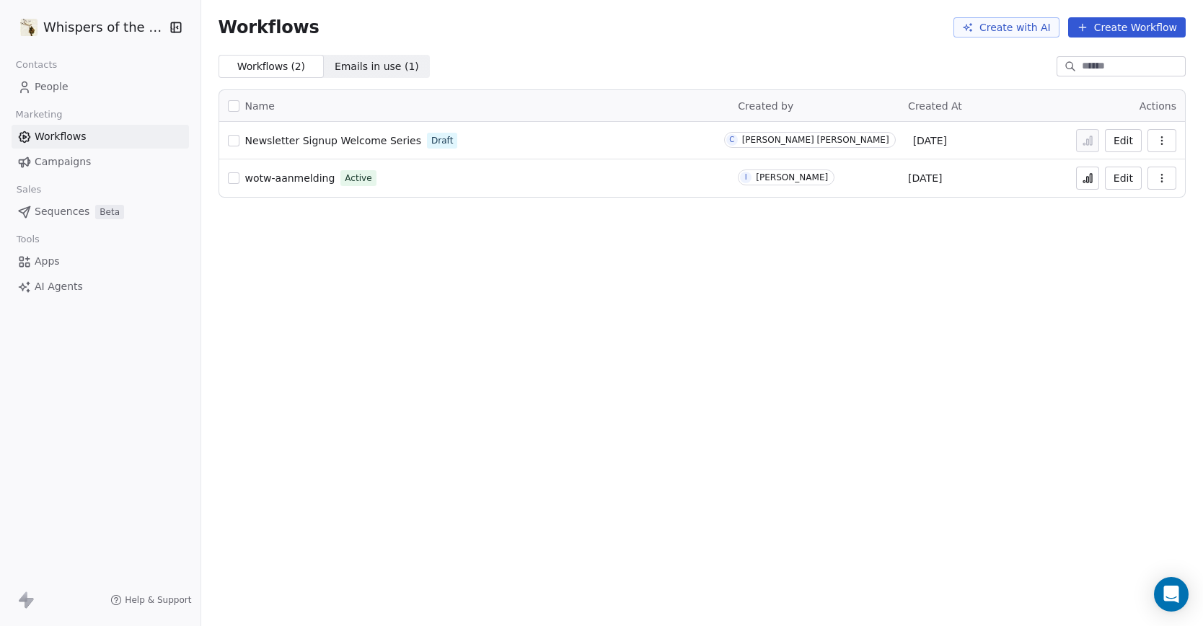
click at [394, 139] on span "Newsletter Signup Welcome Series" at bounding box center [333, 141] width 176 height 12
click at [1163, 141] on icon "button" at bounding box center [1162, 141] width 12 height 12
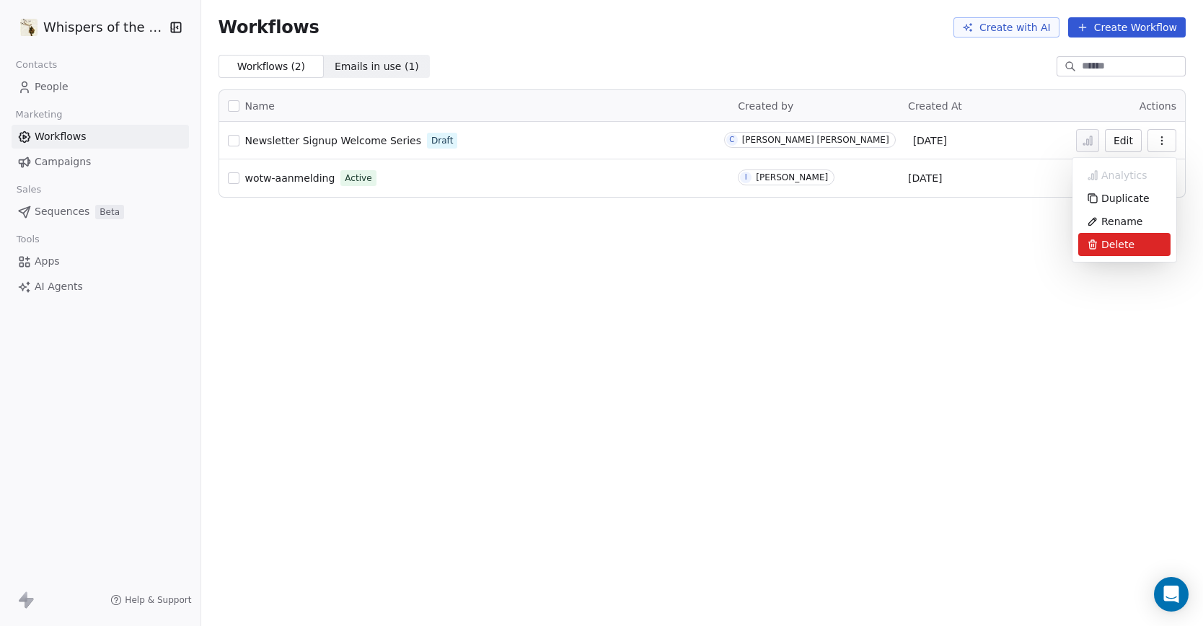
click at [1110, 240] on span "Delete" at bounding box center [1117, 244] width 33 height 14
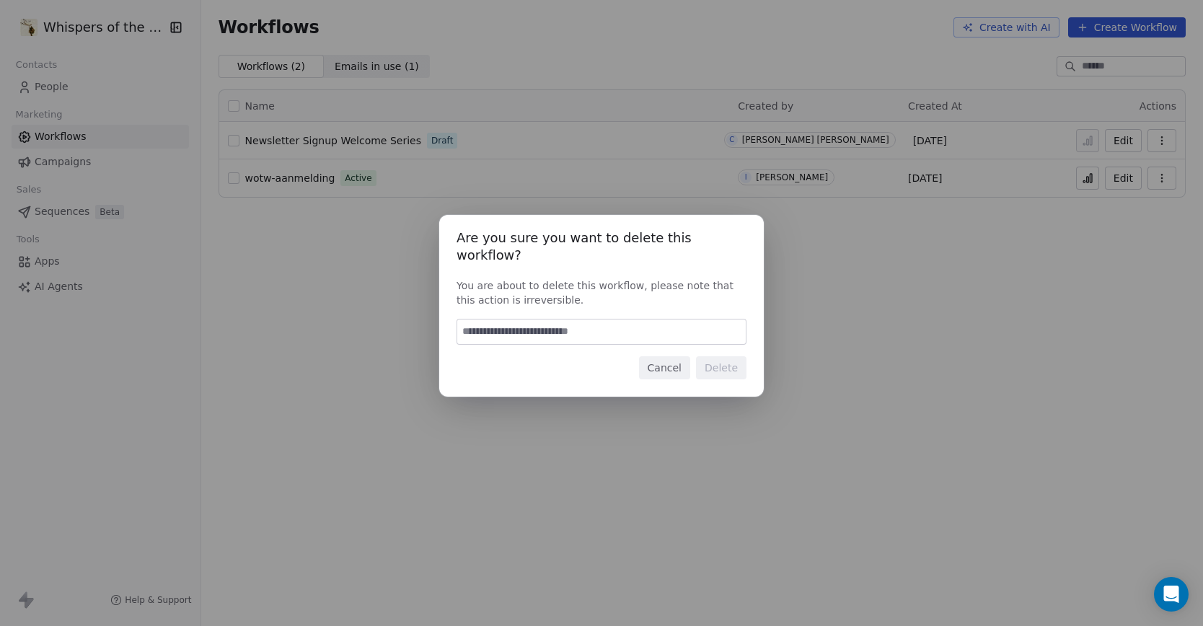
click at [564, 321] on input at bounding box center [601, 331] width 288 height 25
type input "******"
click at [729, 356] on button "Delete" at bounding box center [721, 367] width 50 height 23
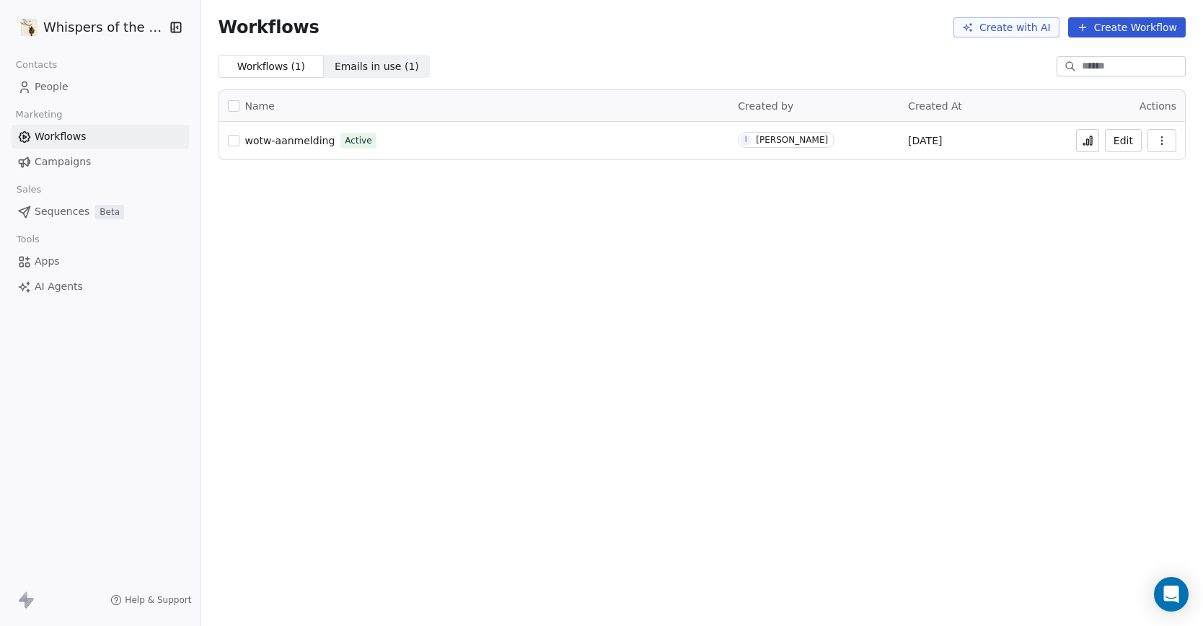
click at [1157, 138] on icon "button" at bounding box center [1162, 141] width 12 height 12
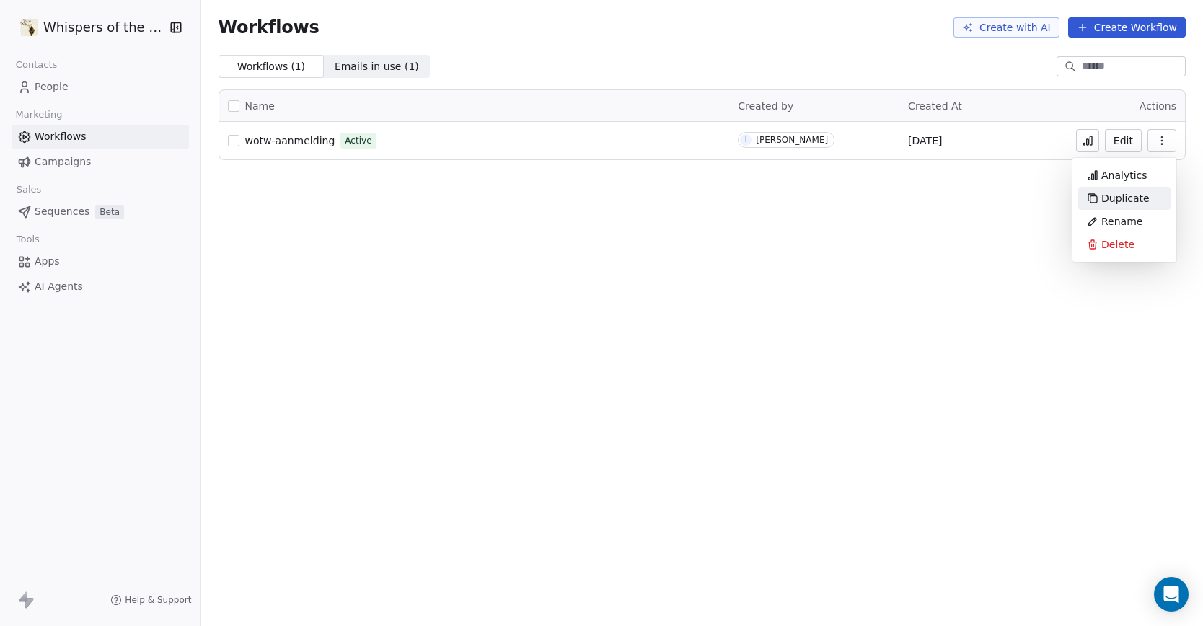
click at [1126, 195] on span "Duplicate" at bounding box center [1125, 198] width 48 height 14
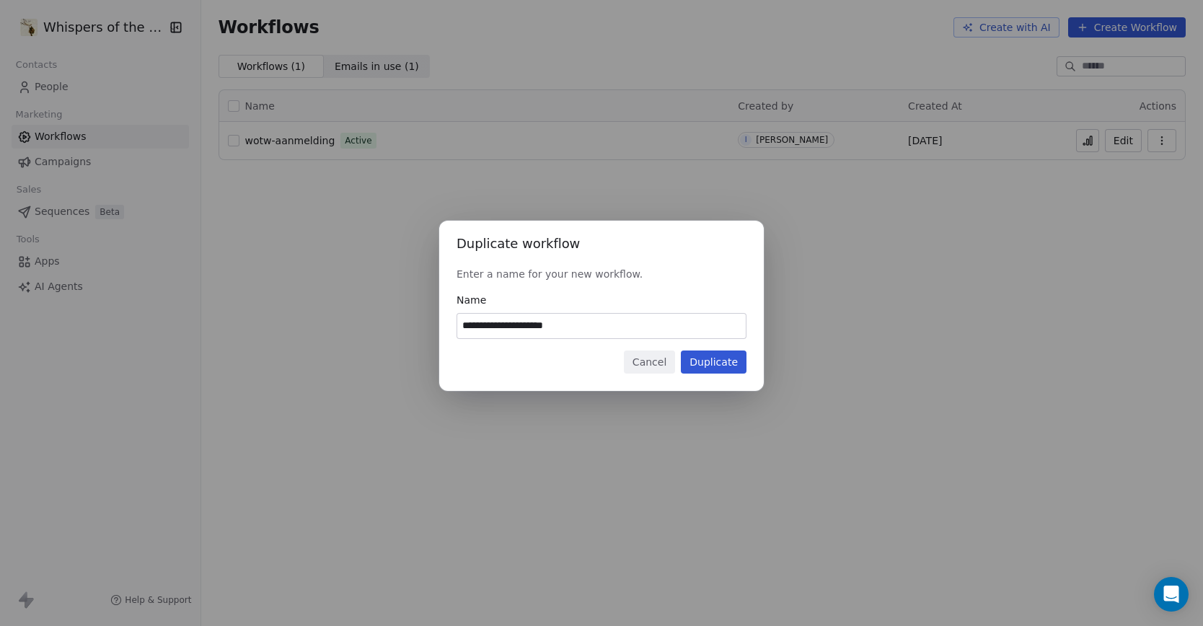
drag, startPoint x: 492, startPoint y: 327, endPoint x: 580, endPoint y: 325, distance: 88.0
click at [580, 325] on input "**********" at bounding box center [601, 326] width 288 height 25
type input "**********"
click at [708, 360] on button "Duplicate" at bounding box center [714, 361] width 66 height 23
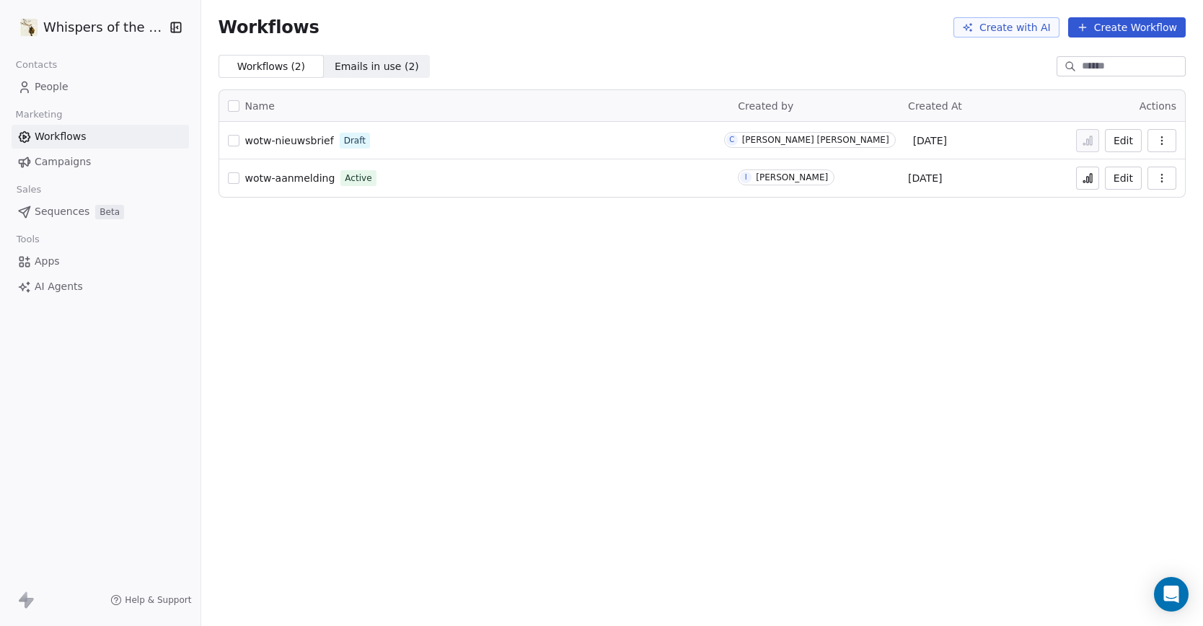
click at [44, 160] on span "Campaigns" at bounding box center [63, 161] width 56 height 15
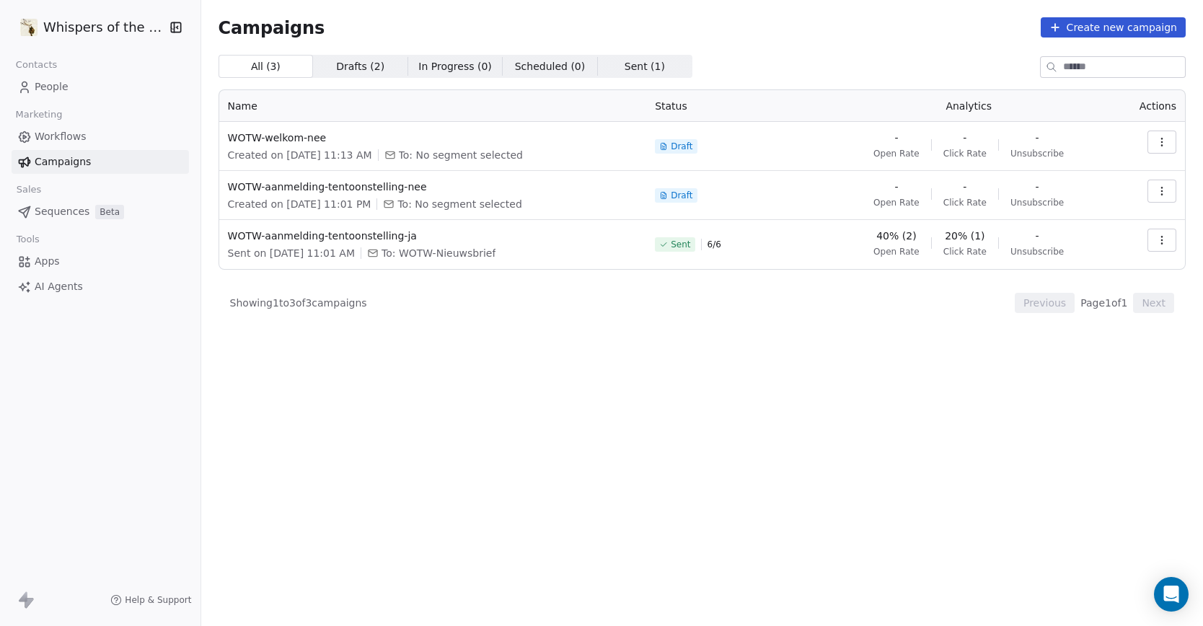
click at [352, 65] on span "Drafts ( 2 )" at bounding box center [360, 66] width 48 height 15
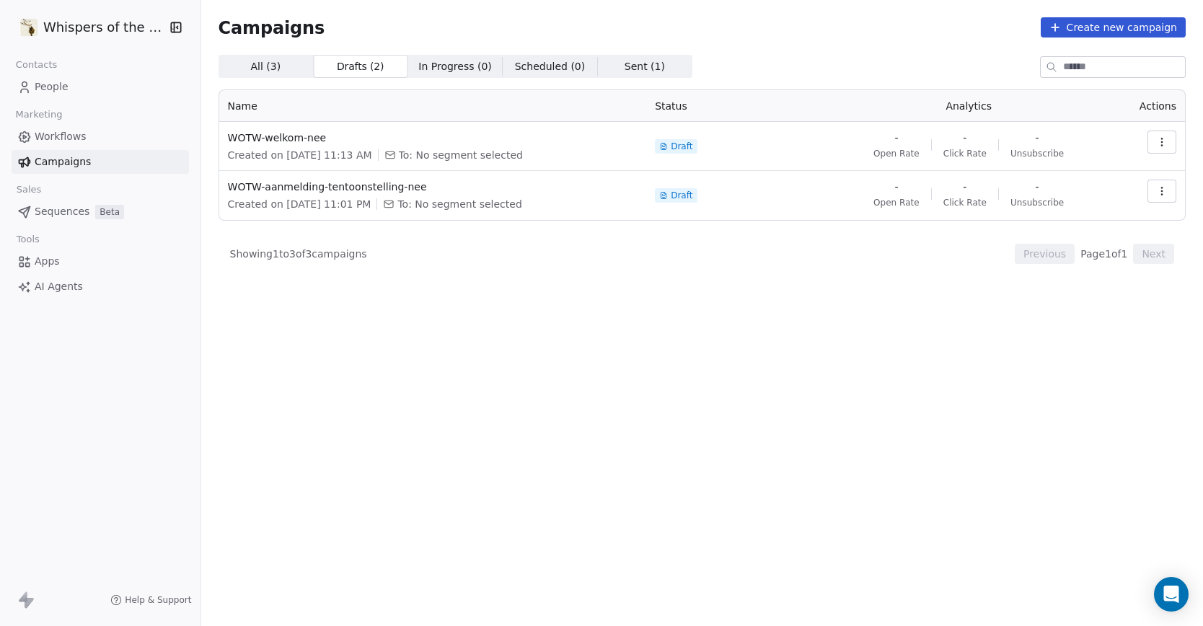
click at [261, 65] on span "All ( 3 )" at bounding box center [265, 66] width 30 height 15
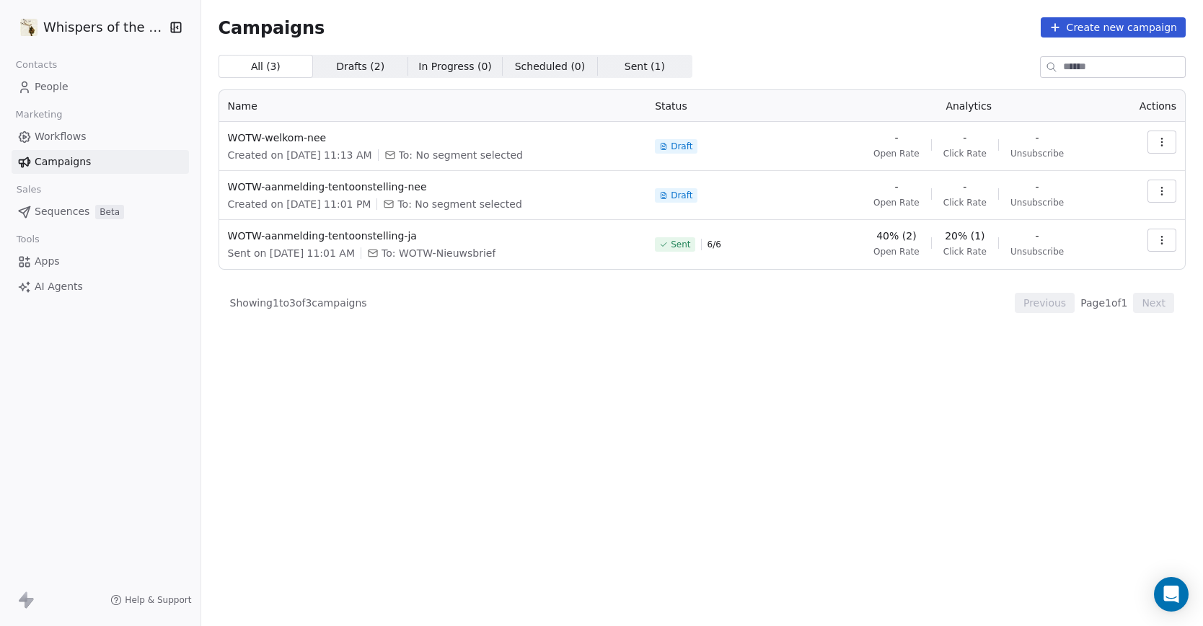
click at [53, 138] on span "Workflows" at bounding box center [61, 136] width 52 height 15
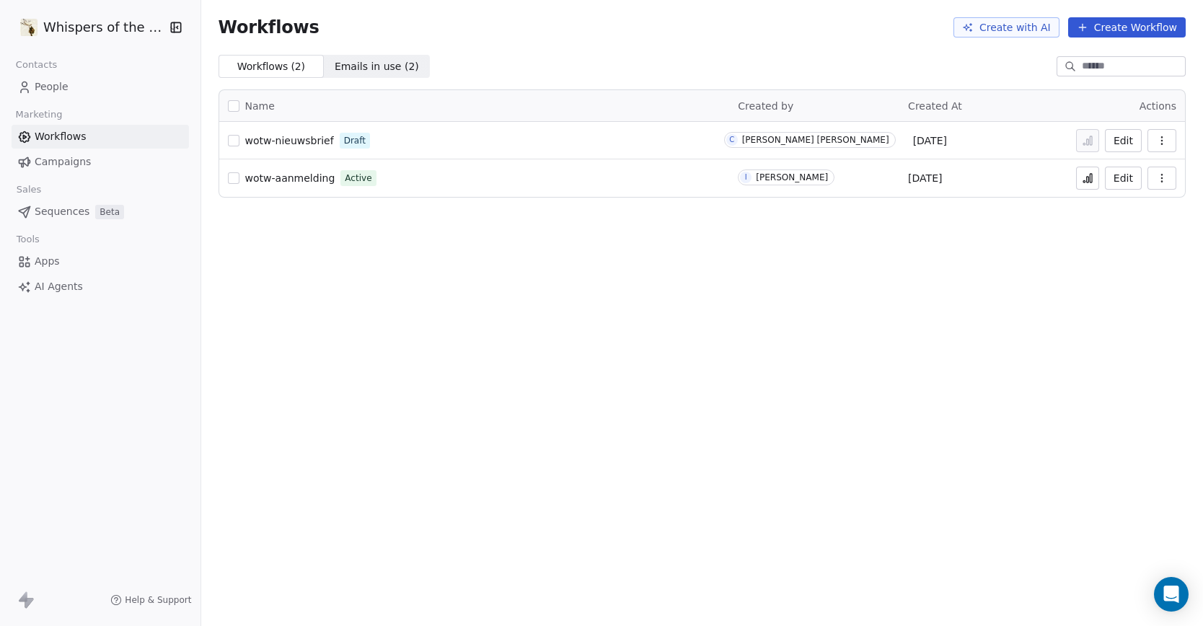
click at [300, 133] on link "wotw-nieuwsbrief" at bounding box center [289, 140] width 89 height 14
click at [298, 178] on span "wotw-aanmelding" at bounding box center [290, 178] width 90 height 12
click at [48, 86] on span "People" at bounding box center [52, 86] width 34 height 15
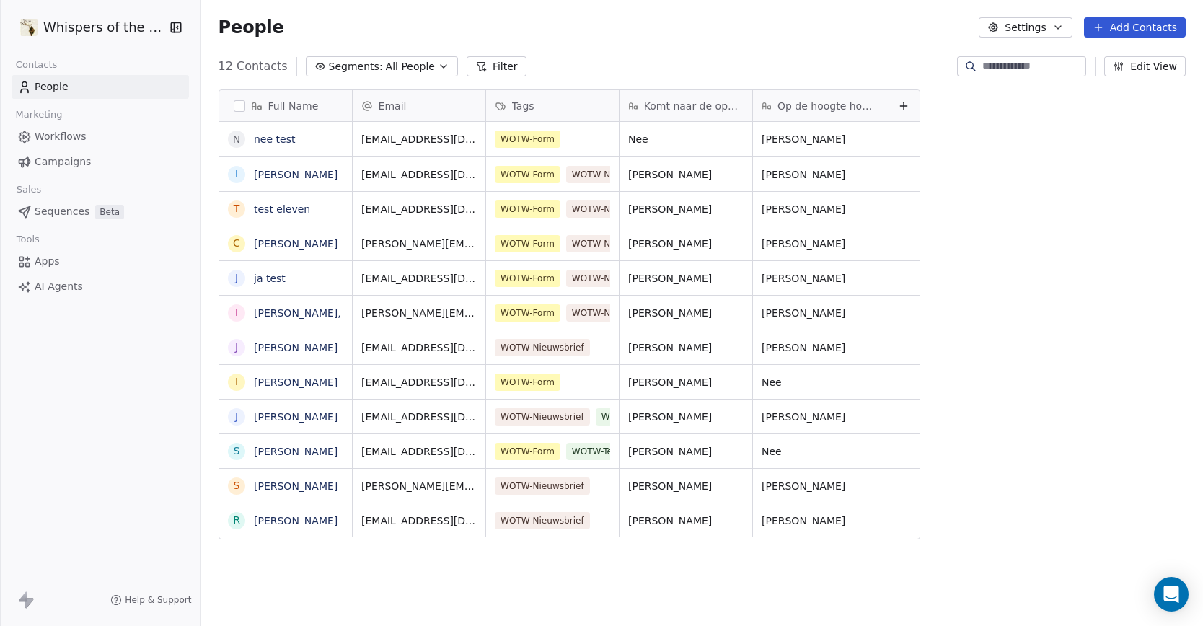
scroll to position [539, 997]
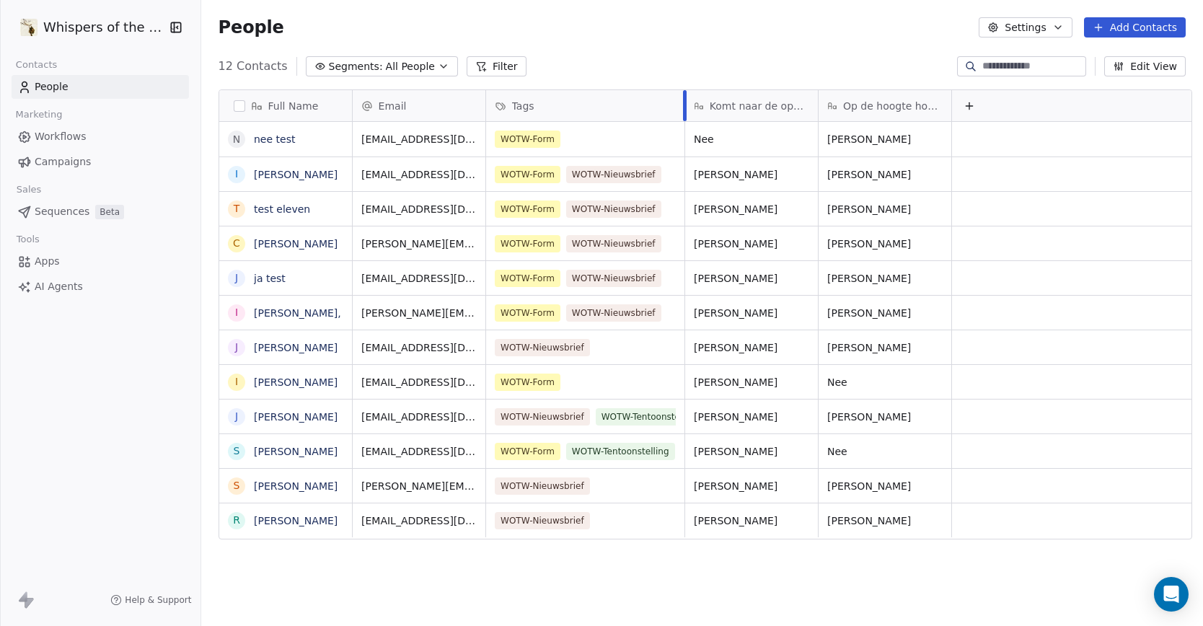
drag, startPoint x: 611, startPoint y: 94, endPoint x: 676, endPoint y: 107, distance: 67.0
click at [683, 107] on div at bounding box center [685, 105] width 4 height 31
click at [273, 134] on link "nee test" at bounding box center [274, 139] width 41 height 12
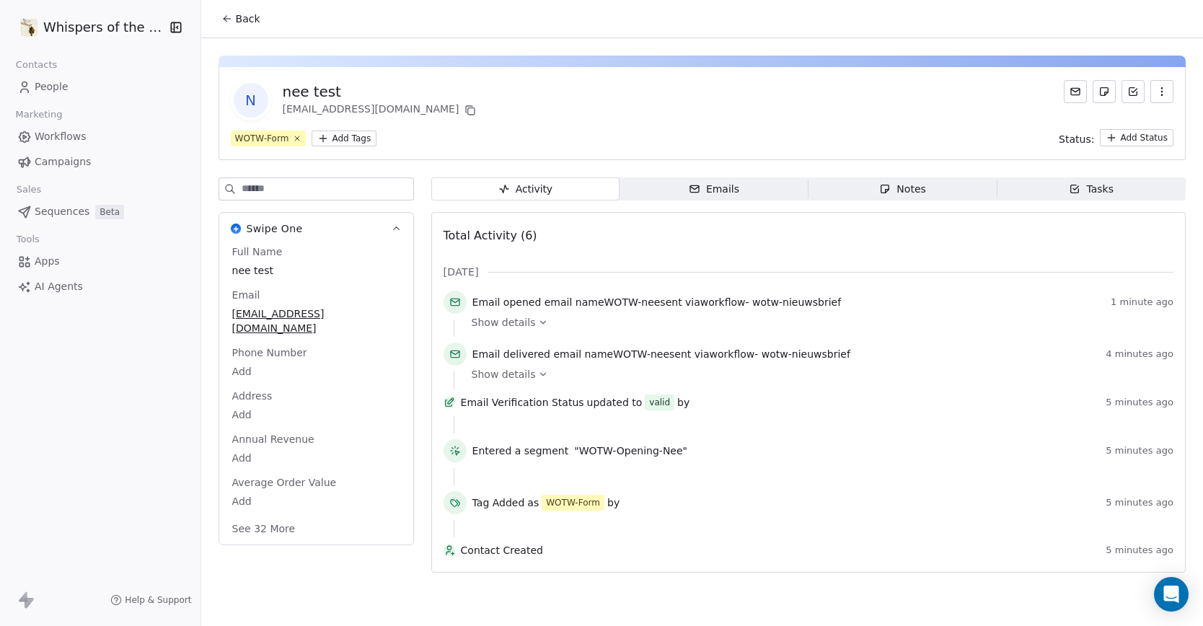
click at [56, 87] on span "People" at bounding box center [52, 86] width 34 height 15
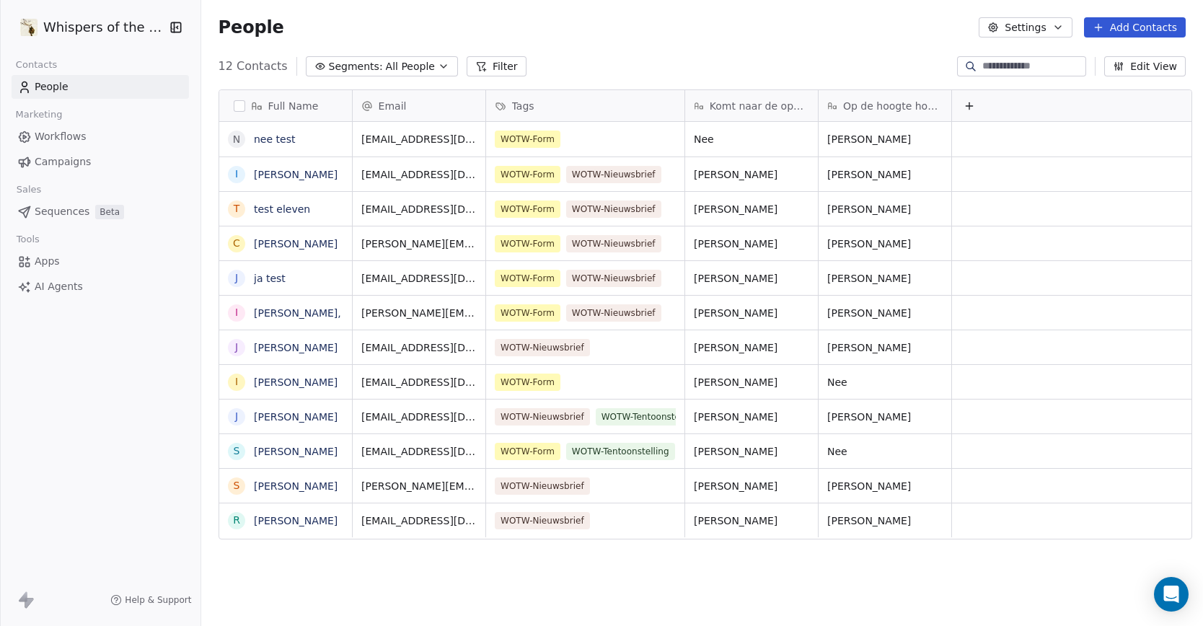
scroll to position [539, 997]
click at [234, 107] on button "button" at bounding box center [240, 106] width 12 height 12
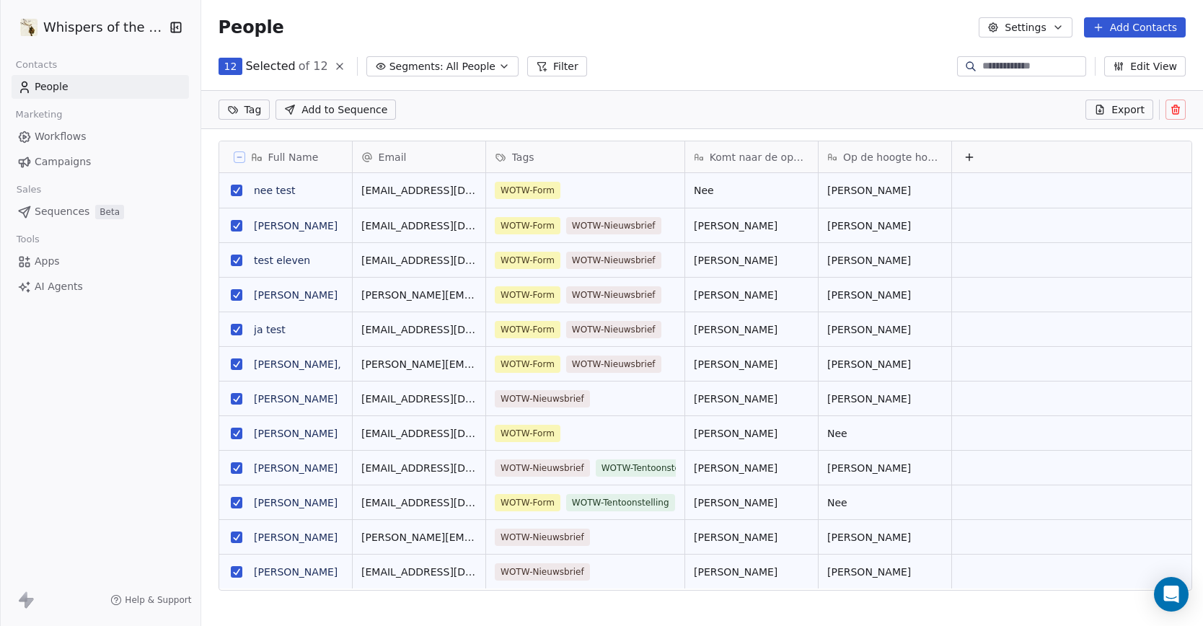
click at [236, 154] on icon at bounding box center [239, 157] width 7 height 7
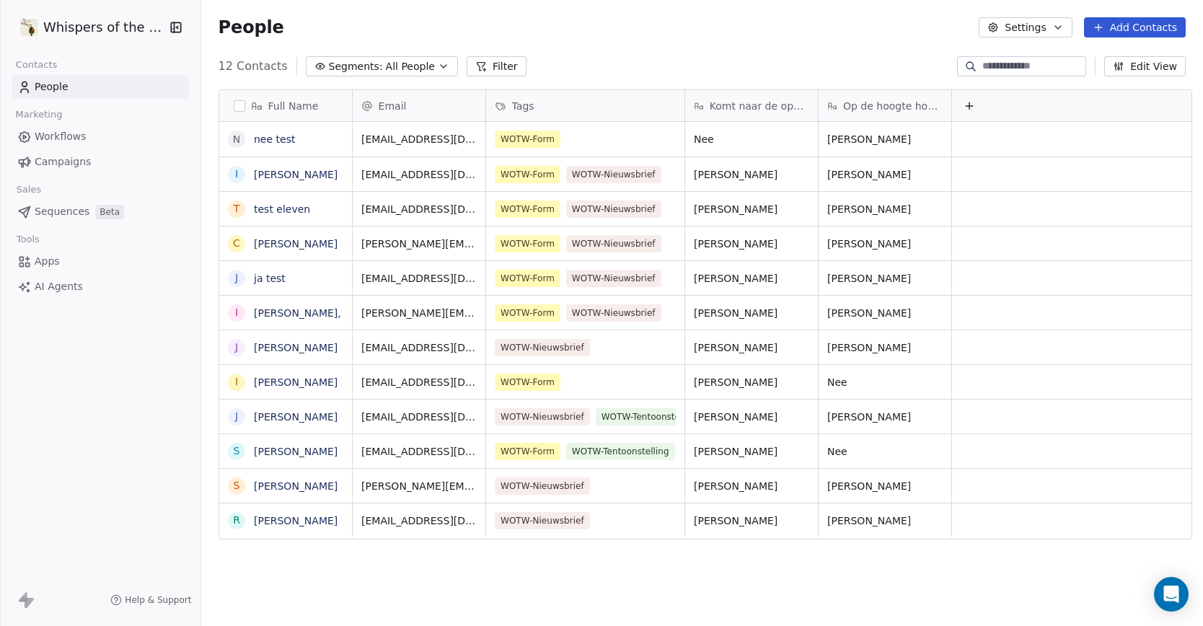
click at [838, 578] on div "Full Name n nee test I Inge Jacobs t test eleven C Caroline Vermunt j ja test I…" at bounding box center [701, 353] width 1001 height 551
click at [62, 93] on span "People" at bounding box center [52, 86] width 34 height 15
click at [64, 141] on span "Workflows" at bounding box center [61, 136] width 52 height 15
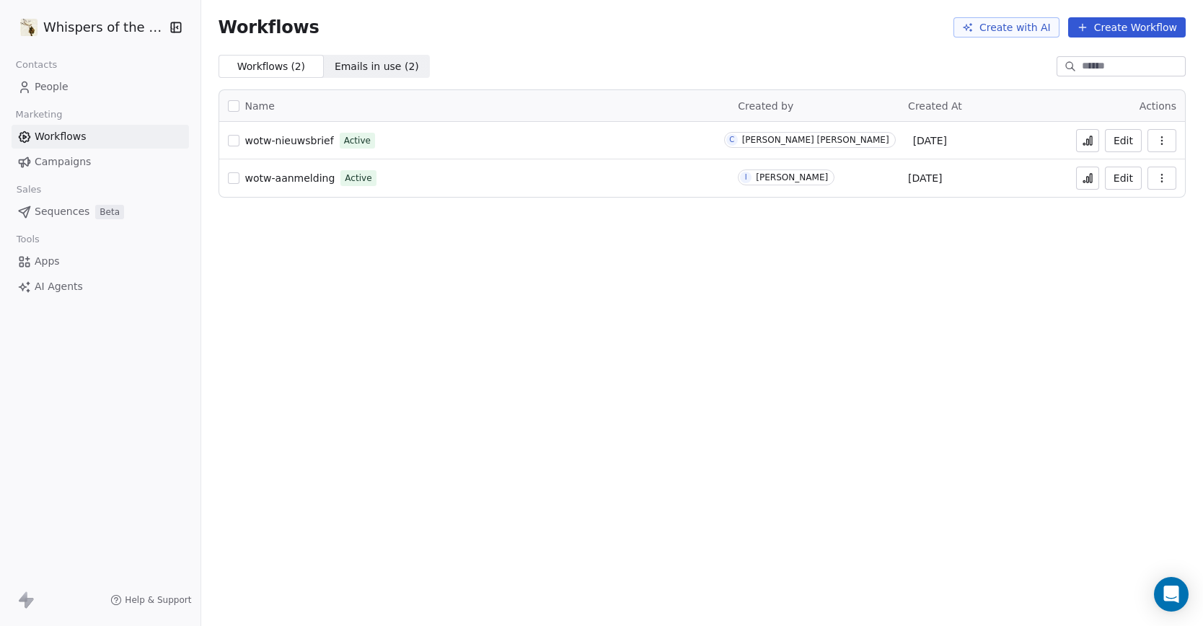
click at [291, 181] on span "wotw-aanmelding" at bounding box center [290, 178] width 90 height 12
click at [1088, 180] on icon at bounding box center [1087, 178] width 12 height 12
click at [291, 136] on span "wotw-nieuwsbrief" at bounding box center [289, 141] width 89 height 12
click at [286, 174] on span "wotw-aanmelding" at bounding box center [290, 178] width 90 height 12
click at [275, 288] on div "Workflows Create with AI Create Workflow Workflows ( 2 ) Workflows ( 2 ) Emails…" at bounding box center [701, 313] width 1001 height 626
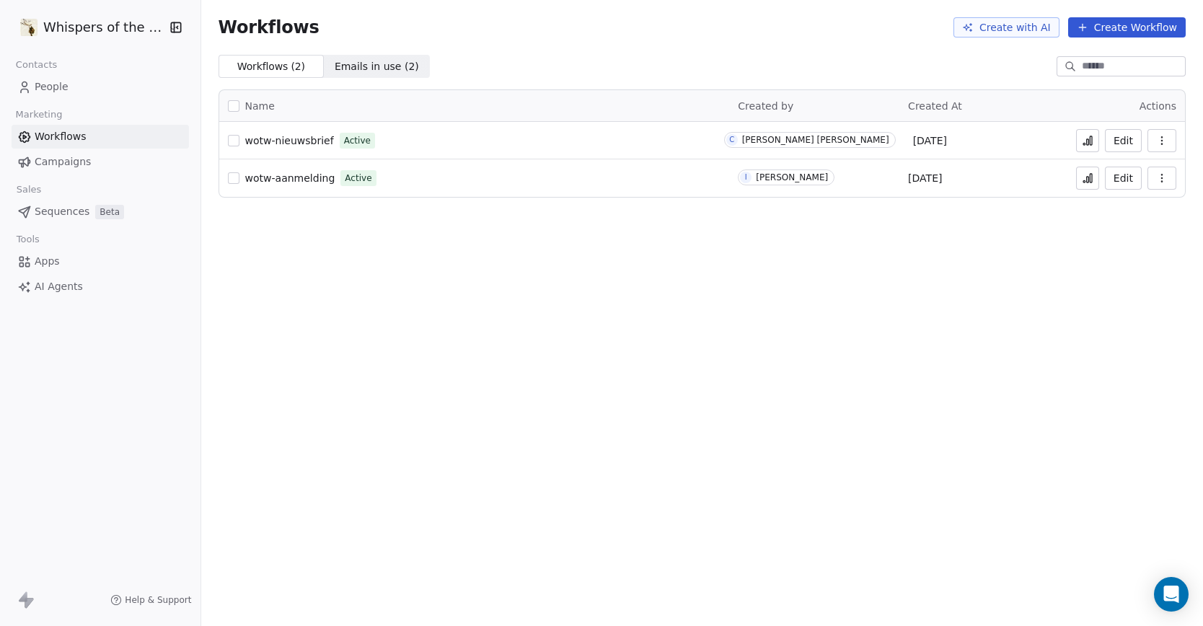
click at [597, 399] on div "Workflows Create with AI Create Workflow Workflows ( 2 ) Workflows ( 2 ) Emails…" at bounding box center [701, 313] width 1001 height 626
click at [510, 326] on div "Workflows Create with AI Create Workflow Workflows ( 2 ) Workflows ( 2 ) Emails…" at bounding box center [701, 313] width 1001 height 626
